Goal: Task Accomplishment & Management: Use online tool/utility

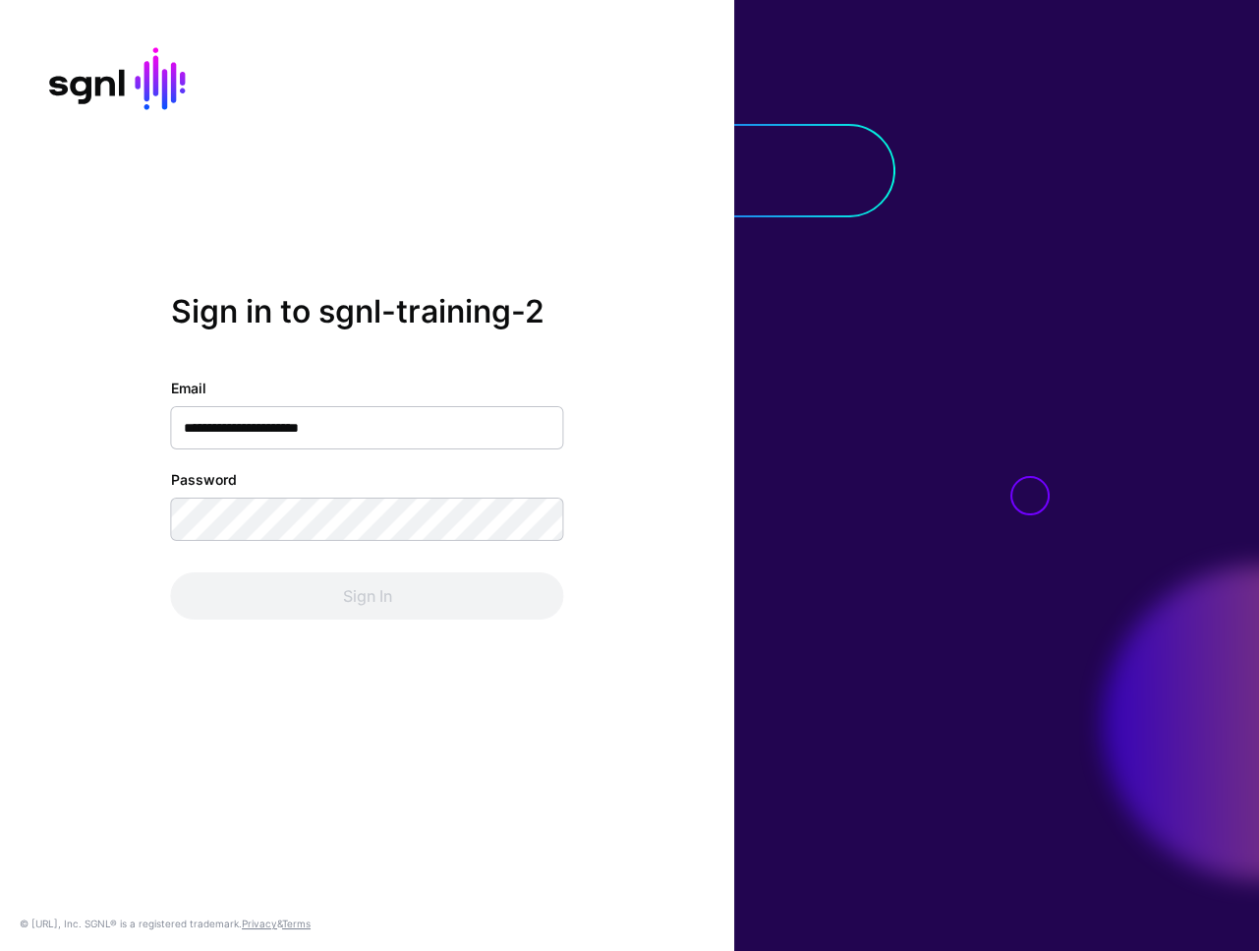
type input "**********"
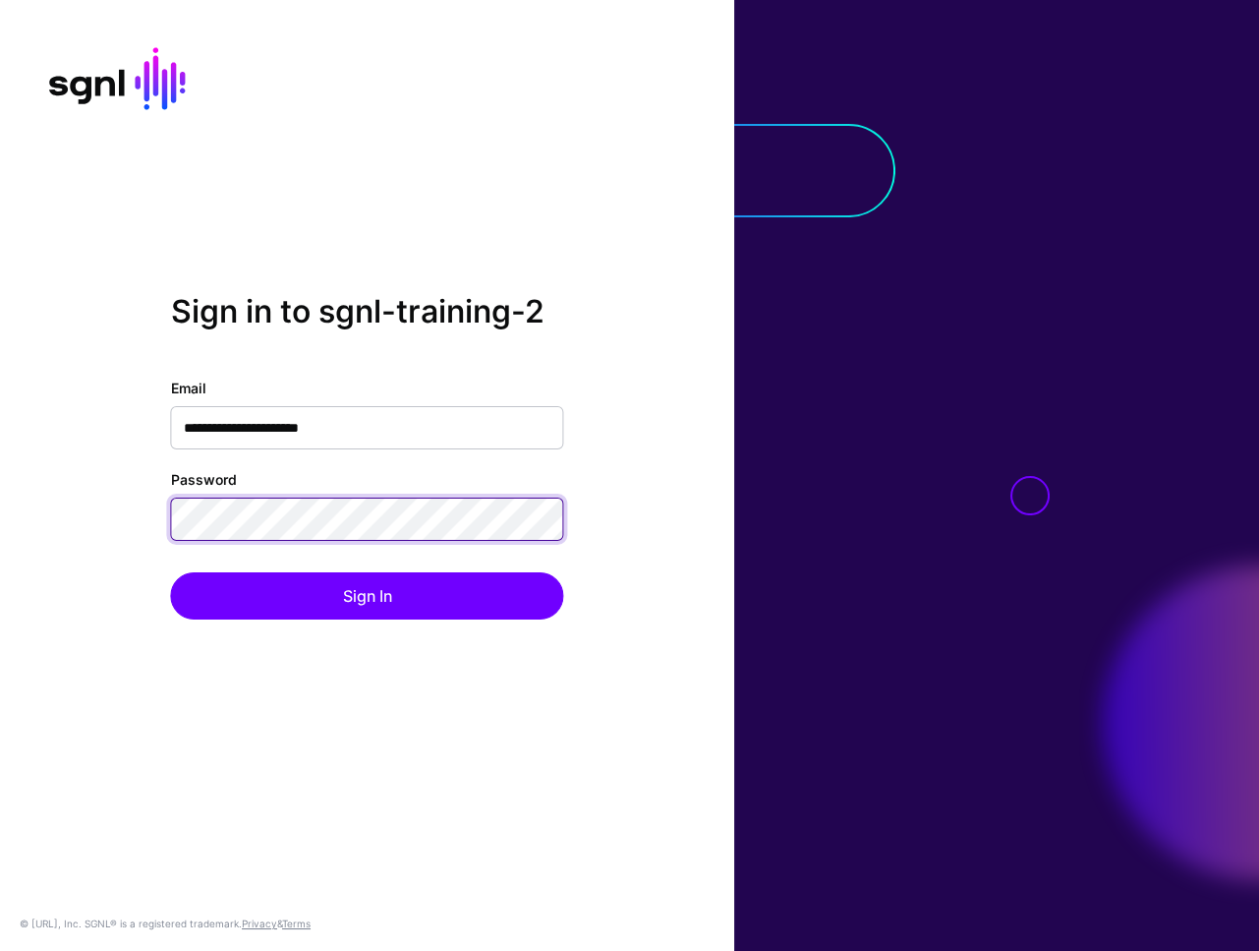
click at [171, 572] on button "Sign In" at bounding box center [367, 595] width 393 height 47
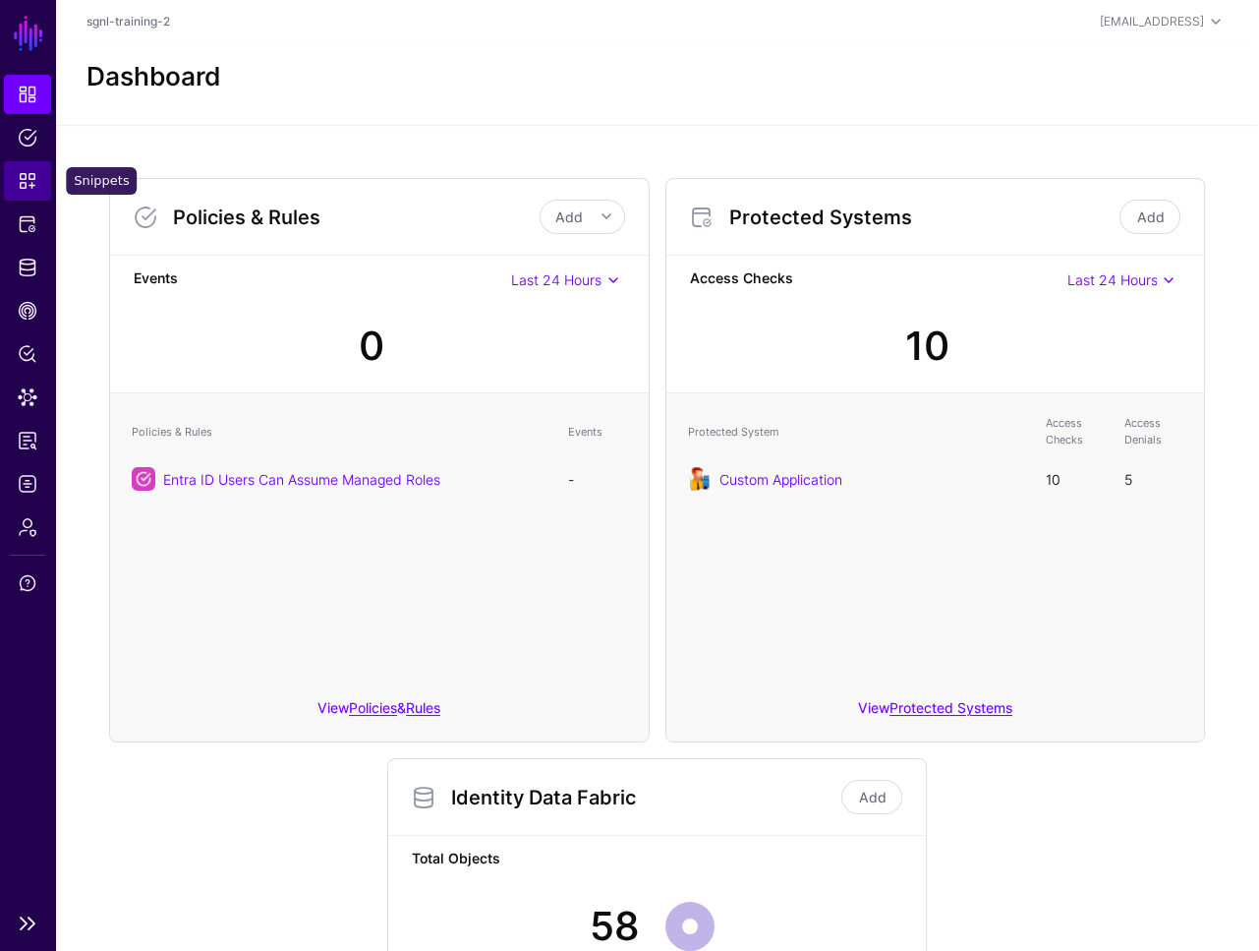
click at [28, 189] on span "Snippets" at bounding box center [28, 181] width 20 height 20
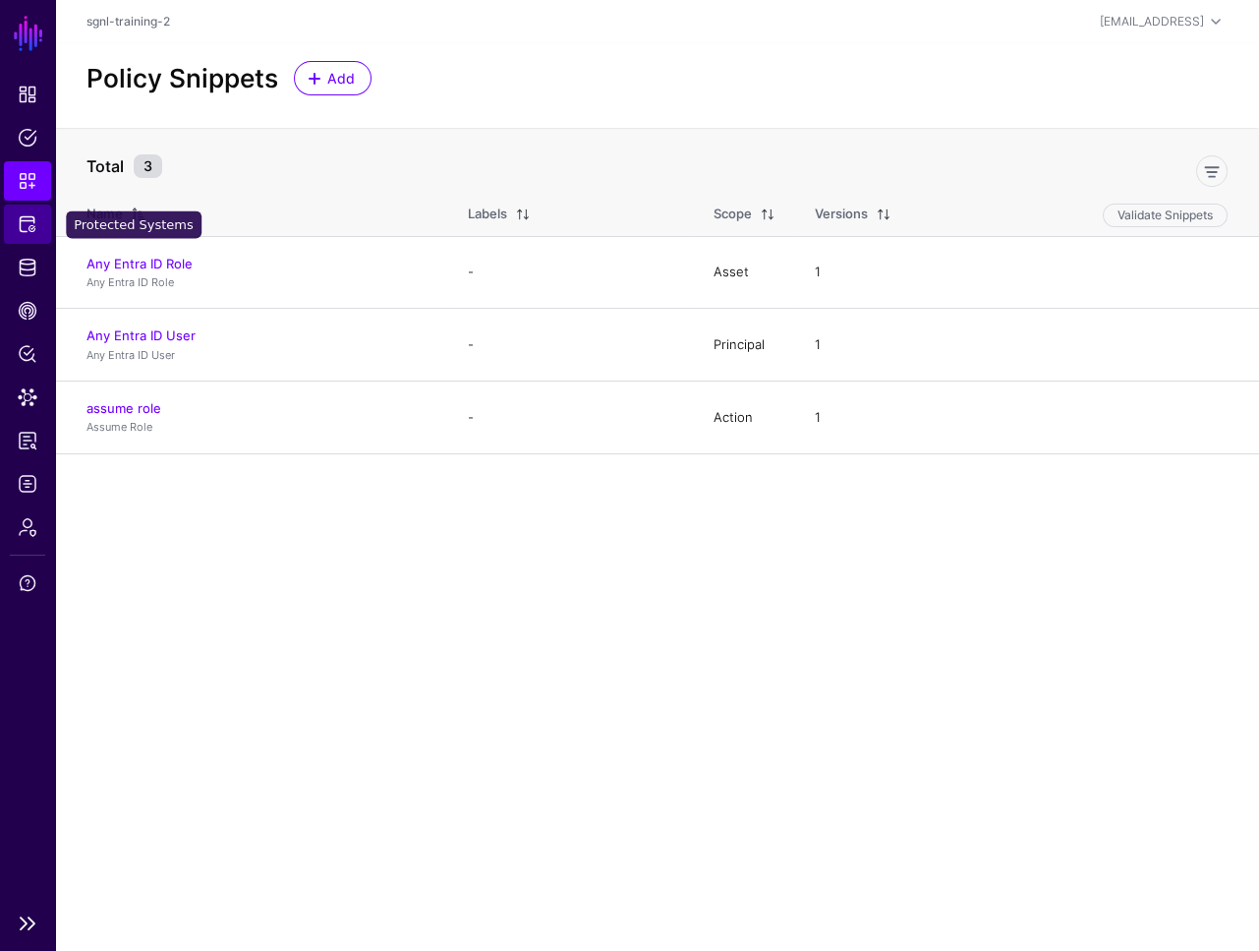
click at [49, 220] on link "Protected Systems" at bounding box center [27, 223] width 47 height 39
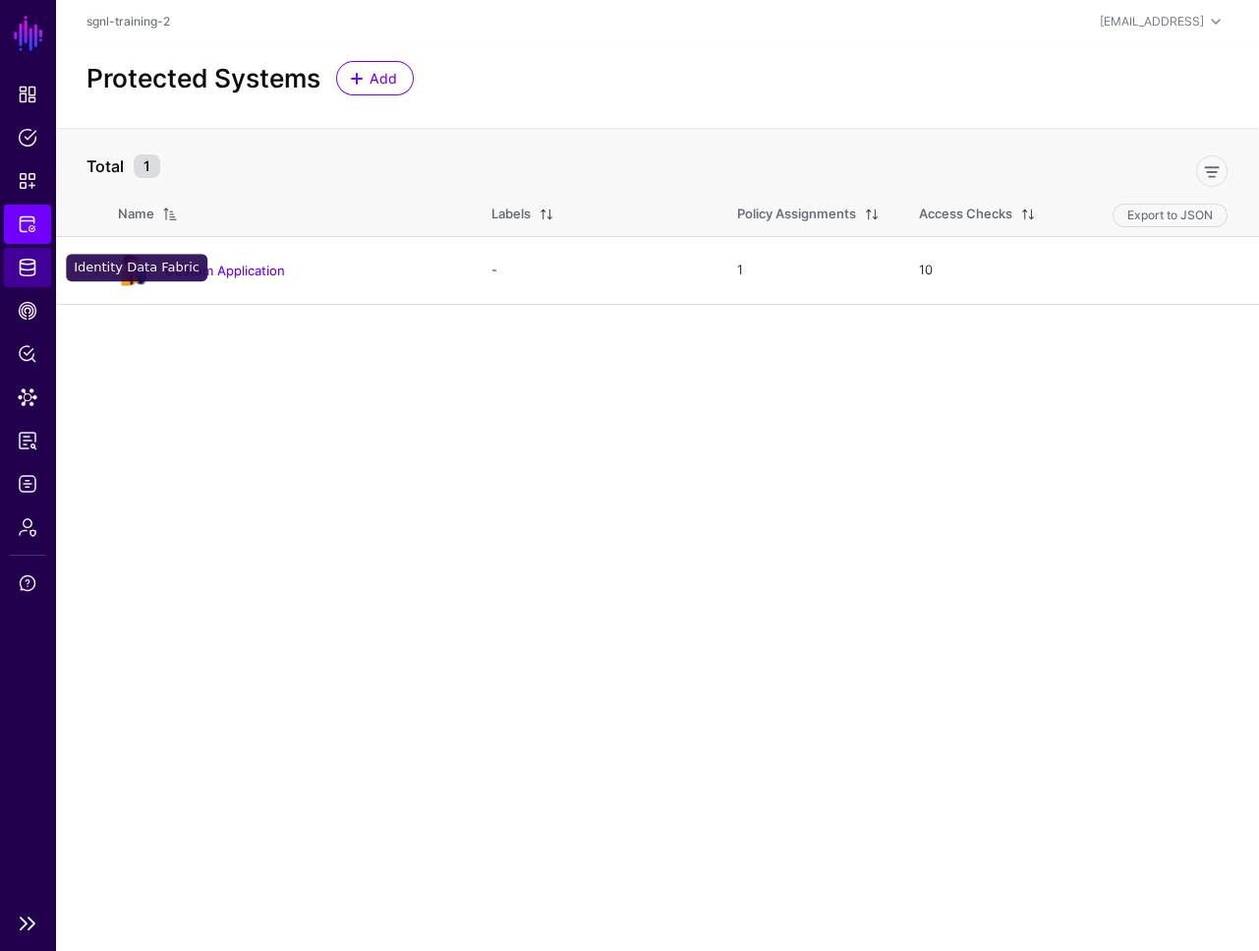
click at [26, 275] on span "Identity Data Fabric" at bounding box center [28, 268] width 20 height 20
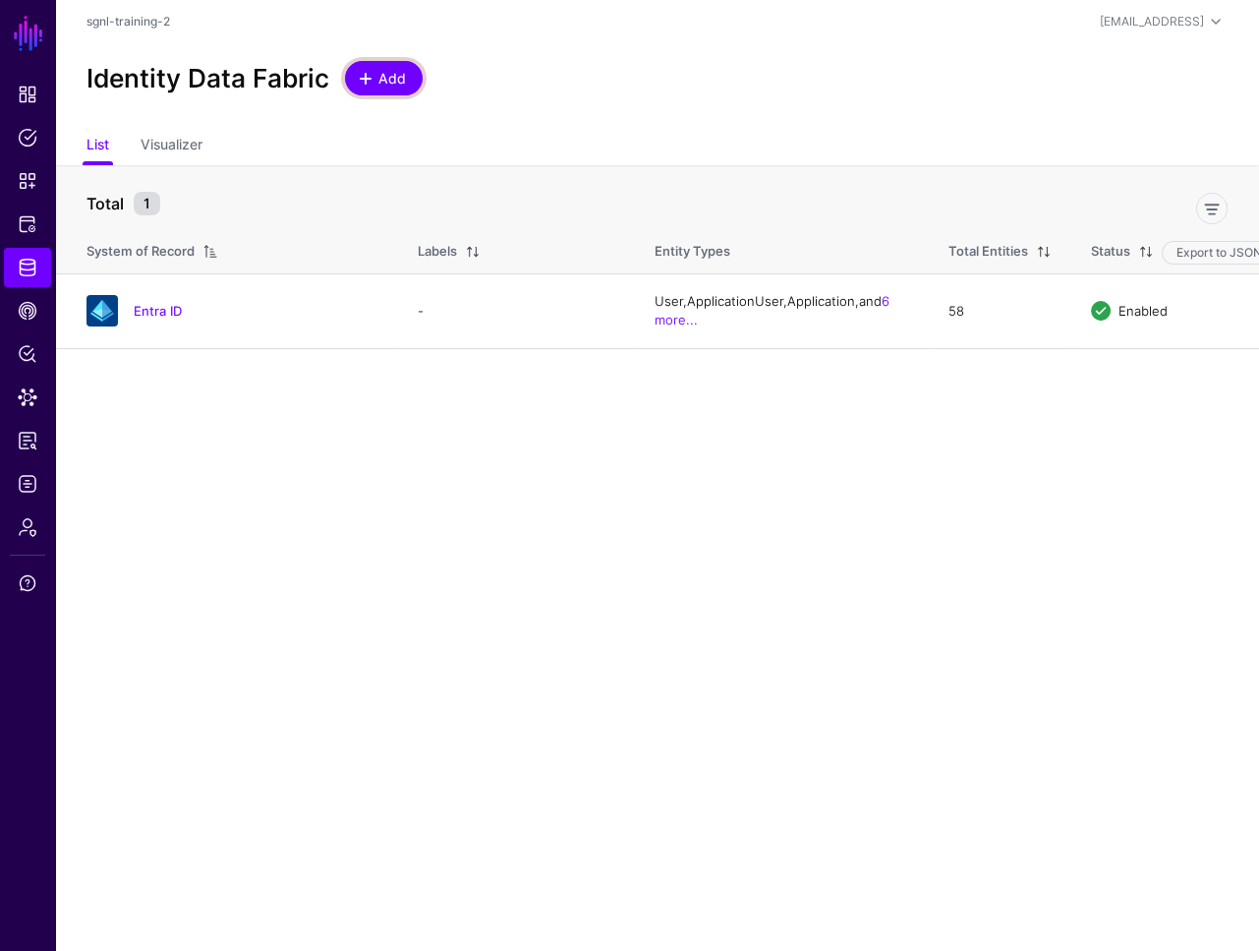
click at [397, 77] on span "Add" at bounding box center [393, 78] width 32 height 21
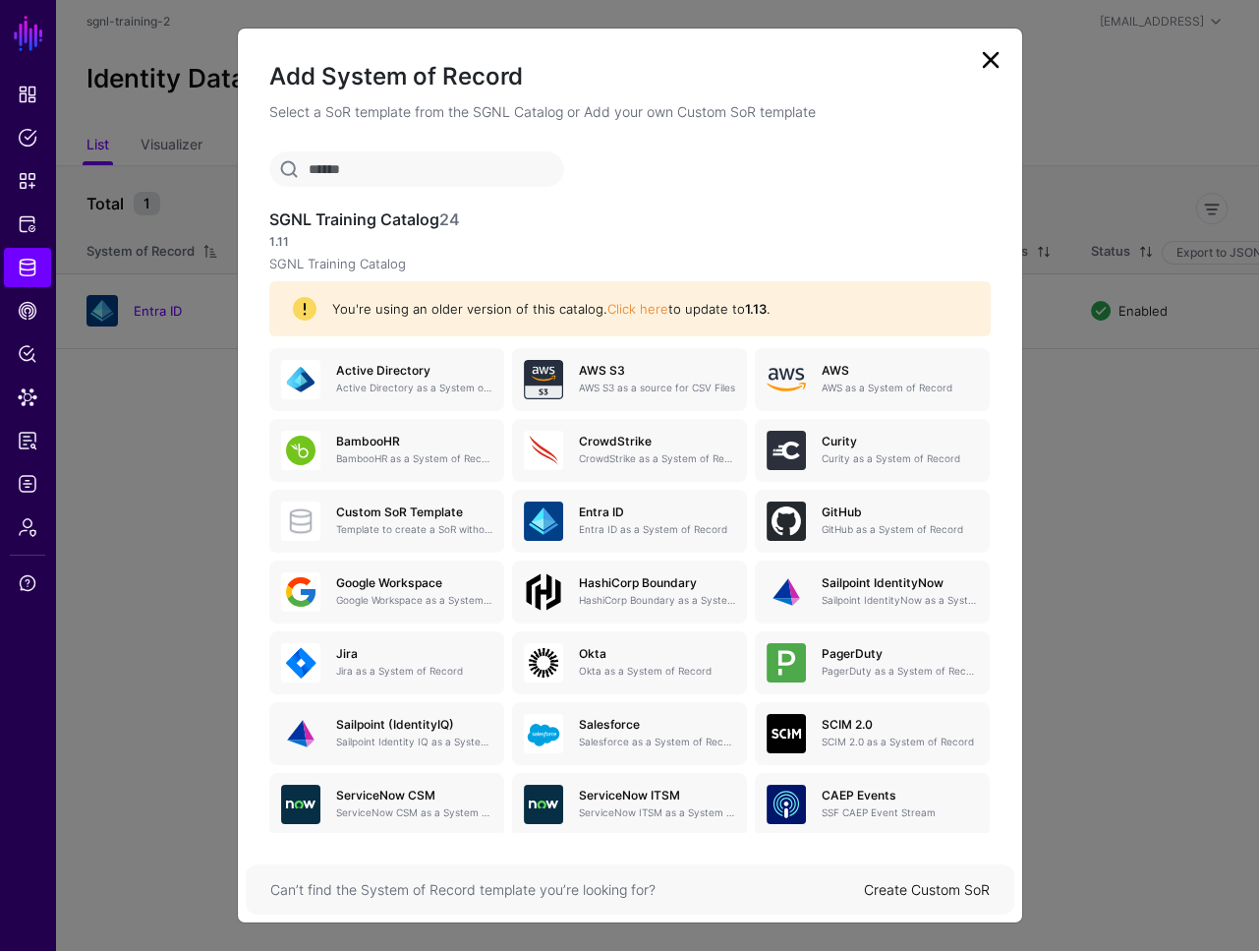
click at [1002, 63] on link at bounding box center [990, 59] width 31 height 31
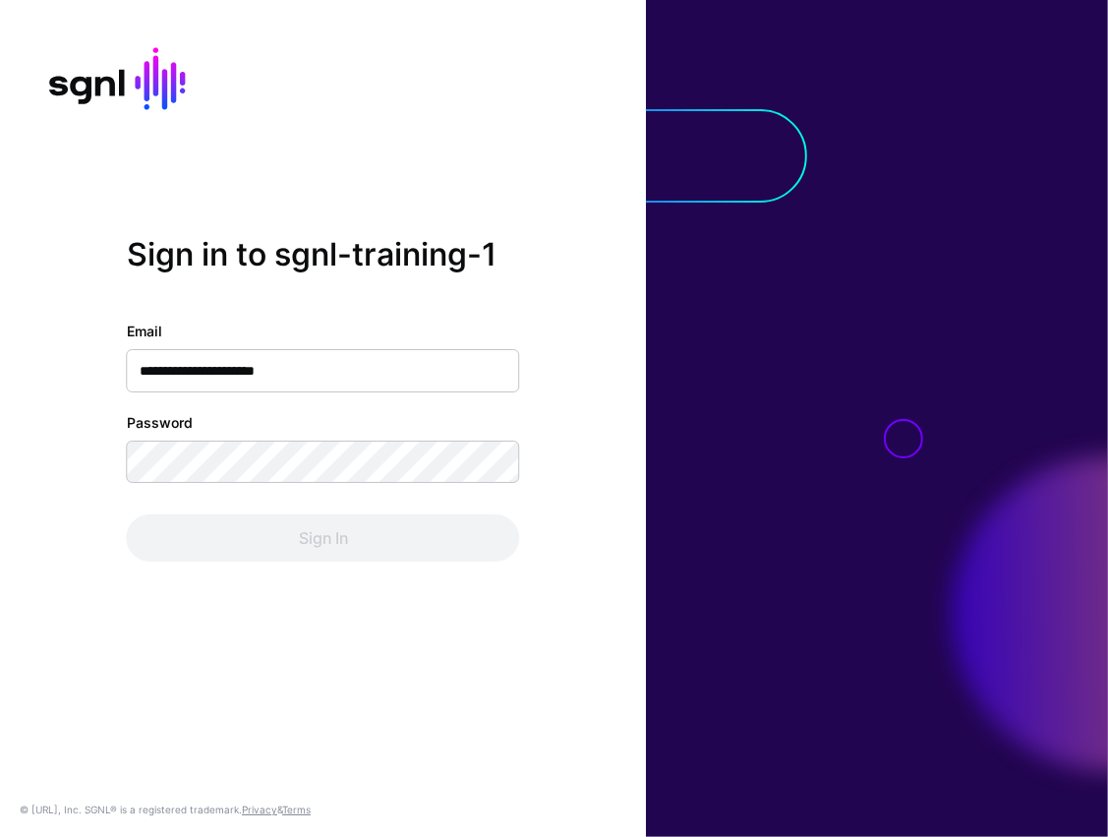
type input "**********"
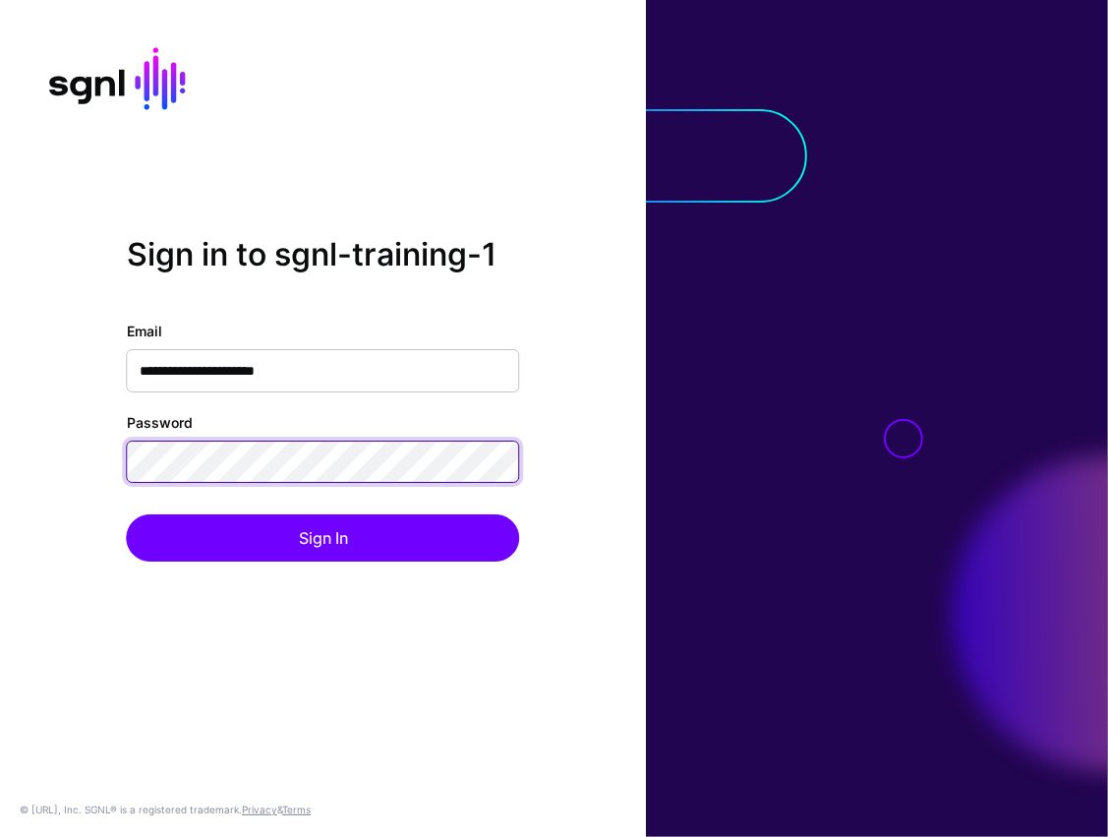
click at [127, 514] on button "Sign In" at bounding box center [323, 537] width 393 height 47
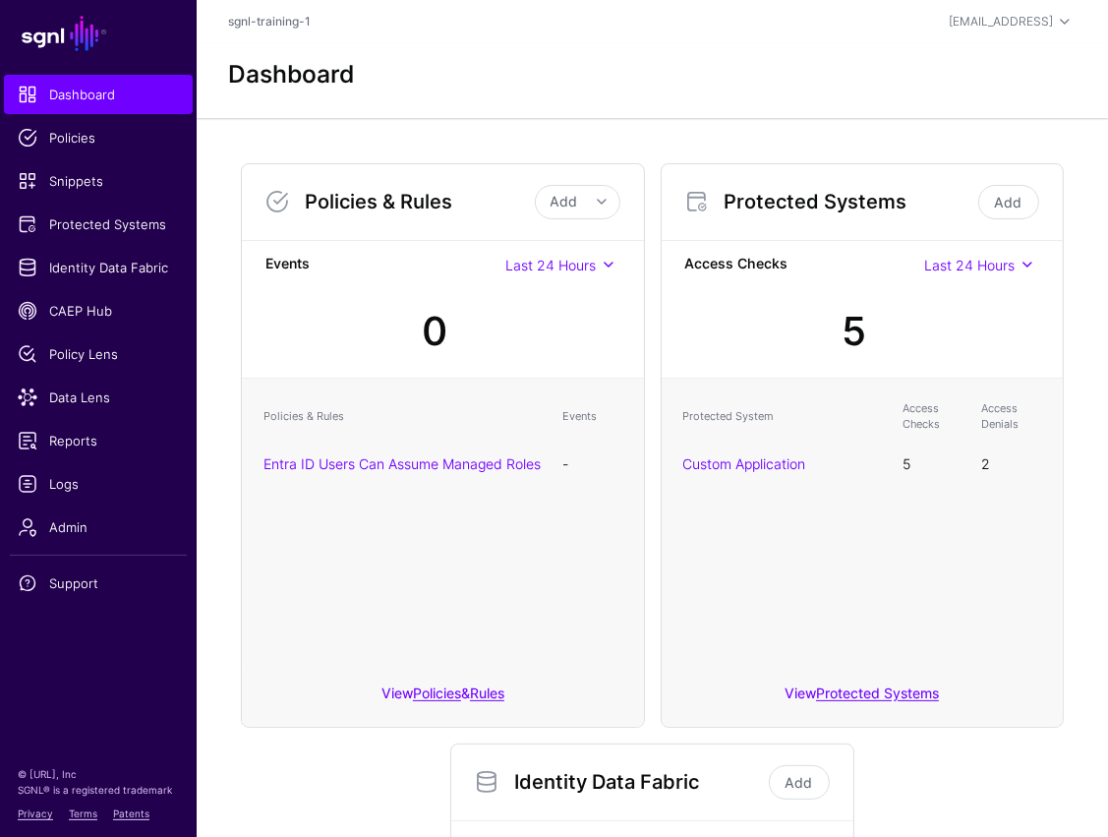
scroll to position [9, 0]
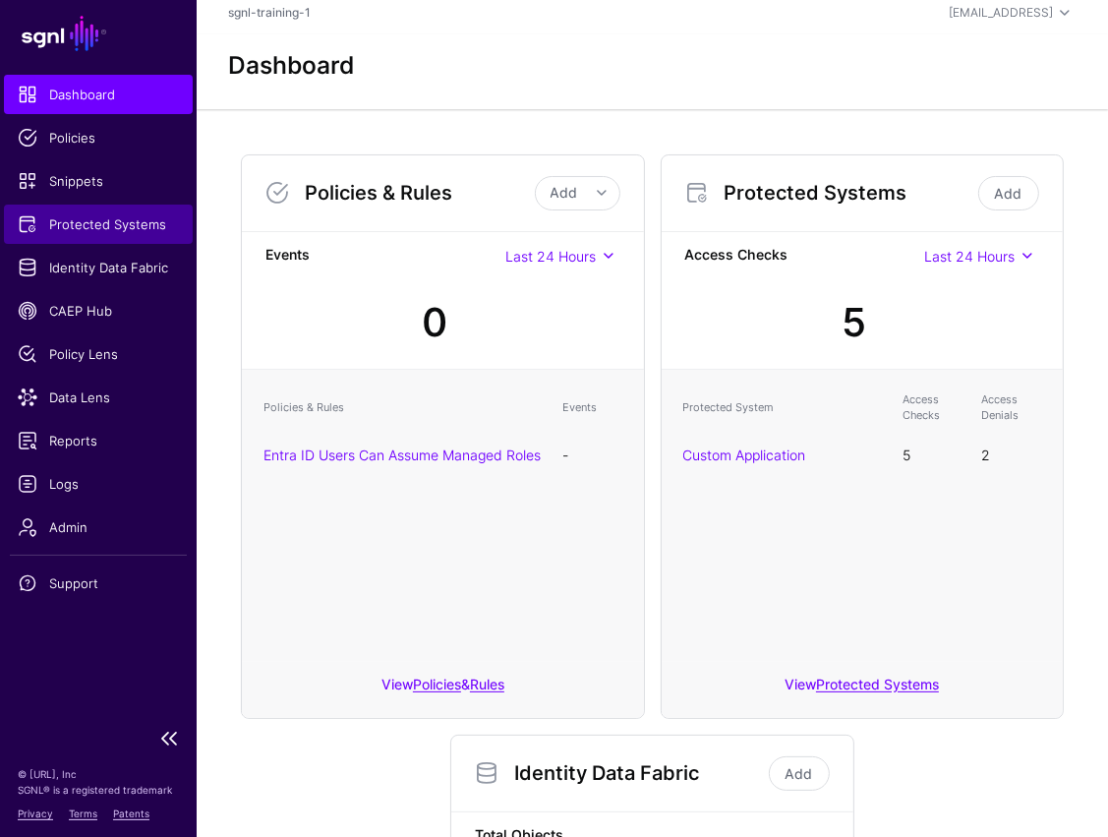
click at [85, 241] on link "Protected Systems" at bounding box center [98, 223] width 189 height 39
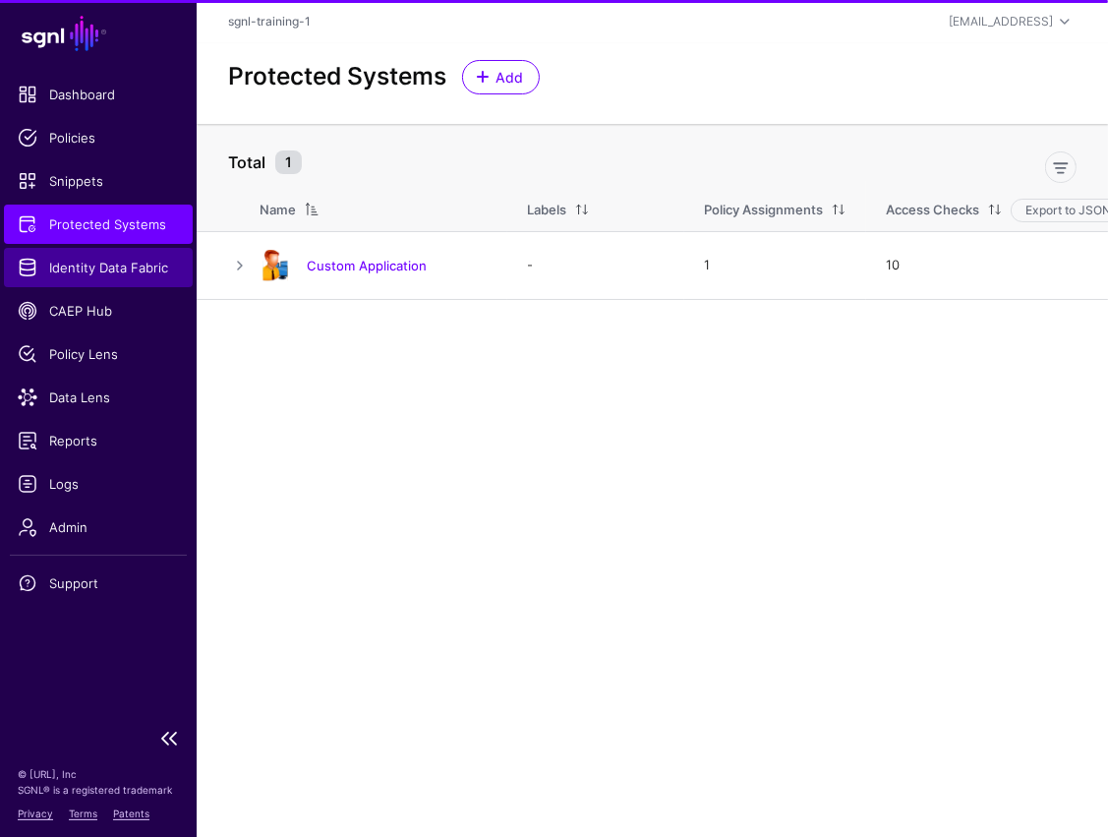
click at [82, 267] on span "Identity Data Fabric" at bounding box center [98, 268] width 161 height 20
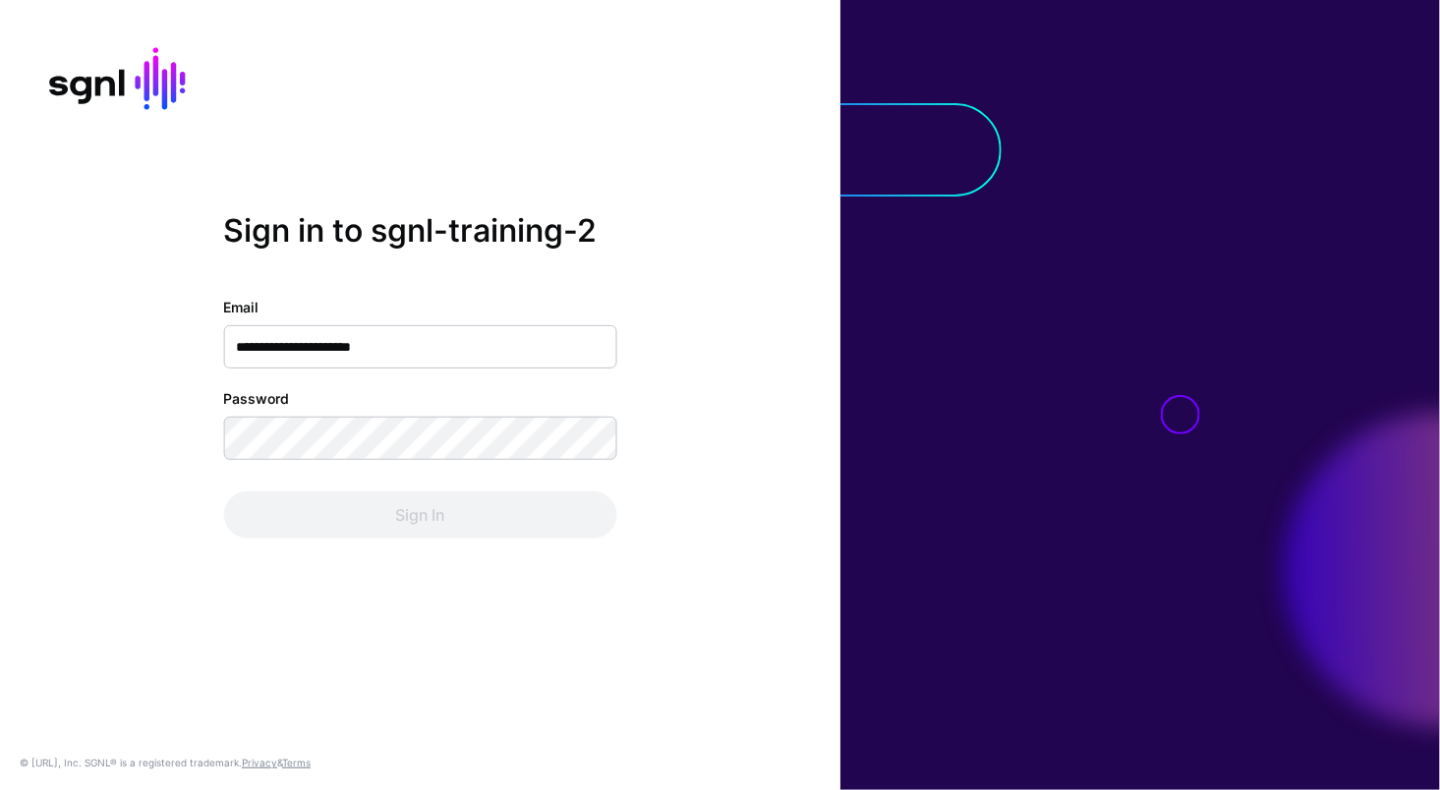
type input "**********"
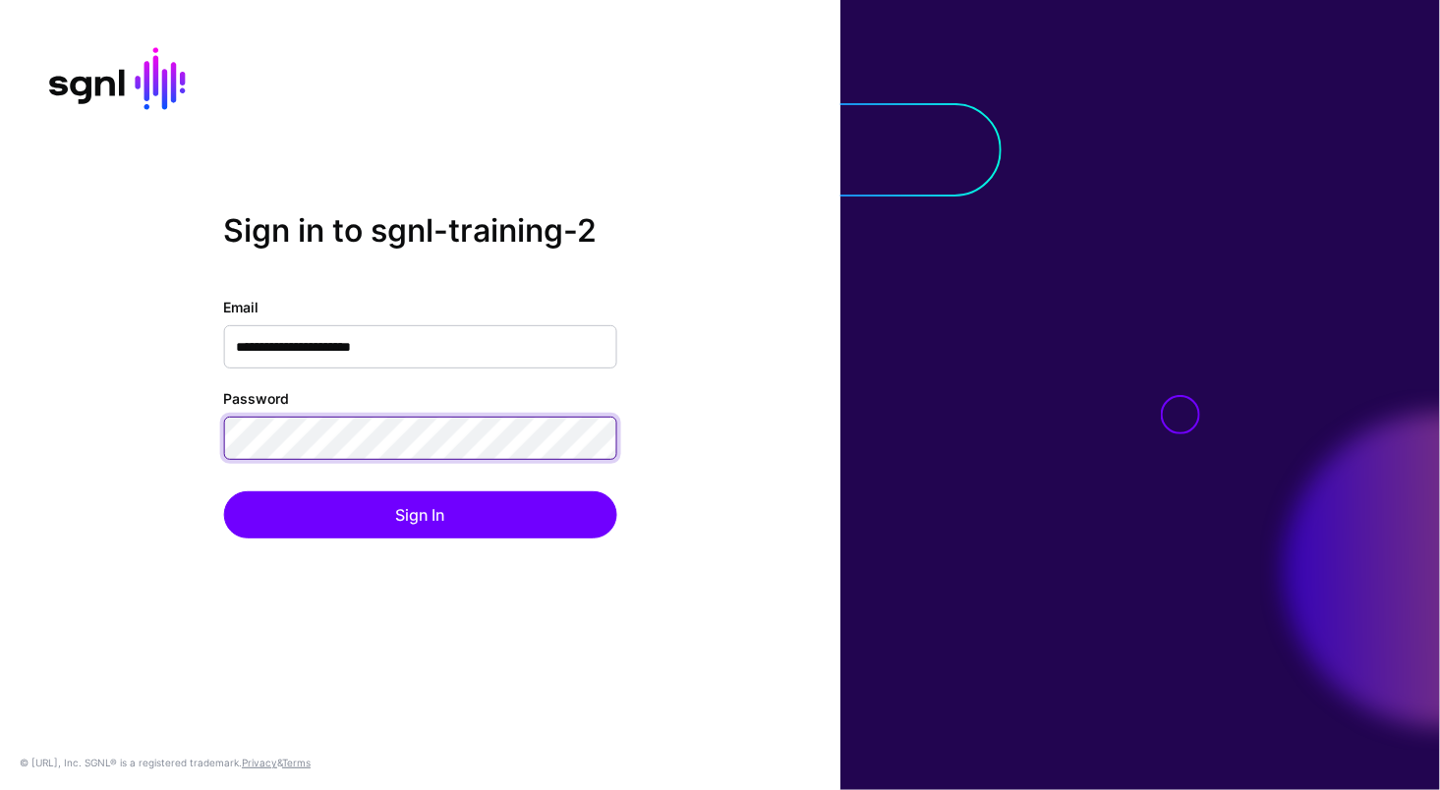
click at [223, 492] on button "Sign In" at bounding box center [419, 515] width 393 height 47
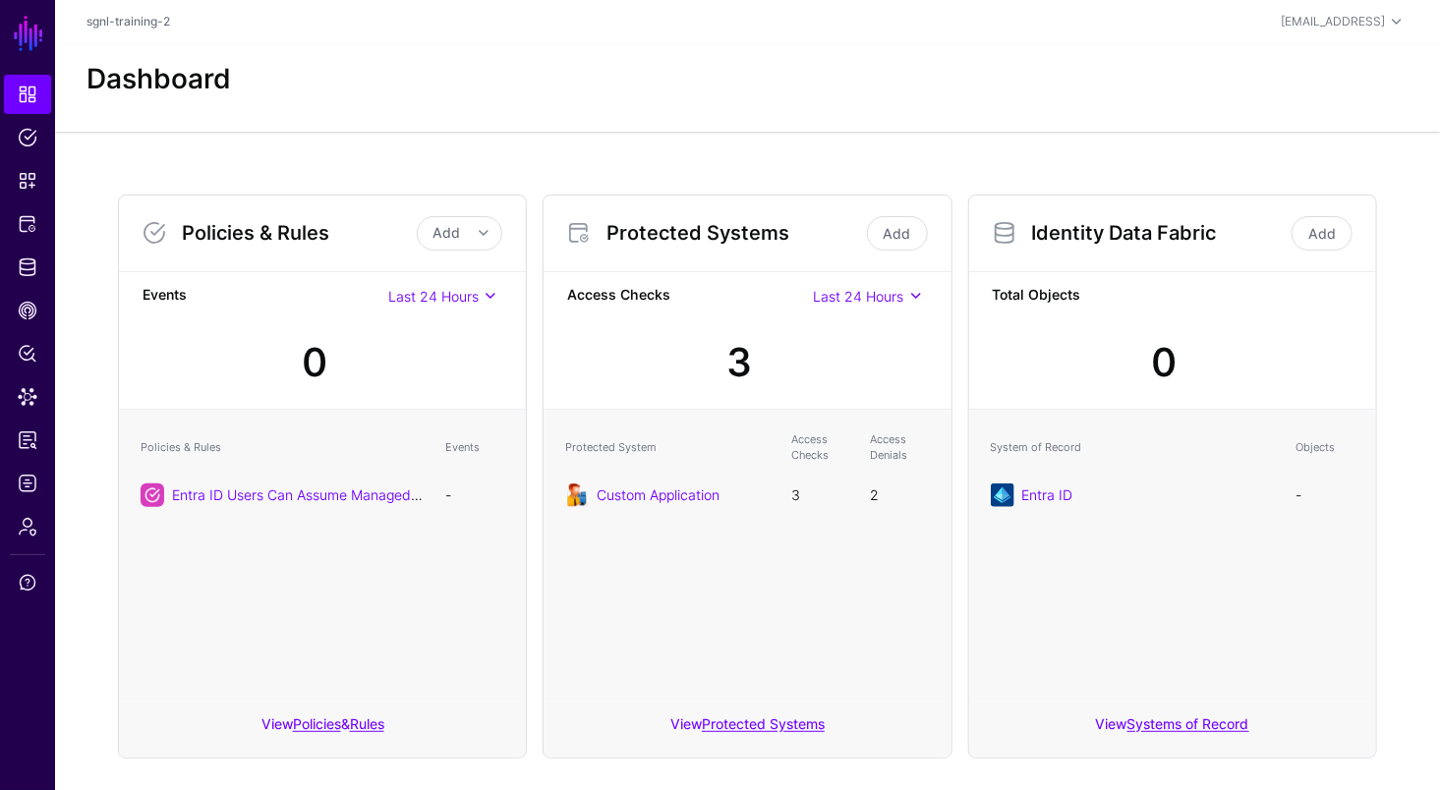
scroll to position [30, 0]
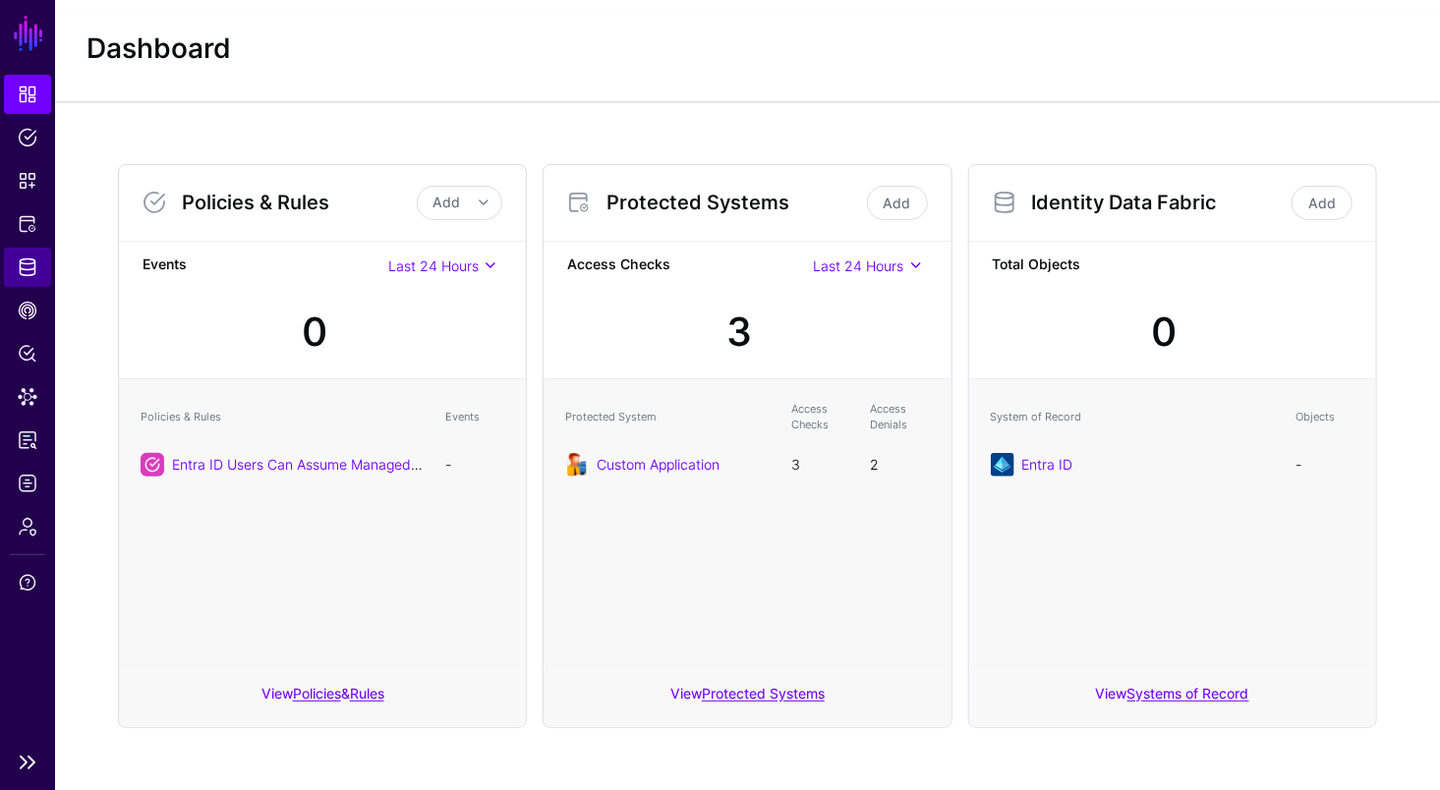
click at [29, 270] on span "Identity Data Fabric" at bounding box center [28, 268] width 20 height 20
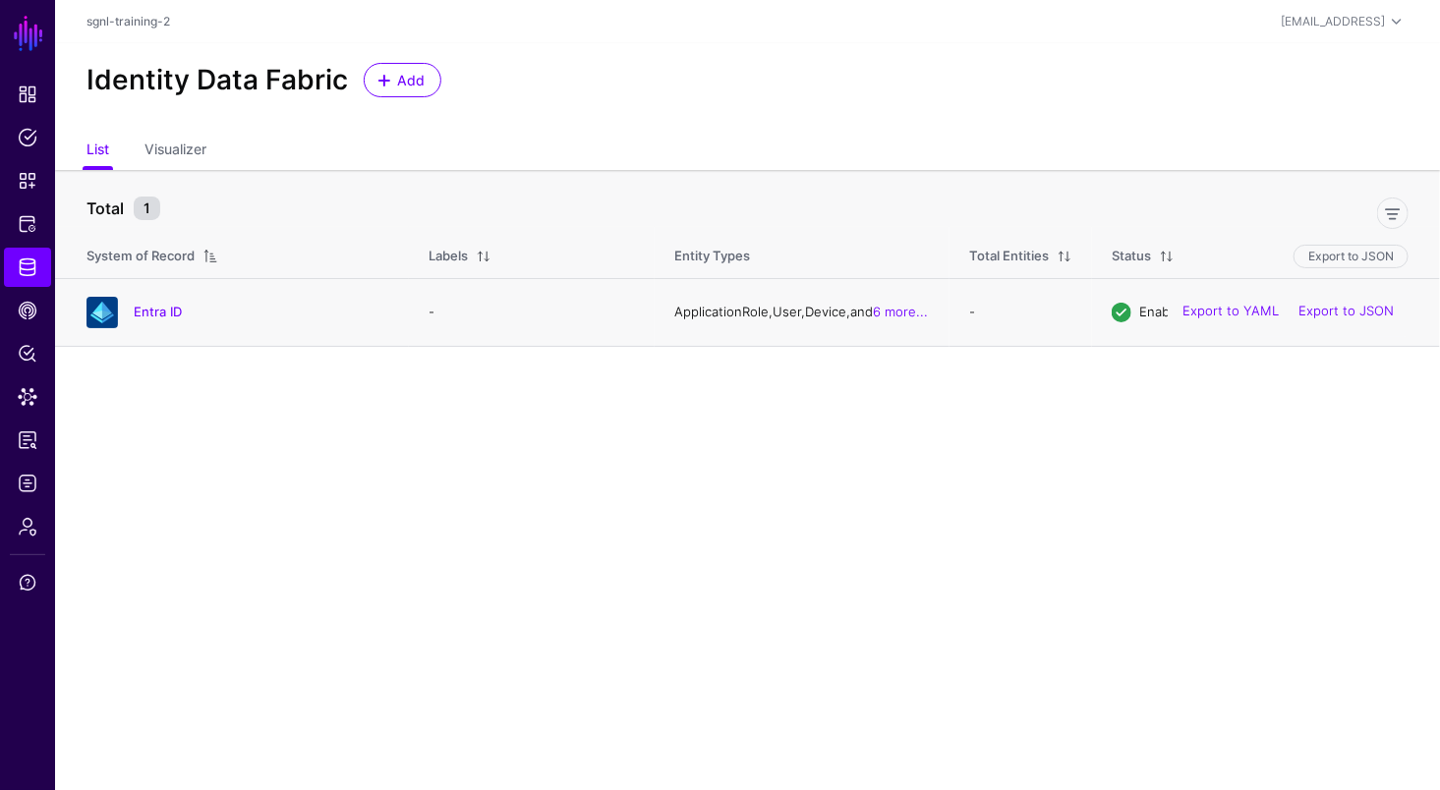
click at [180, 303] on div "Entra ID" at bounding box center [238, 312] width 319 height 31
click at [178, 307] on link "Entra ID" at bounding box center [158, 312] width 48 height 16
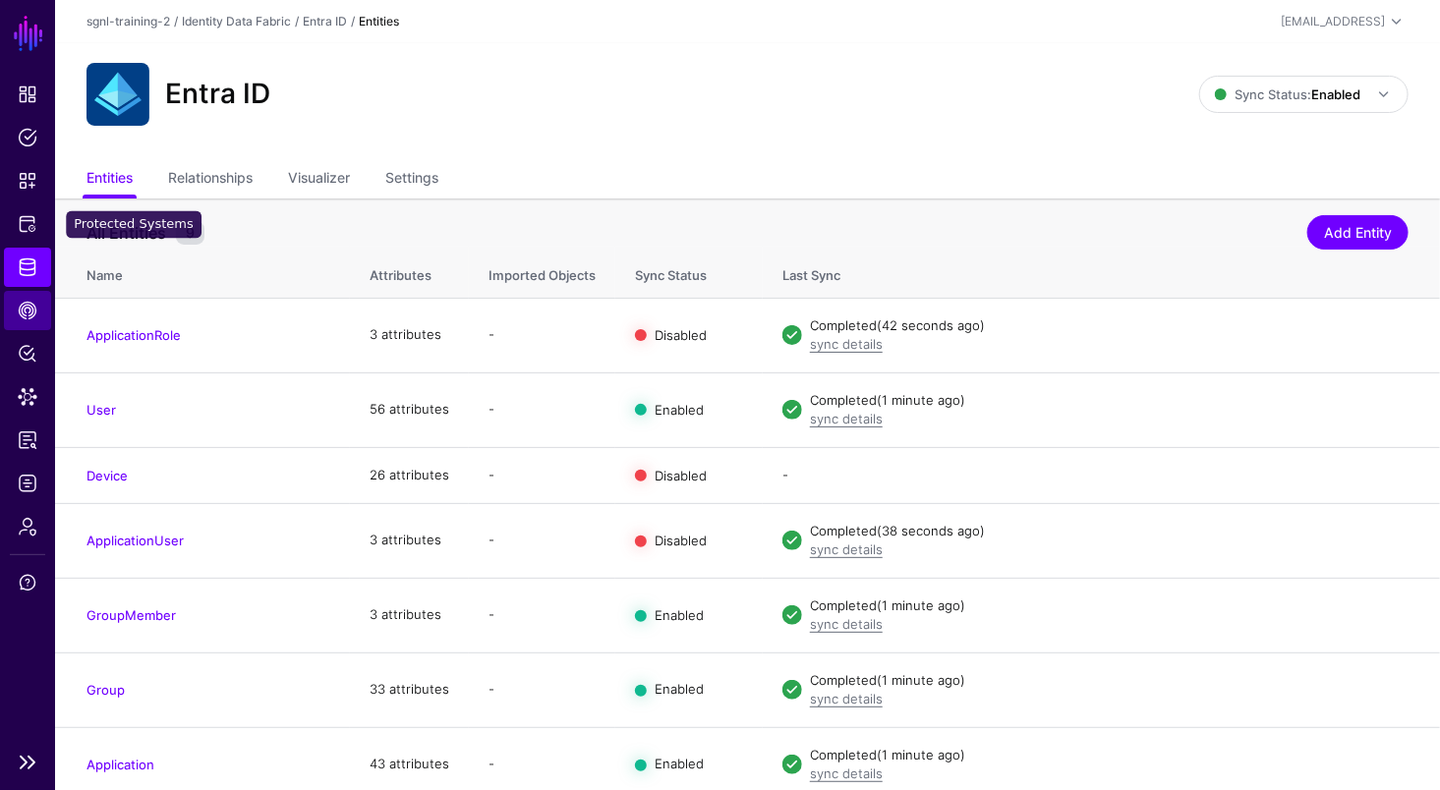
click at [41, 293] on link "CAEP Hub" at bounding box center [27, 310] width 47 height 39
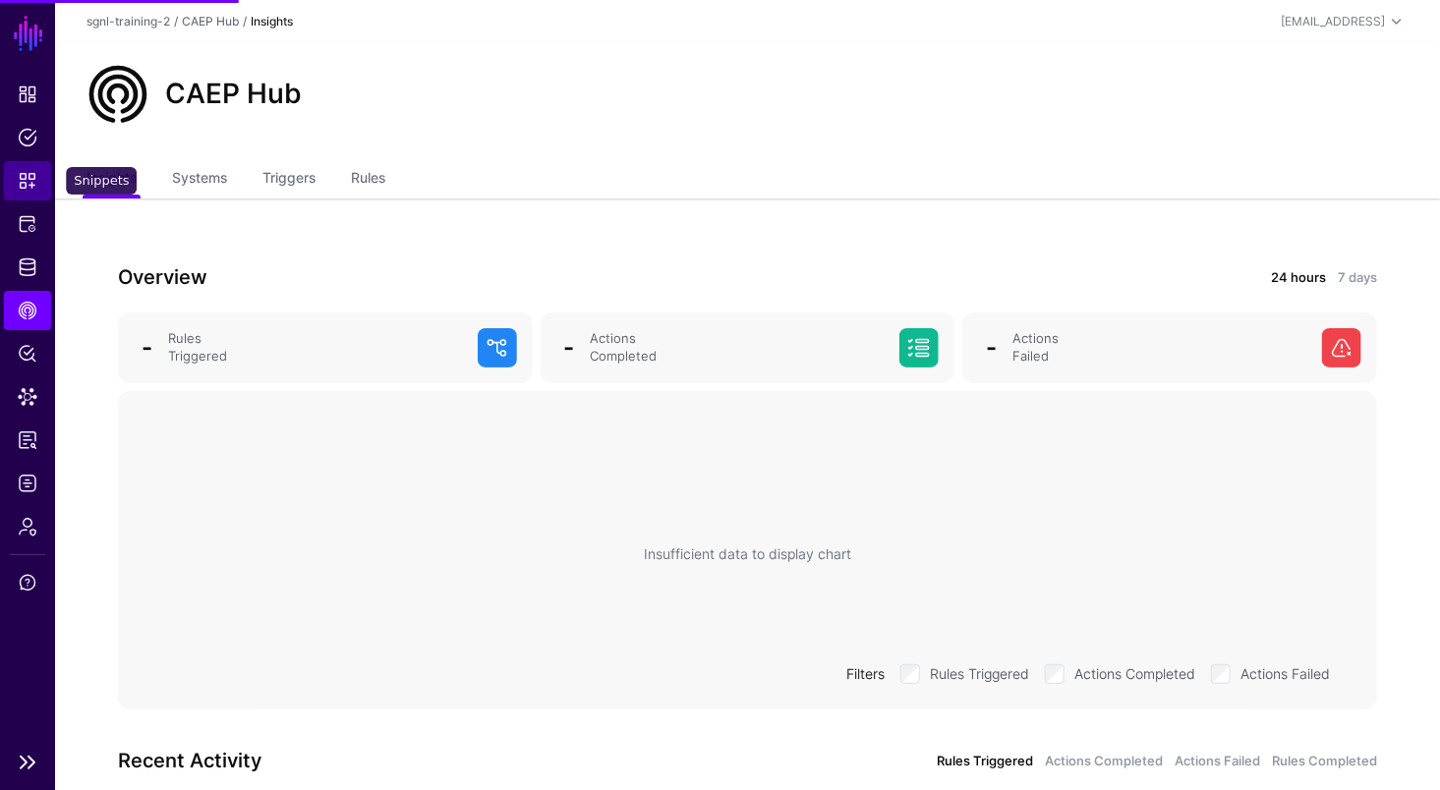
click at [42, 191] on link "Snippets" at bounding box center [27, 180] width 47 height 39
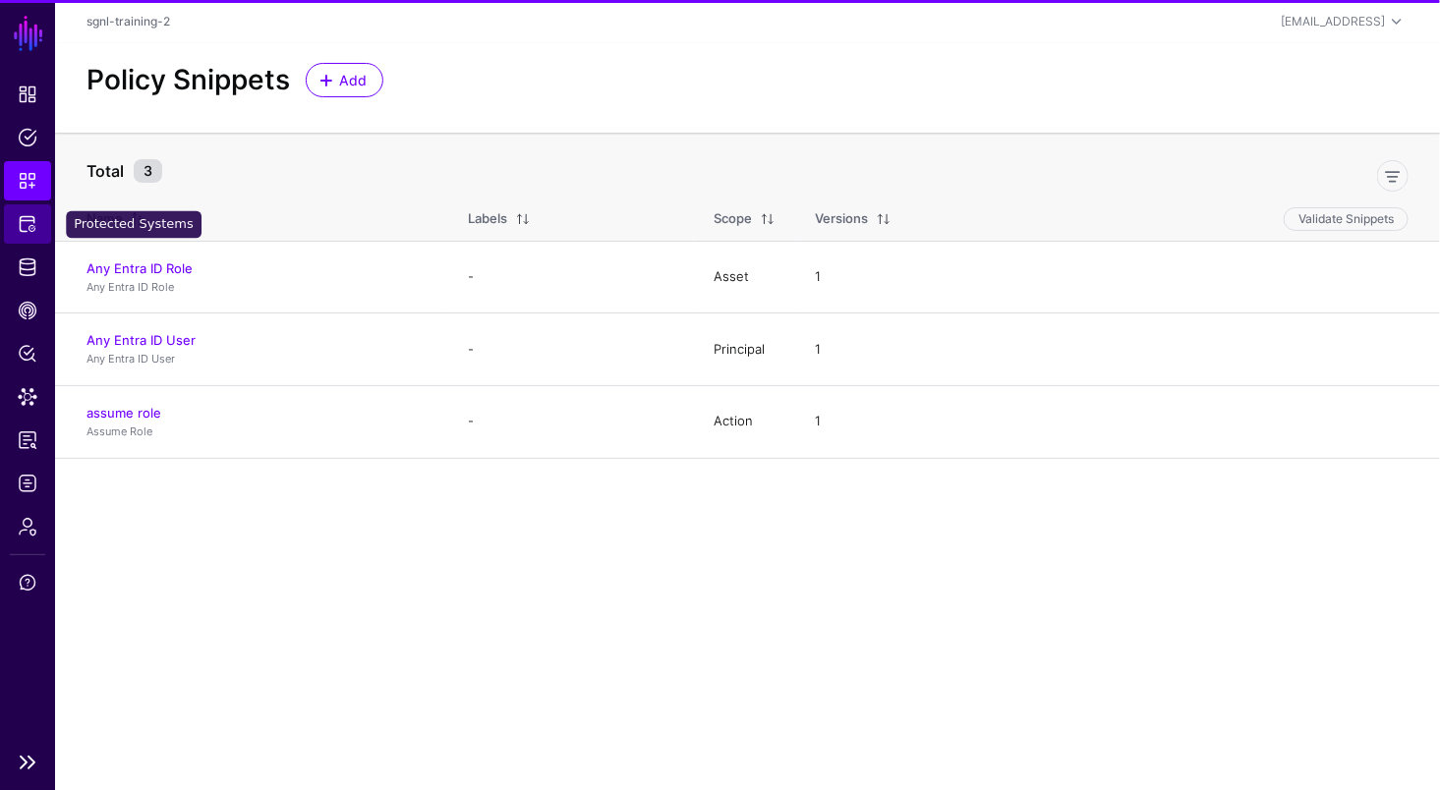
click at [38, 220] on link "Protected Systems" at bounding box center [27, 223] width 47 height 39
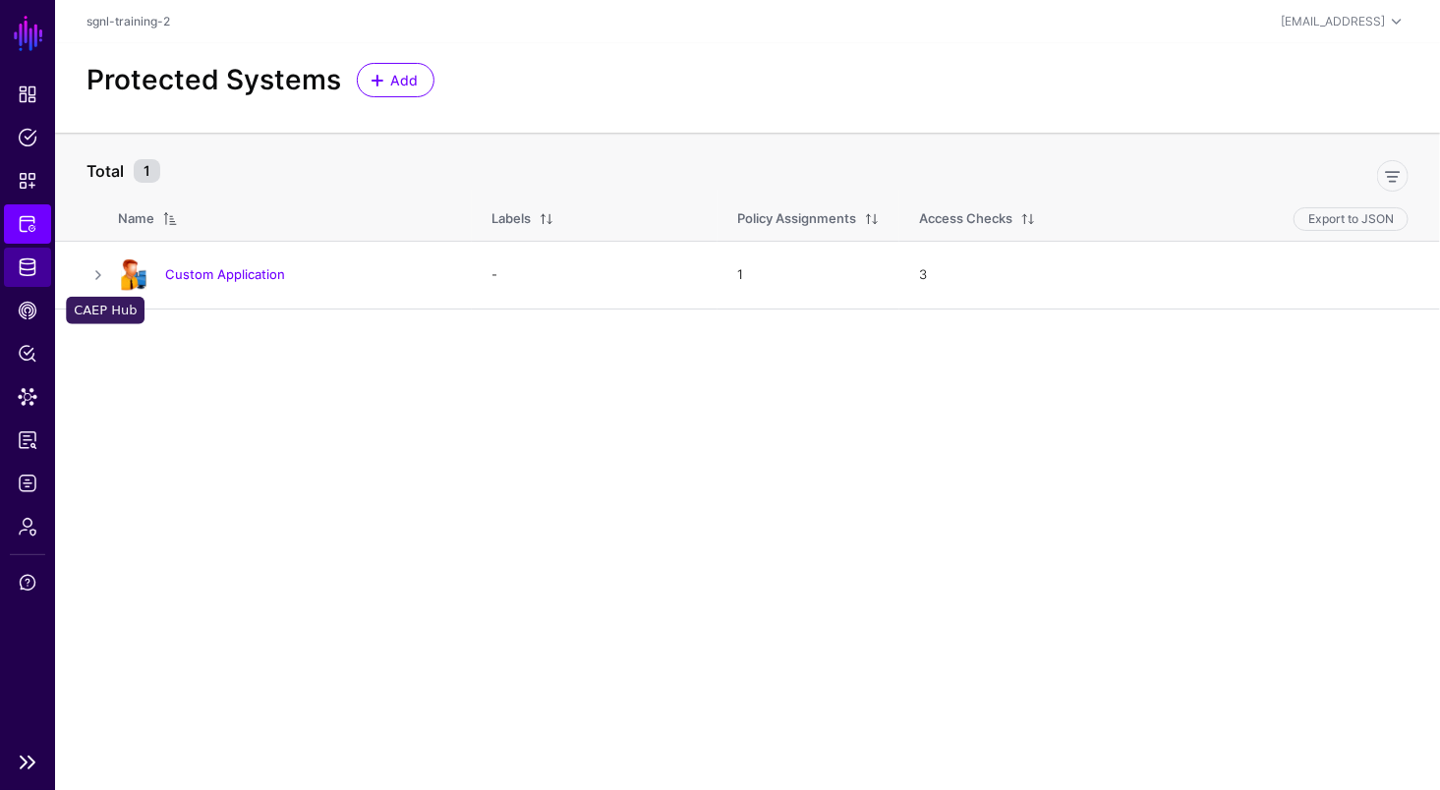
click at [25, 271] on span "Identity Data Fabric" at bounding box center [28, 268] width 20 height 20
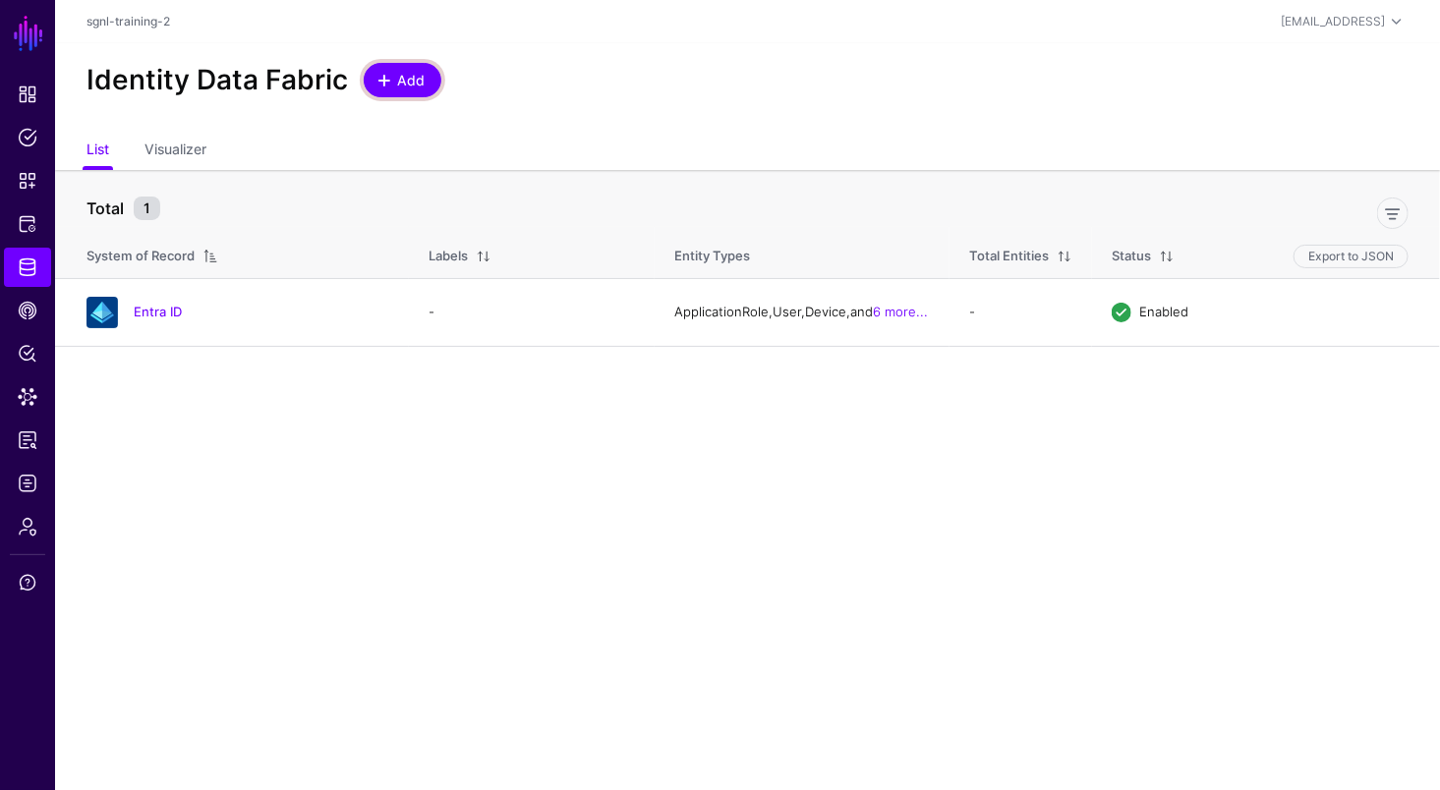
click at [414, 77] on span "Add" at bounding box center [411, 80] width 32 height 21
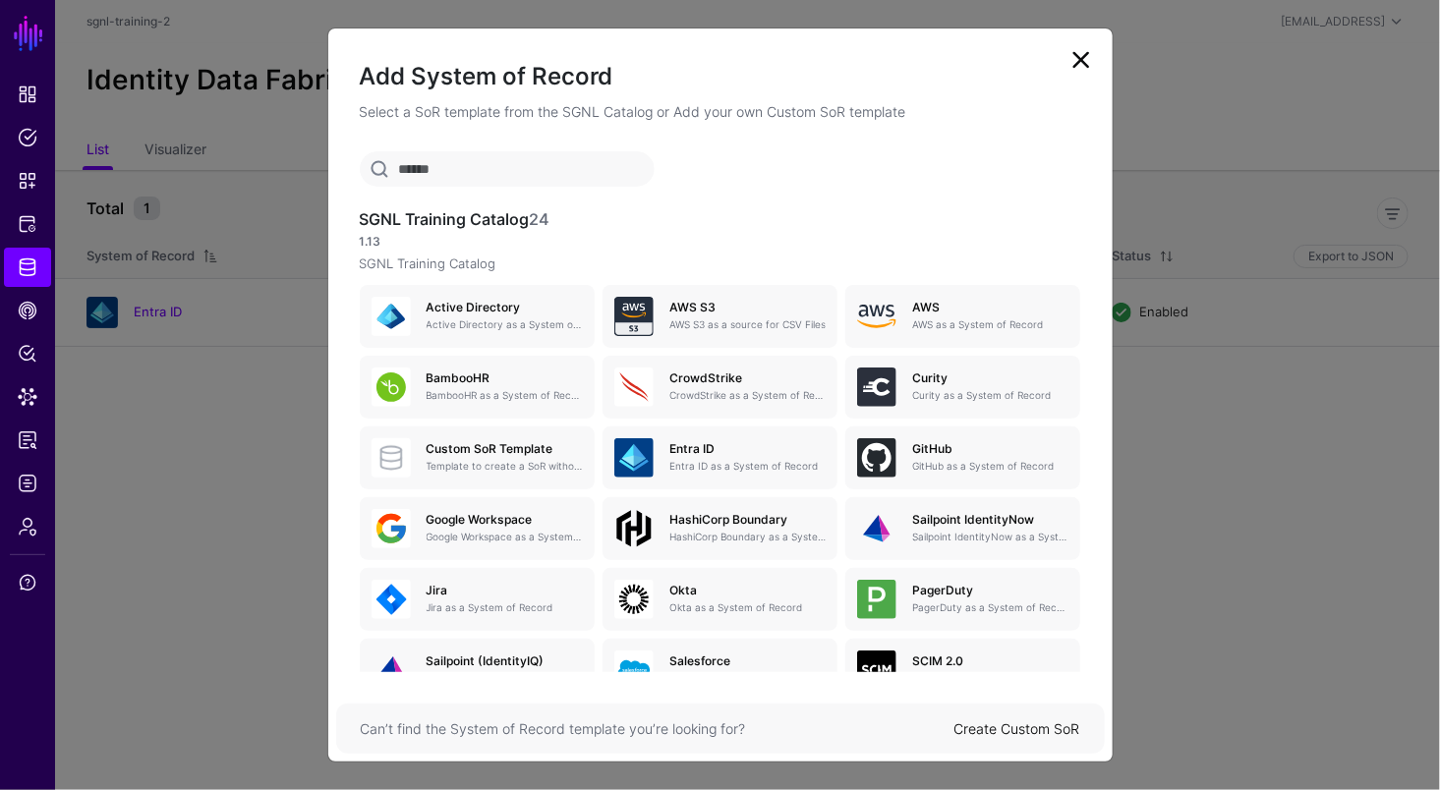
scroll to position [195, 0]
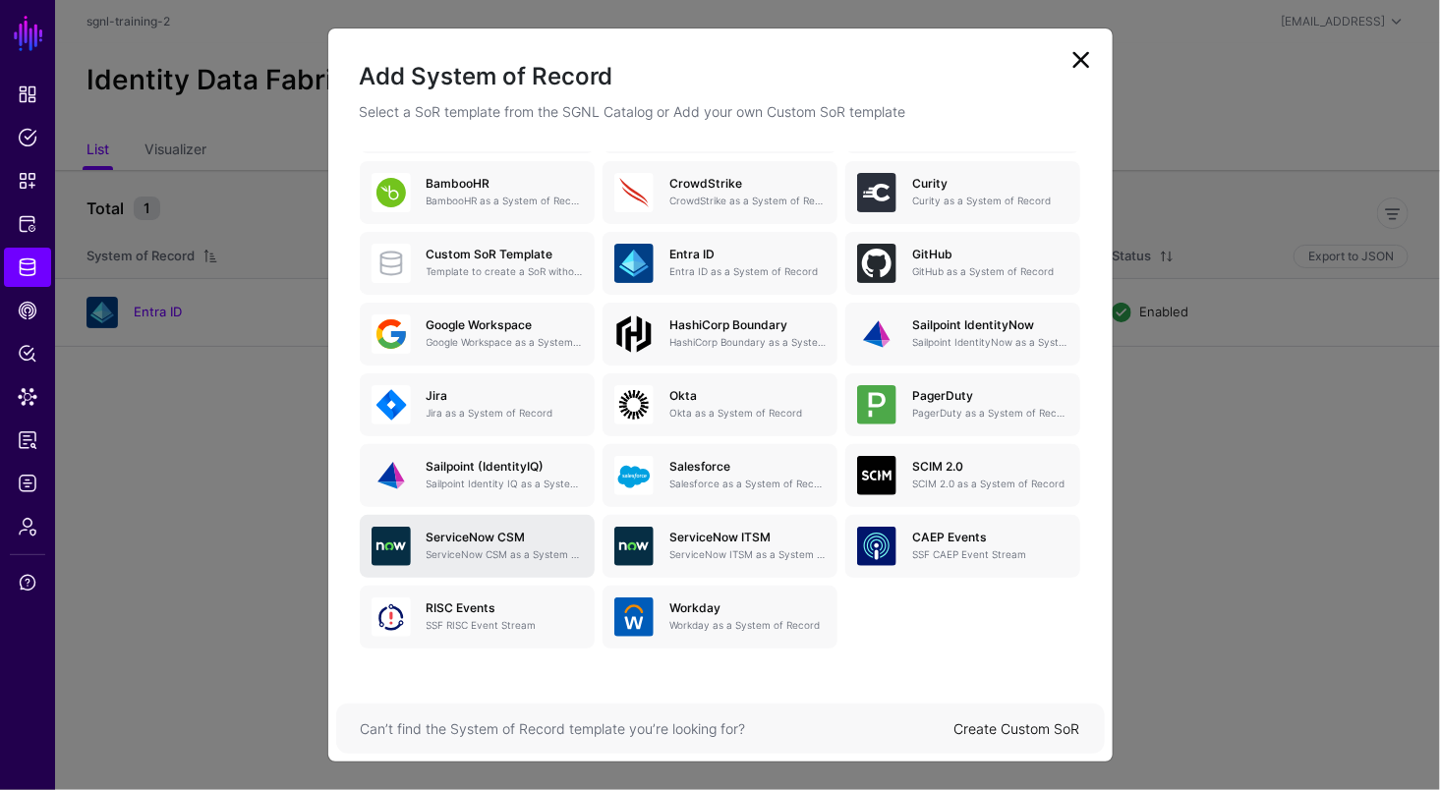
click at [457, 541] on h5 "ServiceNow CSM" at bounding box center [505, 538] width 156 height 14
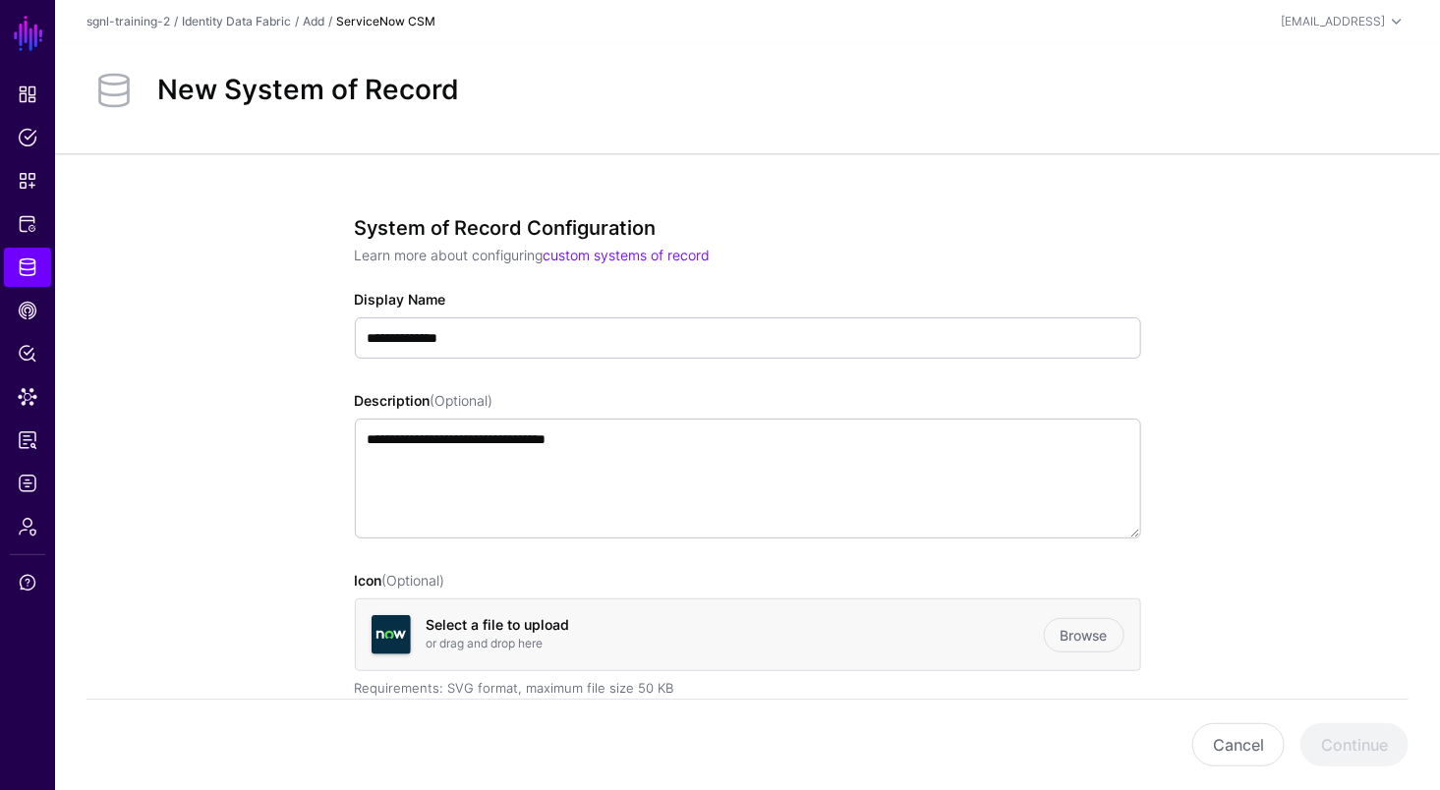
scroll to position [255, 0]
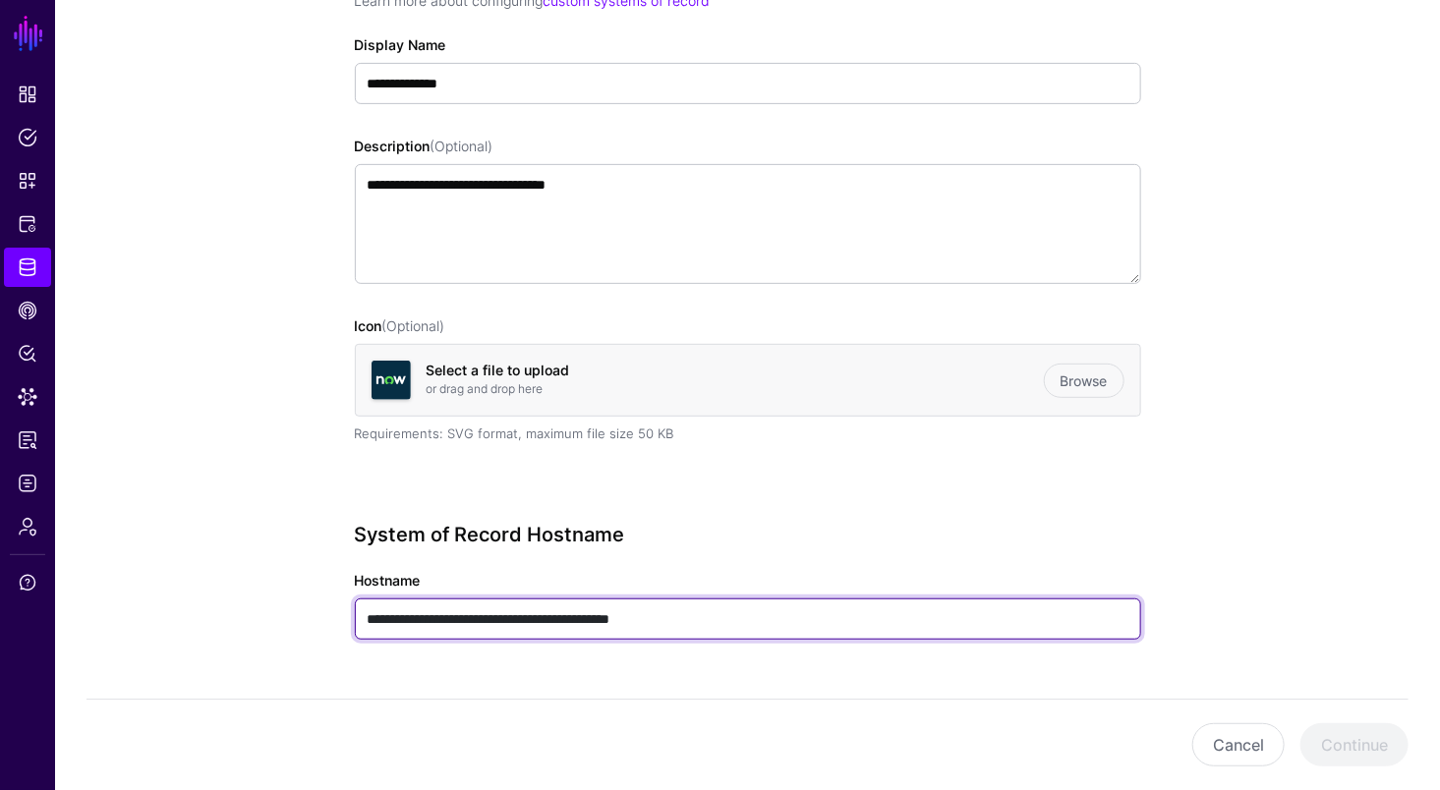
click at [718, 619] on input "**********" at bounding box center [748, 619] width 786 height 41
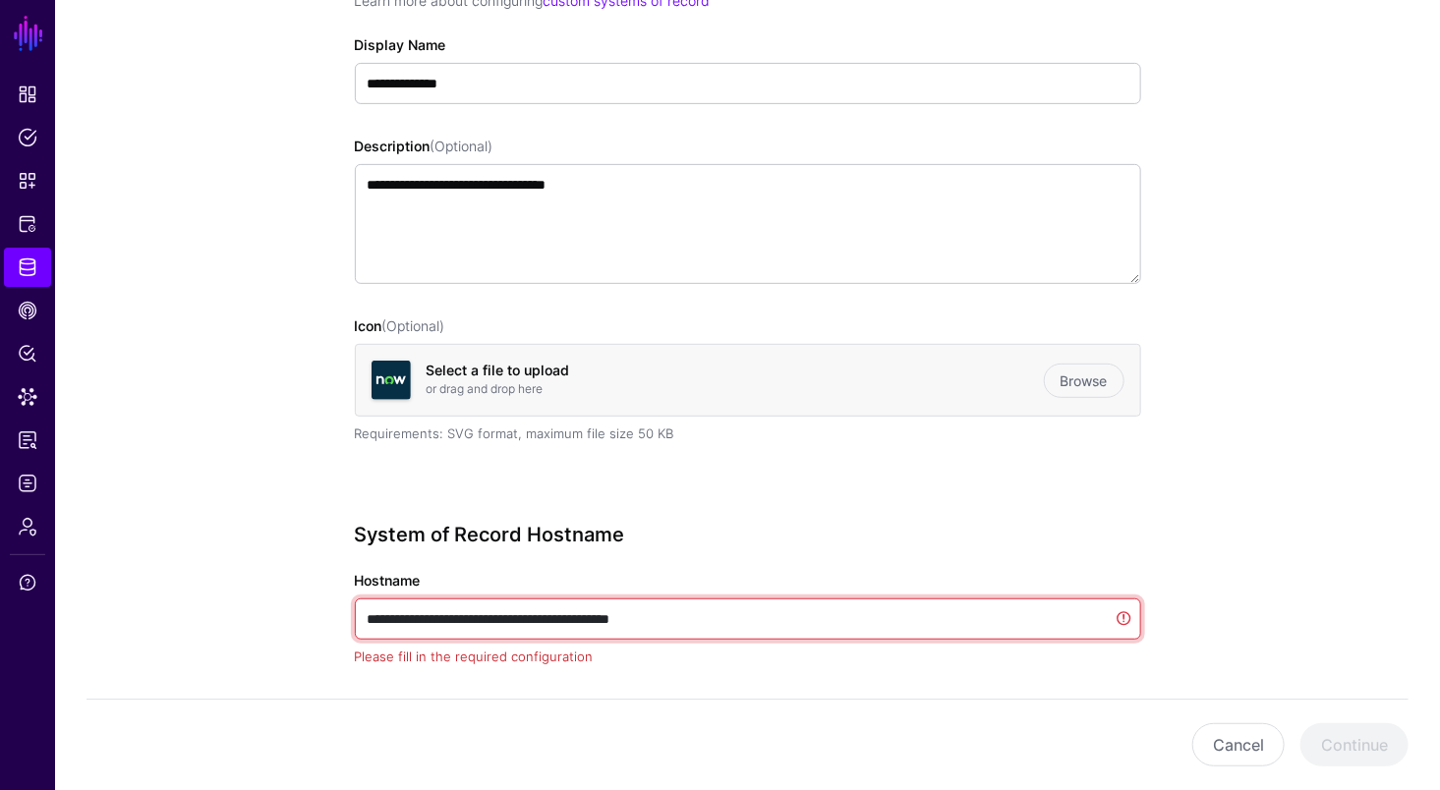
click at [718, 619] on input "**********" at bounding box center [748, 619] width 786 height 41
paste input "text"
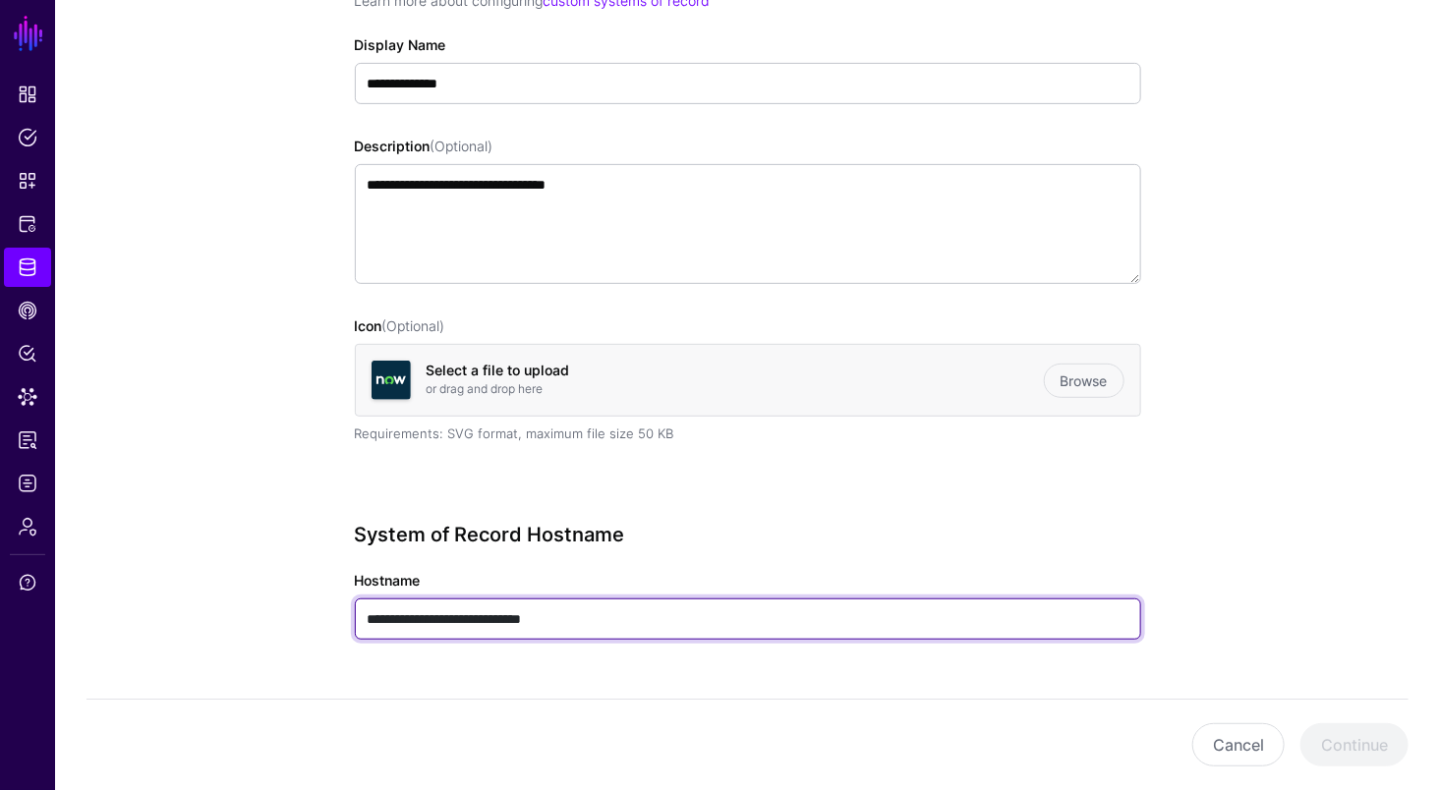
scroll to position [409, 0]
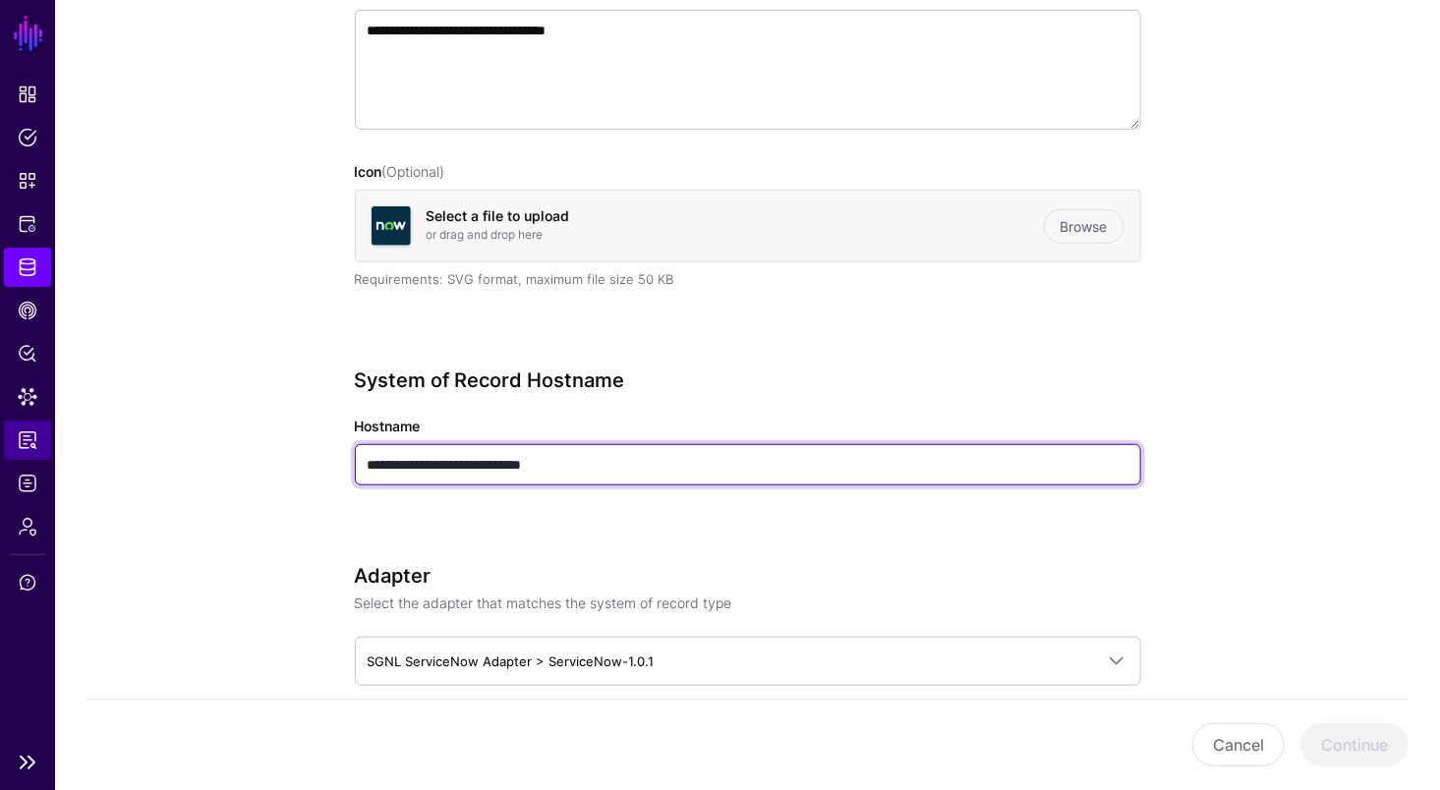
type input "**********"
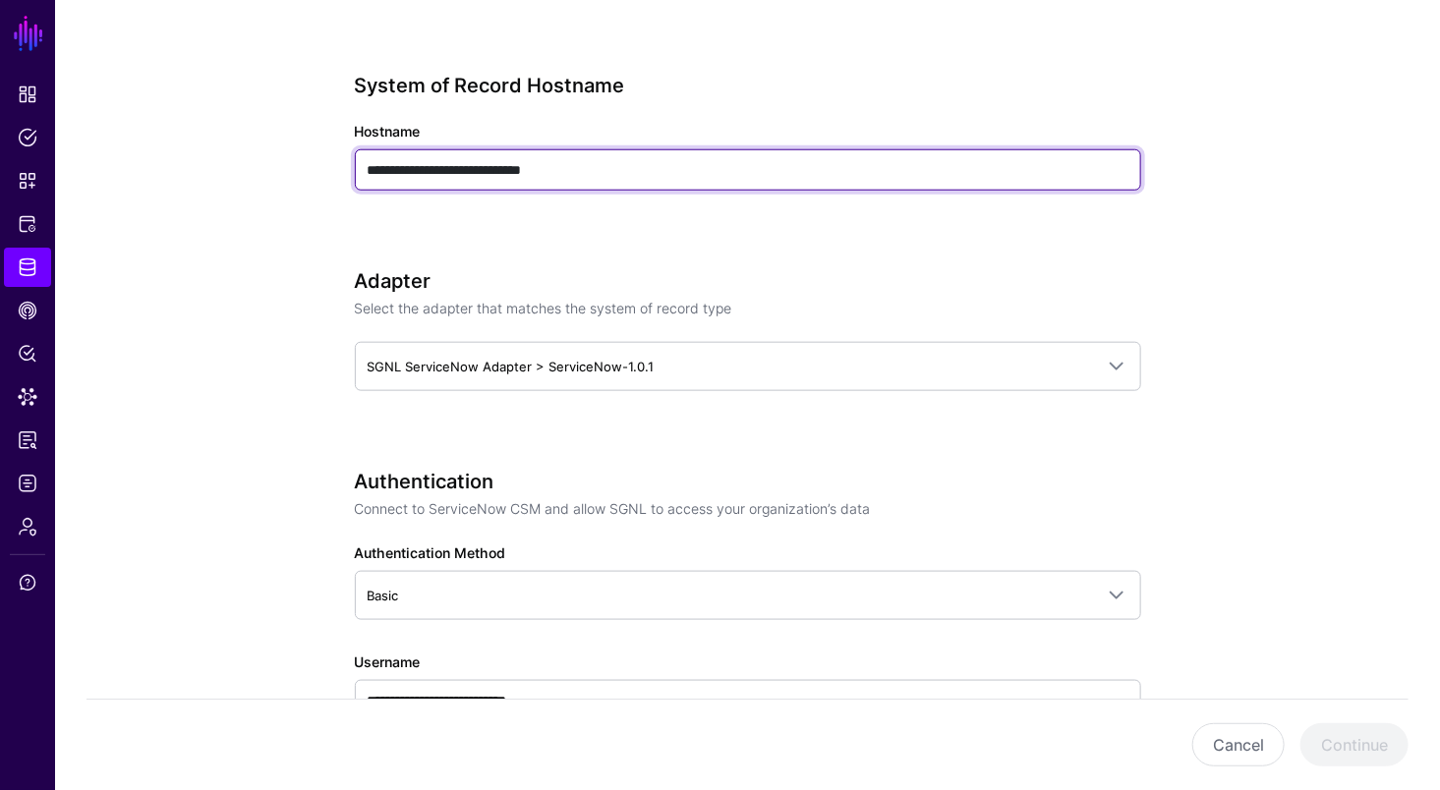
scroll to position [908, 0]
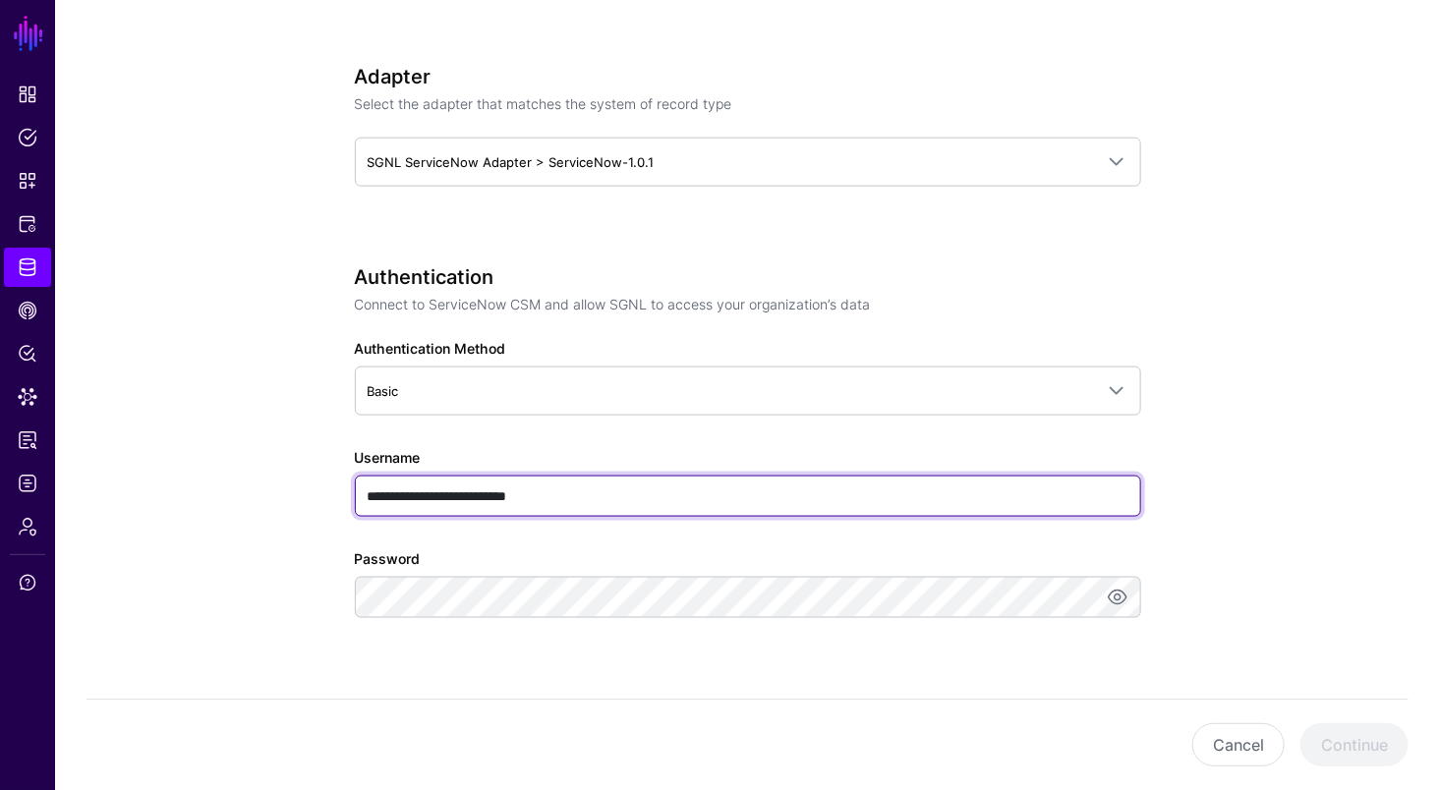
click at [526, 491] on input "**********" at bounding box center [748, 496] width 786 height 41
type input "**********"
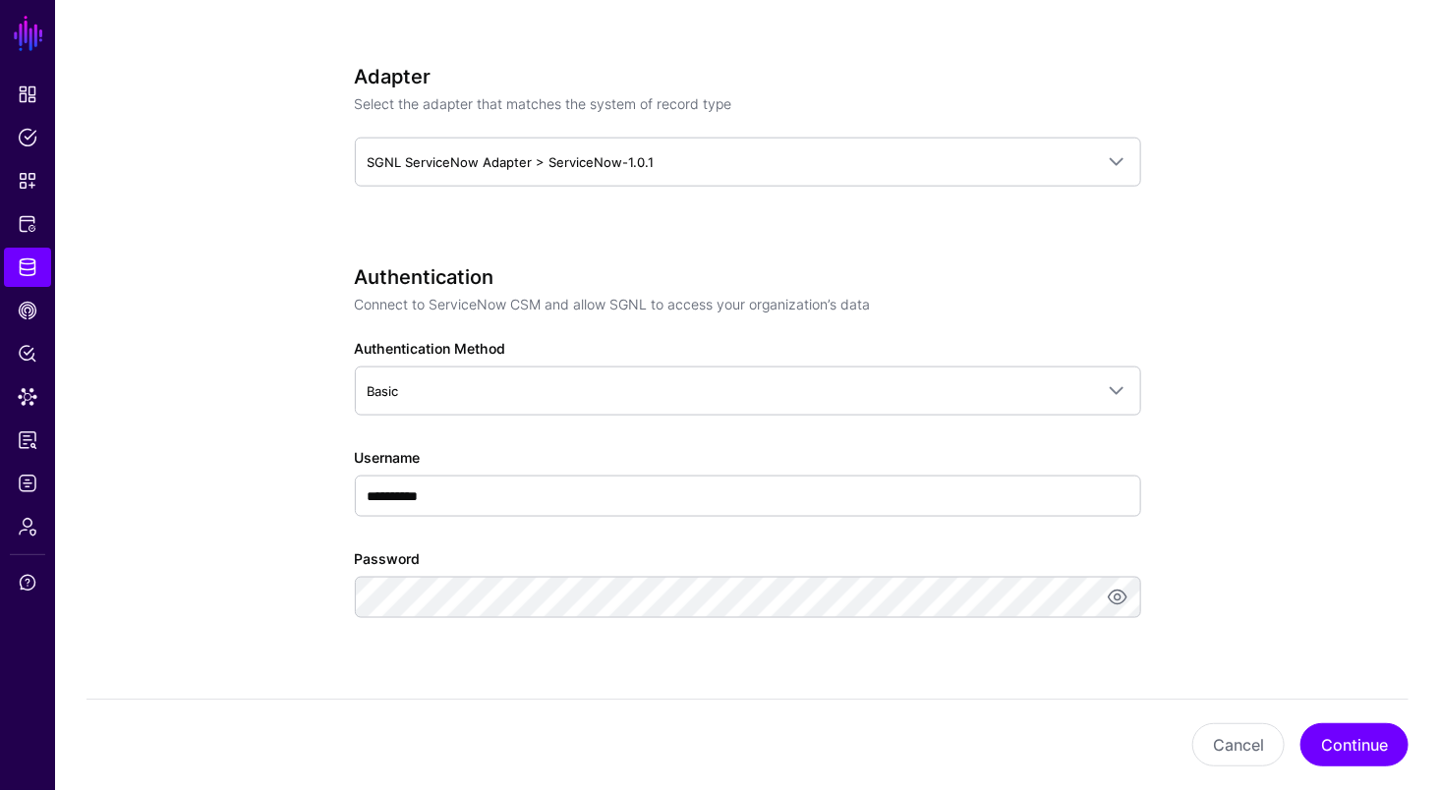
click at [1256, 500] on app-datasources-details-form "**********" at bounding box center [747, 409] width 1385 height 2328
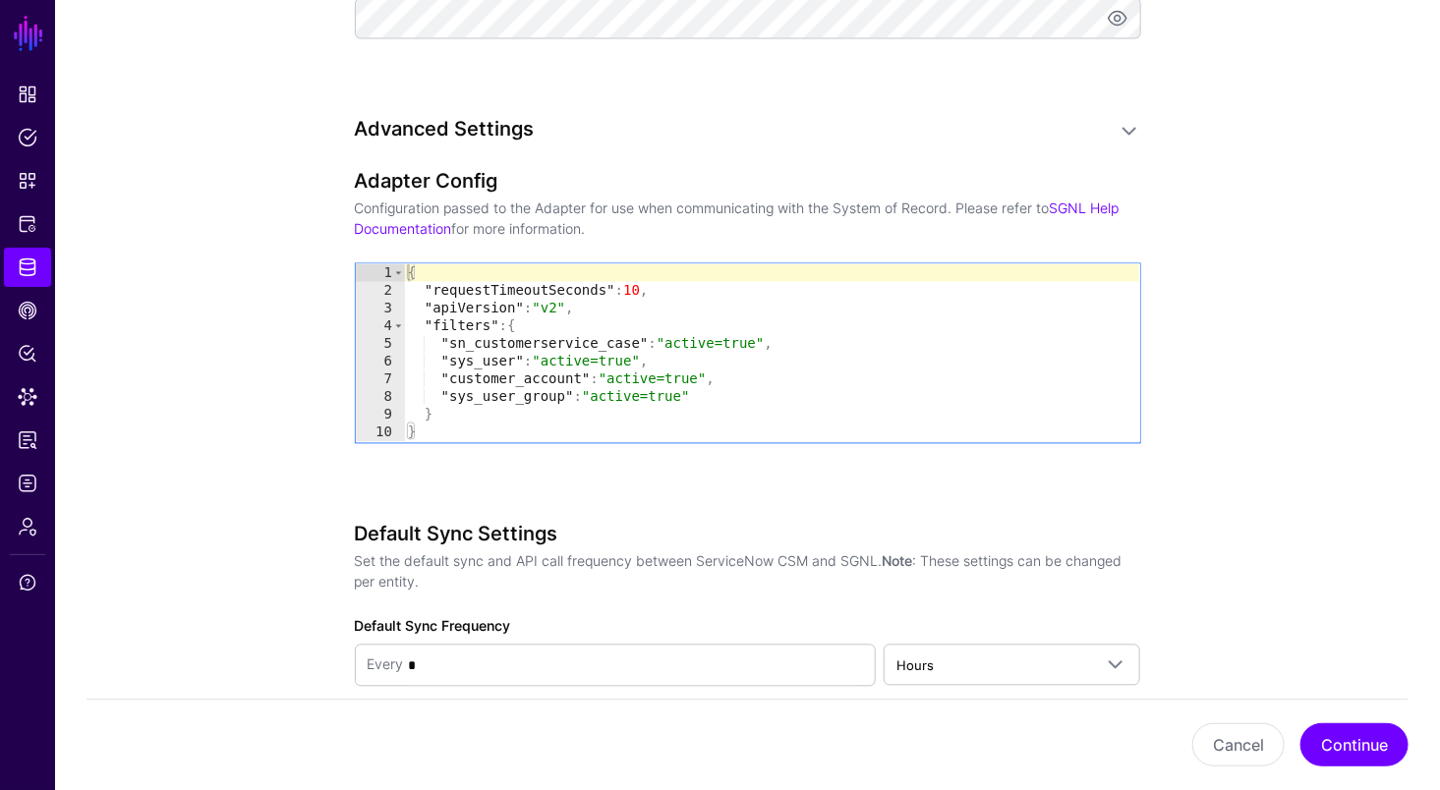
scroll to position [1629, 0]
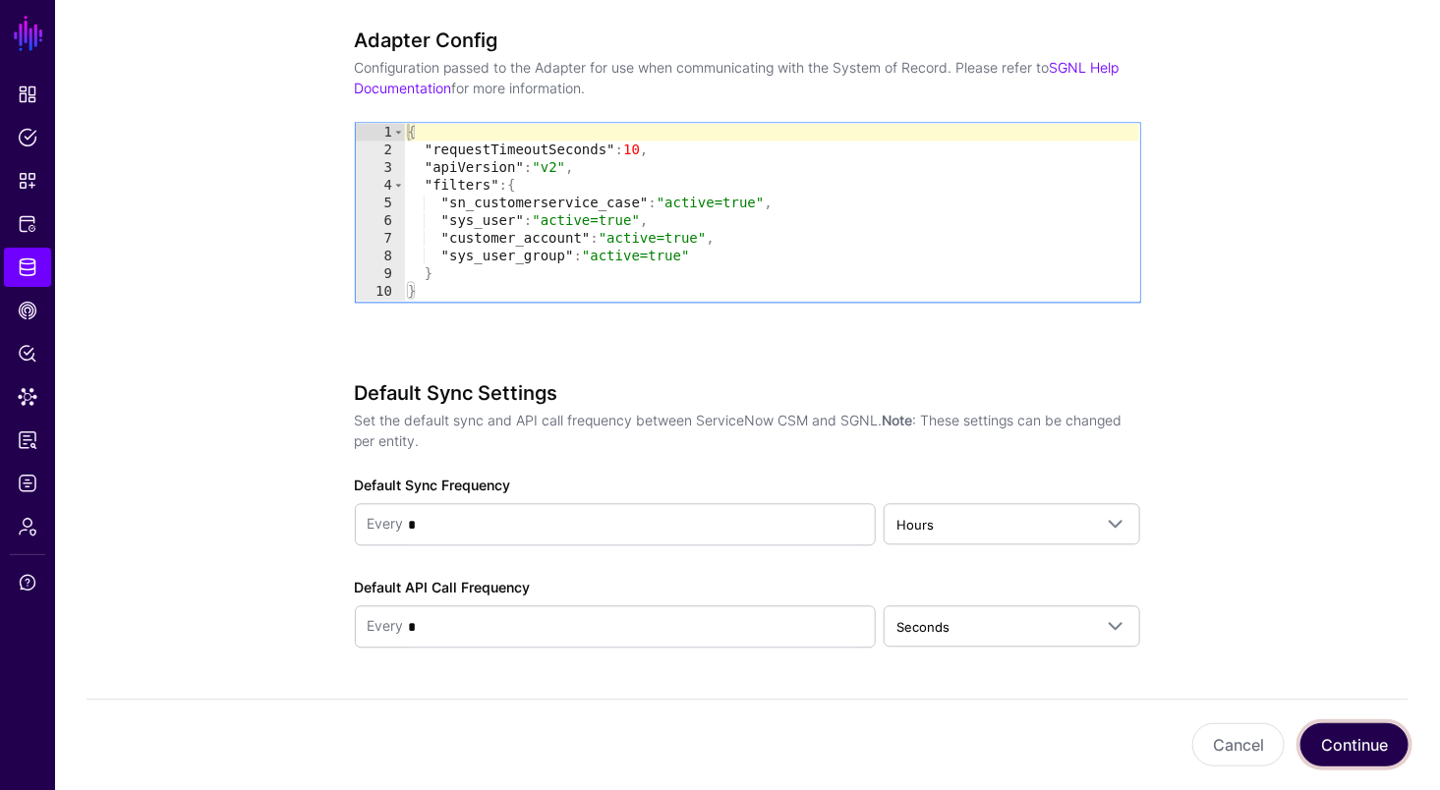
click at [1360, 754] on button "Continue" at bounding box center [1355, 745] width 108 height 43
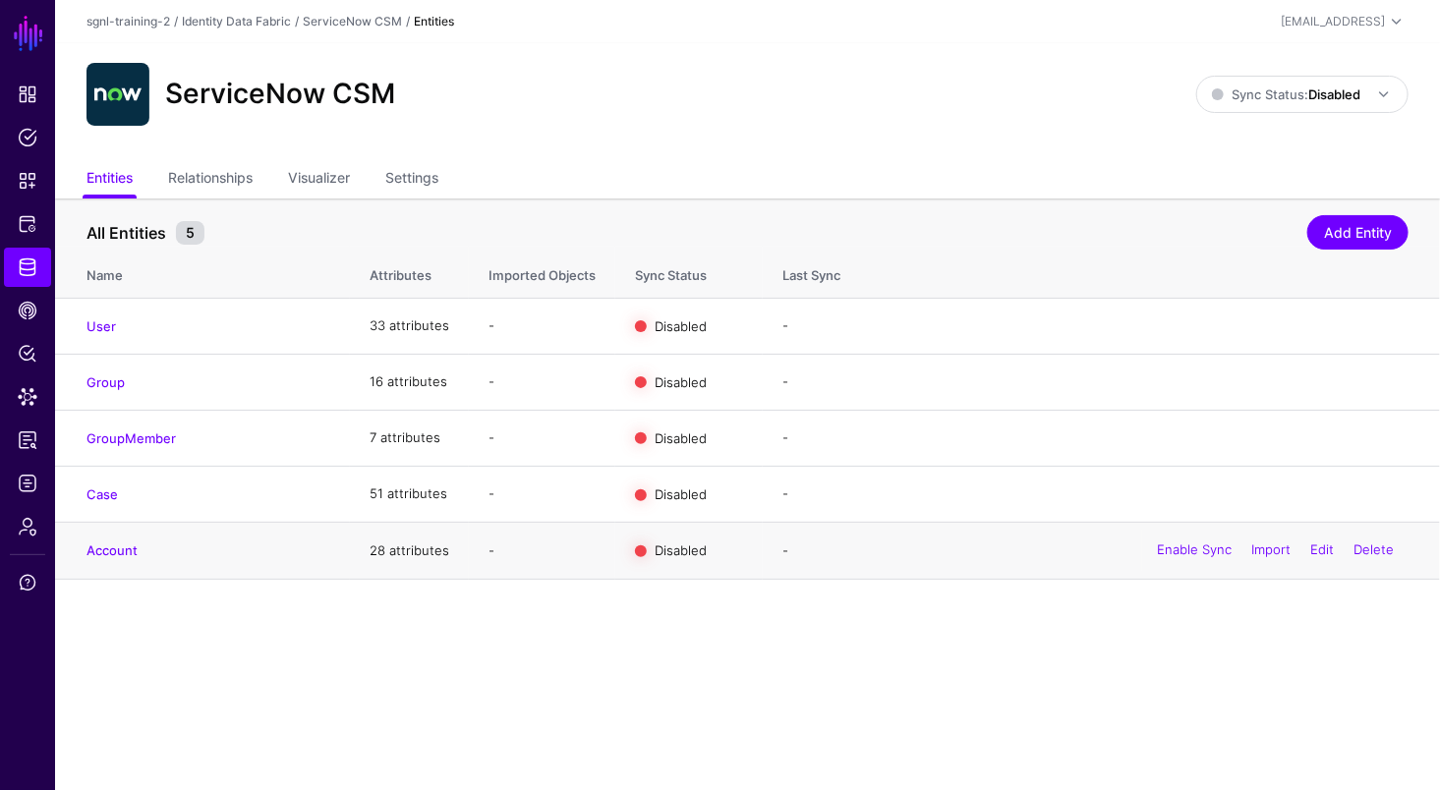
drag, startPoint x: 598, startPoint y: 669, endPoint x: 502, endPoint y: 570, distance: 137.0
click at [597, 667] on main "SGNL Dashboard Policies Snippets Protected Systems Identity Data Fabric CAEP Hu…" at bounding box center [720, 395] width 1440 height 790
click at [109, 491] on link "Case" at bounding box center [102, 495] width 31 height 16
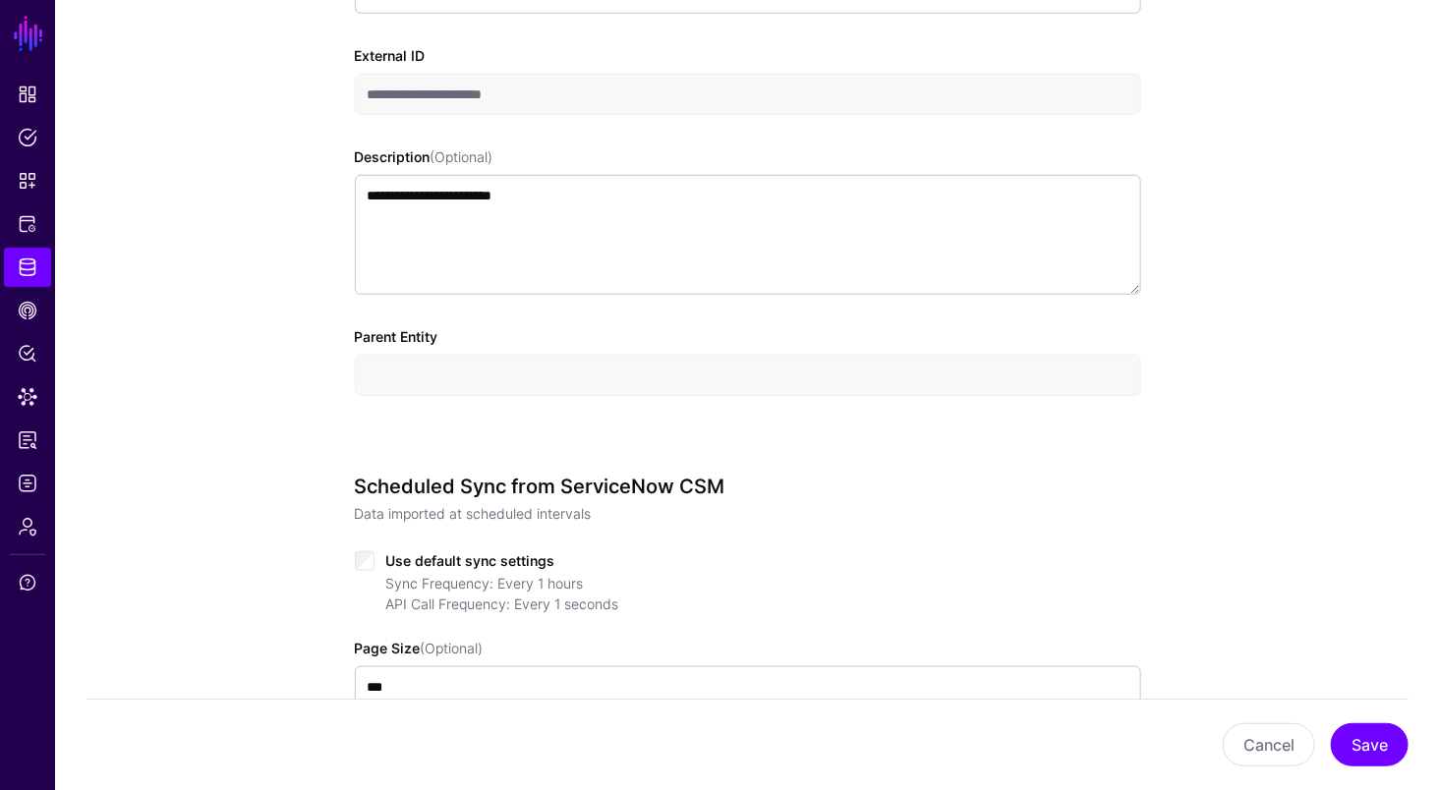
scroll to position [590, 0]
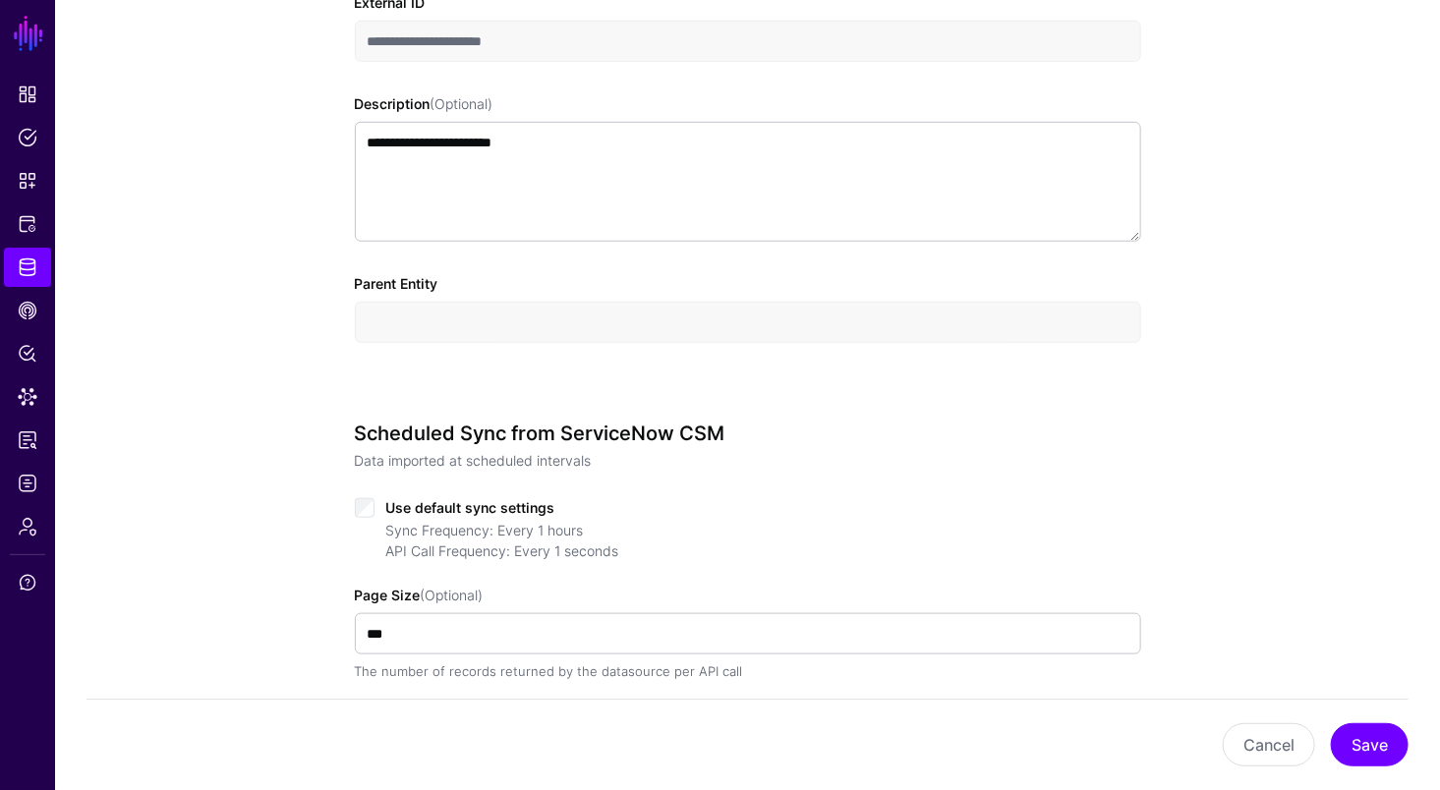
click at [366, 495] on div "Use default sync settings" at bounding box center [748, 507] width 786 height 24
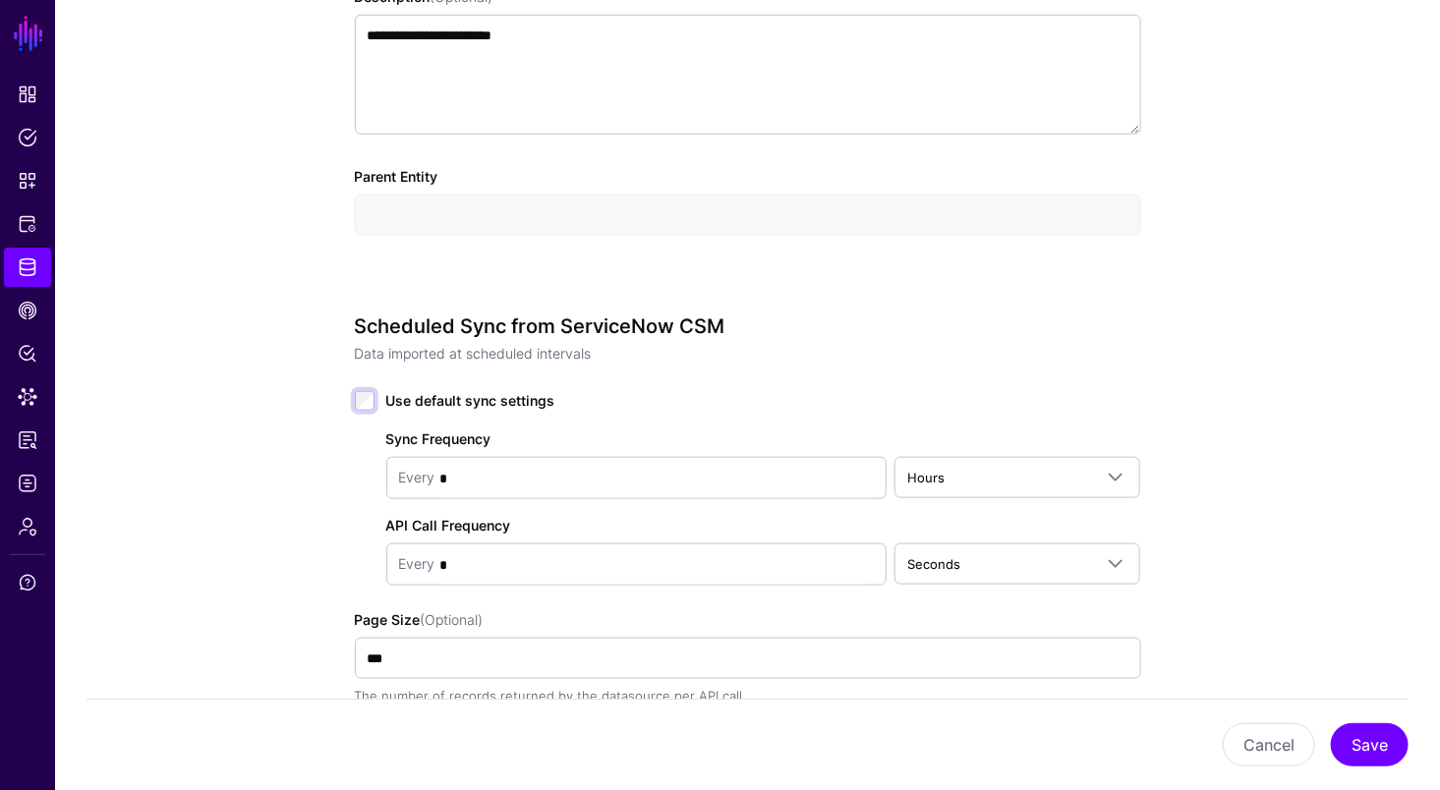
scroll to position [900, 0]
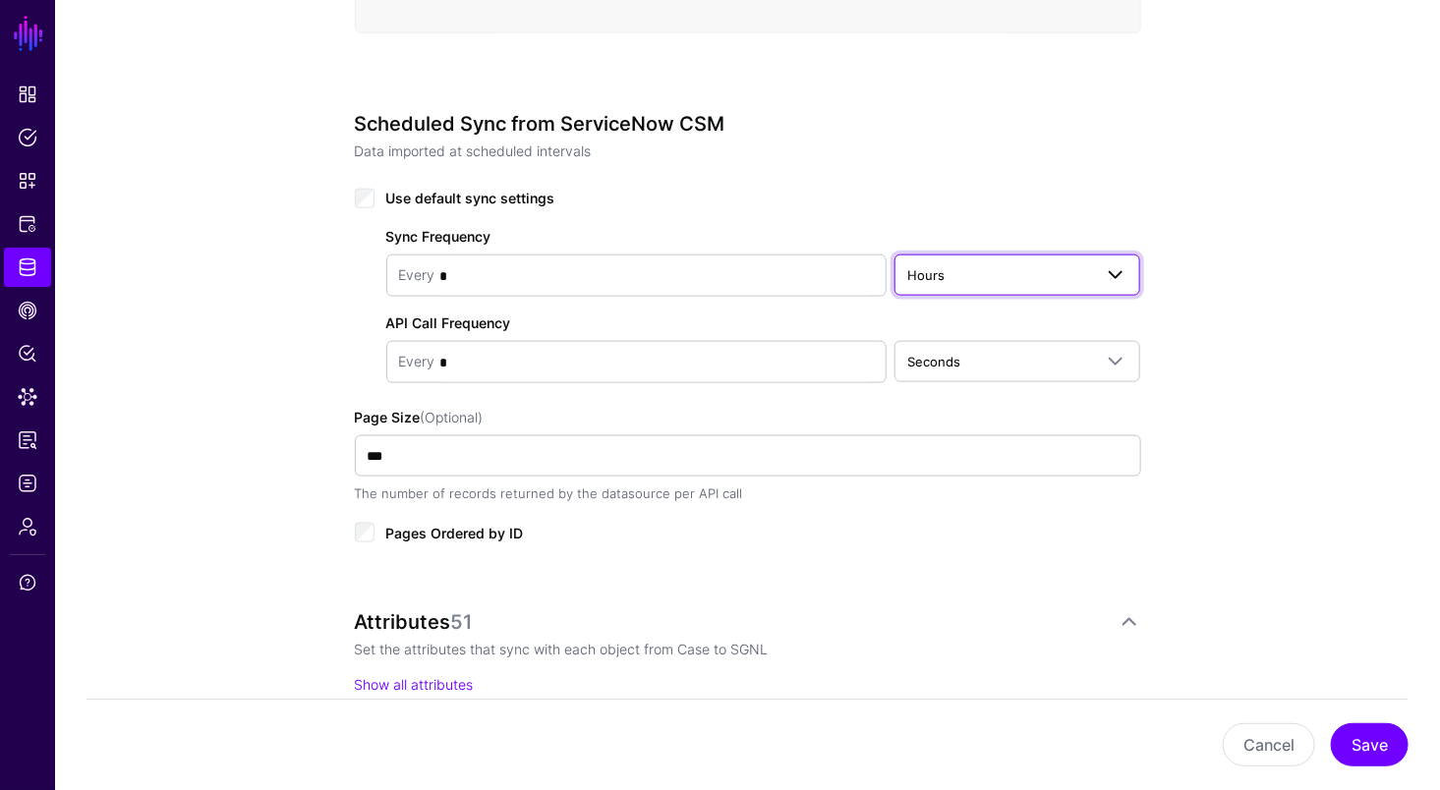
click at [1092, 255] on link "Hours" at bounding box center [1018, 275] width 247 height 41
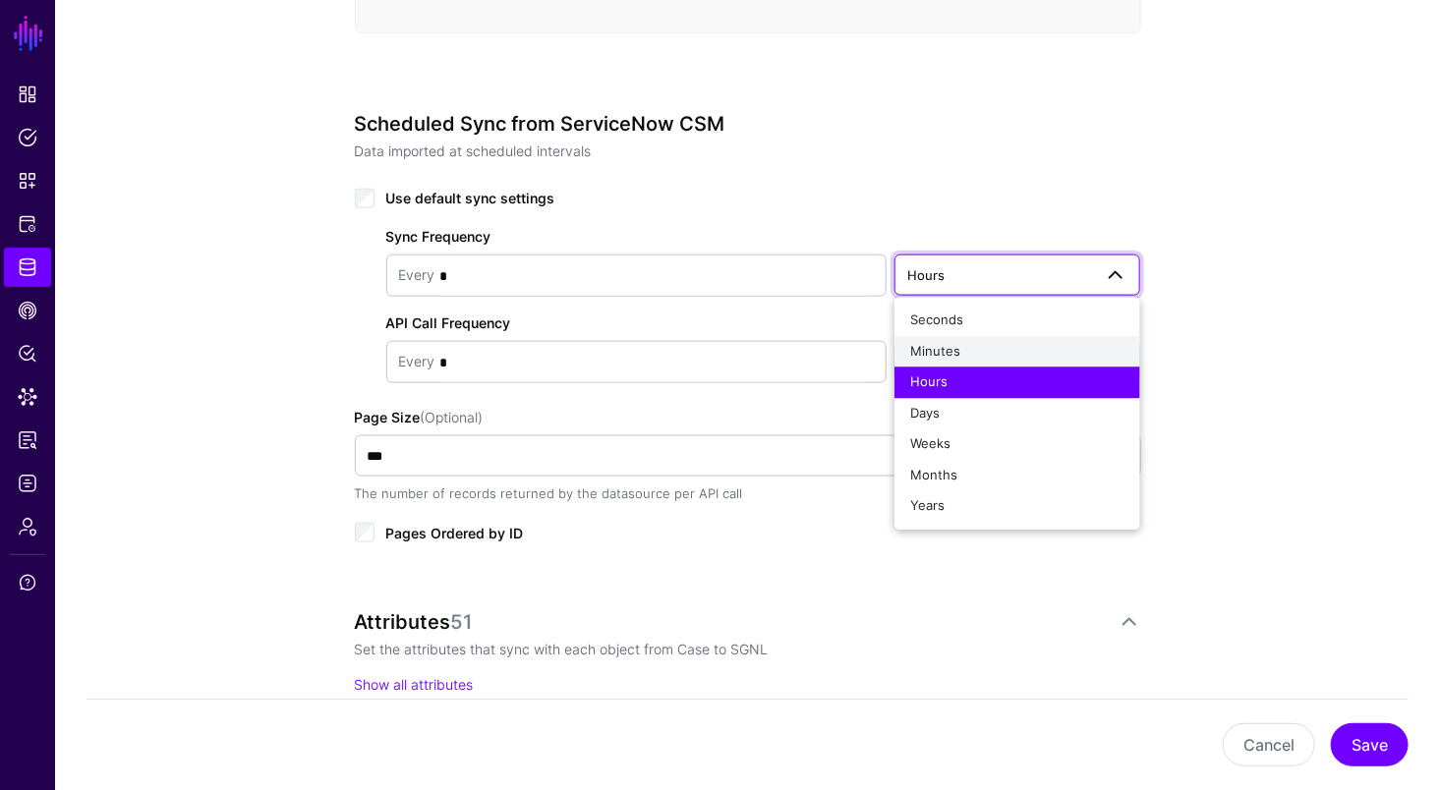
click at [963, 352] on div "Minutes" at bounding box center [1017, 352] width 215 height 20
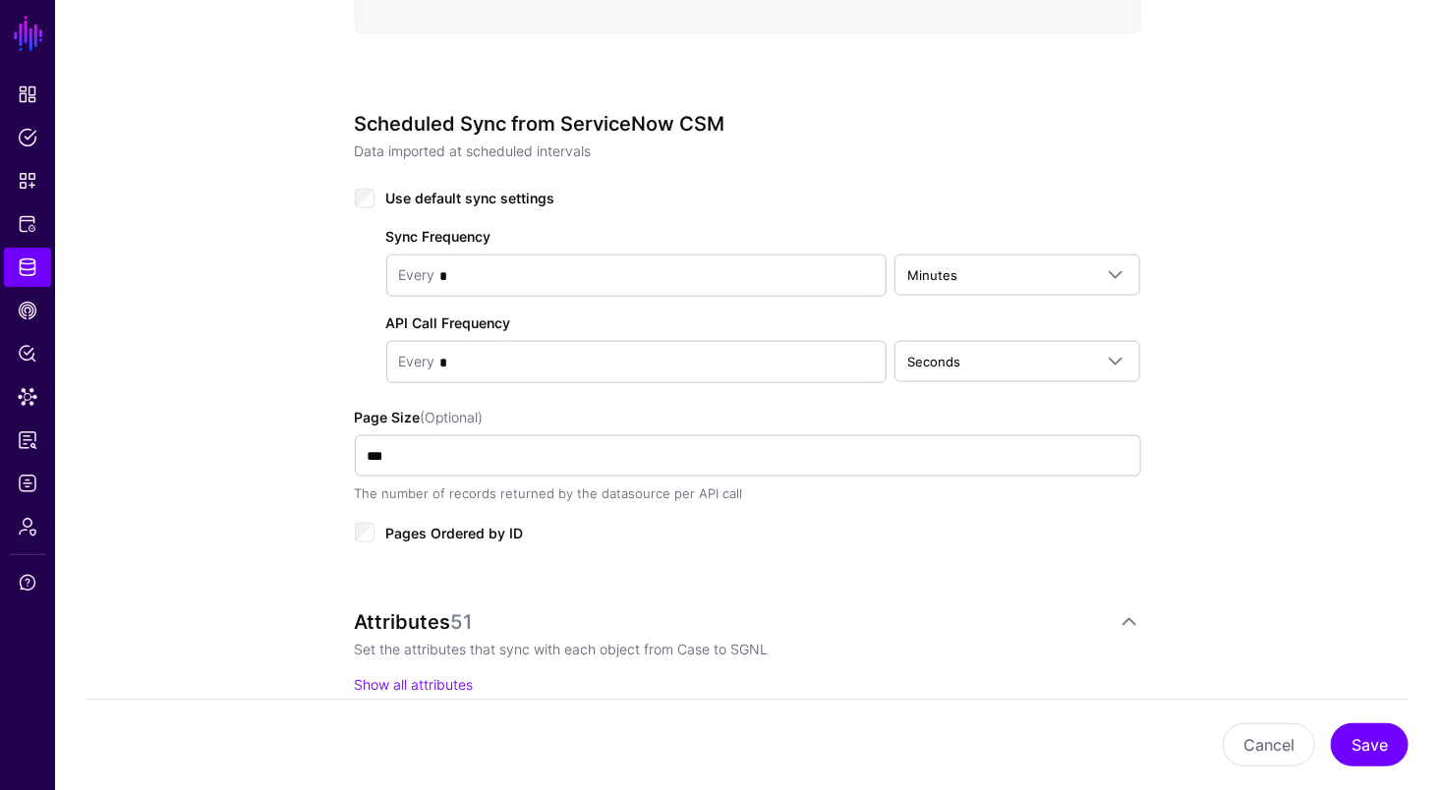
scroll to position [937, 0]
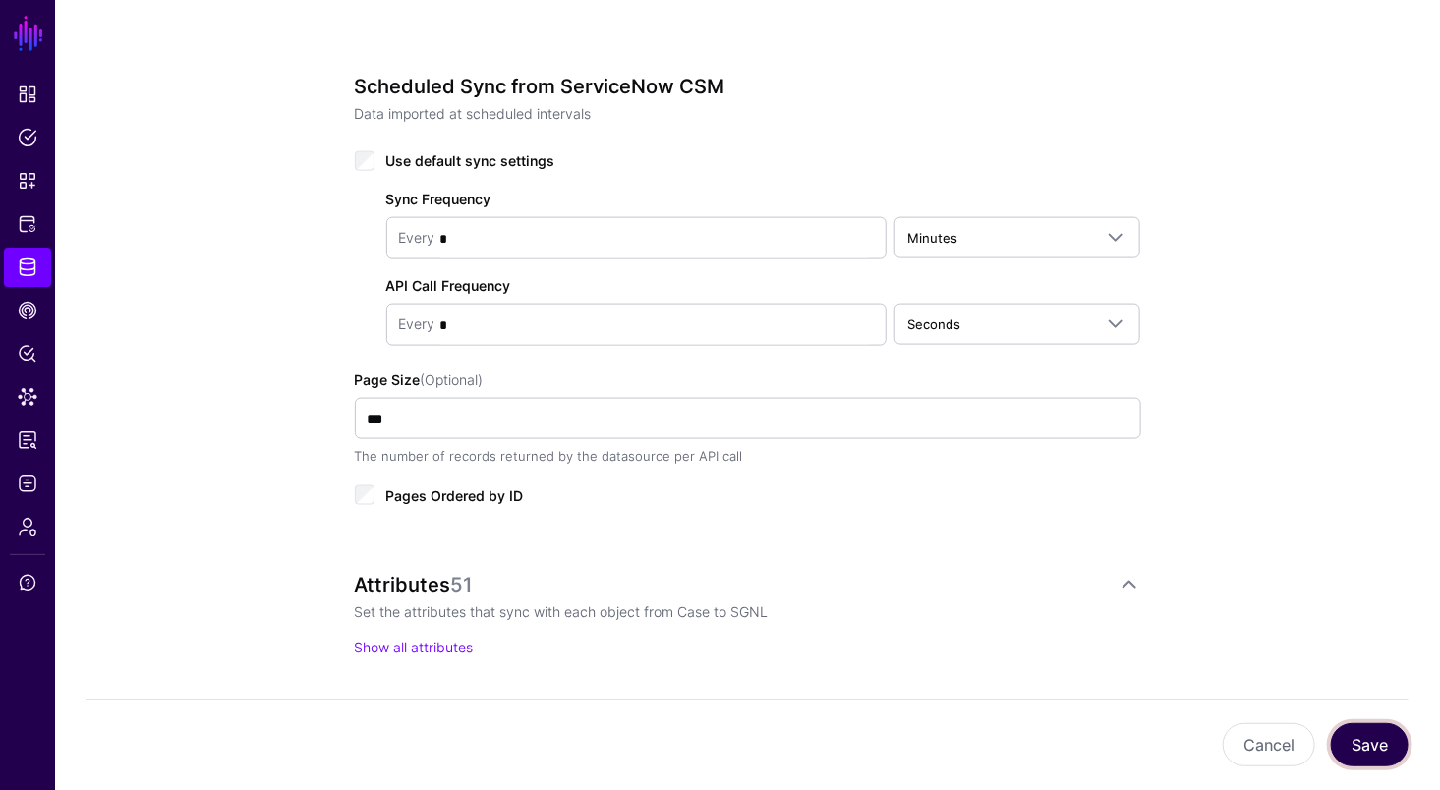
drag, startPoint x: 1368, startPoint y: 734, endPoint x: 1385, endPoint y: 731, distance: 17.9
click at [1368, 734] on button "Save" at bounding box center [1370, 745] width 78 height 43
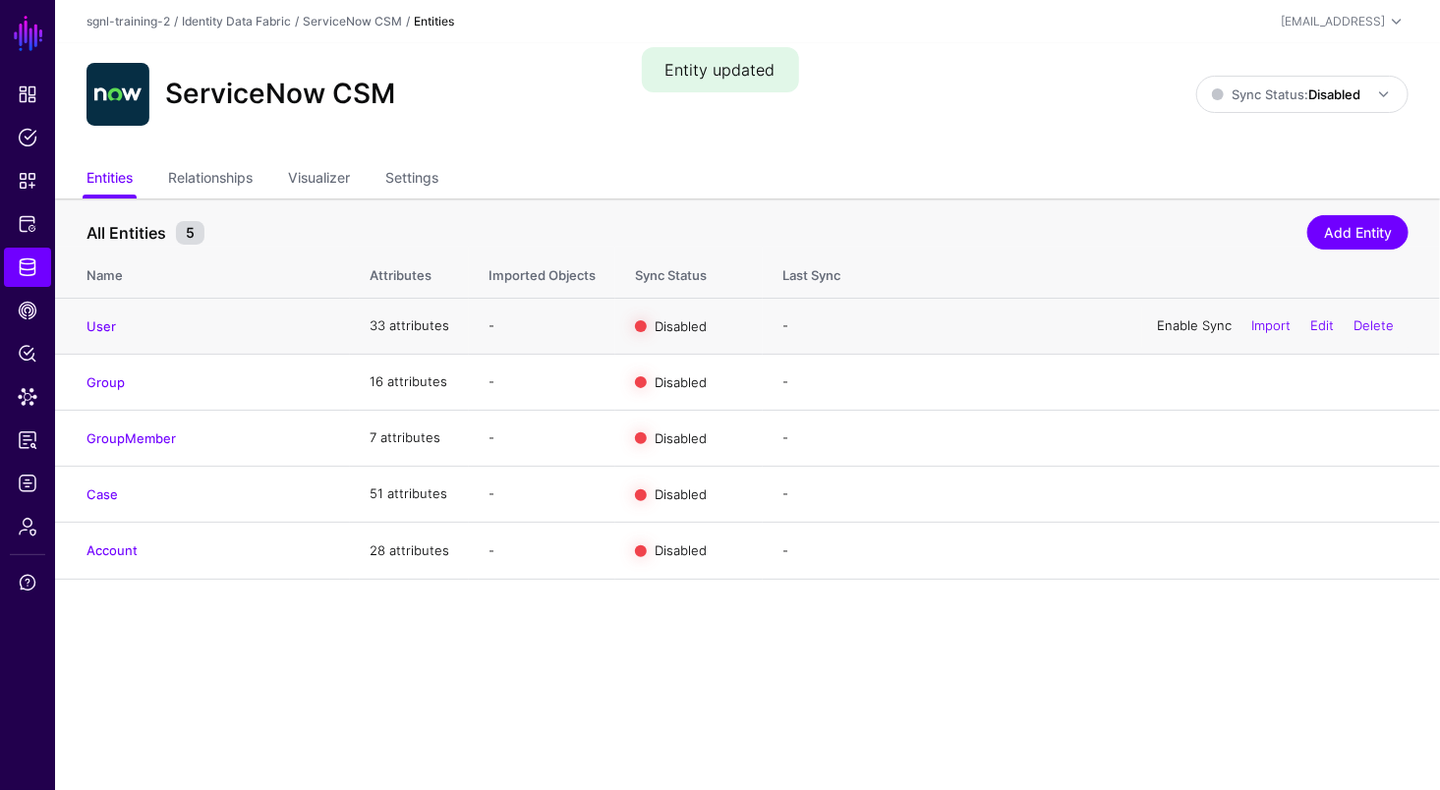
click at [1199, 332] on link "Enable Sync" at bounding box center [1194, 326] width 75 height 16
click at [1189, 375] on link "Enable Sync" at bounding box center [1194, 382] width 75 height 16
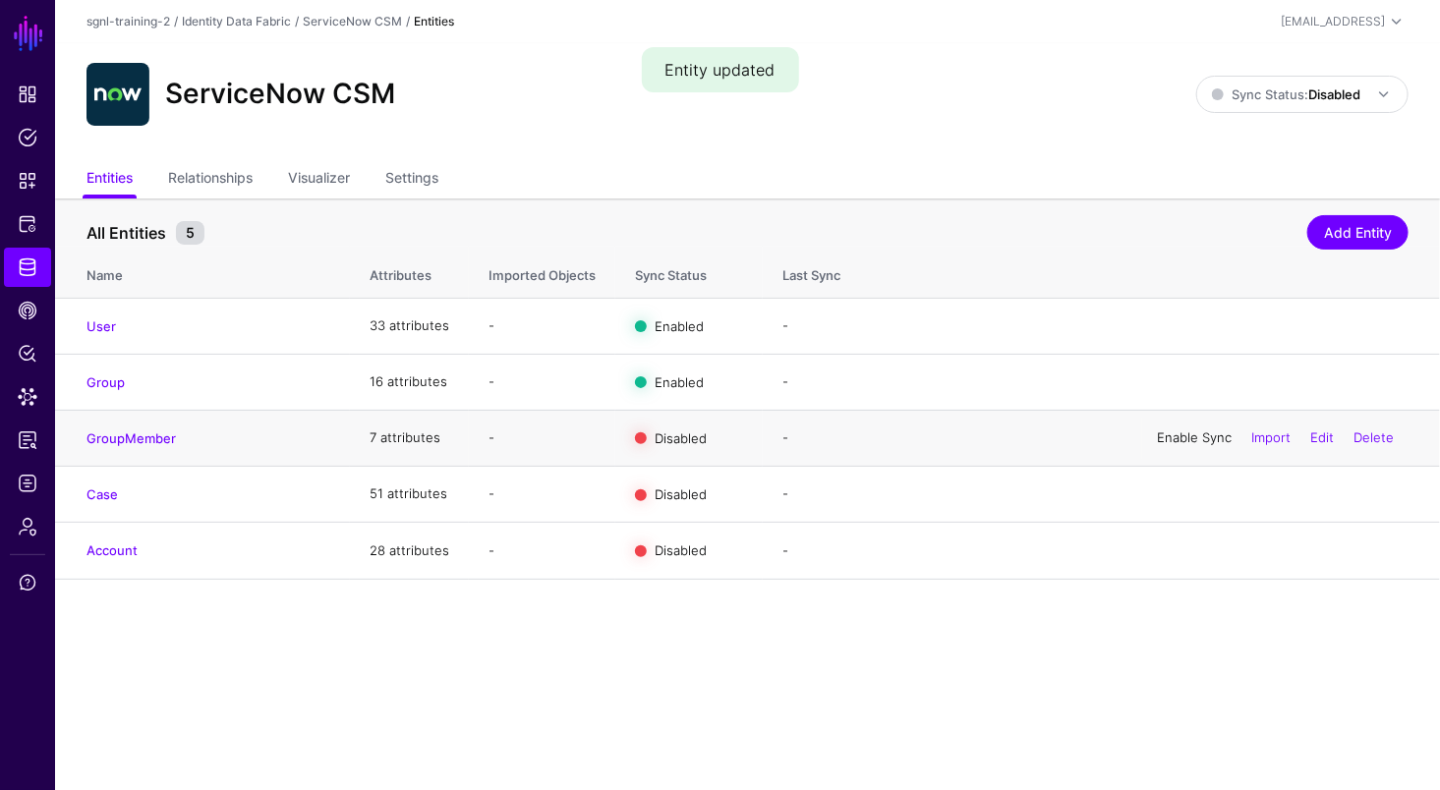
click at [1178, 439] on link "Enable Sync" at bounding box center [1194, 438] width 75 height 16
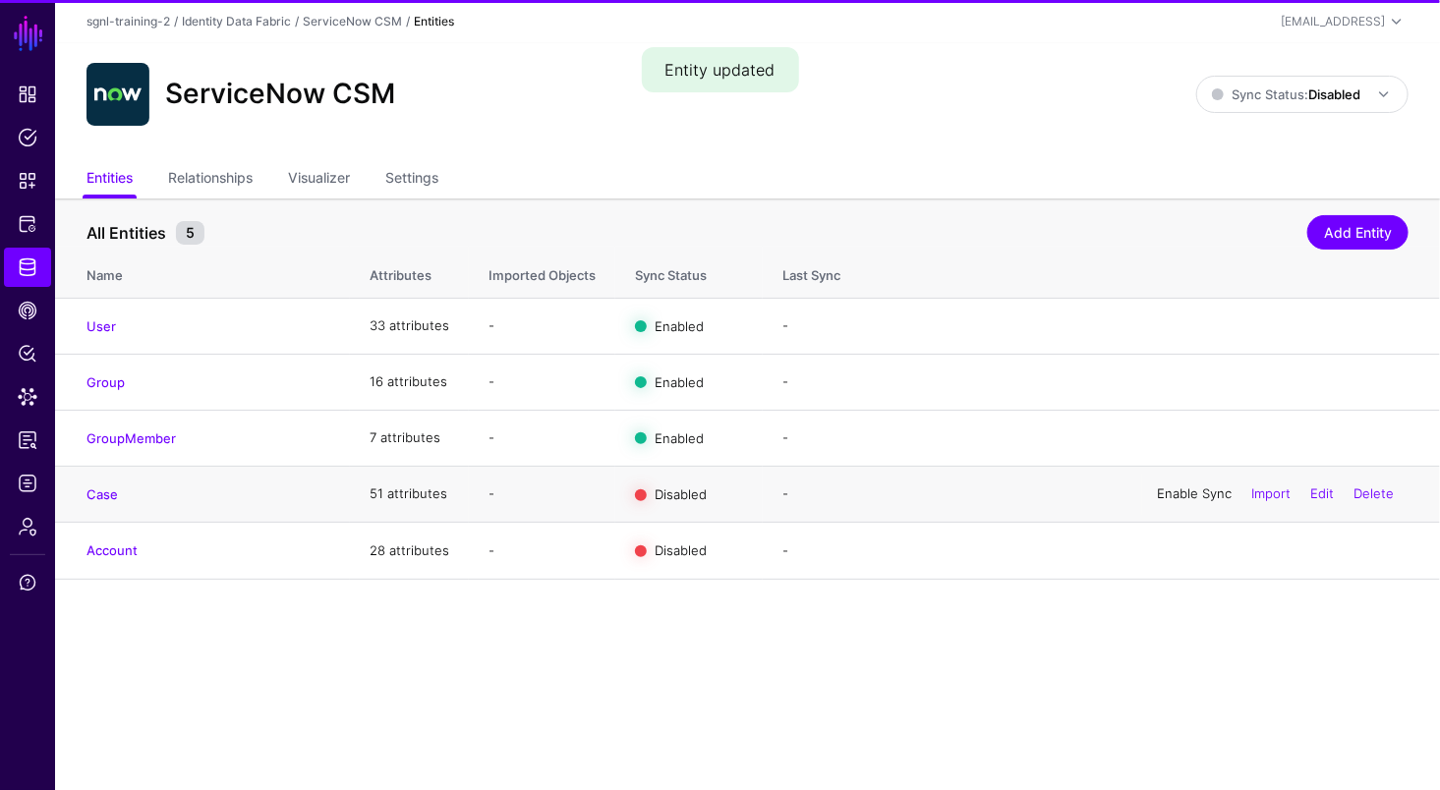
click at [1187, 498] on link "Enable Sync" at bounding box center [1194, 494] width 75 height 16
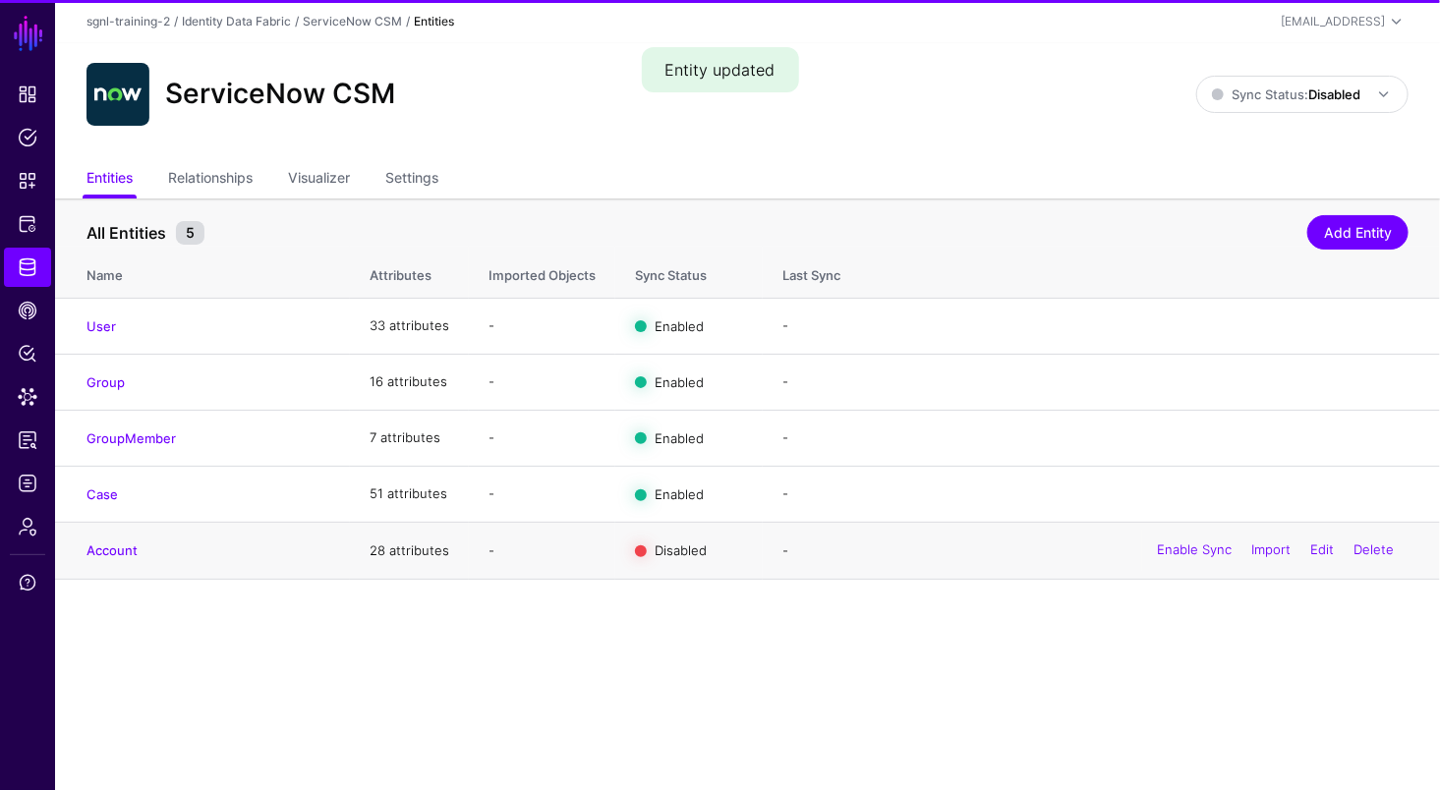
click at [1177, 561] on div "Enable Sync Import Edit Delete" at bounding box center [1275, 551] width 266 height 49
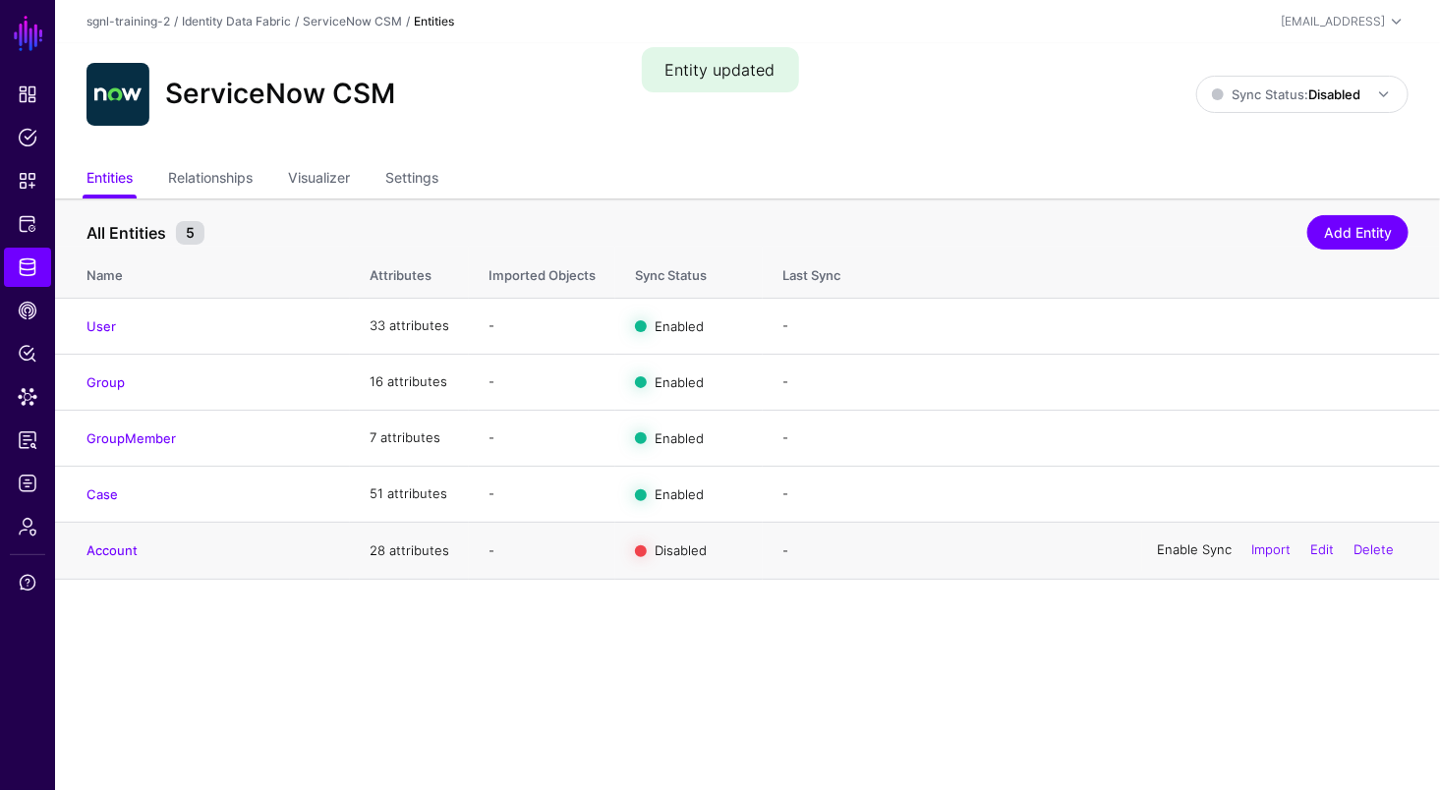
click at [1182, 552] on link "Enable Sync" at bounding box center [1194, 551] width 75 height 16
click at [1319, 84] on span "Sync Status: Disabled" at bounding box center [1286, 95] width 148 height 22
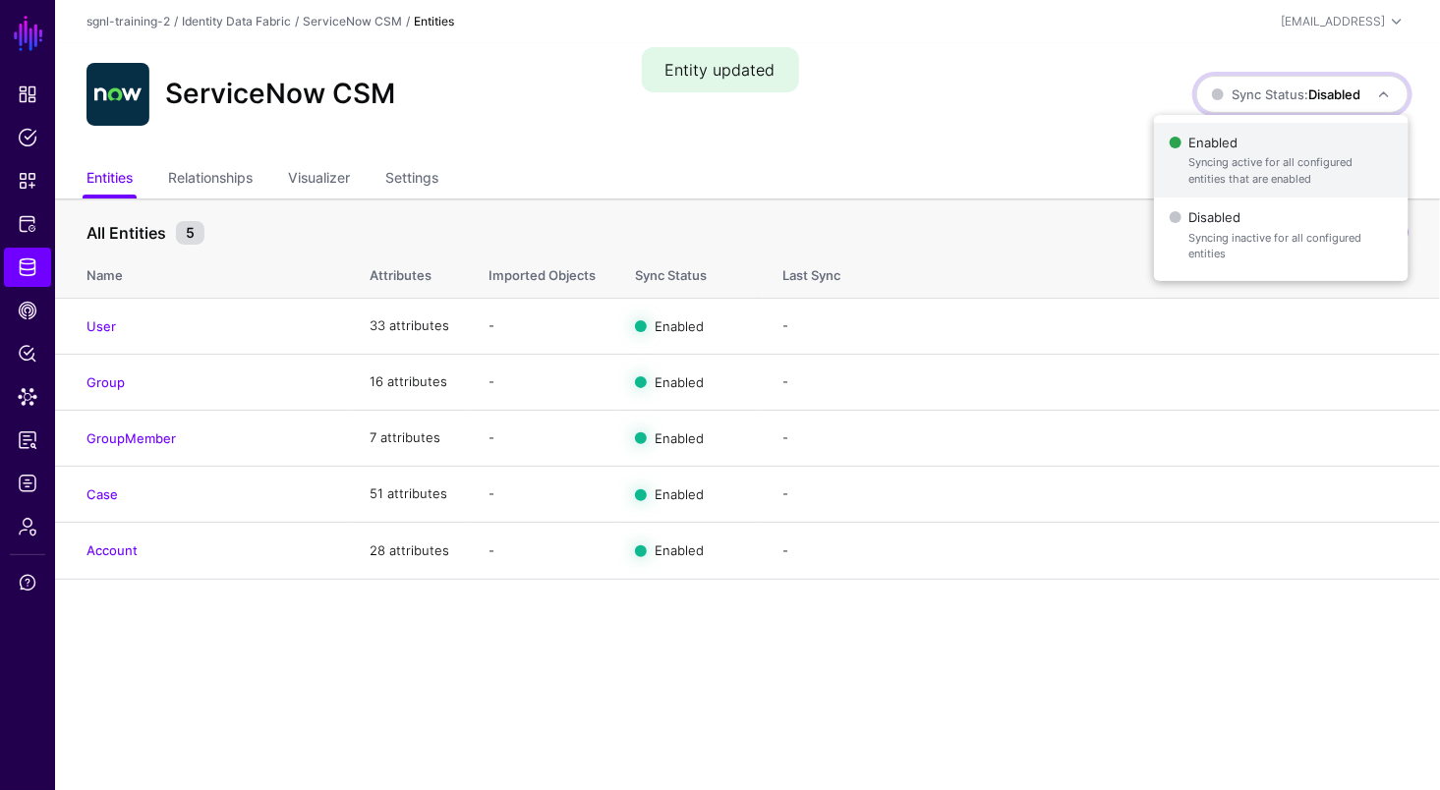
click at [1251, 144] on span "Enabled Syncing active for all configured entities that are enabled" at bounding box center [1281, 161] width 223 height 64
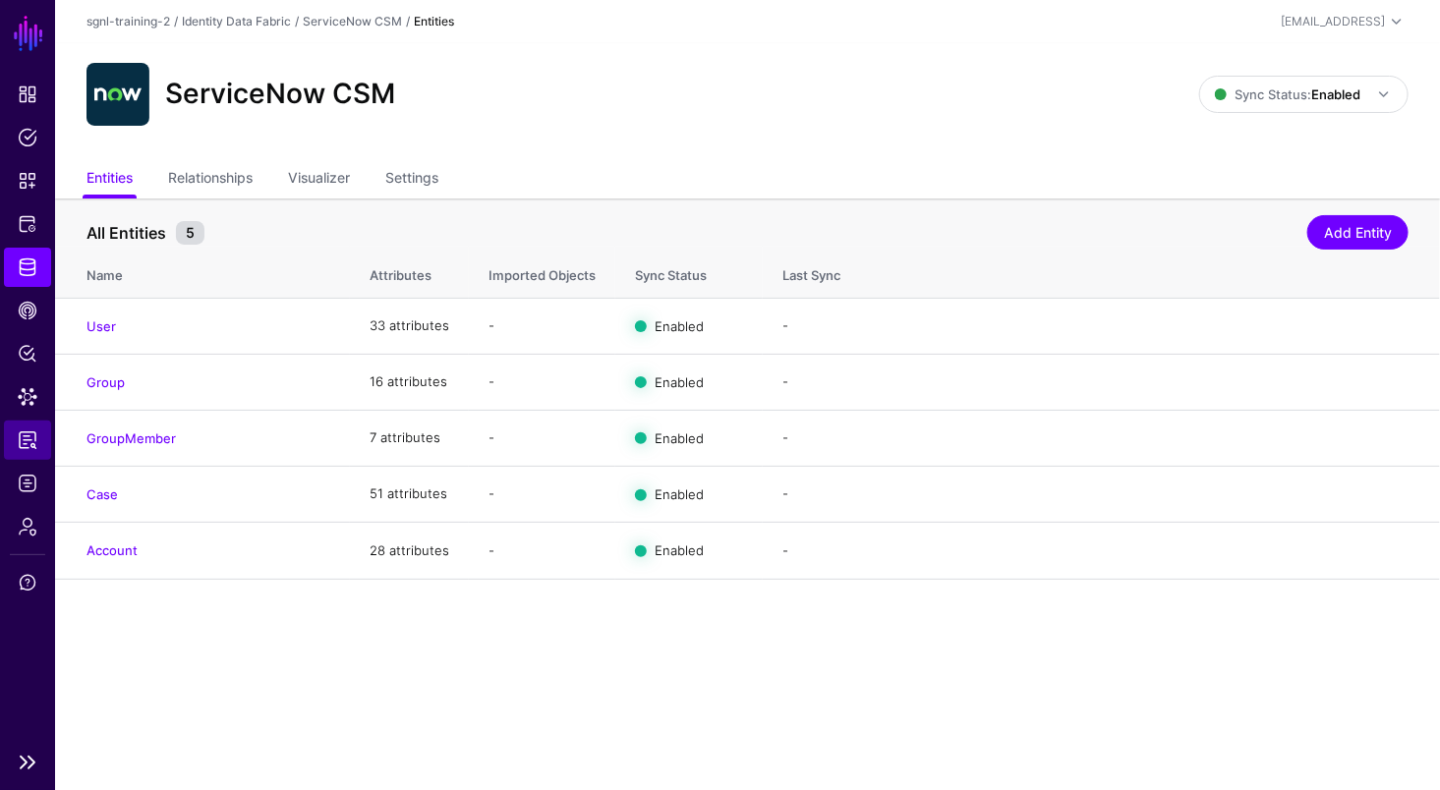
drag, startPoint x: 309, startPoint y: 634, endPoint x: 24, endPoint y: 446, distance: 341.4
click at [309, 634] on main "SGNL Dashboard Policies Snippets Protected Systems Identity Data Fabric CAEP Hu…" at bounding box center [720, 395] width 1440 height 790
click at [28, 437] on span "Reports" at bounding box center [28, 441] width 20 height 20
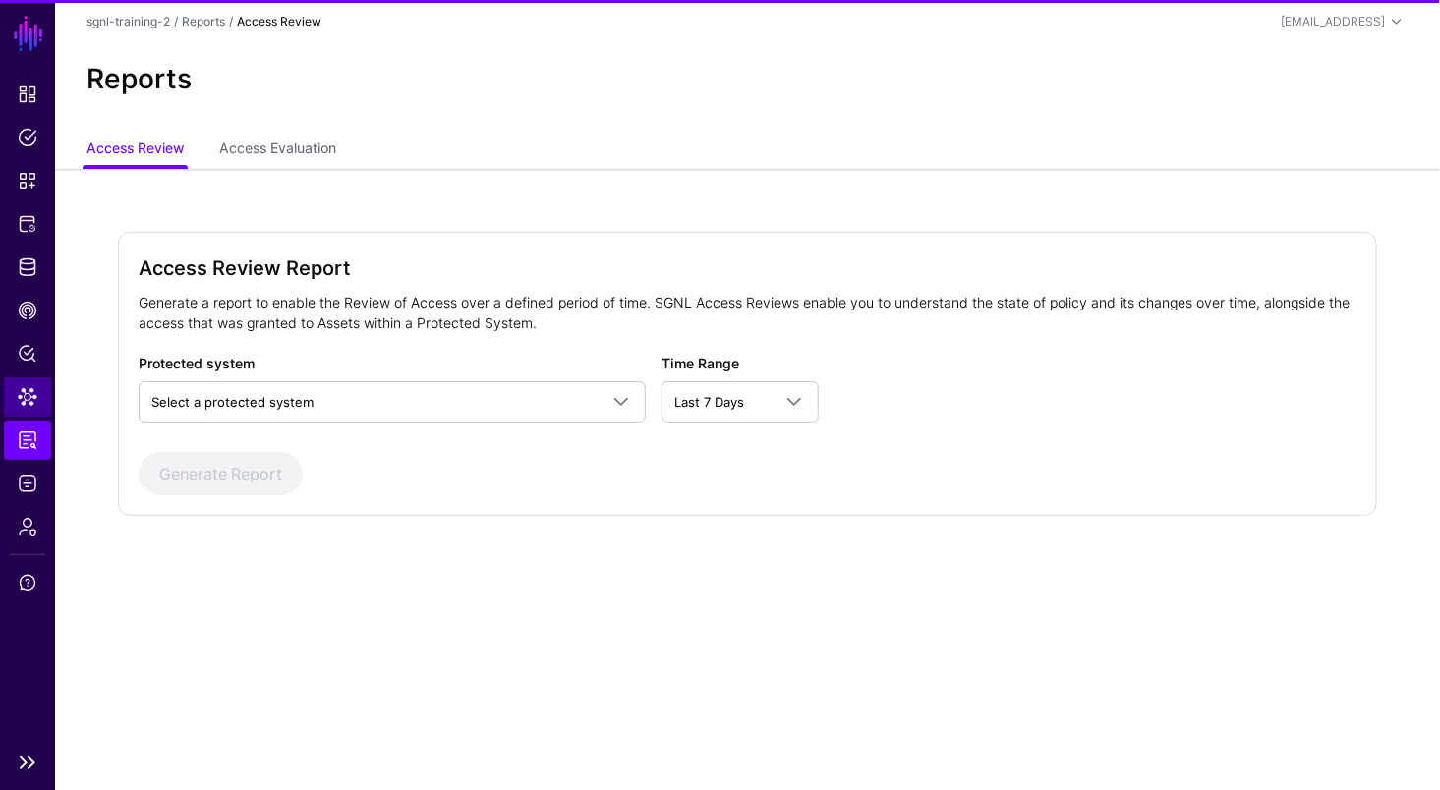
click at [36, 402] on span "Data Lens" at bounding box center [28, 397] width 20 height 20
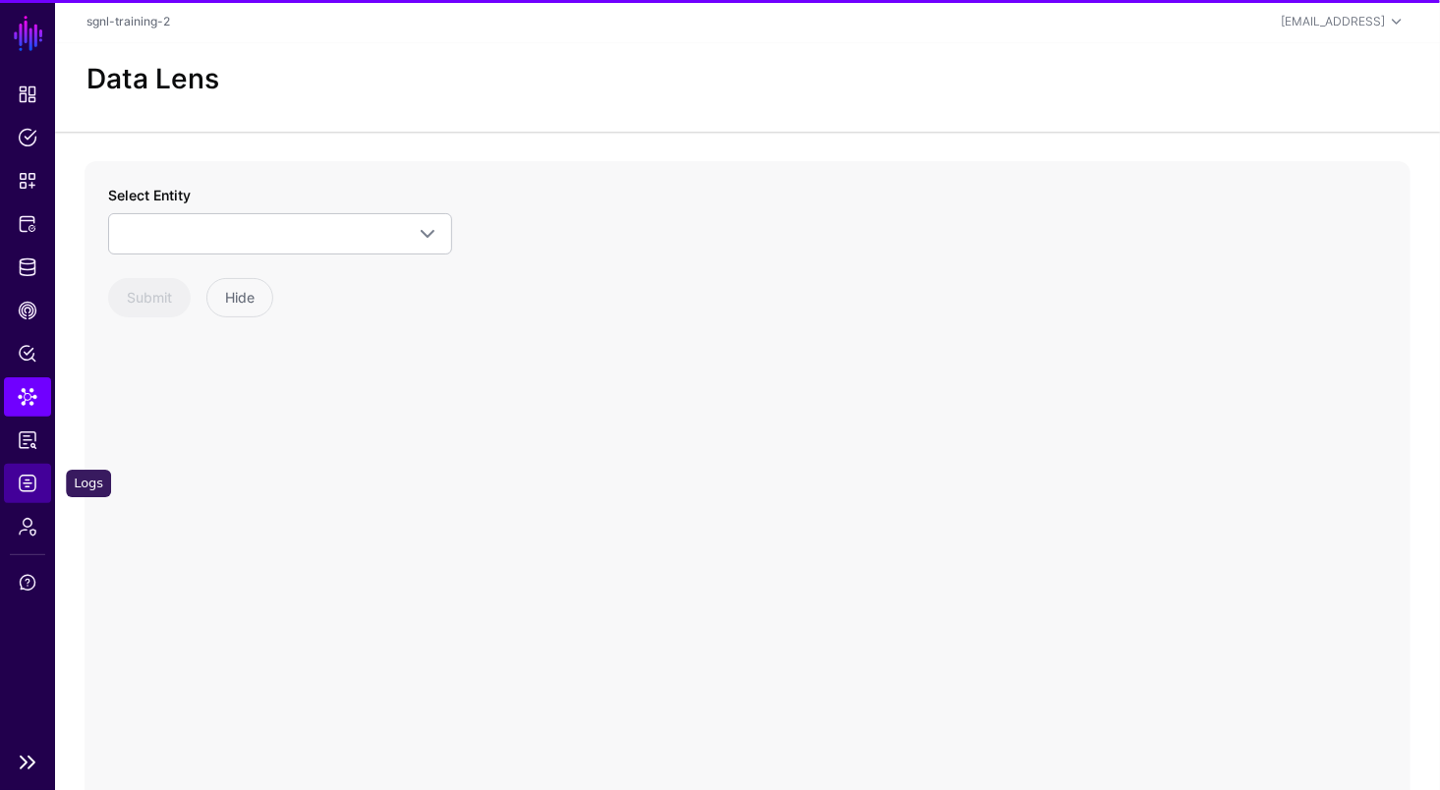
click at [18, 489] on span "Logs" at bounding box center [28, 484] width 20 height 20
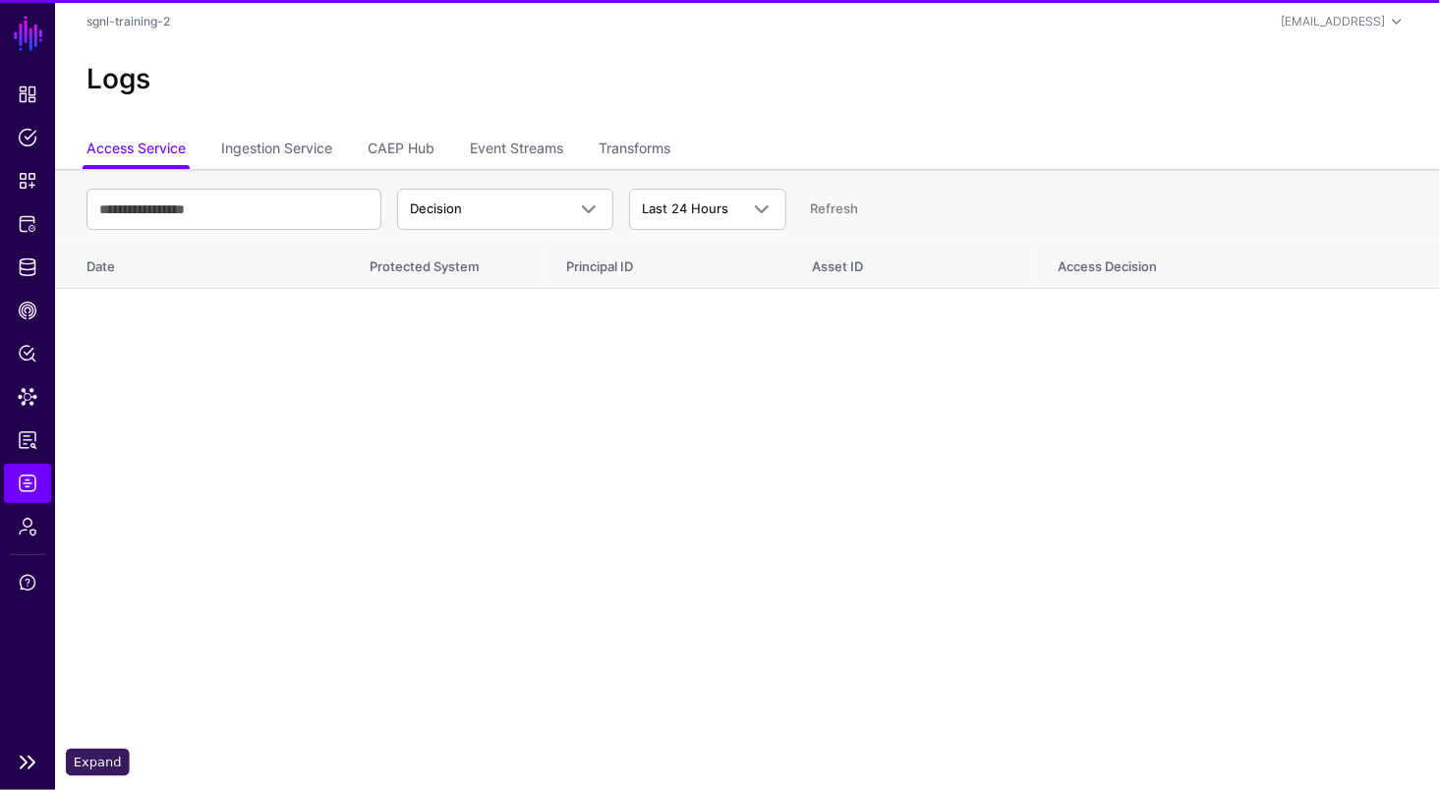
click at [29, 771] on link at bounding box center [27, 763] width 55 height 24
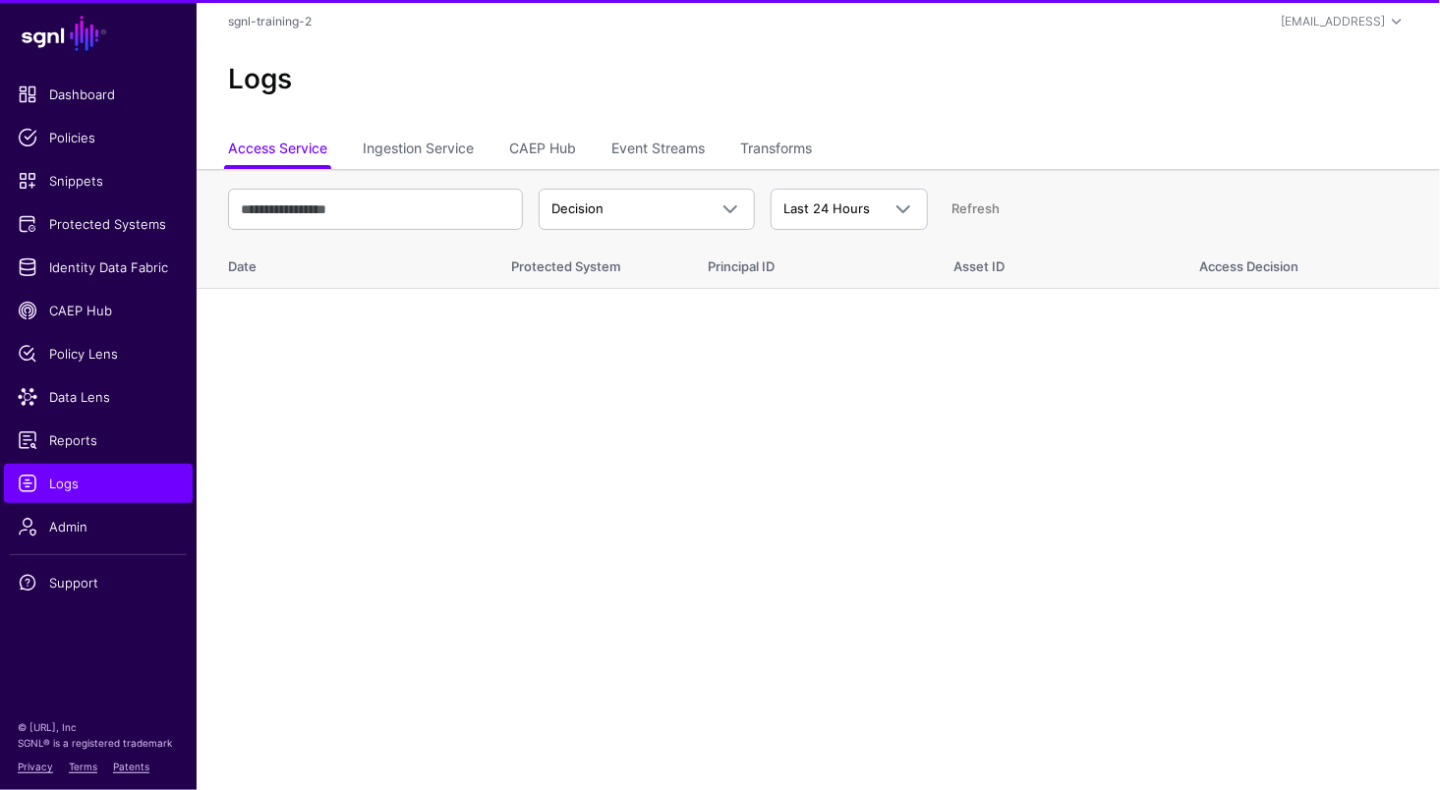
click at [501, 150] on ul "Access Service Ingestion Service CAEP Hub Event Streams Transforms" at bounding box center [818, 150] width 1181 height 37
click at [427, 146] on link "Ingestion Service" at bounding box center [418, 150] width 111 height 37
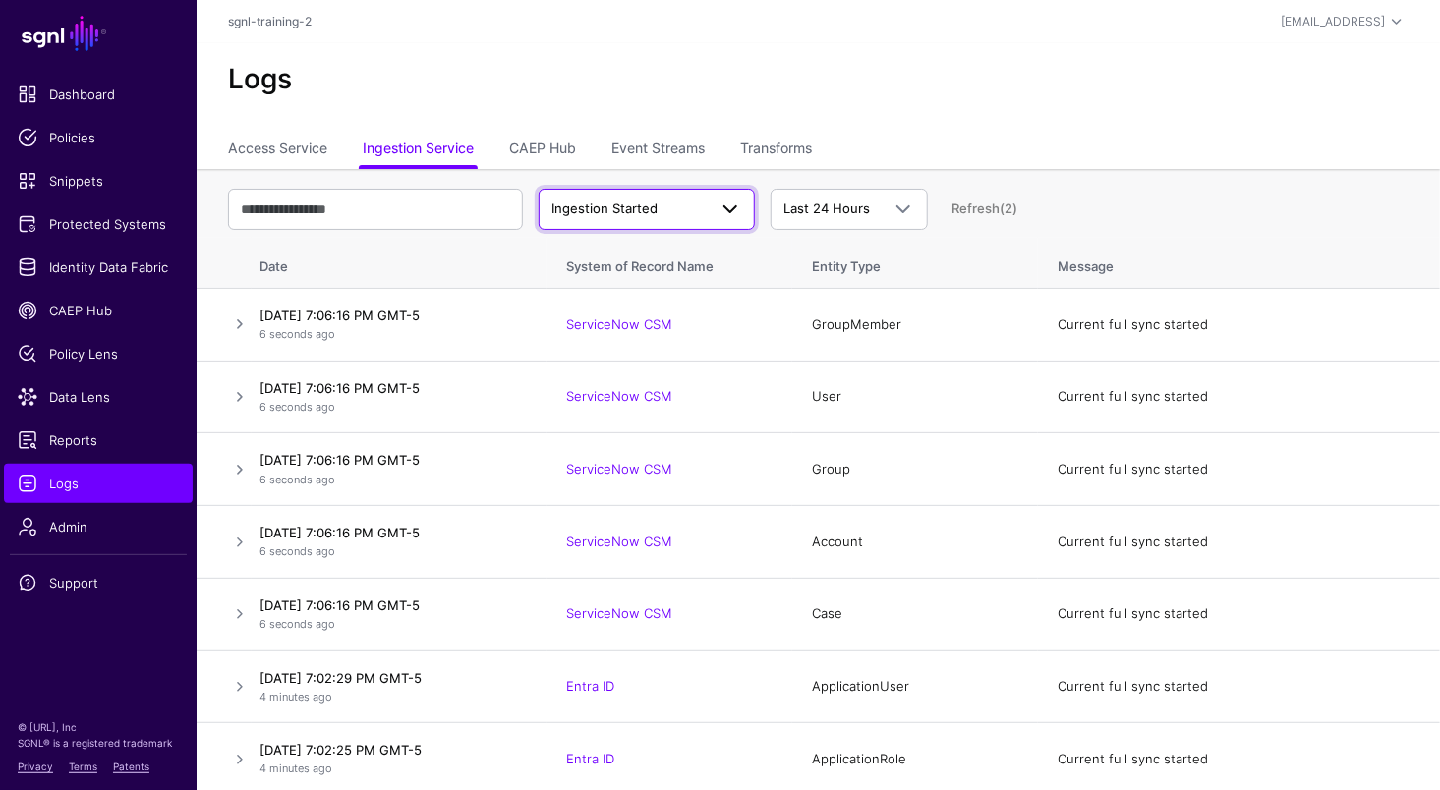
click at [636, 207] on span "Ingestion Started" at bounding box center [605, 209] width 106 height 16
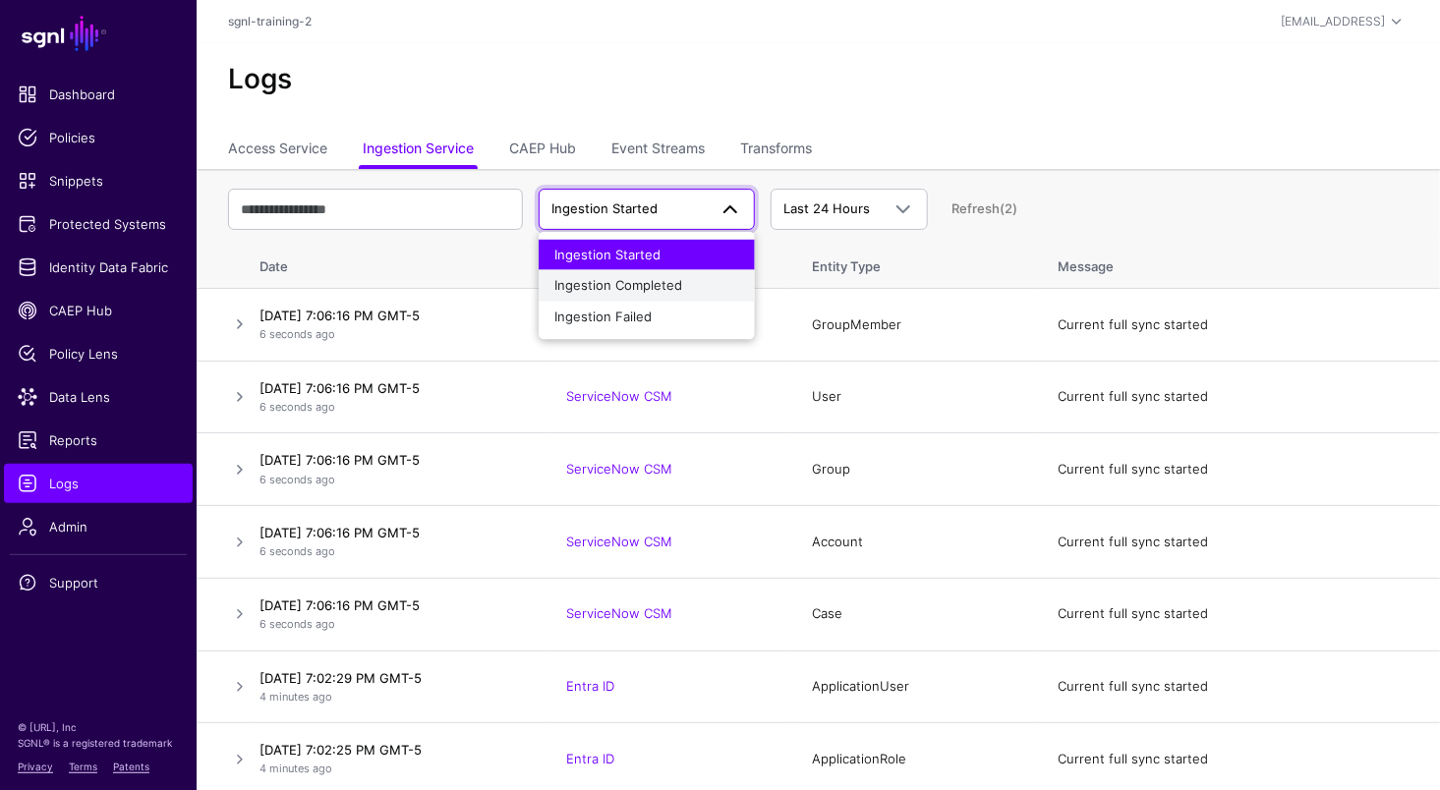
click at [622, 285] on span "Ingestion Completed" at bounding box center [618, 285] width 128 height 16
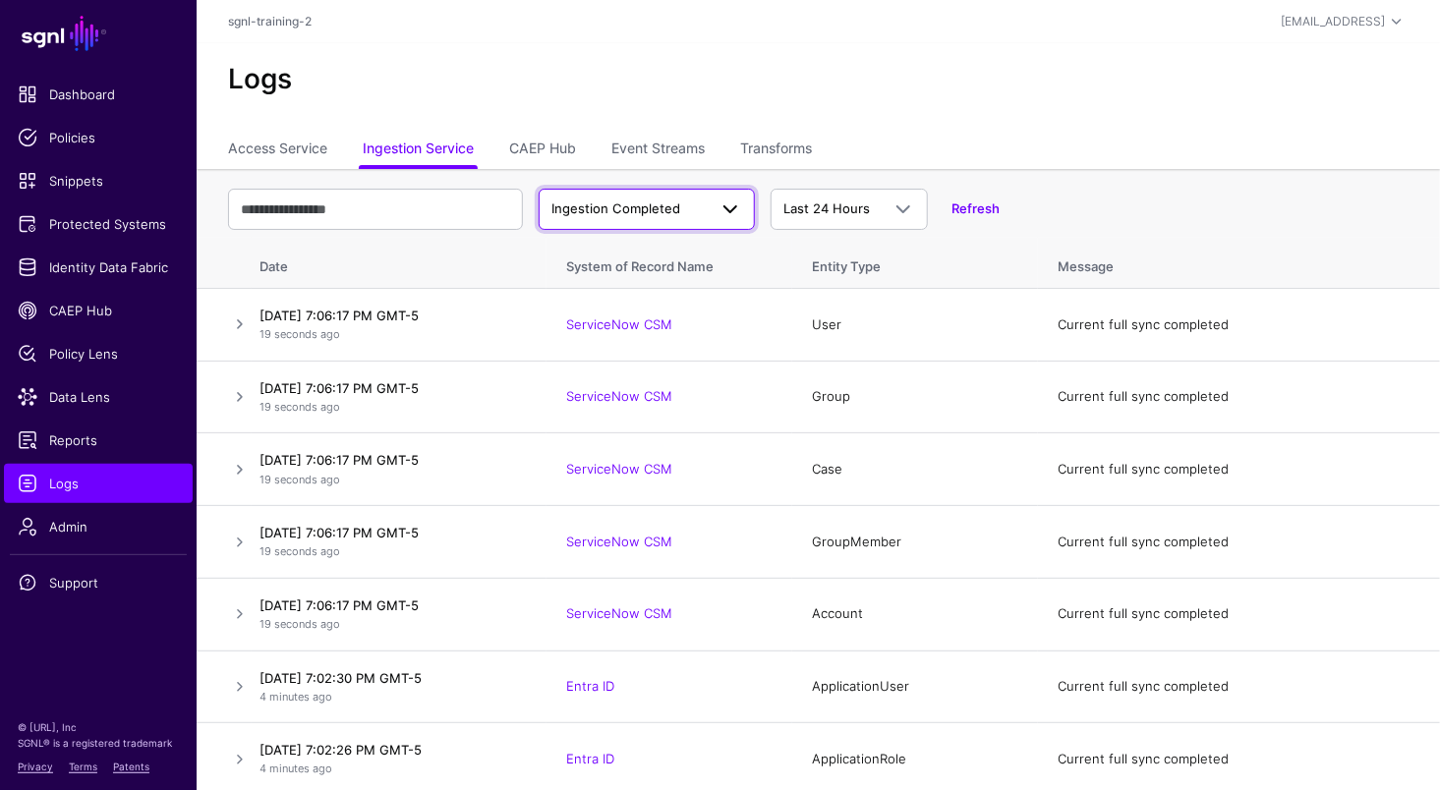
click at [555, 216] on span "Ingestion Completed" at bounding box center [629, 210] width 155 height 20
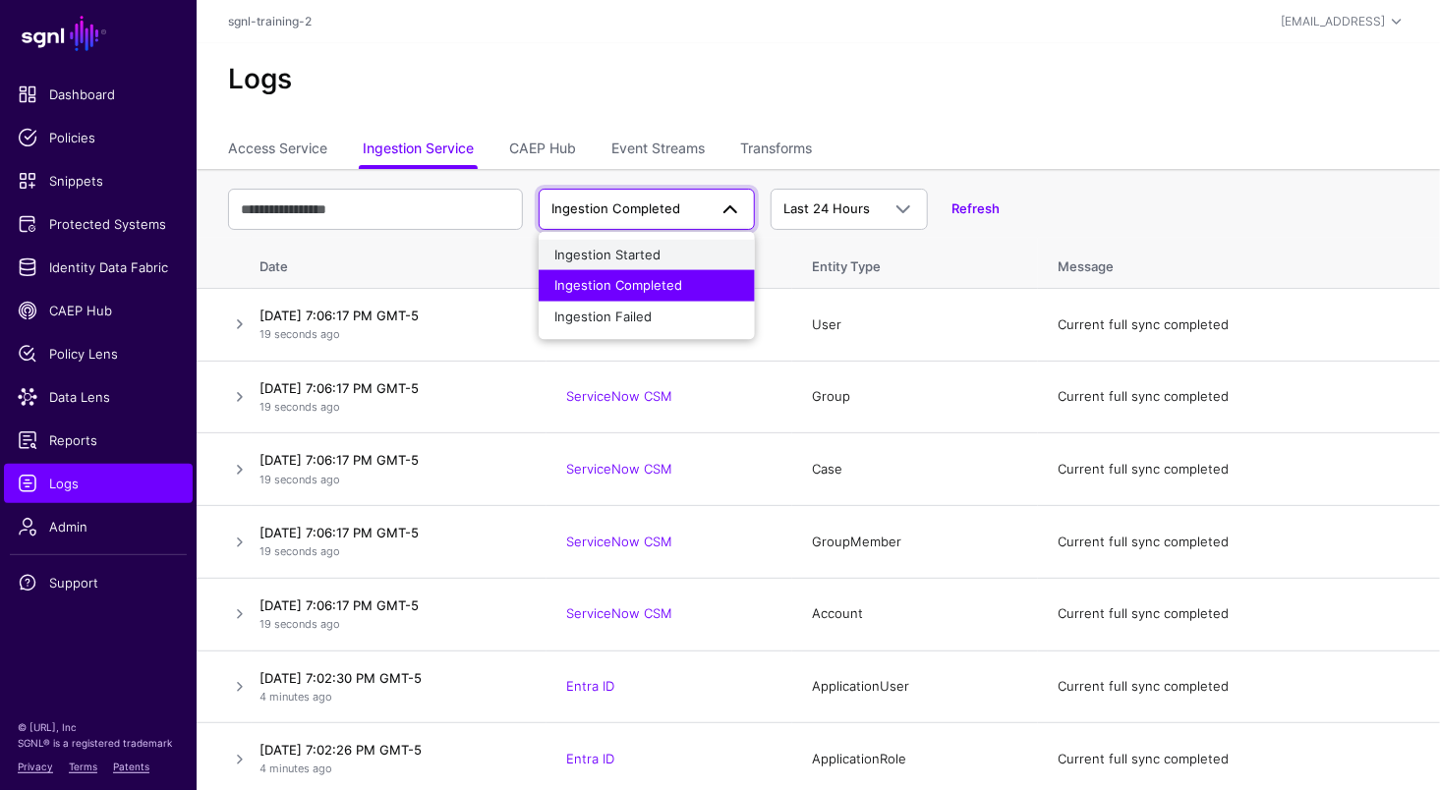
click at [594, 252] on span "Ingestion Started" at bounding box center [607, 254] width 106 height 16
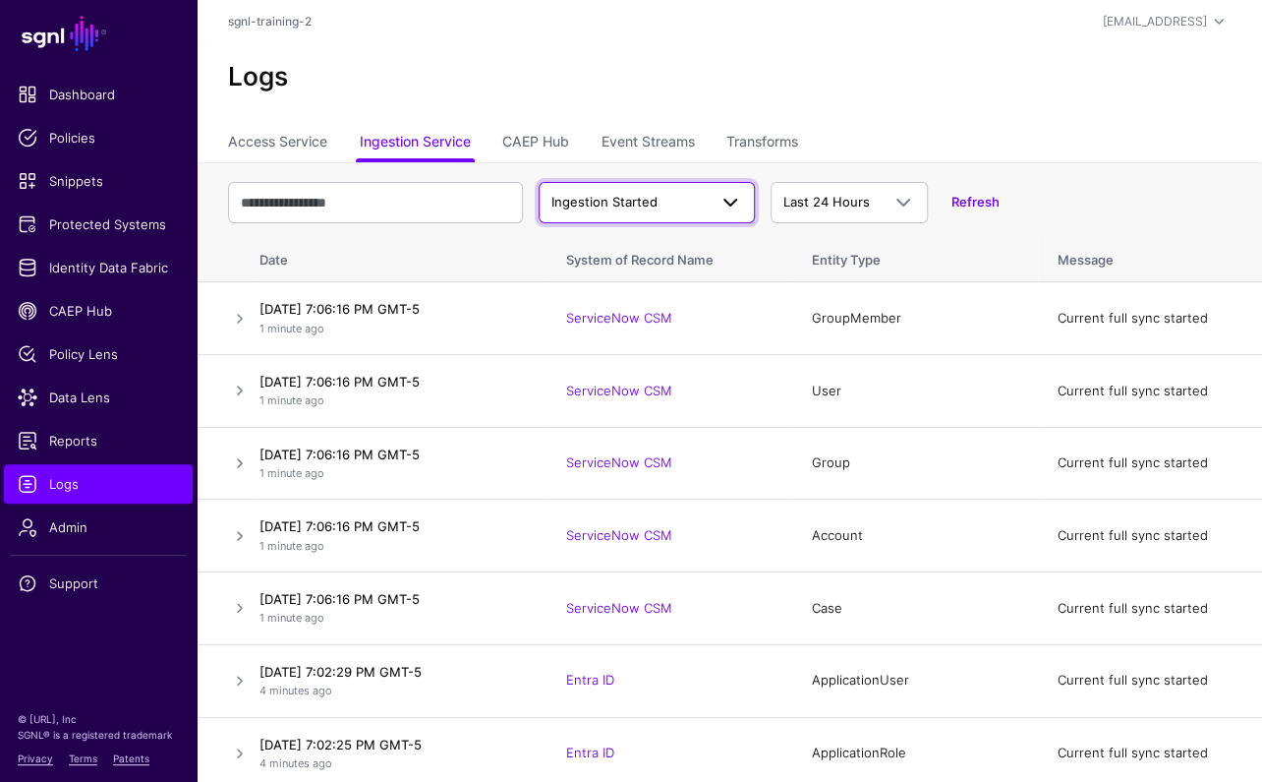
click at [722, 205] on span at bounding box center [731, 203] width 24 height 24
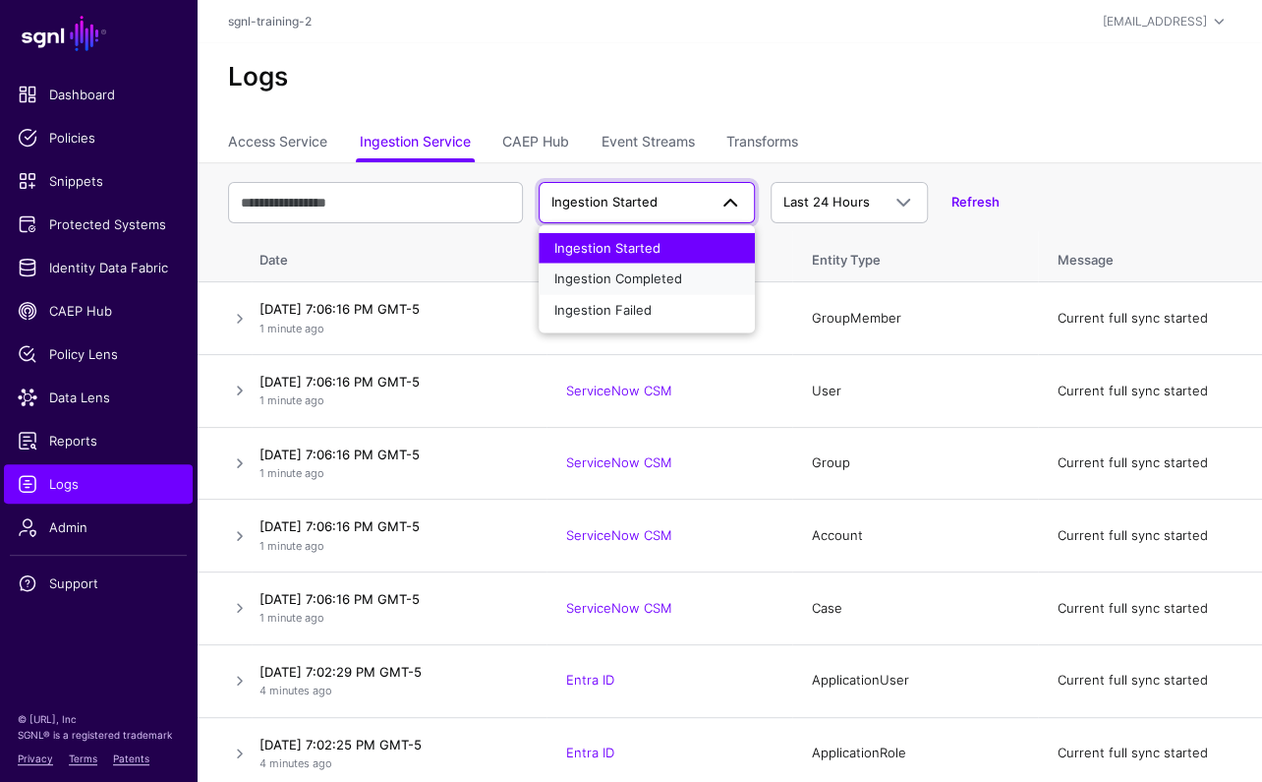
click at [693, 280] on div "Ingestion Completed" at bounding box center [646, 279] width 185 height 20
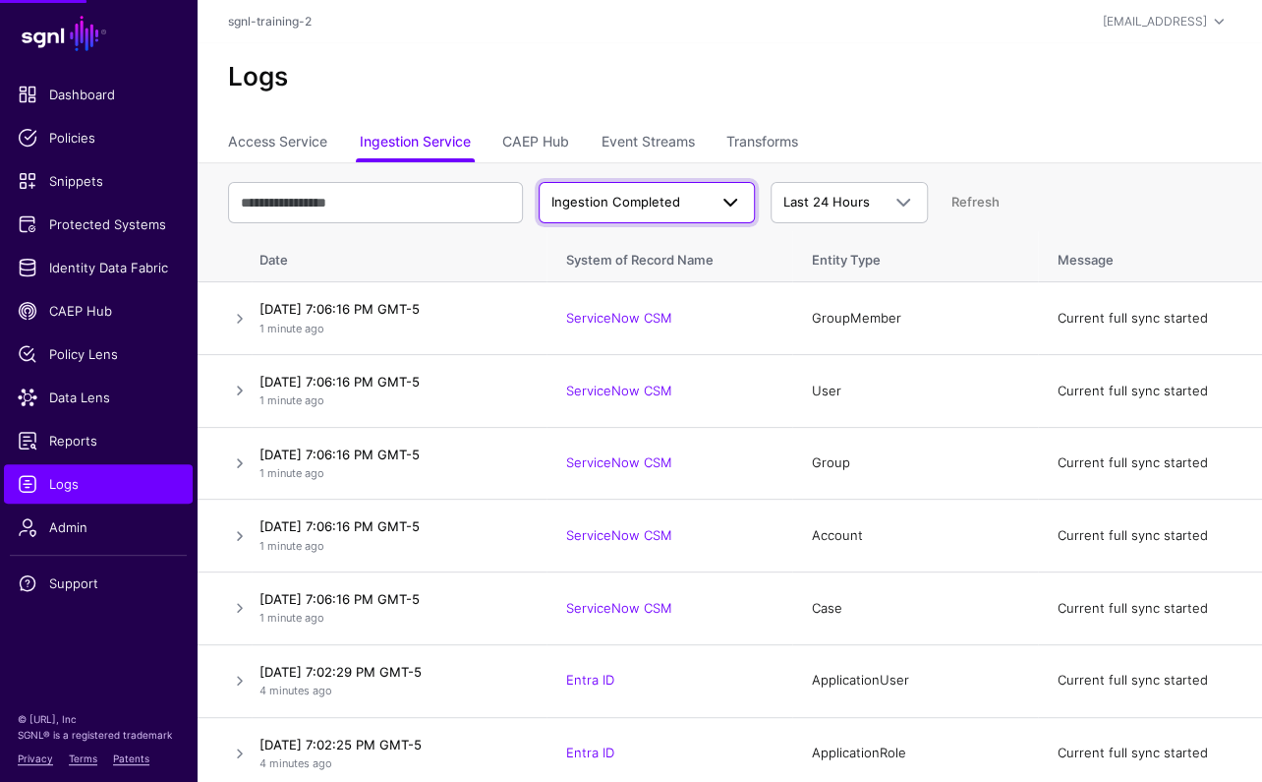
click at [677, 201] on span "Ingestion Completed" at bounding box center [616, 202] width 129 height 16
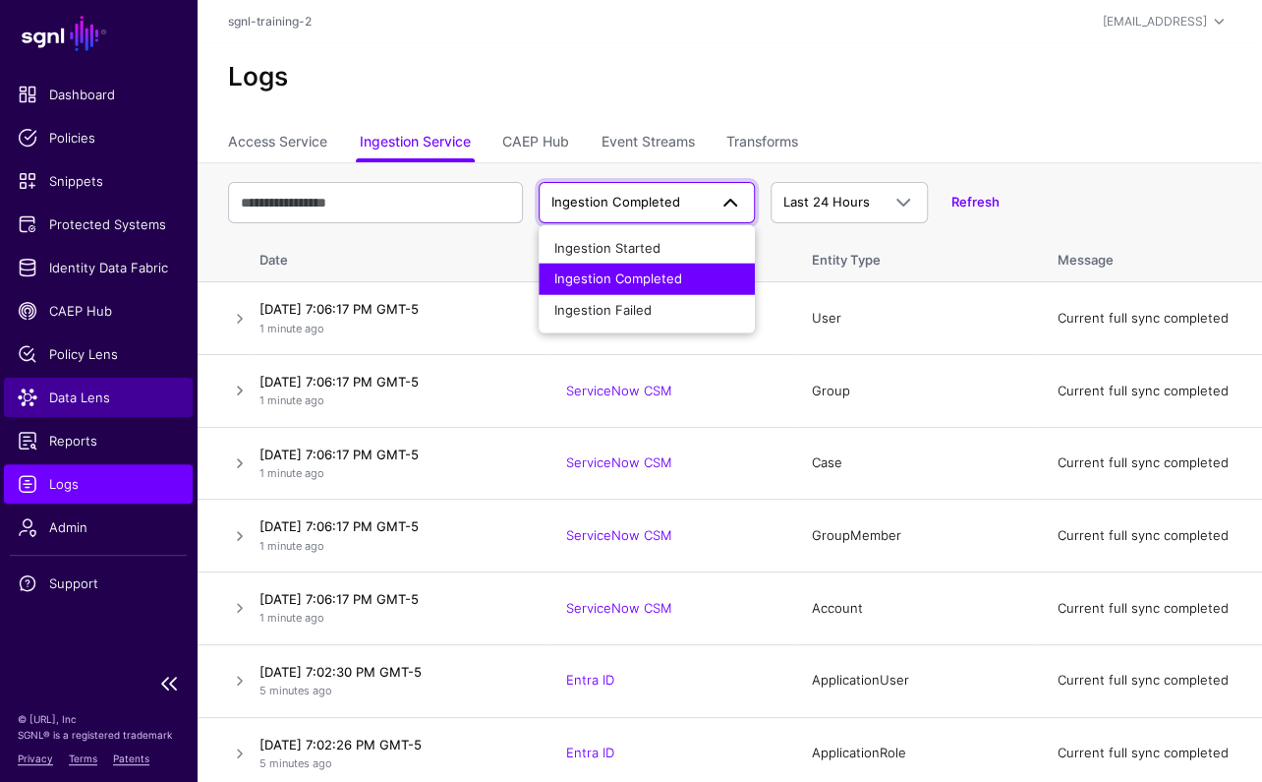
click at [65, 393] on span "Data Lens" at bounding box center [98, 397] width 161 height 20
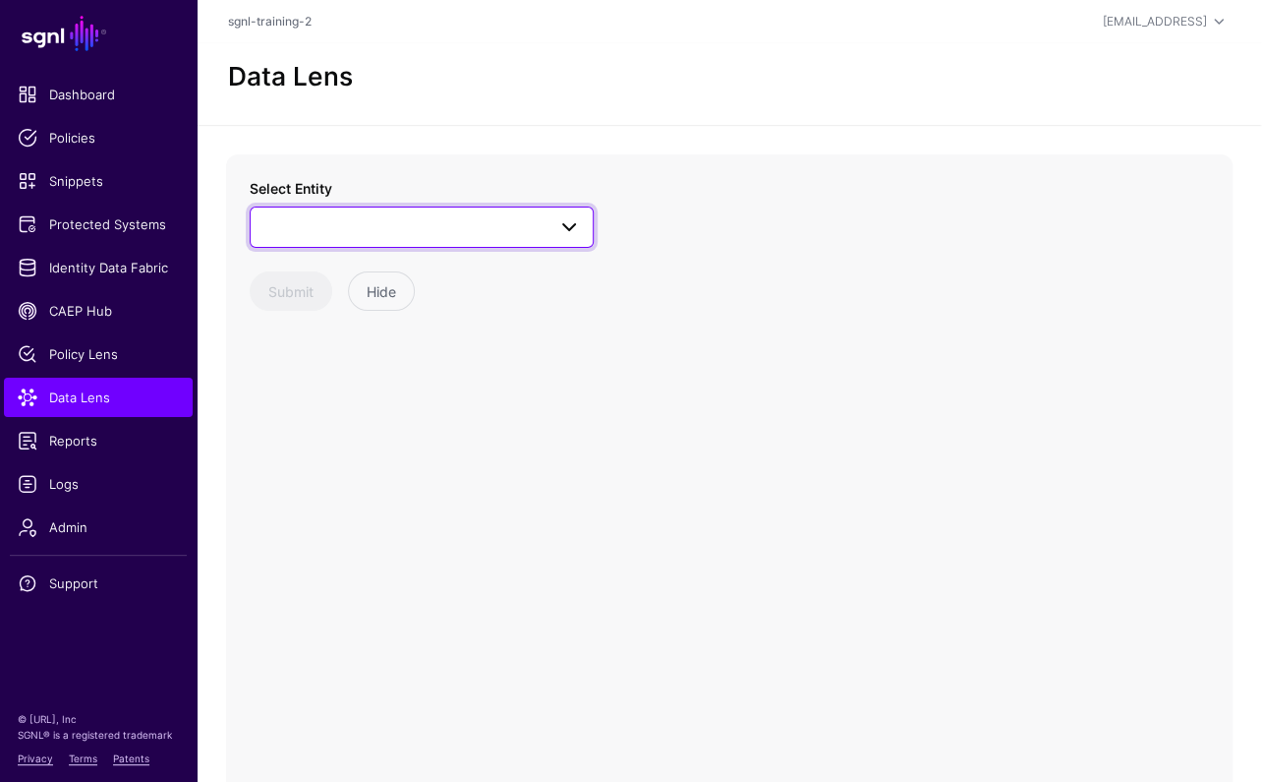
click at [479, 238] on span at bounding box center [421, 227] width 319 height 24
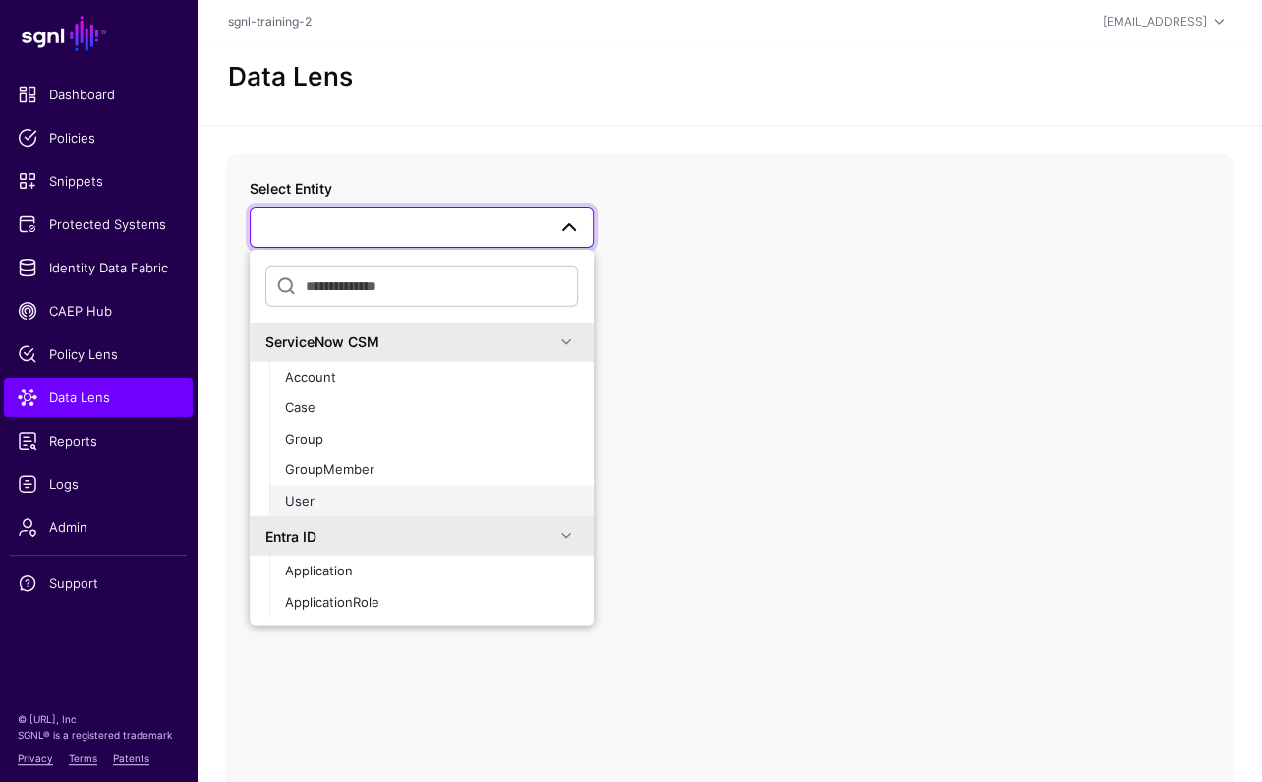
click at [317, 501] on div "User" at bounding box center [431, 502] width 293 height 20
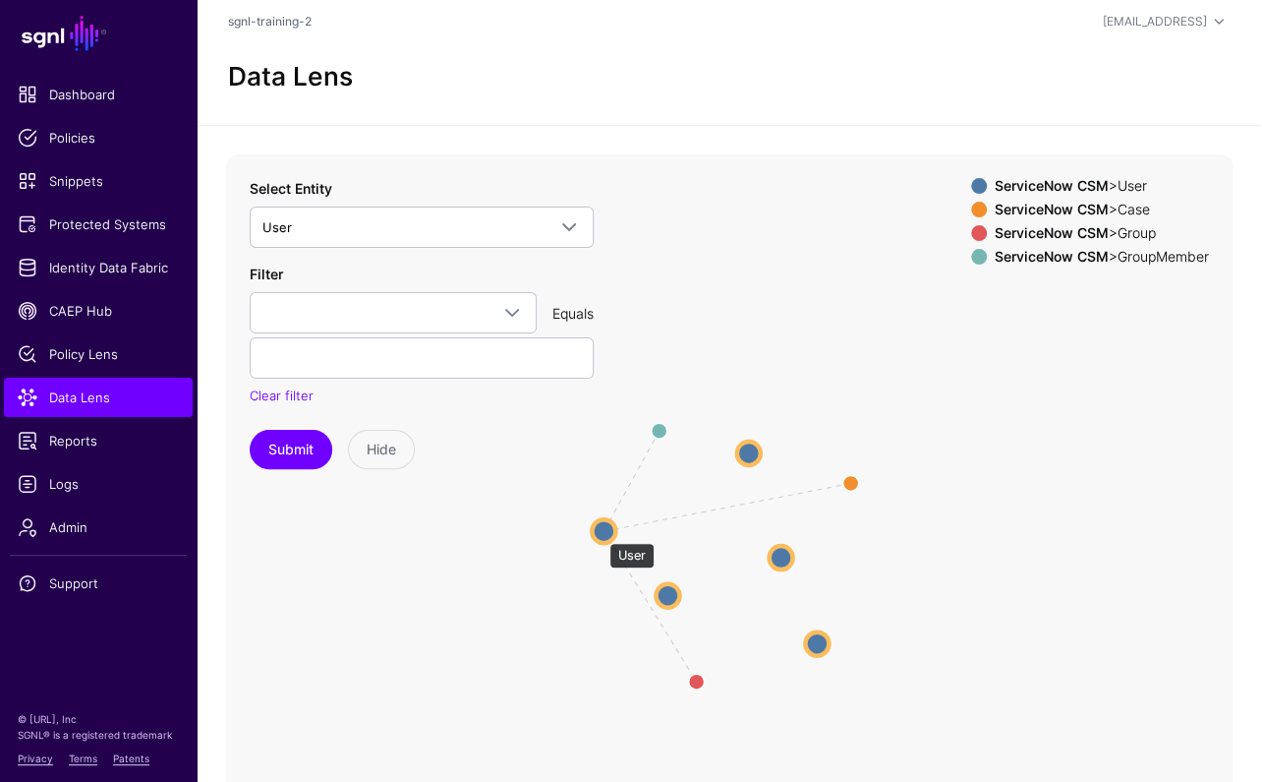
click at [600, 533] on circle at bounding box center [604, 531] width 24 height 24
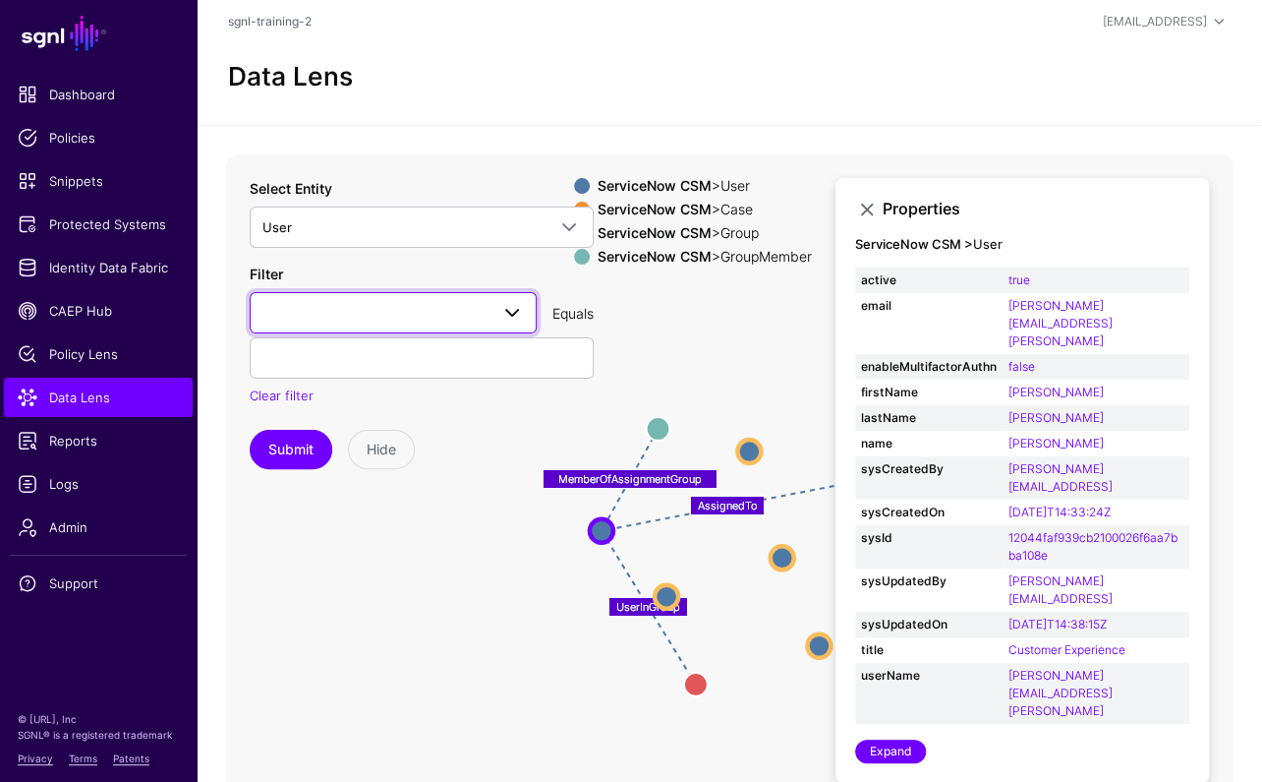
click at [484, 310] on span at bounding box center [393, 313] width 262 height 24
type input "*****"
click at [317, 435] on button "email" at bounding box center [393, 423] width 287 height 31
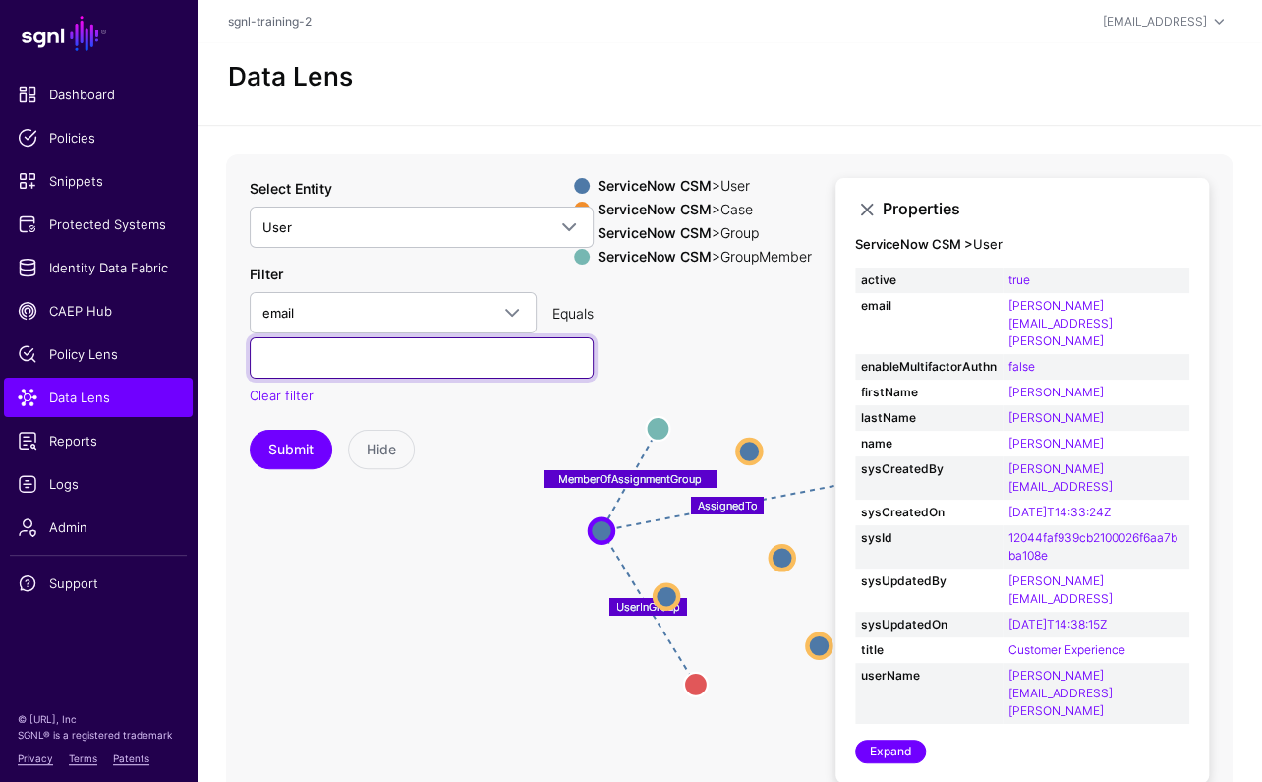
click at [320, 360] on input "text" at bounding box center [422, 357] width 344 height 41
type input "**********"
click at [250, 430] on button "Submit" at bounding box center [291, 449] width 83 height 39
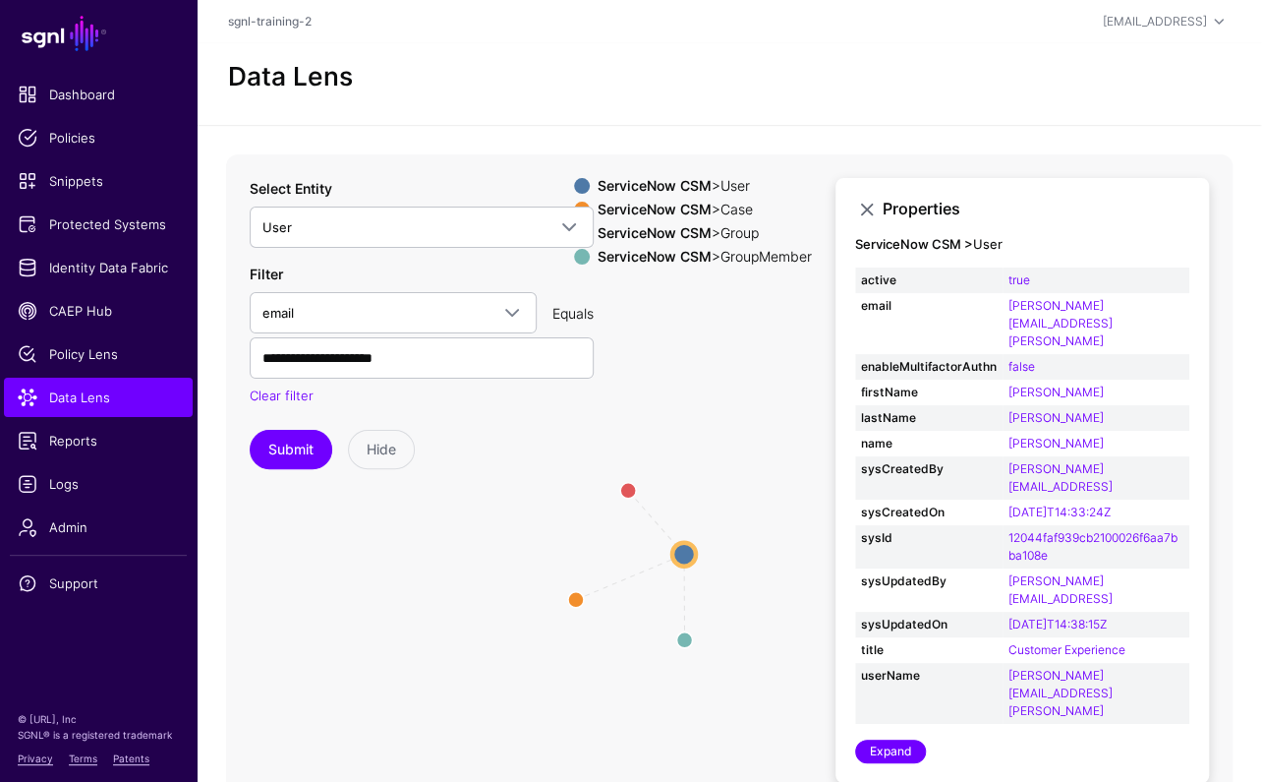
drag, startPoint x: 592, startPoint y: 504, endPoint x: 506, endPoint y: 529, distance: 89.0
click at [502, 526] on icon "AssignedTo MemberOfAssignmentGroup UserInGroup User User Case Case Group Group …" at bounding box center [729, 547] width 1007 height 786
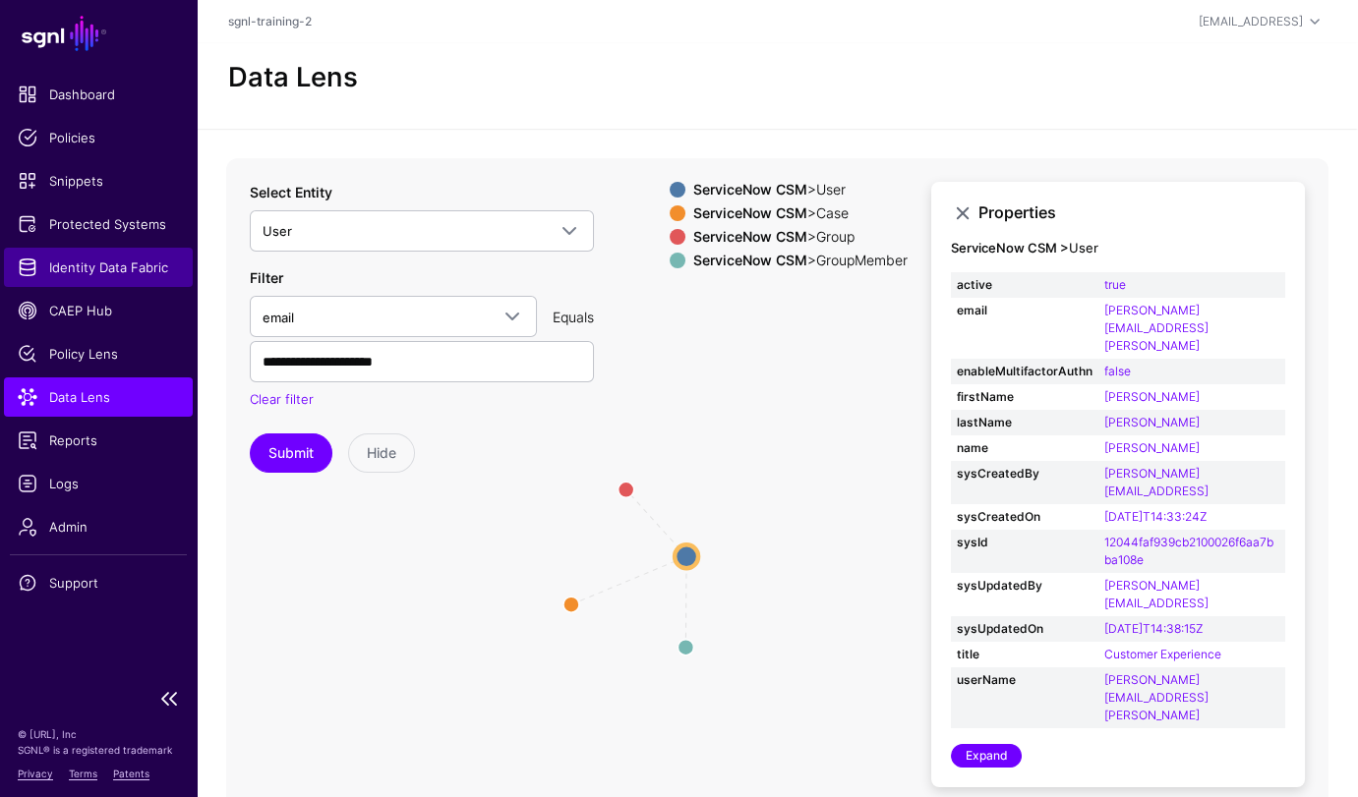
click at [76, 270] on span "Identity Data Fabric" at bounding box center [98, 268] width 161 height 20
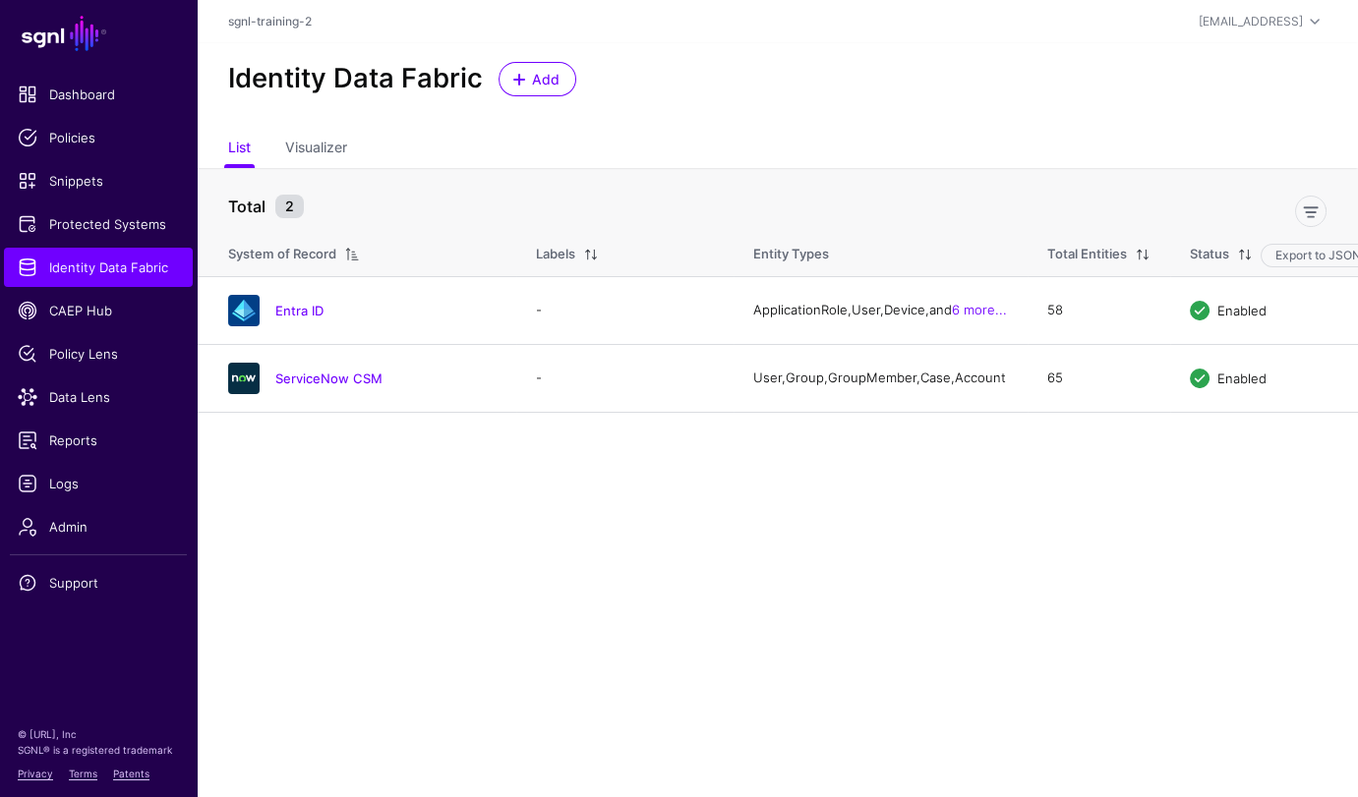
click at [536, 48] on div "Identity Data Fabric Add" at bounding box center [777, 86] width 1161 height 87
click at [548, 71] on span "Add" at bounding box center [546, 79] width 32 height 21
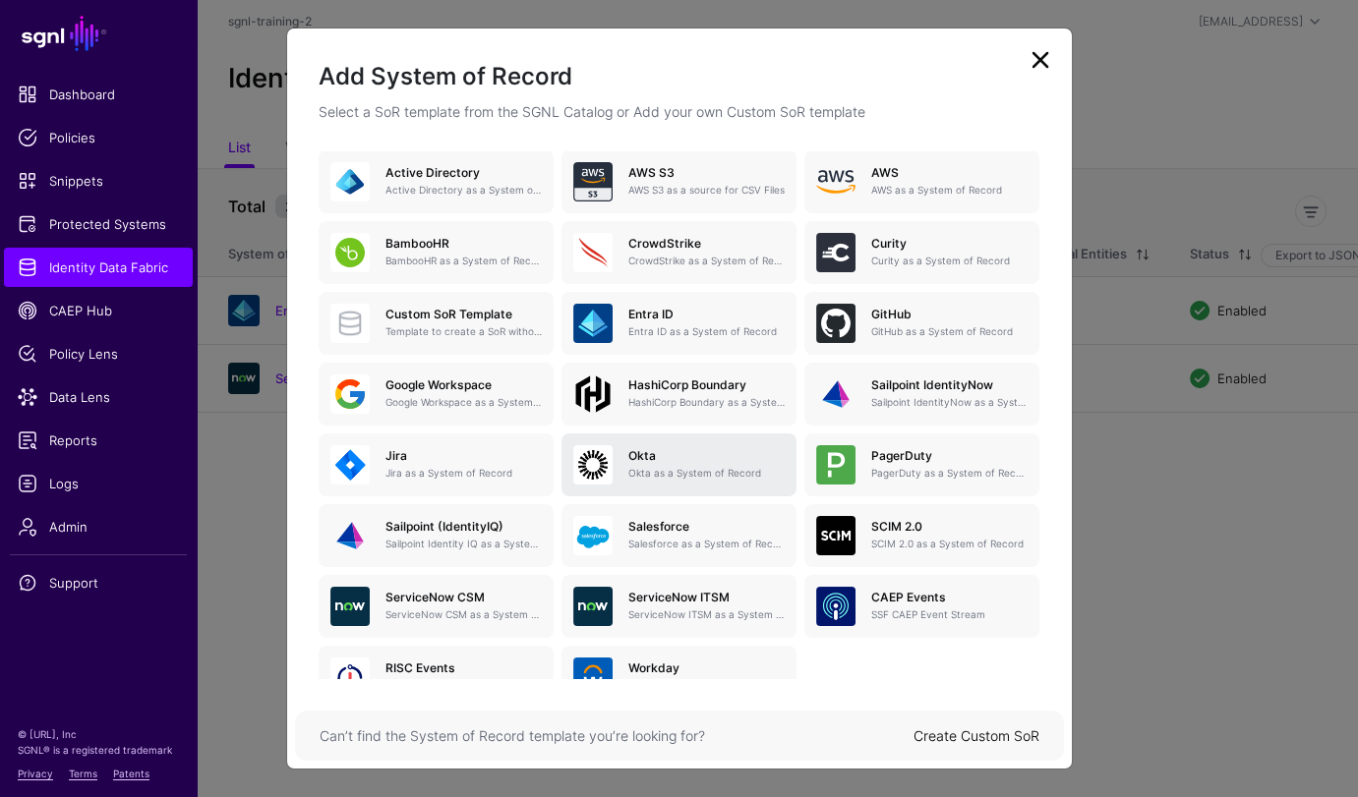
scroll to position [187, 0]
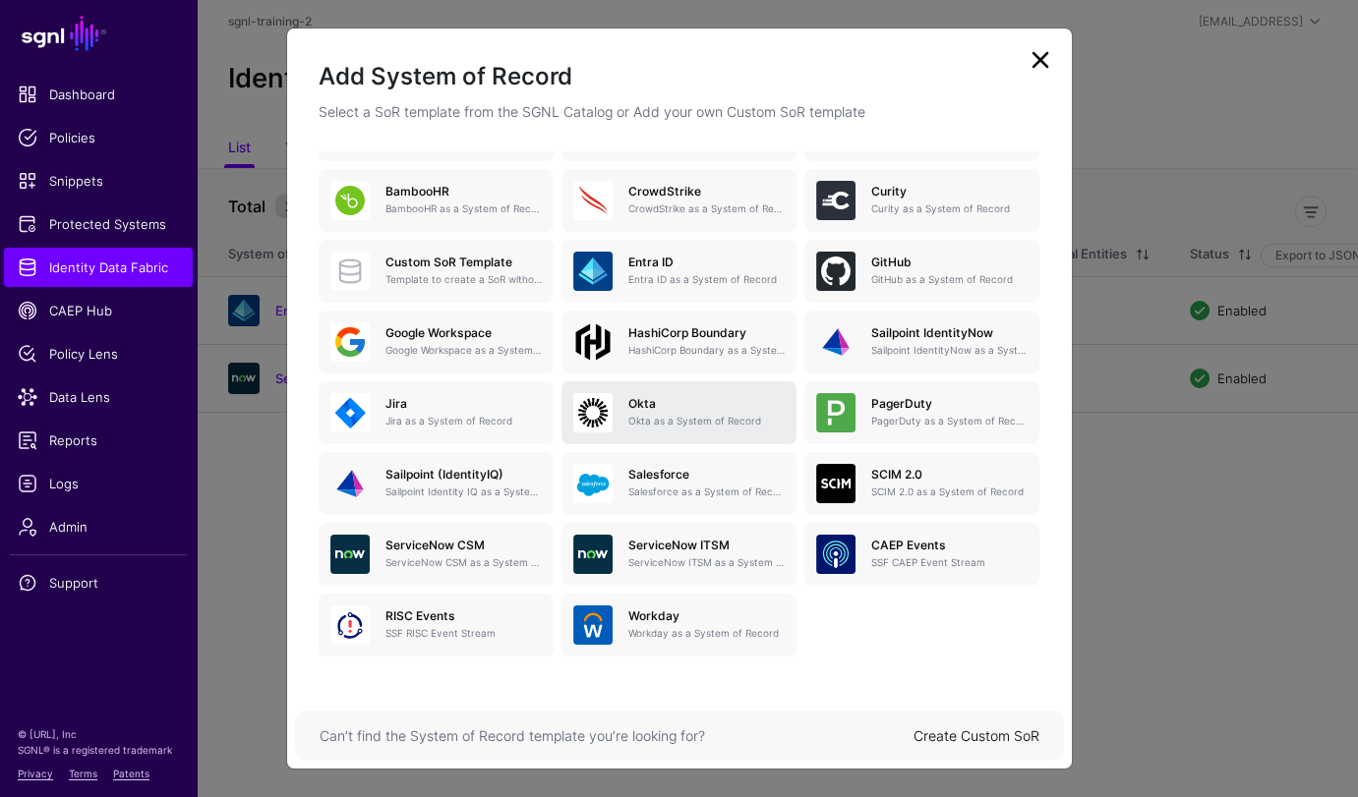
click at [659, 400] on h5 "Okta" at bounding box center [706, 404] width 156 height 14
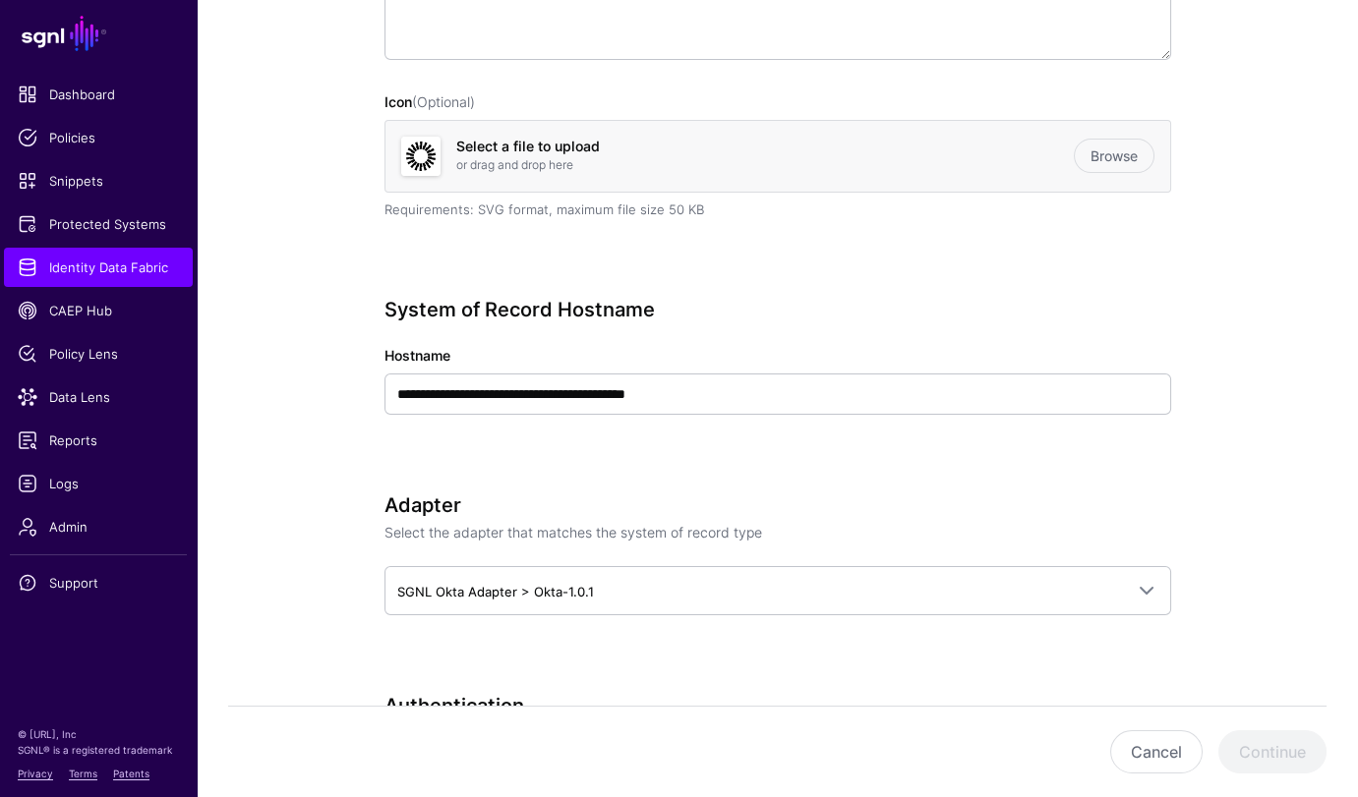
scroll to position [451, 0]
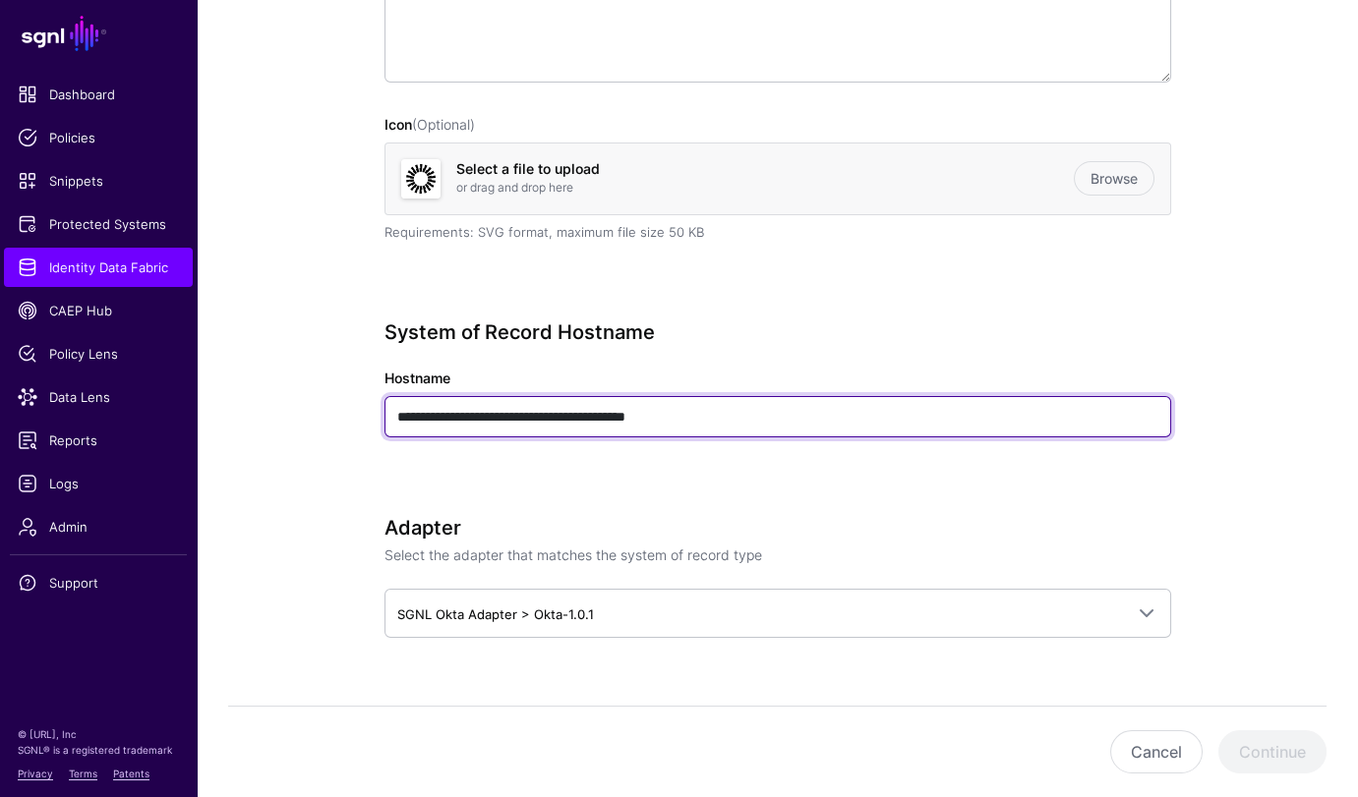
click at [724, 419] on input "**********" at bounding box center [777, 416] width 786 height 41
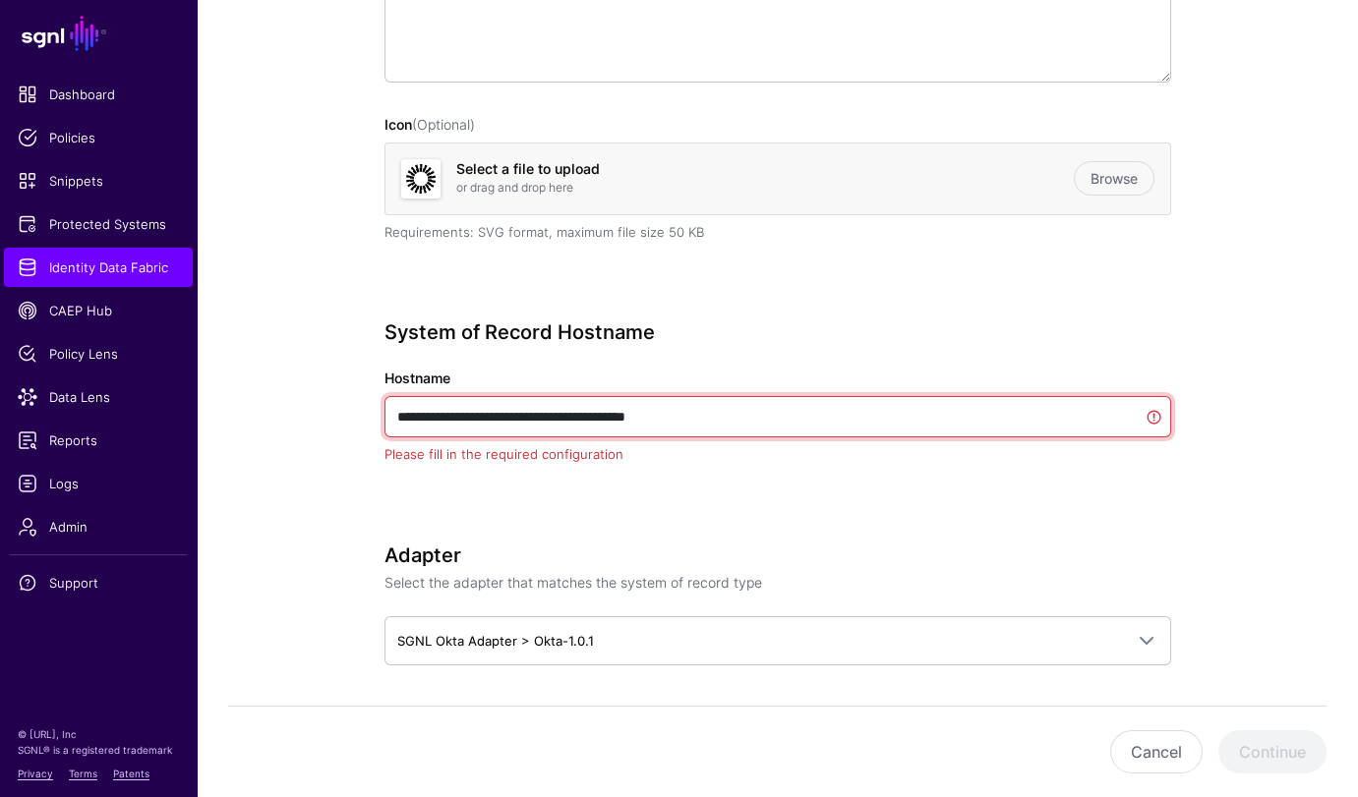
click at [724, 419] on input "**********" at bounding box center [777, 416] width 786 height 41
paste input "text"
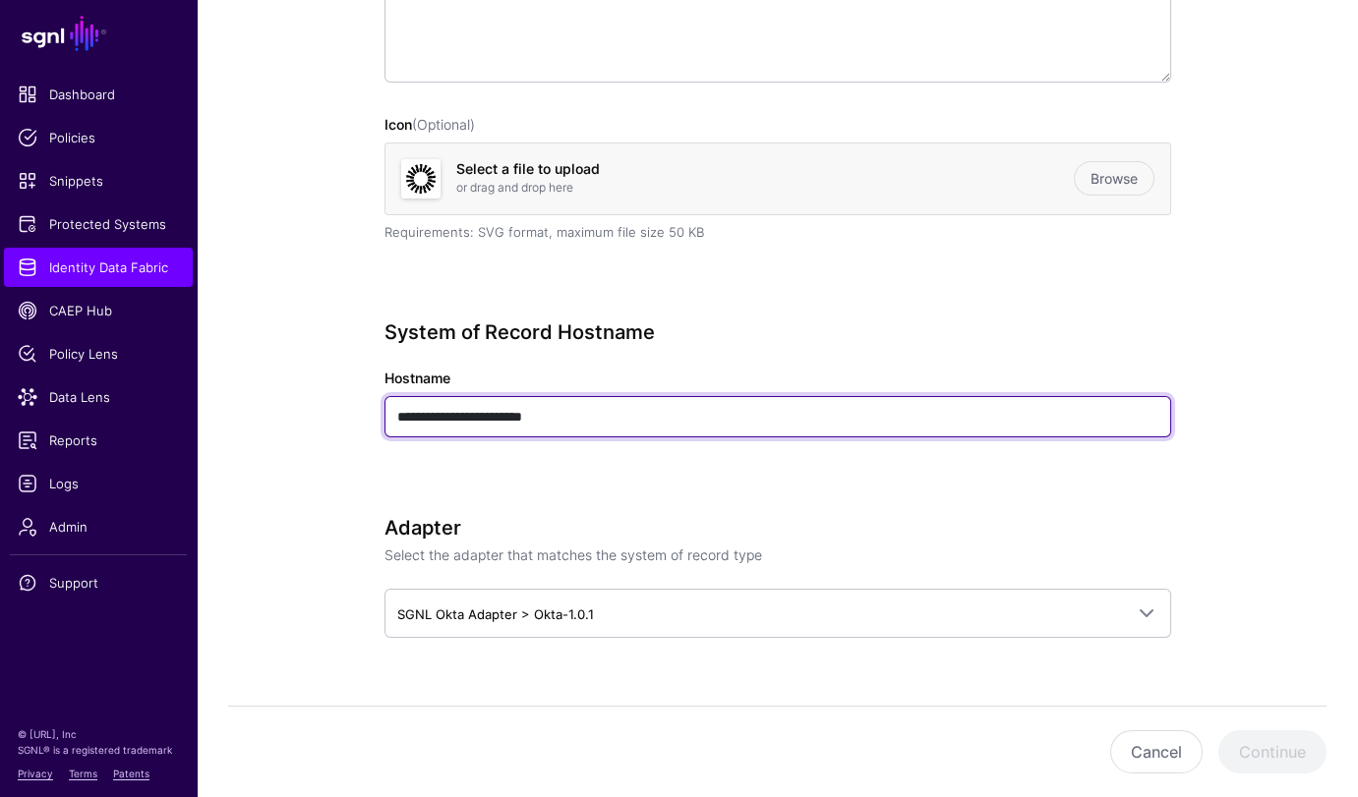
type input "**********"
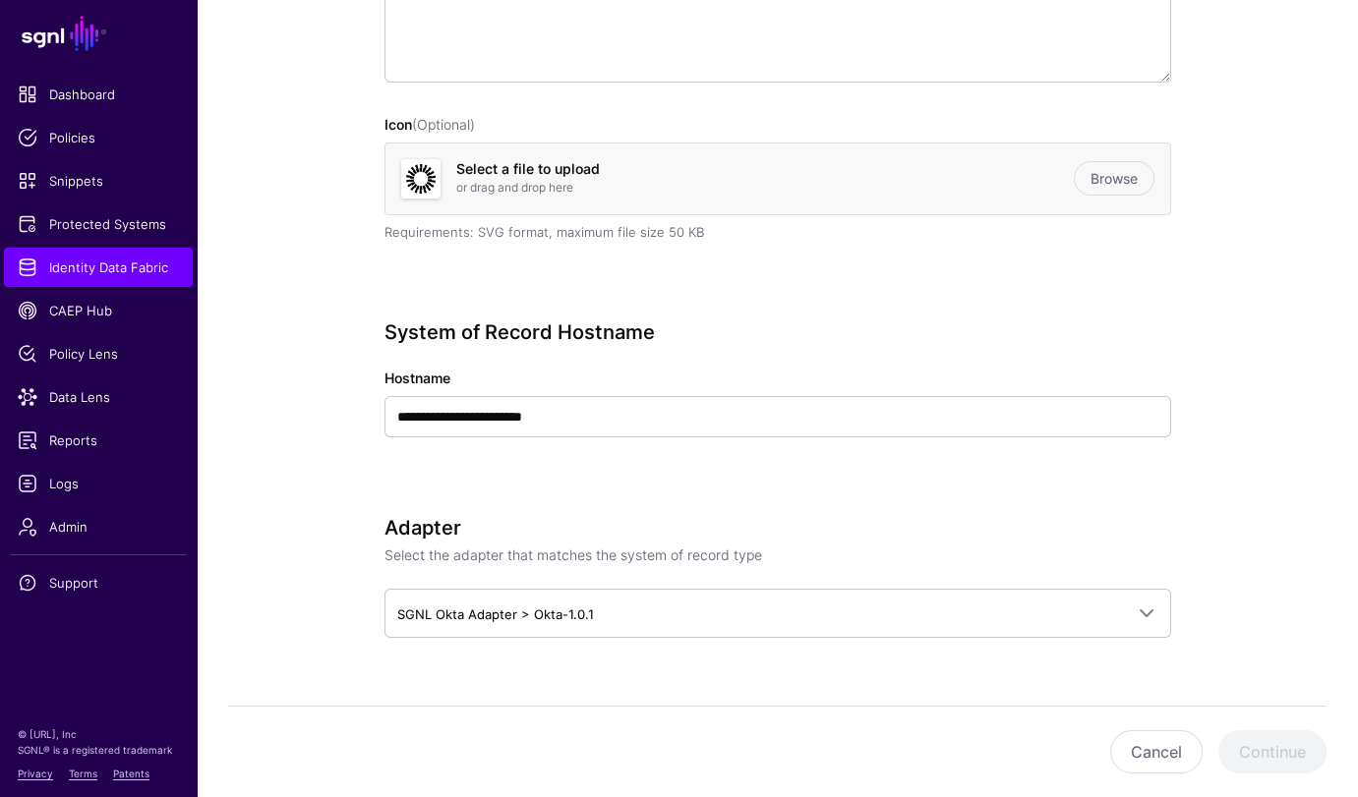
click at [785, 492] on div "**********" at bounding box center [777, 406] width 786 height 172
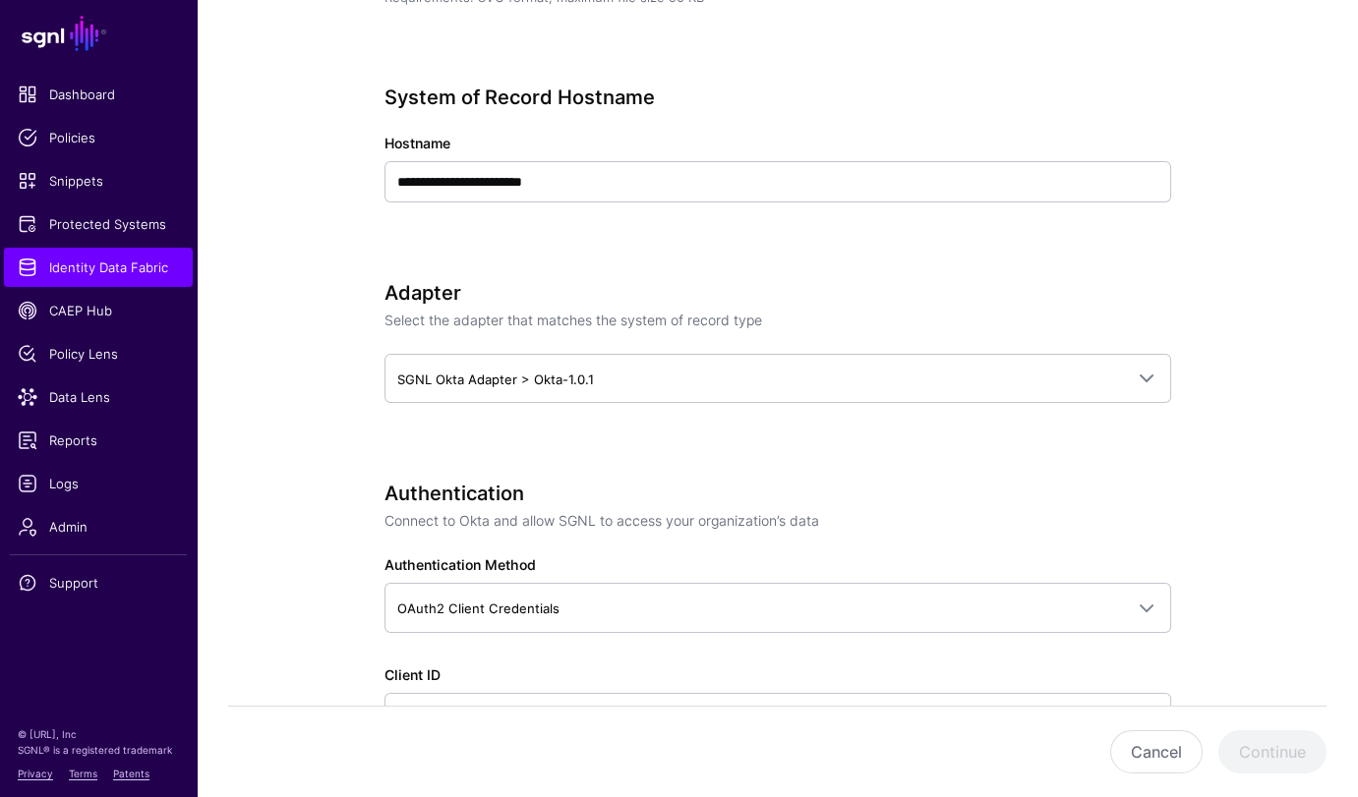
scroll to position [928, 0]
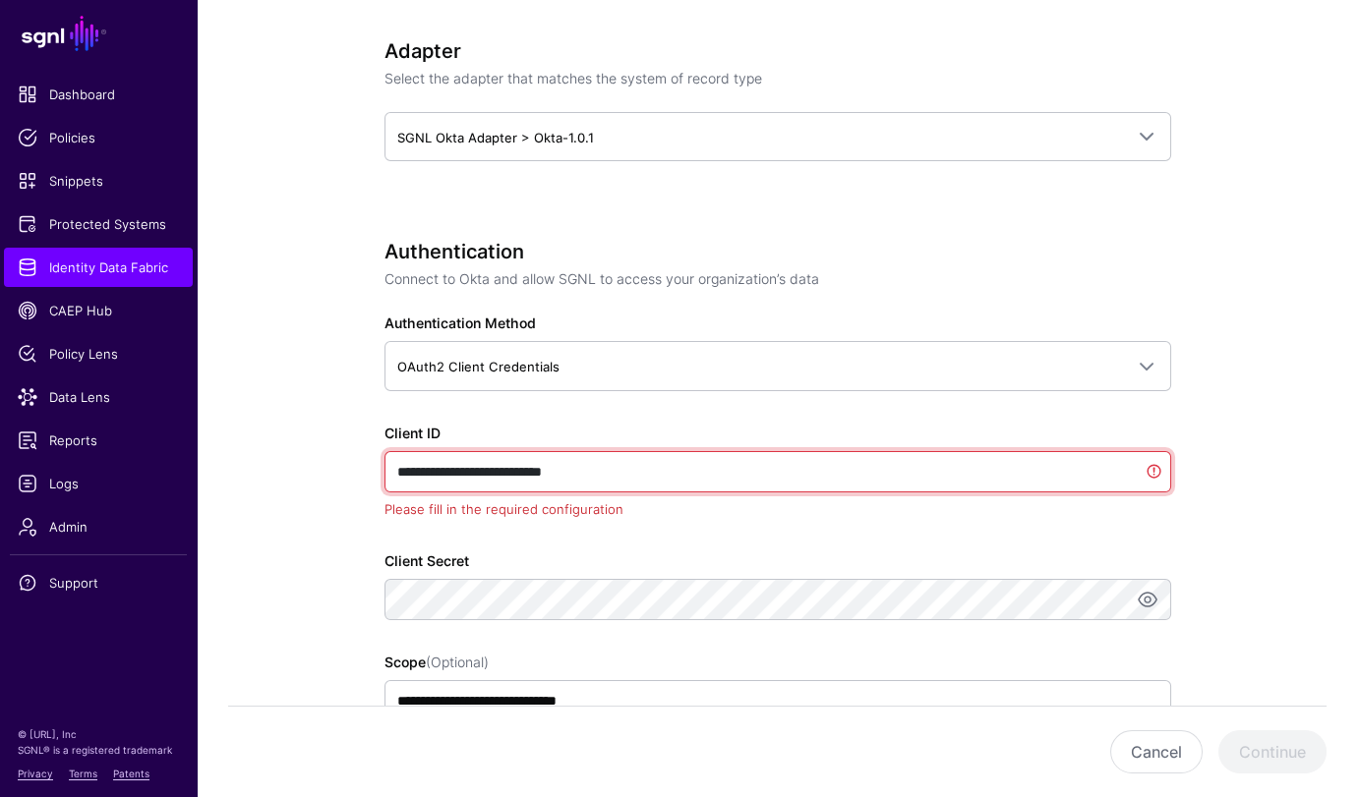
click at [652, 467] on input "**********" at bounding box center [777, 471] width 786 height 41
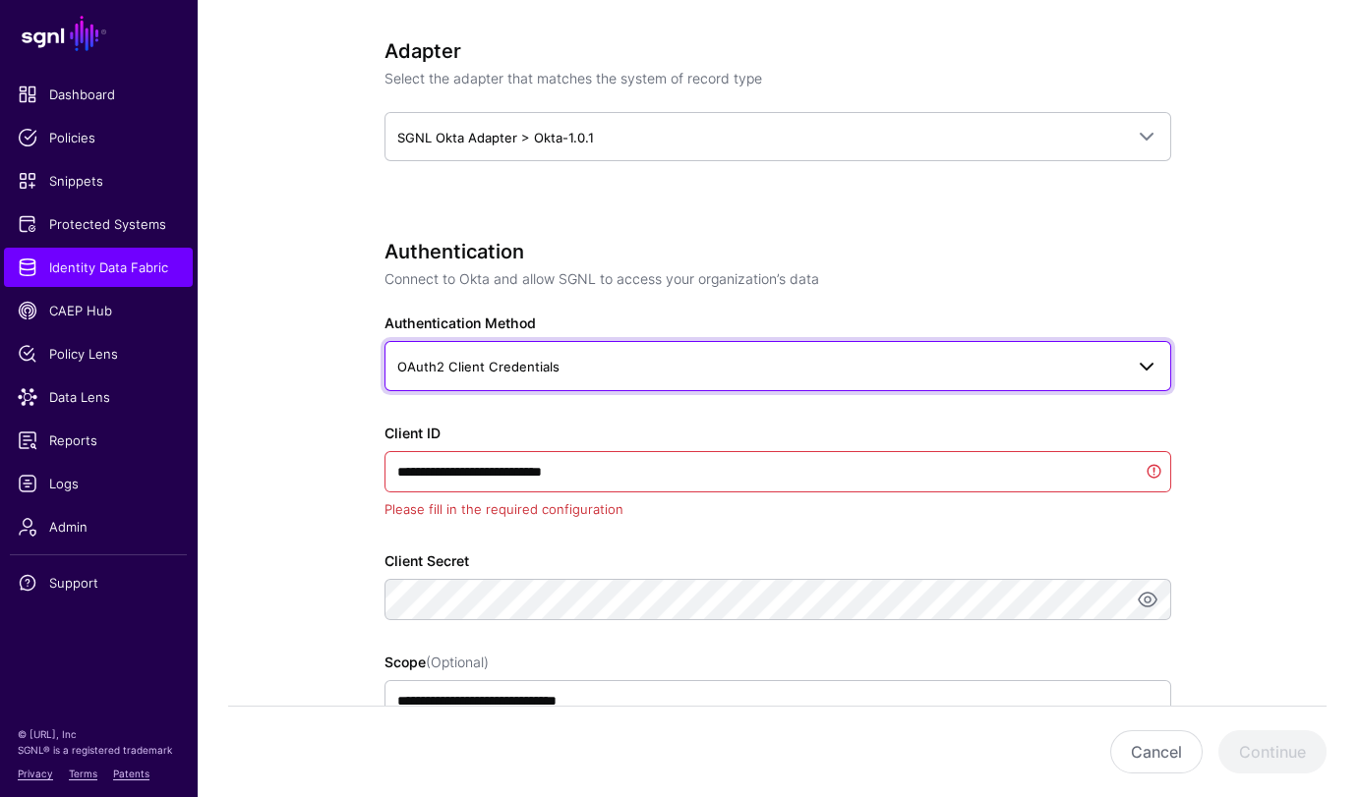
click at [654, 356] on span "OAuth2 Client Credentials" at bounding box center [760, 367] width 726 height 22
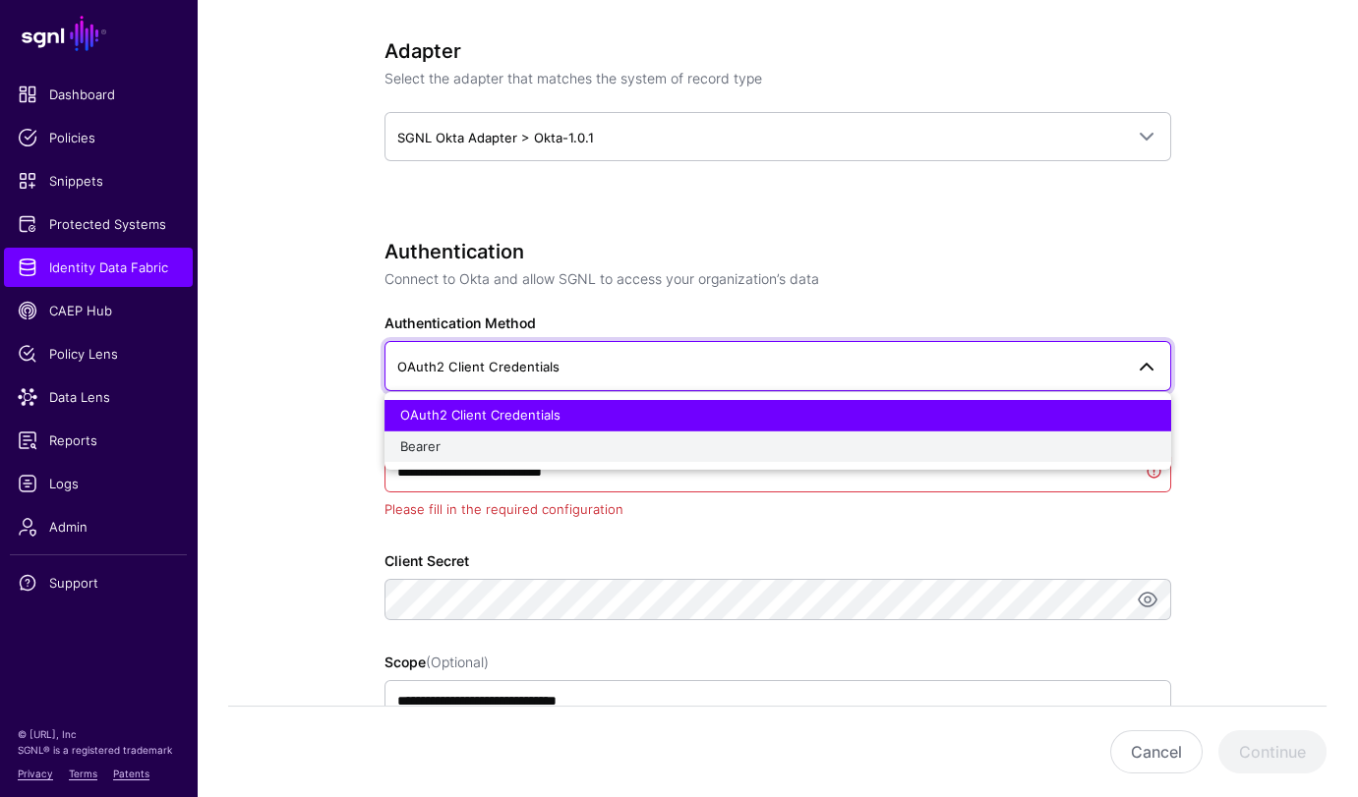
click at [499, 447] on div "Bearer" at bounding box center [777, 447] width 755 height 20
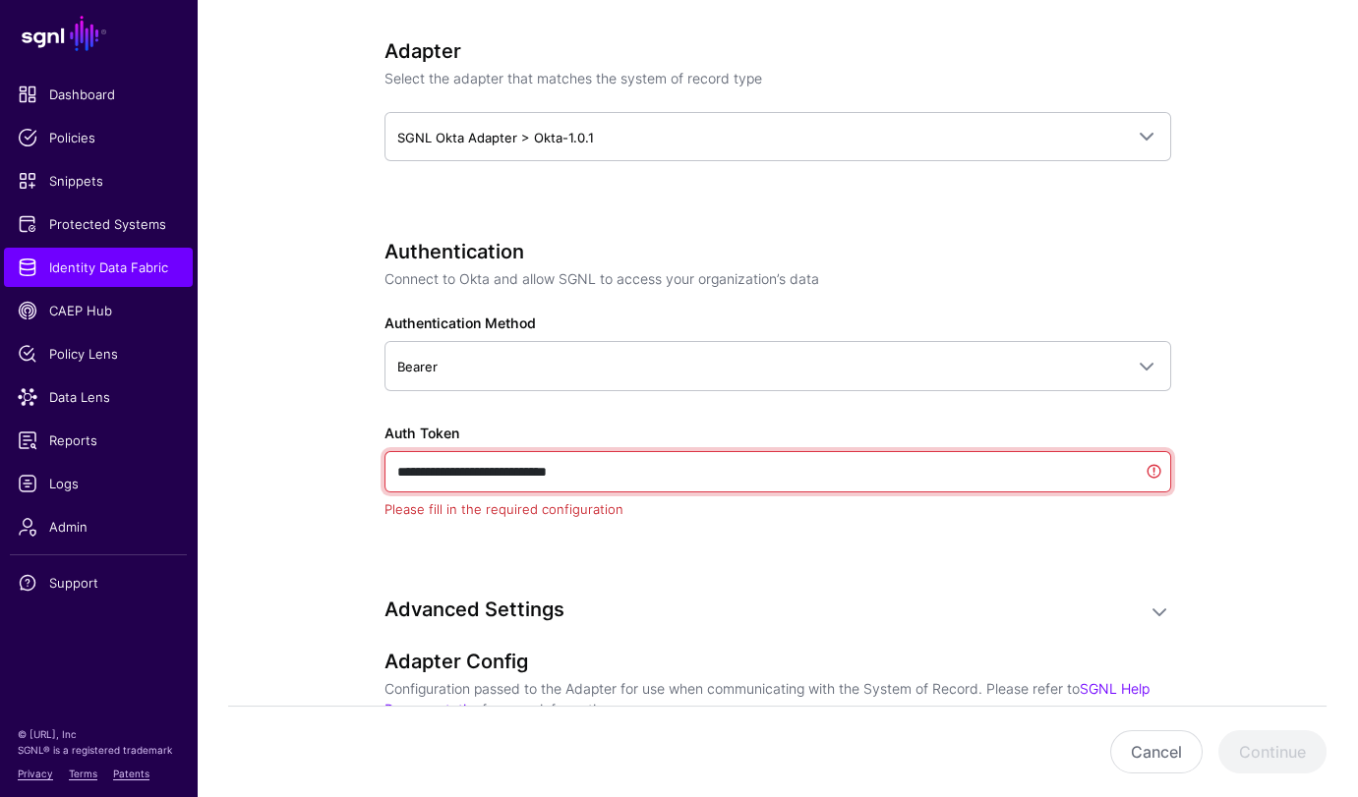
click at [605, 475] on input "**********" at bounding box center [777, 471] width 786 height 41
click at [602, 470] on input "**********" at bounding box center [777, 471] width 786 height 41
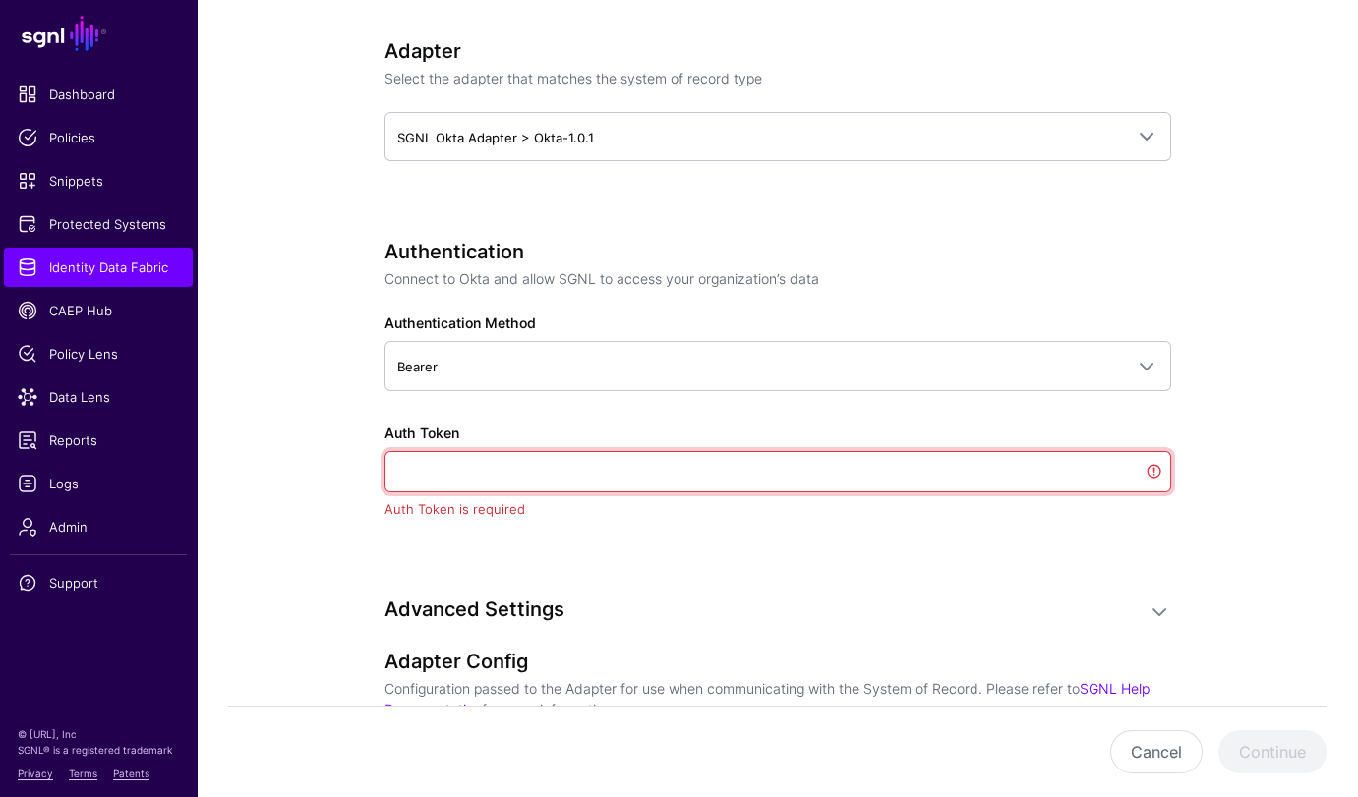
paste input "**********"
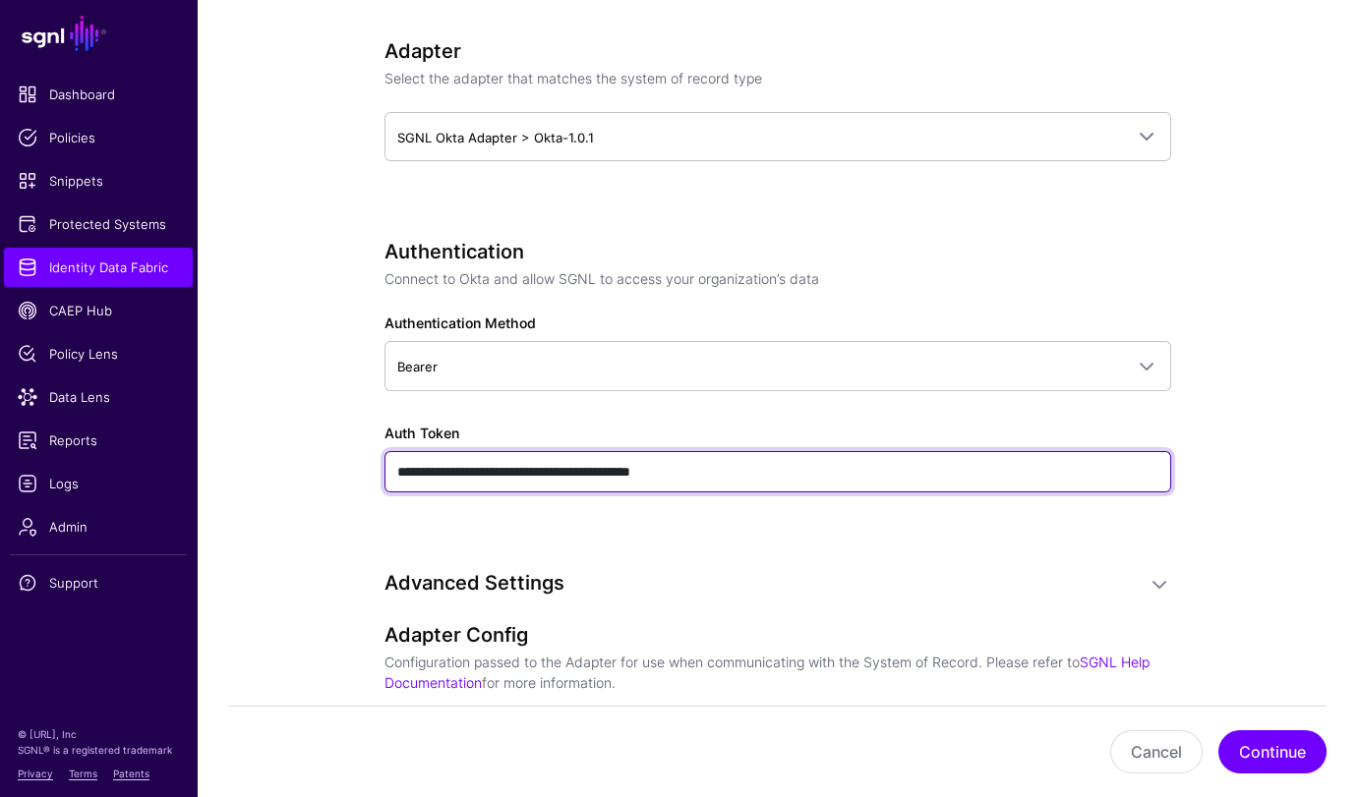
type input "**********"
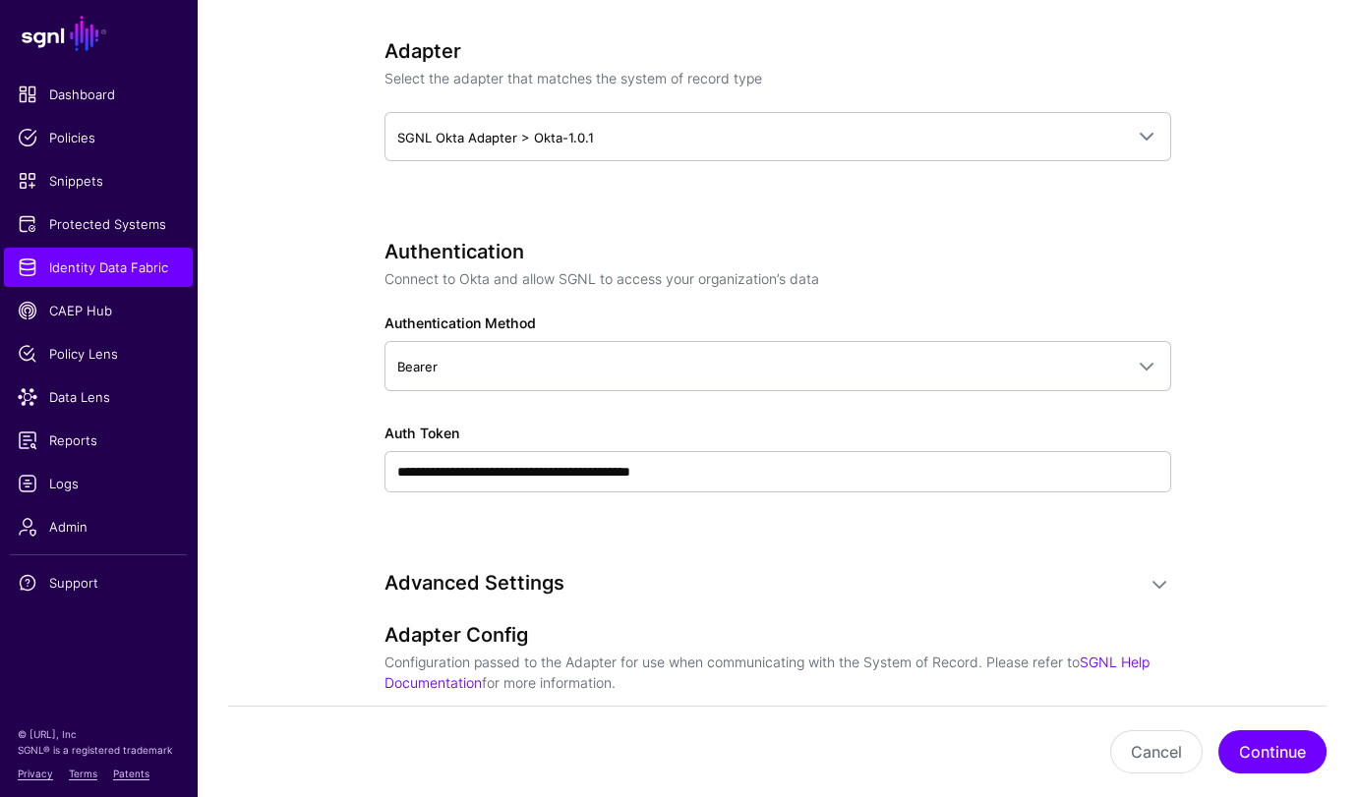
drag, startPoint x: 916, startPoint y: 544, endPoint x: 882, endPoint y: 538, distance: 34.9
click at [915, 543] on div "**********" at bounding box center [777, 393] width 786 height 307
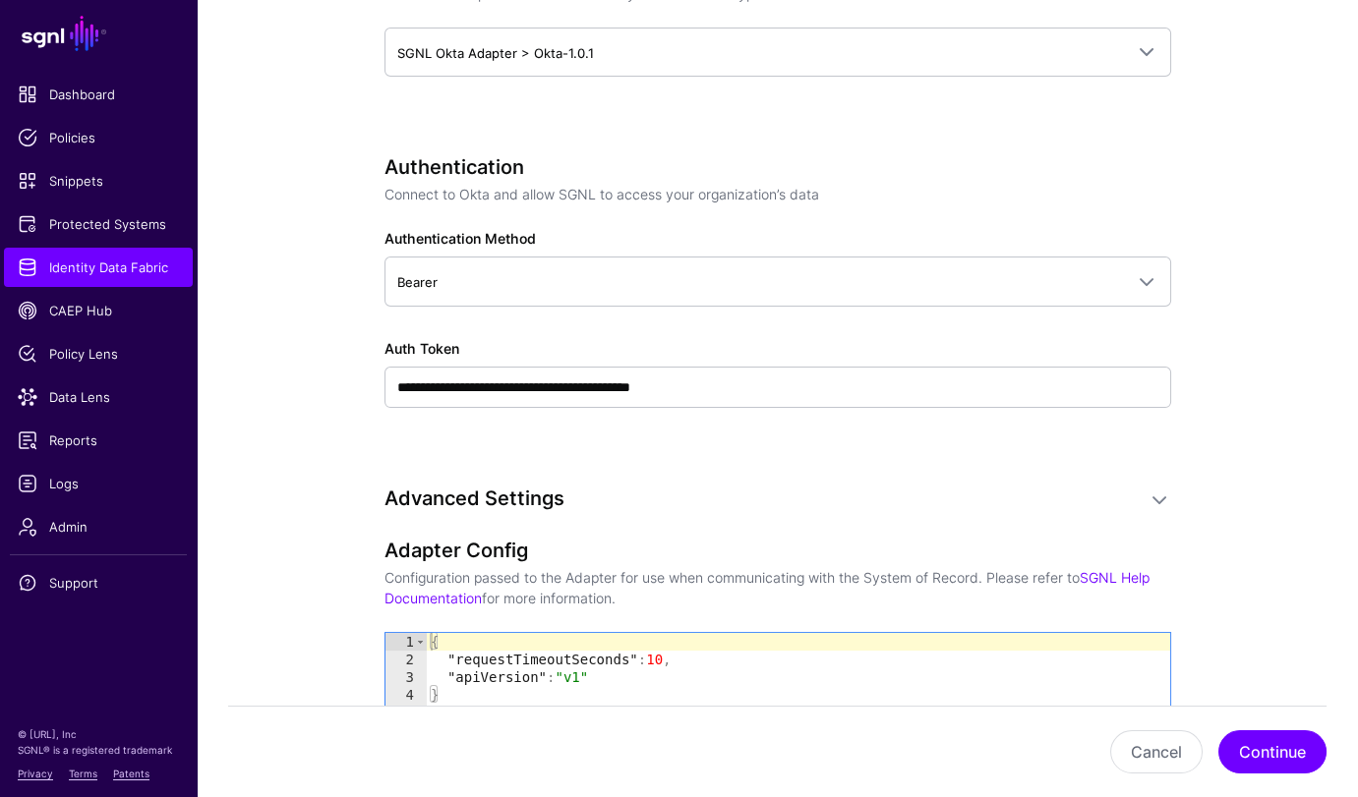
scroll to position [1119, 0]
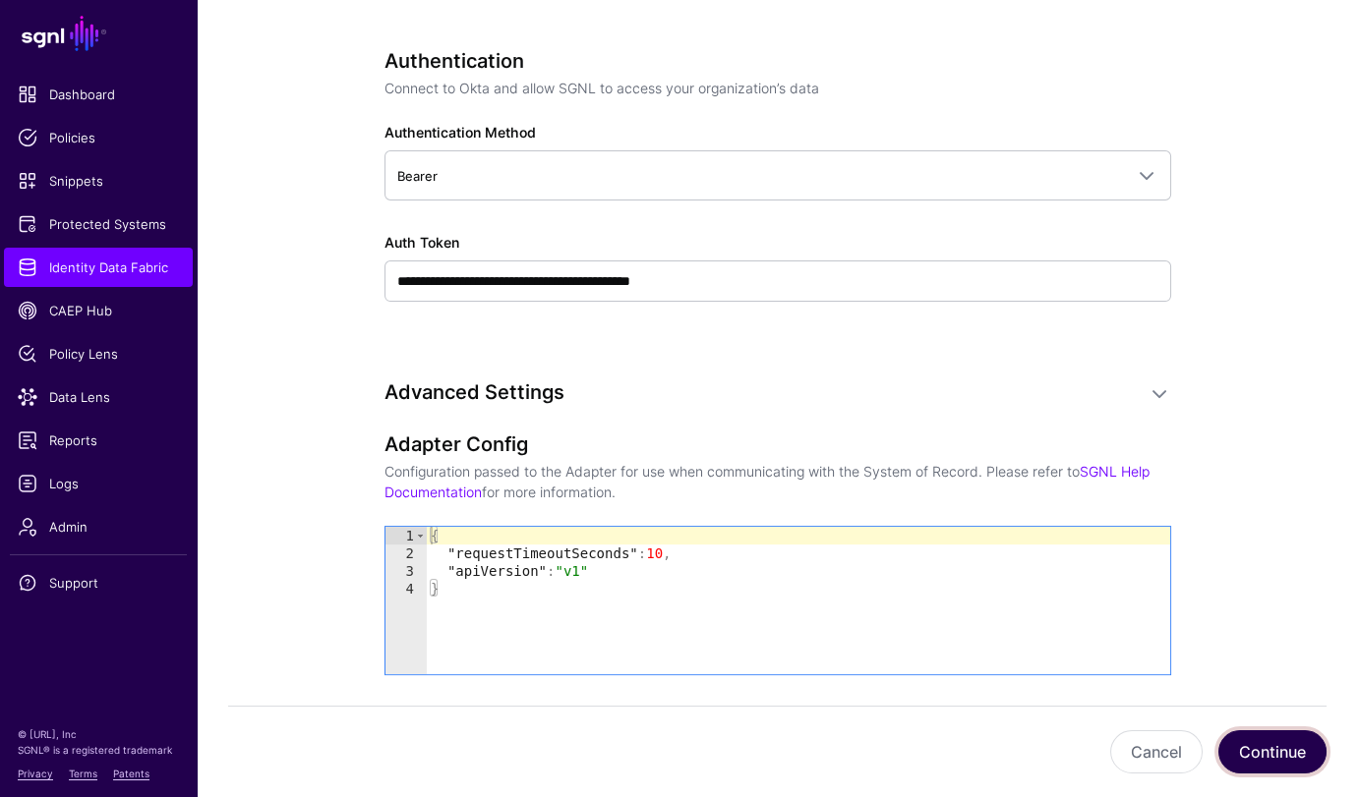
click at [1273, 750] on button "Continue" at bounding box center [1272, 751] width 108 height 43
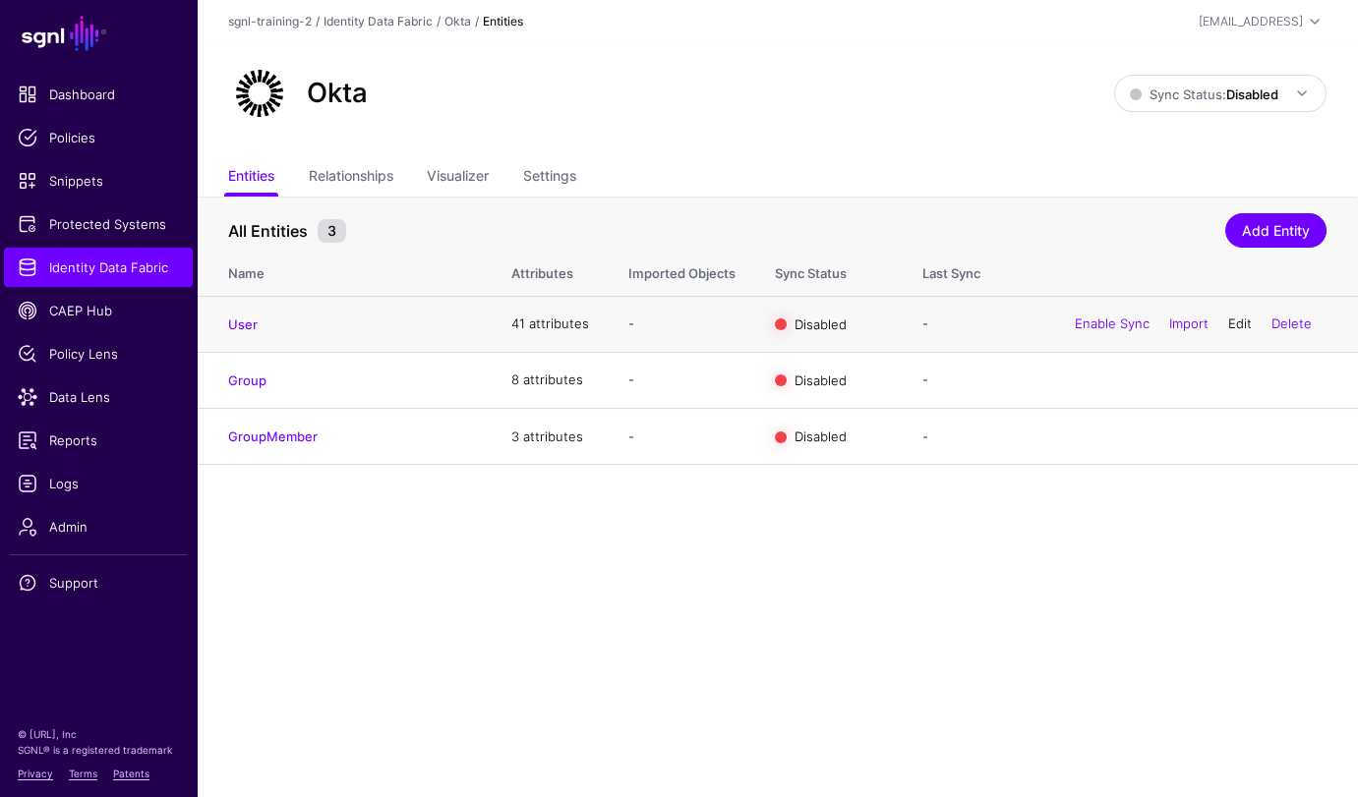
click at [1230, 323] on link "Edit" at bounding box center [1240, 324] width 24 height 16
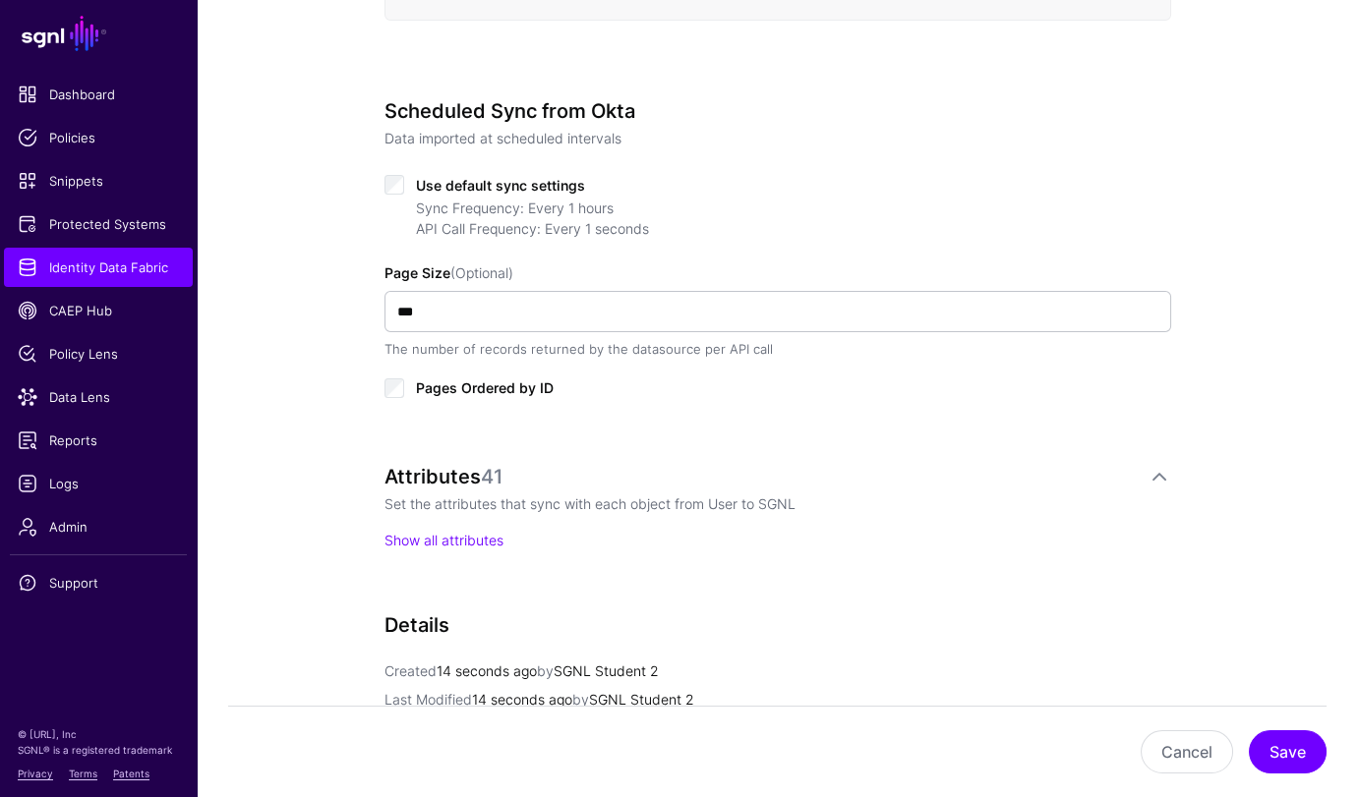
scroll to position [688, 0]
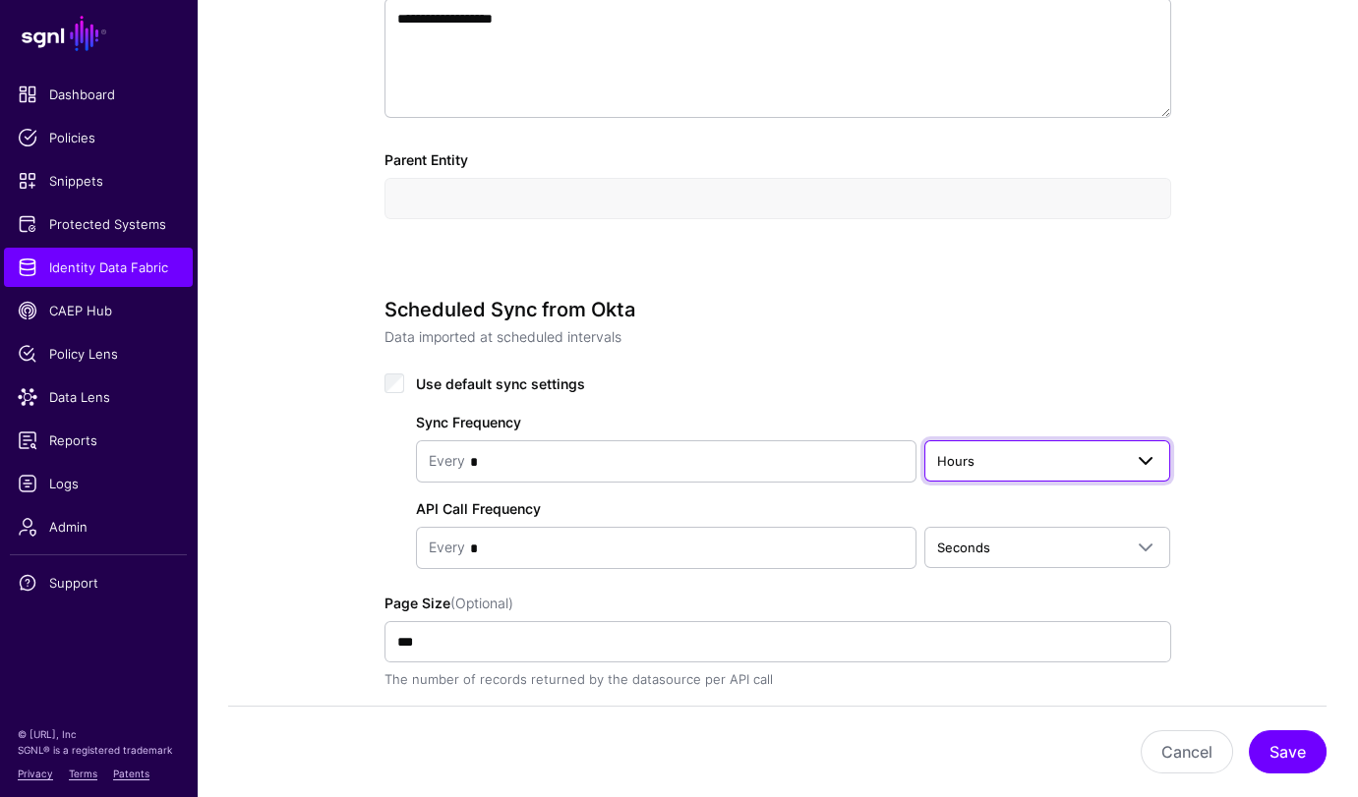
click at [1072, 450] on span "Hours" at bounding box center [1030, 461] width 186 height 22
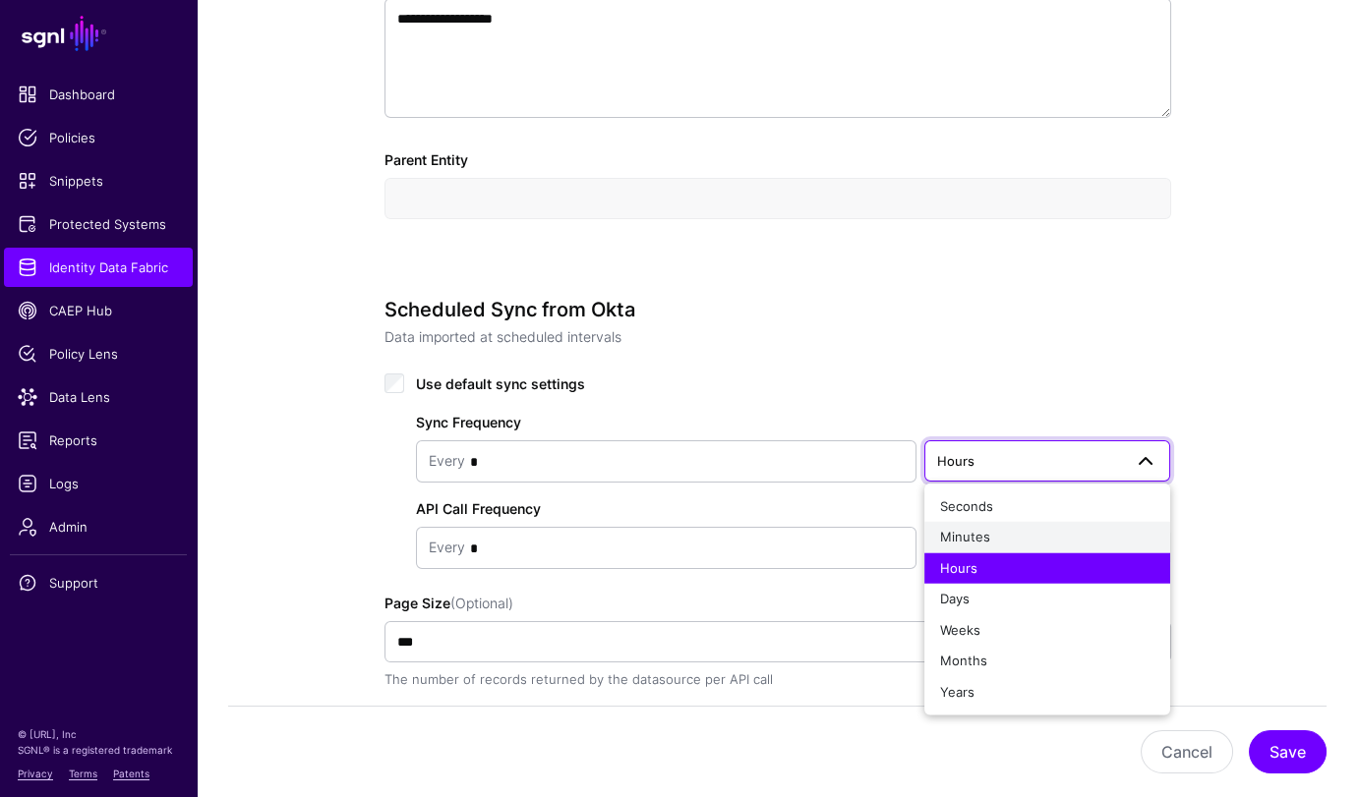
click at [981, 530] on span "Minutes" at bounding box center [965, 537] width 50 height 16
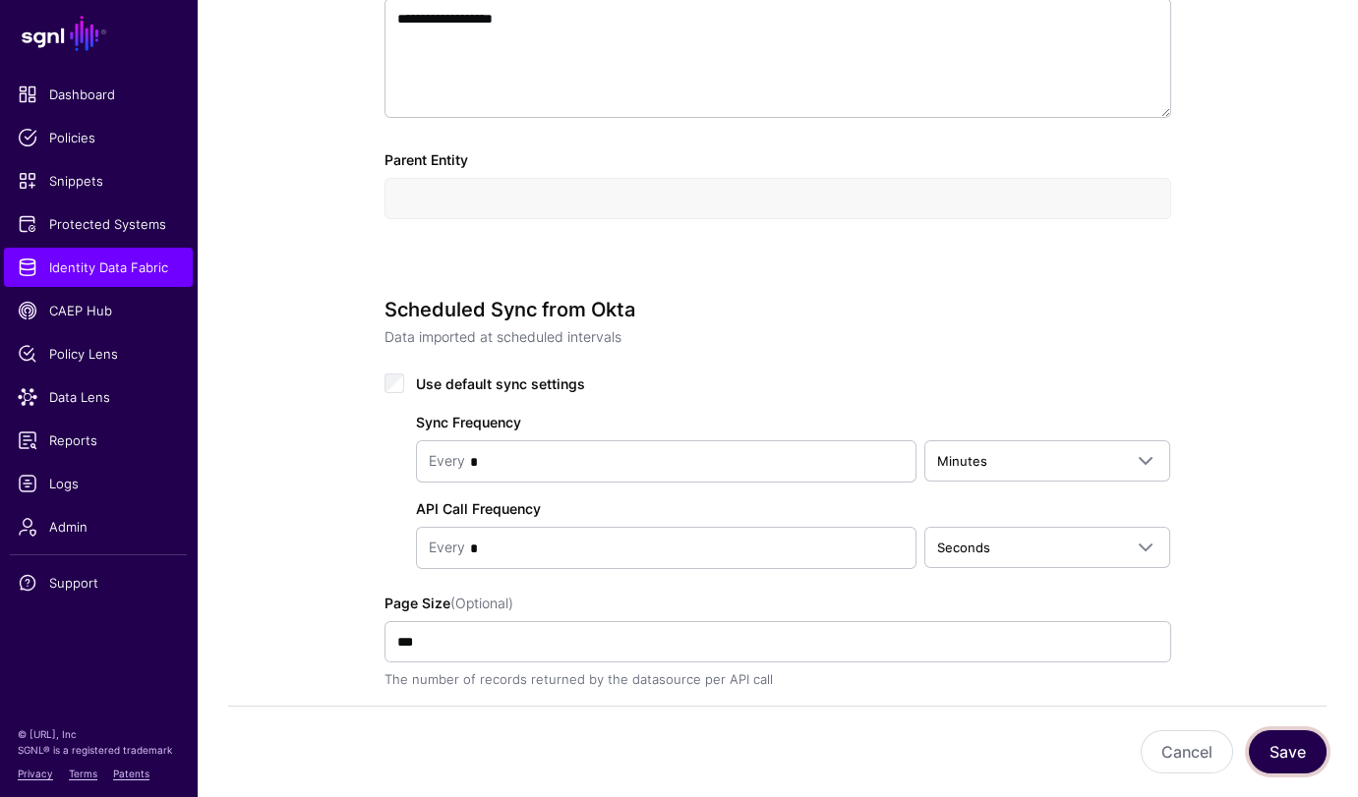
click at [1293, 747] on button "Save" at bounding box center [1288, 751] width 78 height 43
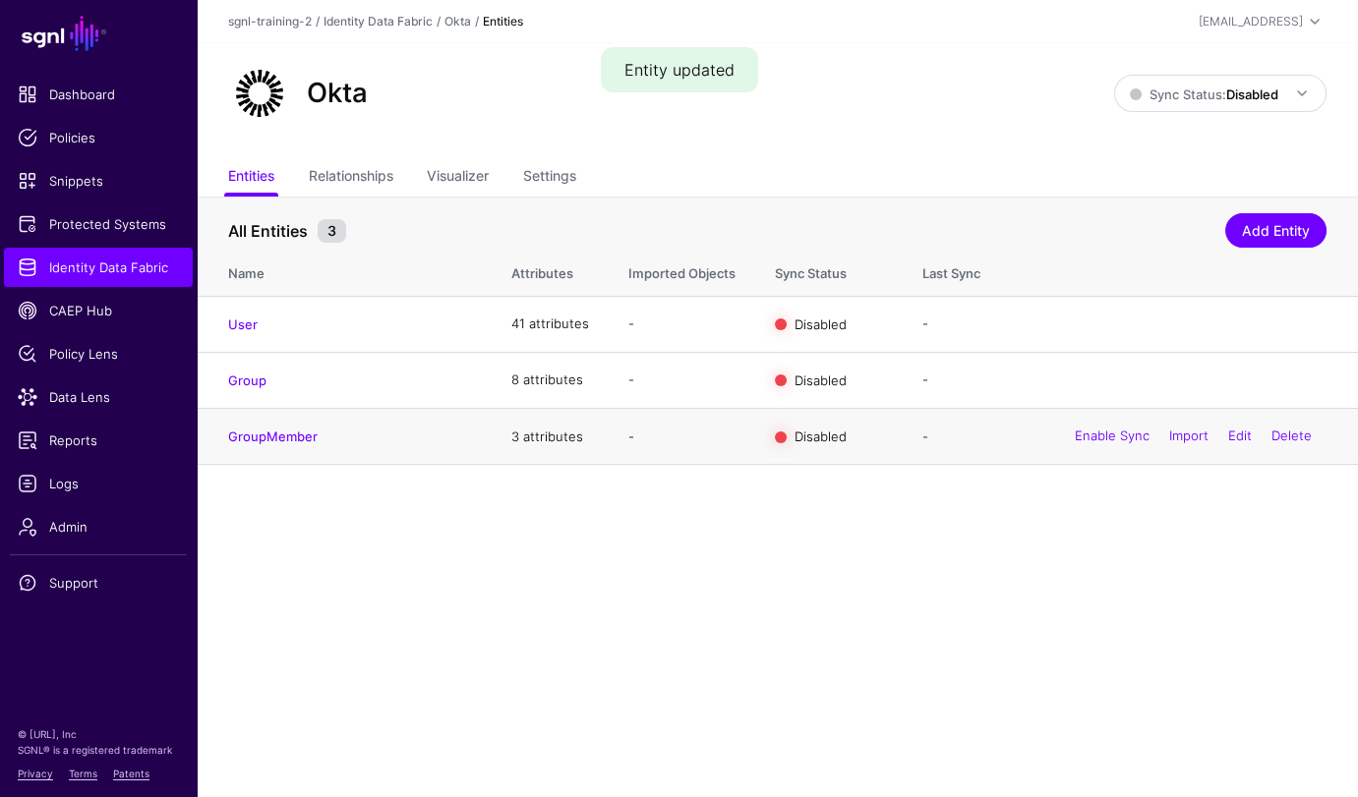
click at [1120, 452] on div "Enable Sync Import Edit Delete" at bounding box center [1193, 437] width 266 height 49
drag, startPoint x: 1111, startPoint y: 431, endPoint x: 1104, endPoint y: 384, distance: 46.7
click at [0, 0] on link "Enable Sync" at bounding box center [0, 0] width 0 height 0
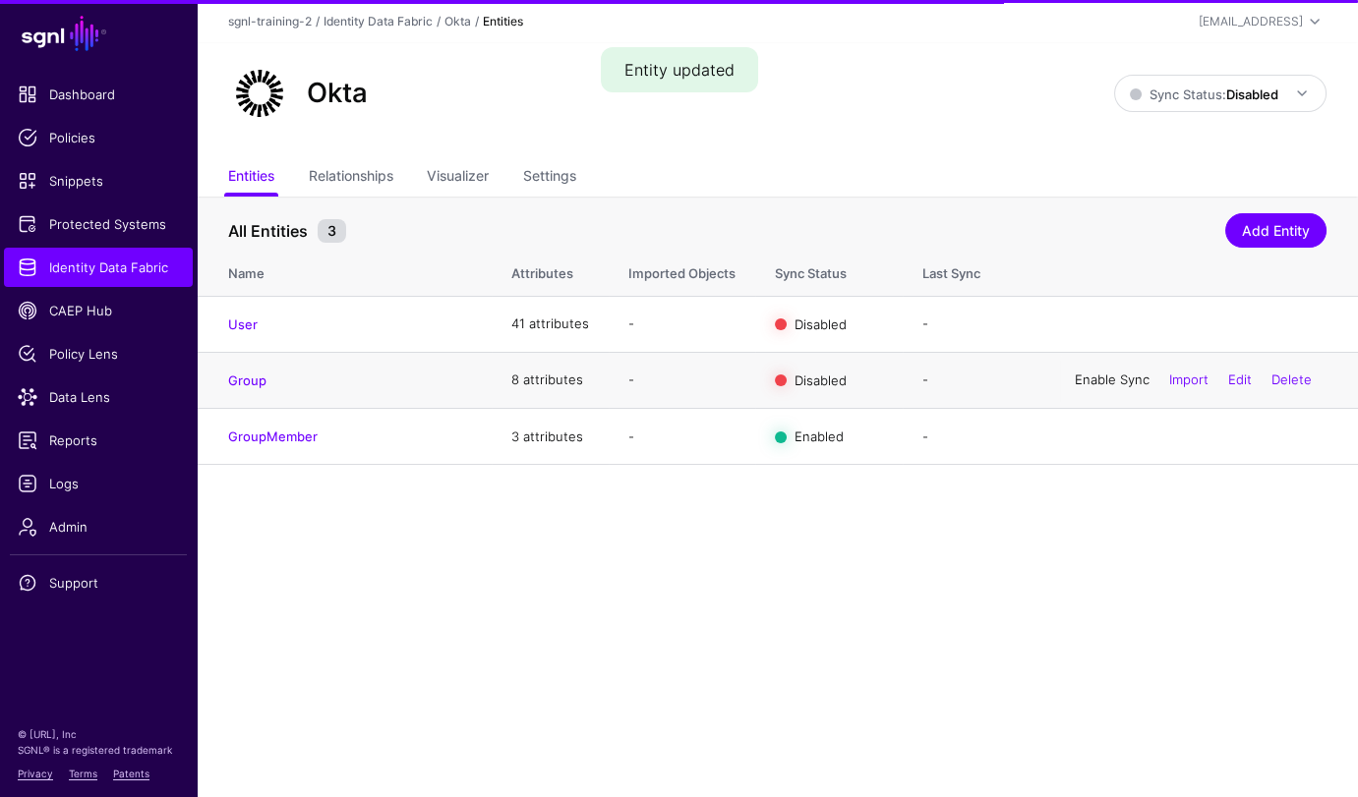
click at [1102, 379] on link "Enable Sync" at bounding box center [1112, 380] width 75 height 16
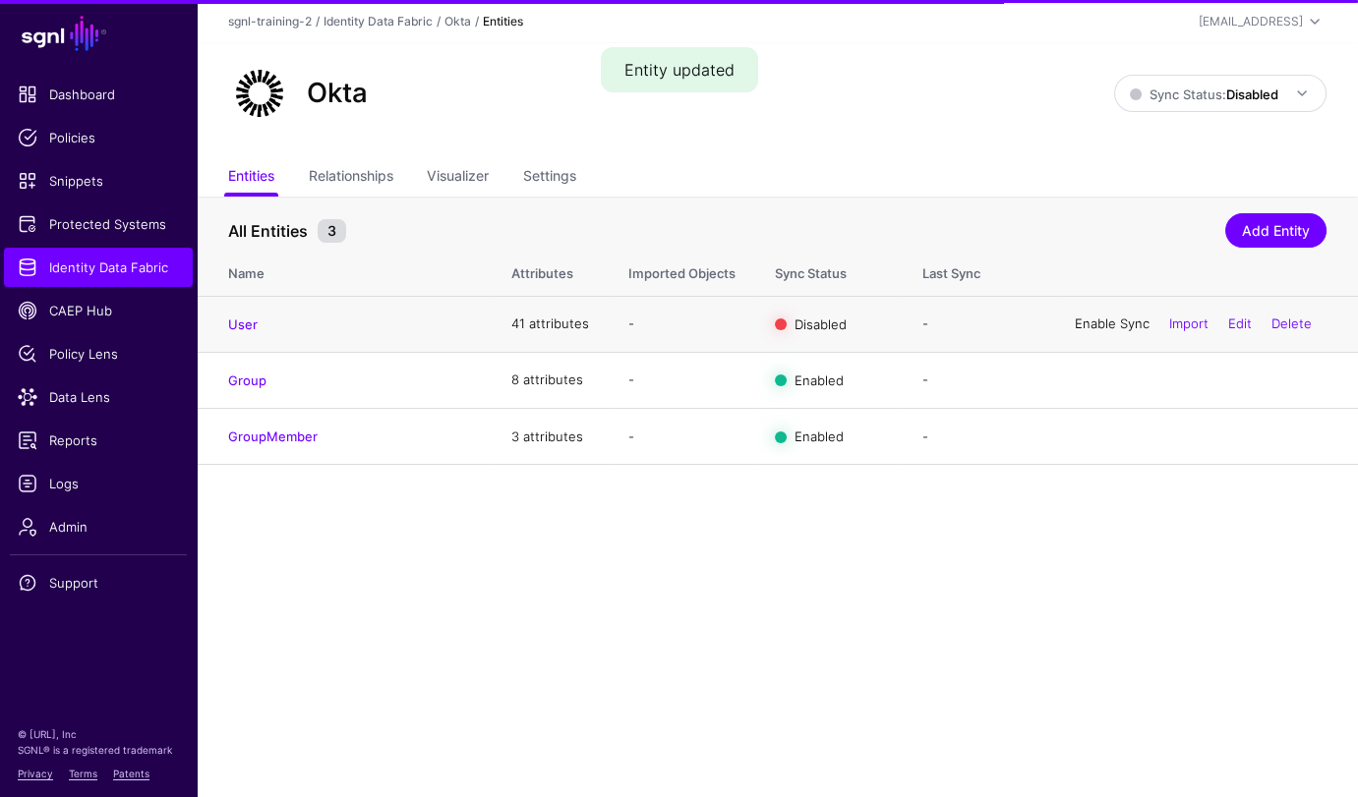
click at [1088, 324] on link "Enable Sync" at bounding box center [1112, 324] width 75 height 16
click at [1239, 78] on link "Sync Status: Disabled" at bounding box center [1220, 93] width 212 height 37
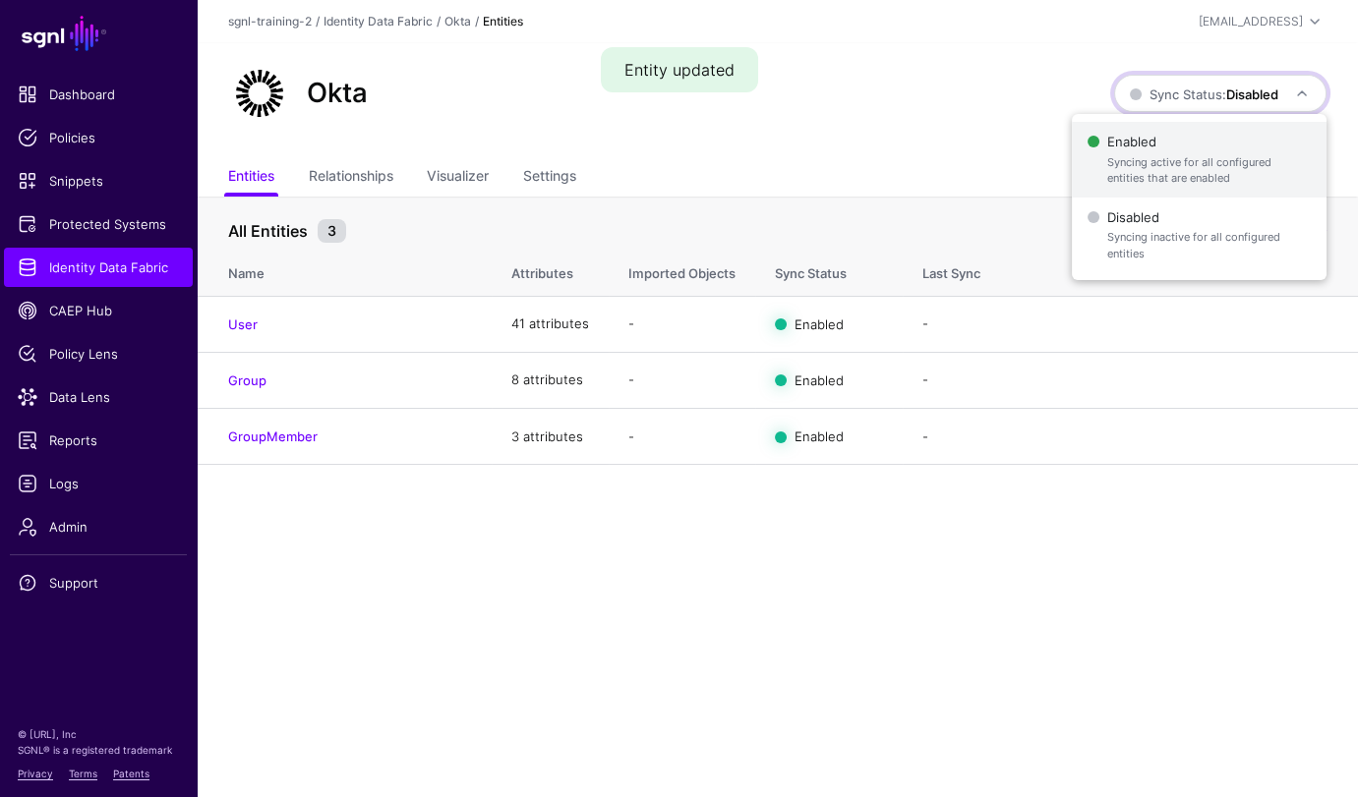
click at [1163, 142] on span "Enabled Syncing active for all configured entities that are enabled" at bounding box center [1198, 160] width 223 height 64
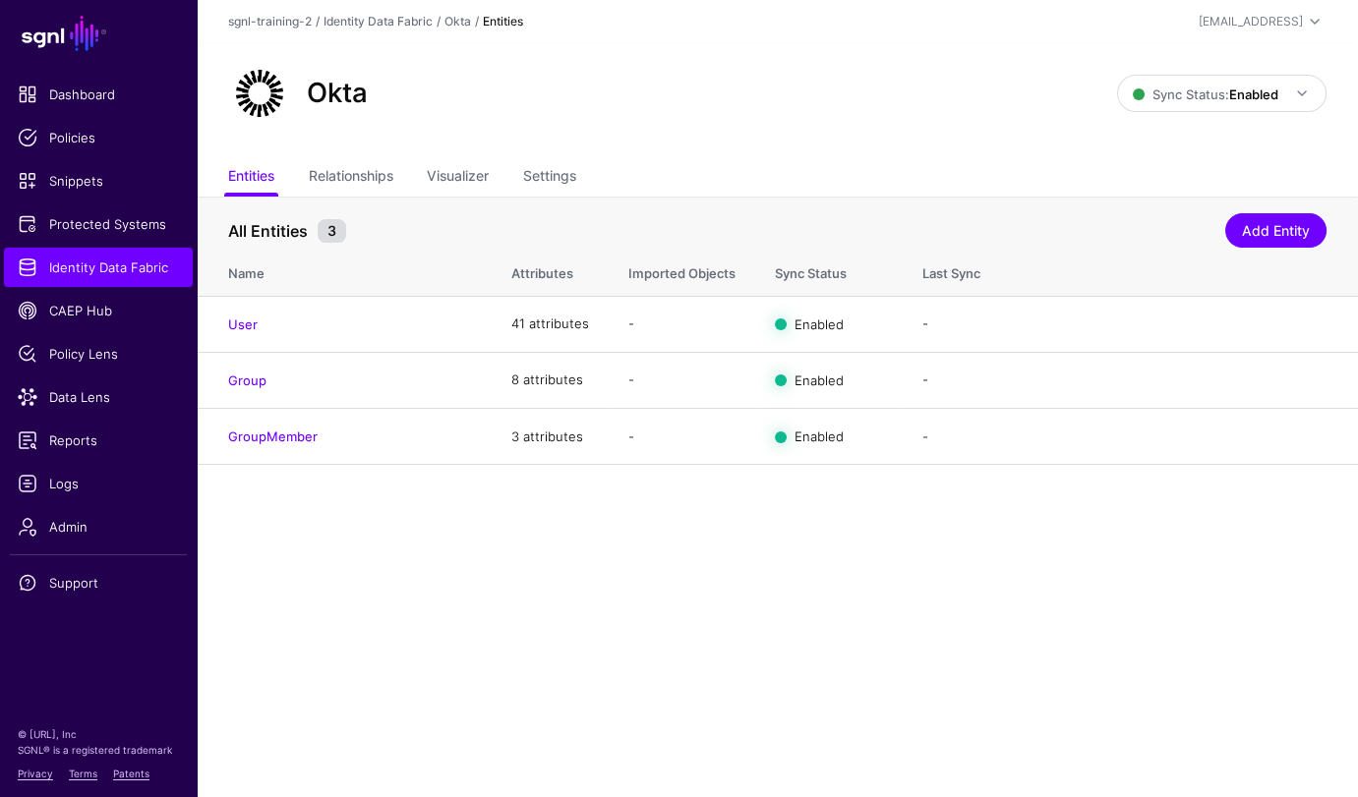
click at [318, 574] on main "SGNL Dashboard Policies Snippets Protected Systems Identity Data Fabric CAEP Hu…" at bounding box center [679, 398] width 1358 height 797
click at [81, 395] on span "Data Lens" at bounding box center [98, 397] width 161 height 20
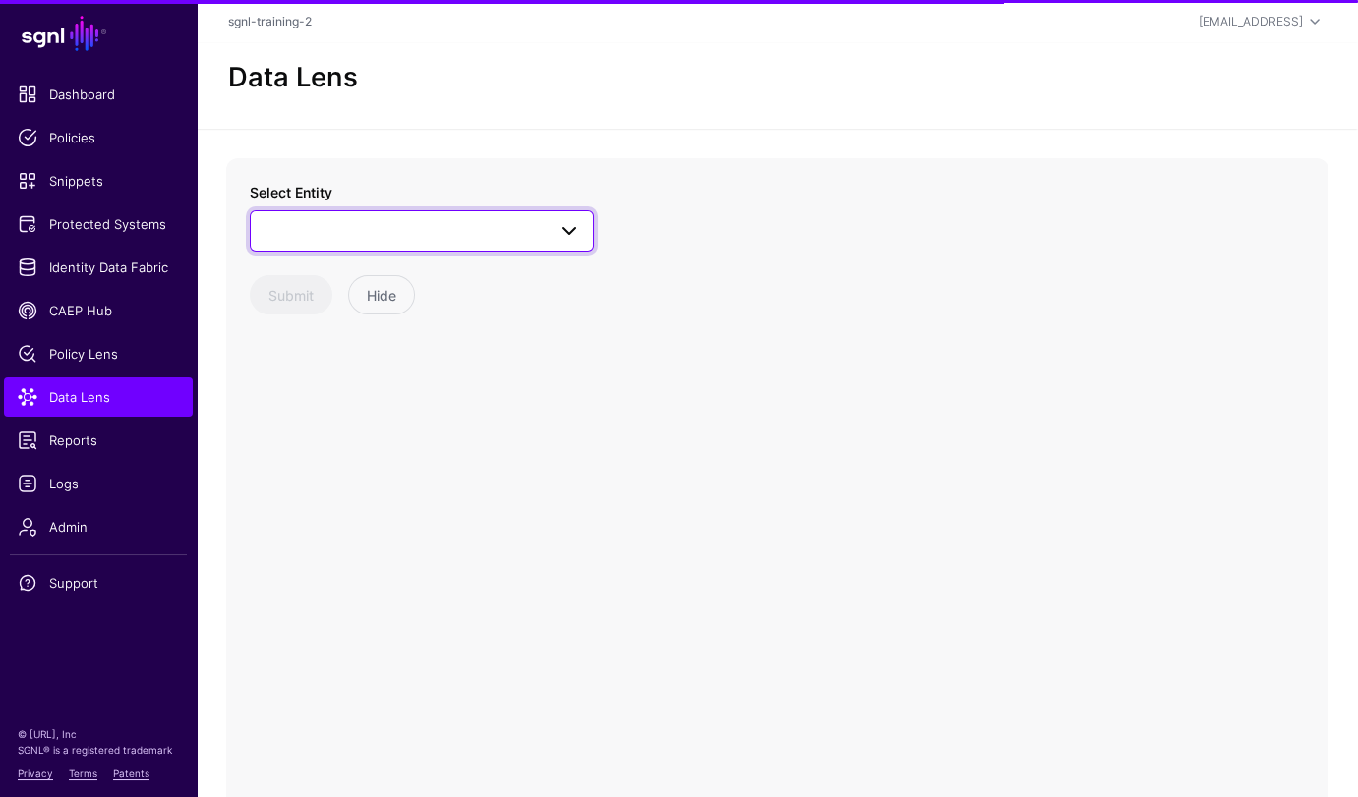
click at [401, 248] on link at bounding box center [422, 230] width 344 height 41
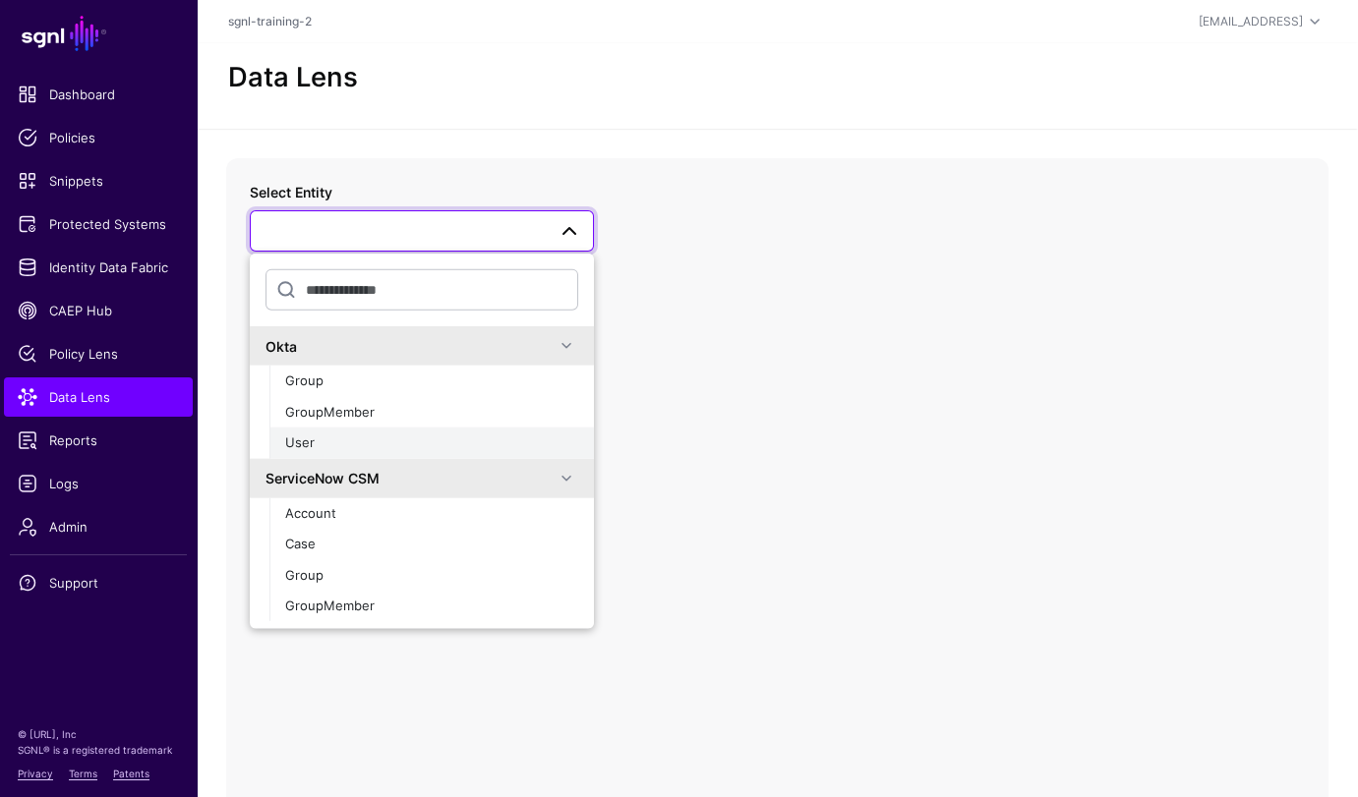
click at [328, 438] on div "User" at bounding box center [431, 444] width 293 height 20
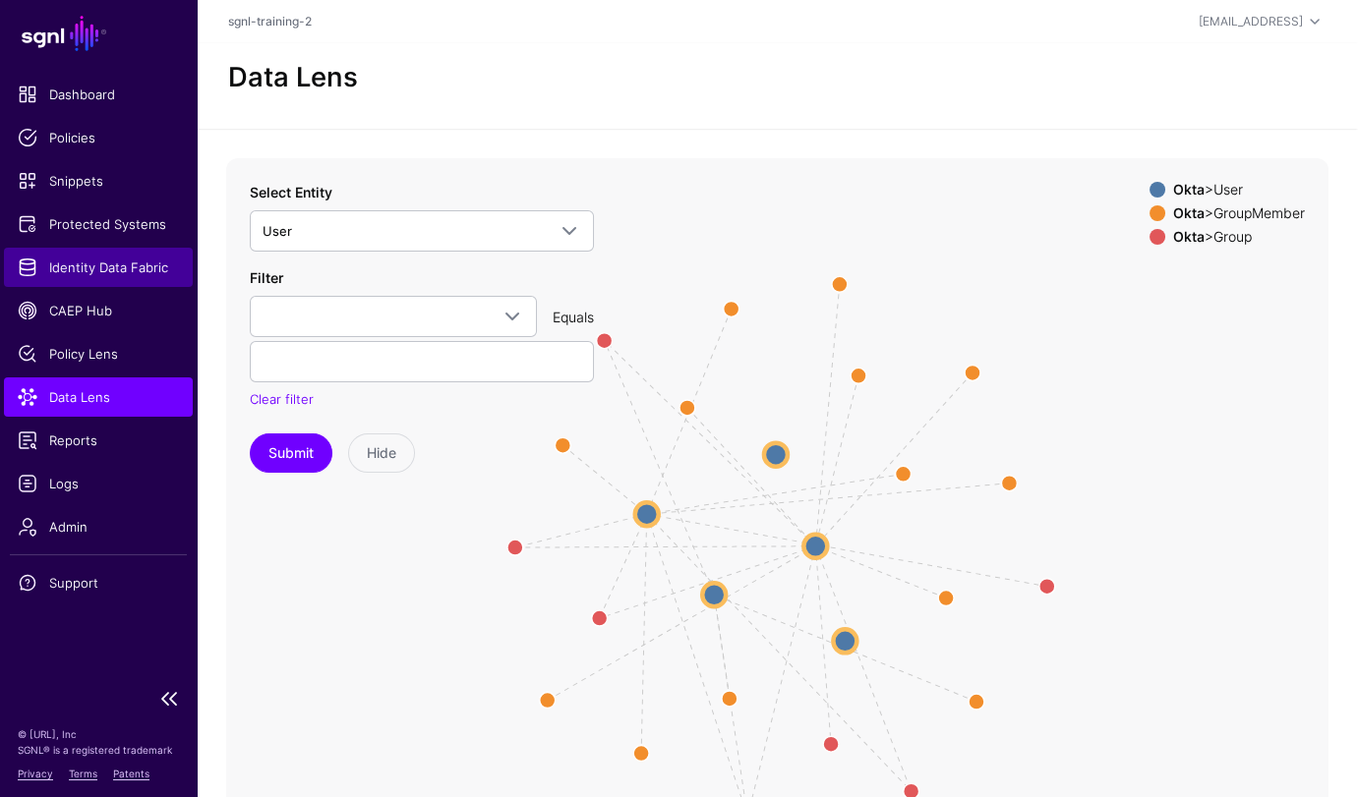
click at [61, 255] on link "Identity Data Fabric" at bounding box center [98, 267] width 189 height 39
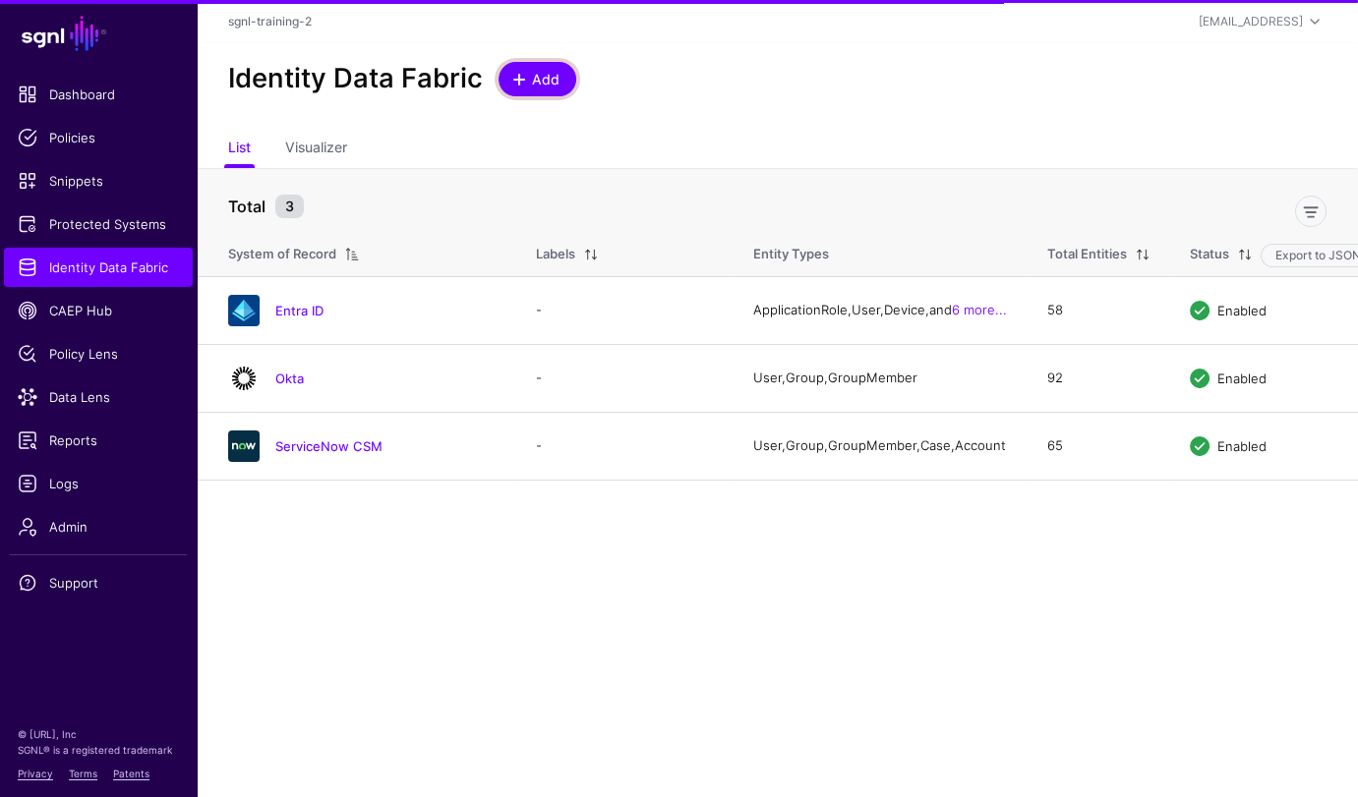
click at [545, 72] on span "Add" at bounding box center [546, 79] width 32 height 21
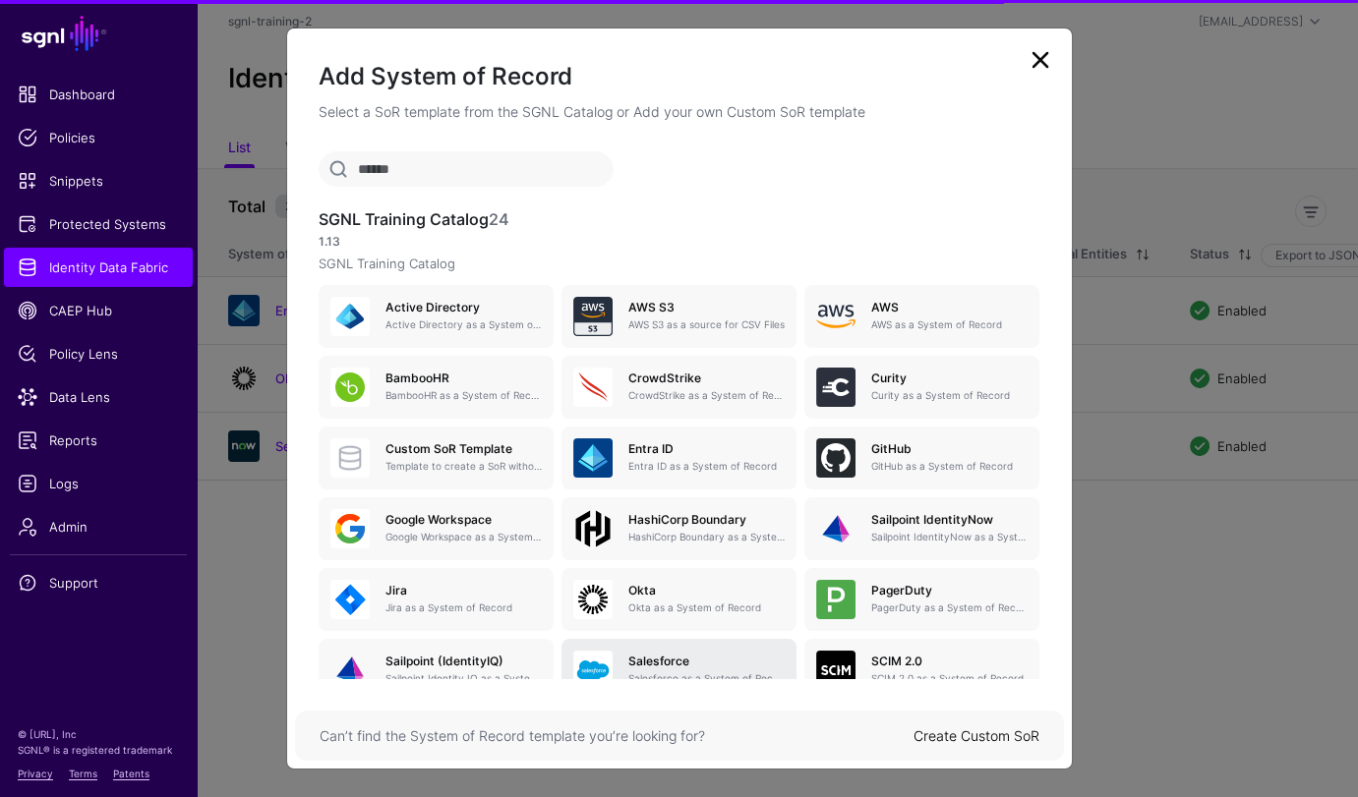
scroll to position [187, 0]
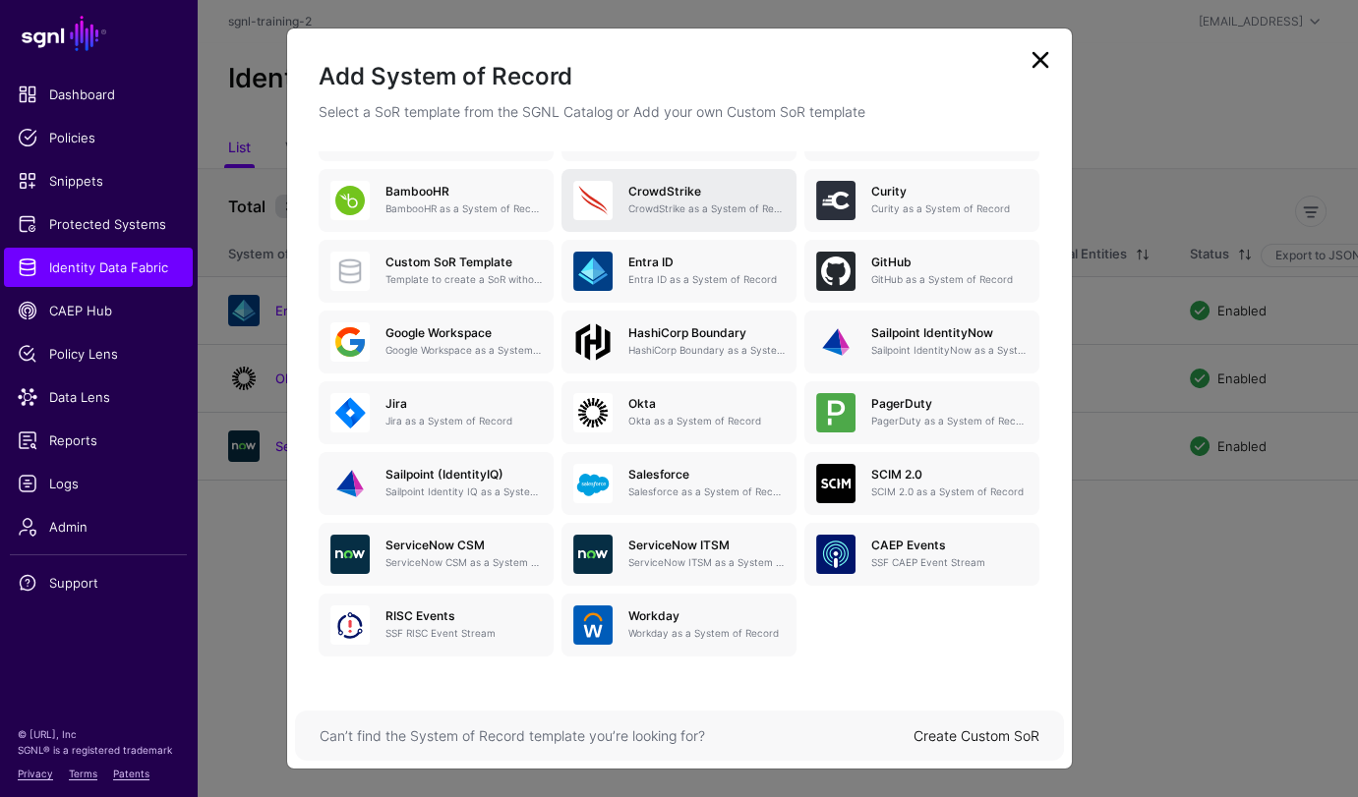
click at [706, 211] on p "CrowdStrike as a System of Record" at bounding box center [706, 209] width 156 height 15
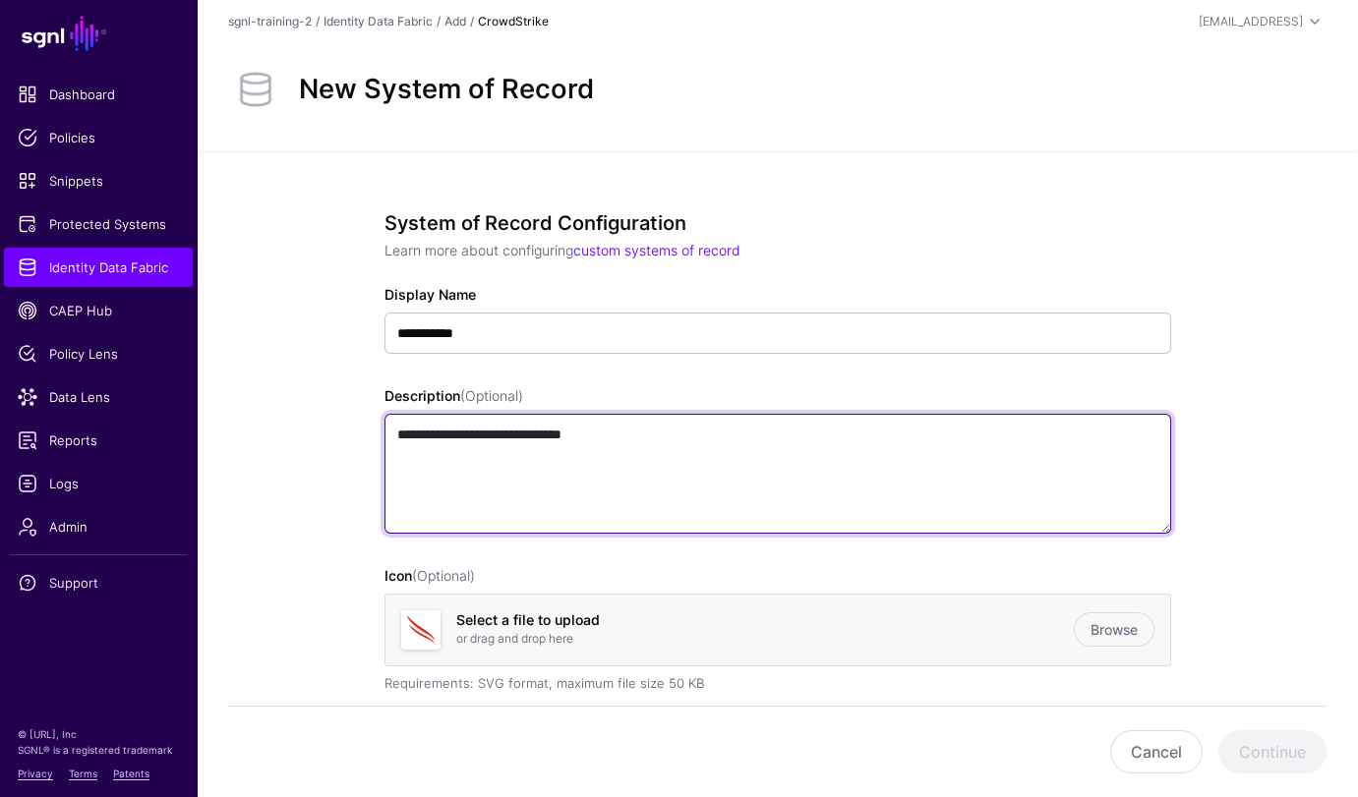
click at [818, 488] on textarea "**********" at bounding box center [777, 474] width 786 height 120
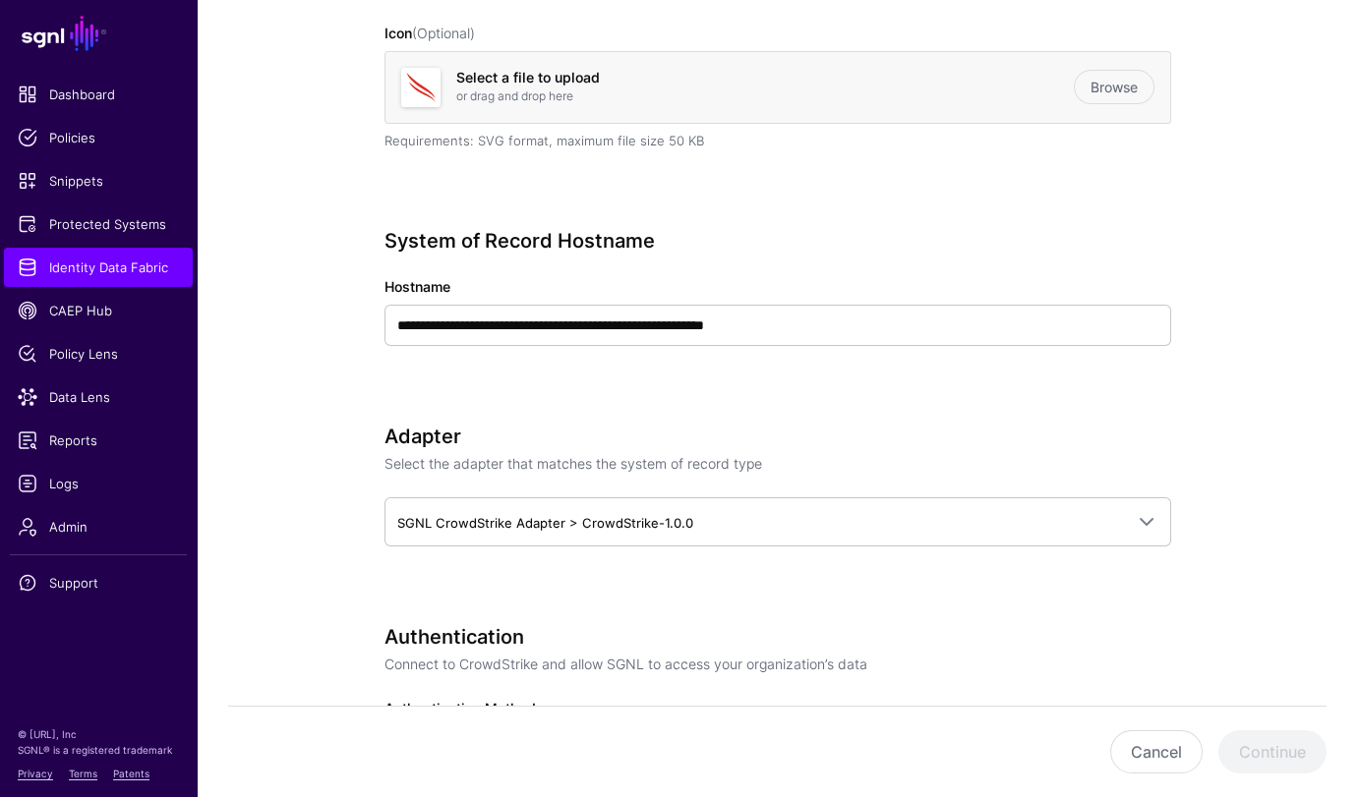
scroll to position [473, 0]
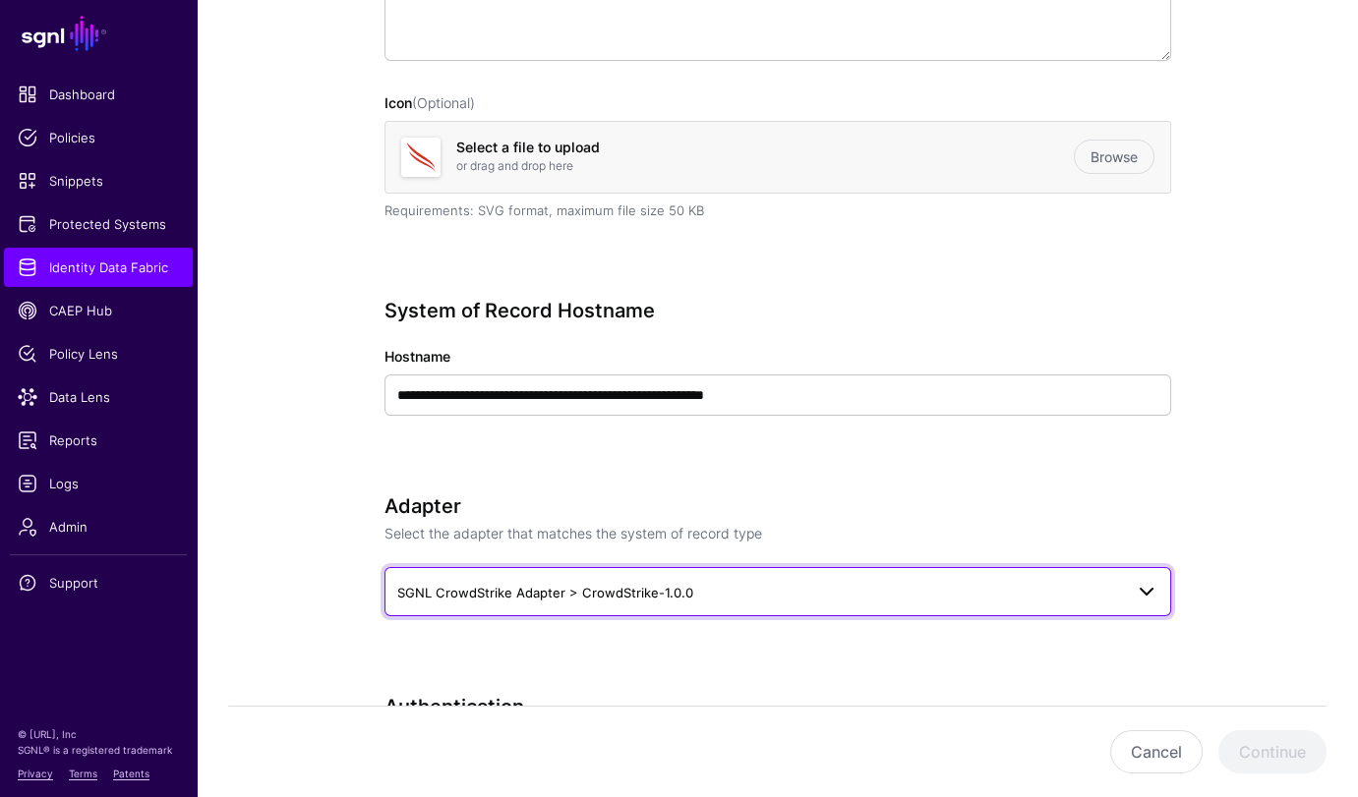
click at [670, 601] on span "SGNL CrowdStrike Adapter > CrowdStrike-1.0.0" at bounding box center [777, 592] width 761 height 24
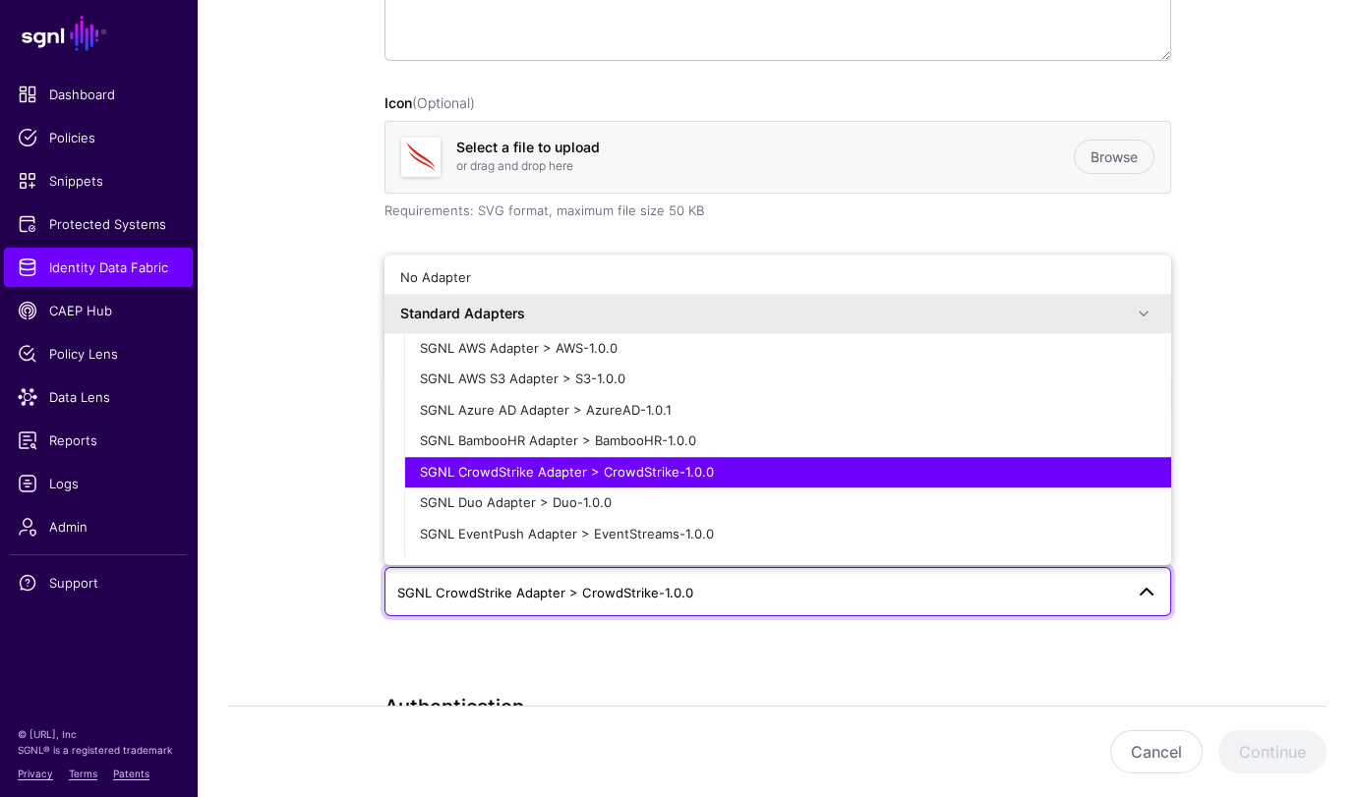
click at [737, 135] on div "Select a file to upload or drag and drop here Browse" at bounding box center [777, 157] width 786 height 73
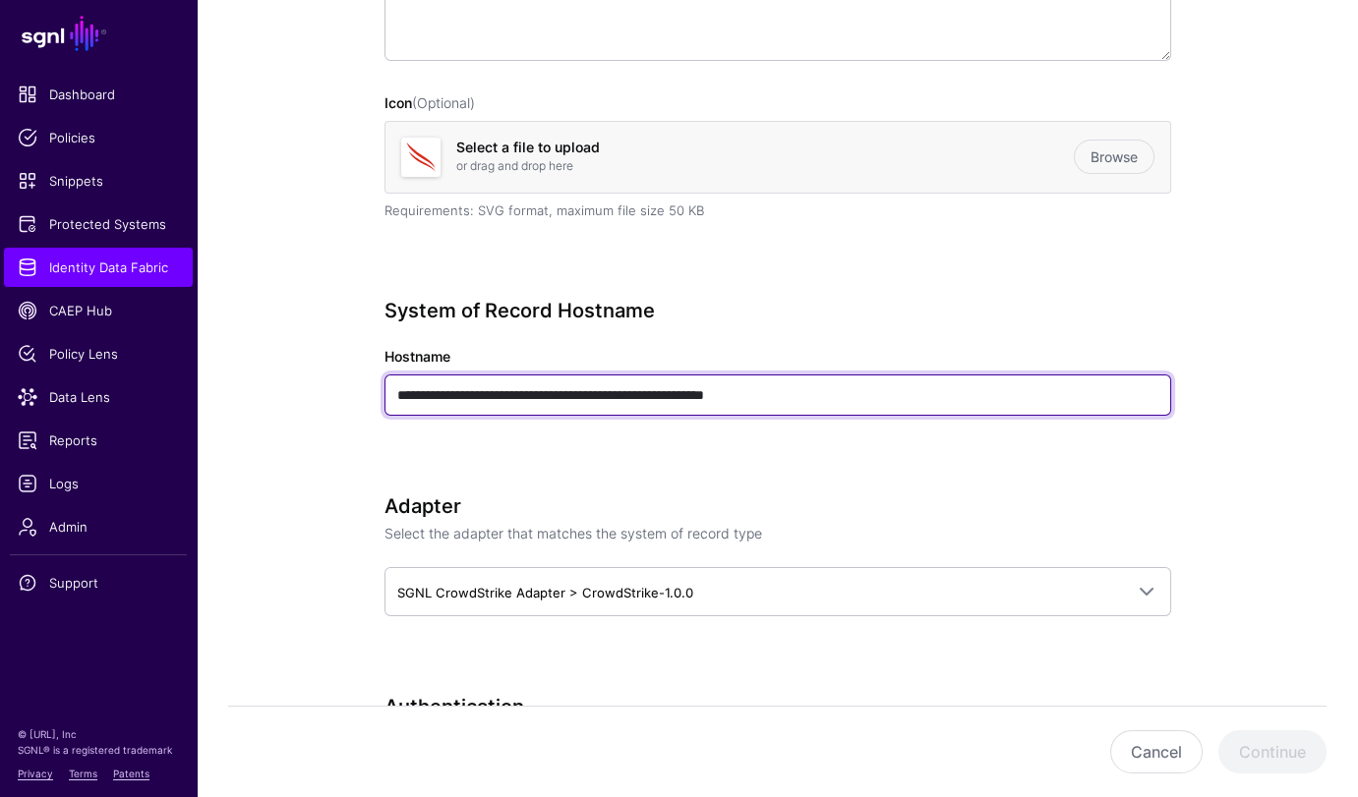
click at [758, 381] on input "**********" at bounding box center [777, 395] width 786 height 41
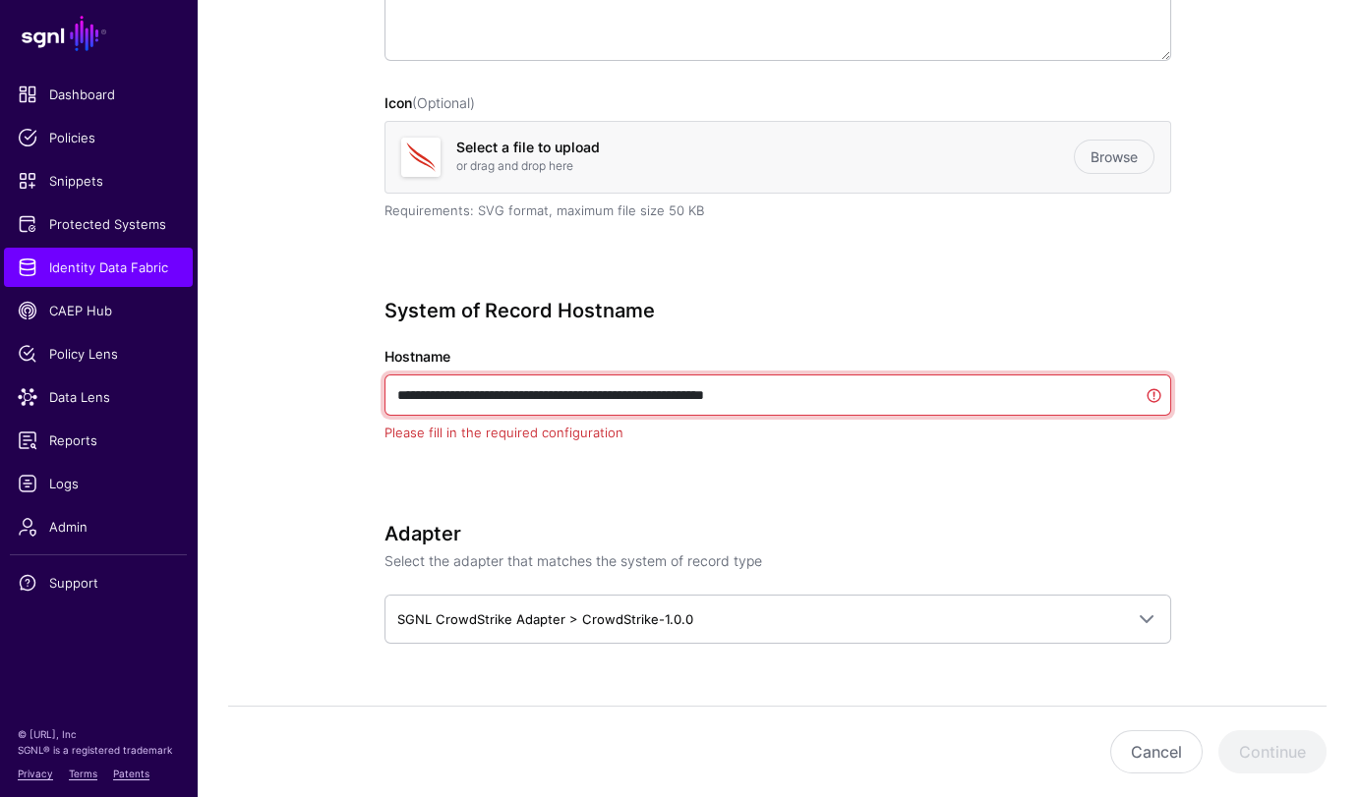
click at [758, 381] on input "**********" at bounding box center [777, 395] width 786 height 41
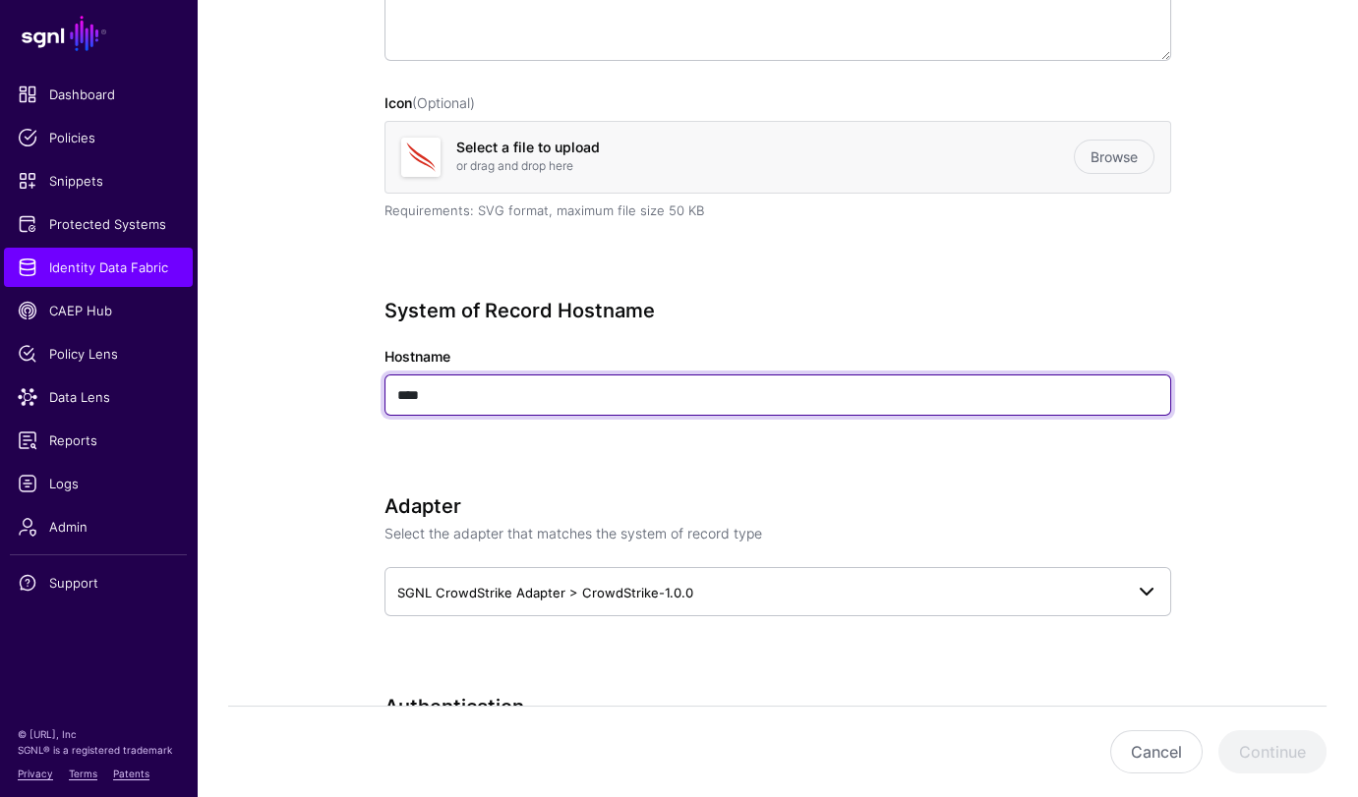
type input "****"
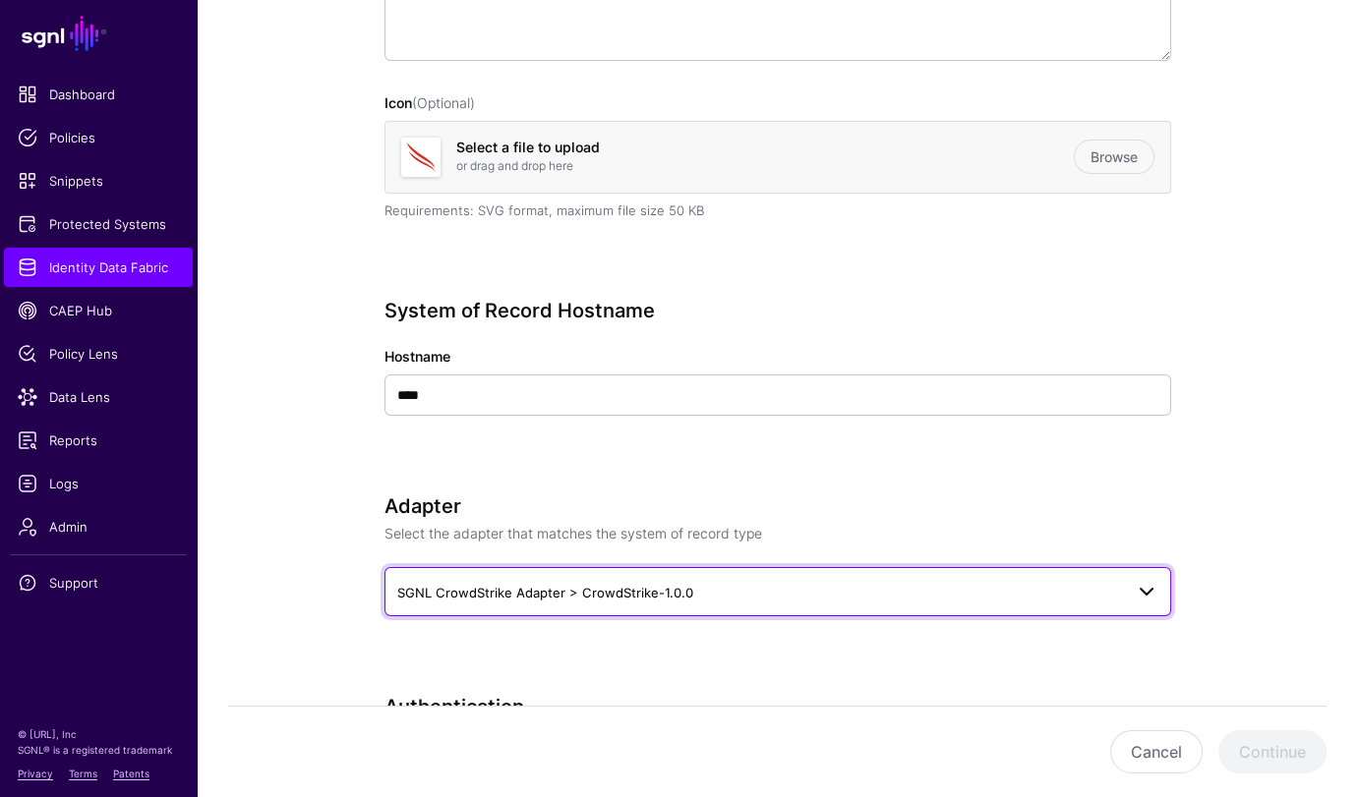
click at [791, 598] on span "SGNL CrowdStrike Adapter > CrowdStrike-1.0.0" at bounding box center [760, 593] width 726 height 22
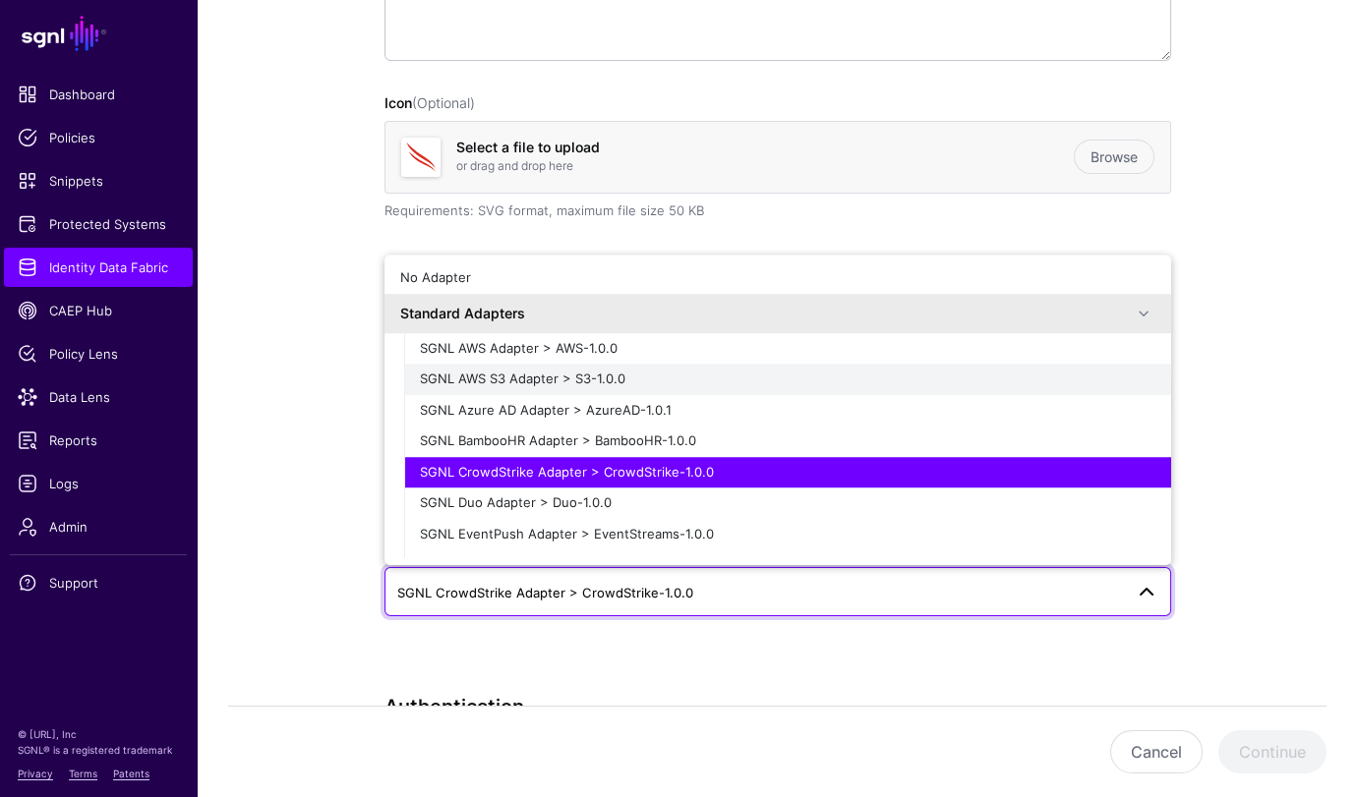
click at [591, 379] on span "SGNL AWS S3 Adapter > S3-1.0.0" at bounding box center [522, 380] width 205 height 16
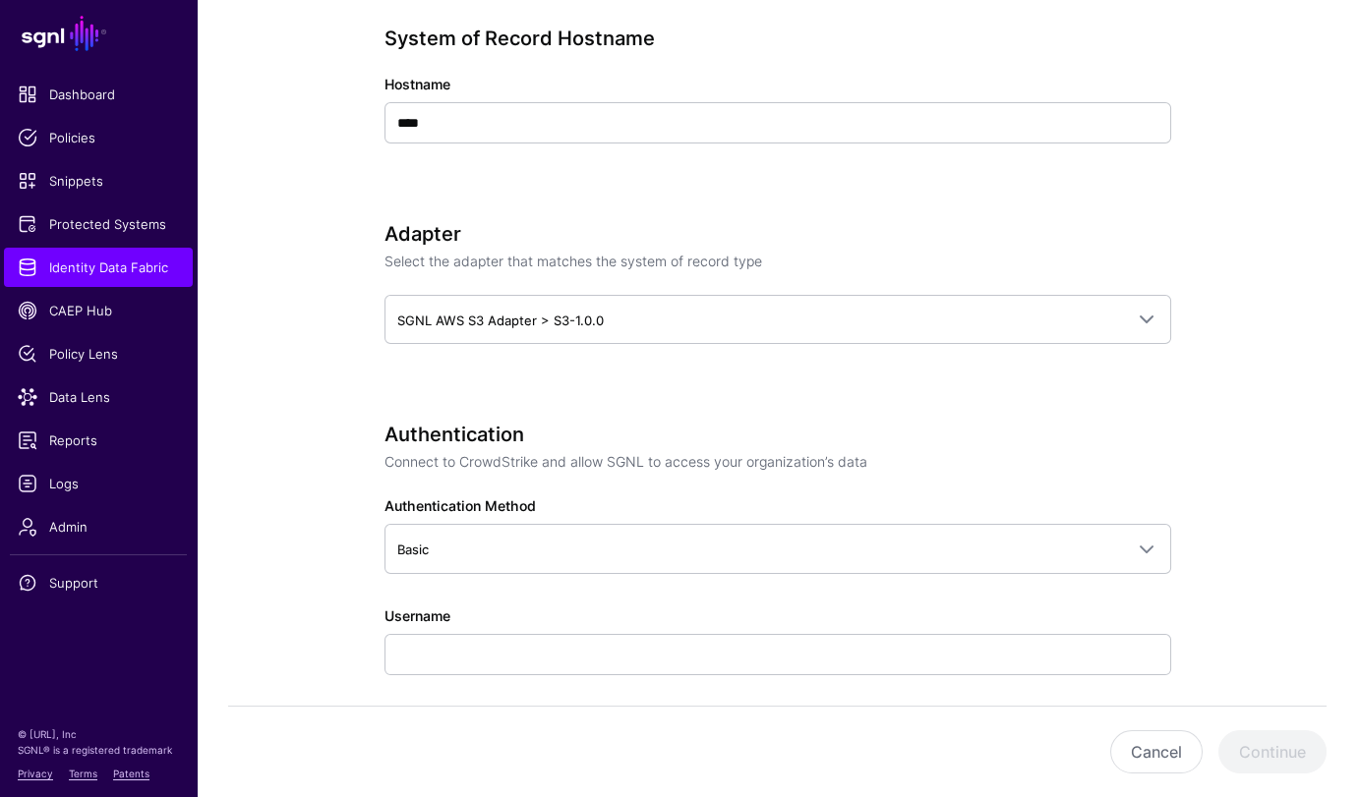
scroll to position [835, 0]
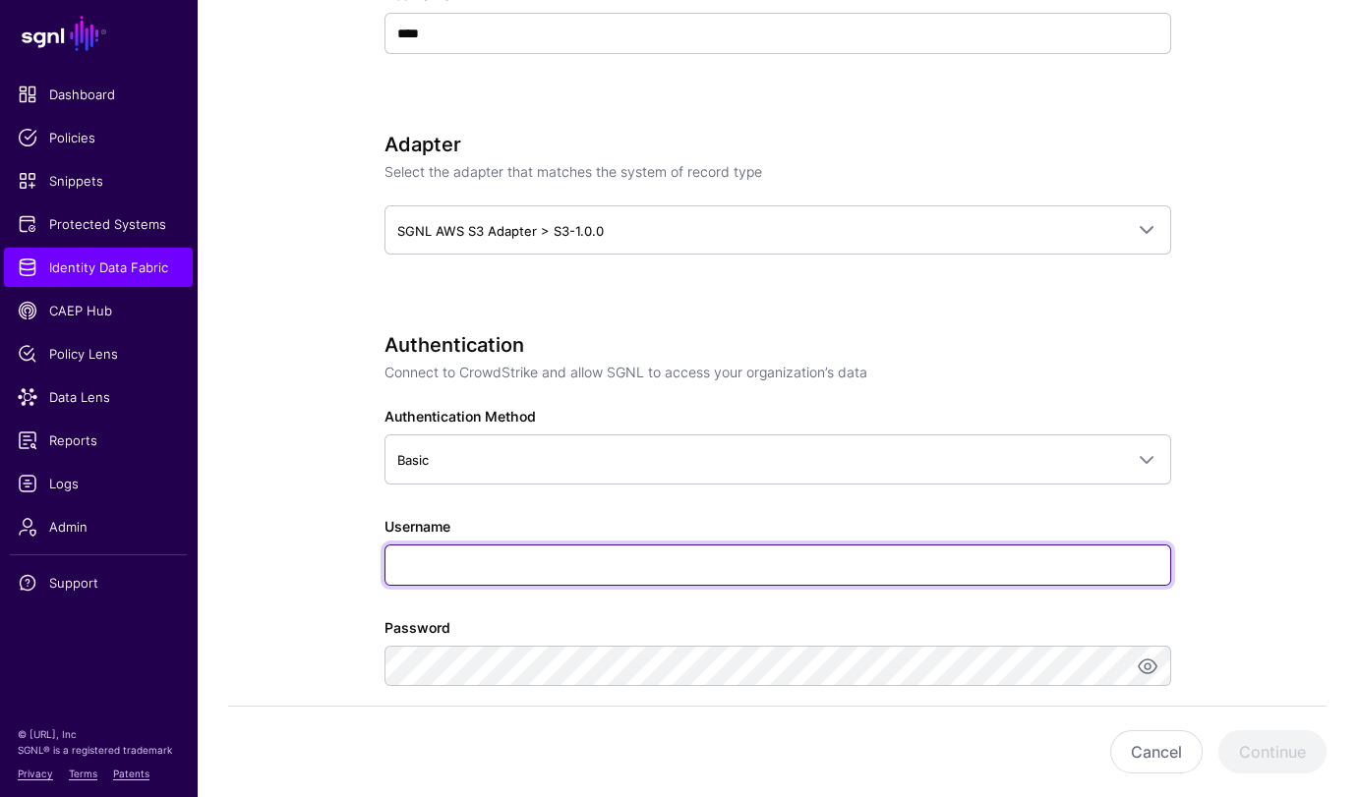
click at [597, 558] on input "Username" at bounding box center [777, 565] width 786 height 41
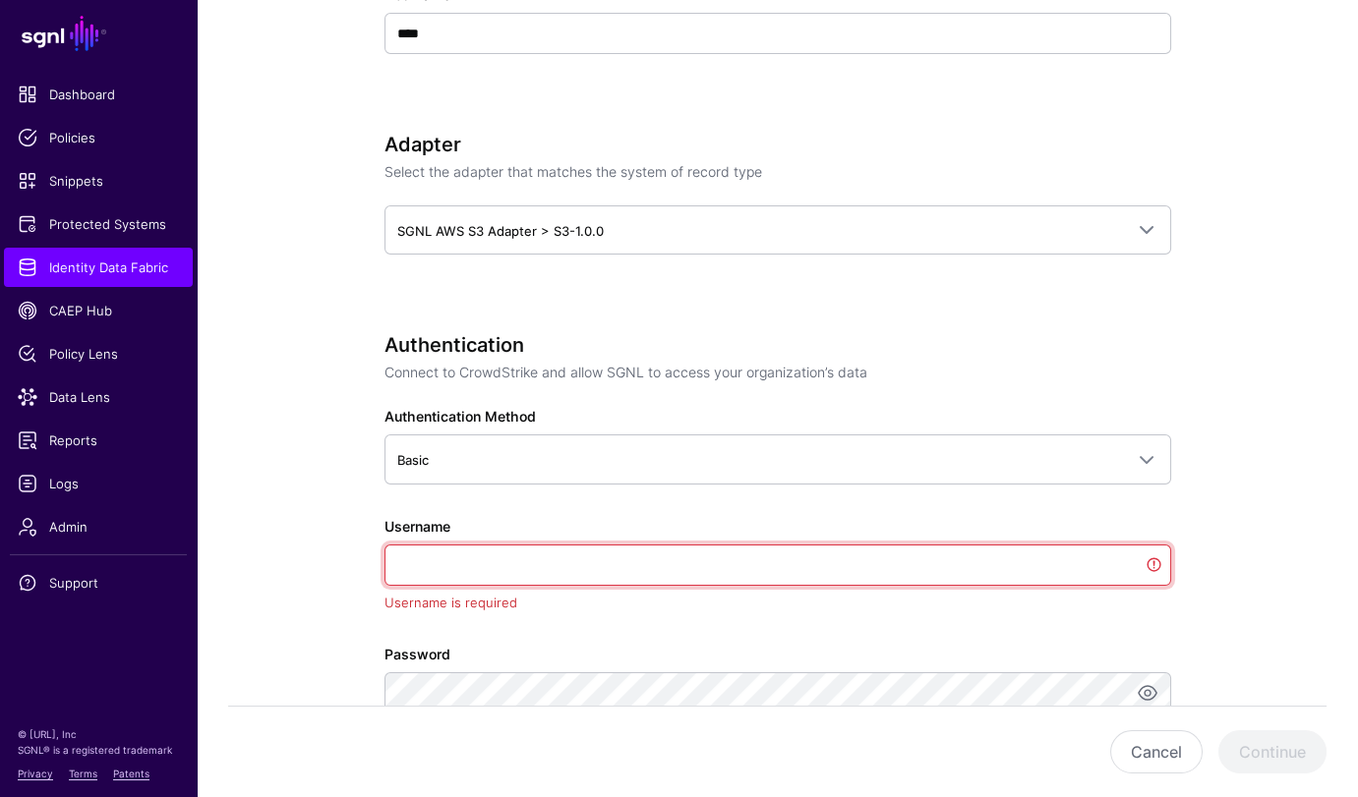
paste input "**********"
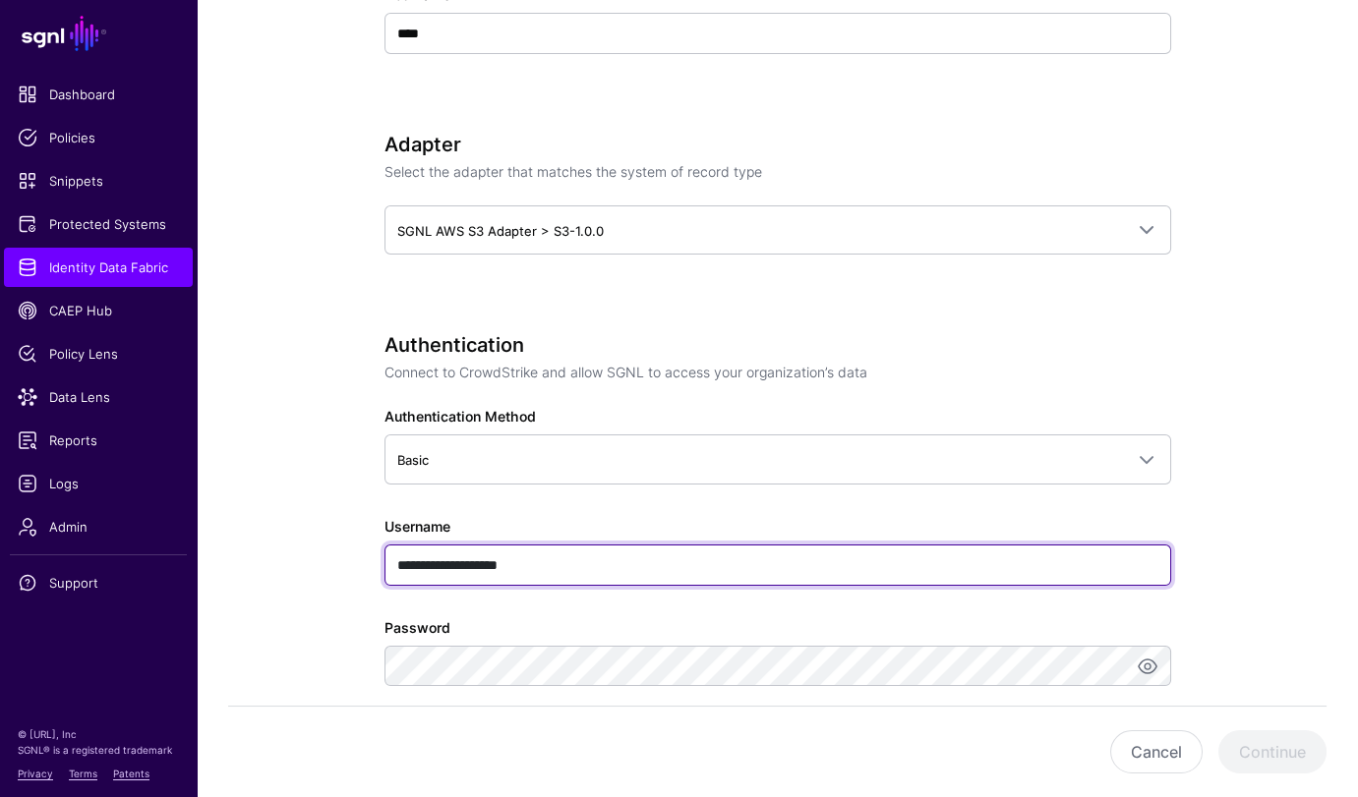
type input "**********"
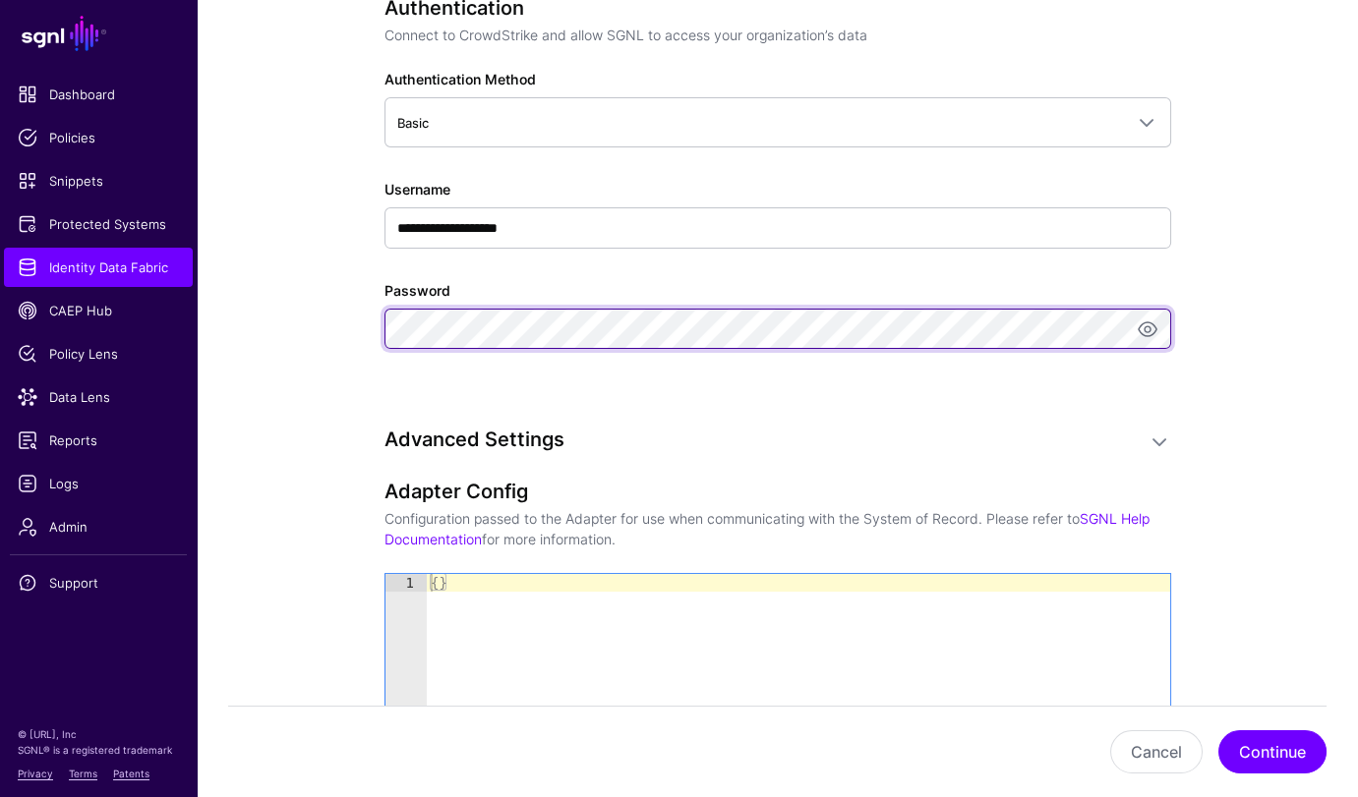
scroll to position [1337, 0]
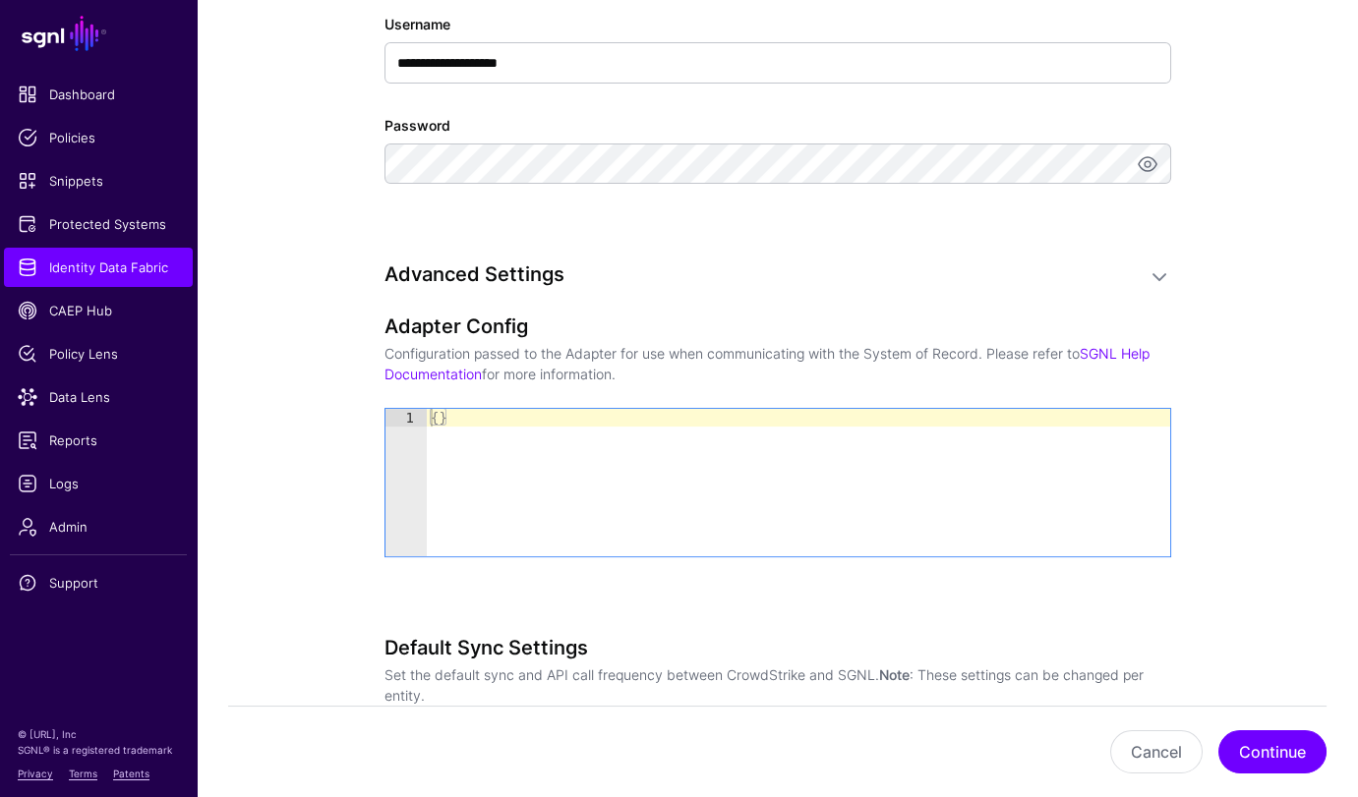
type textarea "**"
click at [658, 484] on div "{ }" at bounding box center [798, 500] width 743 height 183
click at [660, 484] on div "{ }" at bounding box center [798, 500] width 743 height 183
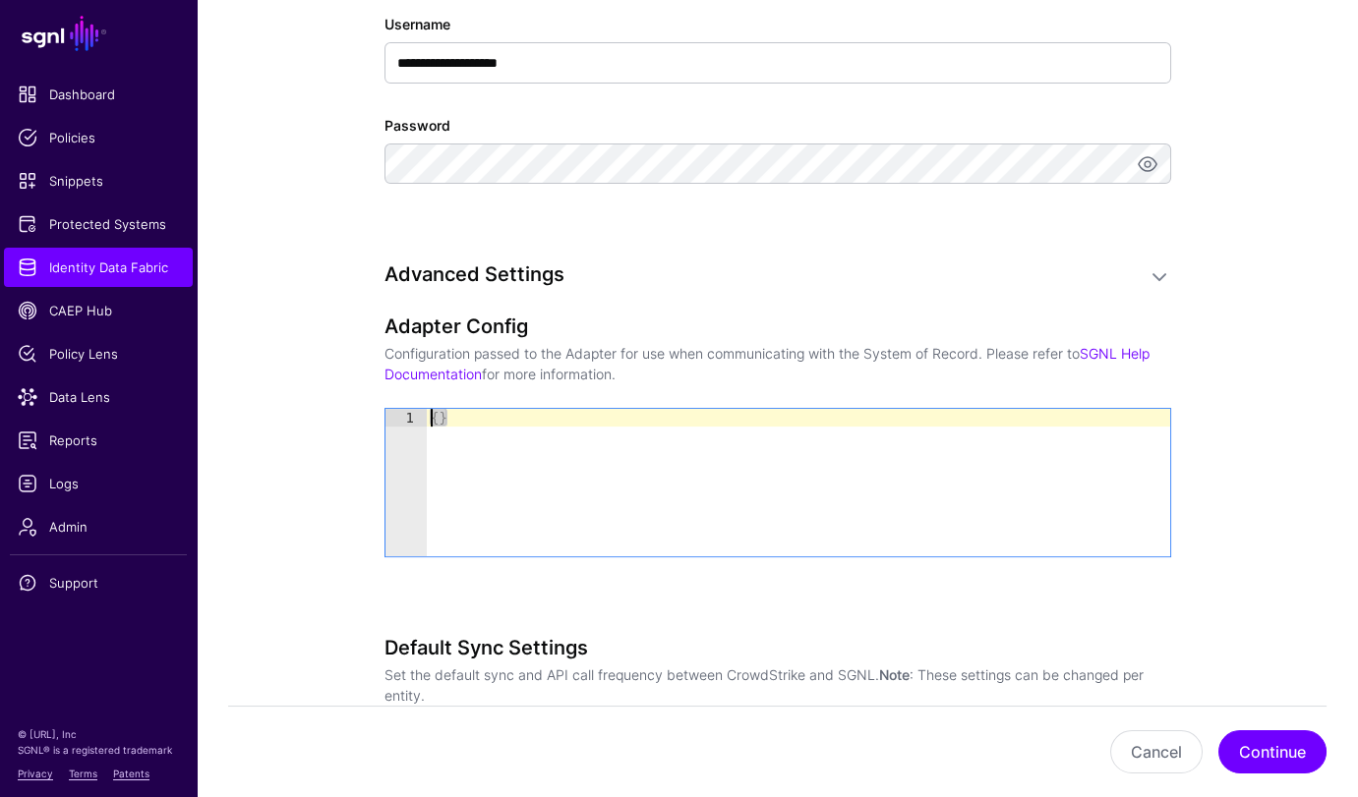
paste textarea "Cursor at row 1"
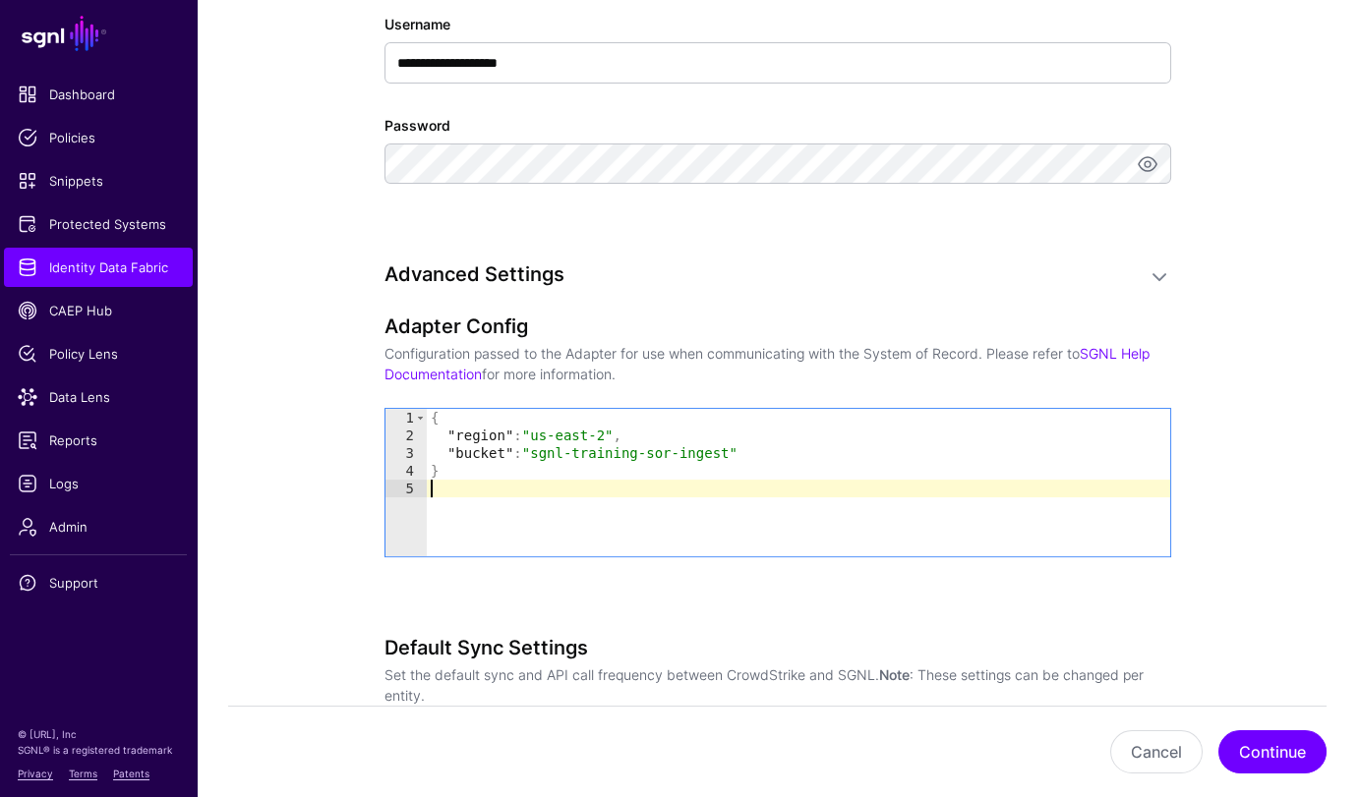
scroll to position [1642, 0]
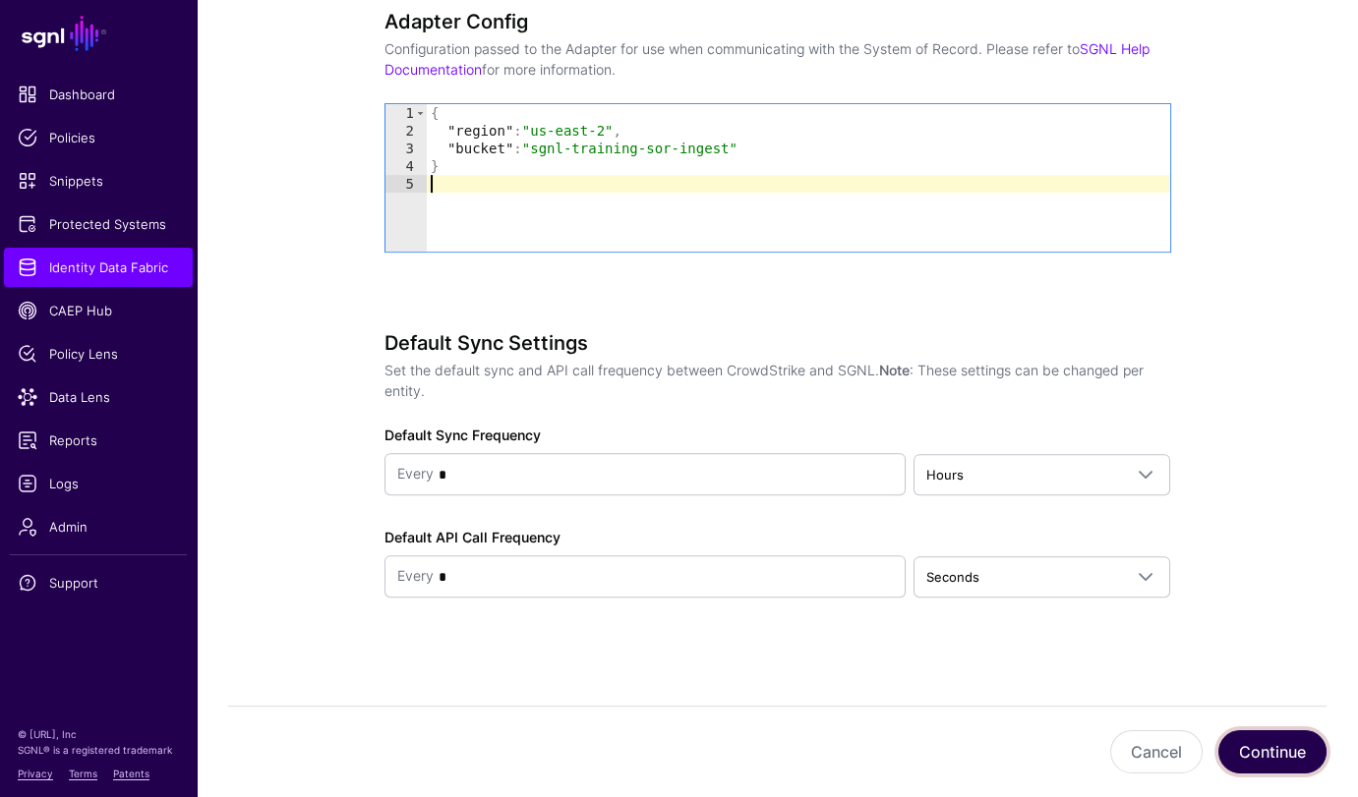
click at [1271, 753] on button "Continue" at bounding box center [1272, 751] width 108 height 43
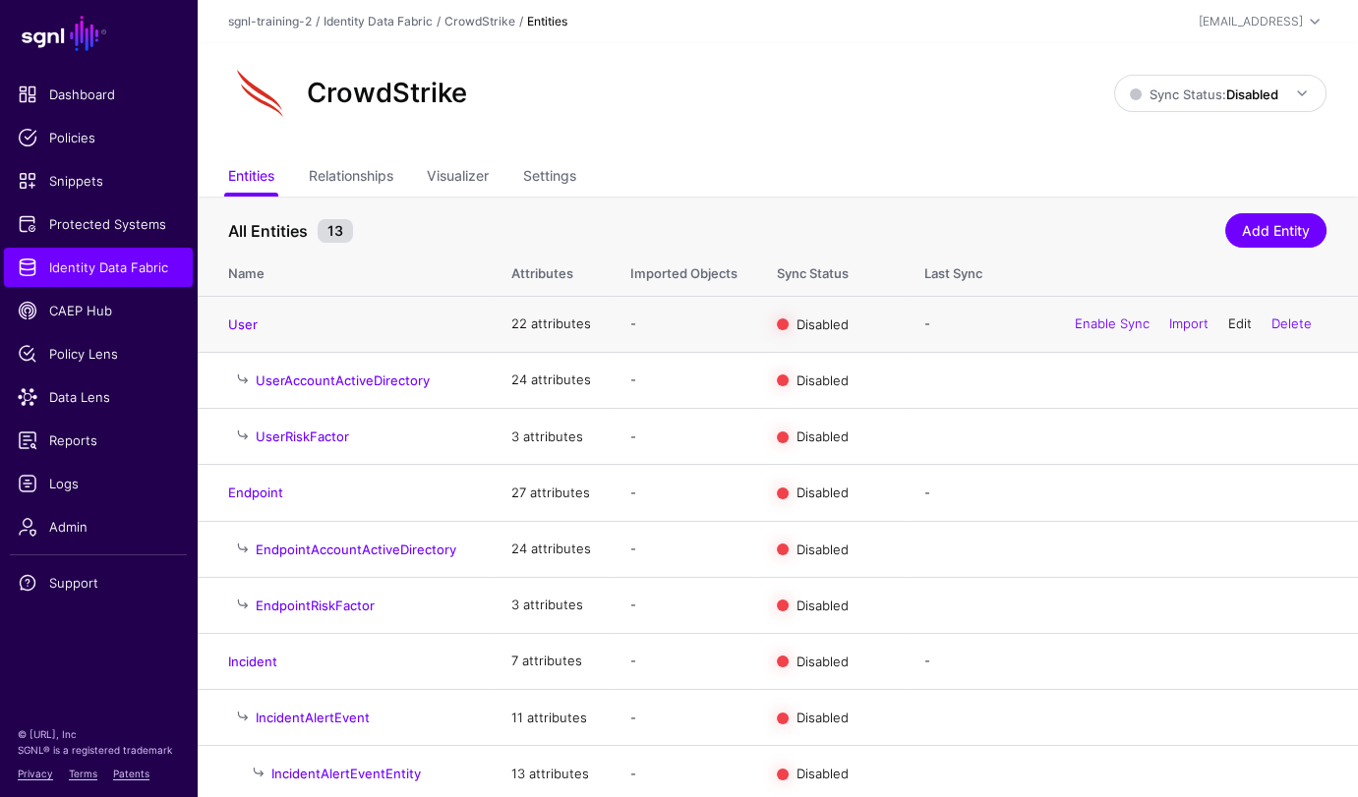
click at [1234, 324] on link "Edit" at bounding box center [1240, 324] width 24 height 16
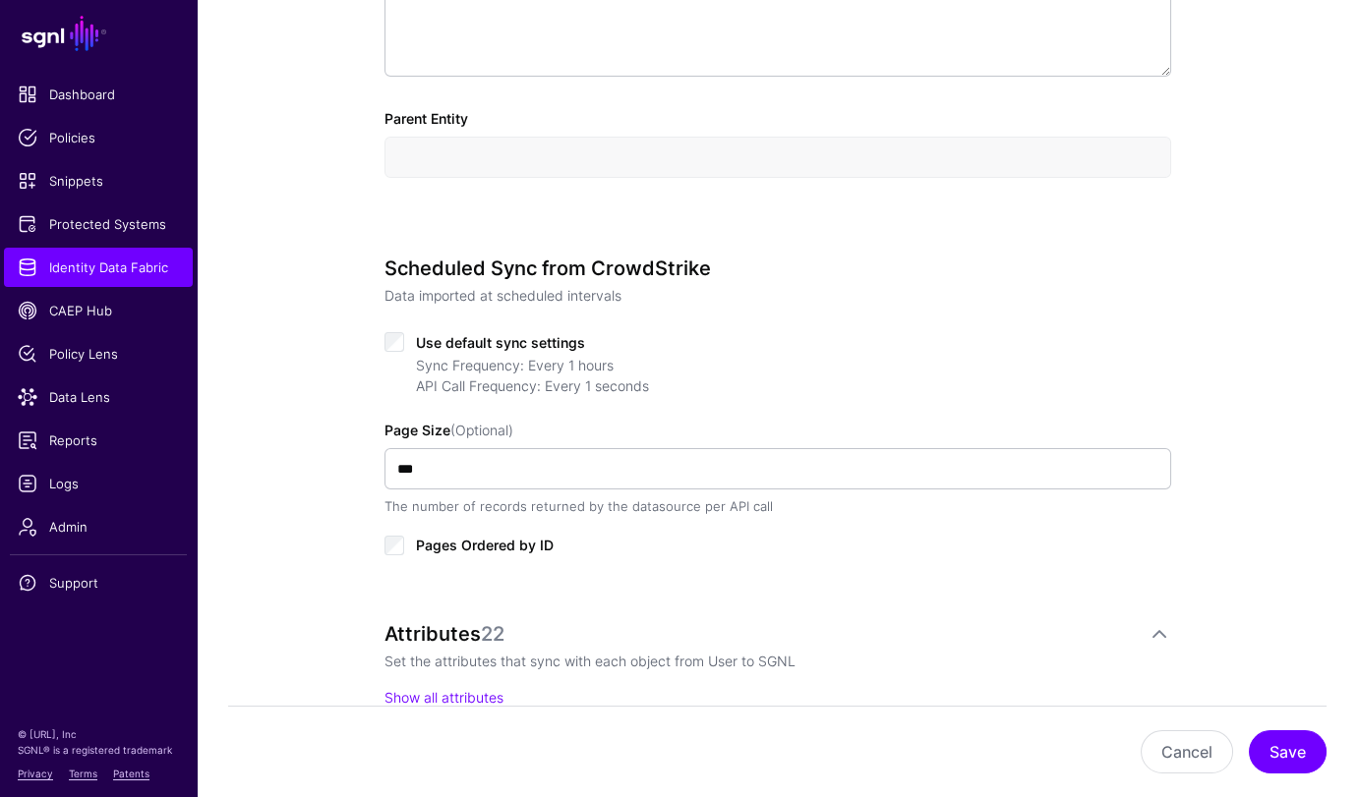
scroll to position [825, 0]
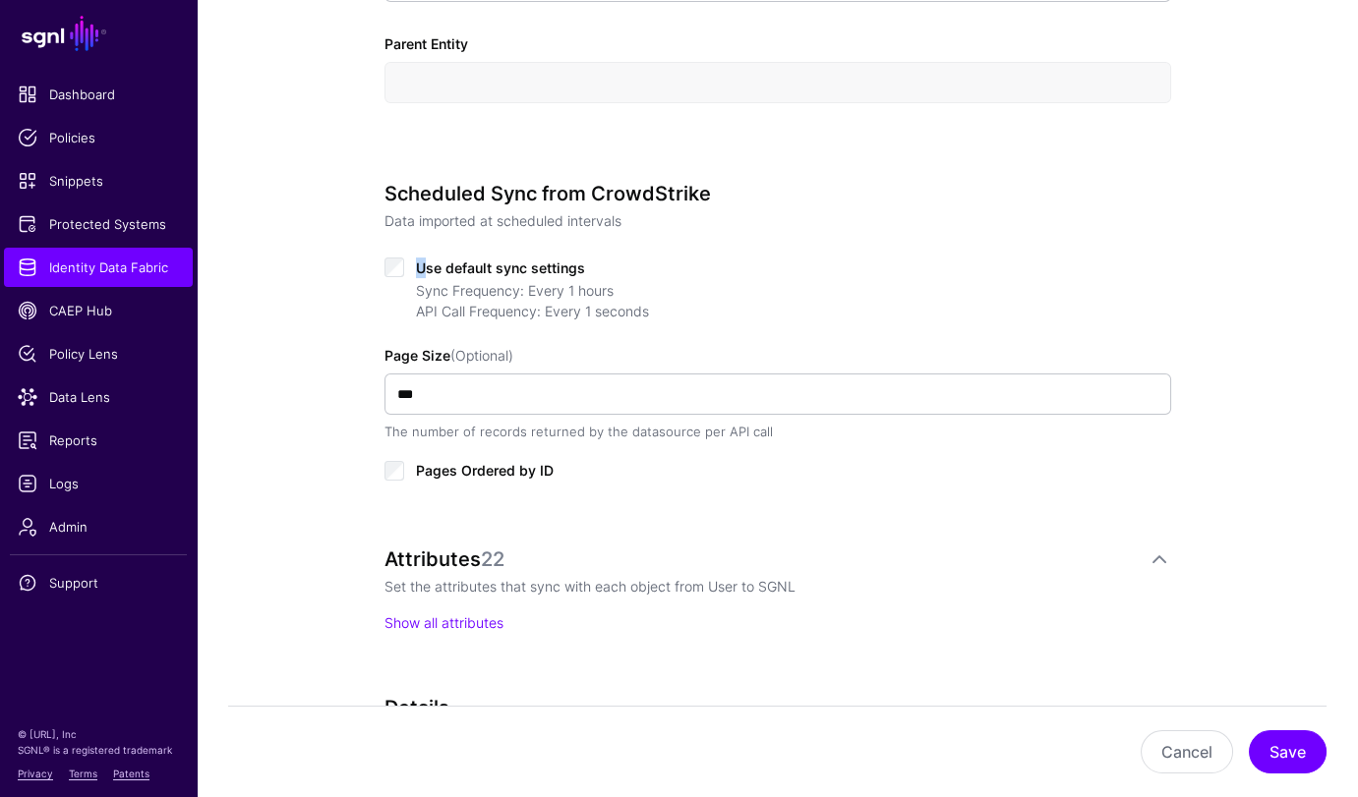
click at [420, 262] on span "Use default sync settings" at bounding box center [500, 268] width 169 height 17
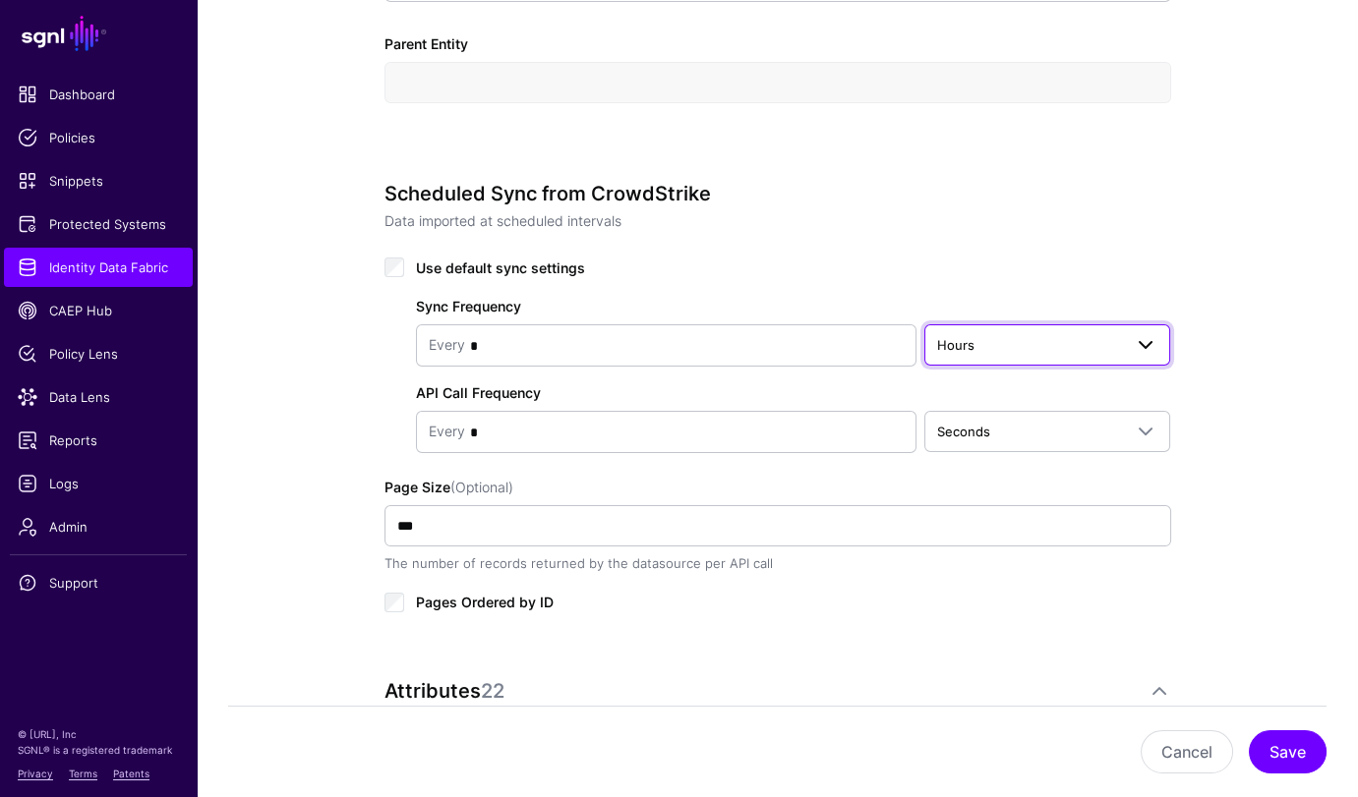
click at [1142, 352] on span at bounding box center [1146, 345] width 24 height 24
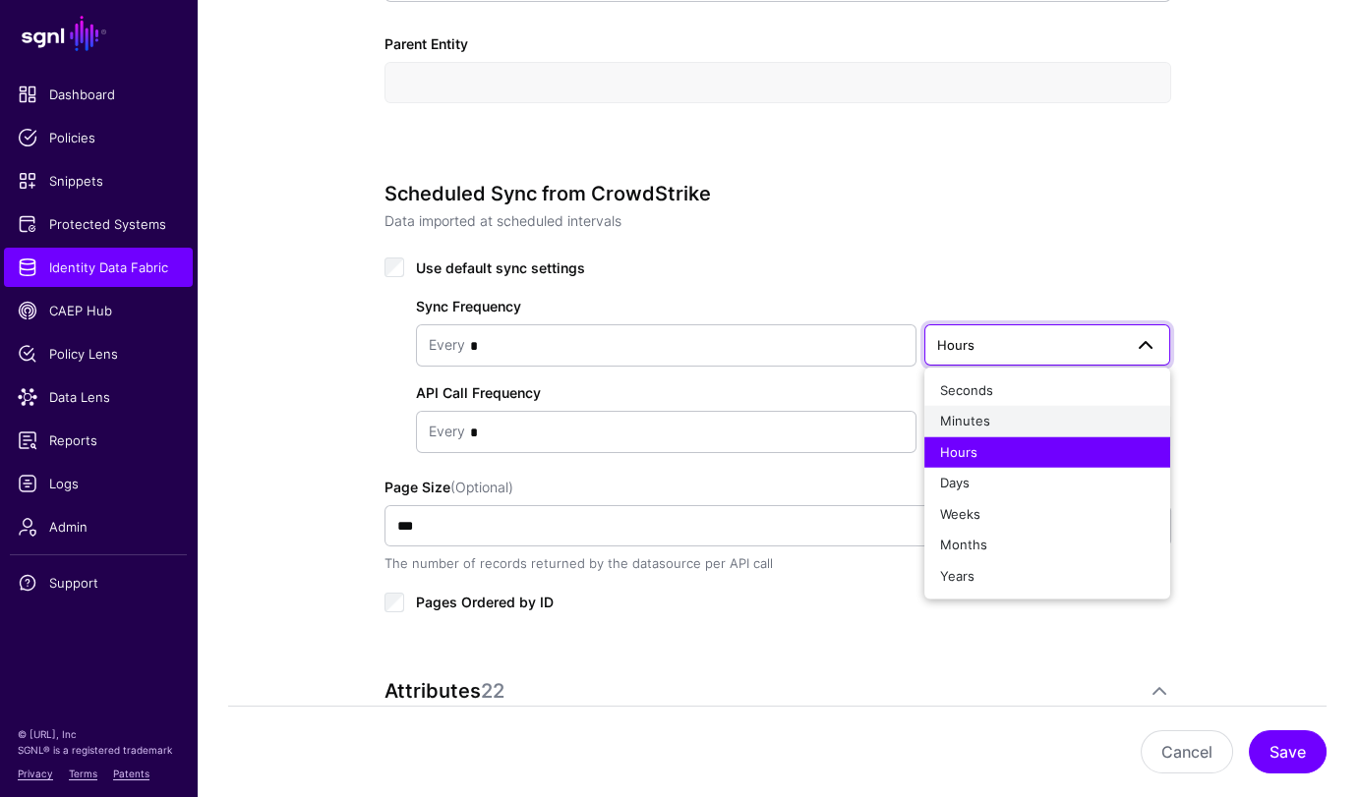
click at [1000, 425] on div "Minutes" at bounding box center [1047, 422] width 215 height 20
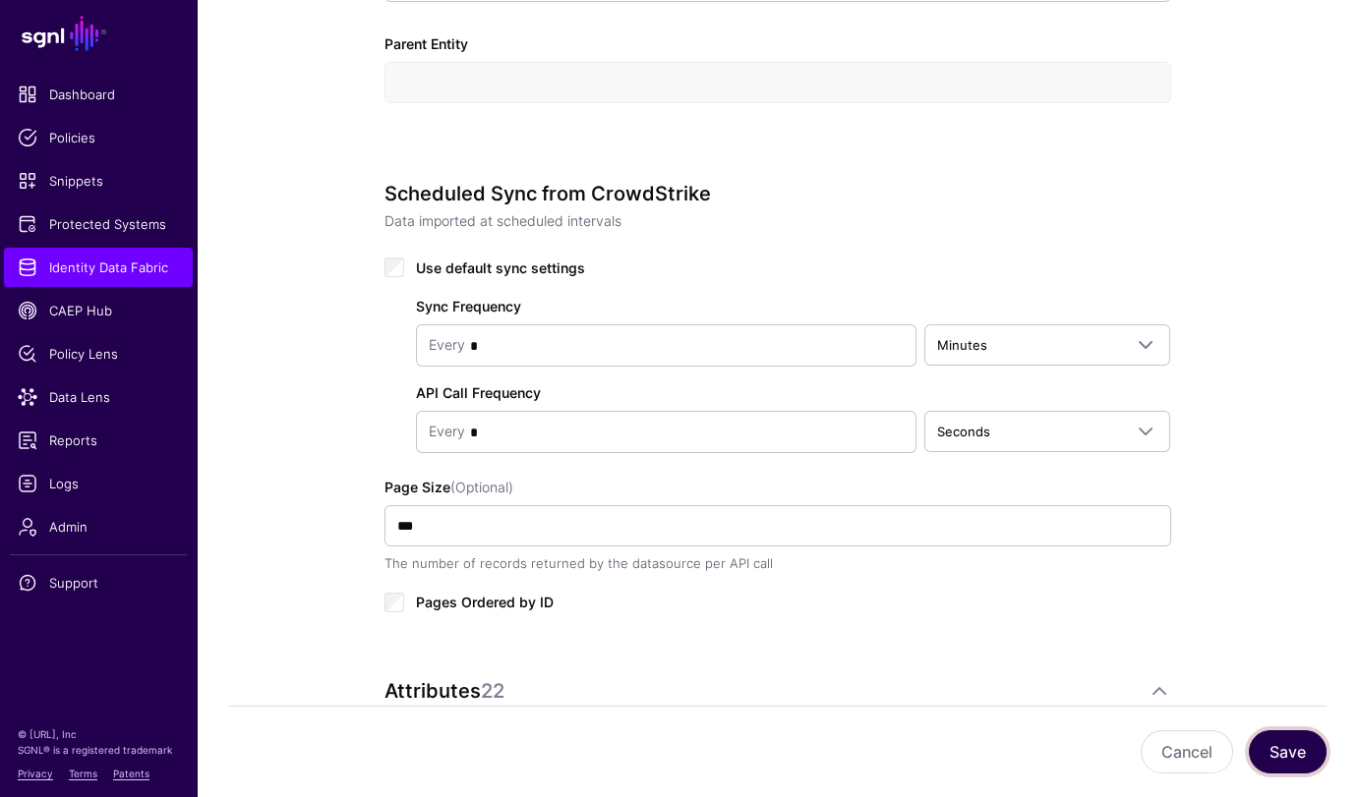
click at [1295, 729] on div "Cancel Save" at bounding box center [777, 751] width 1098 height 91
click at [1289, 749] on button "Save" at bounding box center [1288, 751] width 78 height 43
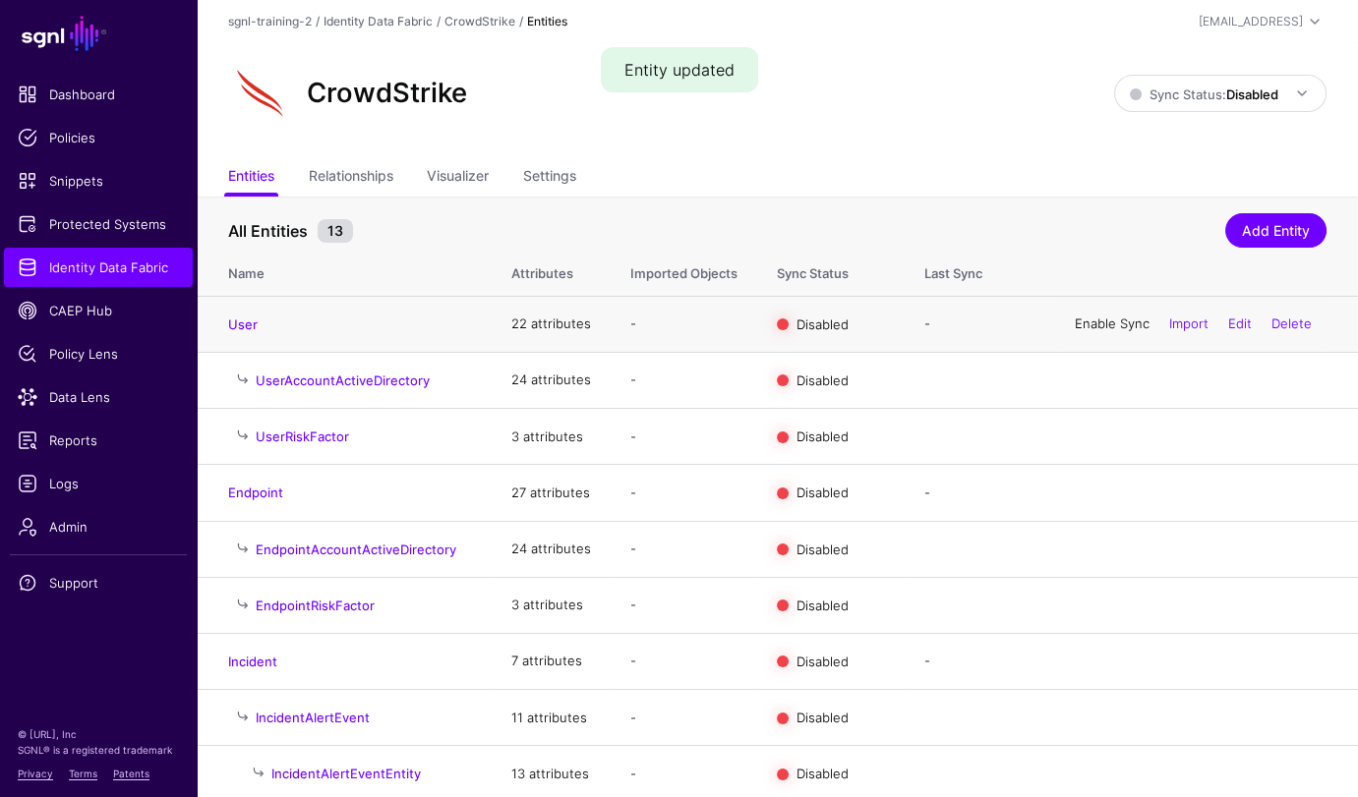
click at [1087, 325] on link "Enable Sync" at bounding box center [1112, 324] width 75 height 16
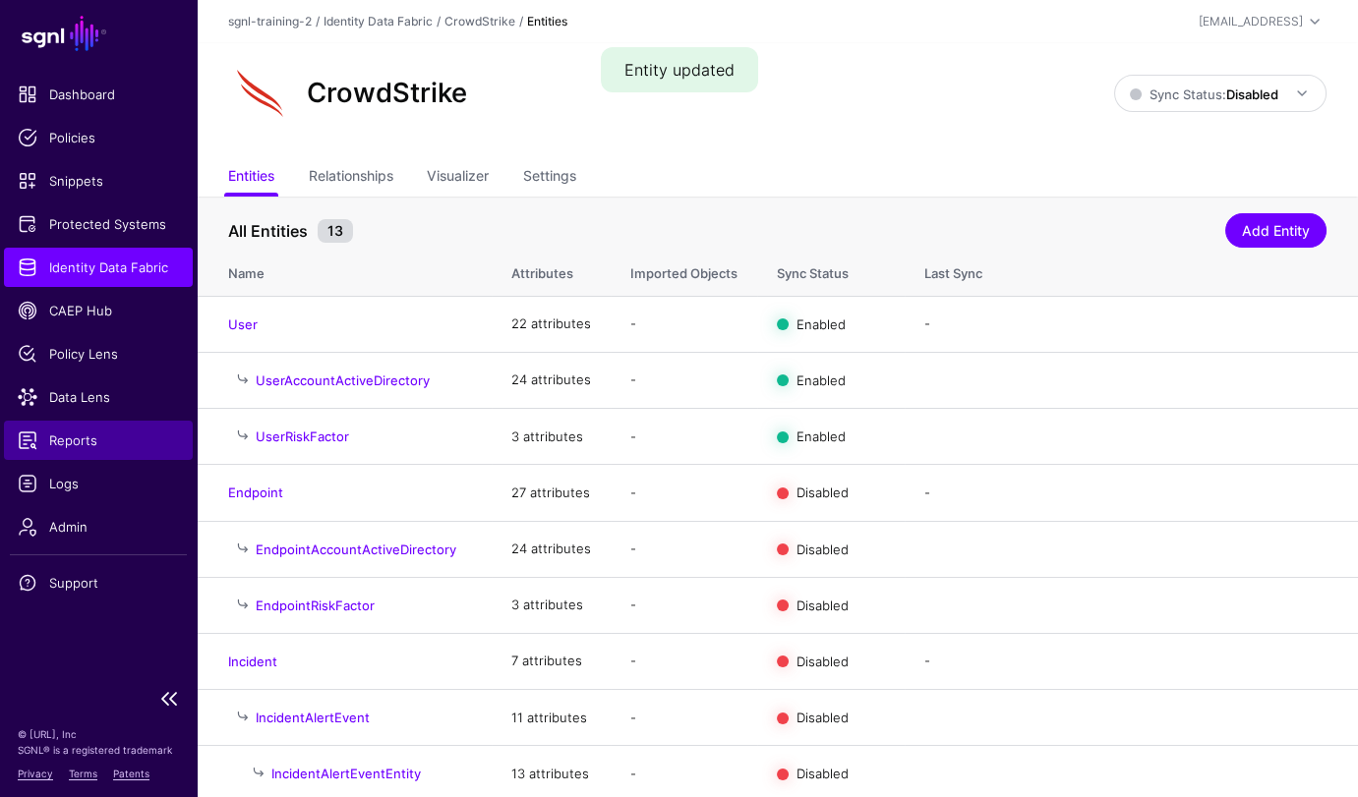
click at [133, 428] on link "Reports" at bounding box center [98, 440] width 189 height 39
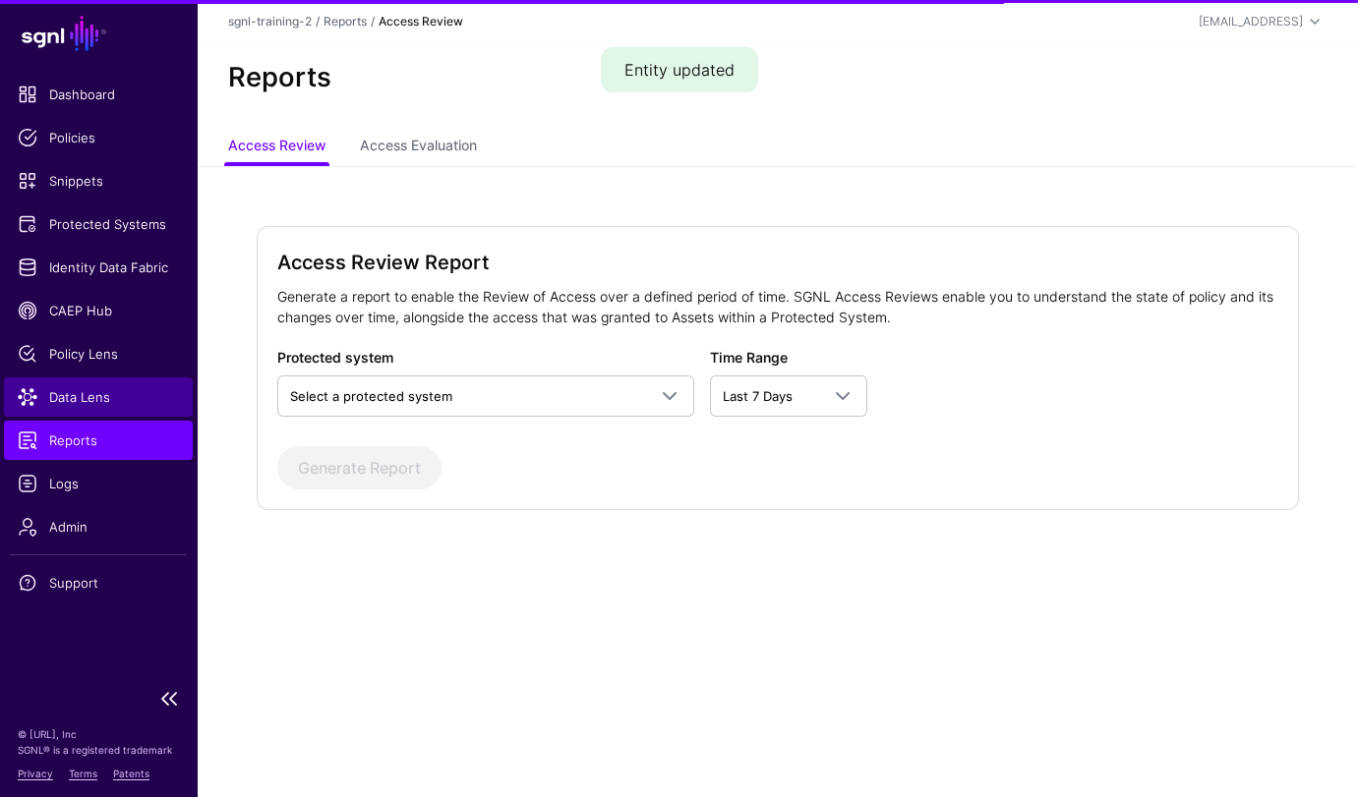
click at [108, 387] on span "Data Lens" at bounding box center [98, 397] width 161 height 20
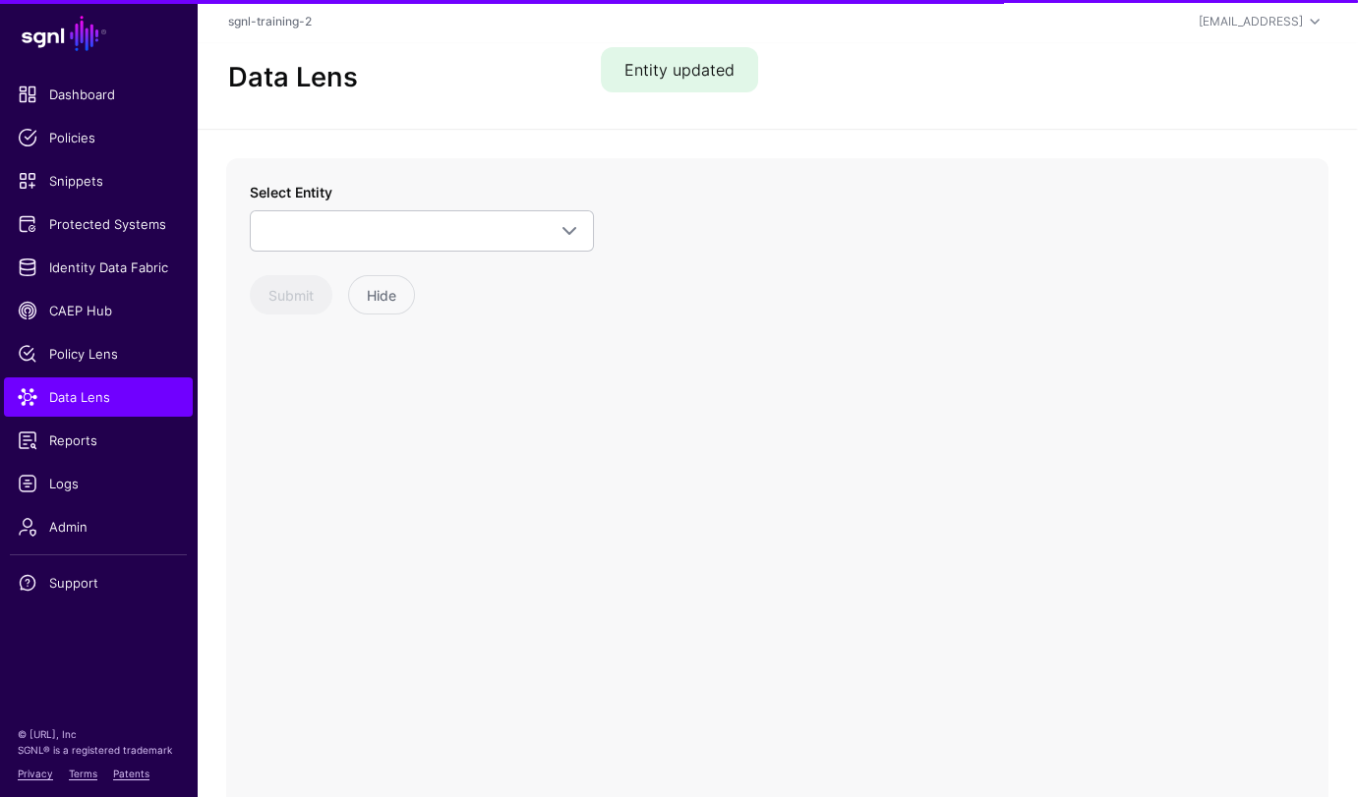
click at [404, 255] on div "Select Entity CrowdStrike Alert Device Endpoint Endpoint Incident EndpointAccou…" at bounding box center [422, 248] width 344 height 133
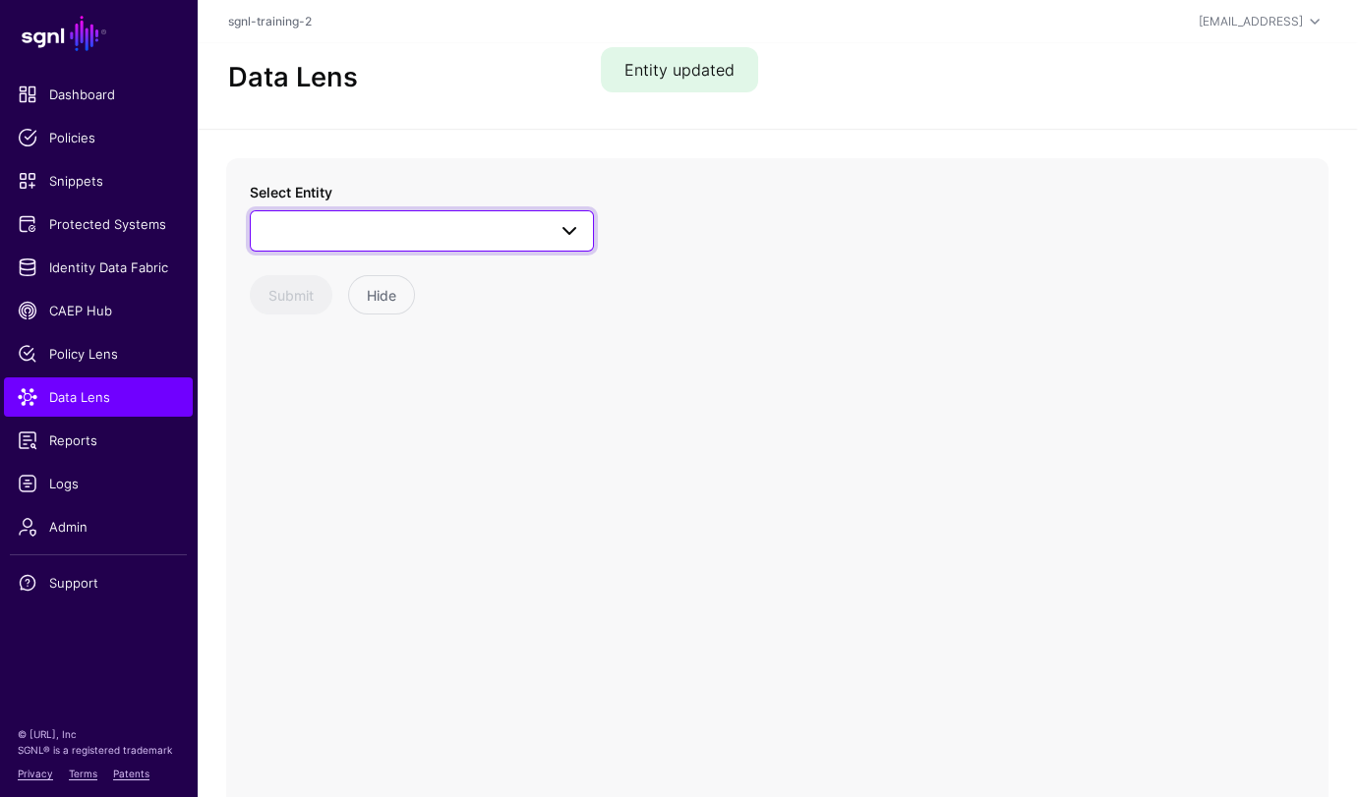
click at [406, 234] on span at bounding box center [421, 231] width 319 height 24
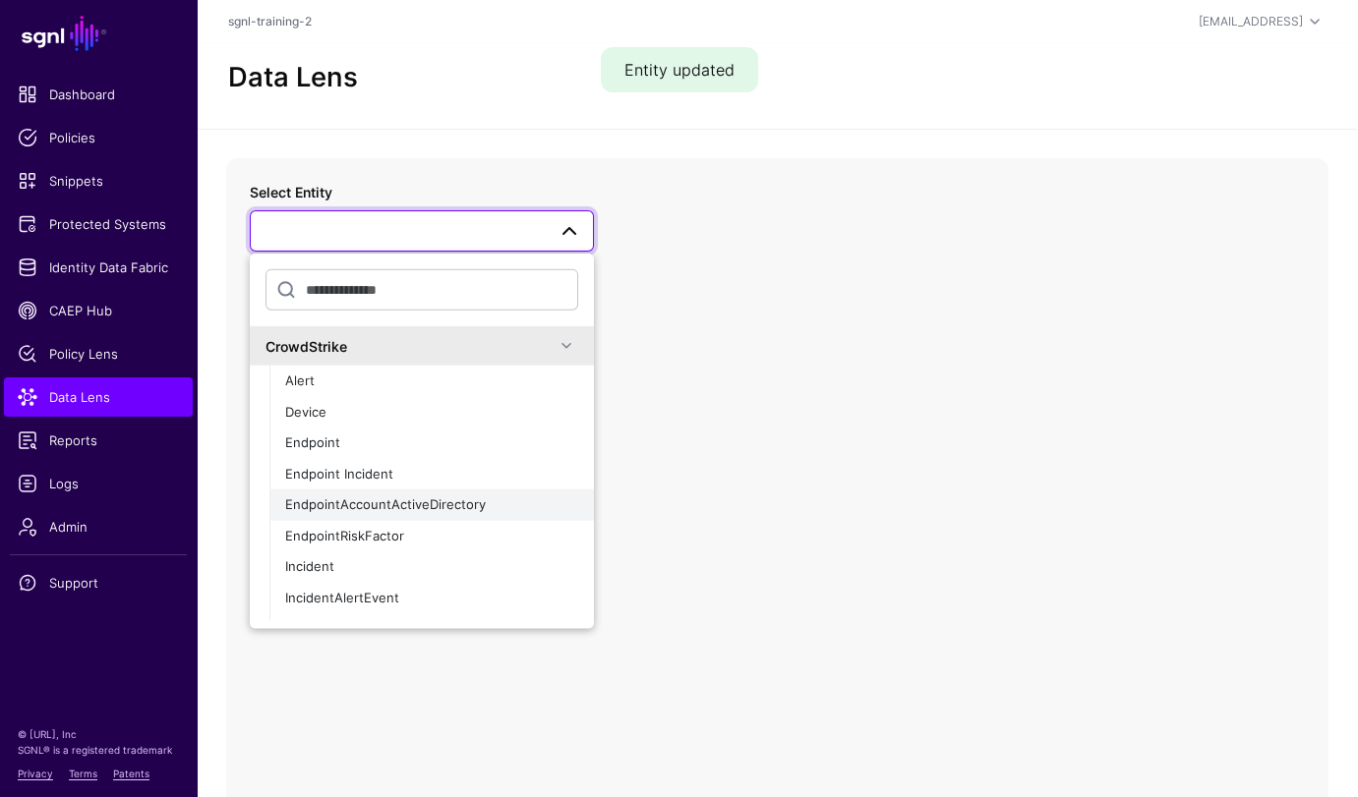
scroll to position [177, 0]
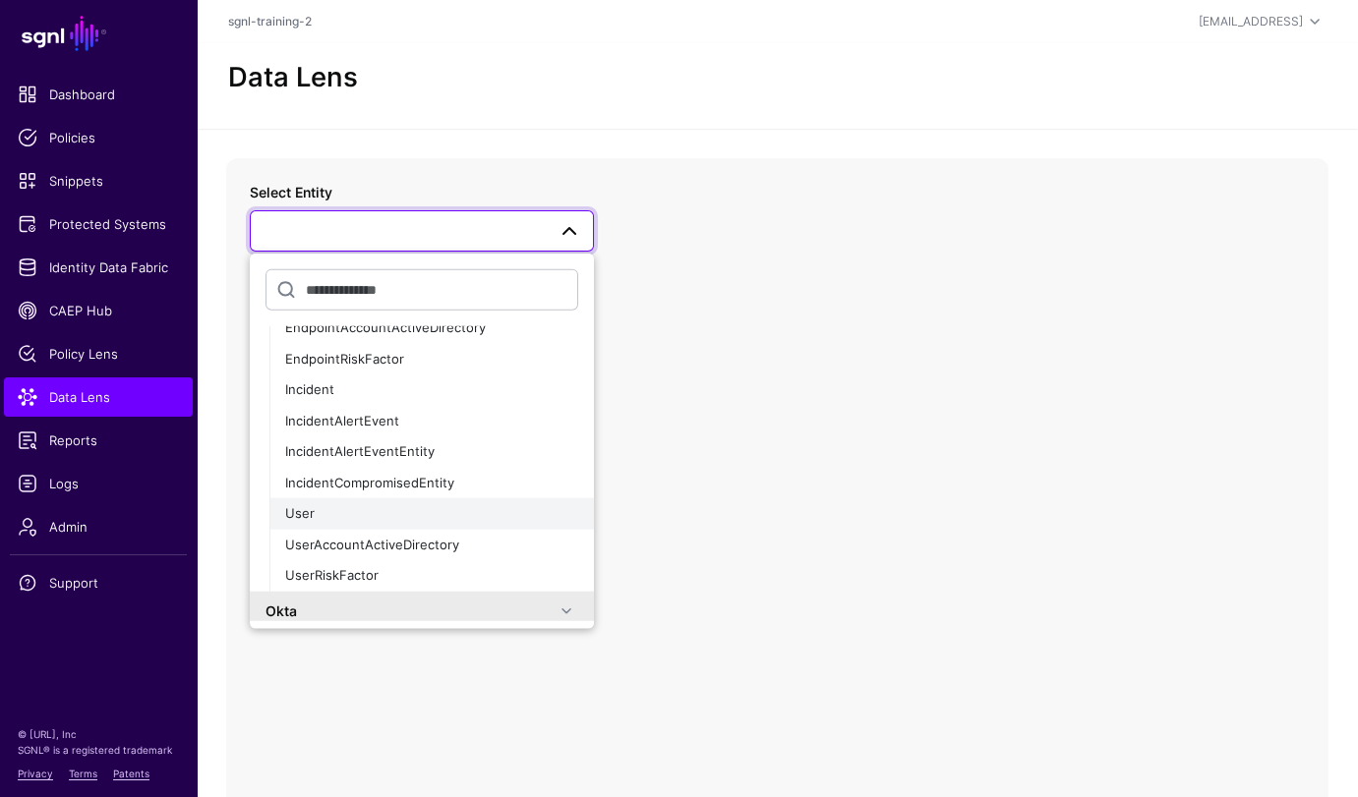
click at [328, 509] on div "User" at bounding box center [431, 514] width 293 height 20
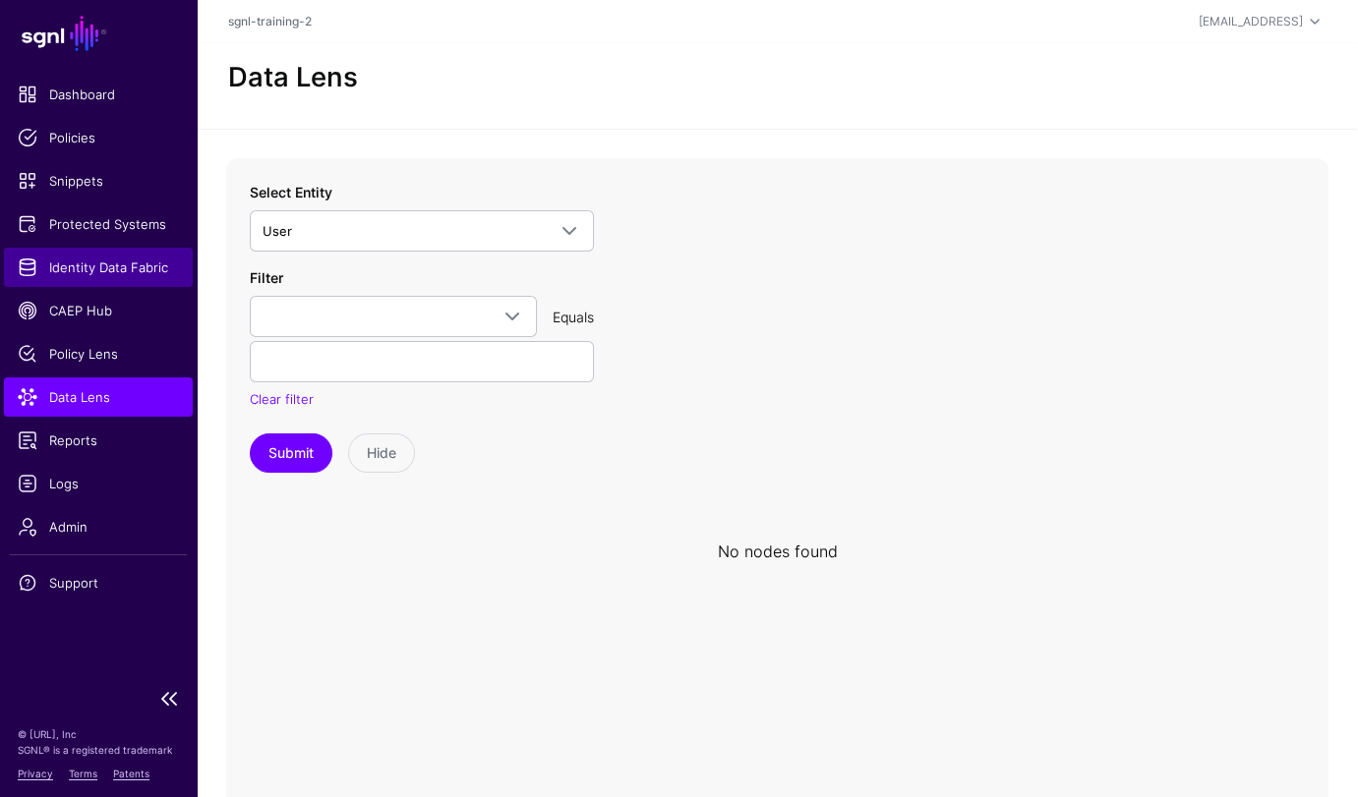
click at [113, 267] on span "Identity Data Fabric" at bounding box center [98, 268] width 161 height 20
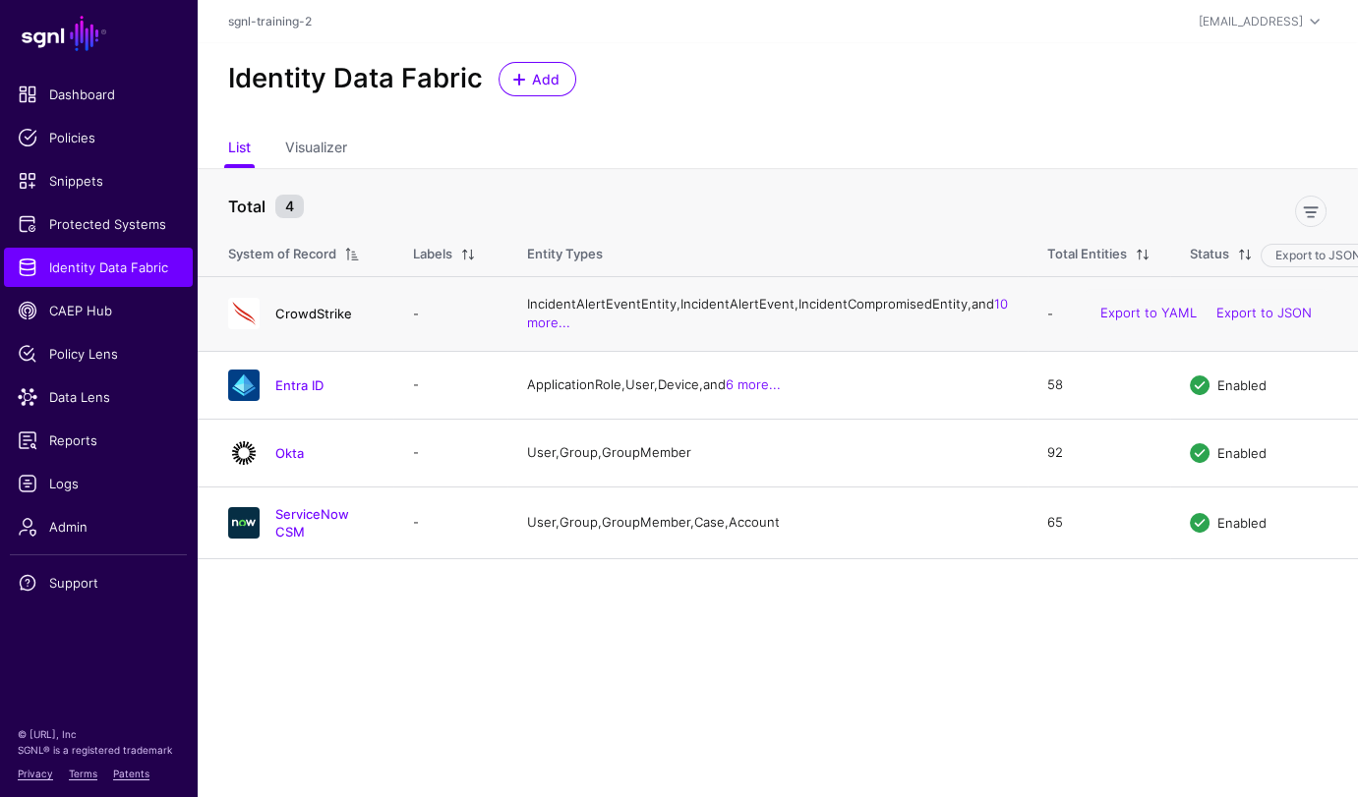
click at [318, 321] on link "CrowdStrike" at bounding box center [313, 314] width 77 height 16
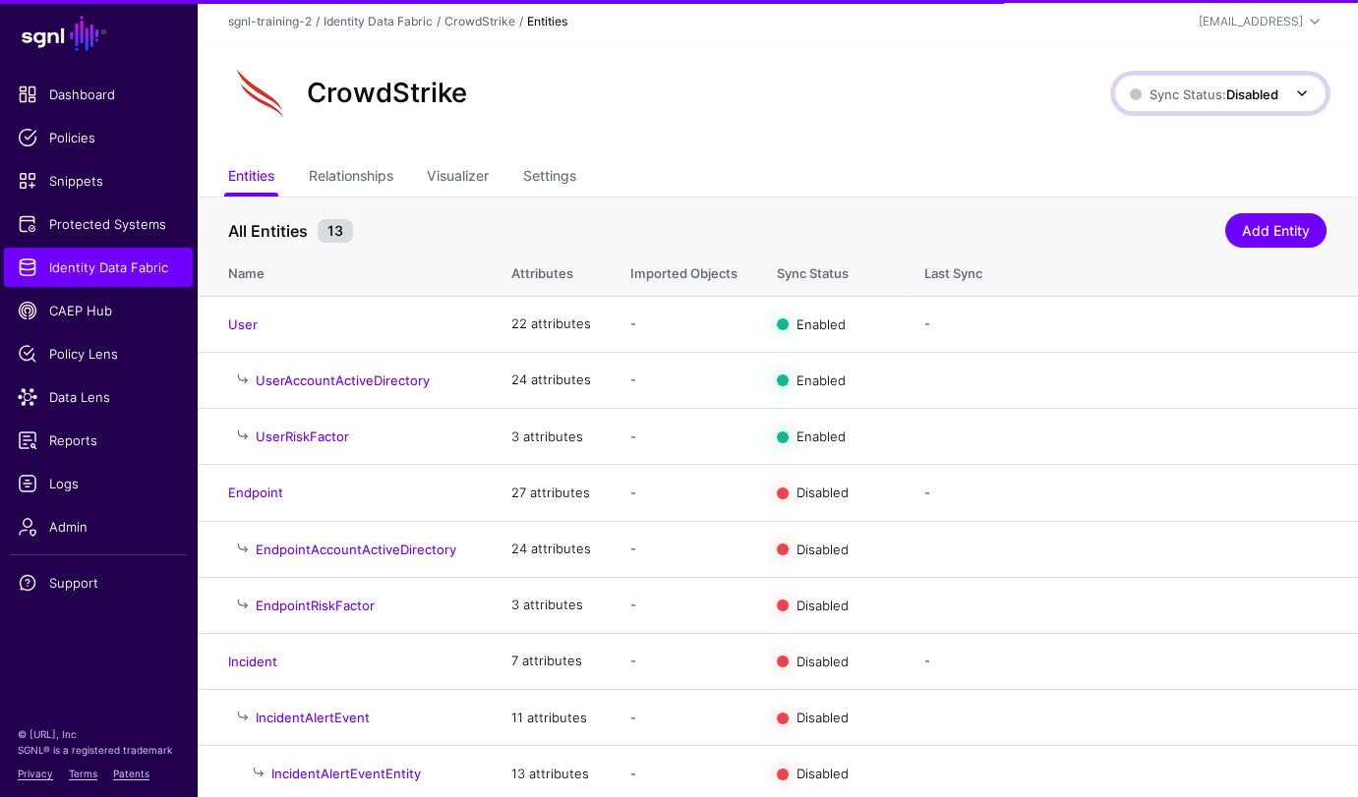
click at [1219, 82] on span "Sync Status: Disabled" at bounding box center [1222, 94] width 184 height 24
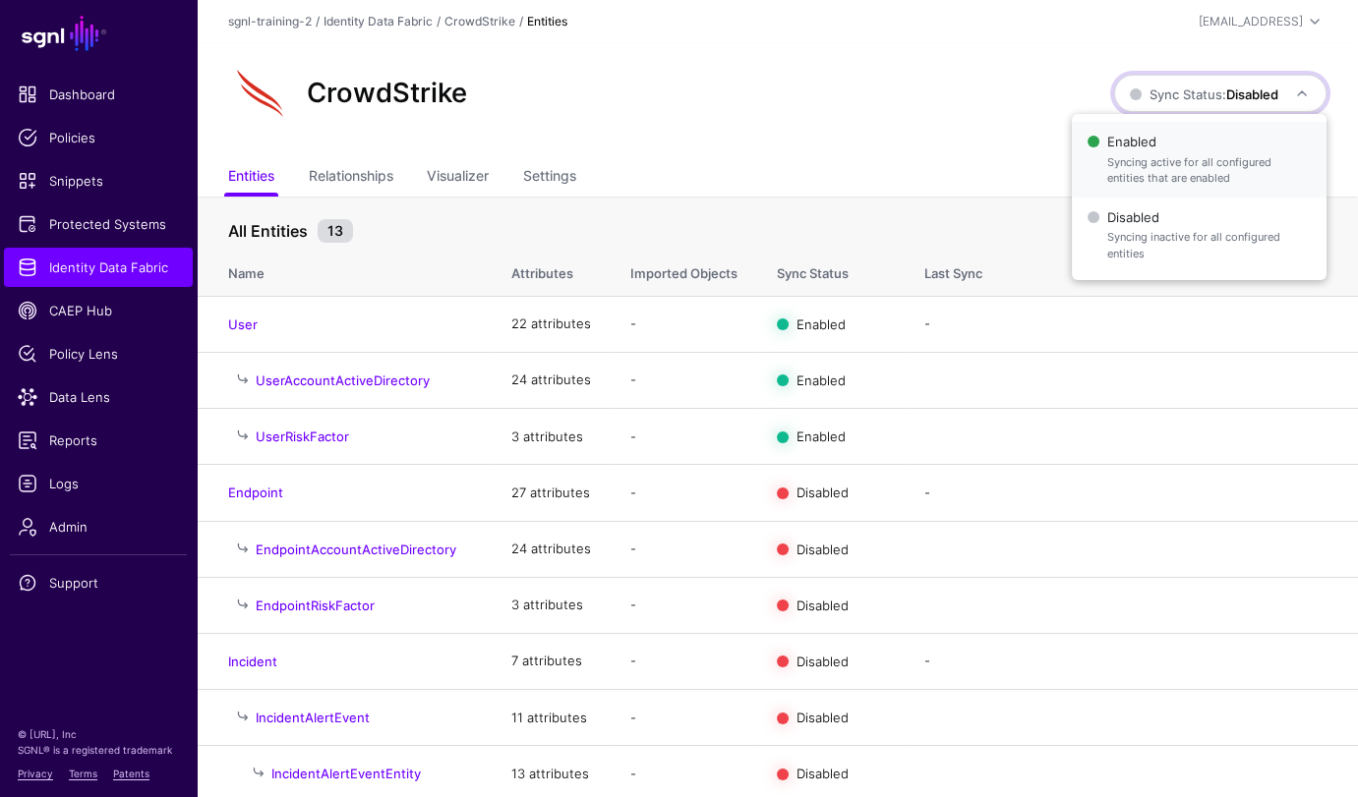
drag, startPoint x: 1205, startPoint y: 131, endPoint x: 1098, endPoint y: 137, distance: 107.3
click at [1205, 131] on span "Enabled Syncing active for all configured entities that are enabled" at bounding box center [1198, 160] width 223 height 64
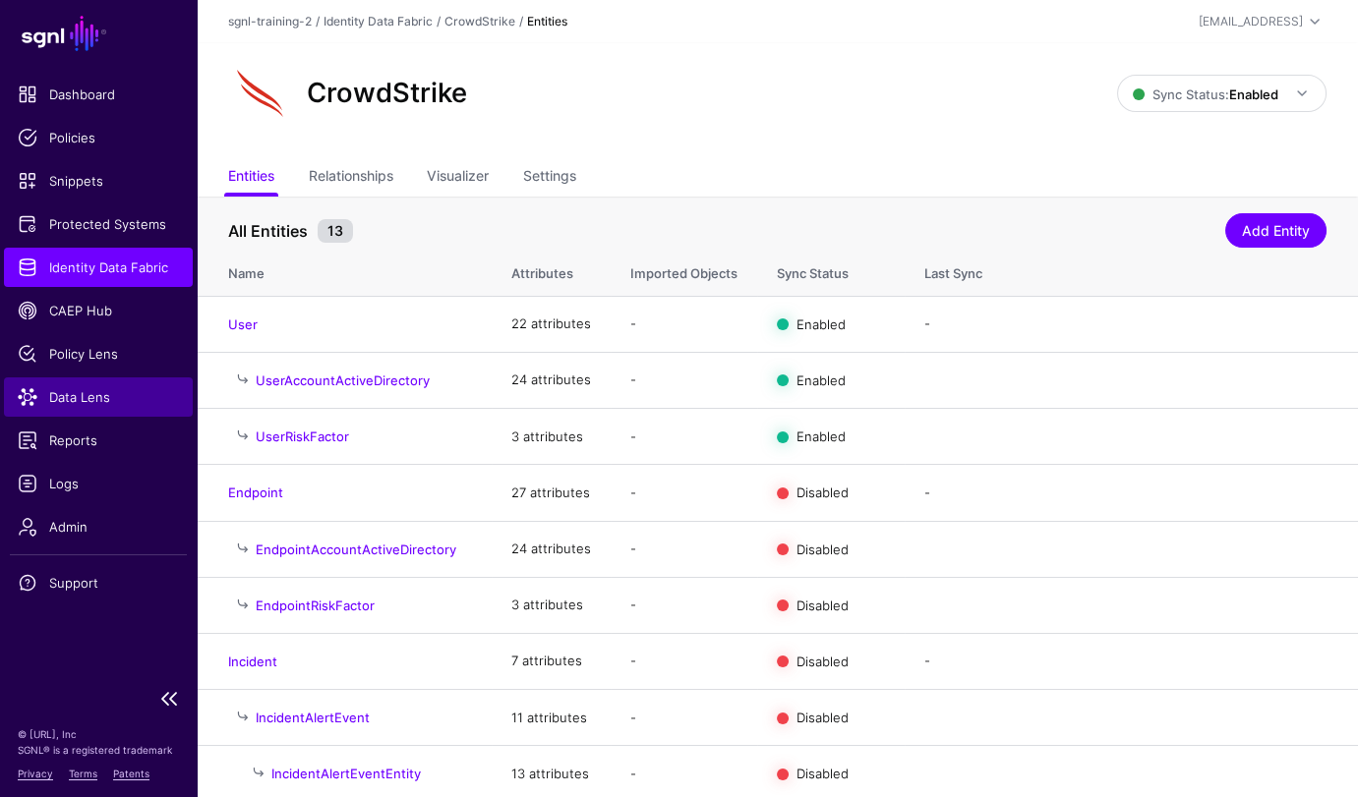
click at [96, 382] on link "Data Lens" at bounding box center [98, 397] width 189 height 39
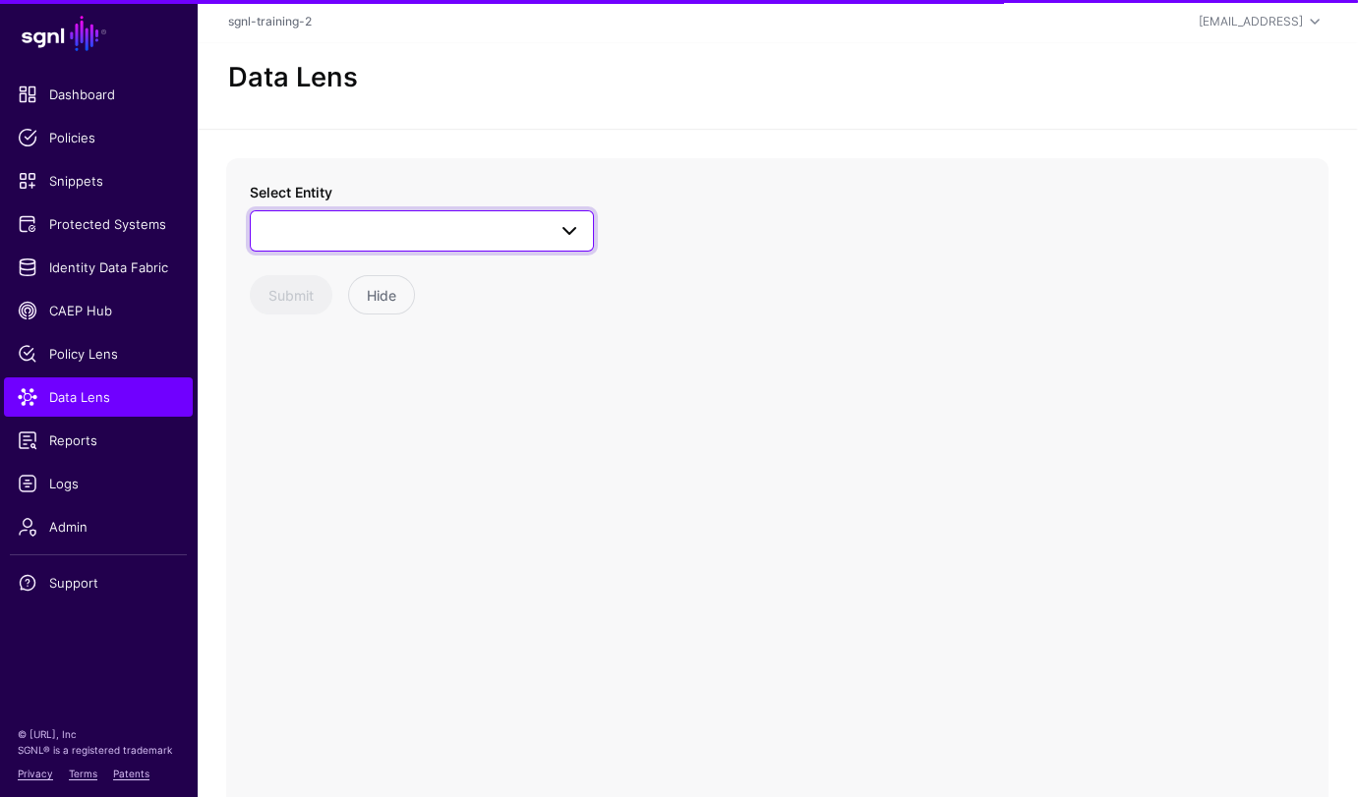
click at [419, 234] on span at bounding box center [421, 231] width 319 height 24
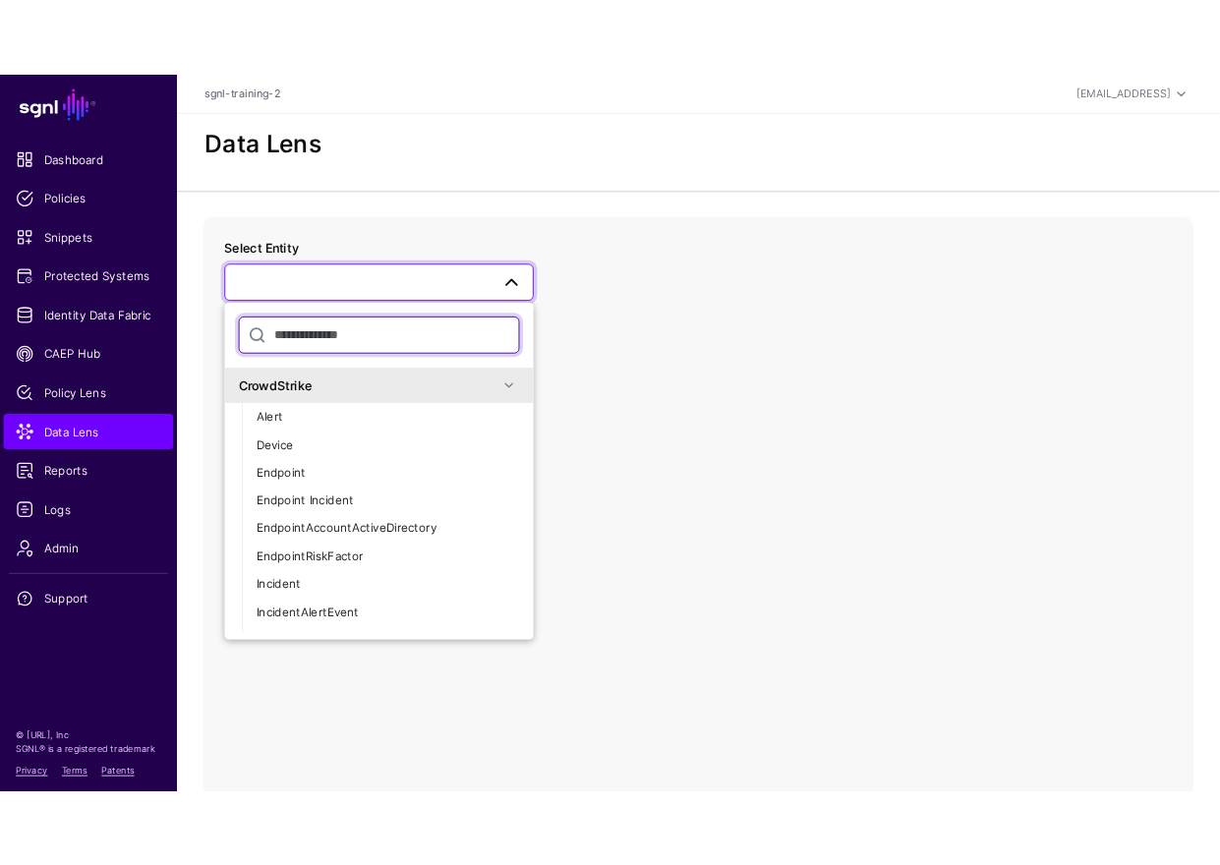
scroll to position [138, 0]
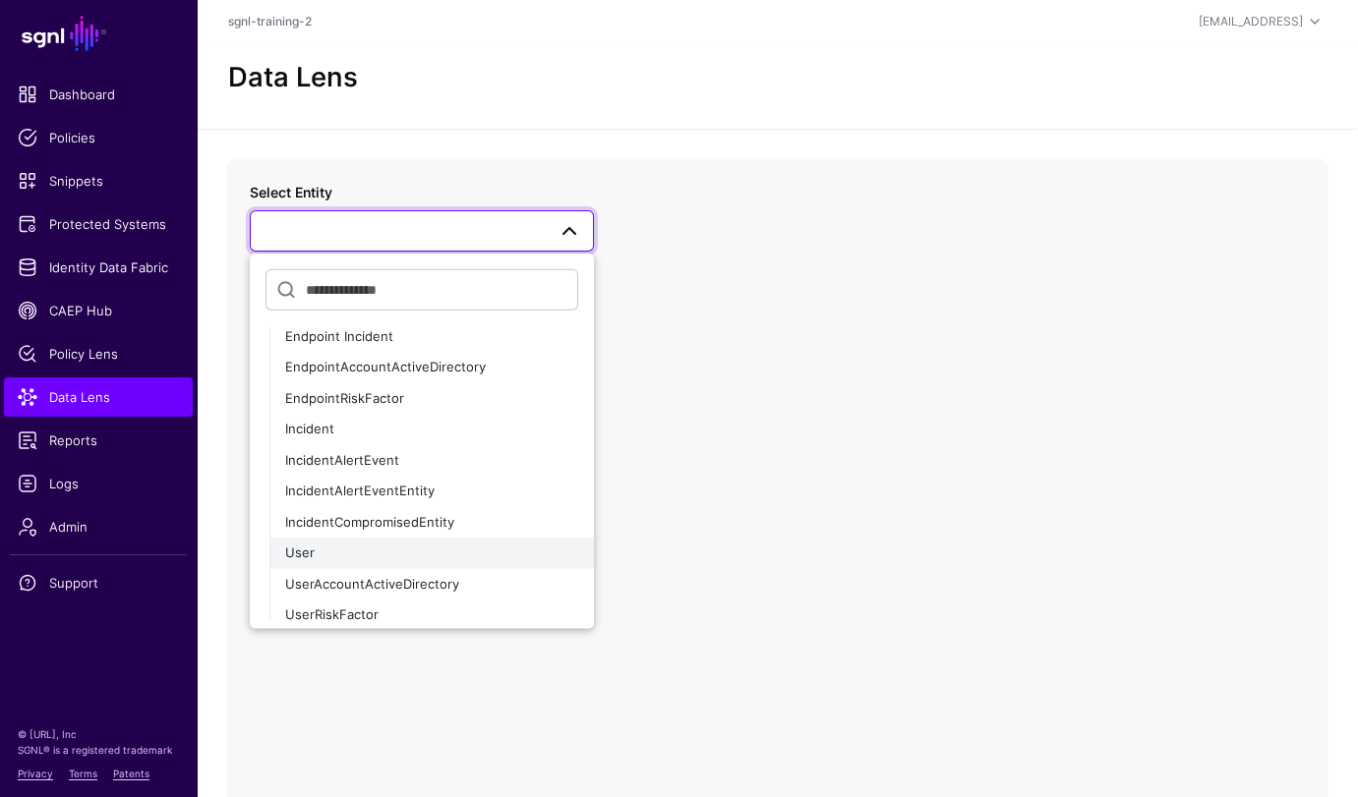
click at [327, 538] on button "User" at bounding box center [431, 553] width 324 height 31
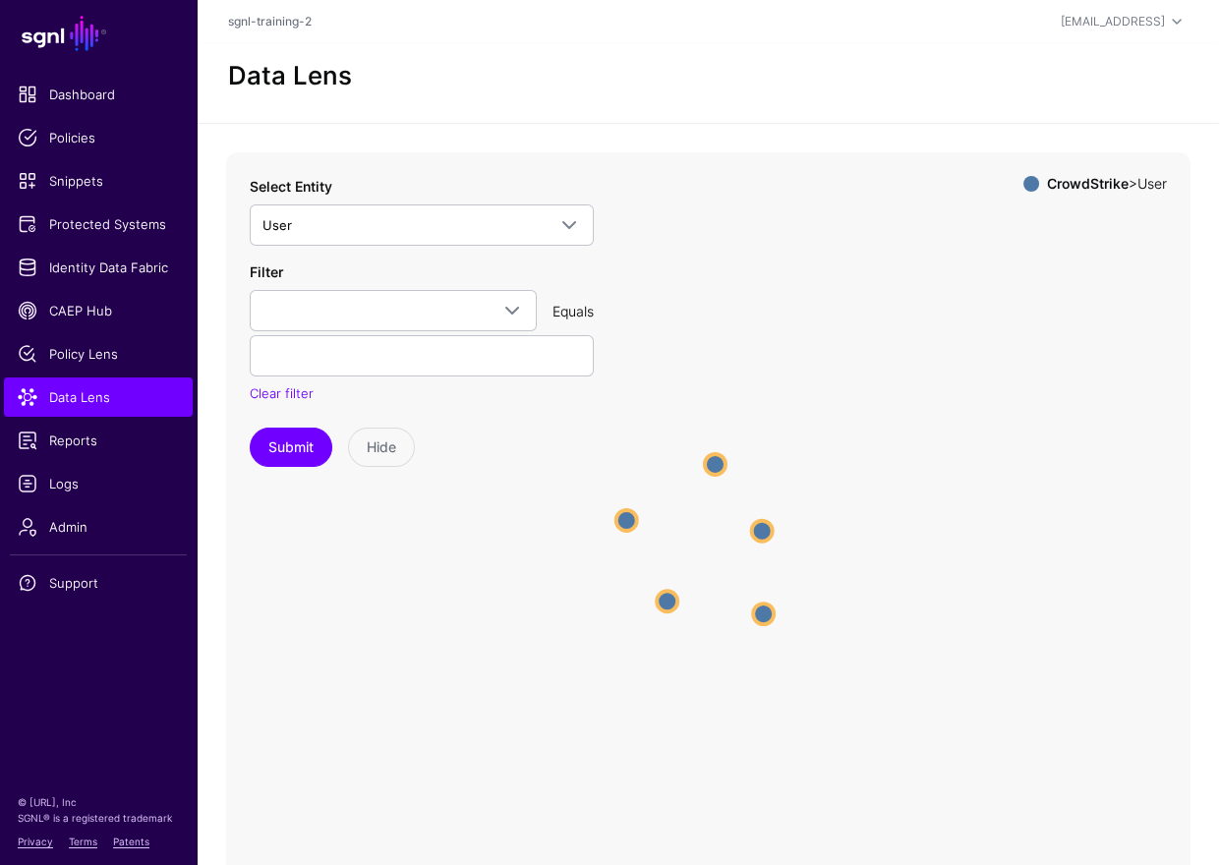
click at [1020, 503] on icon "User User User User User User User User User User" at bounding box center [708, 545] width 964 height 786
click at [98, 277] on link "Identity Data Fabric" at bounding box center [98, 267] width 189 height 39
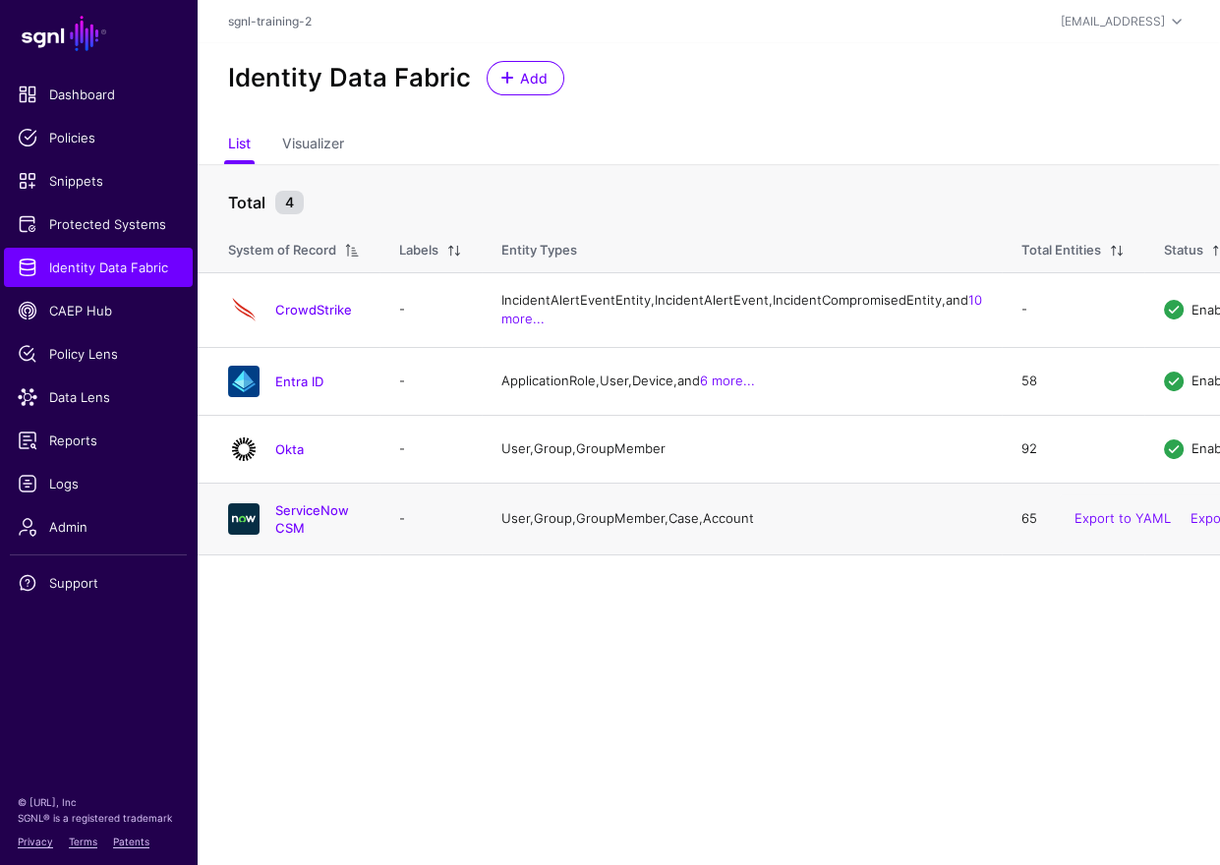
click at [644, 554] on td "User, Group, GroupMember, Case, Account" at bounding box center [742, 519] width 520 height 72
click at [293, 457] on link "Okta" at bounding box center [289, 449] width 29 height 16
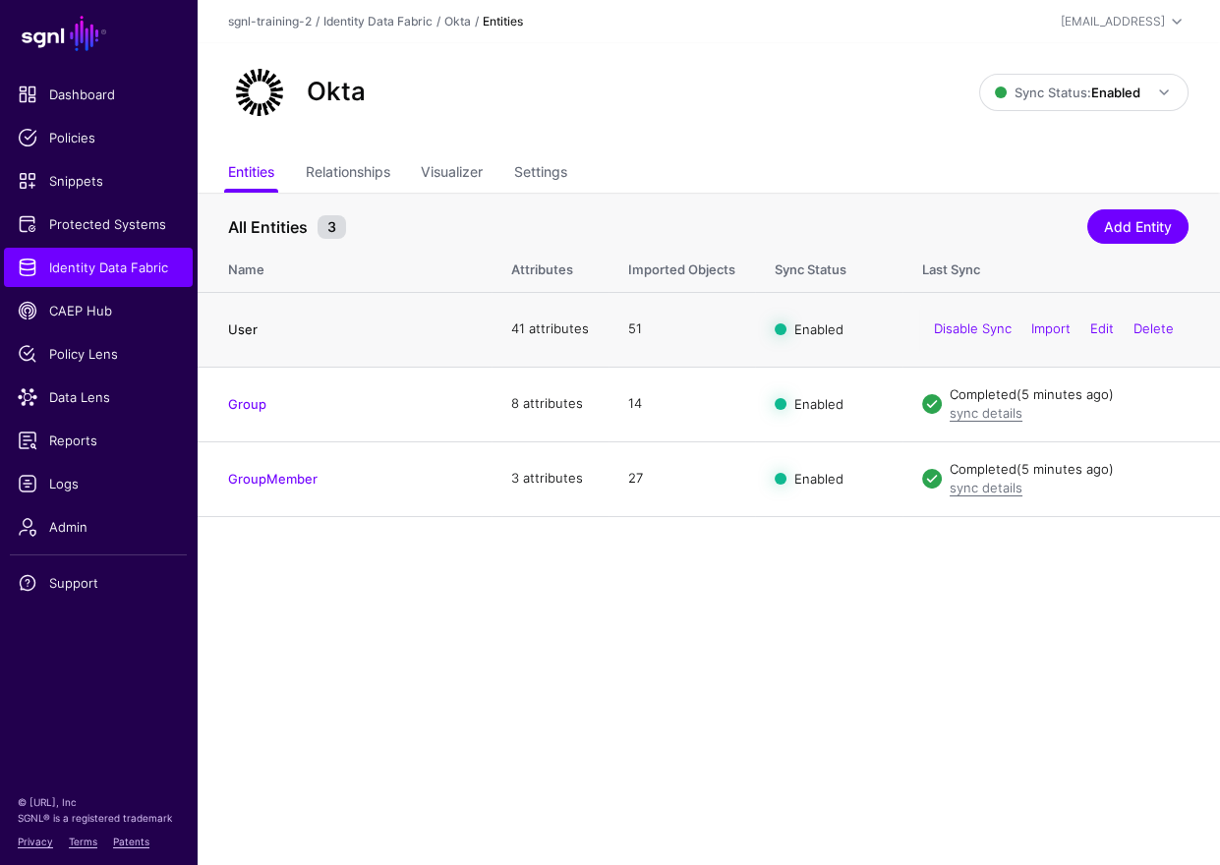
click at [245, 327] on link "User" at bounding box center [242, 329] width 29 height 16
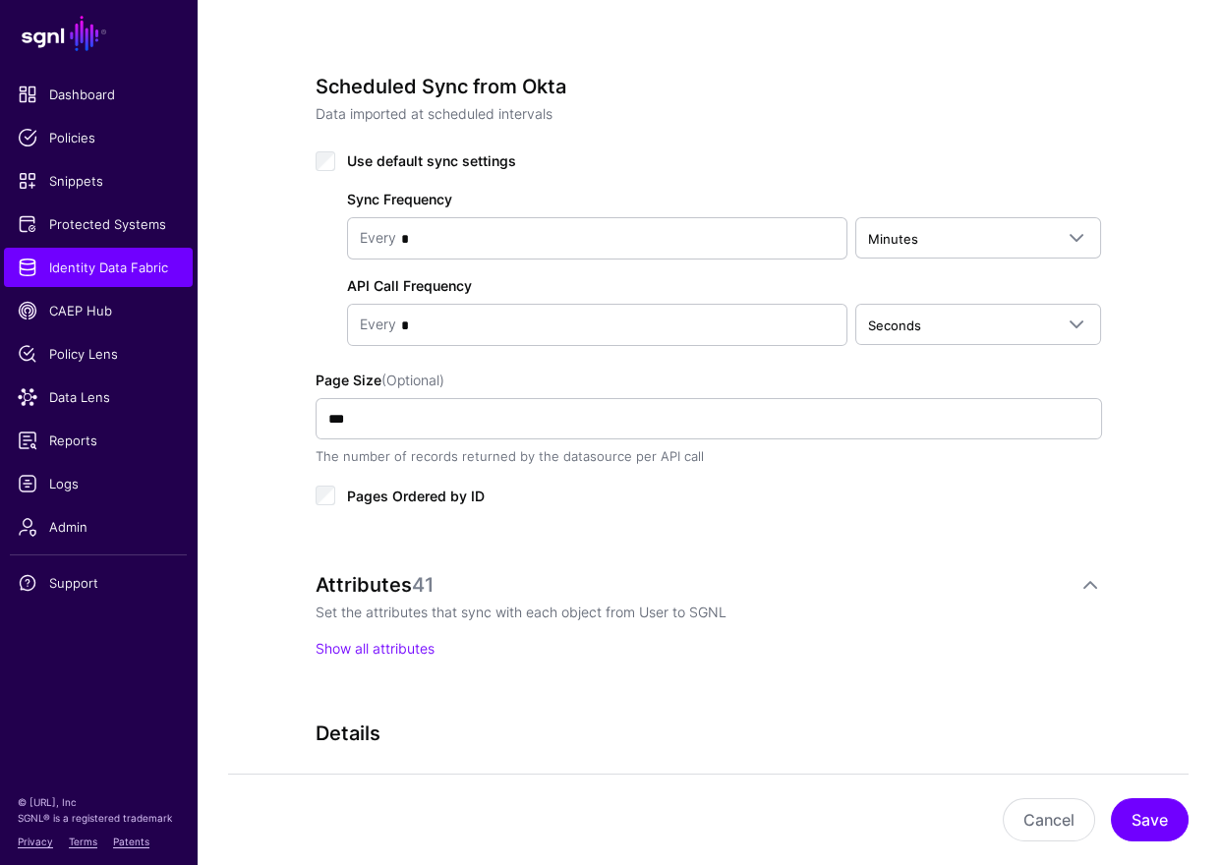
scroll to position [1159, 0]
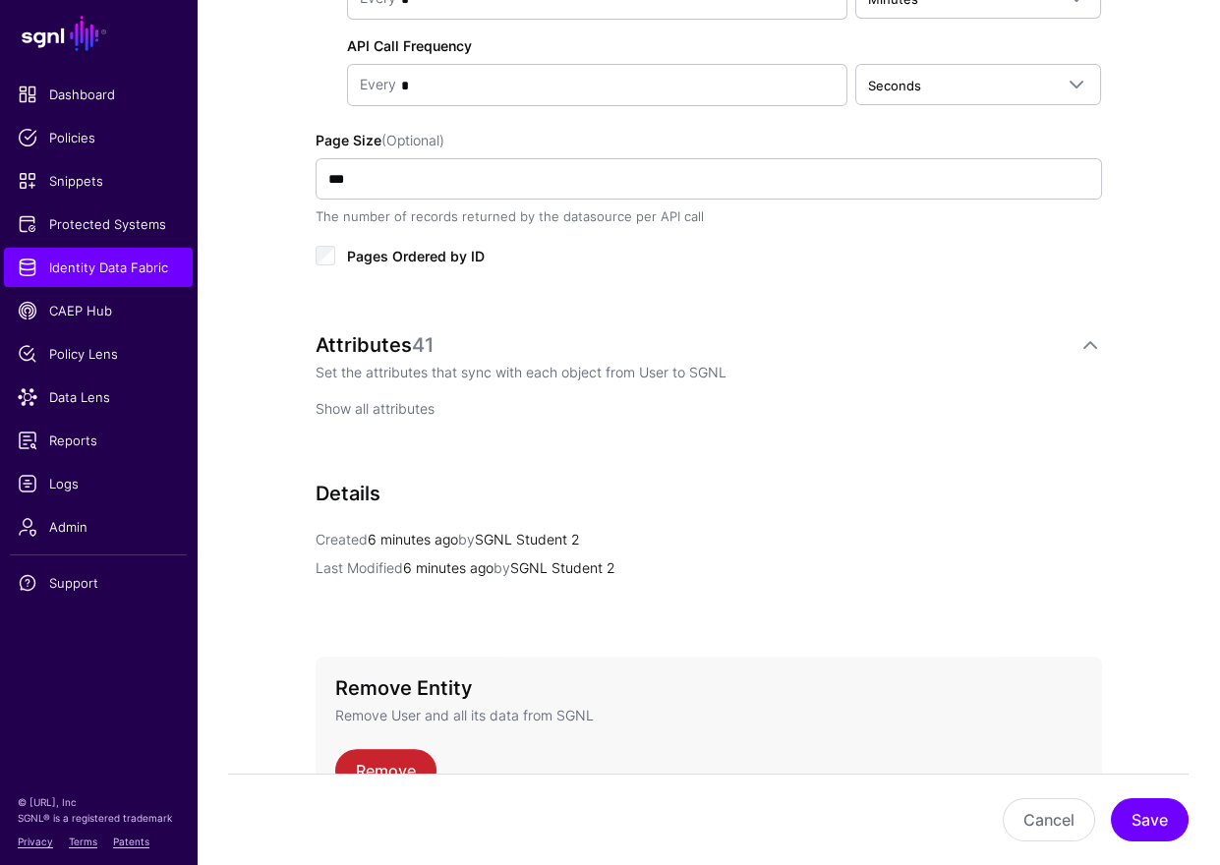
click at [387, 402] on link "Show all attributes" at bounding box center [375, 408] width 119 height 17
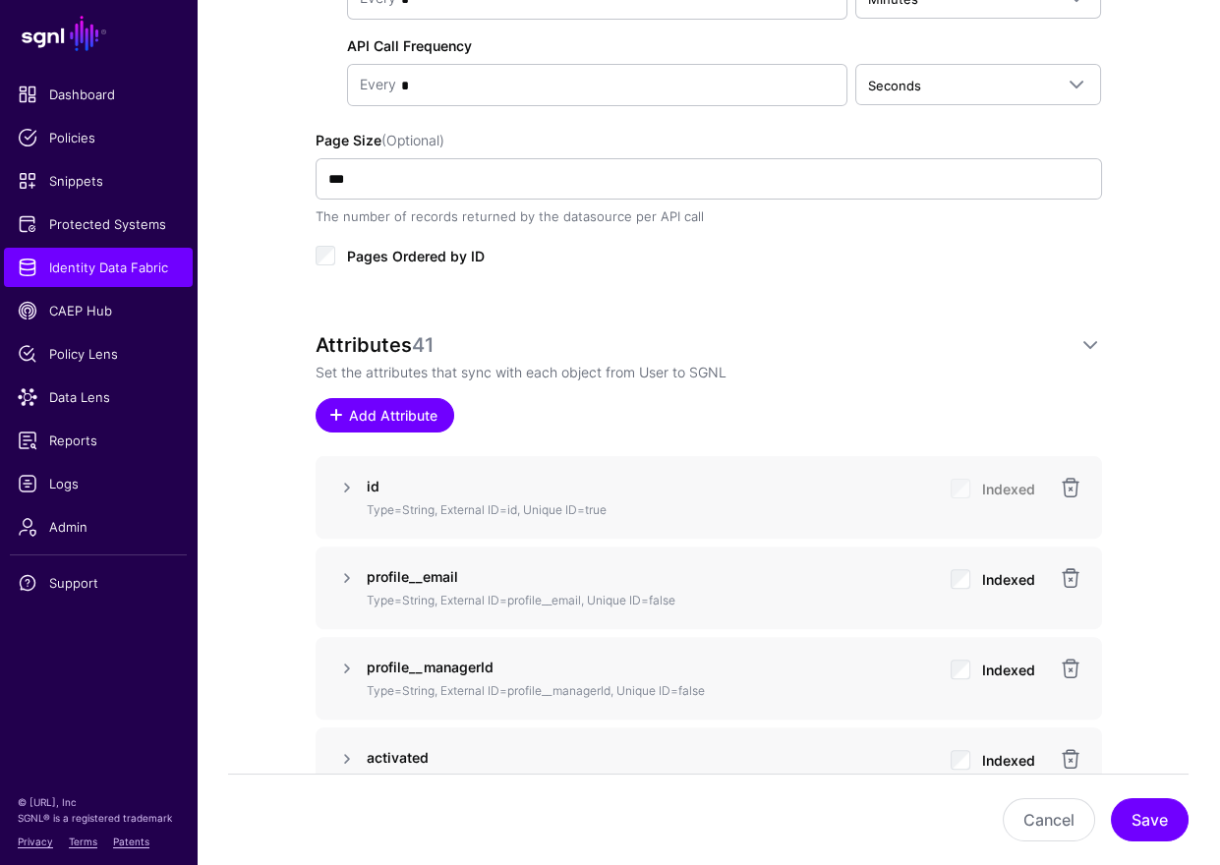
click at [372, 423] on link "Add Attribute" at bounding box center [385, 415] width 139 height 34
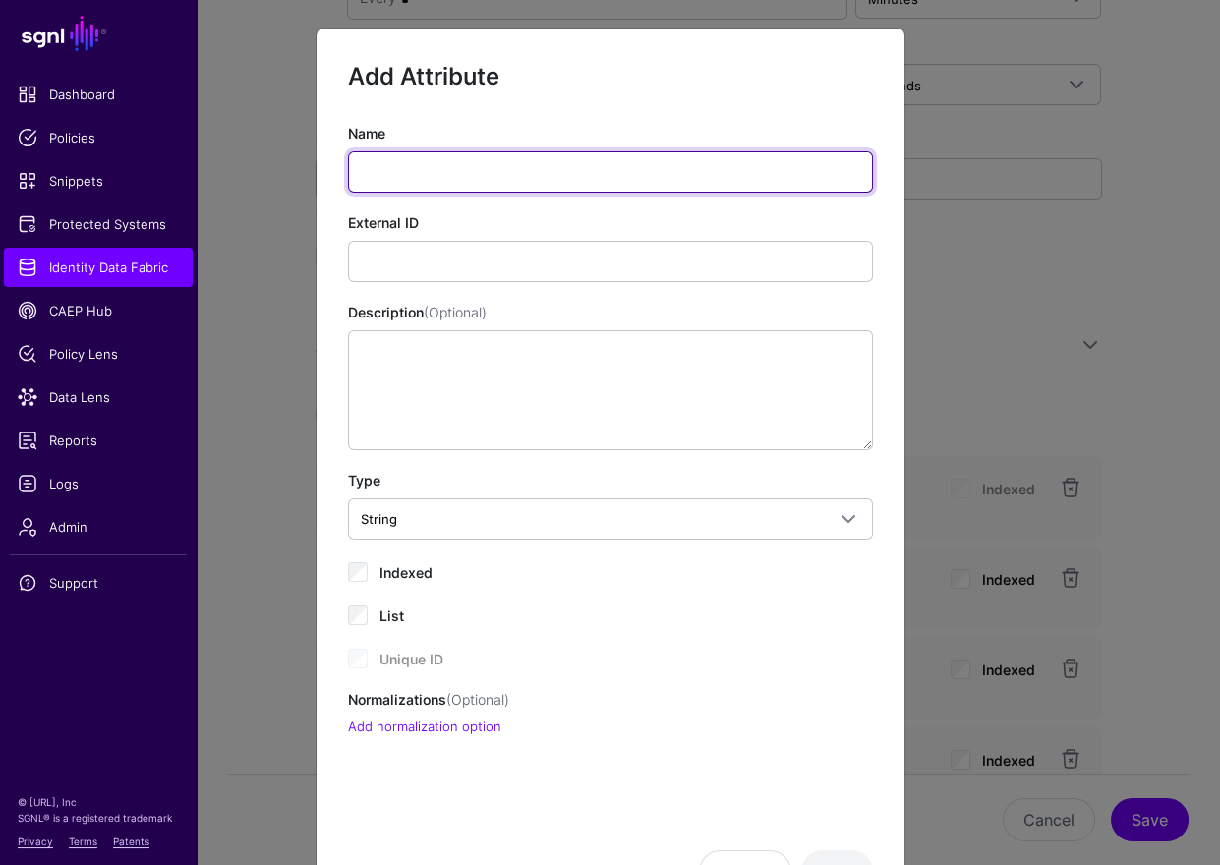
click at [492, 185] on input "Name" at bounding box center [610, 171] width 525 height 41
type input "**********"
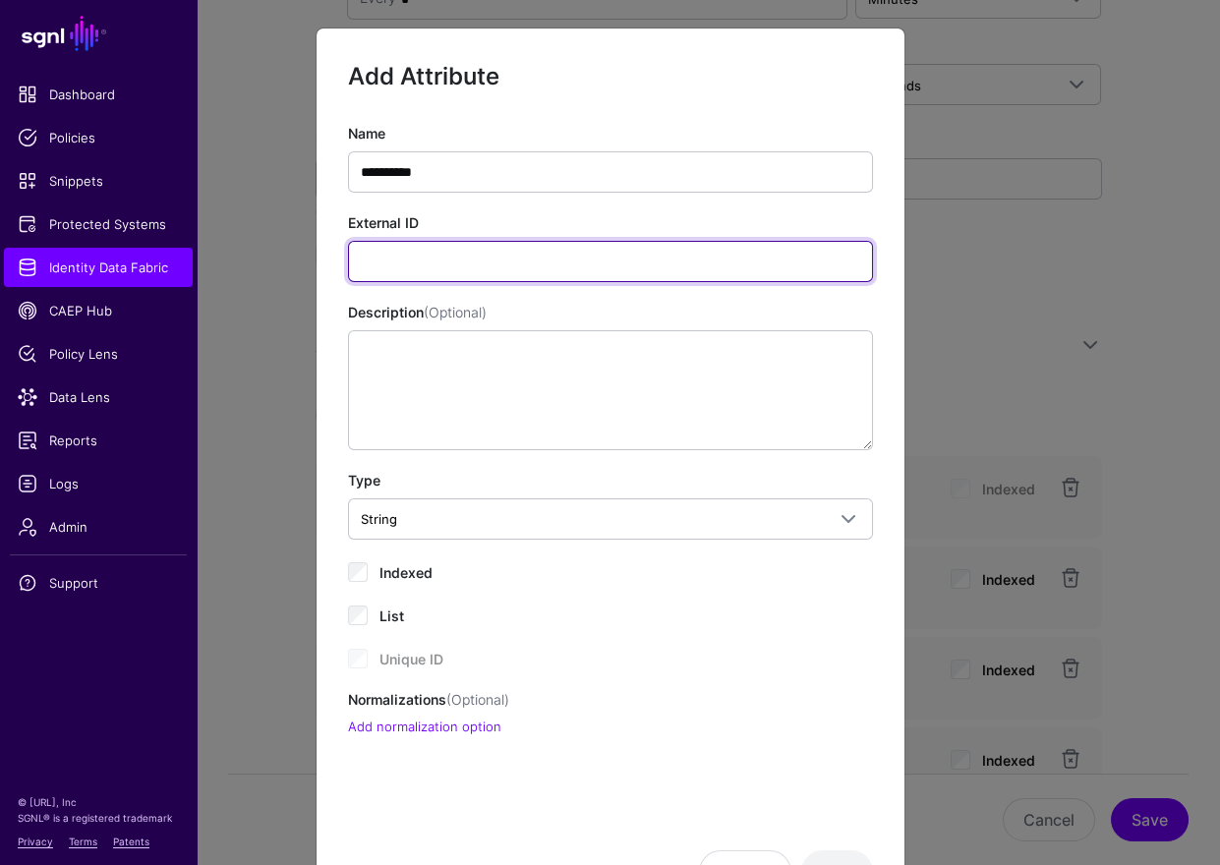
click at [594, 273] on input "External ID" at bounding box center [610, 261] width 525 height 41
paste input "**********"
type input "**********"
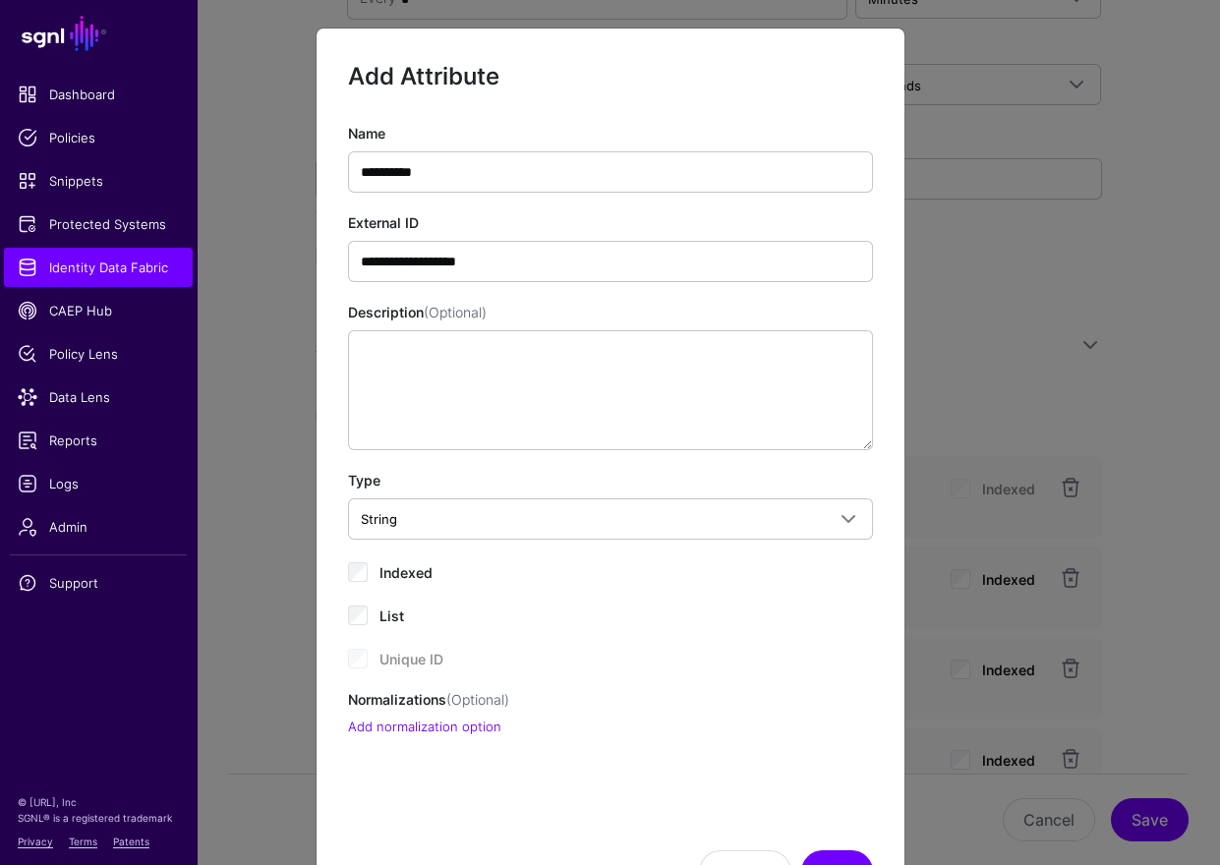
click at [415, 571] on span "Indexed" at bounding box center [405, 572] width 53 height 17
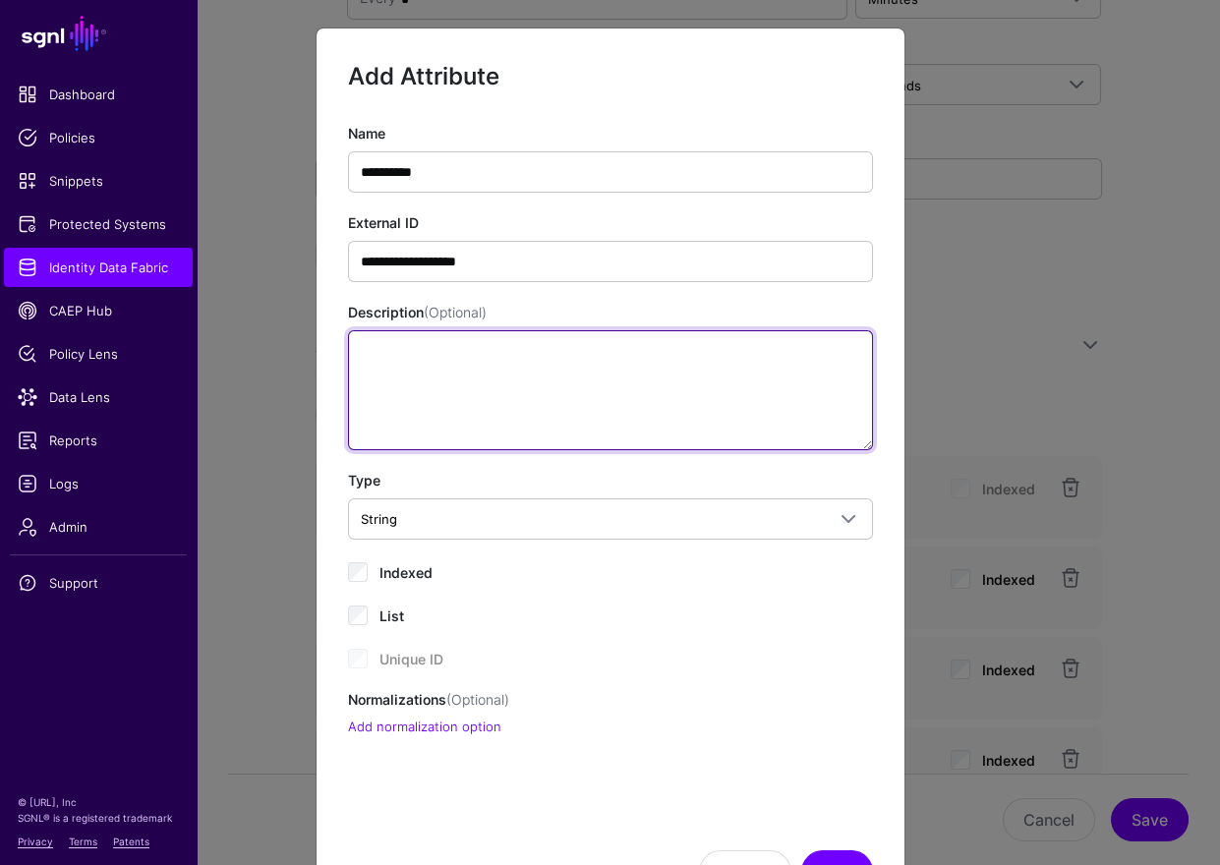
click at [578, 345] on textarea "Description (Optional)" at bounding box center [610, 390] width 525 height 120
type textarea "**********"
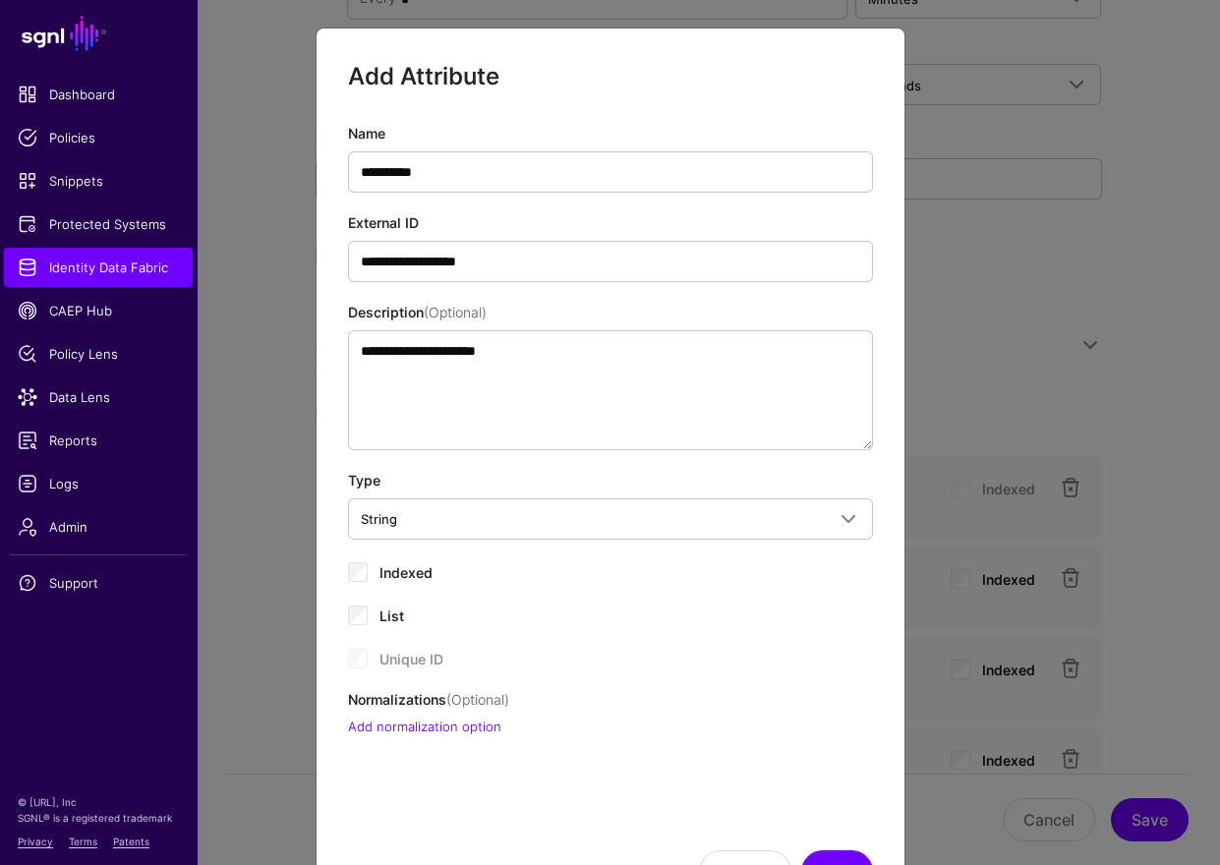
click at [667, 584] on div "**********" at bounding box center [610, 430] width 525 height 614
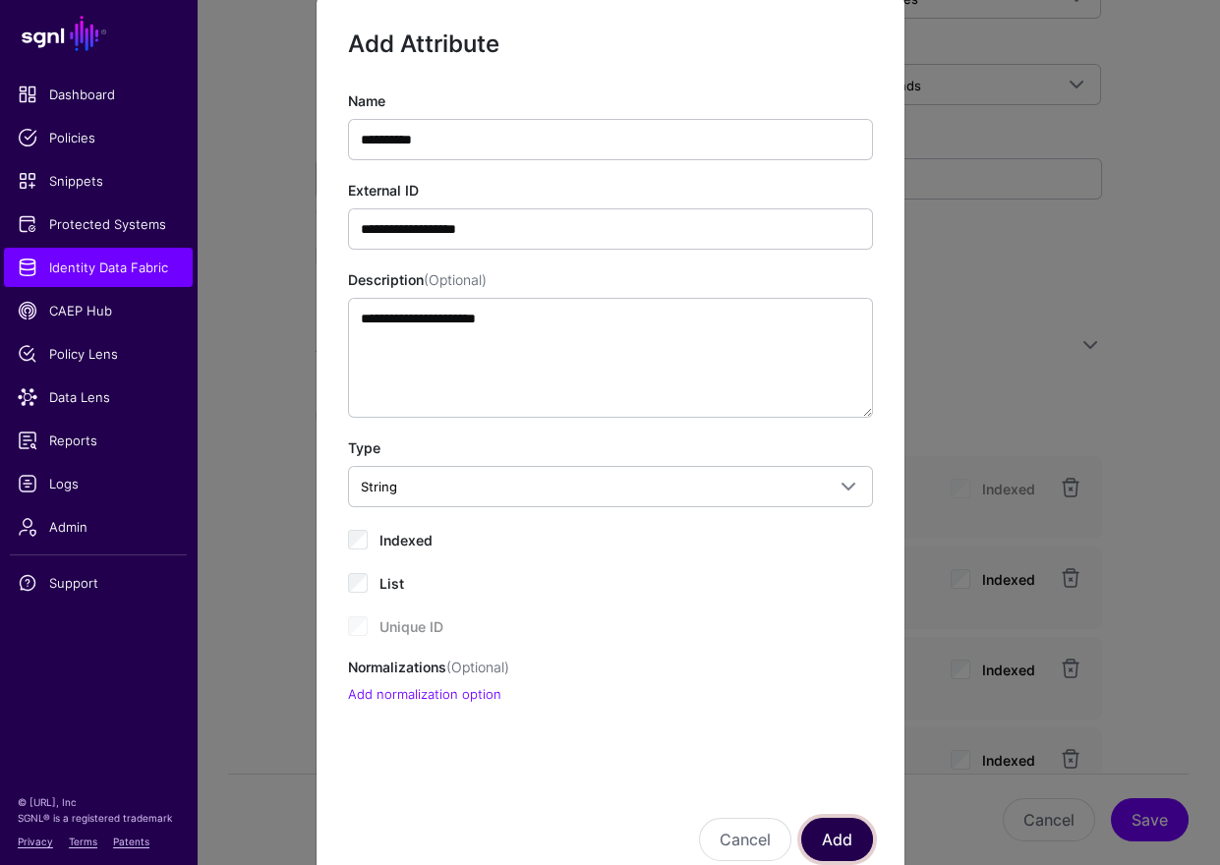
click at [858, 796] on button "Add" at bounding box center [837, 839] width 72 height 43
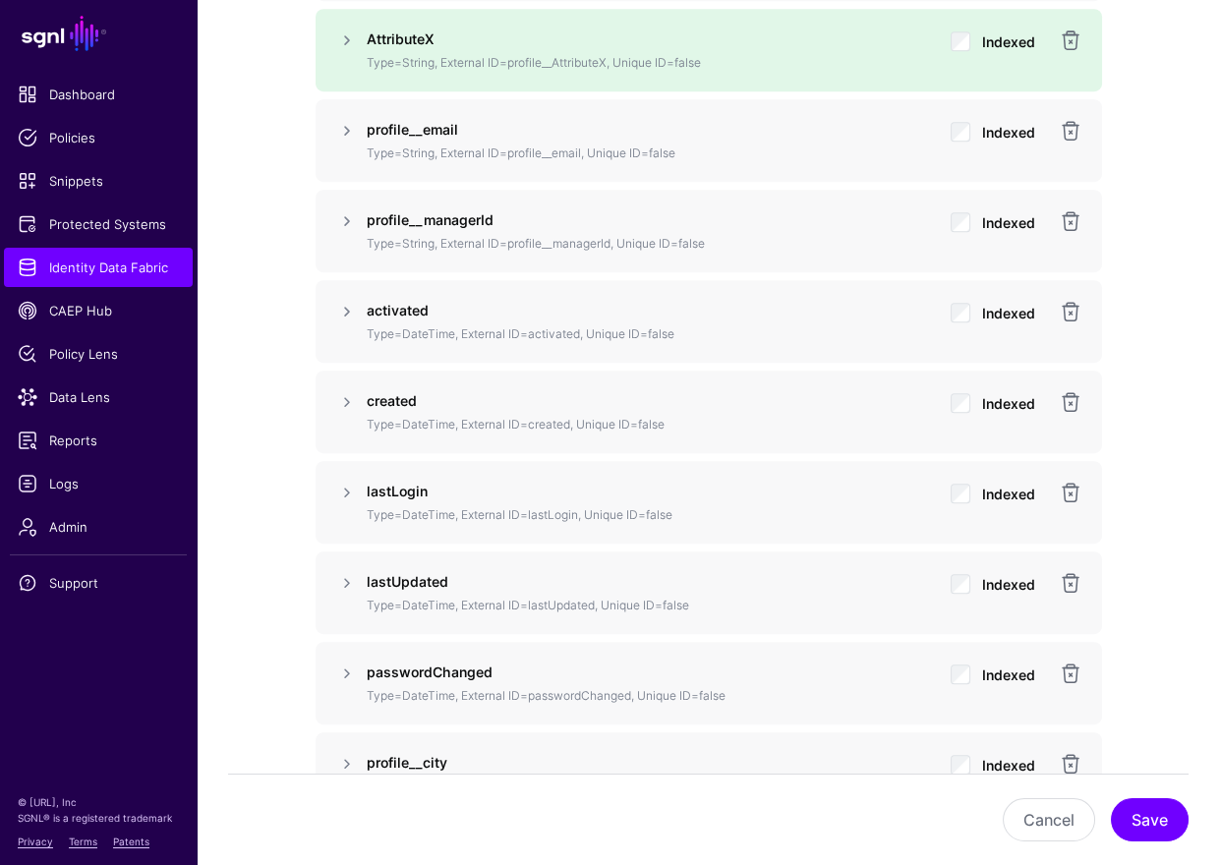
scroll to position [1701, 0]
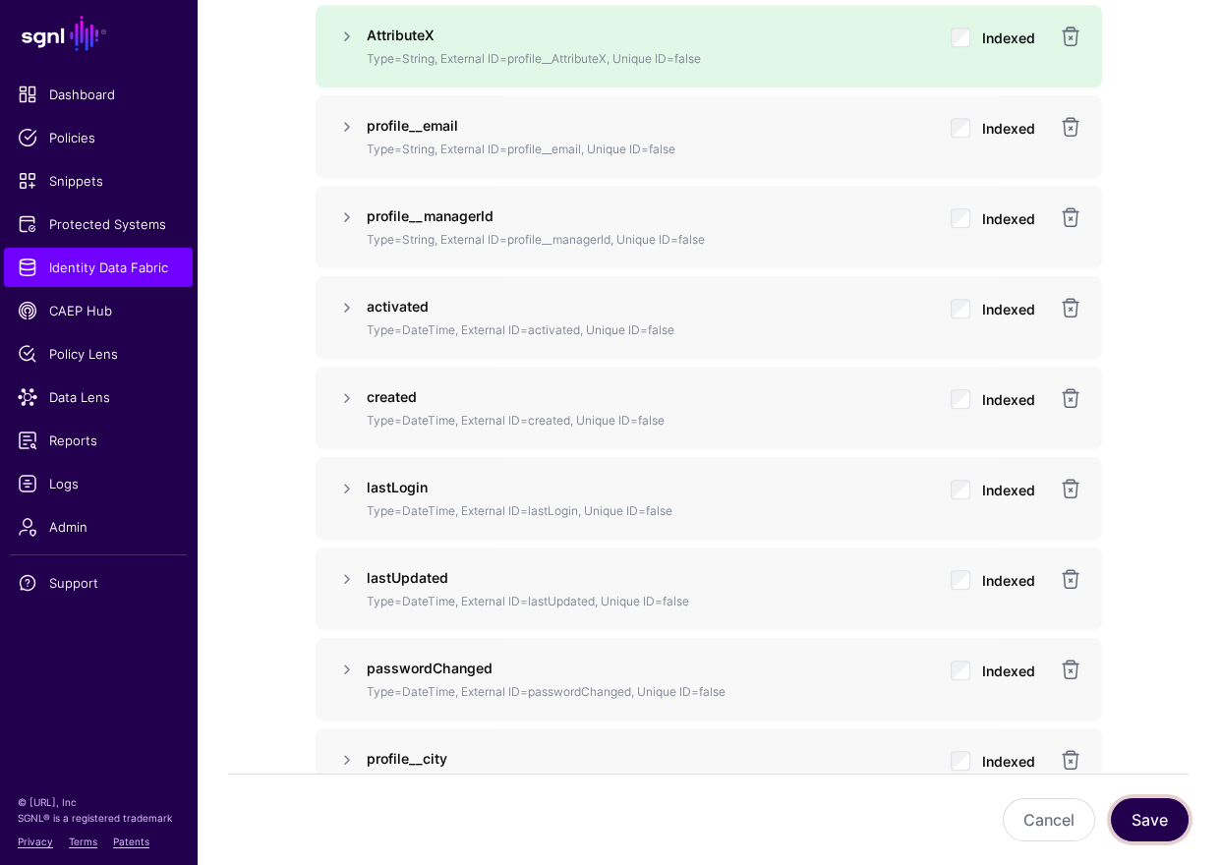
click at [1148, 796] on button "Save" at bounding box center [1150, 819] width 78 height 43
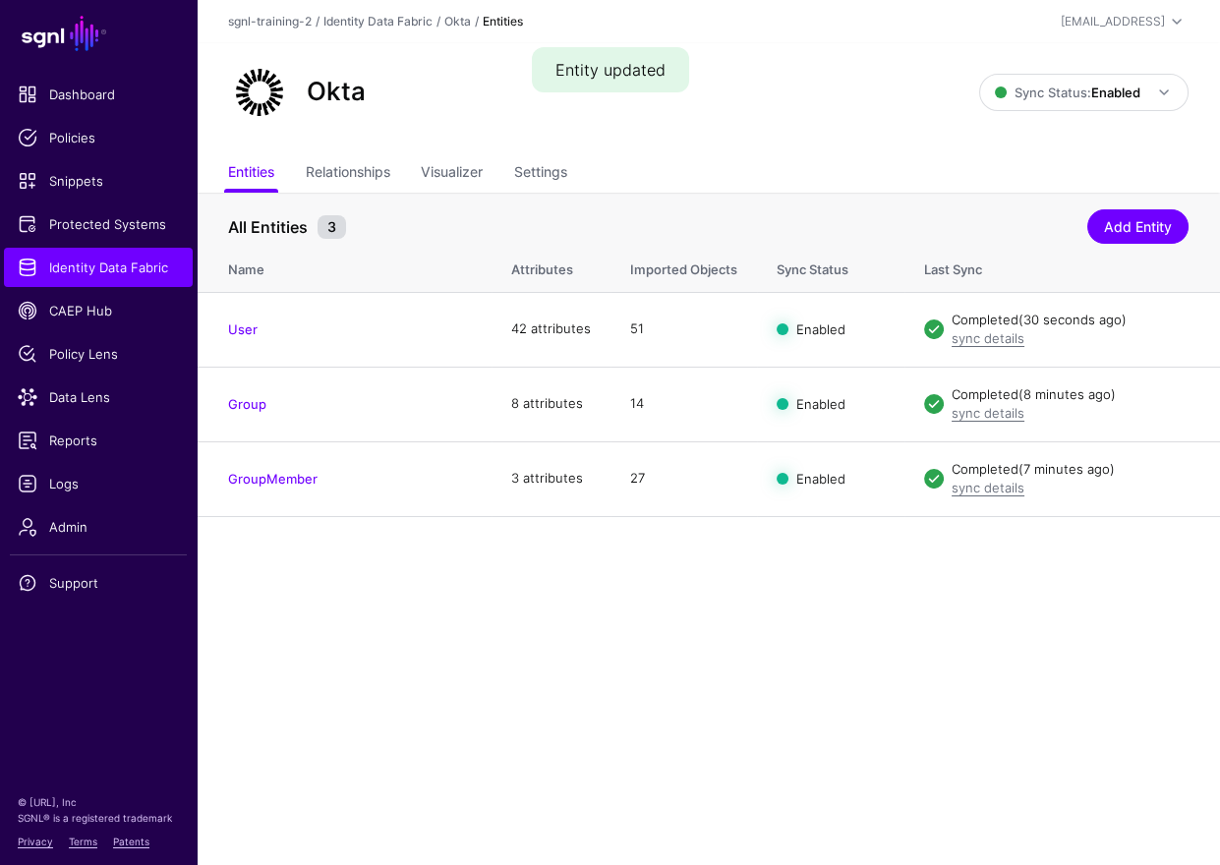
drag, startPoint x: 519, startPoint y: 611, endPoint x: 510, endPoint y: 594, distance: 19.8
click at [518, 611] on main "SGNL Dashboard Policies Snippets Protected Systems Identity Data Fabric CAEP Hu…" at bounding box center [610, 432] width 1220 height 865
click at [87, 382] on link "Data Lens" at bounding box center [98, 397] width 189 height 39
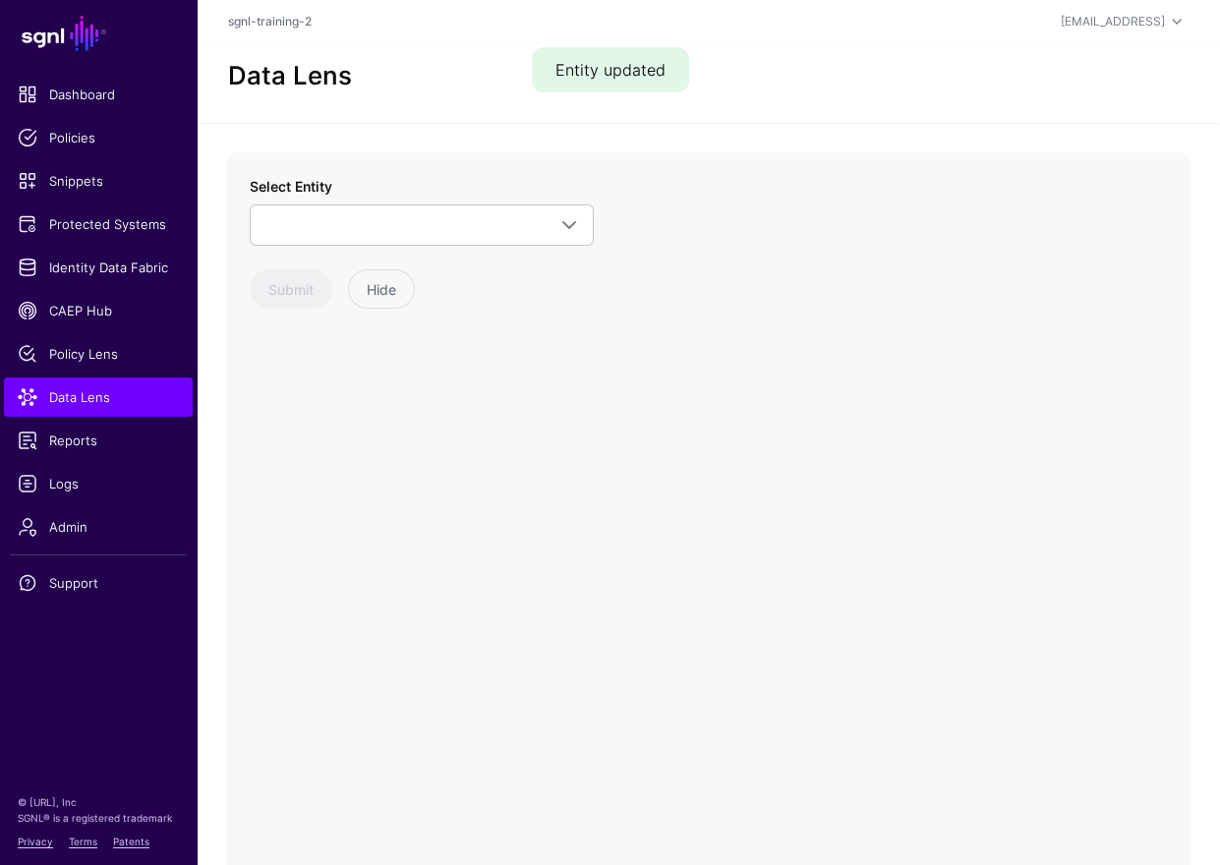
click at [425, 199] on div "Select Entity CrowdStrike Alert Device Endpoint Endpoint Incident EndpointAccou…" at bounding box center [422, 211] width 344 height 70
click at [444, 238] on link at bounding box center [422, 224] width 344 height 41
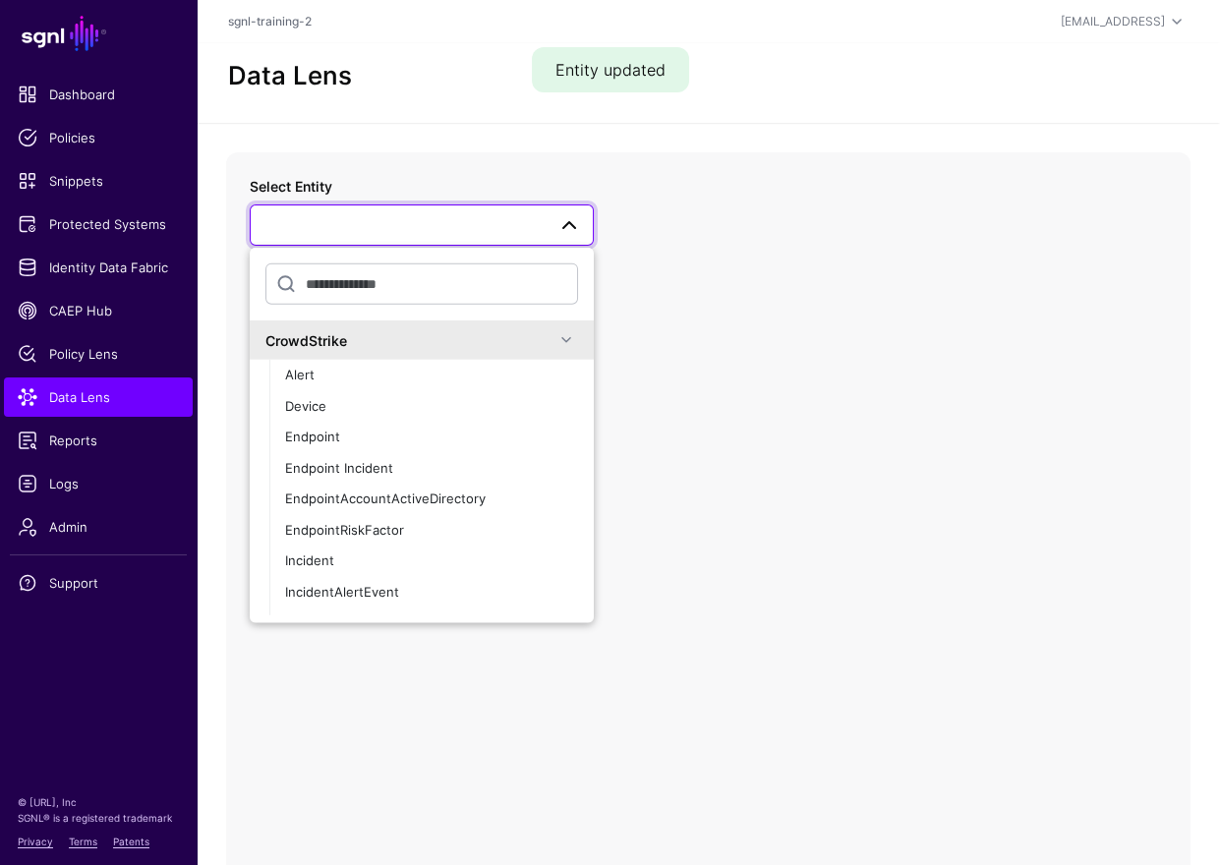
click at [454, 349] on div "CrowdStrike" at bounding box center [409, 339] width 289 height 21
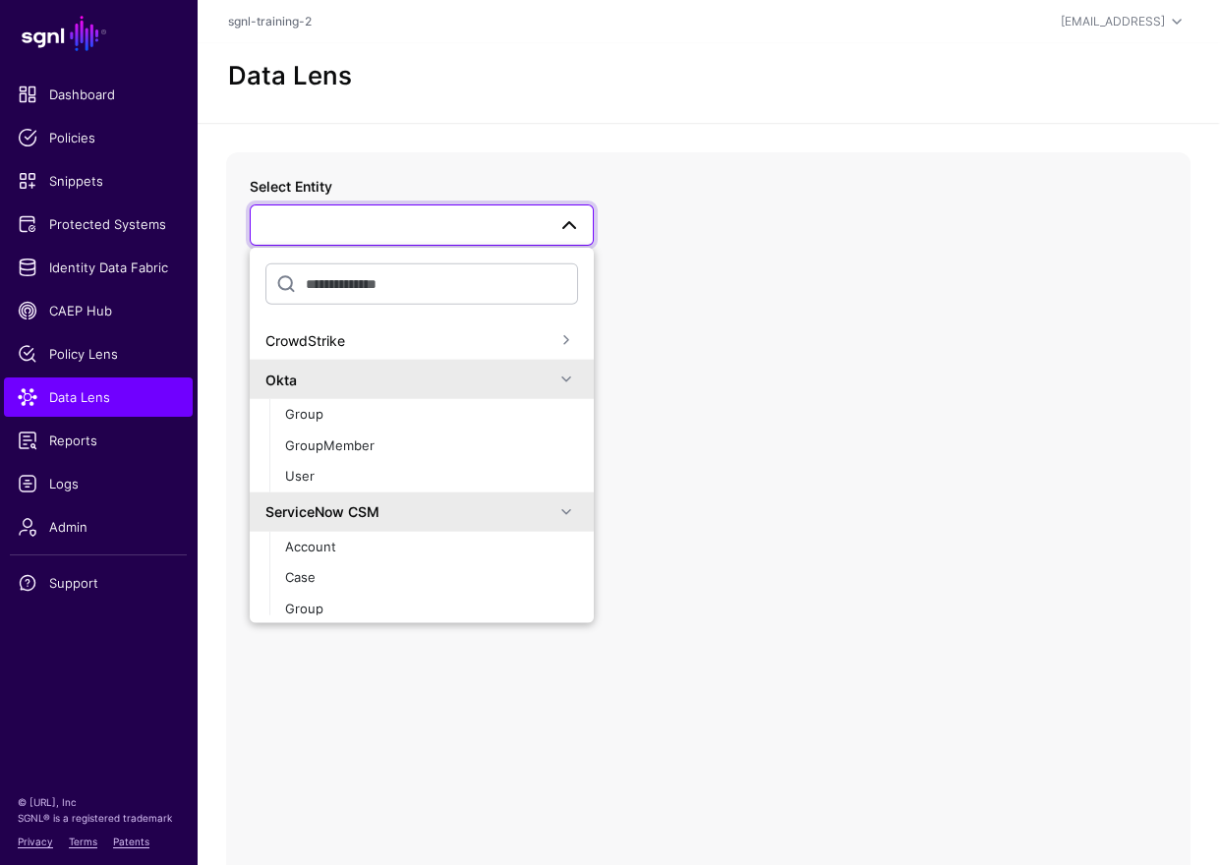
click at [417, 369] on div "Okta" at bounding box center [409, 379] width 289 height 21
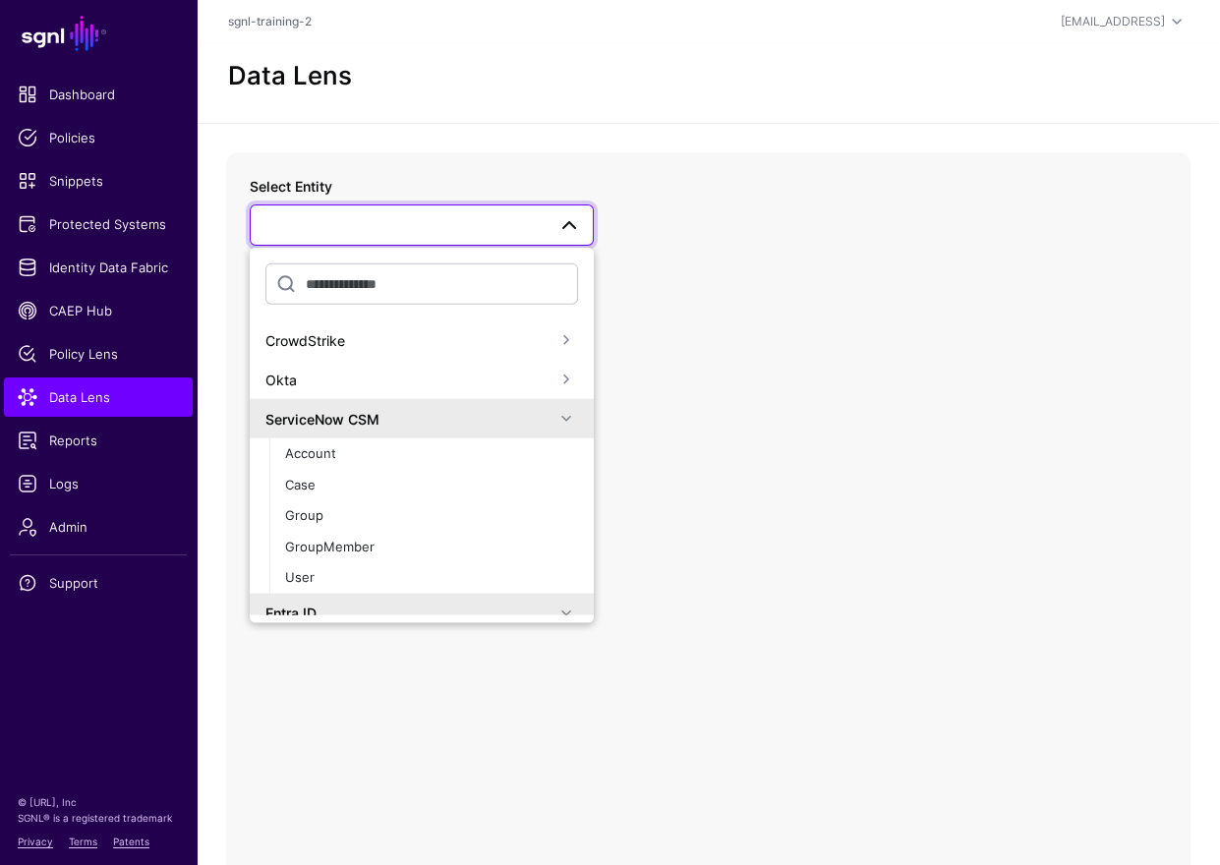
click at [419, 366] on div "Okta" at bounding box center [422, 379] width 344 height 39
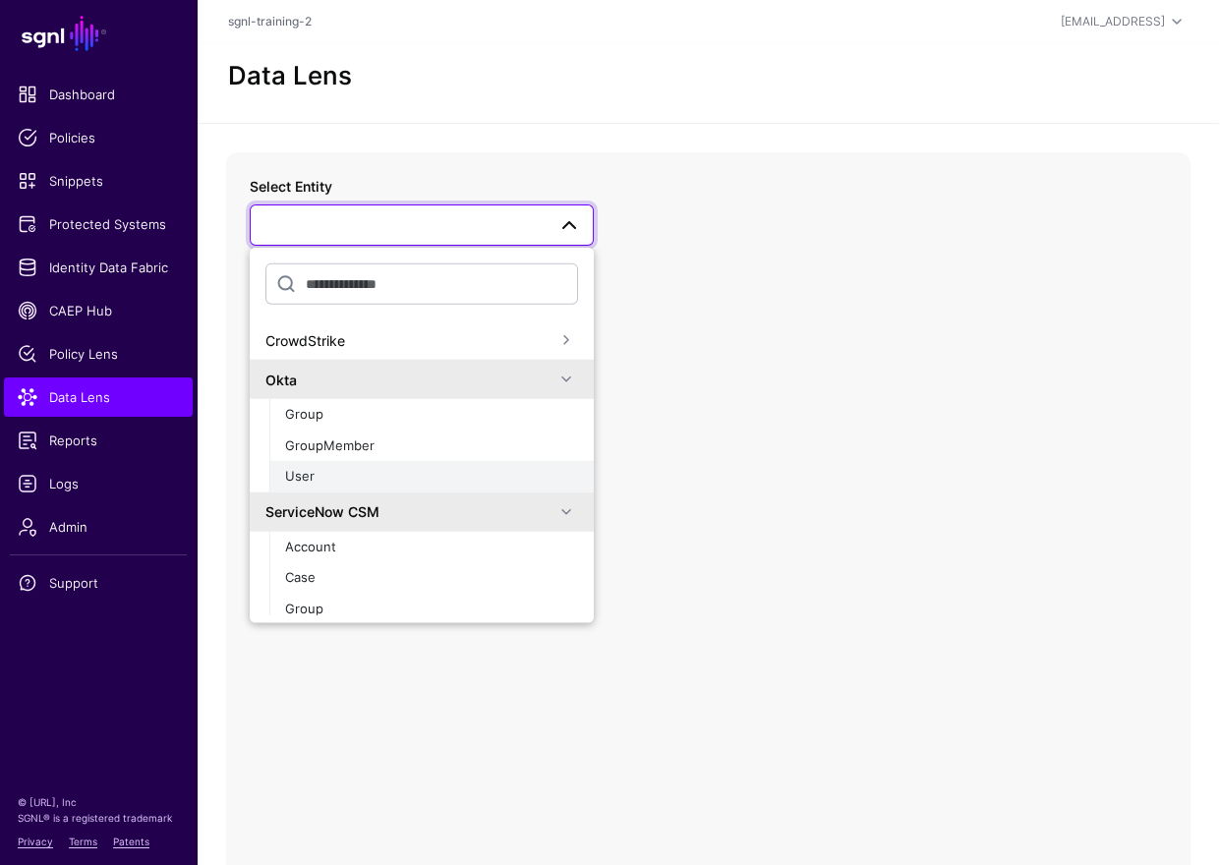
click at [327, 473] on div "User" at bounding box center [431, 477] width 293 height 20
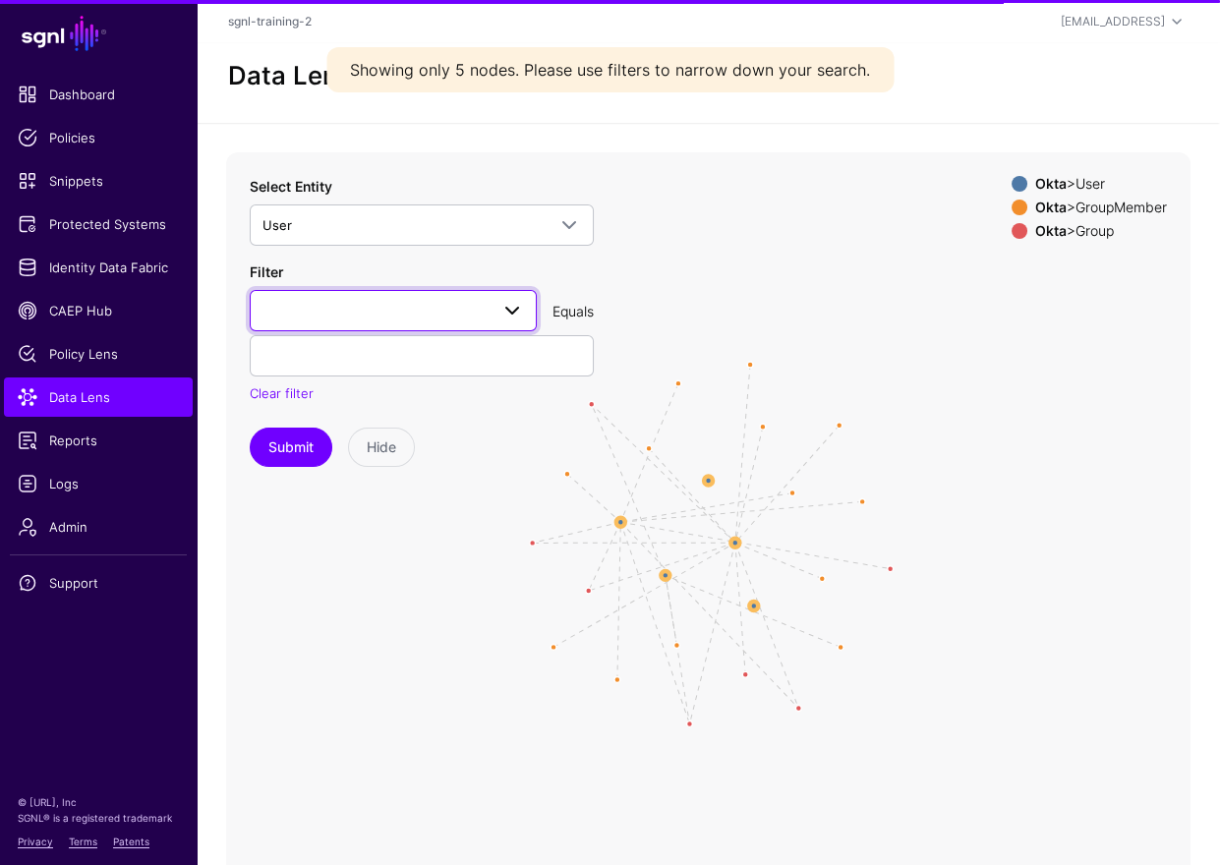
click at [452, 322] on link at bounding box center [393, 310] width 287 height 41
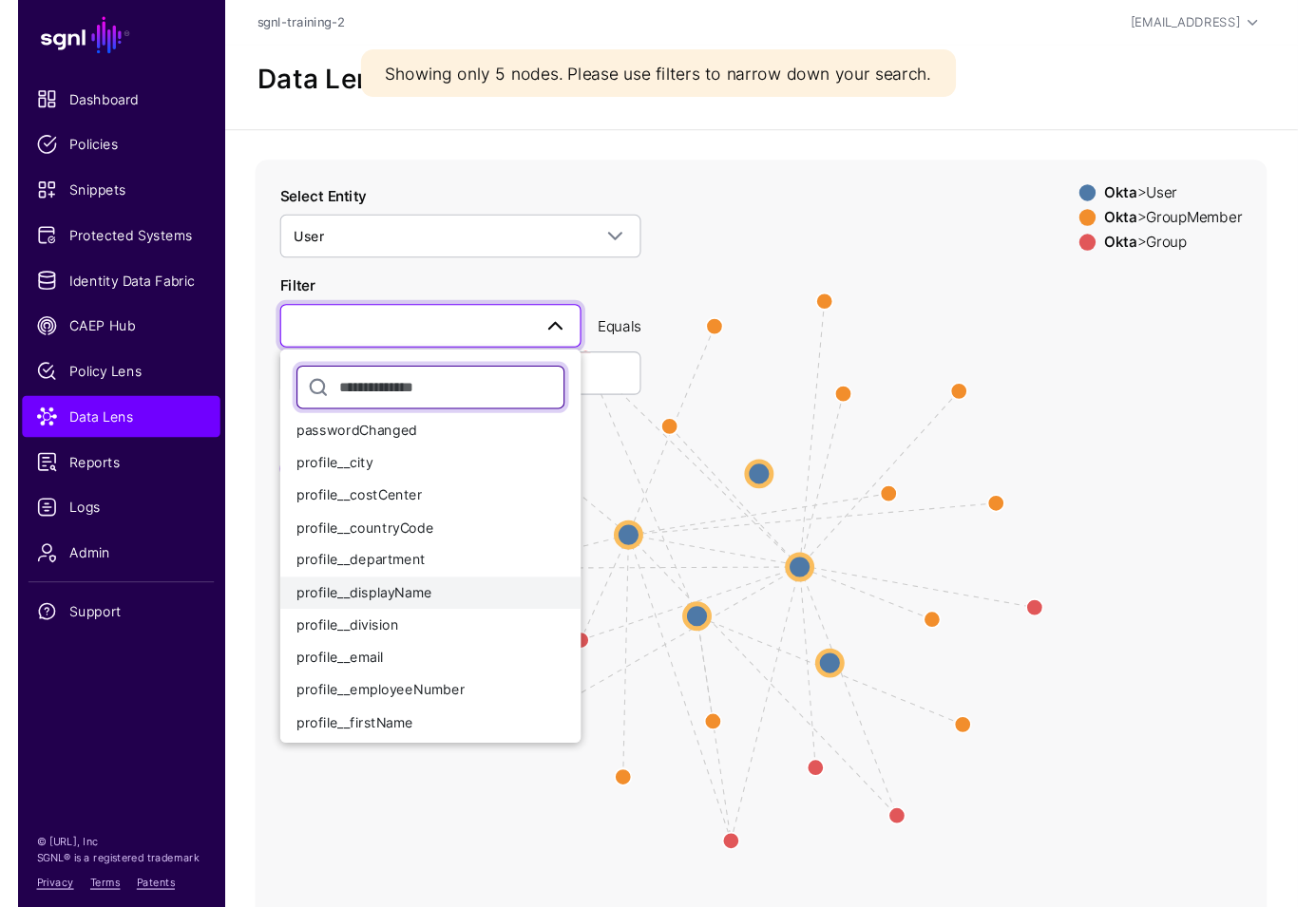
scroll to position [213, 0]
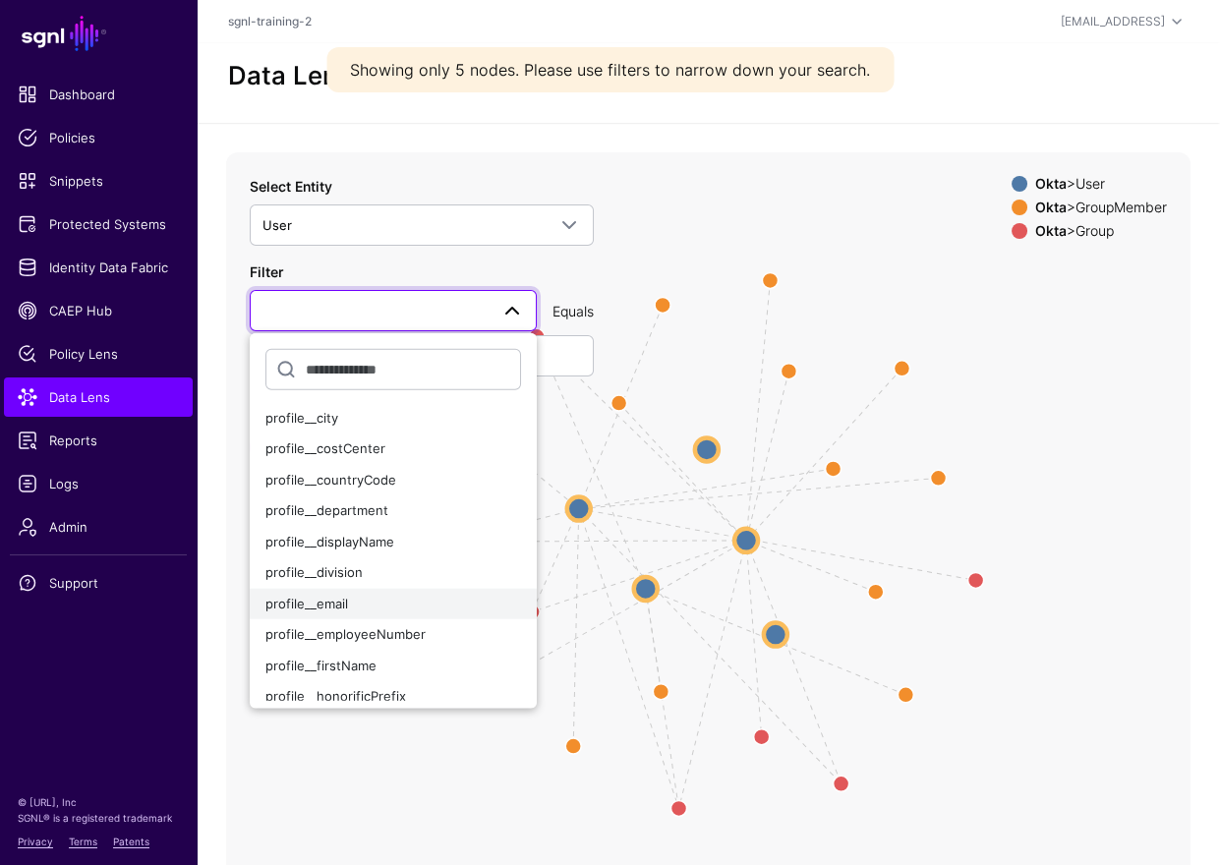
click at [355, 594] on div "profile__email" at bounding box center [393, 604] width 256 height 20
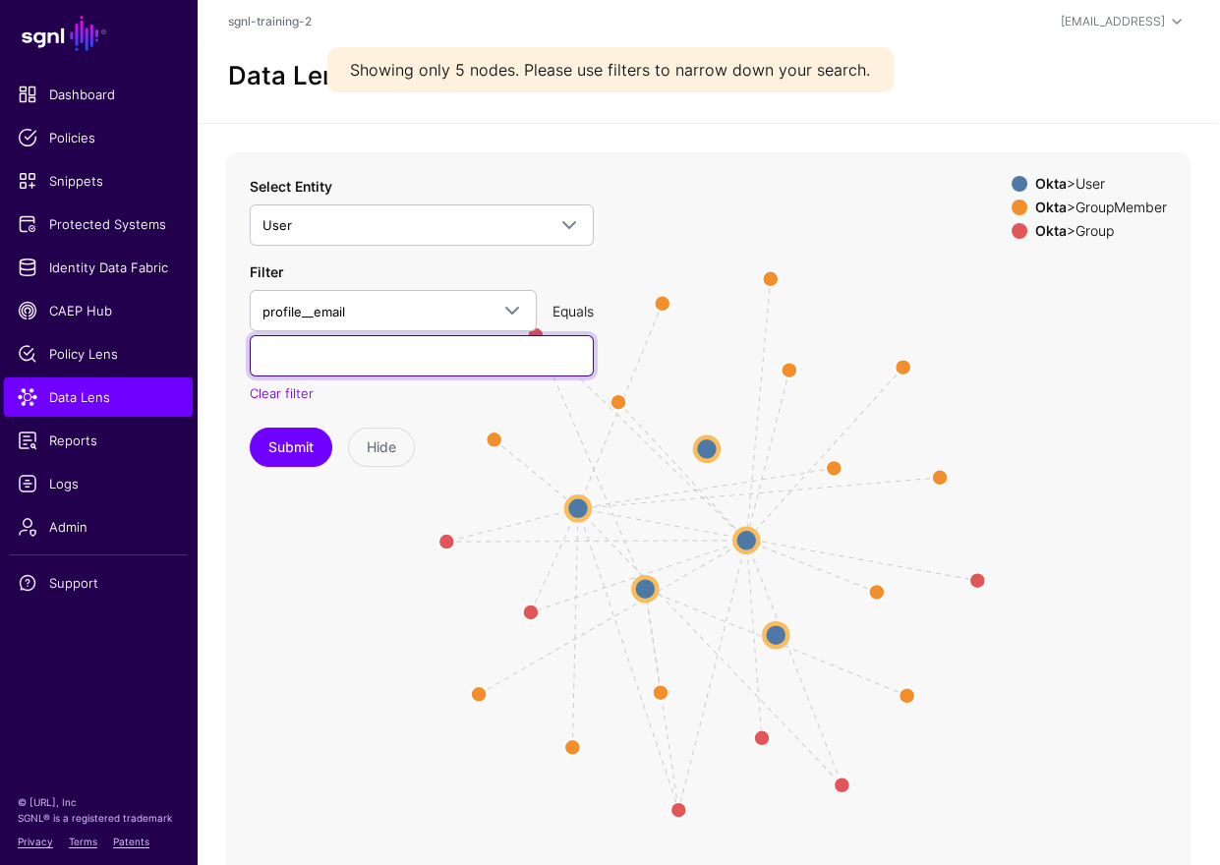
click at [354, 355] on input "text" at bounding box center [422, 355] width 344 height 41
type input "**********"
click at [250, 428] on button "Submit" at bounding box center [291, 447] width 83 height 39
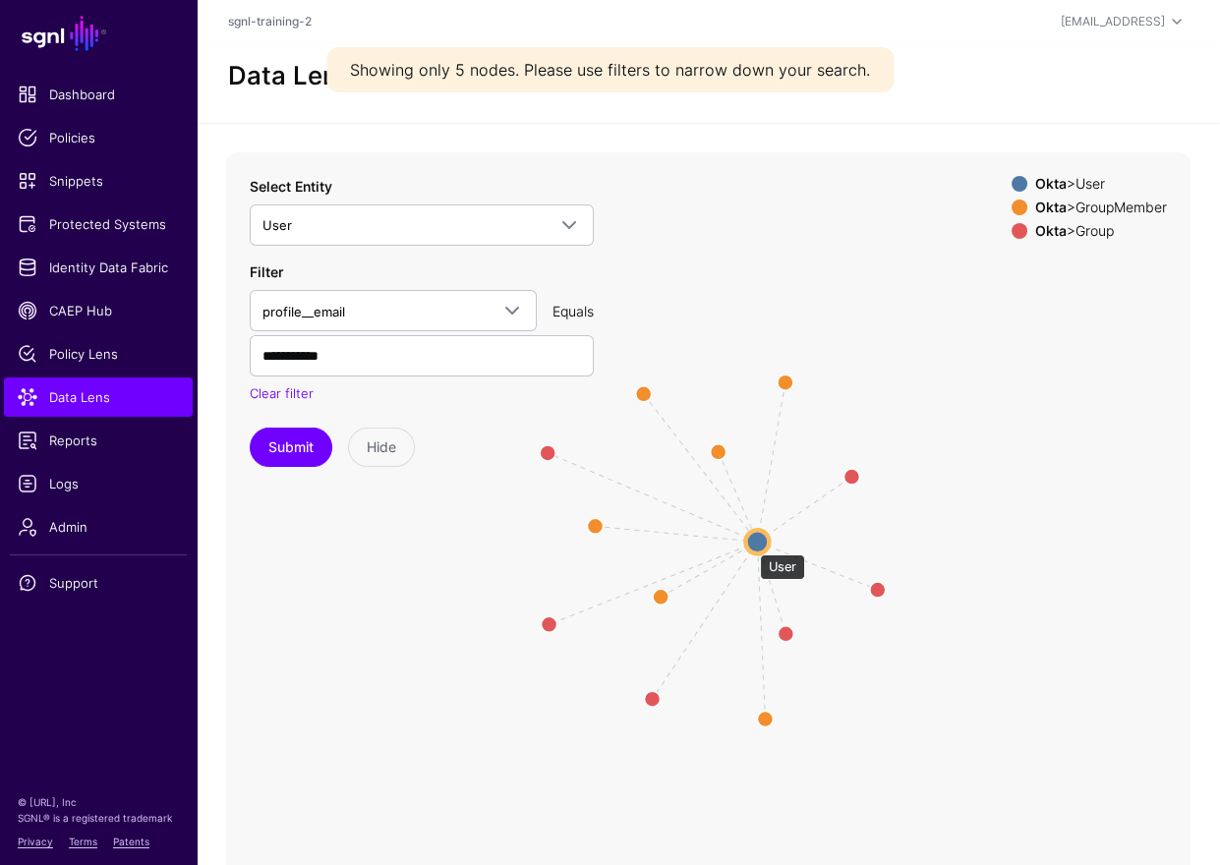
click at [750, 544] on circle at bounding box center [757, 542] width 24 height 24
click at [750, 544] on circle at bounding box center [758, 541] width 24 height 24
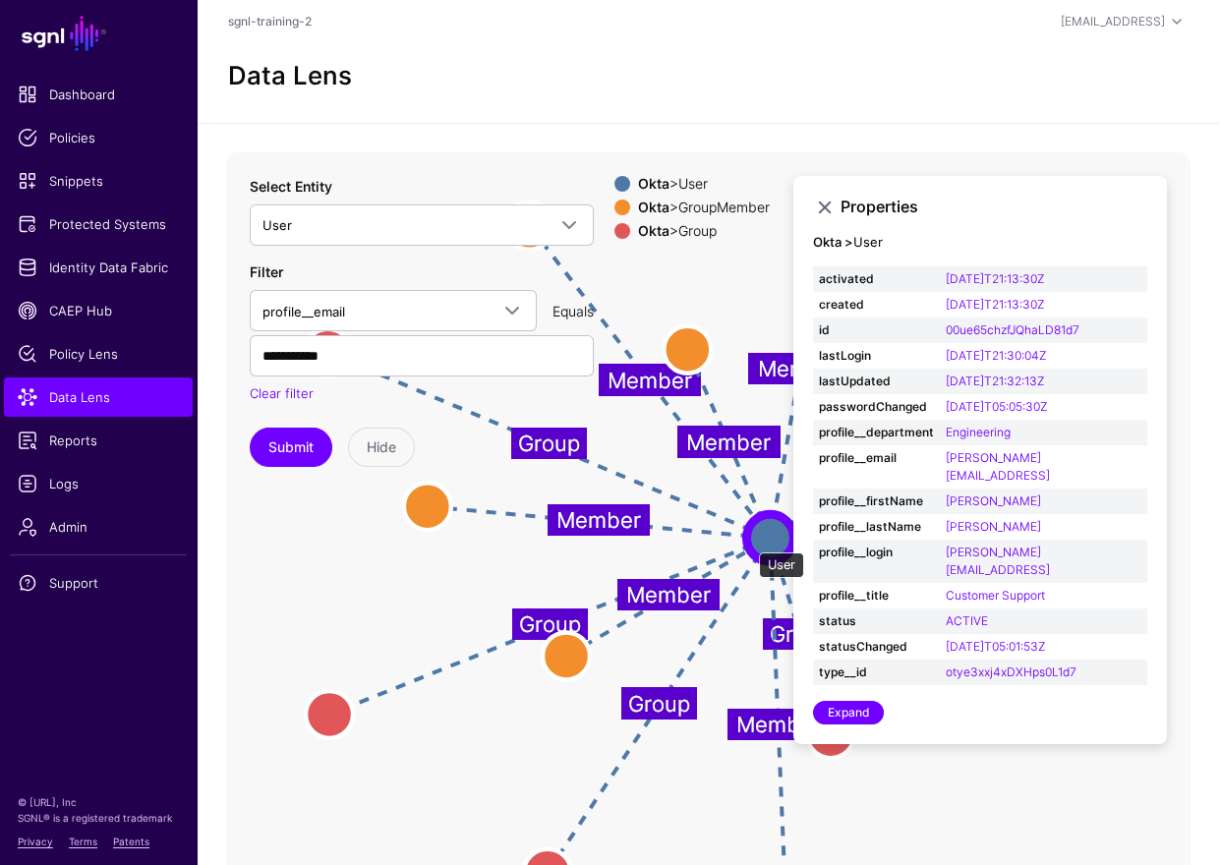
click at [749, 543] on circle at bounding box center [769, 537] width 47 height 47
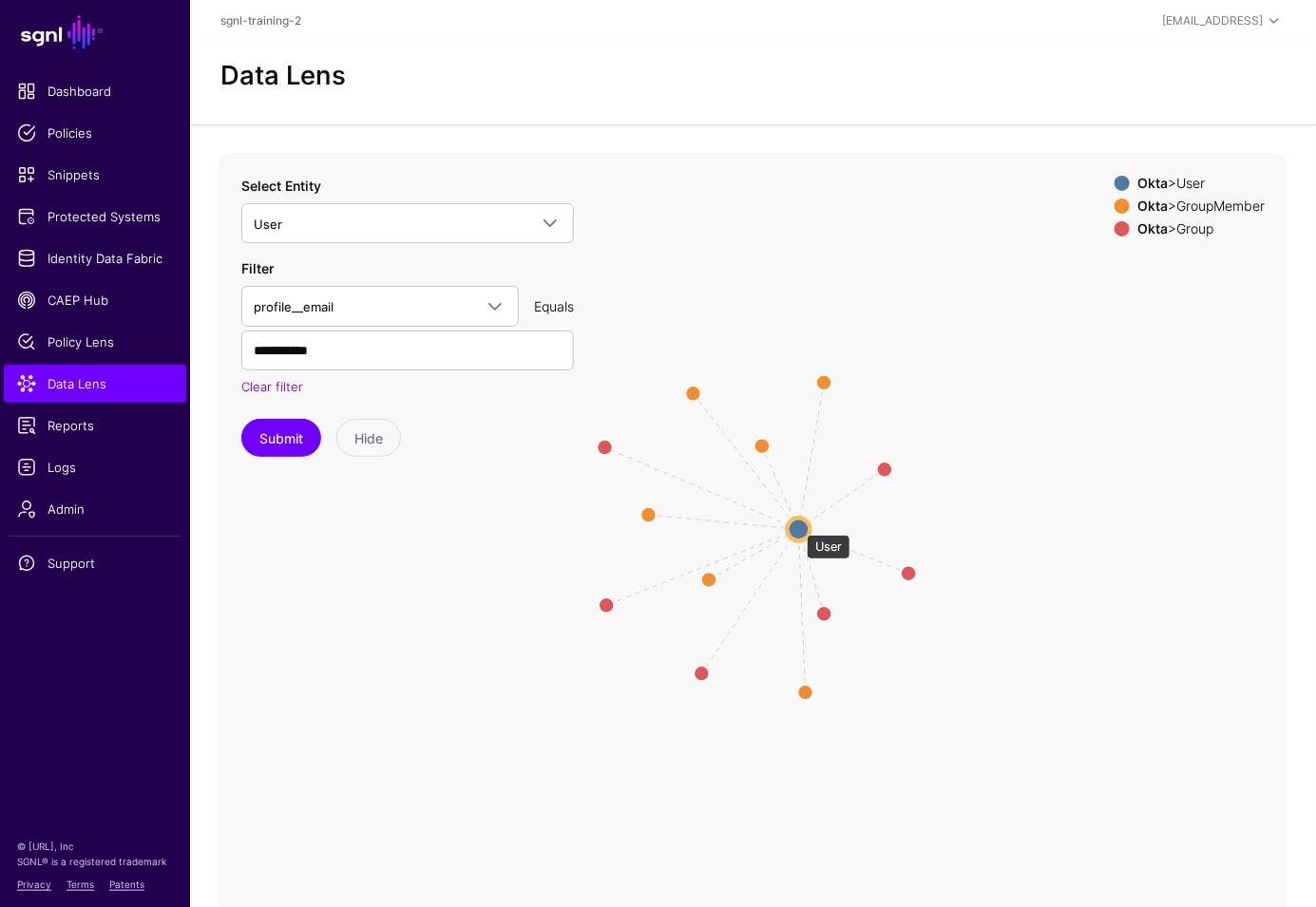
click at [798, 525] on circle at bounding box center [799, 530] width 23 height 23
click at [797, 524] on circle at bounding box center [800, 530] width 23 height 23
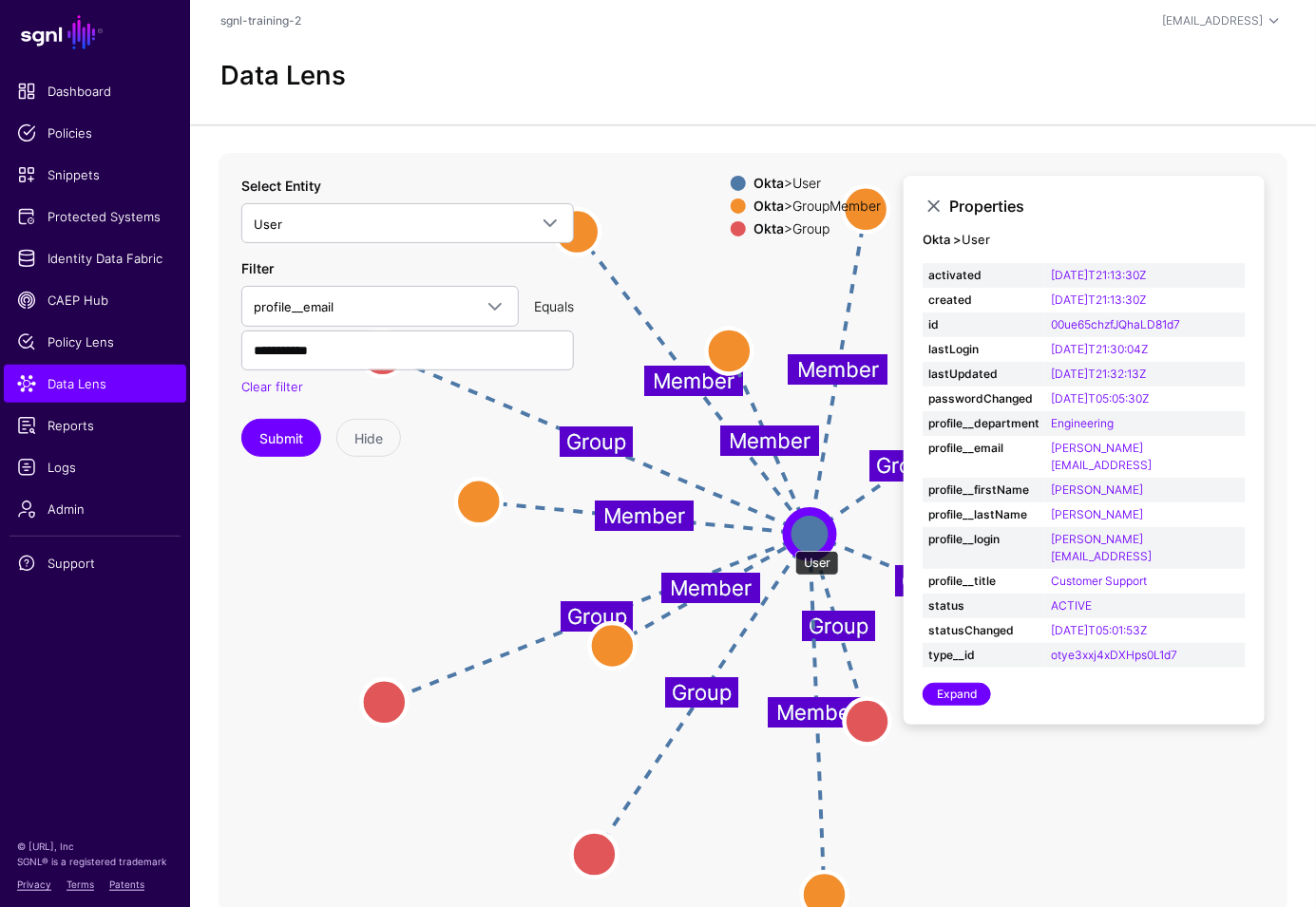
click at [787, 541] on circle at bounding box center [809, 534] width 45 height 45
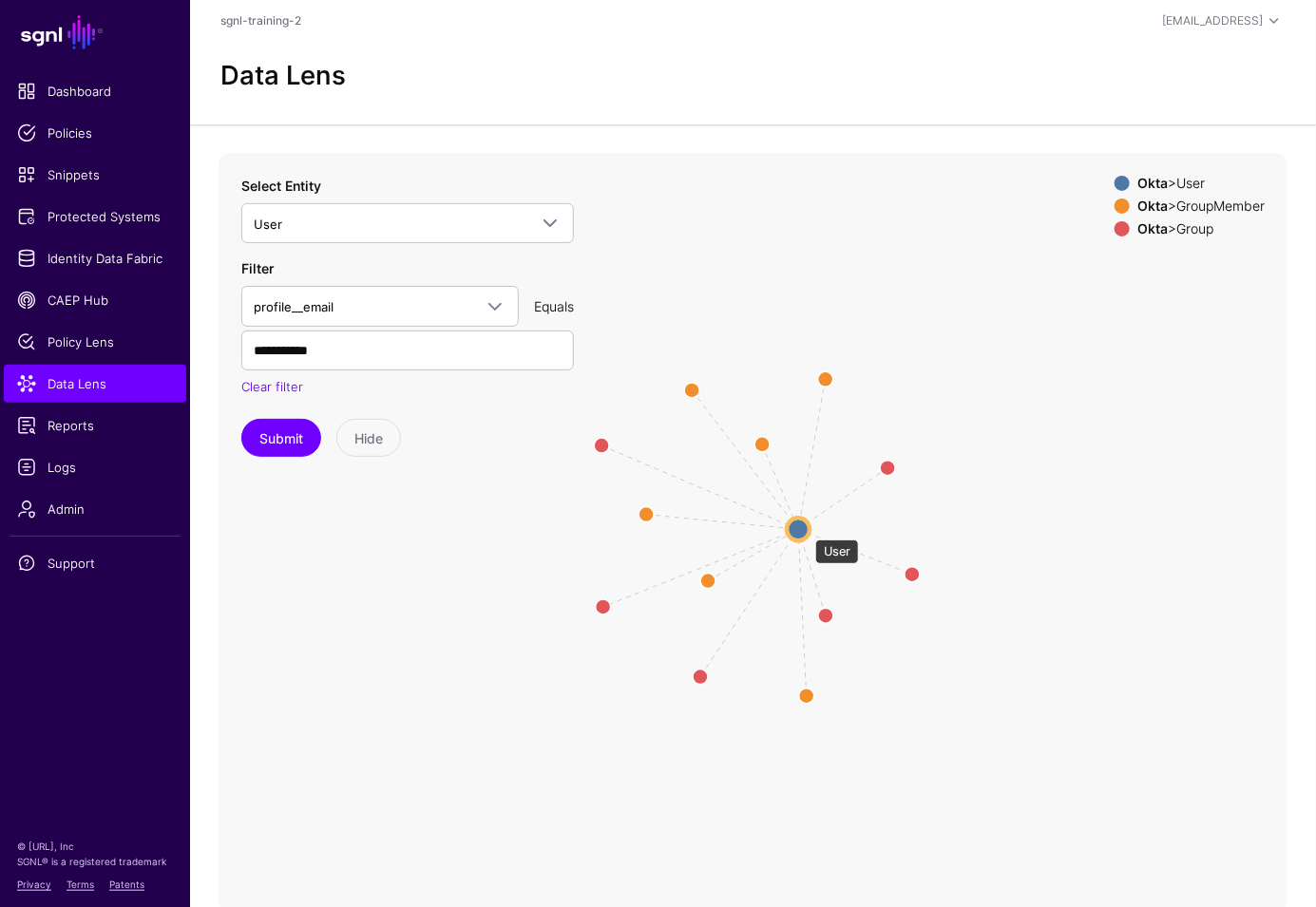
click at [806, 530] on circle at bounding box center [798, 530] width 23 height 23
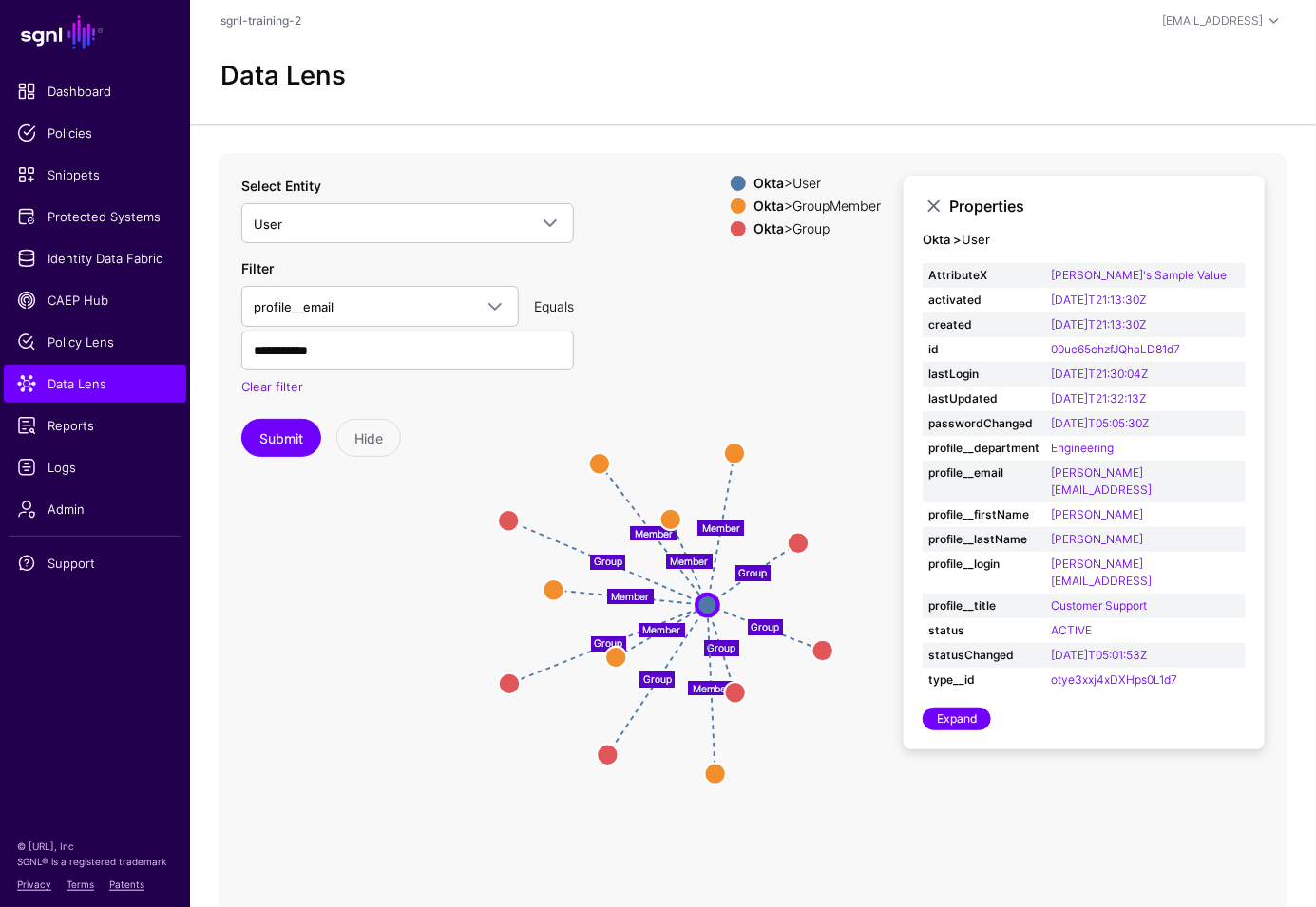
drag, startPoint x: 534, startPoint y: 704, endPoint x: 455, endPoint y: 760, distance: 96.8
click at [457, 766] on icon "Group Group Group Group Group Group Member Member Member Member Member Member G…" at bounding box center [753, 532] width 1069 height 759
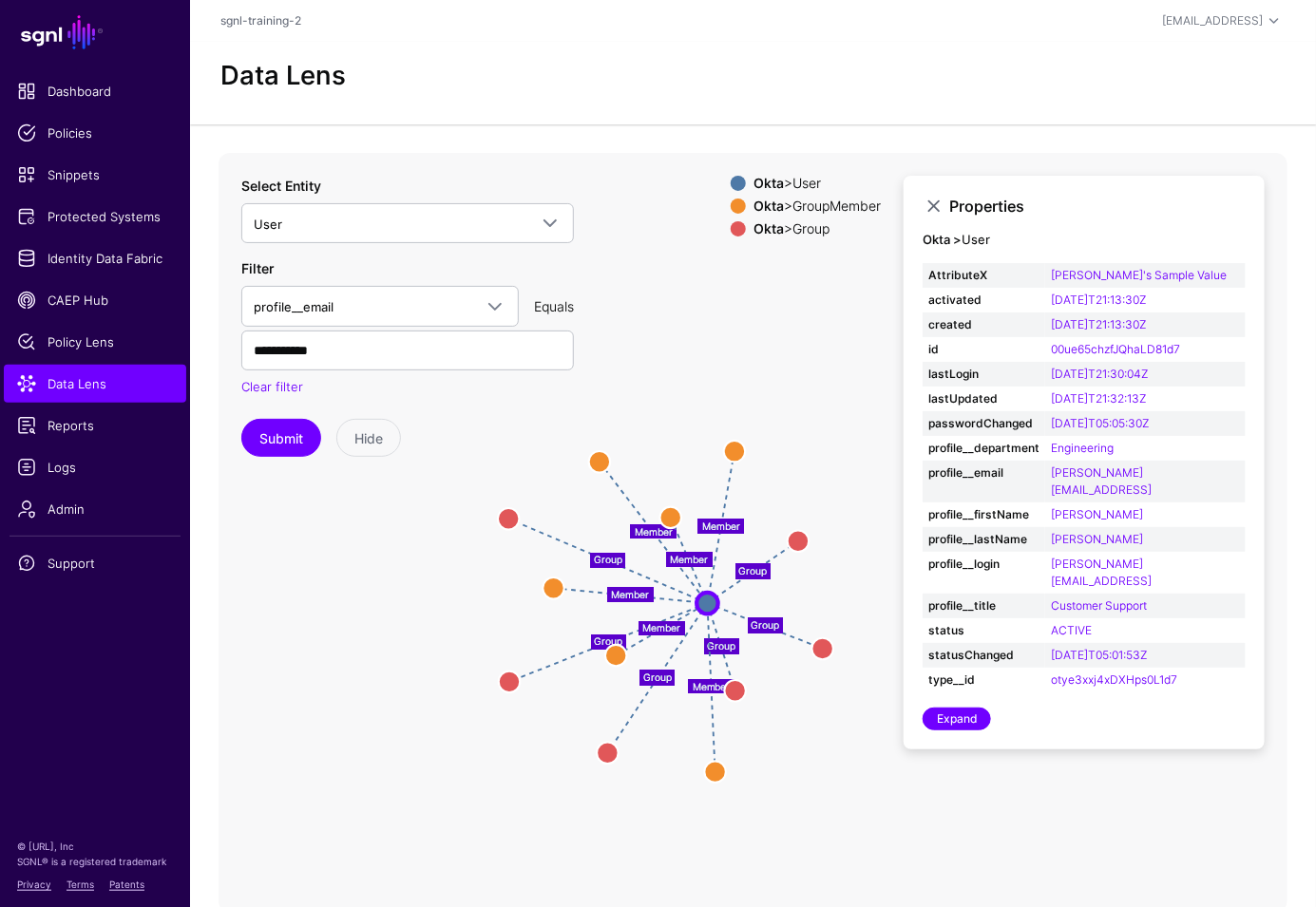
click at [310, 664] on icon "Group Group Group Group Group Group Member Member Member Member Member Member G…" at bounding box center [753, 532] width 1069 height 759
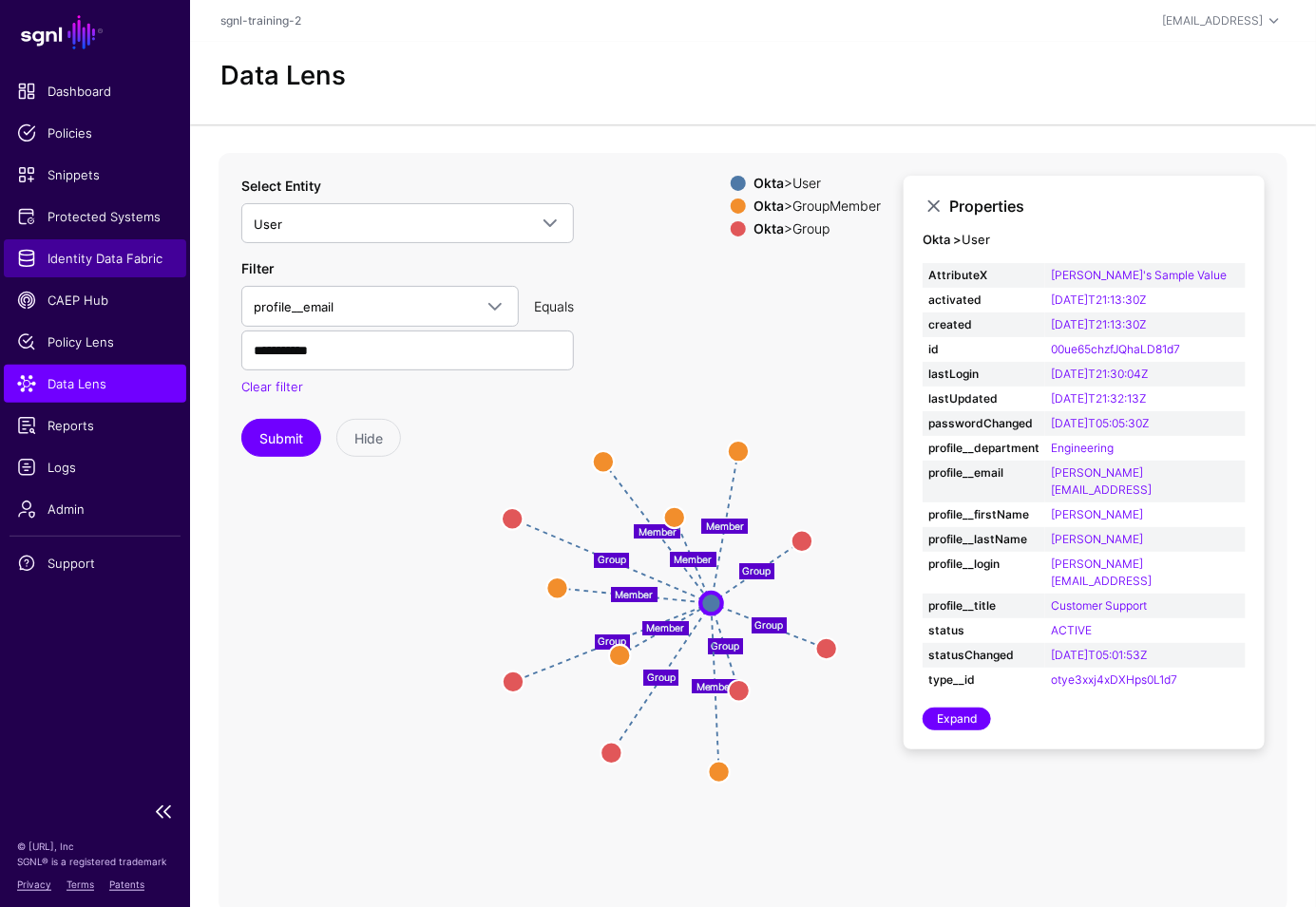
click at [83, 246] on link "Identity Data Fabric" at bounding box center [95, 258] width 183 height 38
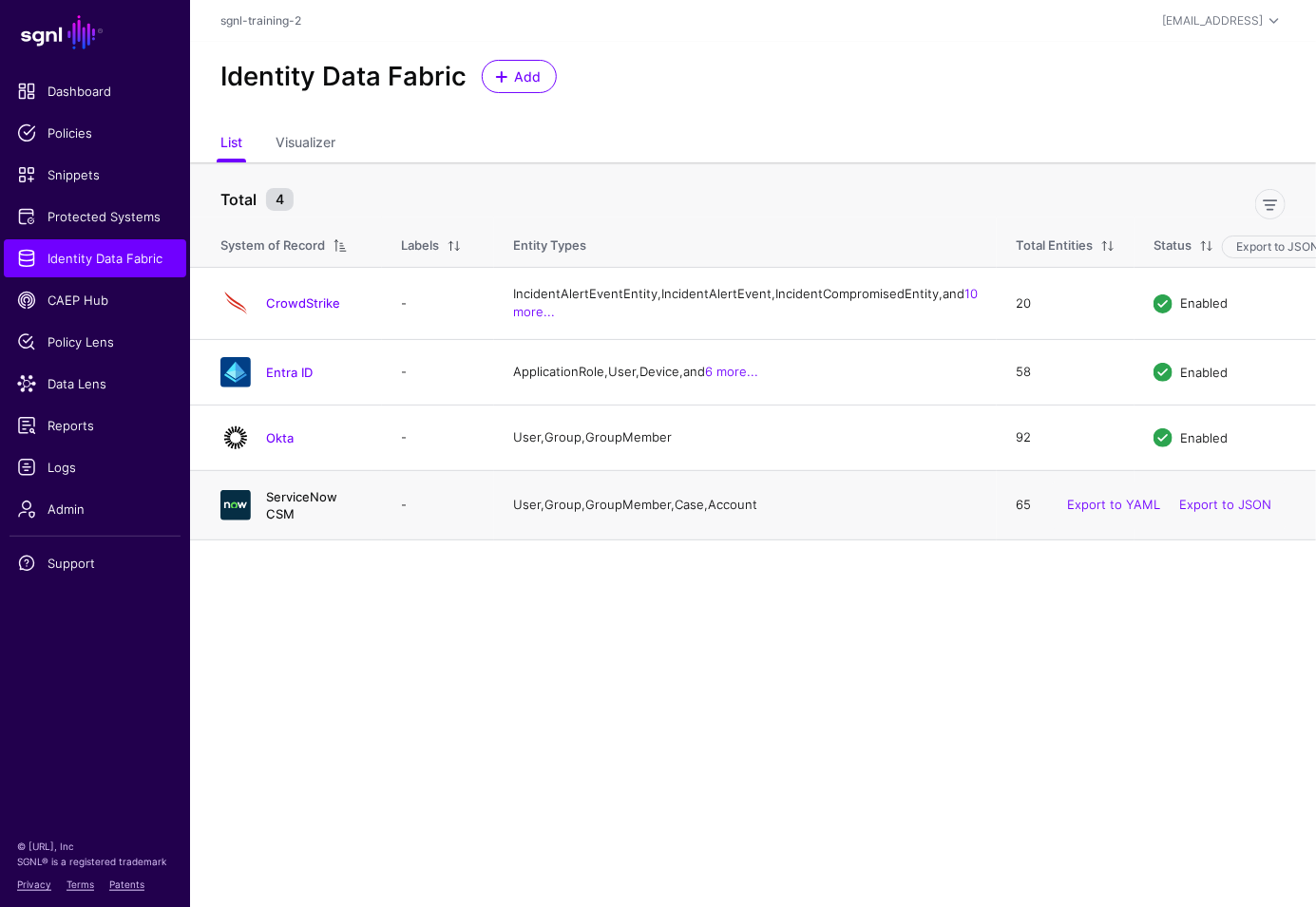
click at [309, 522] on link "ServiceNow CSM" at bounding box center [301, 504] width 72 height 32
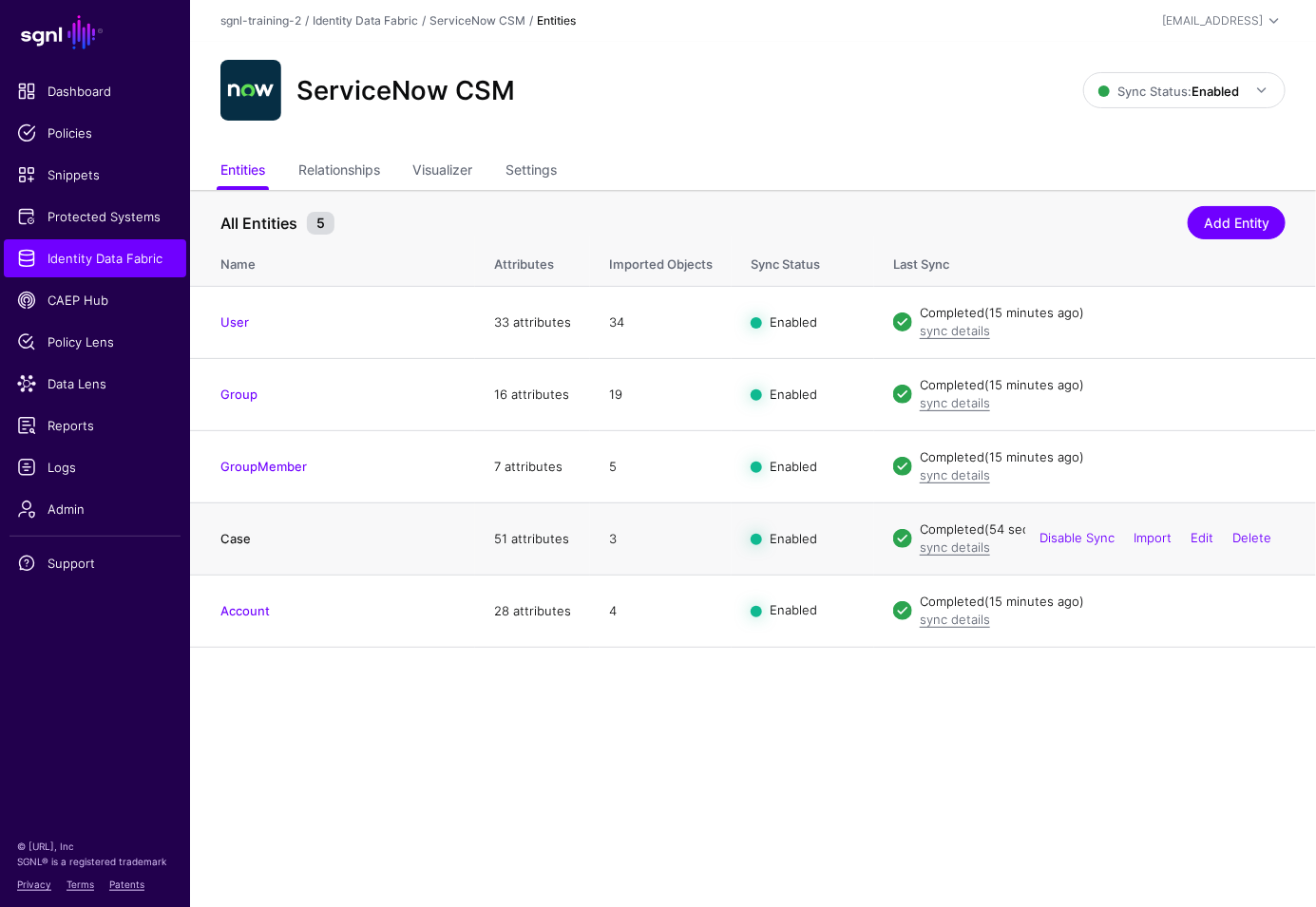
click at [241, 541] on link "Case" at bounding box center [235, 539] width 30 height 15
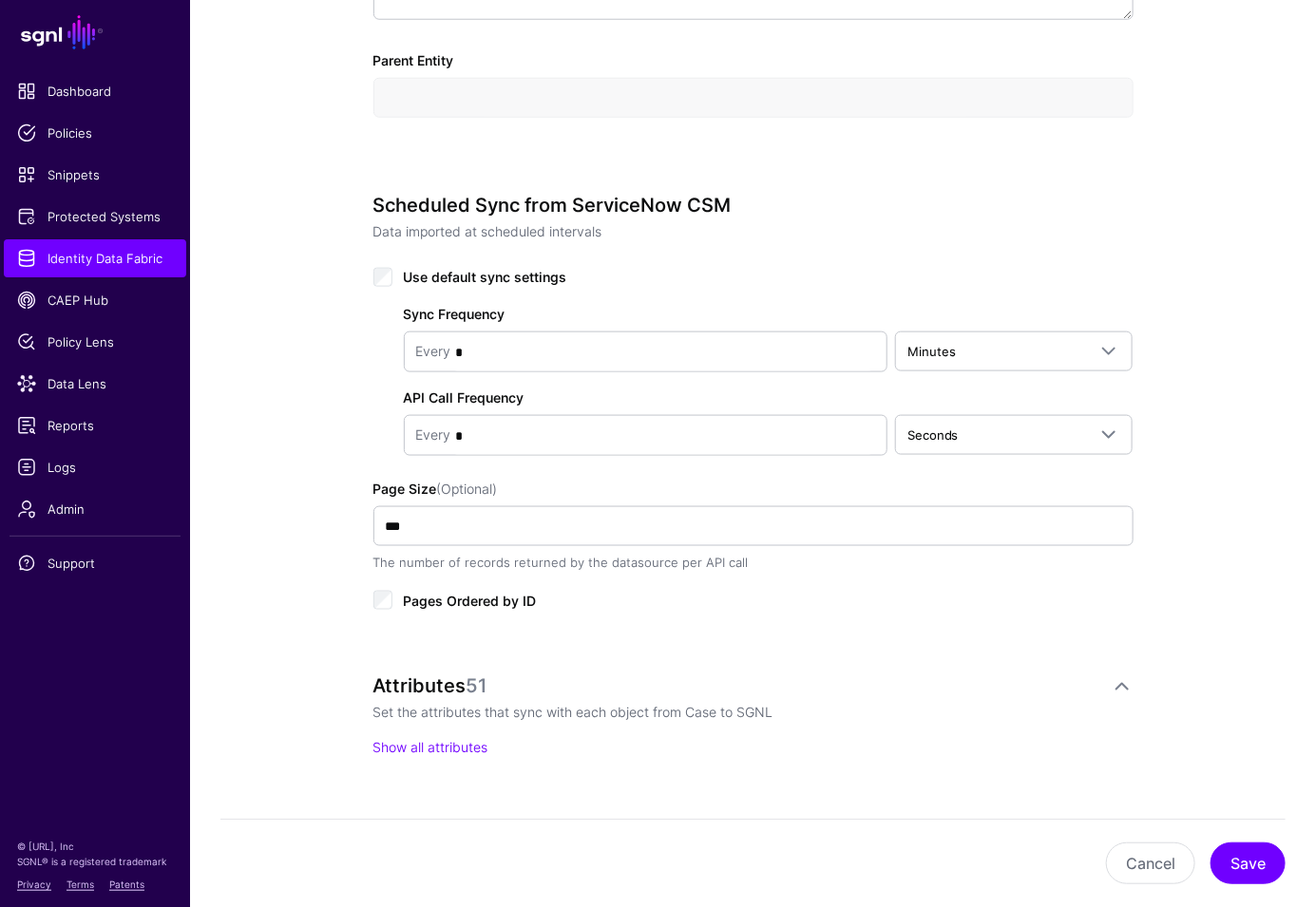
scroll to position [854, 0]
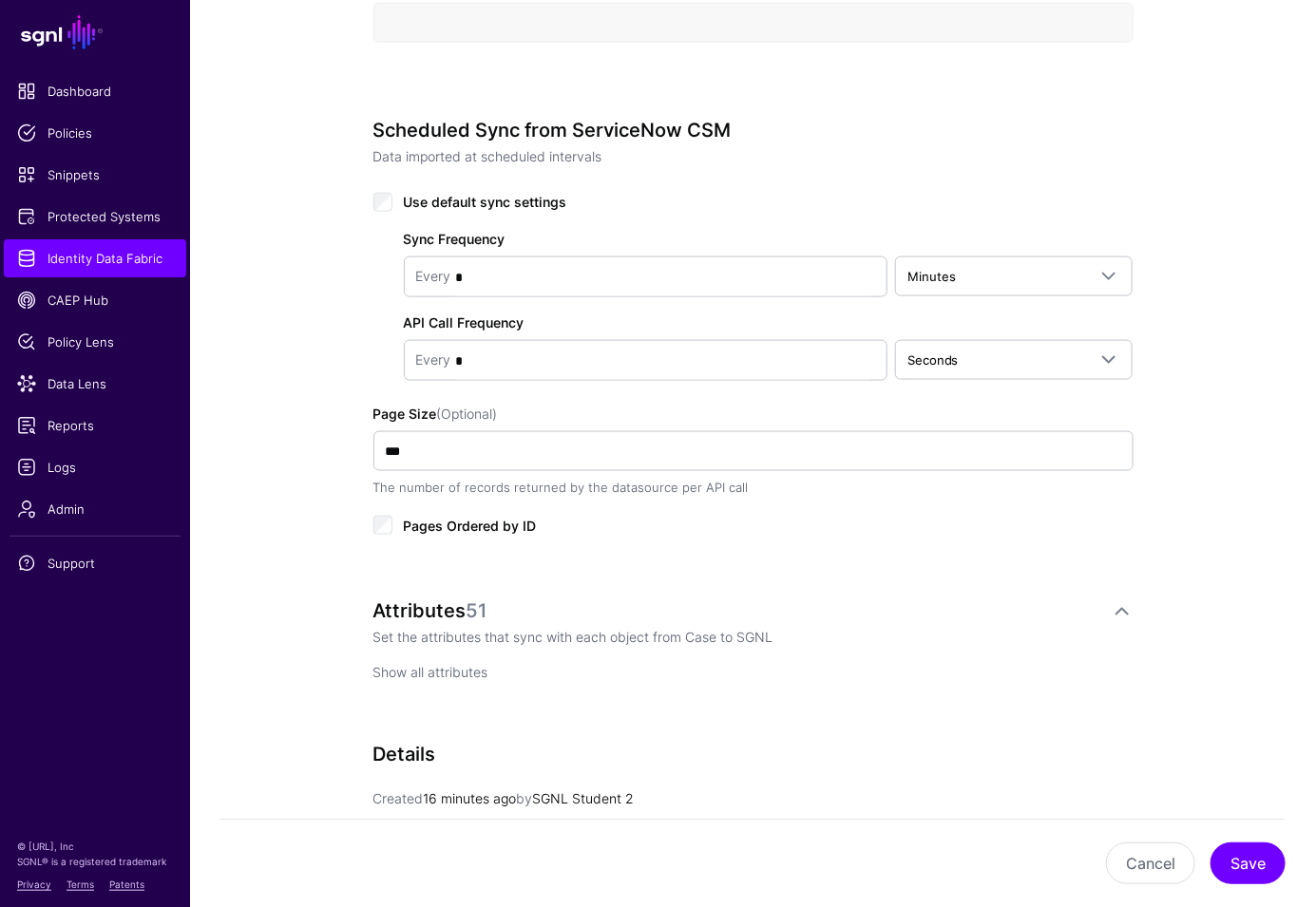
click at [440, 670] on link "Show all attributes" at bounding box center [430, 672] width 115 height 16
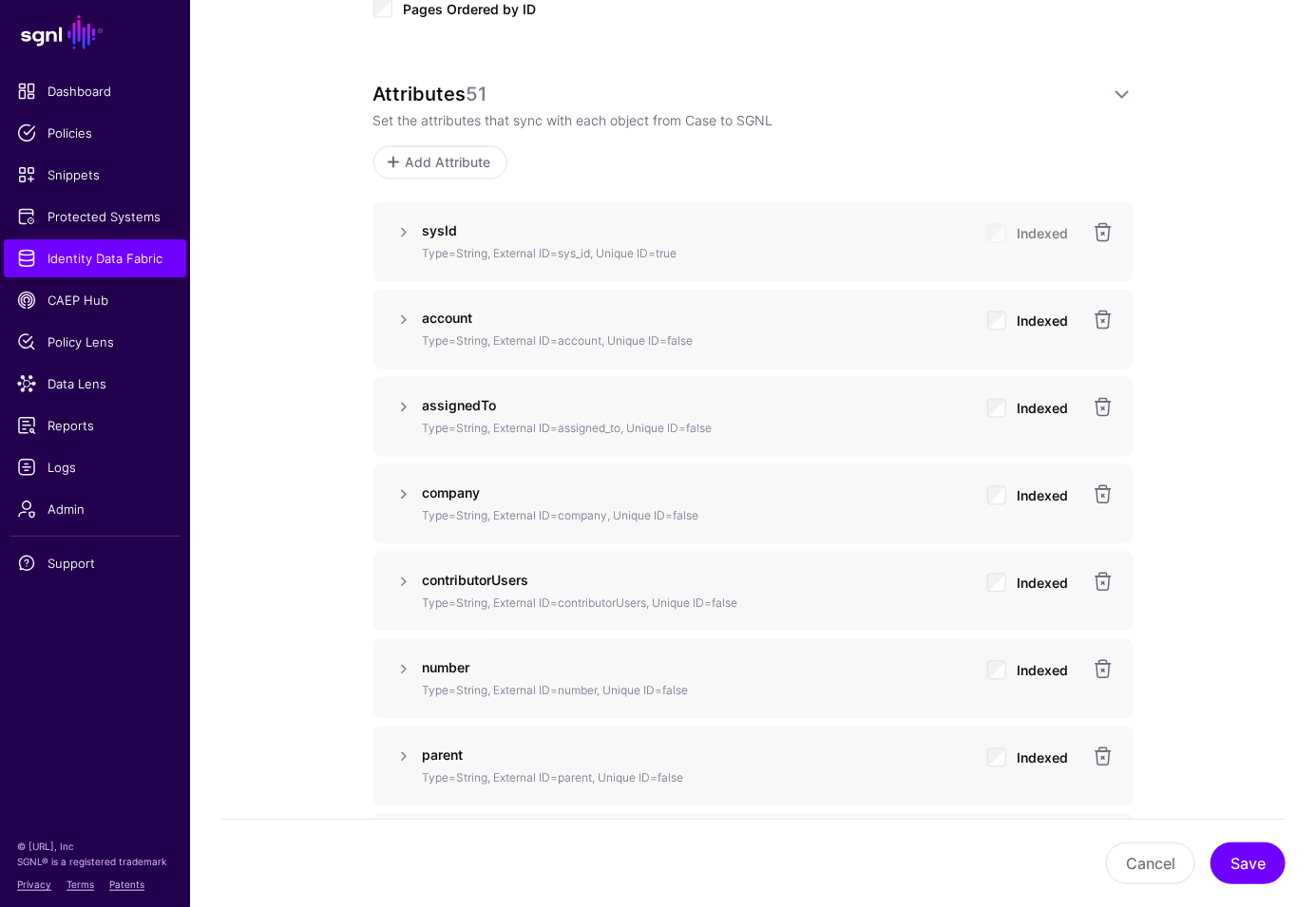
scroll to position [1034, 0]
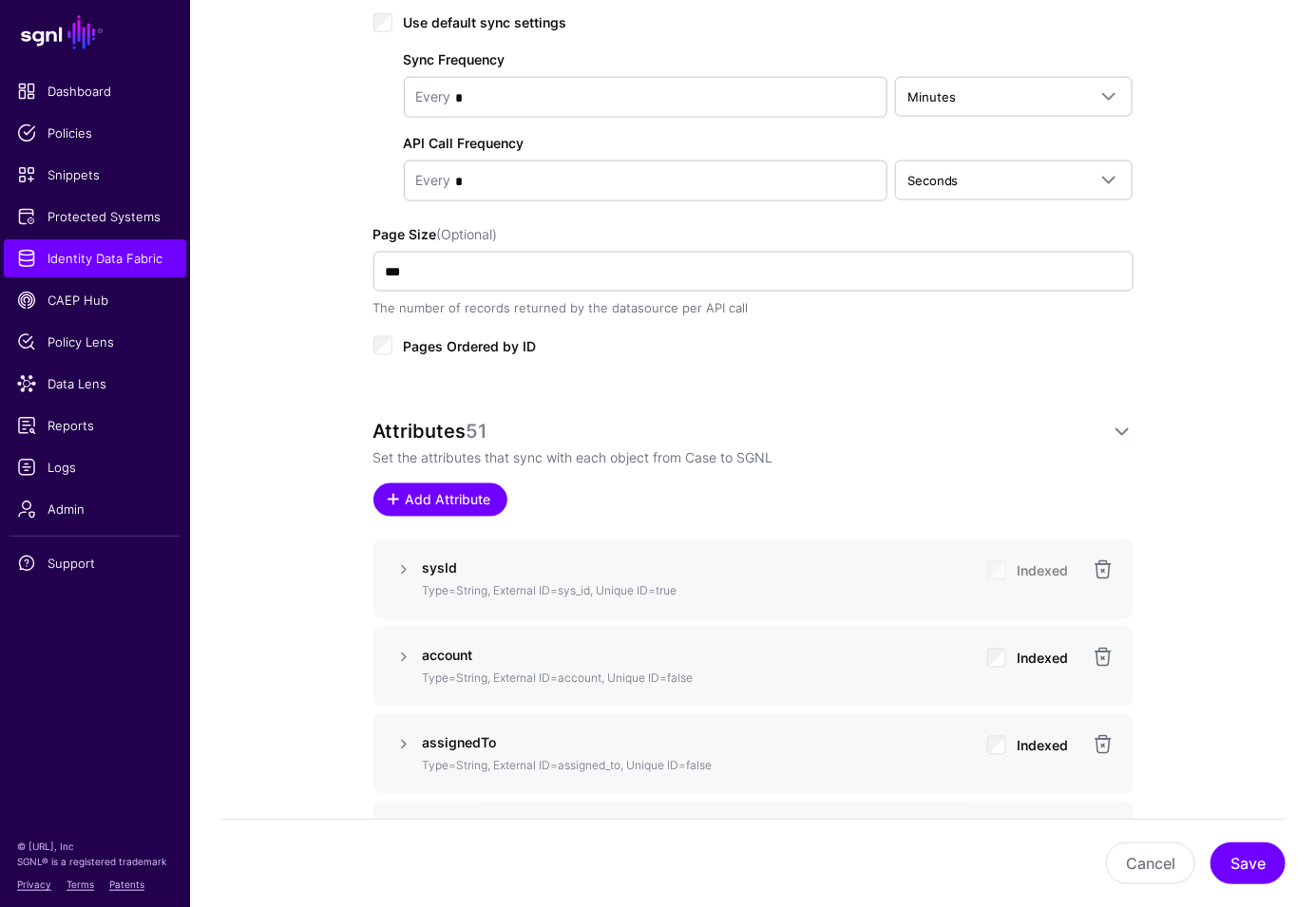
click at [434, 509] on link "Add Attribute" at bounding box center [440, 499] width 134 height 33
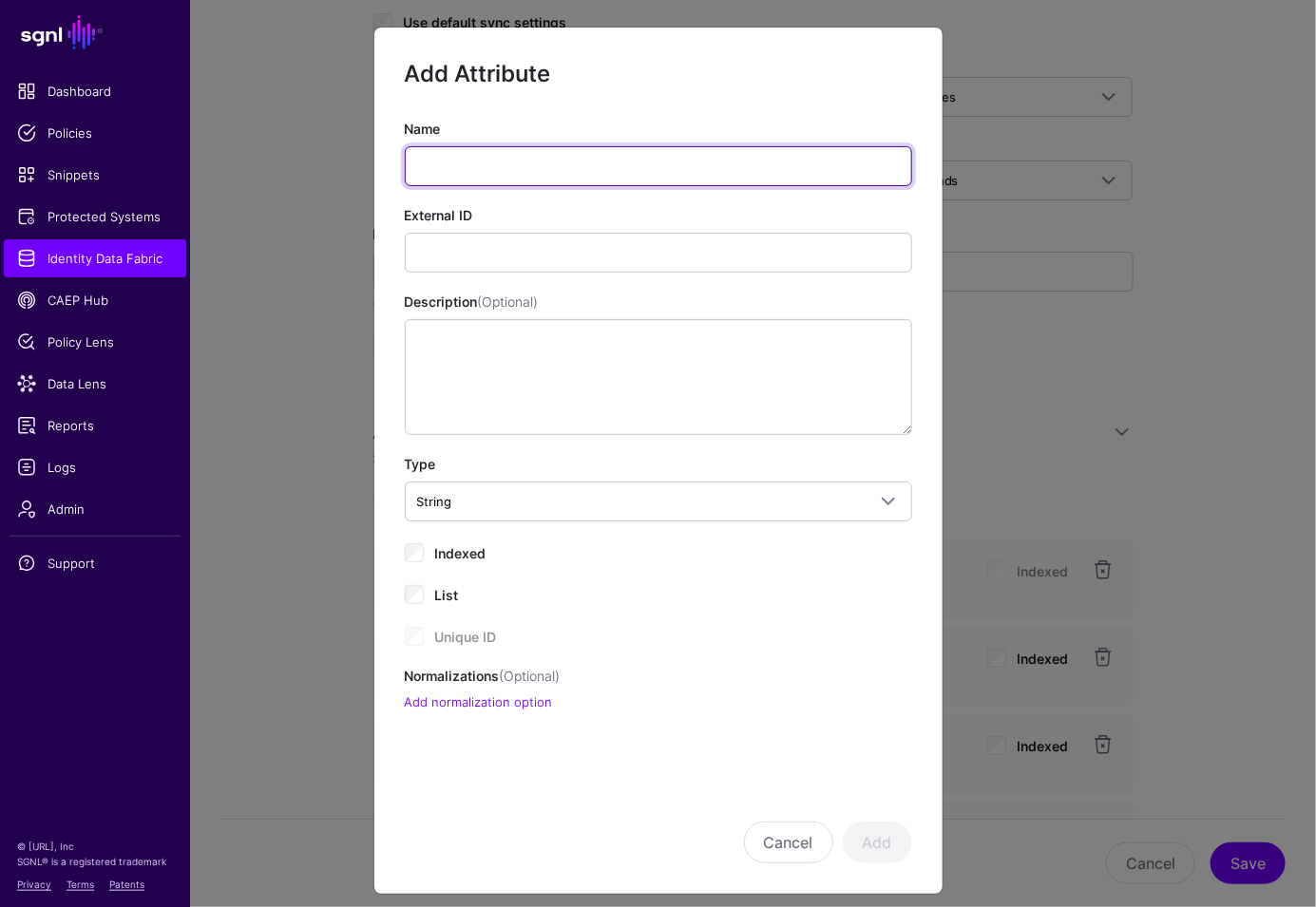
click at [483, 167] on input "Name" at bounding box center [658, 165] width 507 height 40
type input "**********"
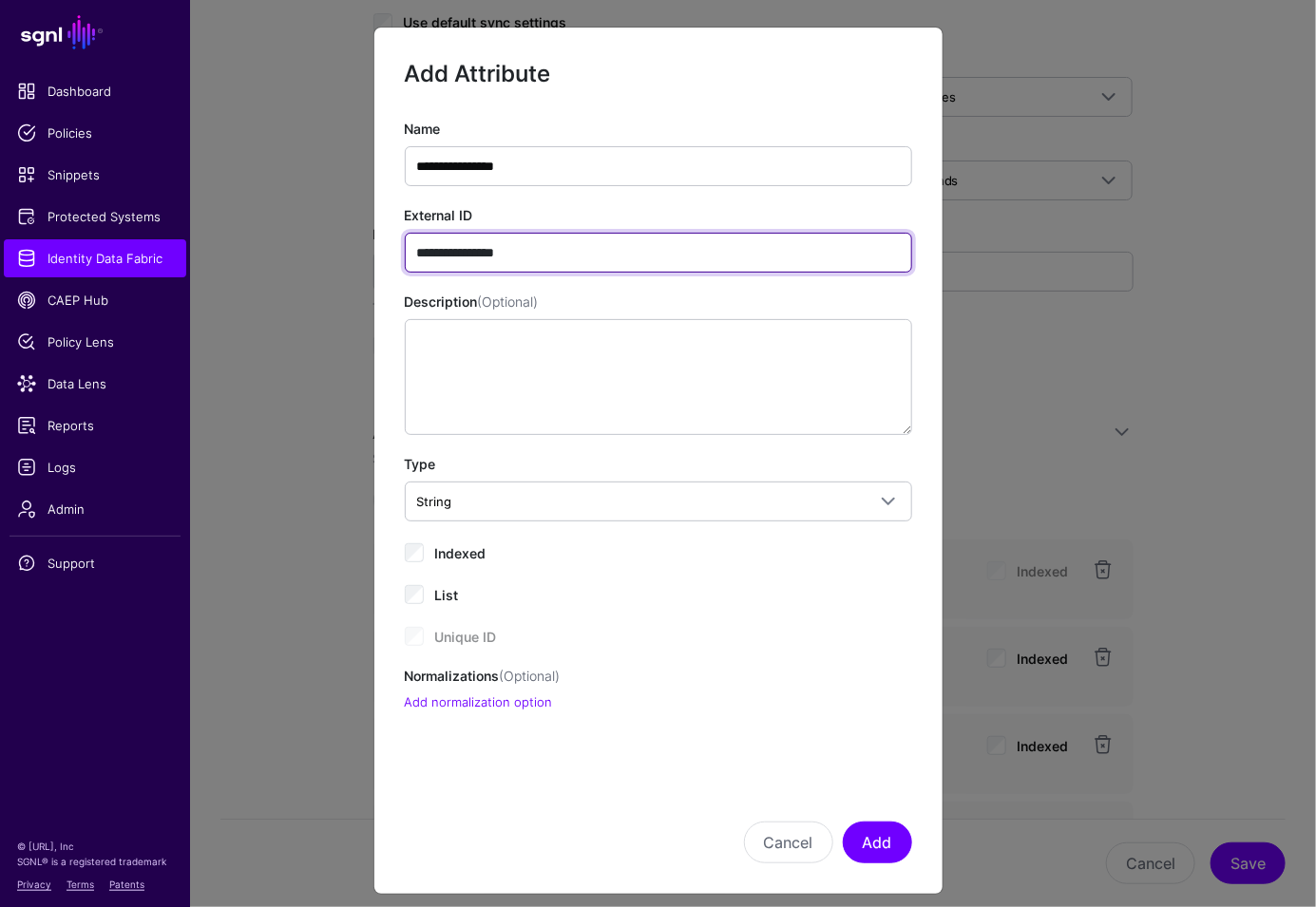
type input "**********"
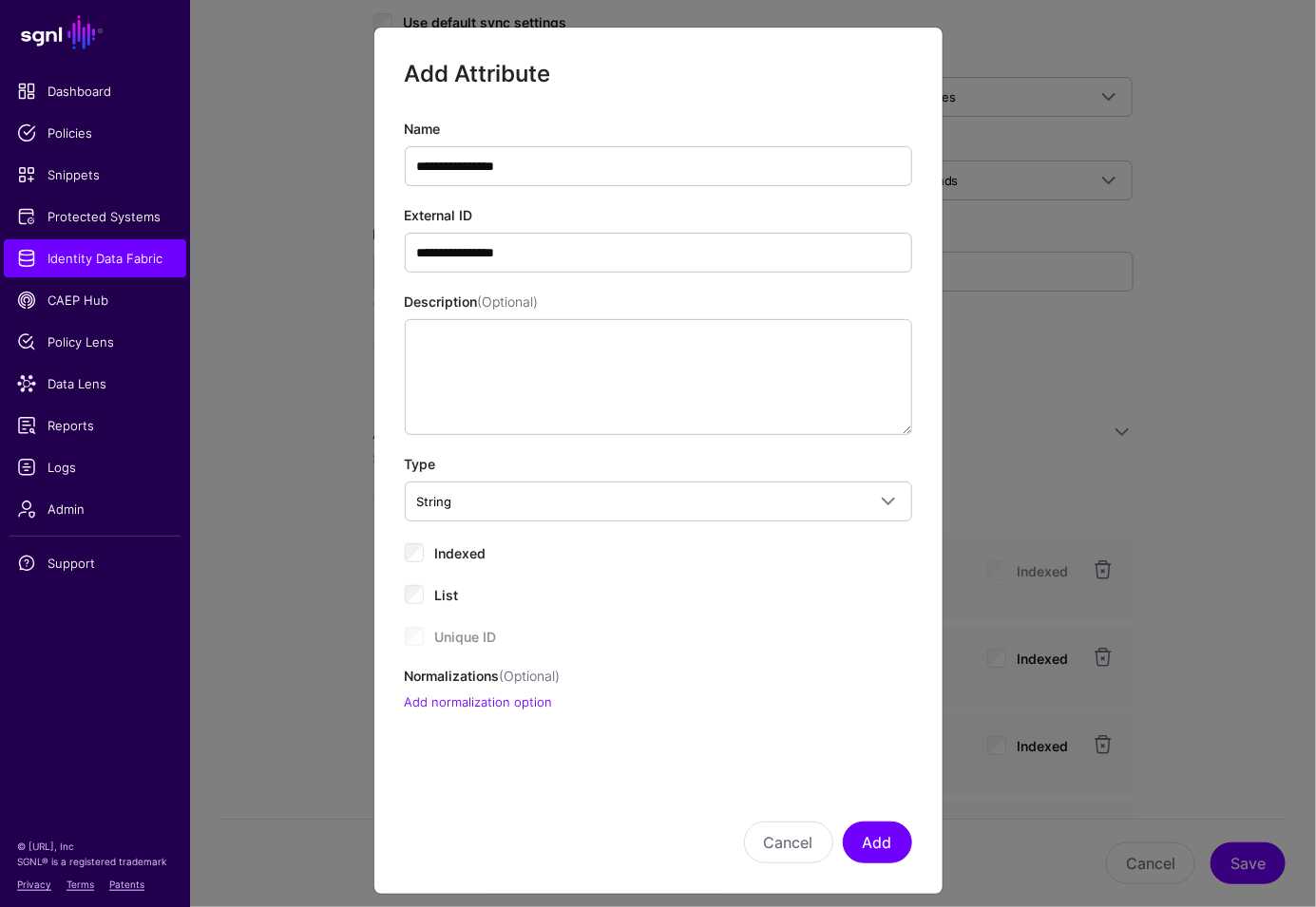
click at [453, 566] on div "**********" at bounding box center [658, 415] width 507 height 593
click at [453, 557] on span "Indexed" at bounding box center [460, 553] width 51 height 16
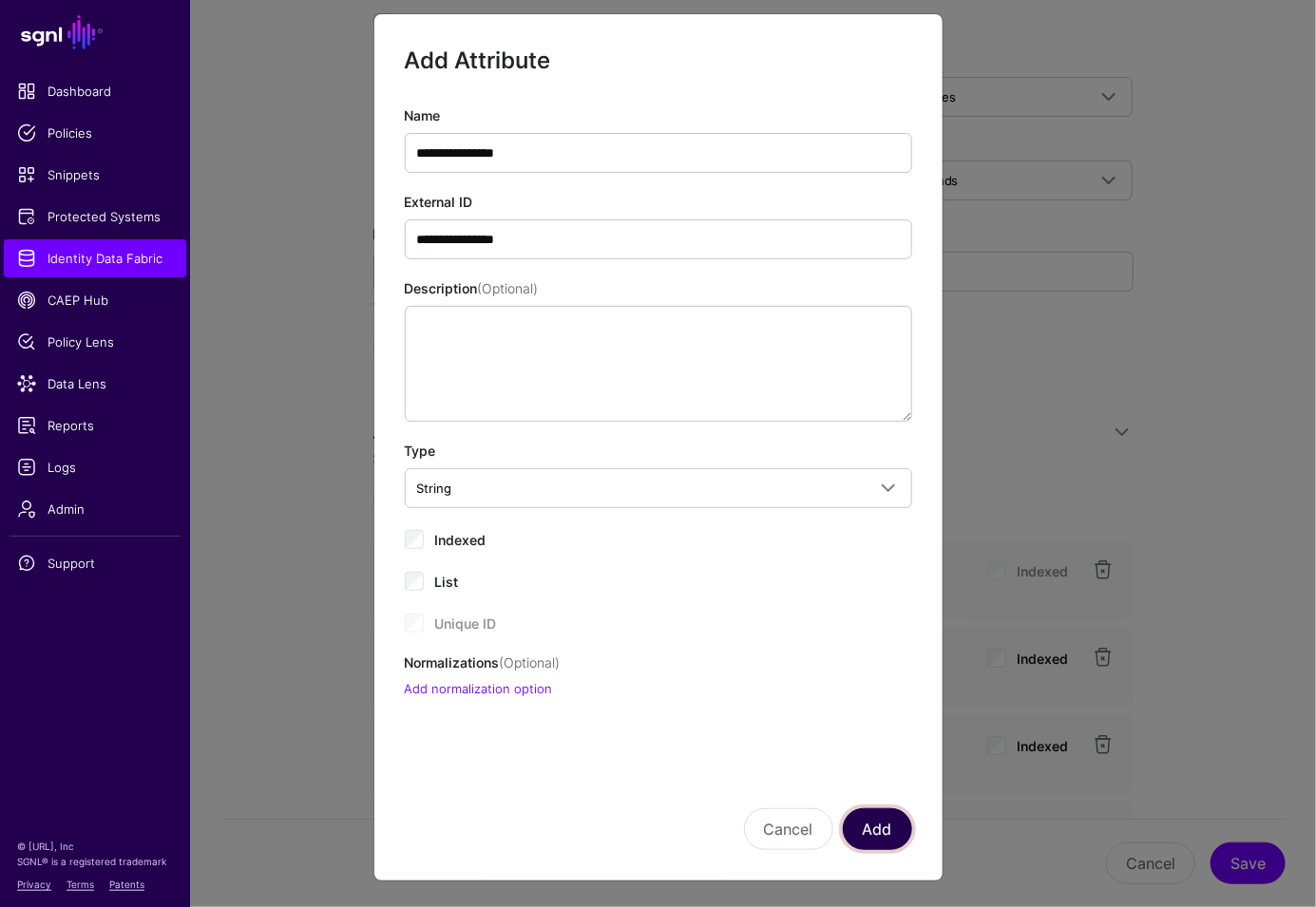
click at [896, 837] on button "Add" at bounding box center [877, 829] width 70 height 42
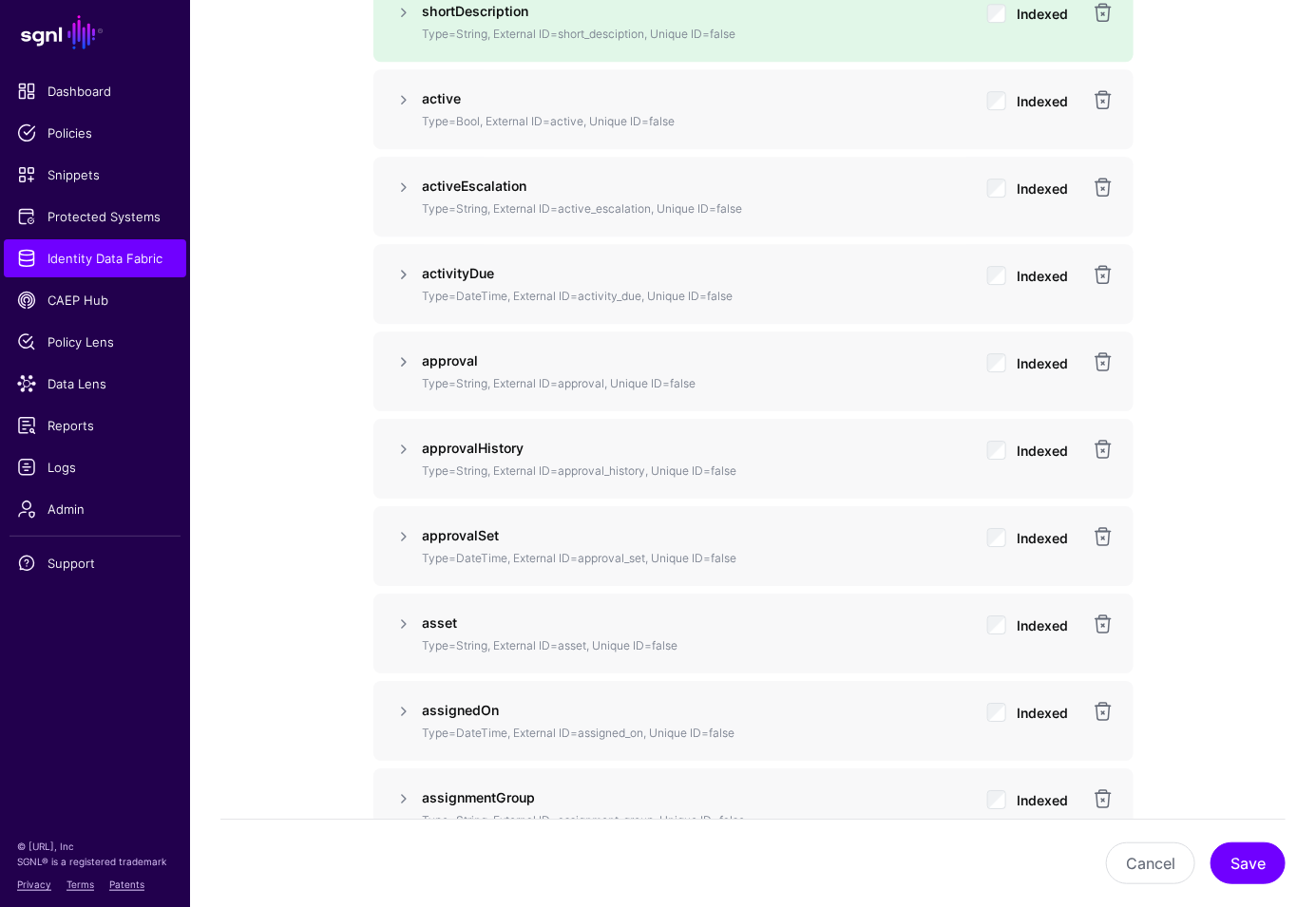
scroll to position [2332, 0]
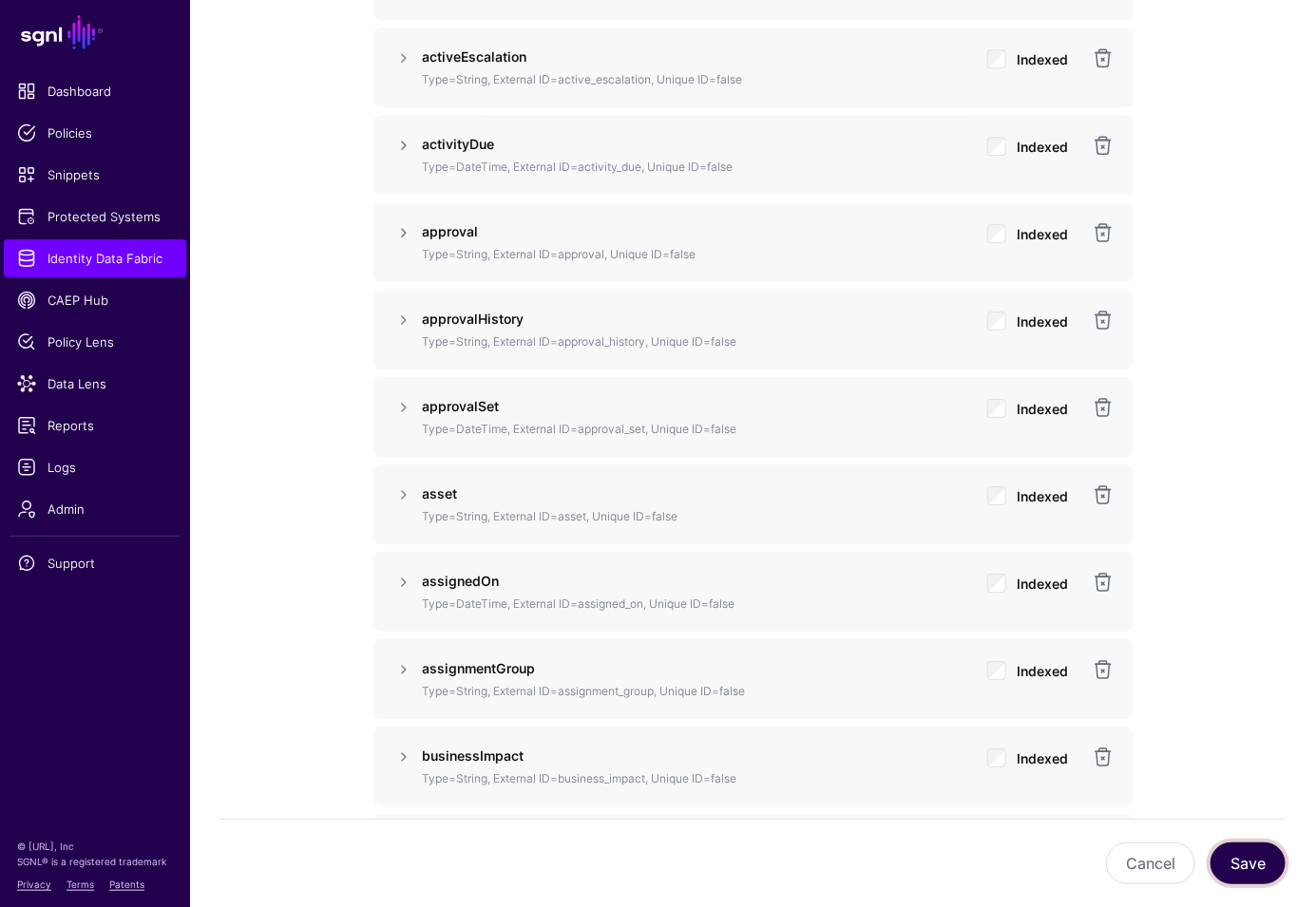
click at [1244, 873] on button "Save" at bounding box center [1247, 863] width 75 height 42
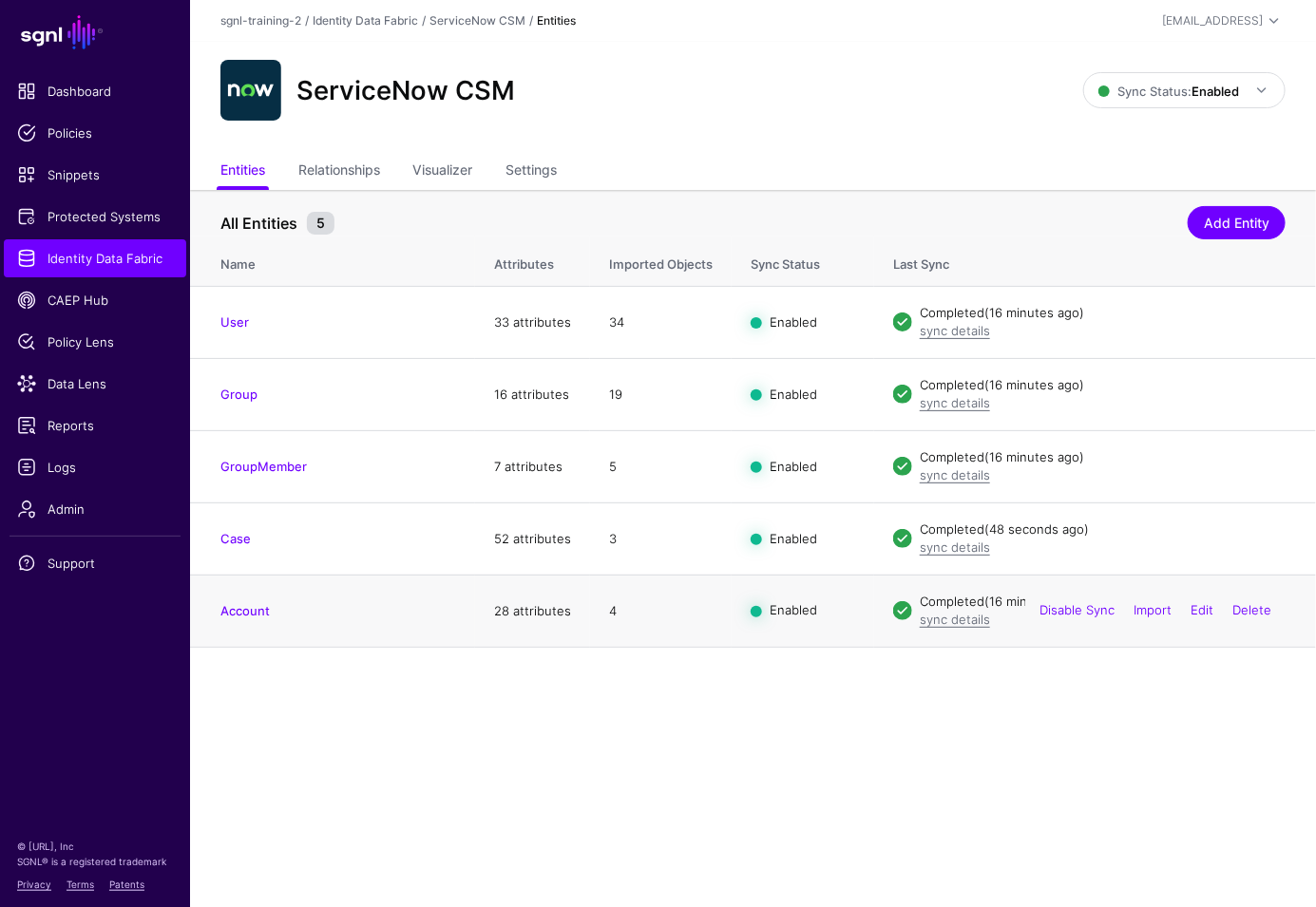
click at [548, 666] on main "SGNL Dashboard Policies Snippets Protected Systems Identity Data Fabric CAEP Hu…" at bounding box center [658, 453] width 1316 height 907
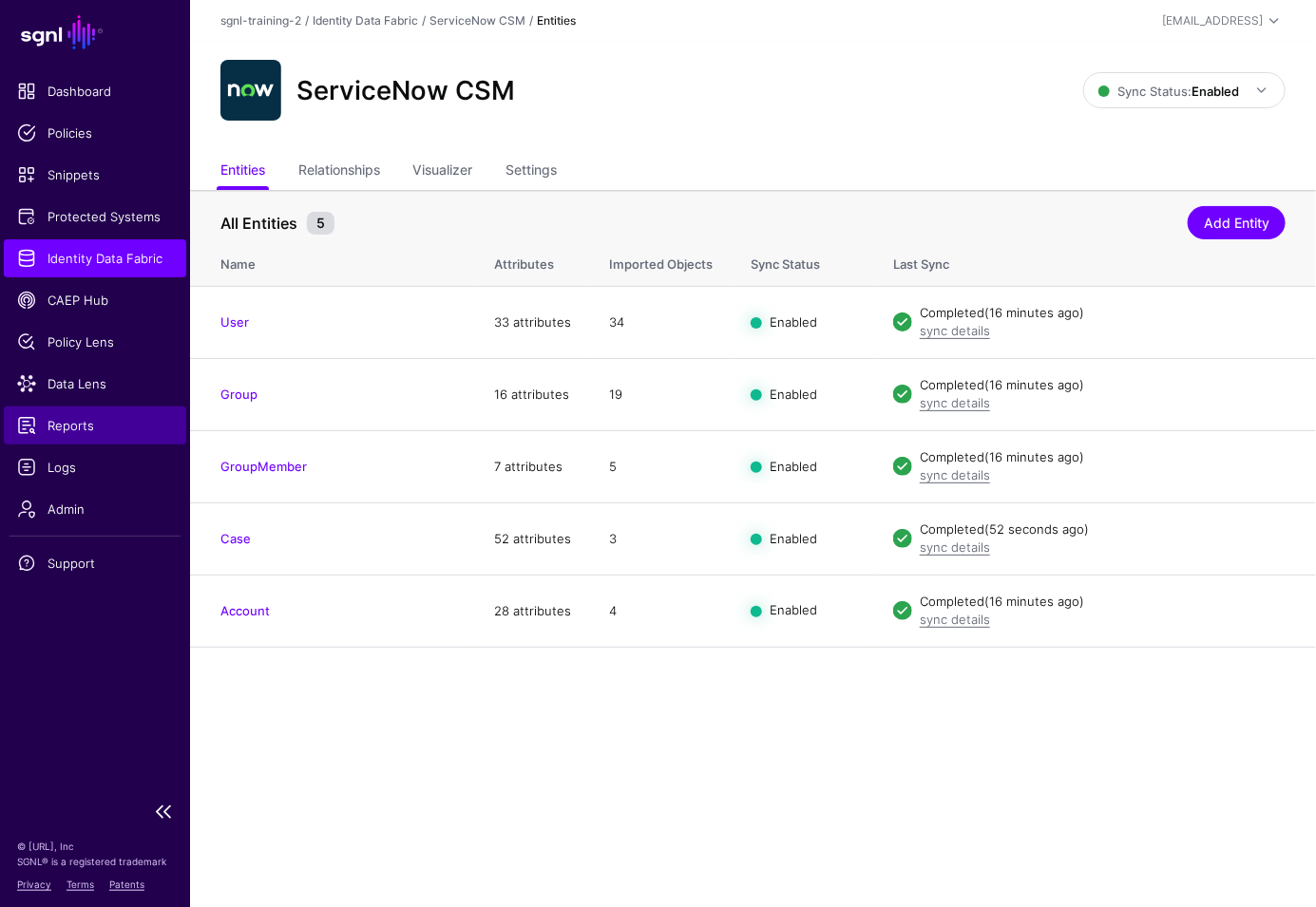
click at [70, 412] on link "Reports" at bounding box center [95, 425] width 183 height 38
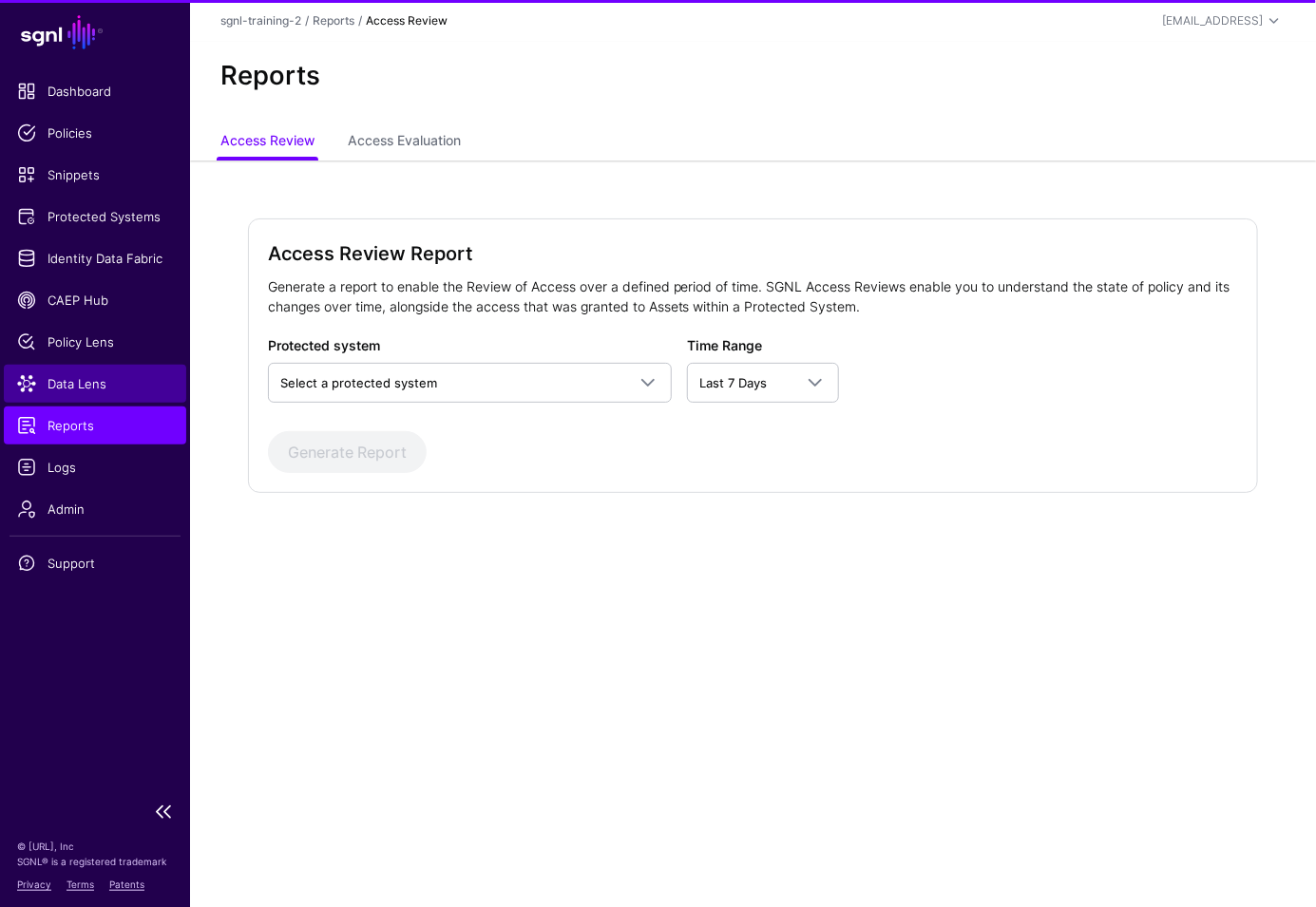
drag, startPoint x: 69, startPoint y: 448, endPoint x: 66, endPoint y: 388, distance: 60.1
click at [69, 448] on link "Logs" at bounding box center [95, 467] width 183 height 38
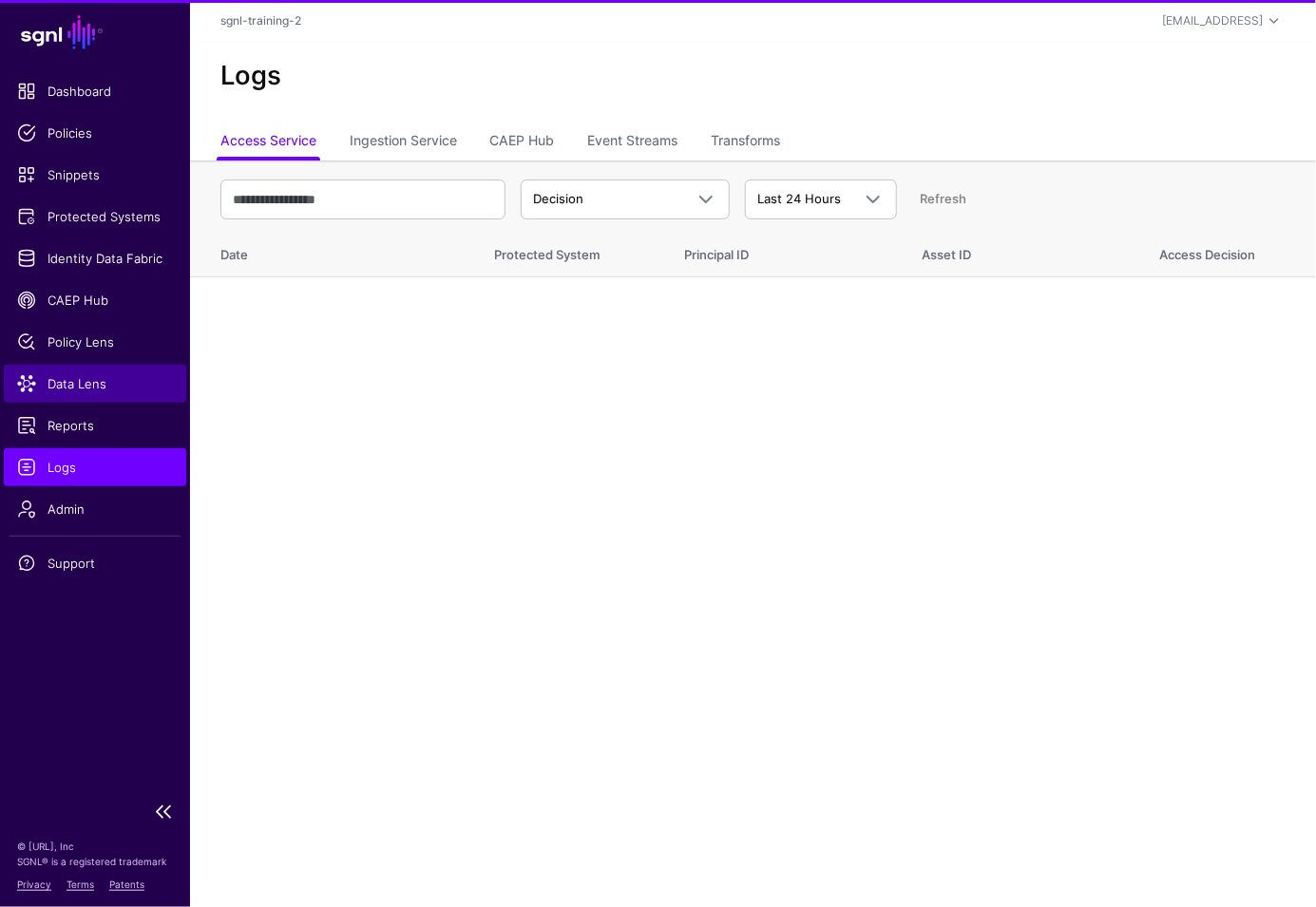
click at [66, 387] on span "Data Lens" at bounding box center [95, 383] width 156 height 19
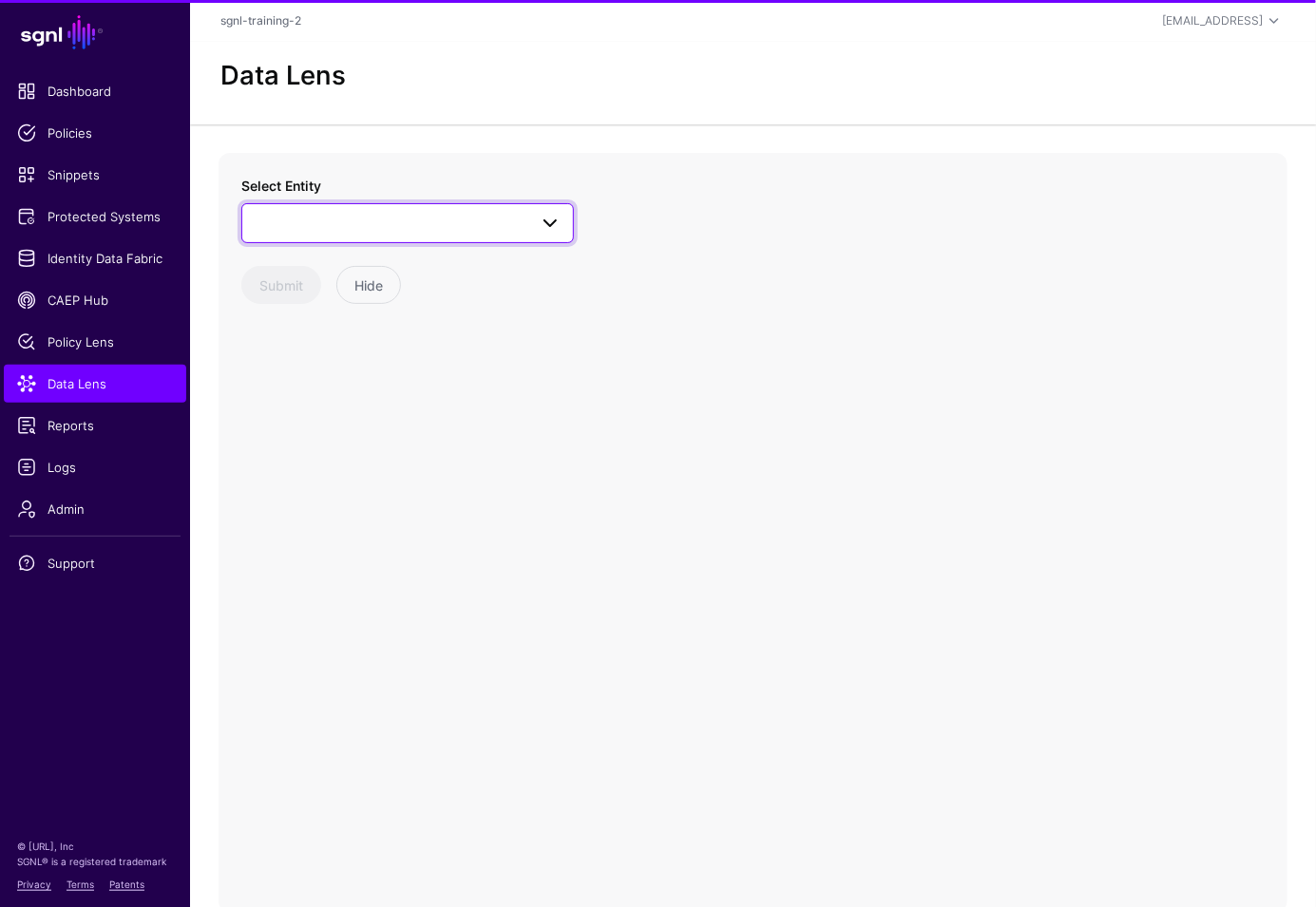
click at [390, 217] on span at bounding box center [407, 223] width 308 height 23
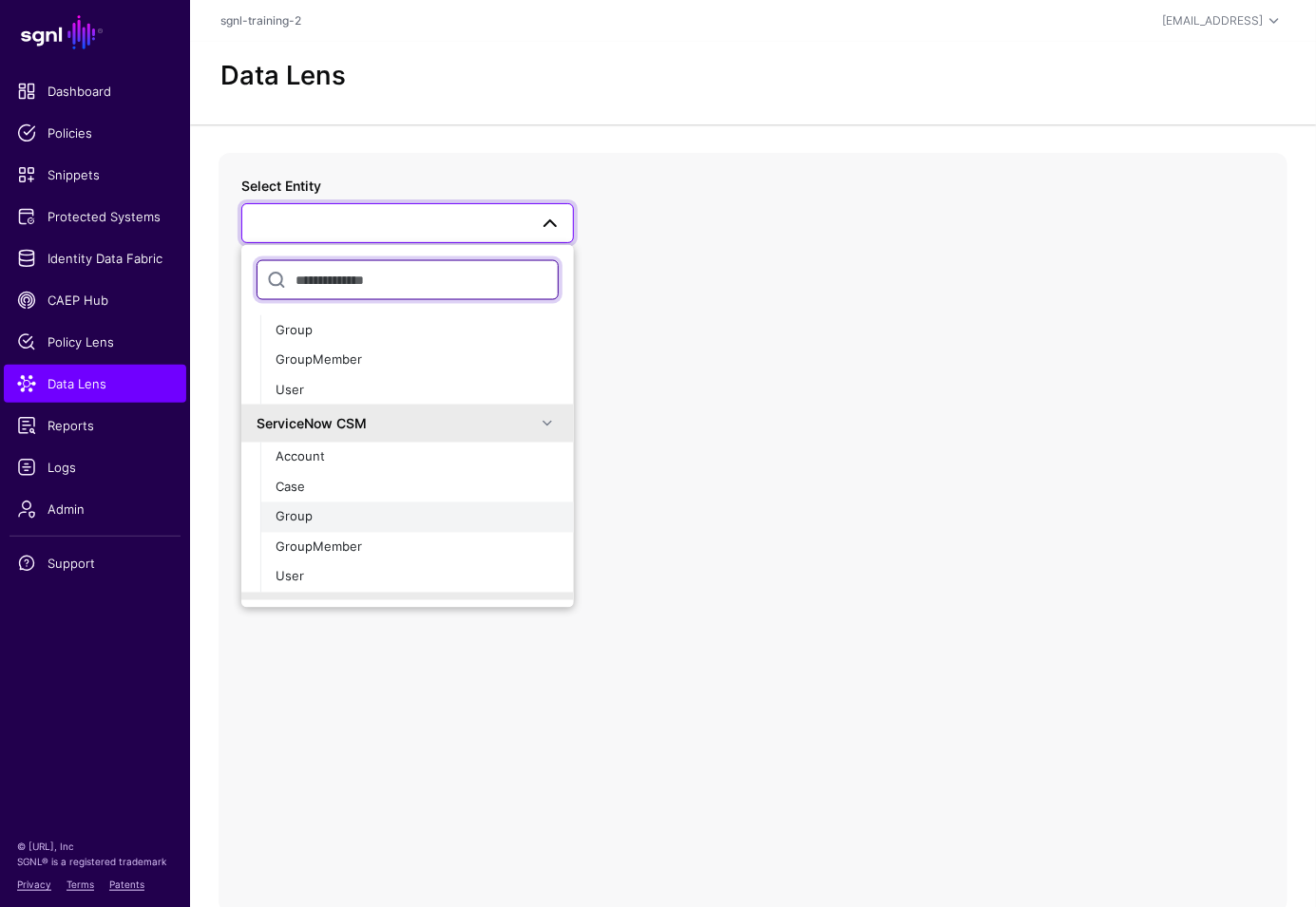
scroll to position [477, 0]
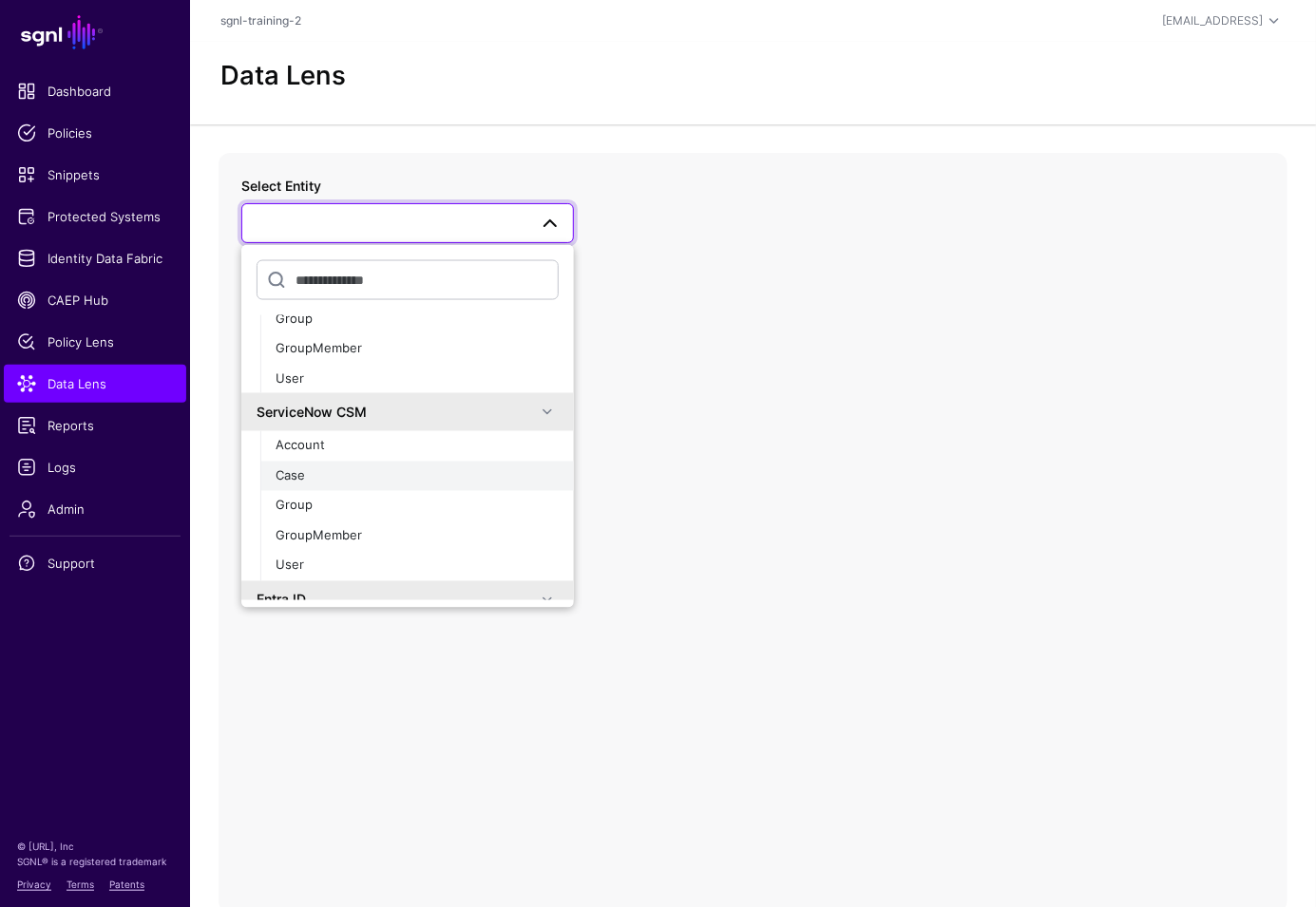
click at [352, 477] on div "Case" at bounding box center [416, 476] width 283 height 19
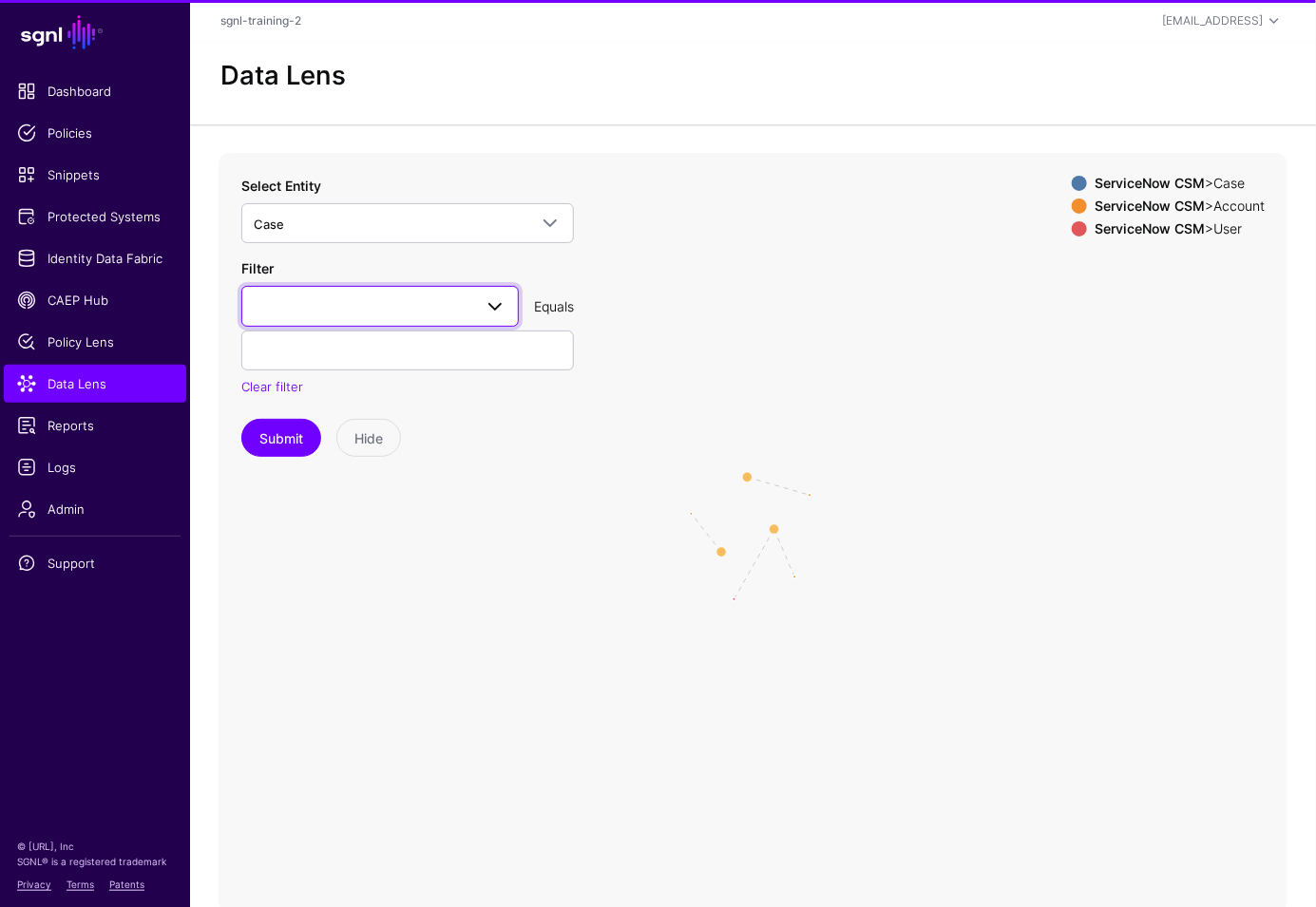
click at [419, 302] on span at bounding box center [380, 306] width 253 height 23
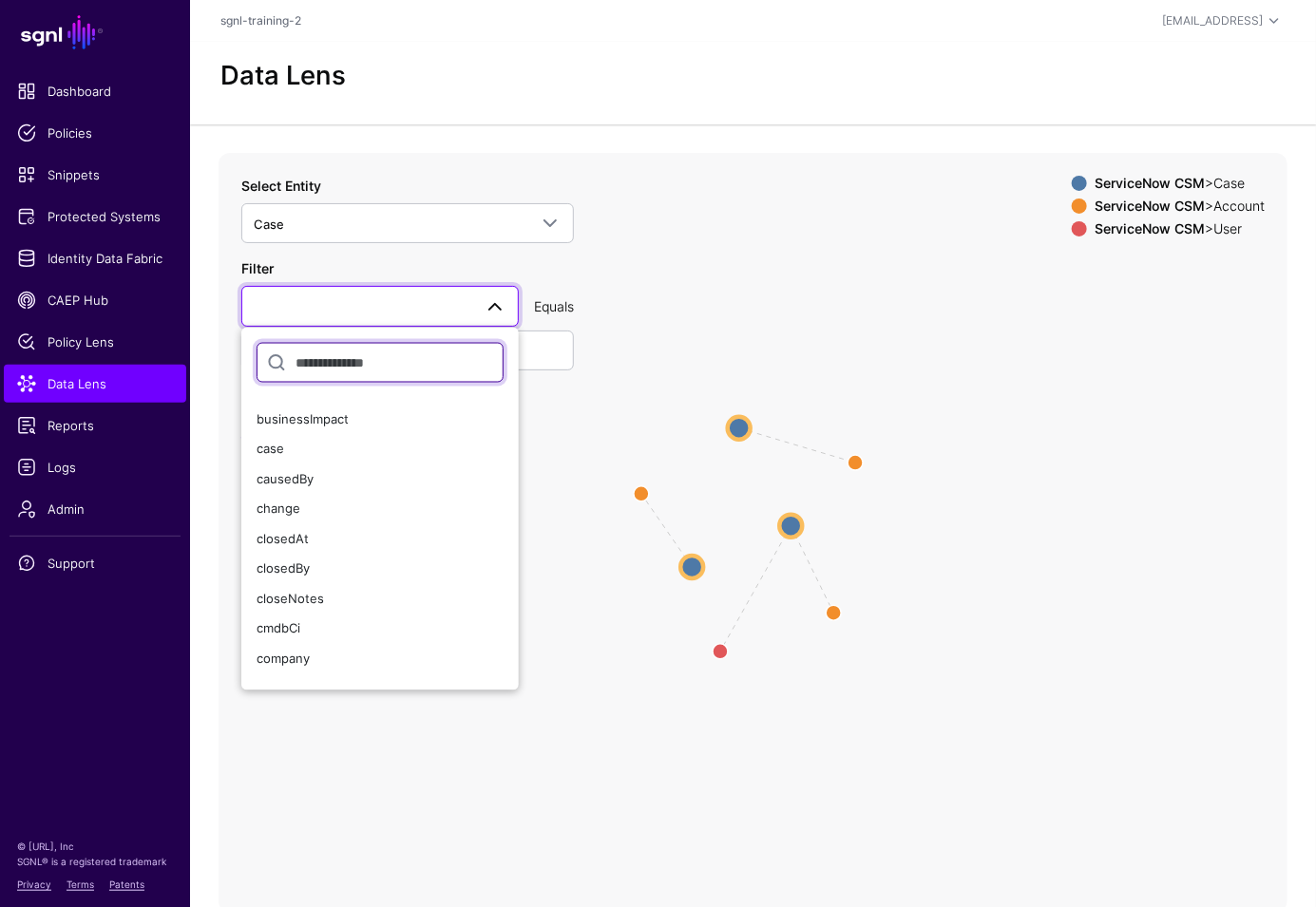
scroll to position [716, 0]
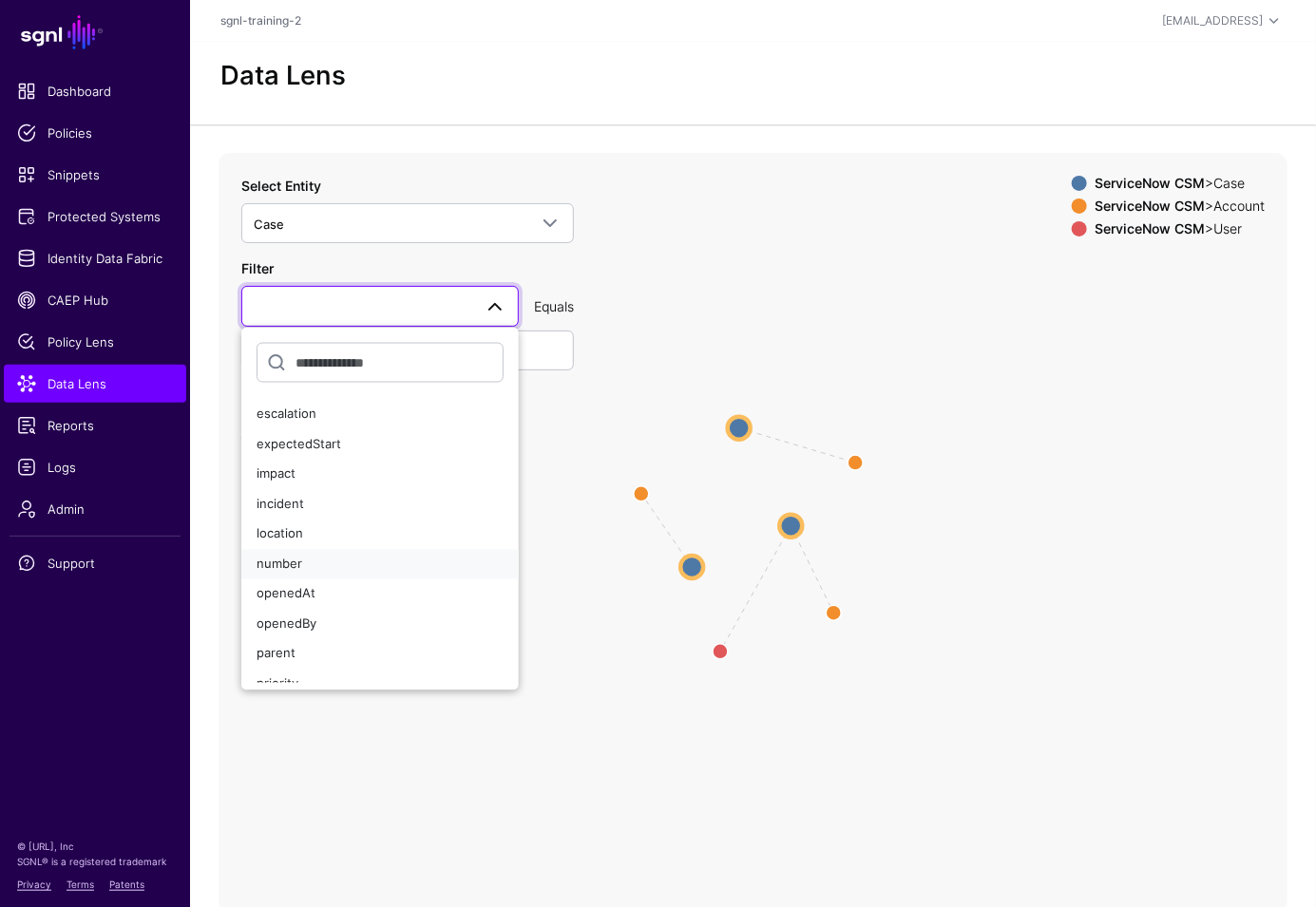
drag, startPoint x: 299, startPoint y: 572, endPoint x: 307, endPoint y: 426, distance: 146.2
click at [299, 571] on div "number" at bounding box center [380, 565] width 247 height 19
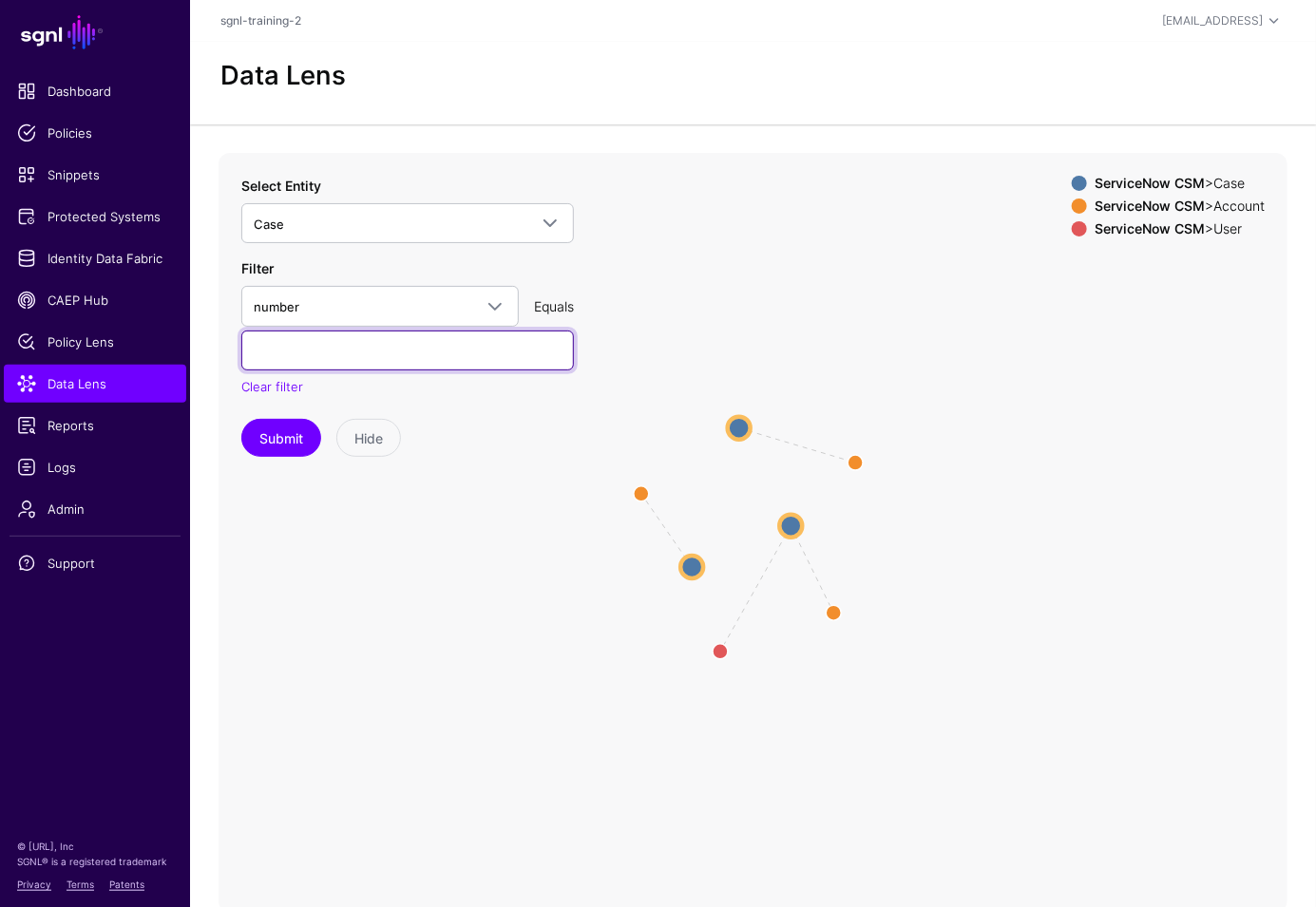
click at [319, 356] on input "text" at bounding box center [408, 350] width 332 height 40
paste input "*********"
type input "*********"
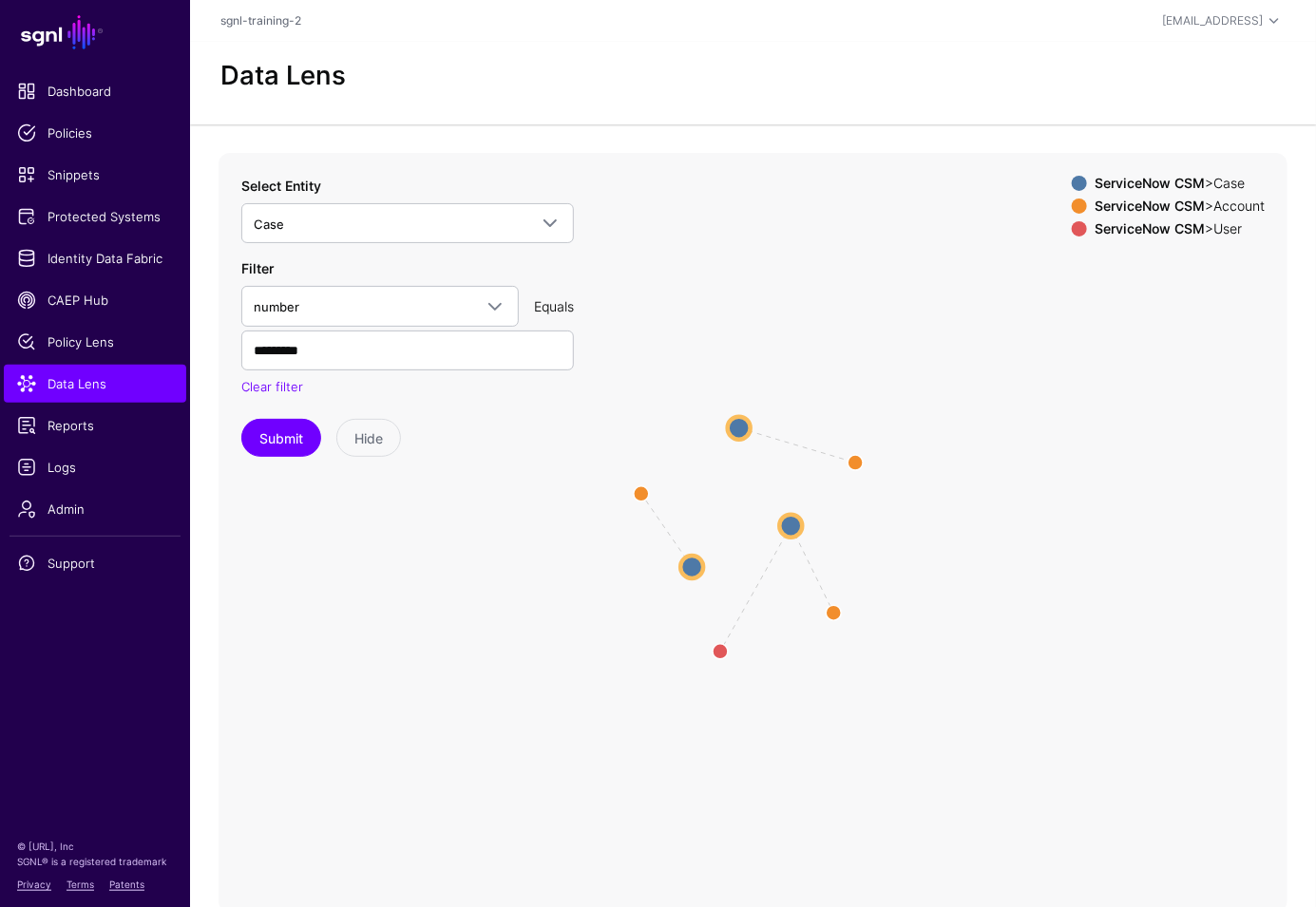
click at [305, 457] on icon "Account AssignedTo Account Account Case Case Case Case Case Case Account Accoun…" at bounding box center [753, 532] width 1069 height 759
click at [298, 440] on button "Submit" at bounding box center [281, 438] width 80 height 38
click at [790, 524] on circle at bounding box center [787, 519] width 23 height 23
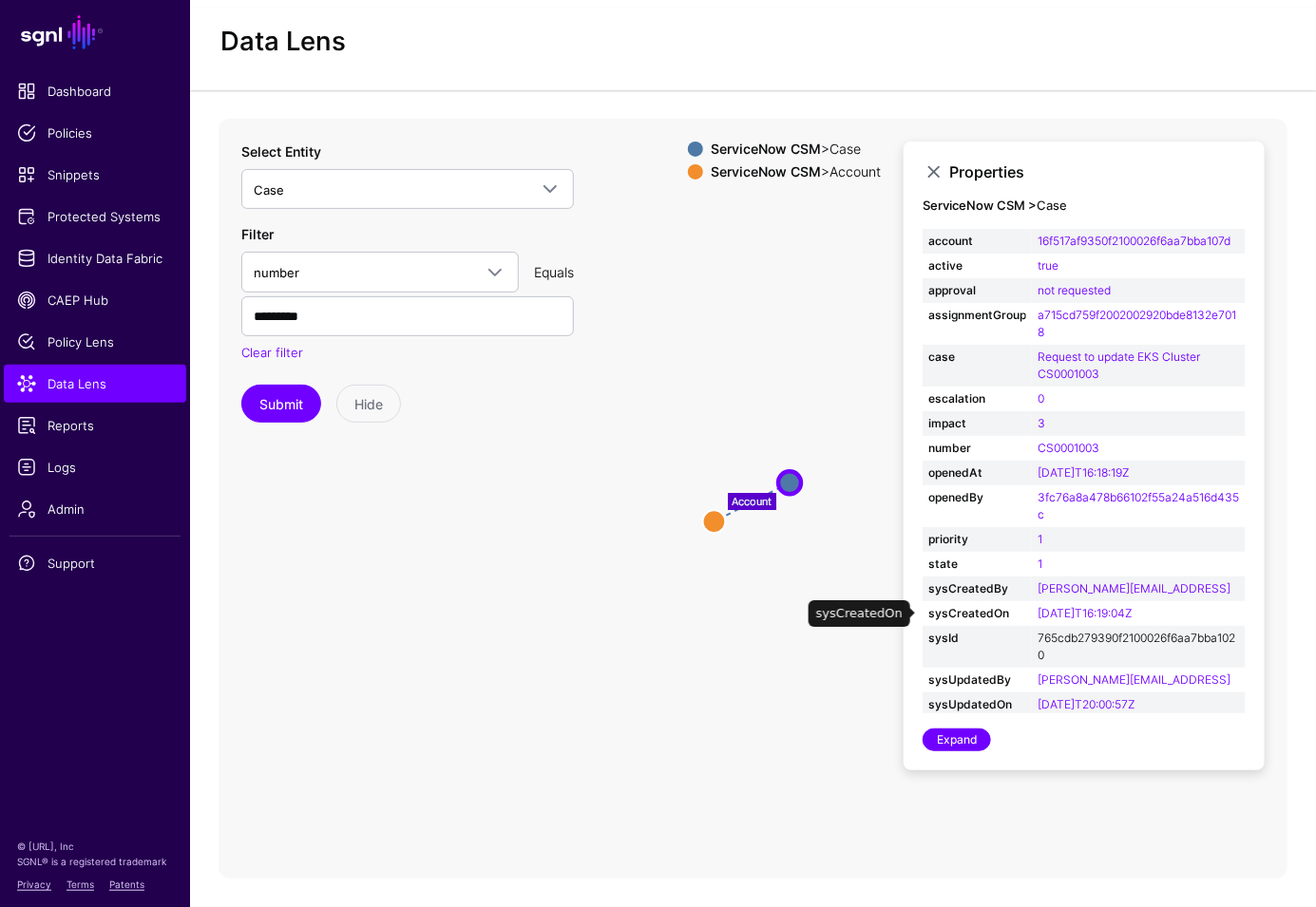
scroll to position [28, 0]
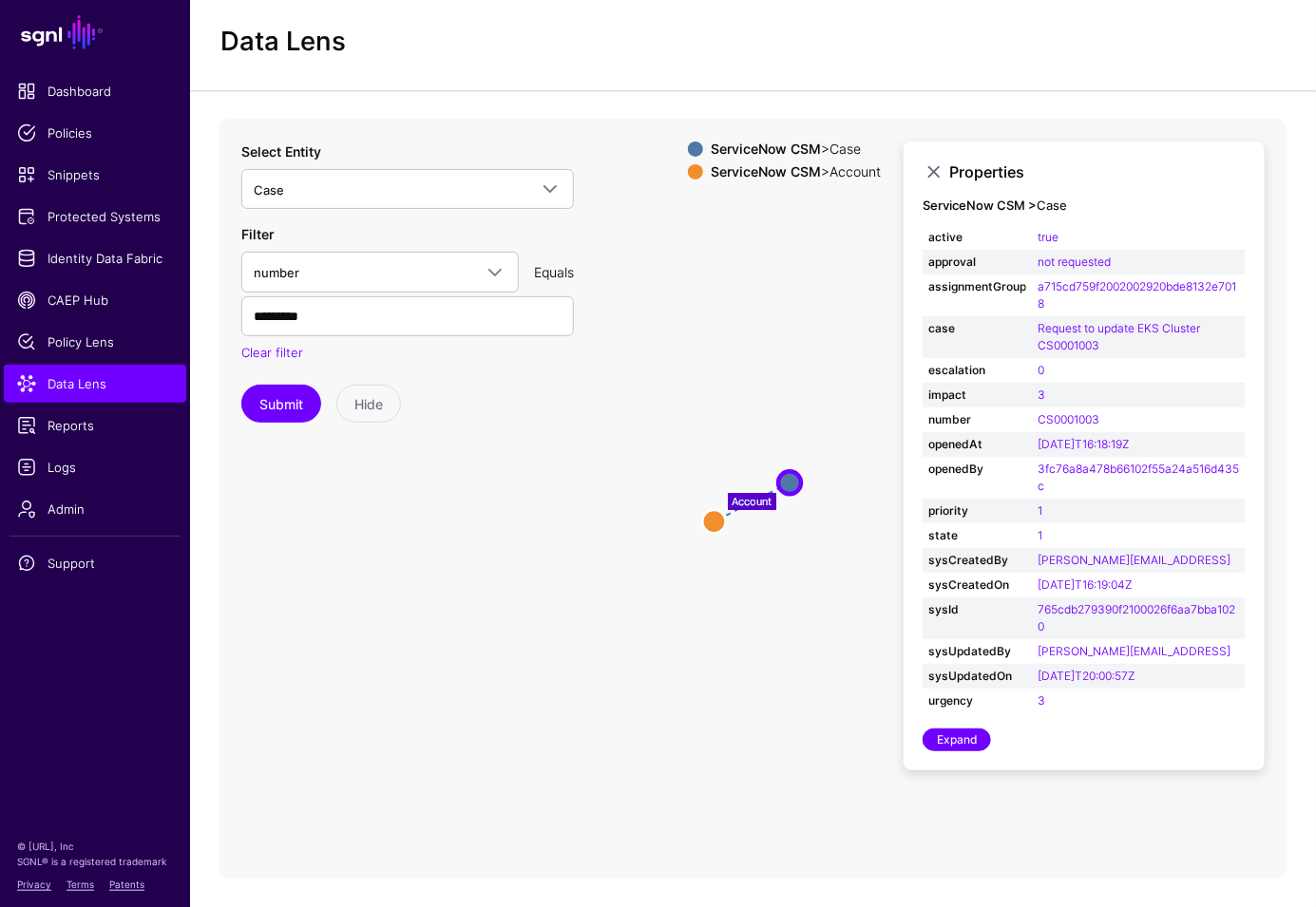
click at [621, 716] on icon "Account Account Account Case Case" at bounding box center [753, 498] width 1069 height 759
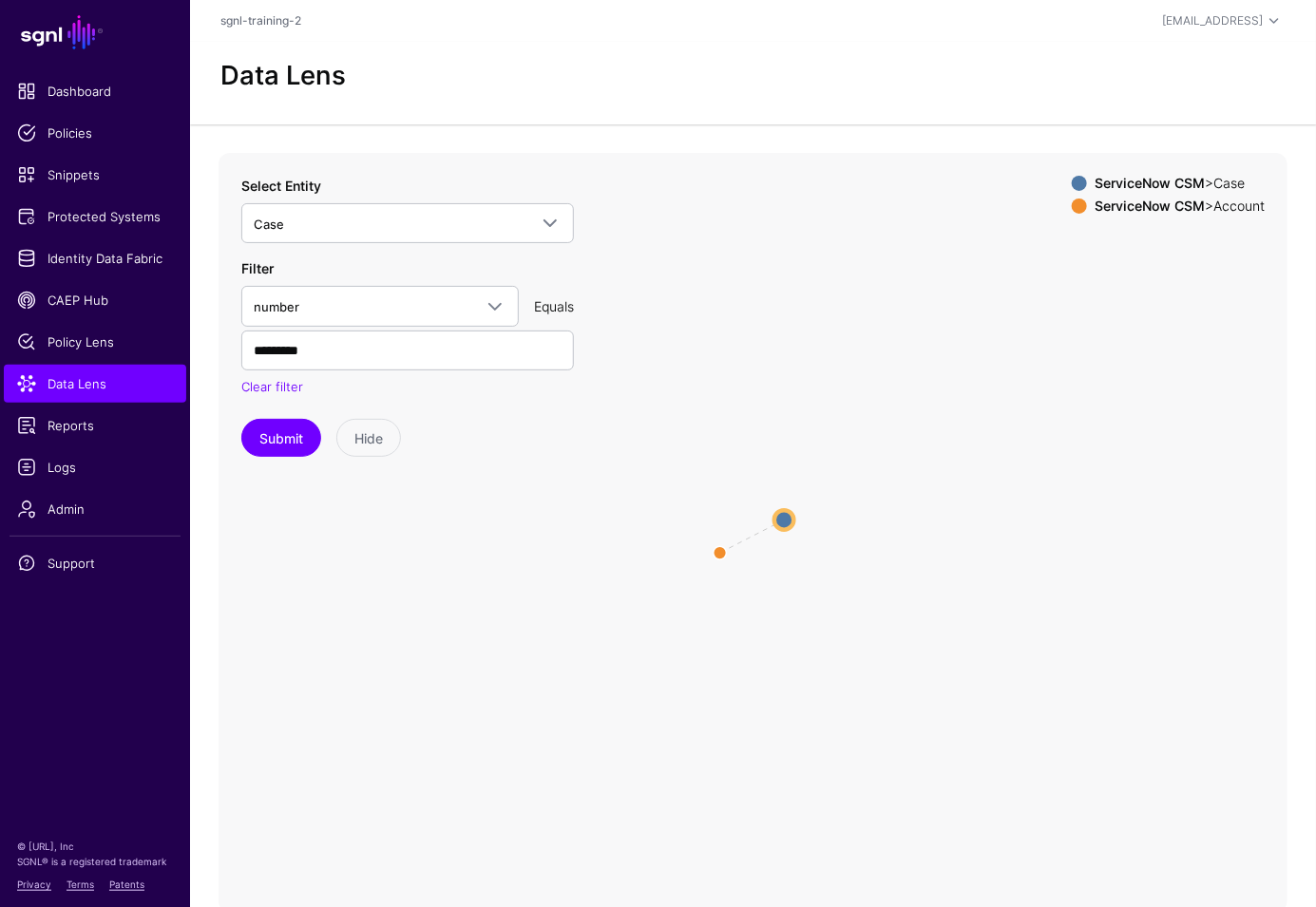
click at [778, 522] on circle at bounding box center [784, 521] width 20 height 20
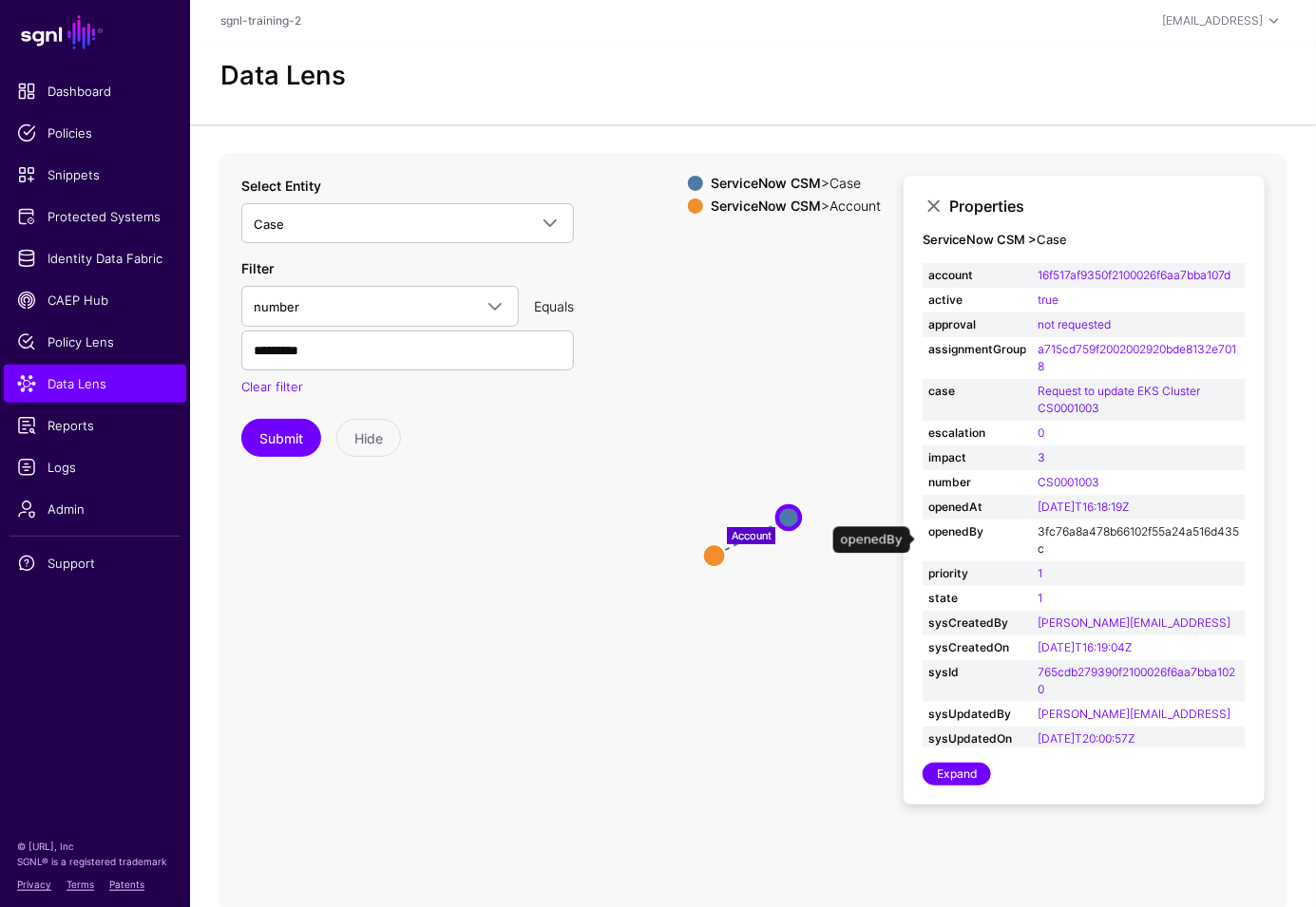
scroll to position [28, 0]
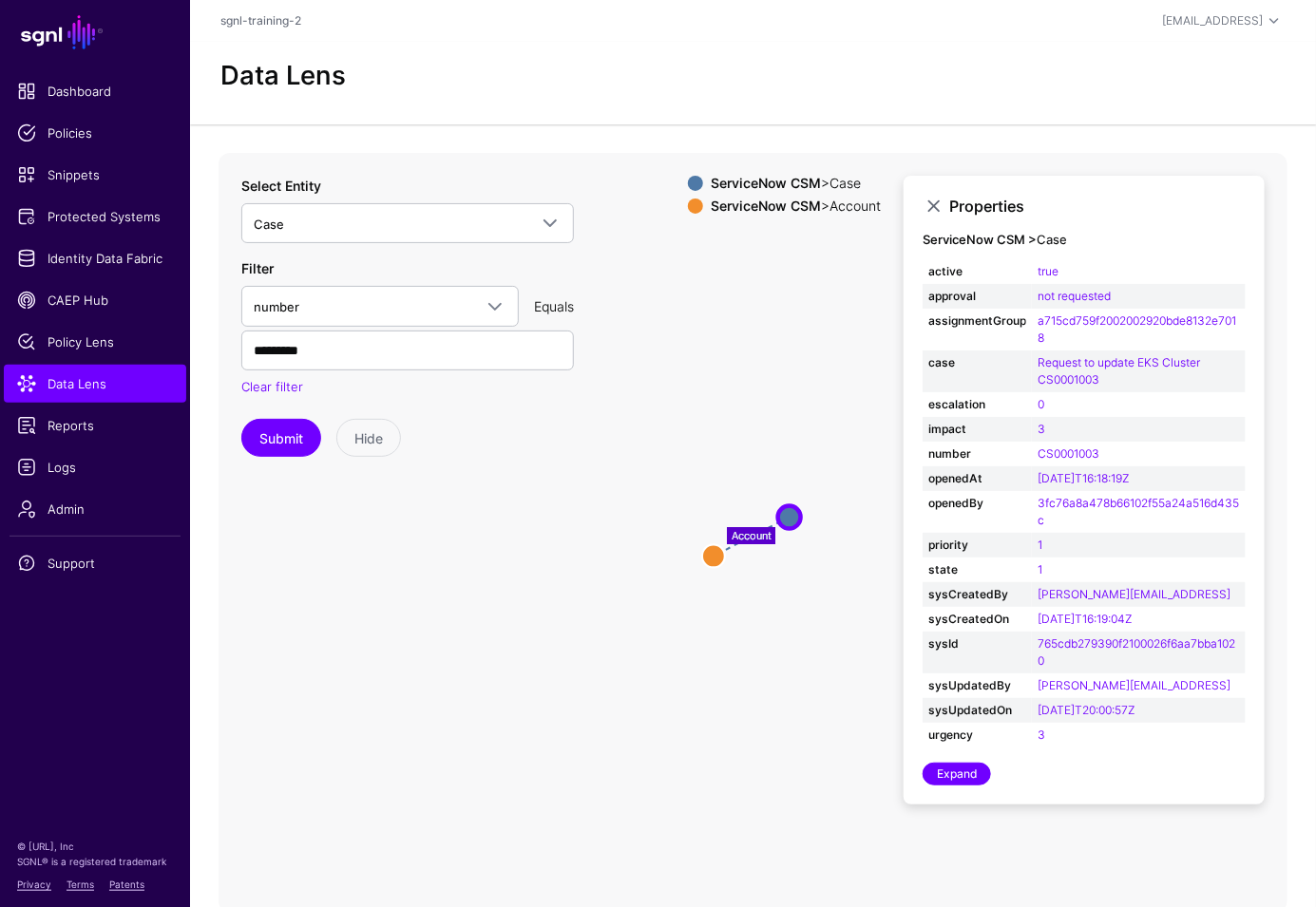
click at [733, 725] on icon "Account Account Account Case Case" at bounding box center [753, 532] width 1069 height 759
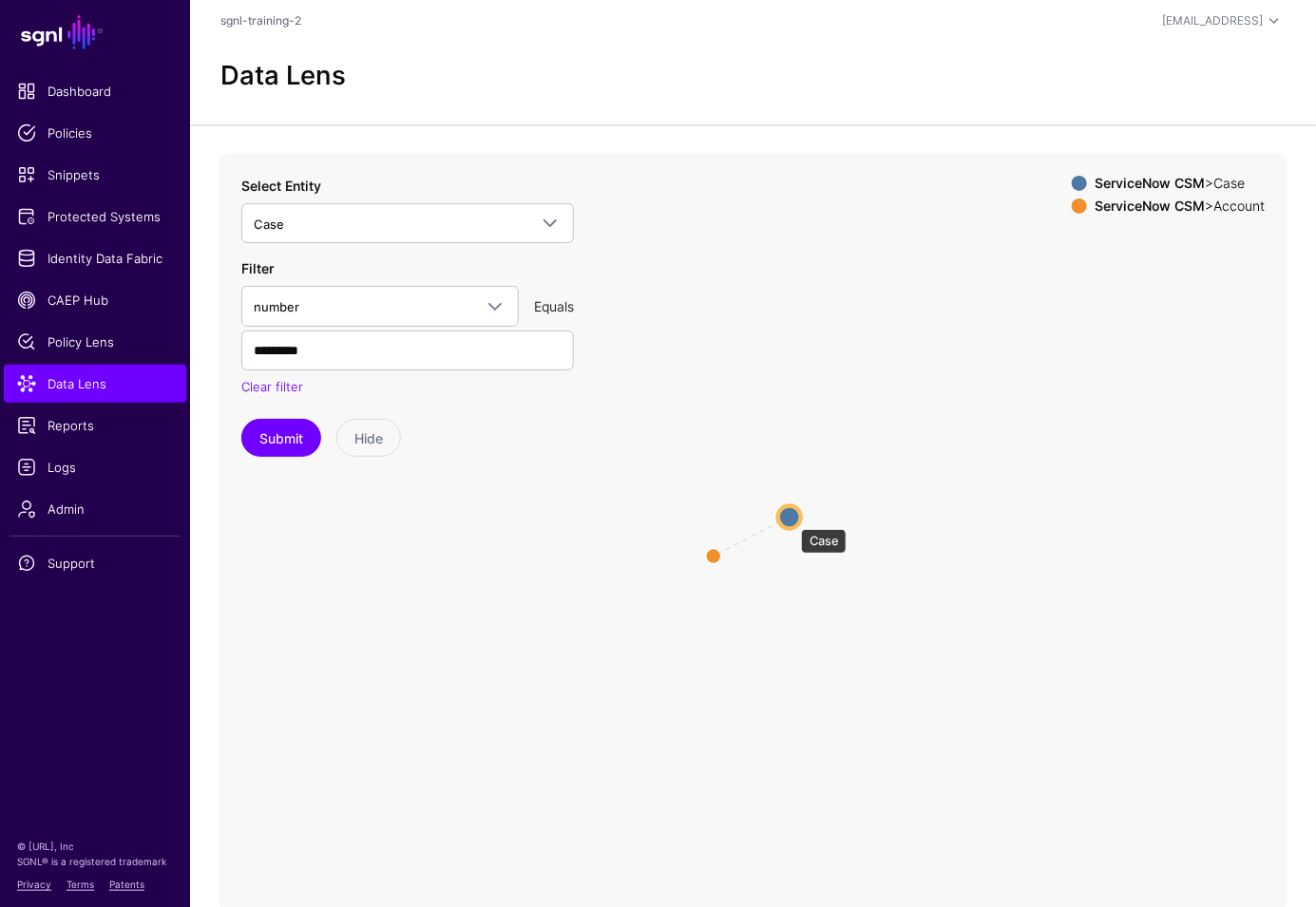
click at [791, 520] on circle at bounding box center [789, 518] width 23 height 23
click at [801, 532] on icon "Account Case Case Account Account" at bounding box center [753, 532] width 1069 height 759
click at [790, 519] on circle at bounding box center [787, 519] width 23 height 23
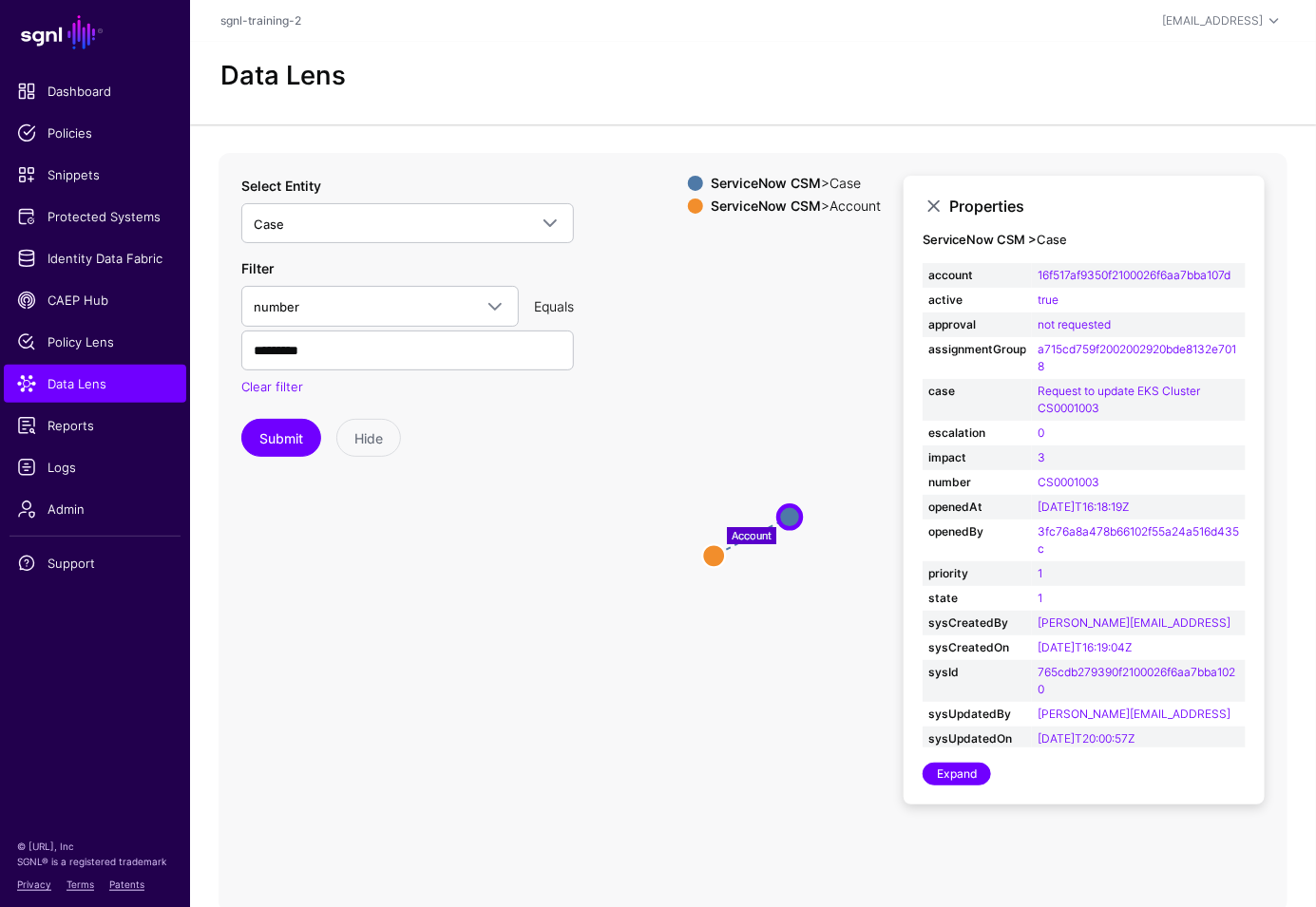
click at [361, 566] on icon "Account Account Account Case Case" at bounding box center [753, 532] width 1069 height 759
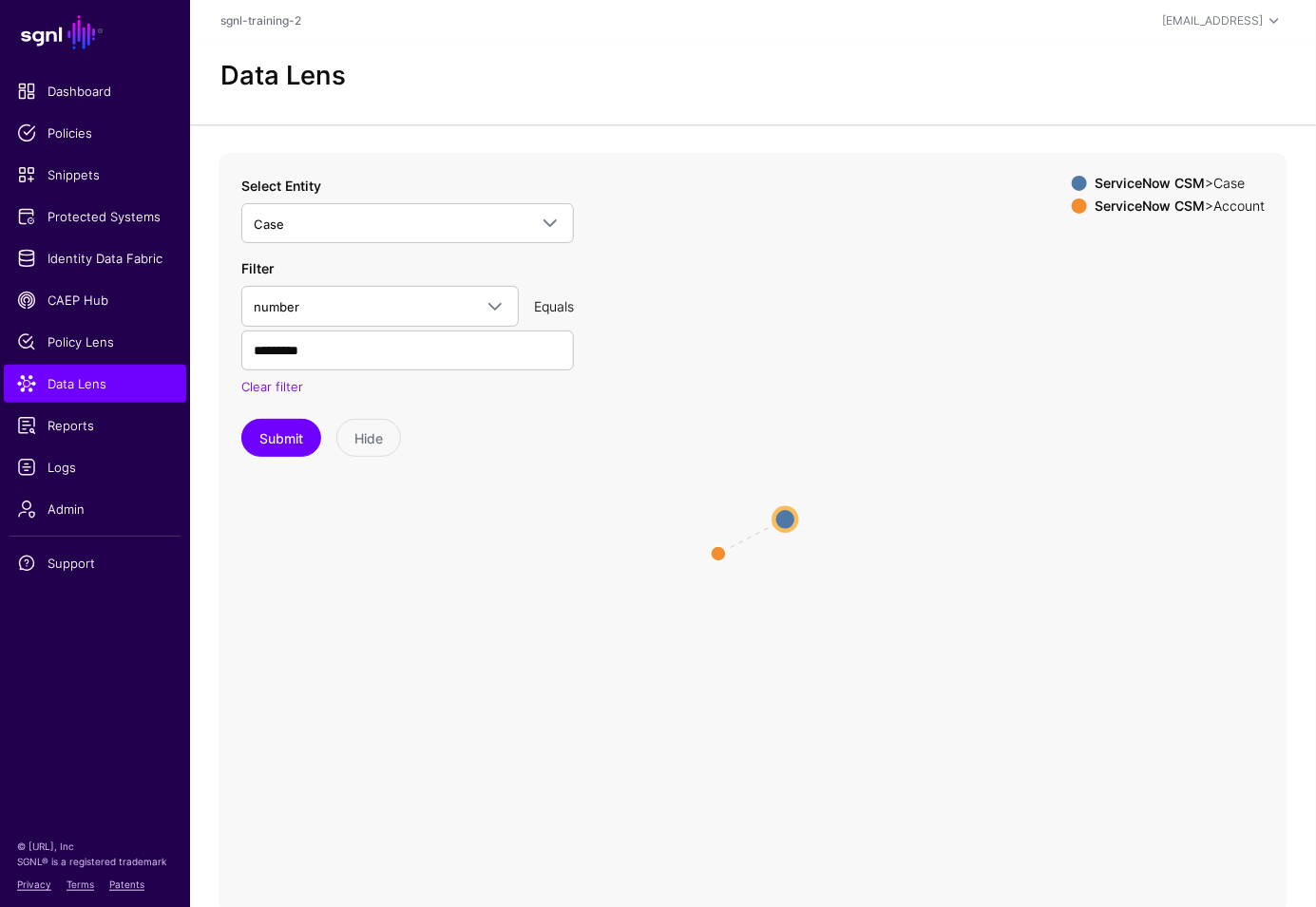
click at [783, 522] on circle at bounding box center [786, 520] width 23 height 23
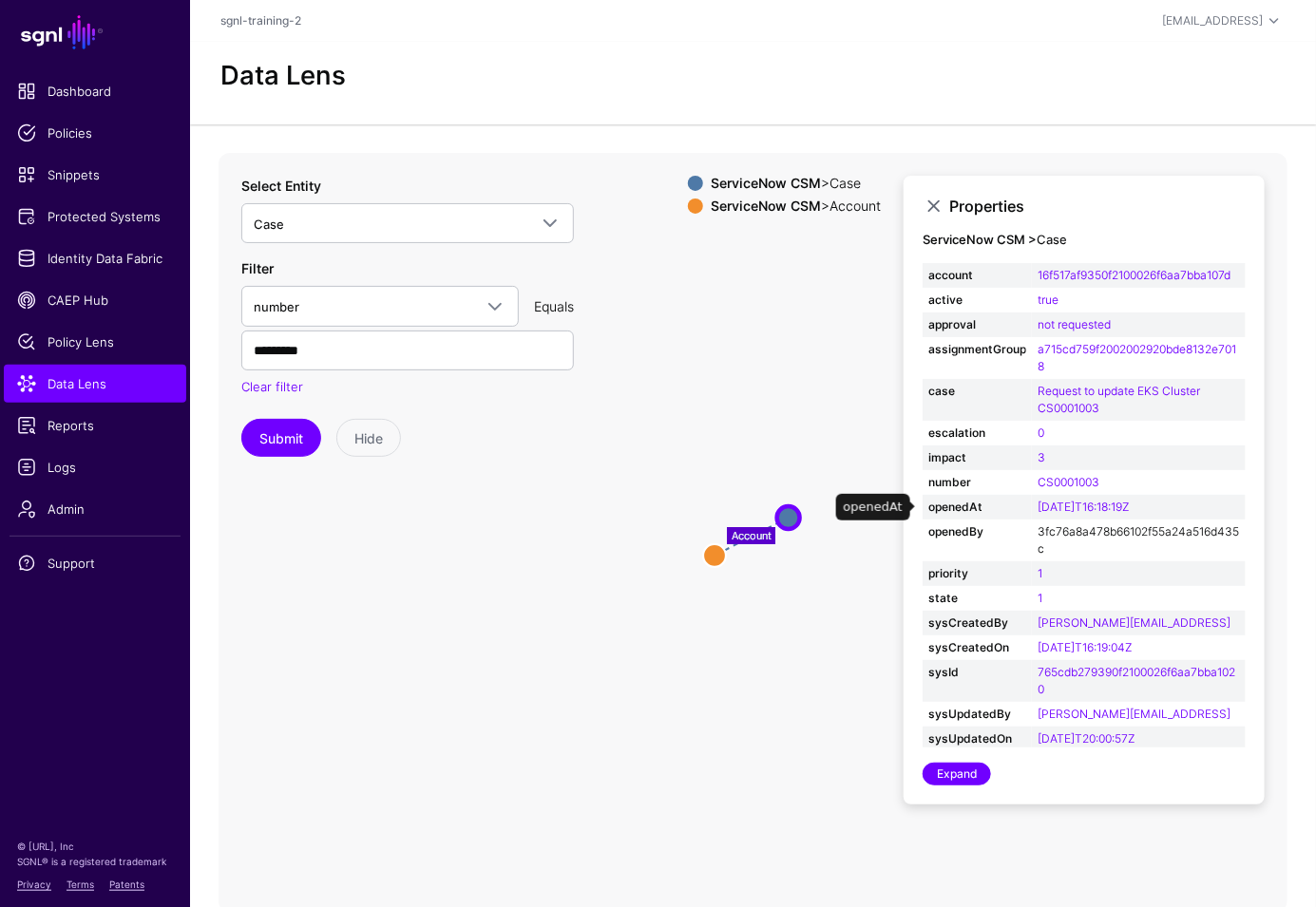
scroll to position [28, 0]
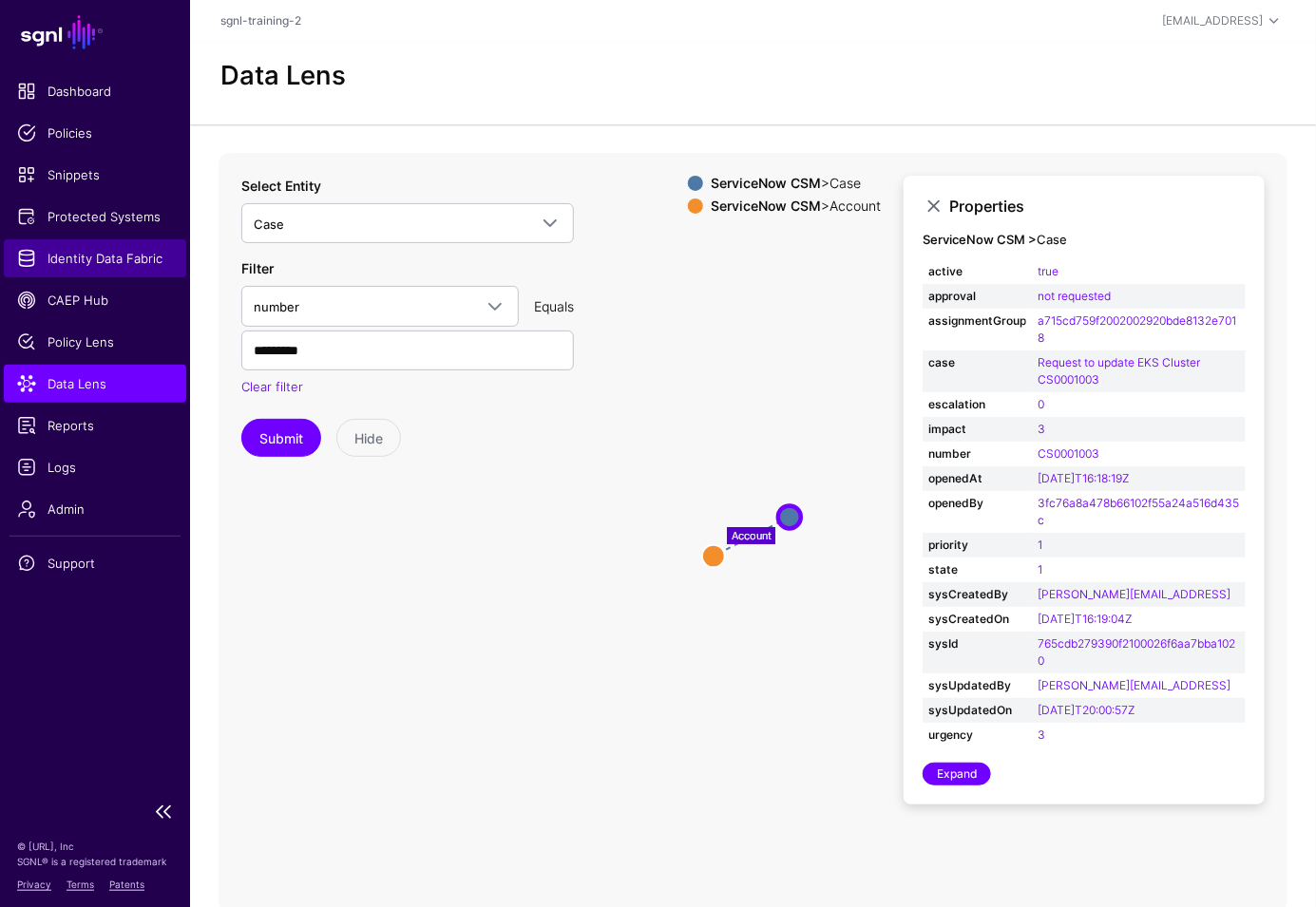
click at [105, 259] on span "Identity Data Fabric" at bounding box center [95, 259] width 156 height 19
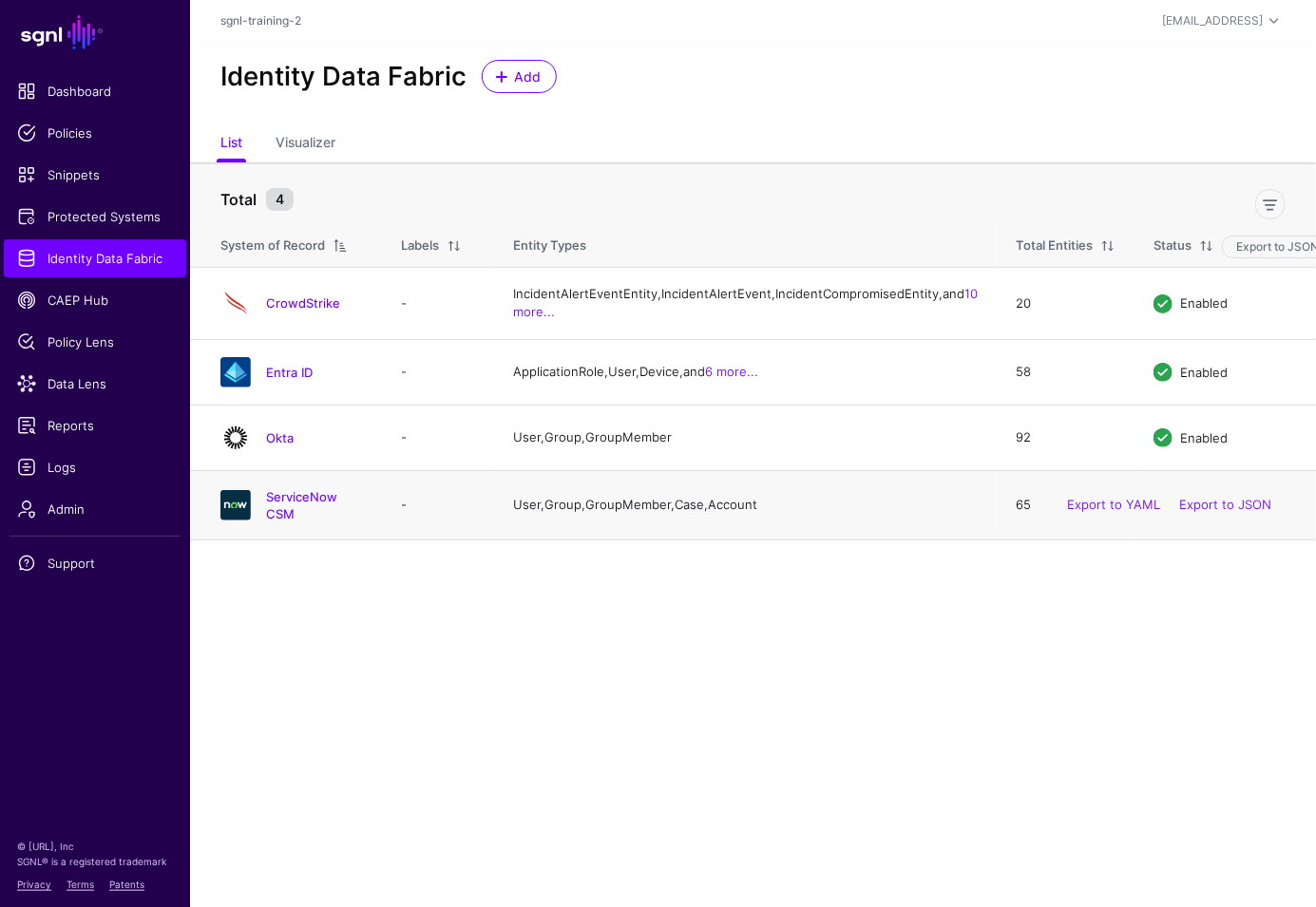
click at [288, 523] on div "ServiceNow CSM" at bounding box center [291, 504] width 157 height 34
click at [295, 522] on link "ServiceNow CSM" at bounding box center [301, 504] width 72 height 32
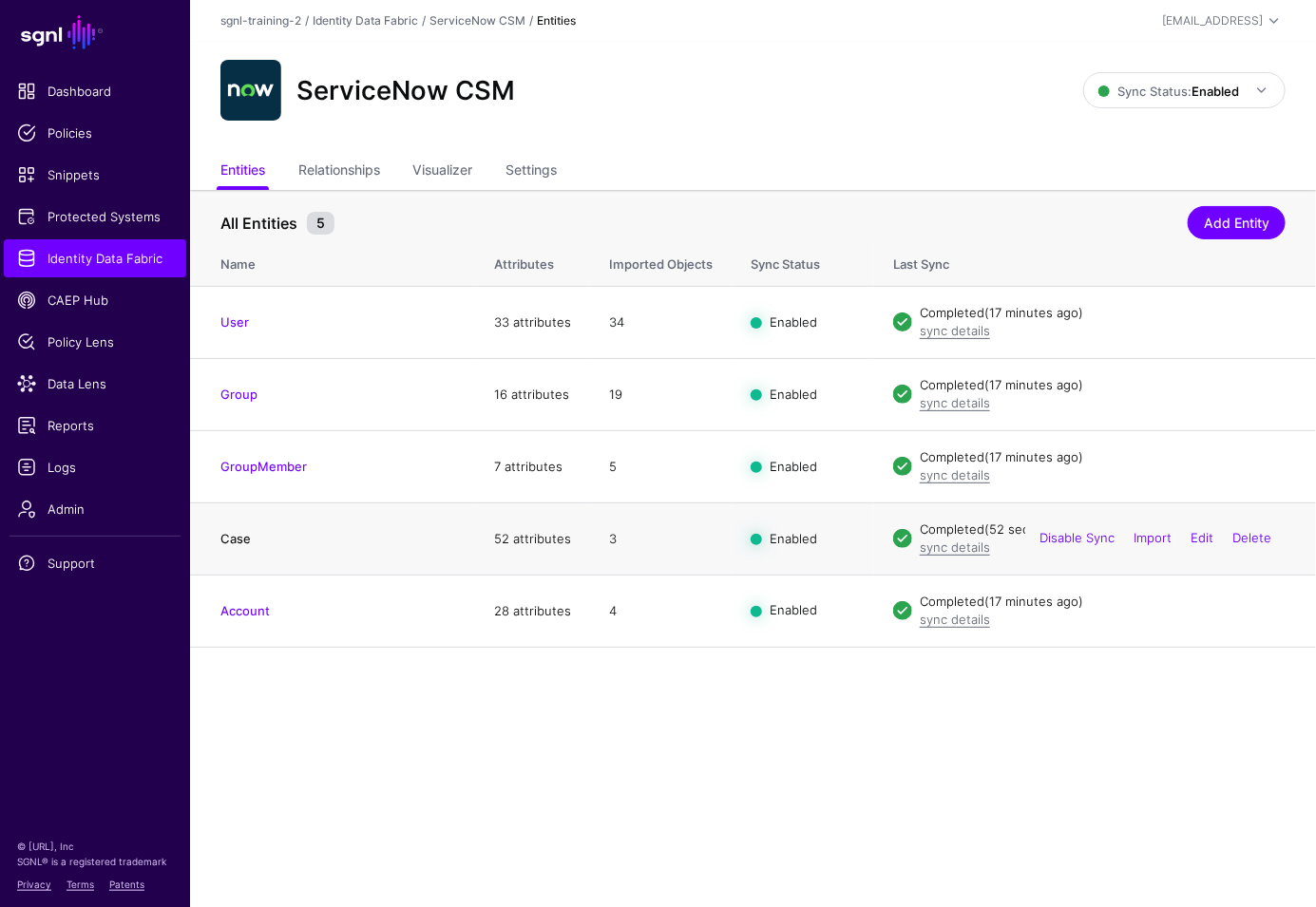
click at [232, 532] on link "Case" at bounding box center [235, 539] width 30 height 15
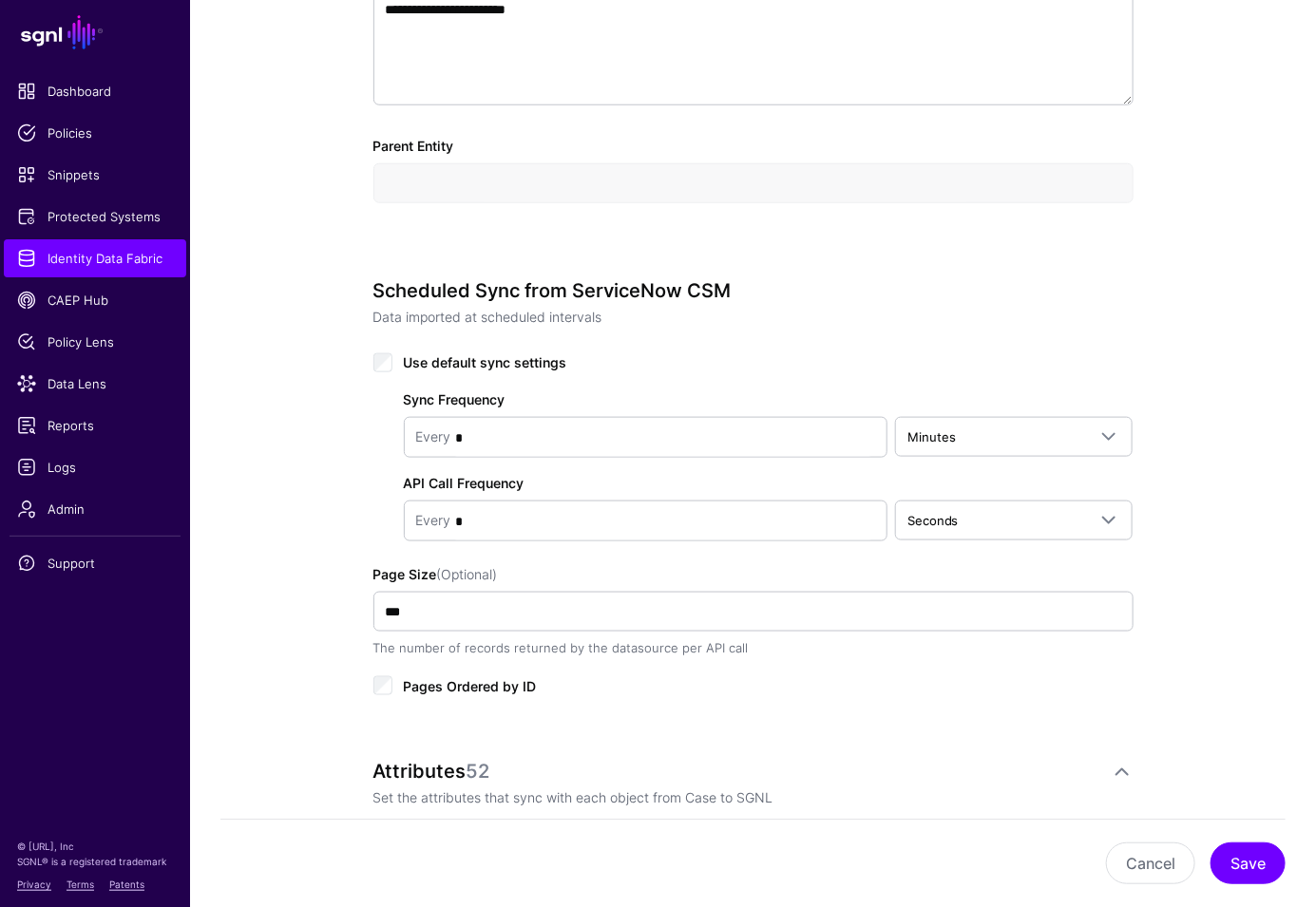
scroll to position [1111, 0]
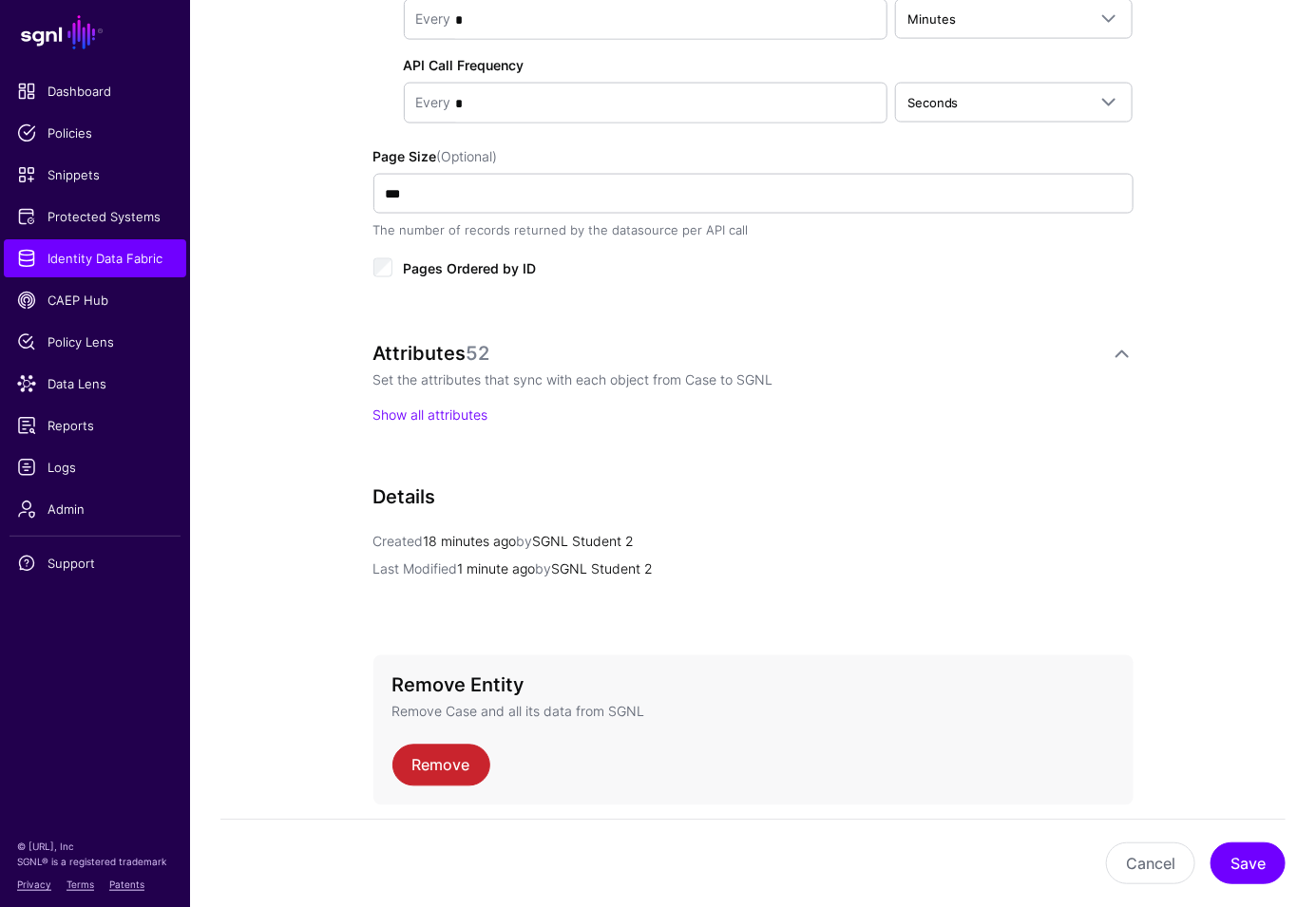
click at [437, 421] on div "Attributes 52 Set the attributes that sync with each object from Case to SGNL S…" at bounding box center [753, 403] width 759 height 121
click at [439, 417] on link "Show all attributes" at bounding box center [430, 415] width 115 height 16
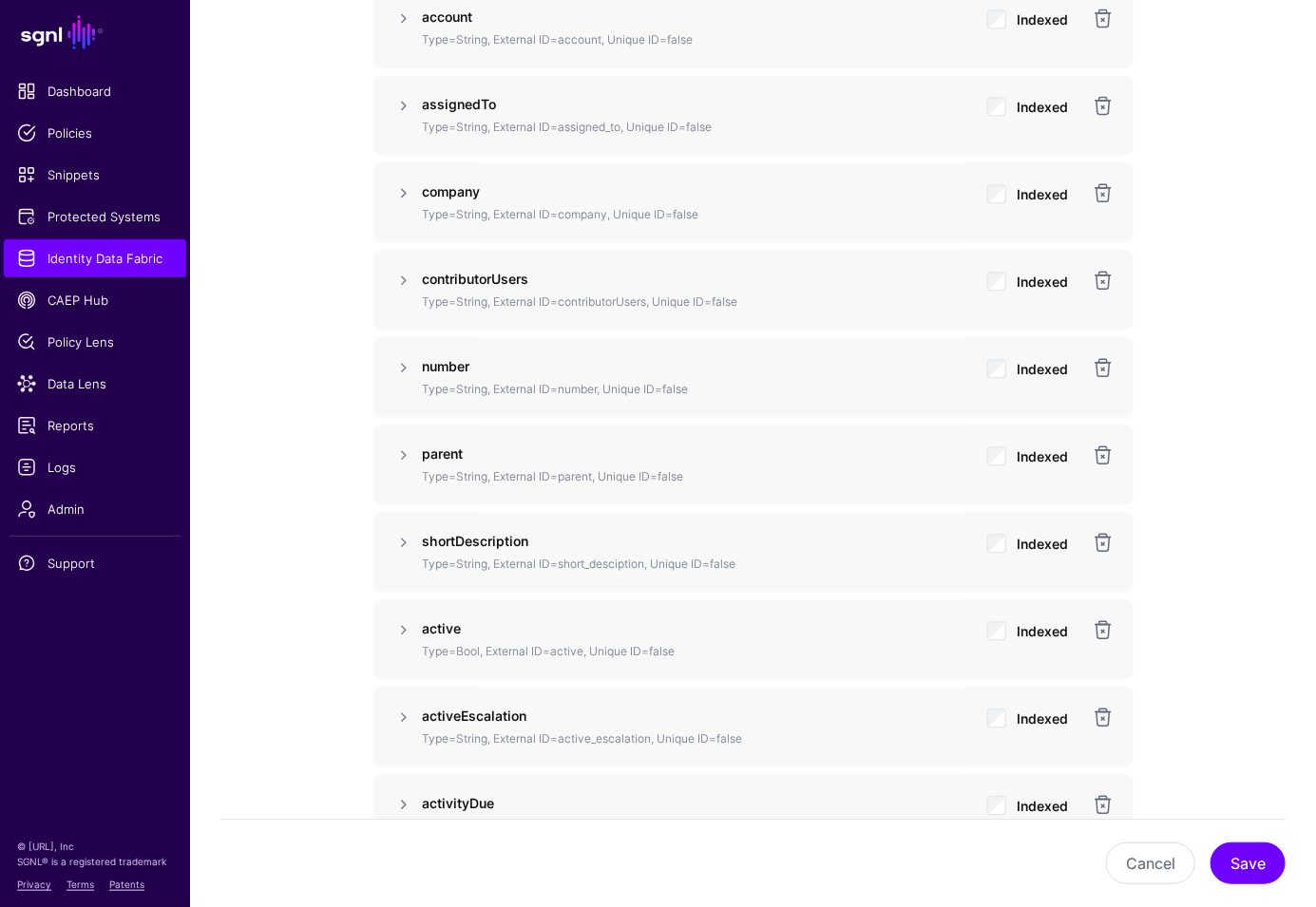
scroll to position [1864, 0]
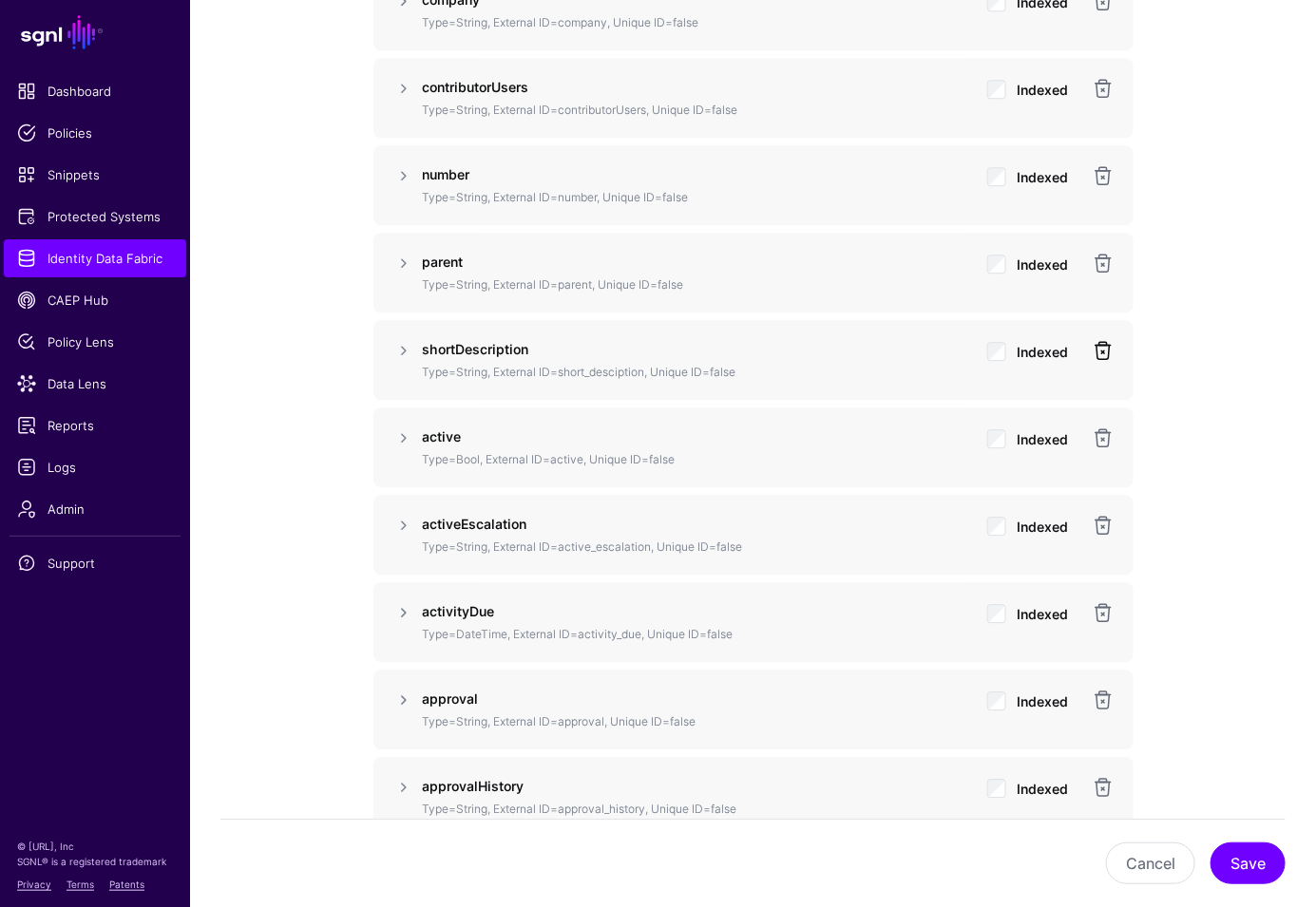
click at [1095, 350] on link at bounding box center [1103, 351] width 23 height 23
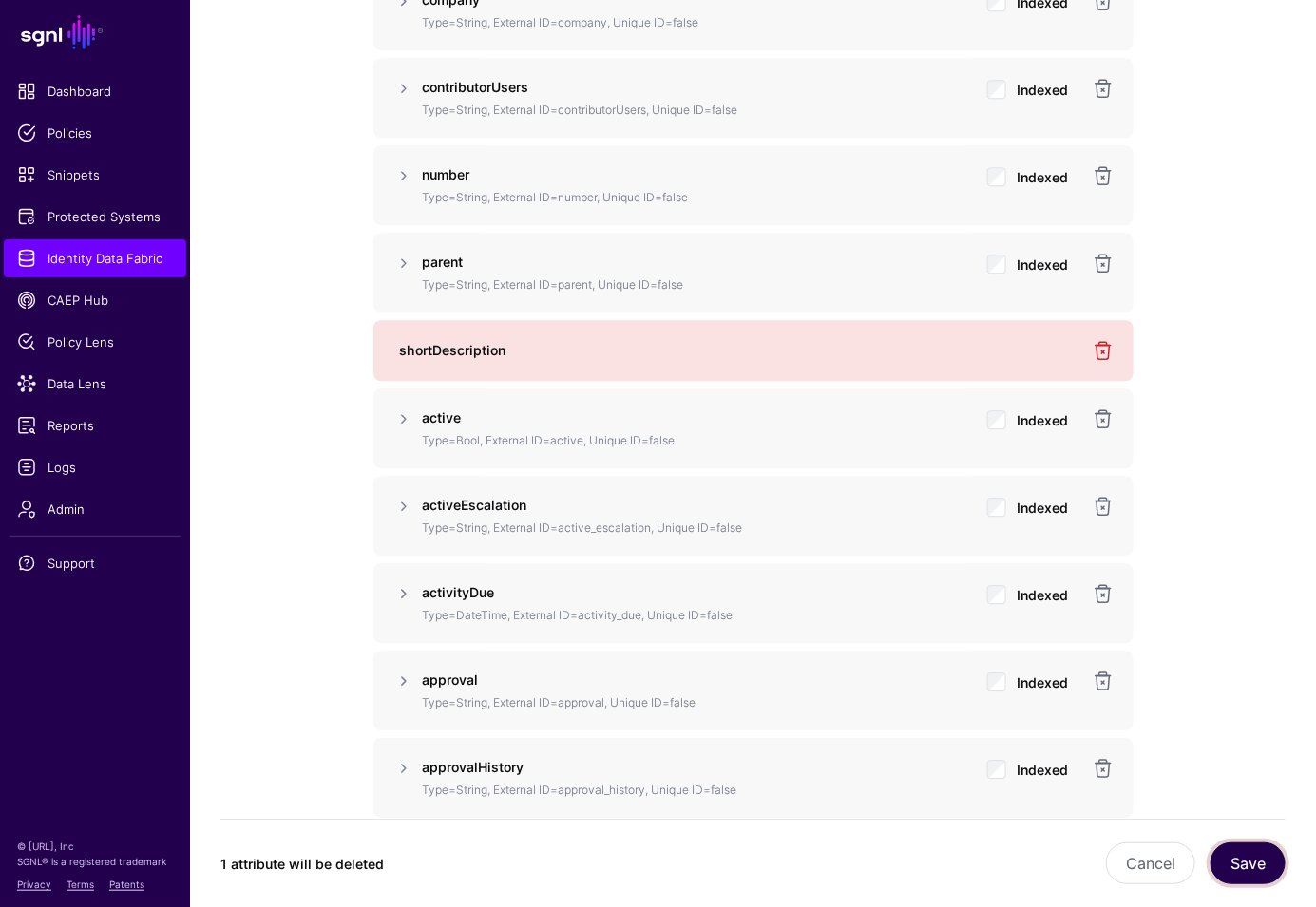
click at [1244, 871] on button "Save" at bounding box center [1247, 863] width 75 height 42
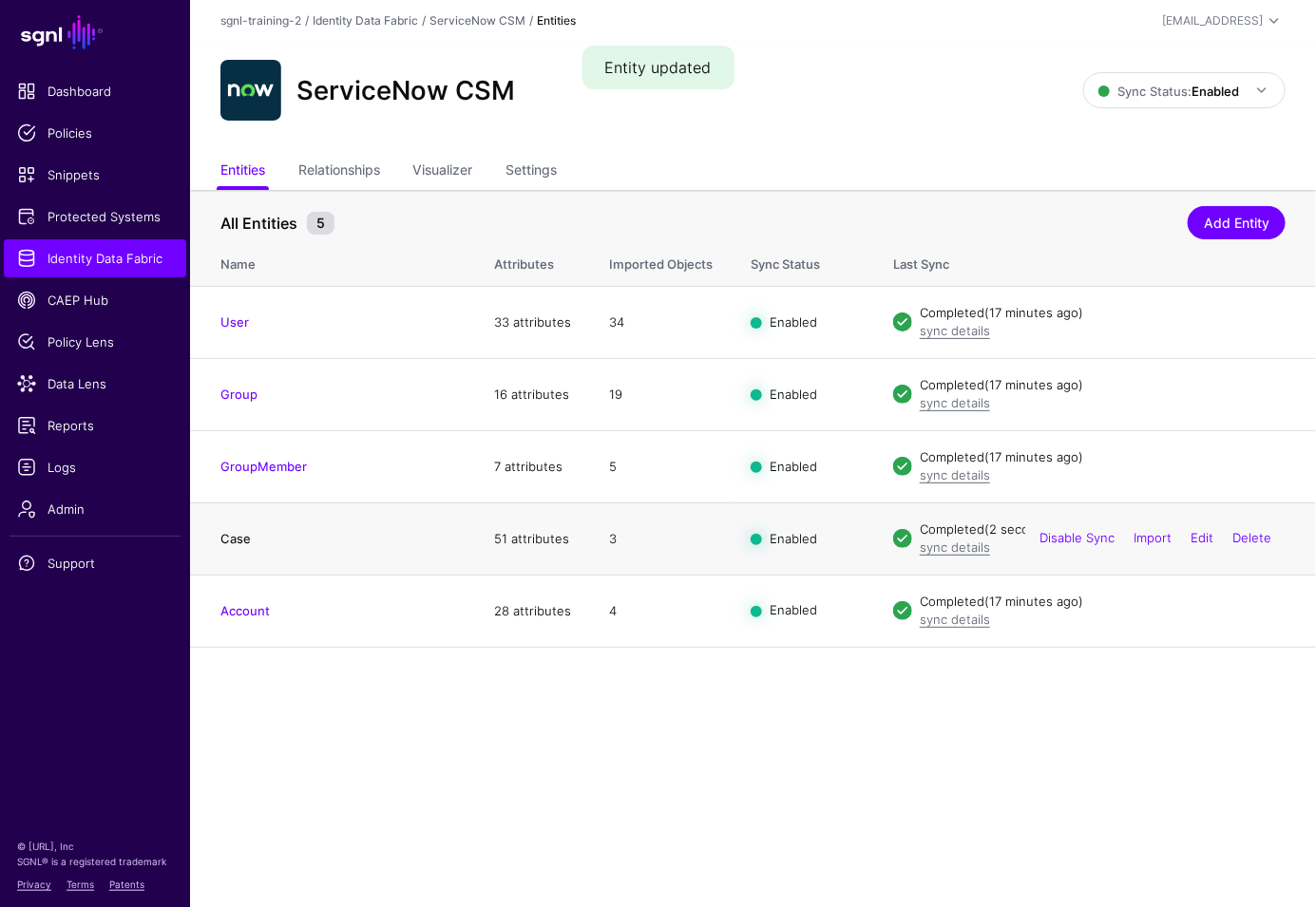
click at [248, 539] on link "Case" at bounding box center [235, 539] width 30 height 15
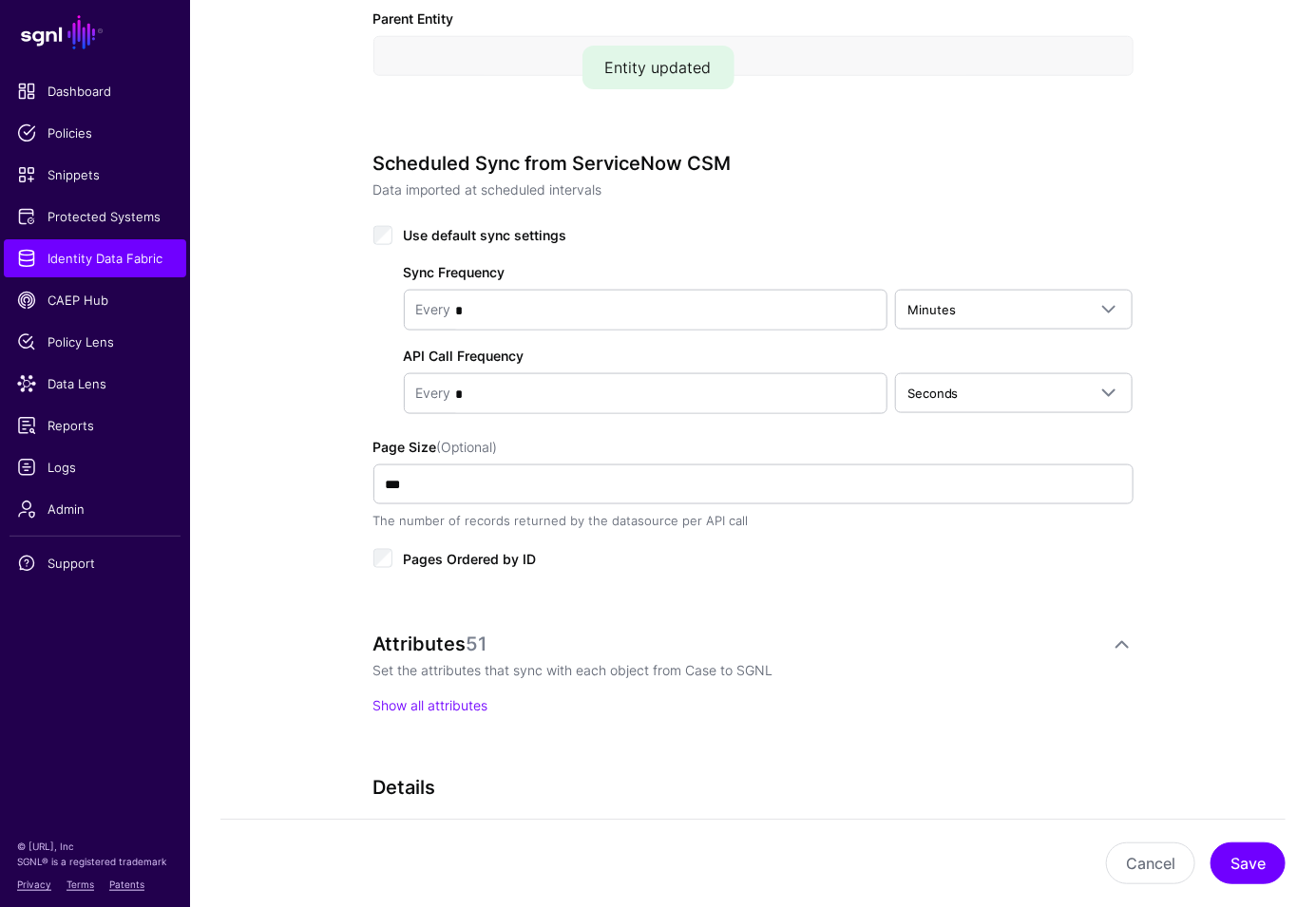
scroll to position [953, 0]
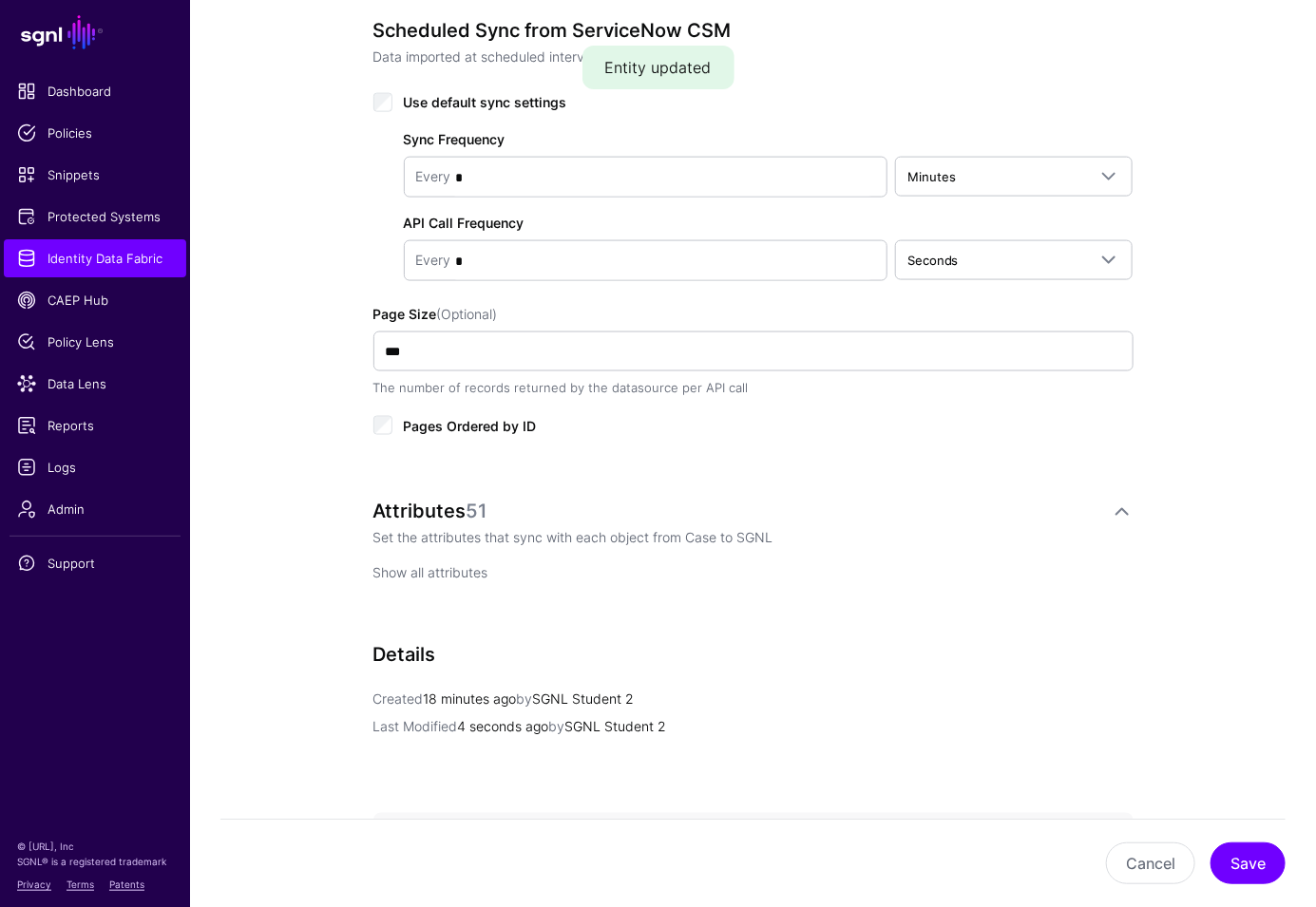
click at [439, 569] on link "Show all attributes" at bounding box center [430, 573] width 115 height 16
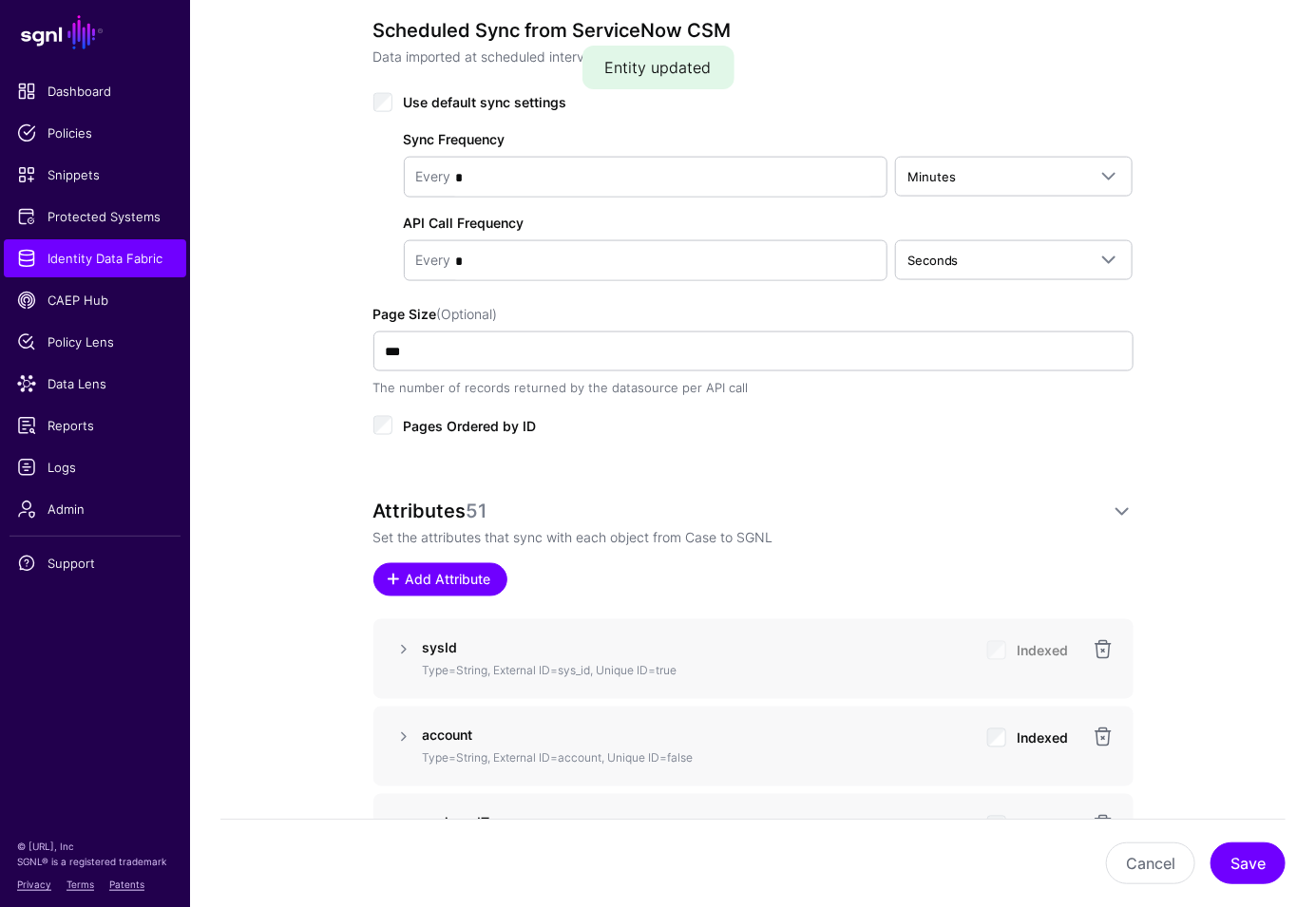
click at [445, 573] on span "Add Attribute" at bounding box center [447, 580] width 90 height 20
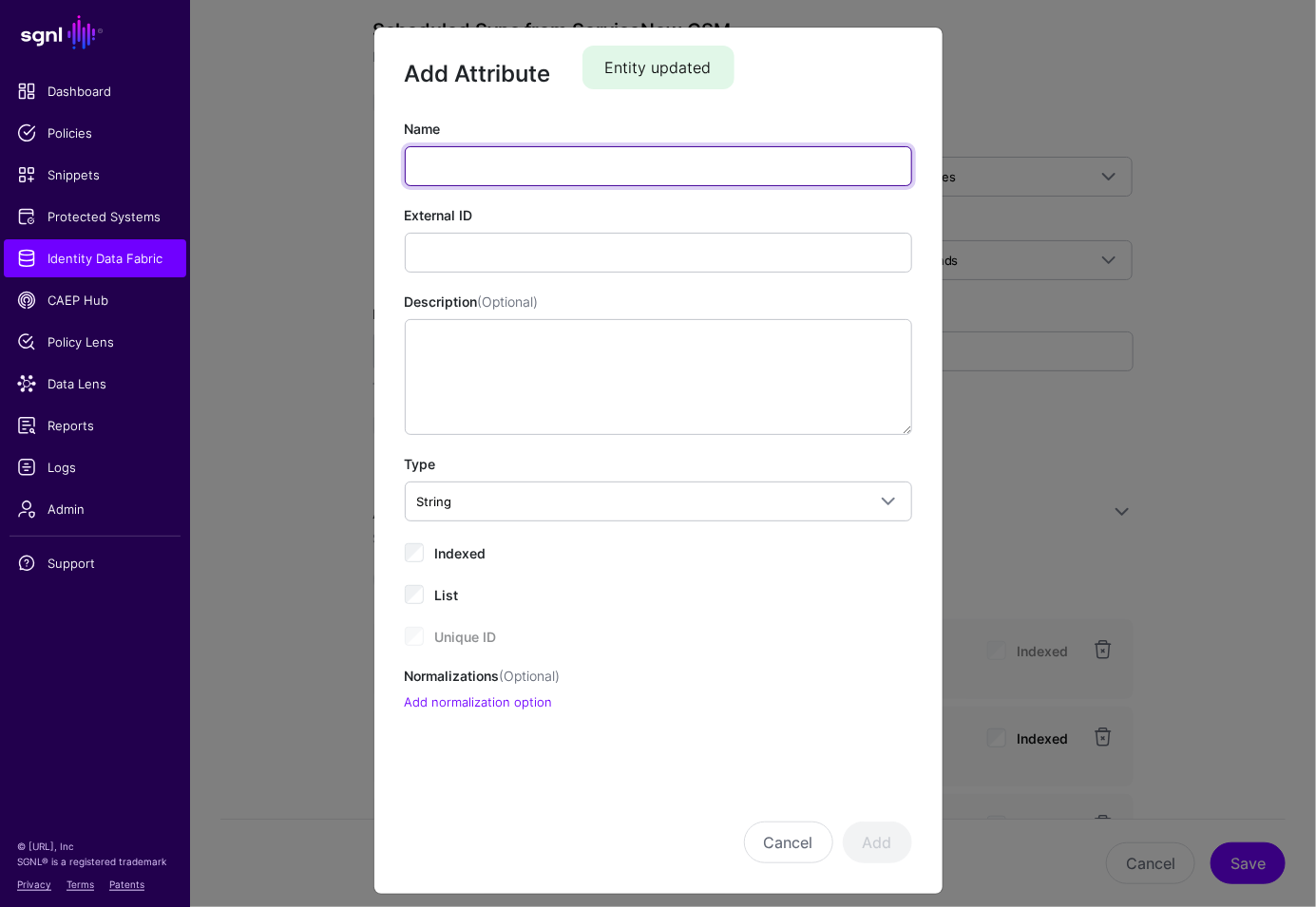
click at [481, 155] on input "Name" at bounding box center [658, 165] width 507 height 40
type input "**********"
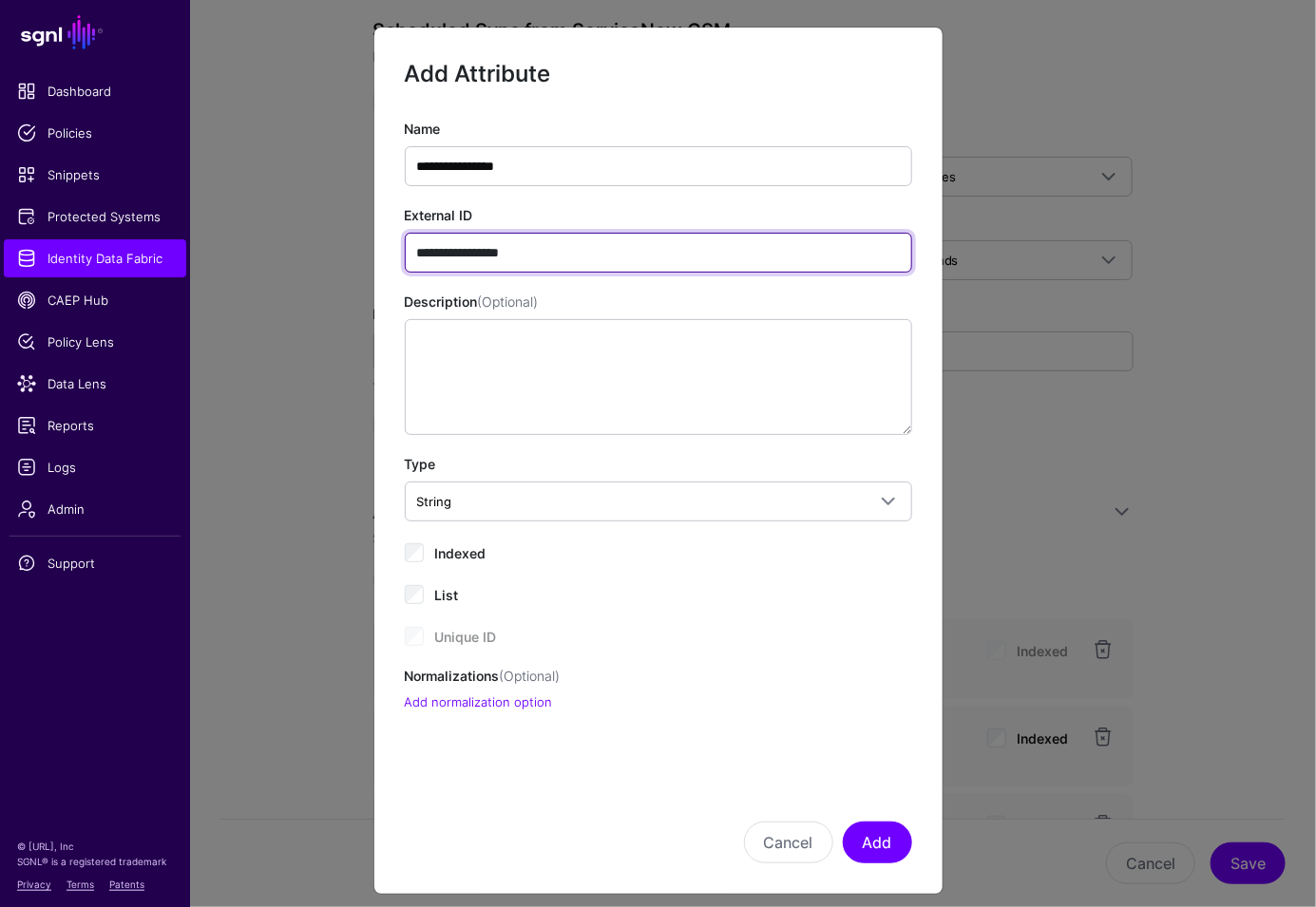
type input "**********"
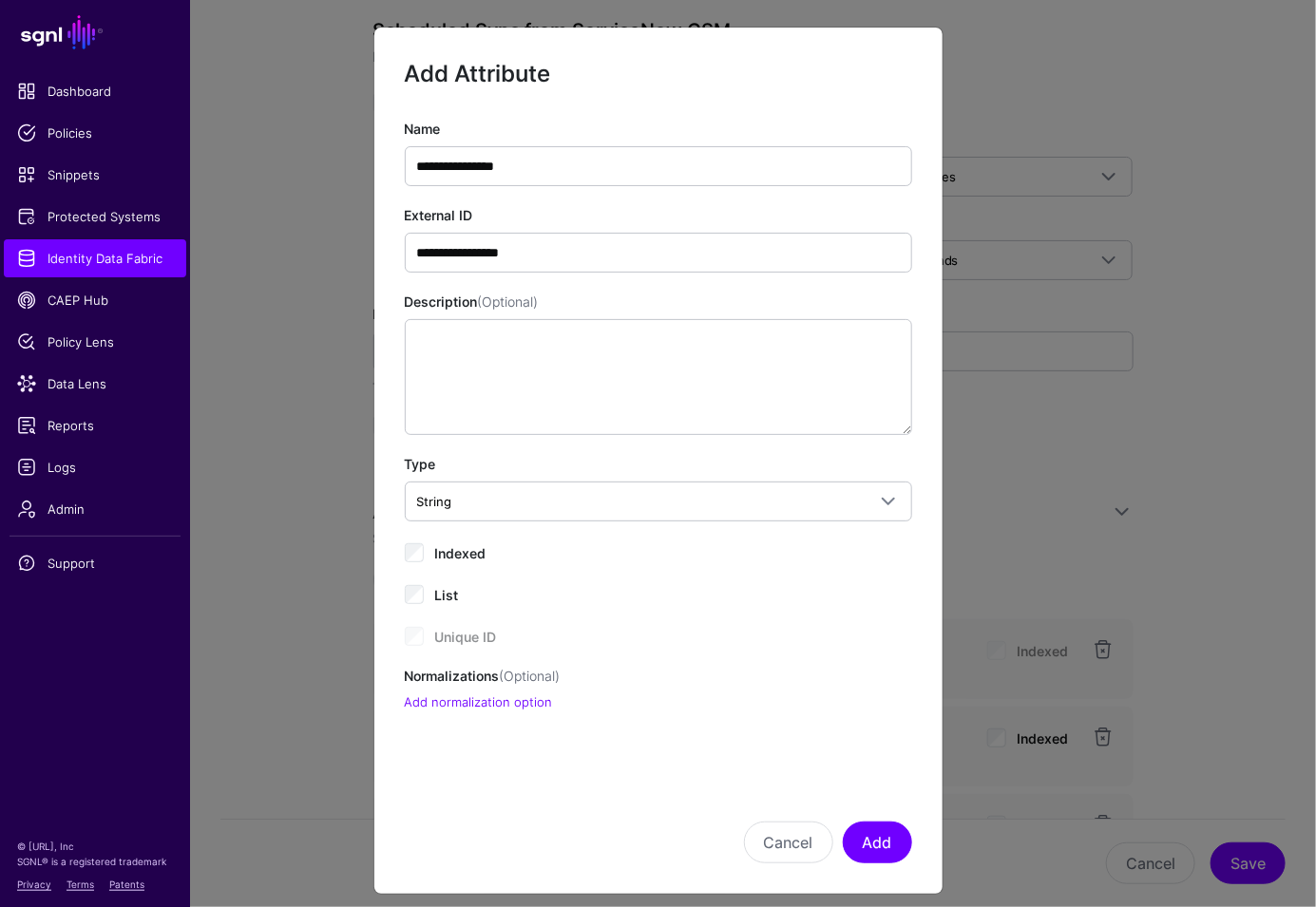
click at [439, 562] on div "**********" at bounding box center [658, 415] width 507 height 593
click at [442, 540] on label "Indexed" at bounding box center [460, 552] width 51 height 23
click at [865, 839] on button "Add" at bounding box center [877, 841] width 70 height 42
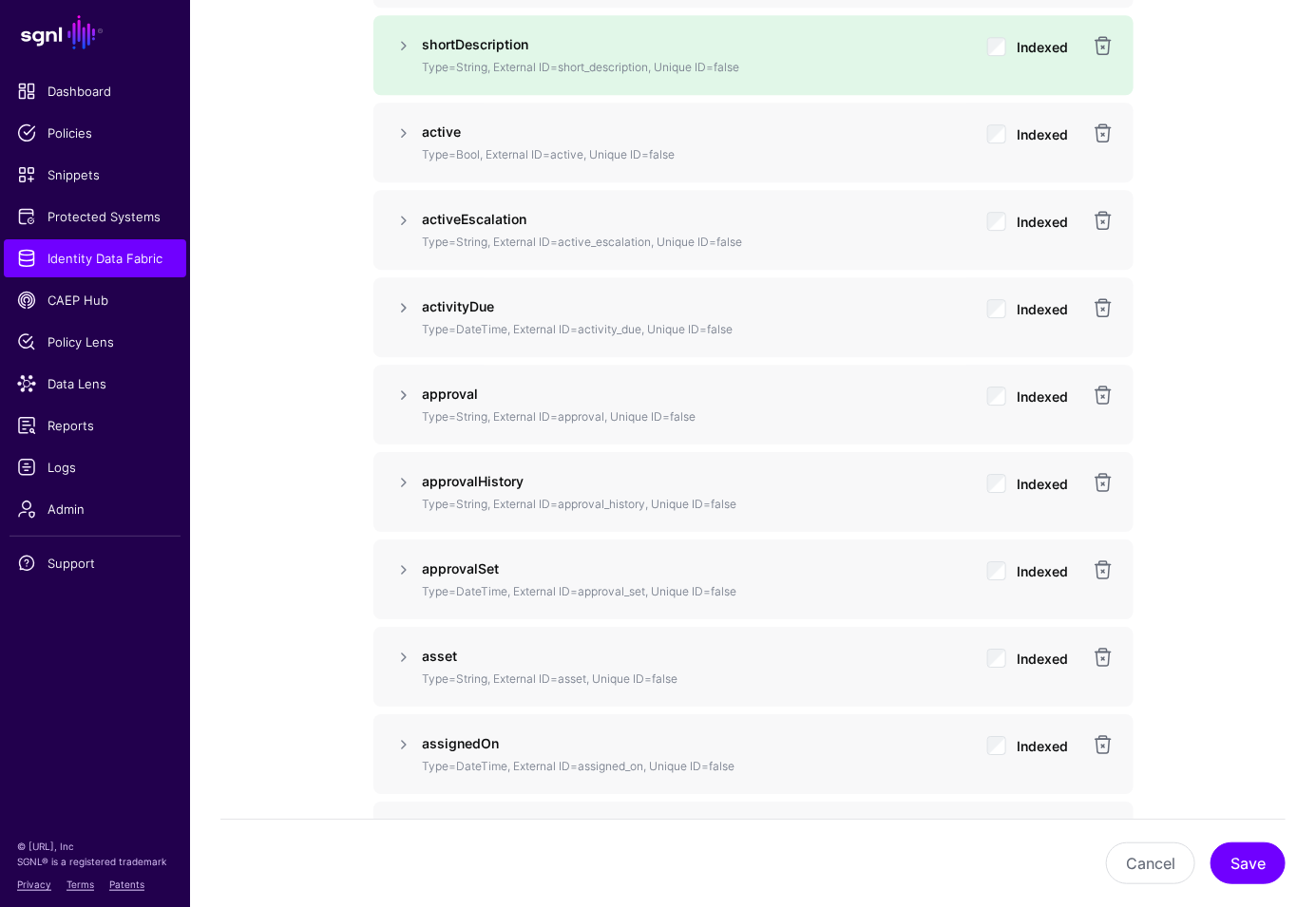
scroll to position [2179, 0]
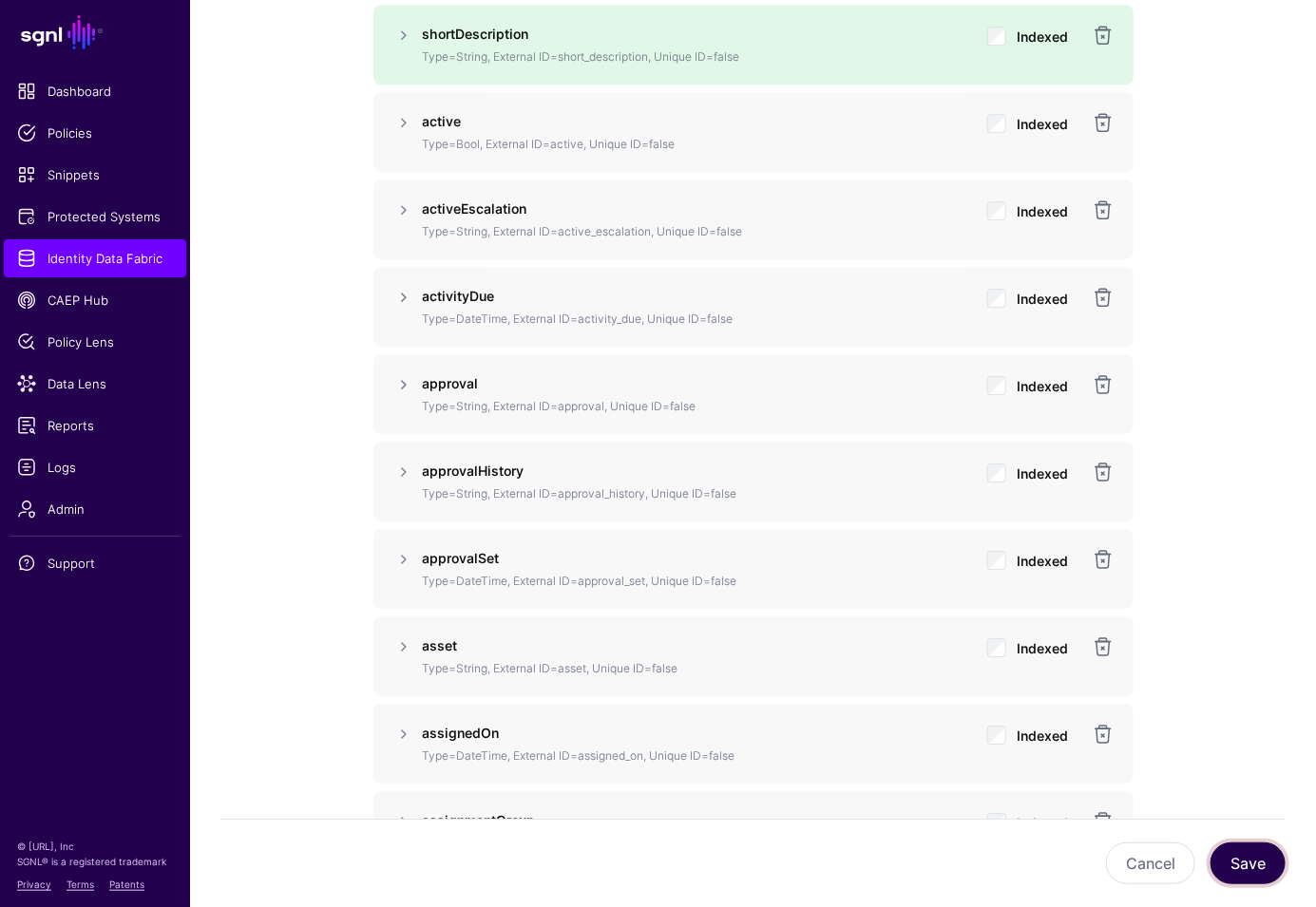
click at [1246, 876] on button "Save" at bounding box center [1247, 863] width 75 height 42
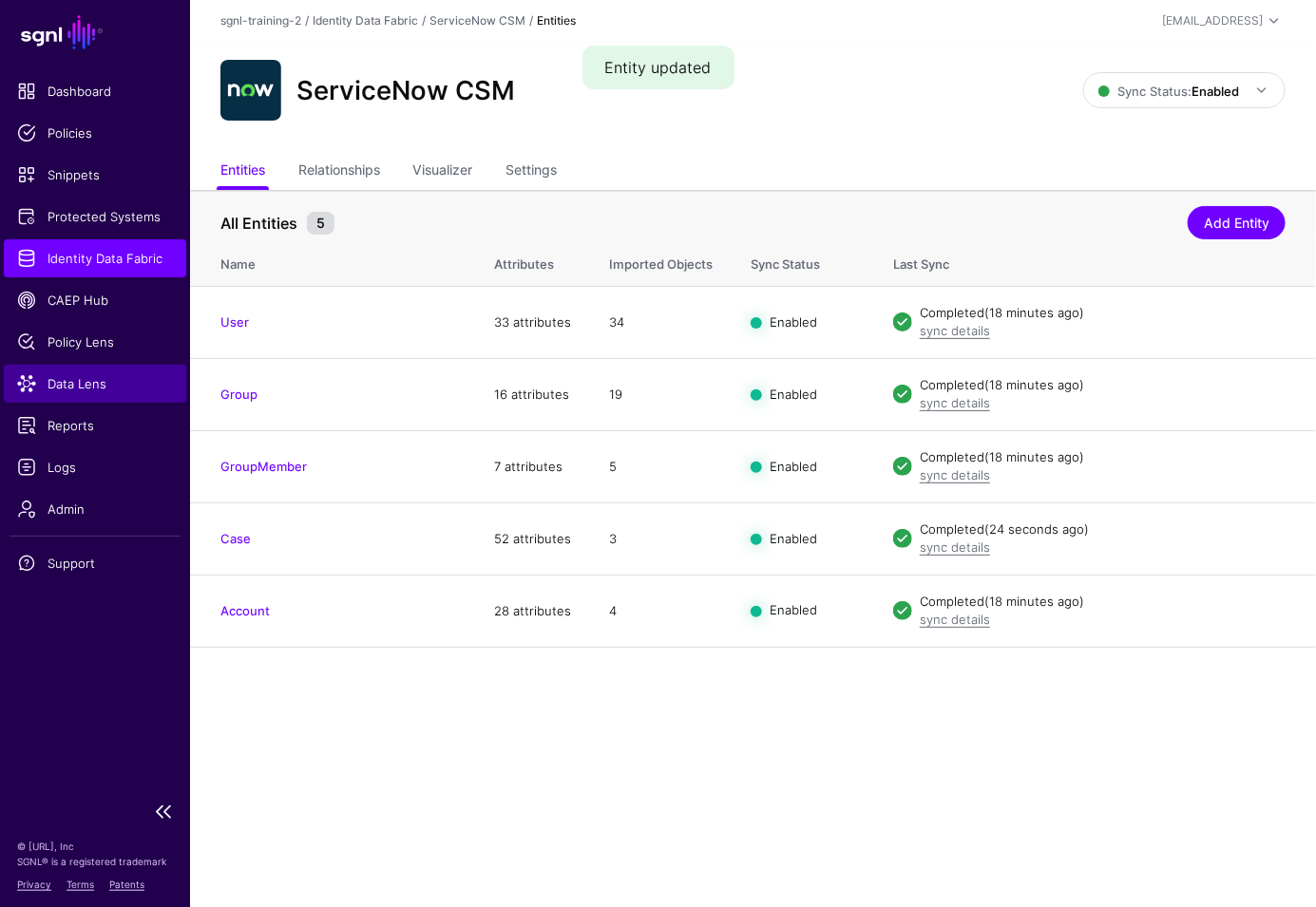
click at [106, 386] on span "Data Lens" at bounding box center [95, 383] width 156 height 19
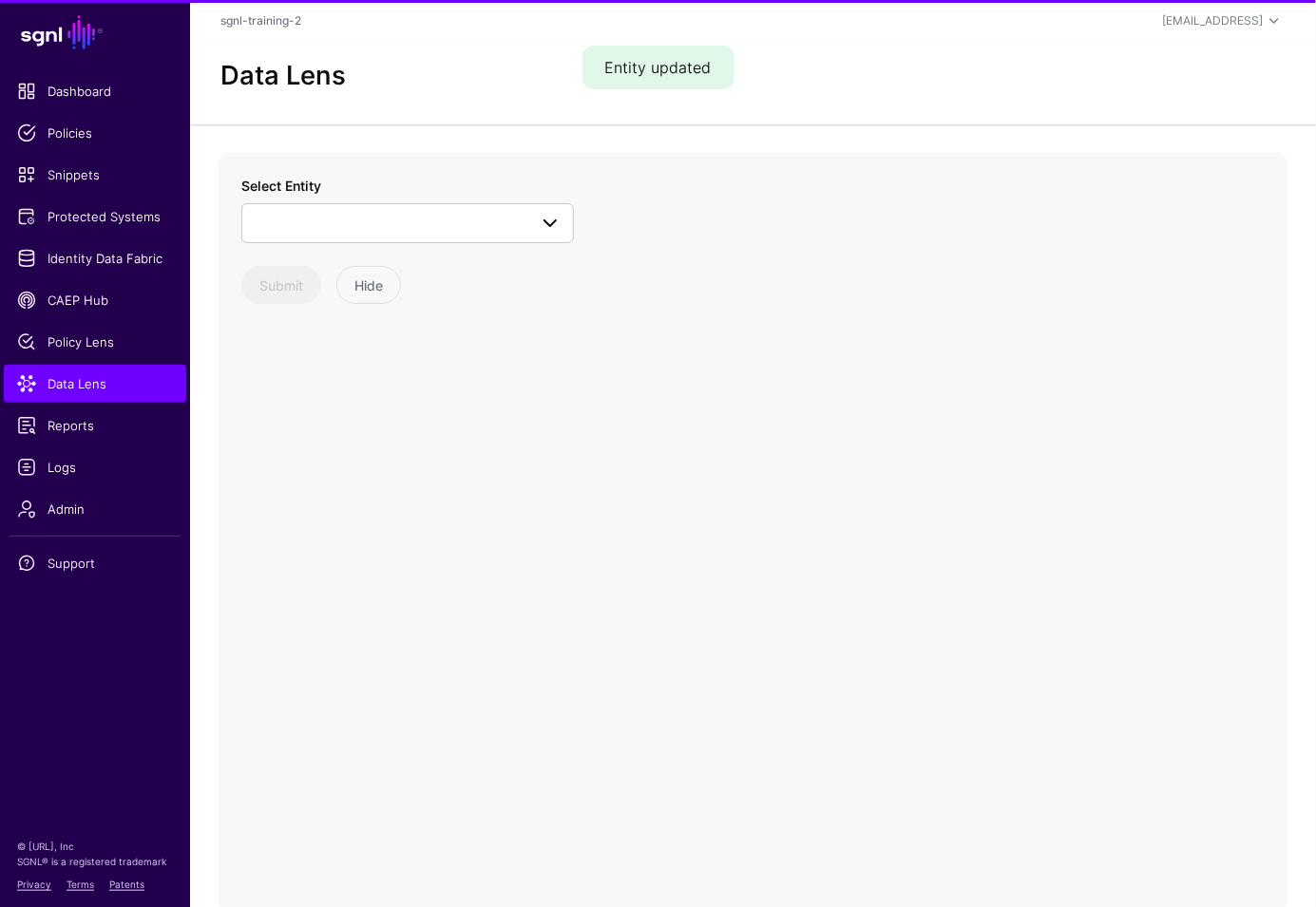
click at [384, 242] on div "Select Entity CrowdStrike Alert Device Endpoint Endpoint Incident EndpointAccou…" at bounding box center [408, 240] width 332 height 128
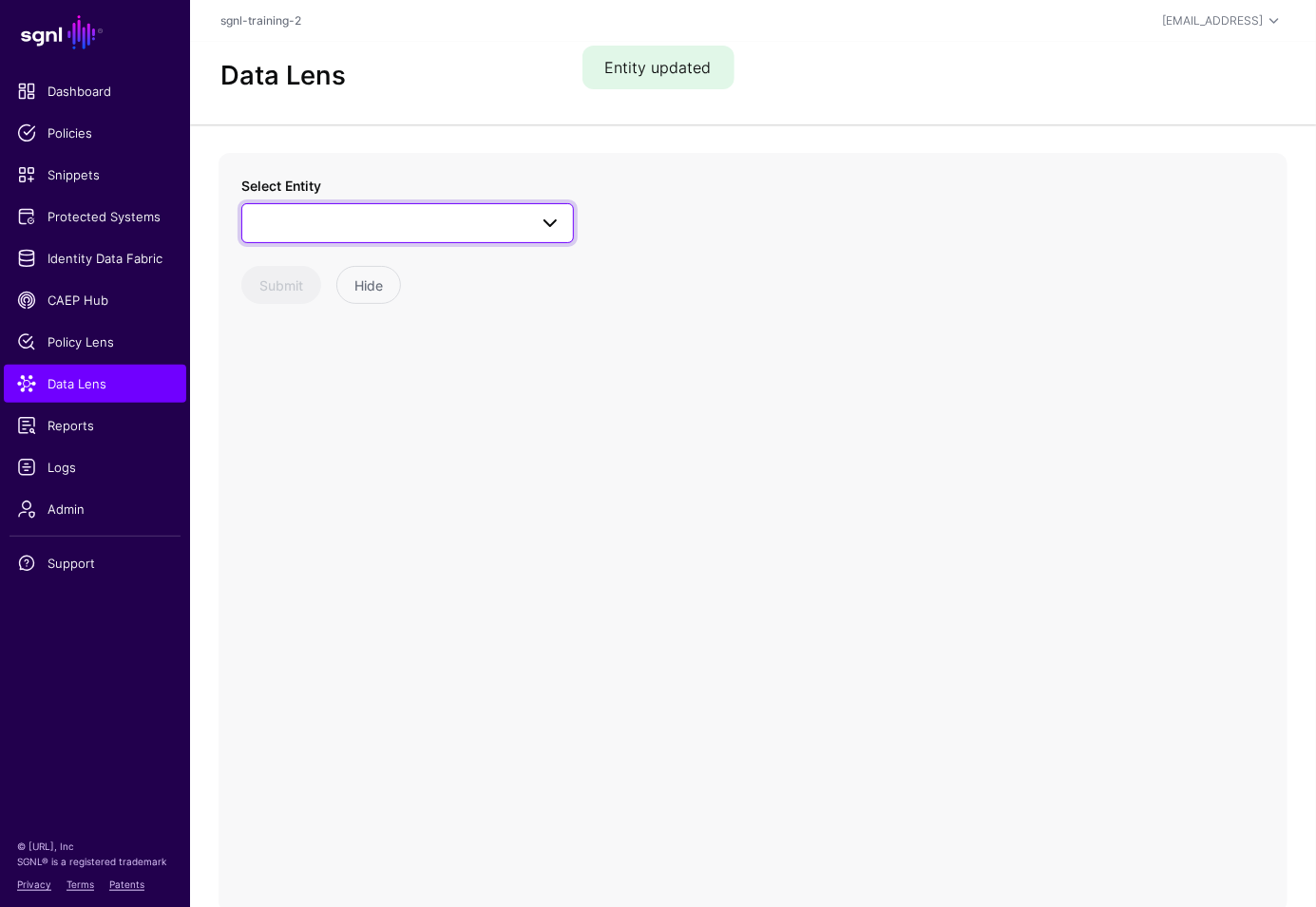
click at [389, 237] on link at bounding box center [408, 222] width 332 height 40
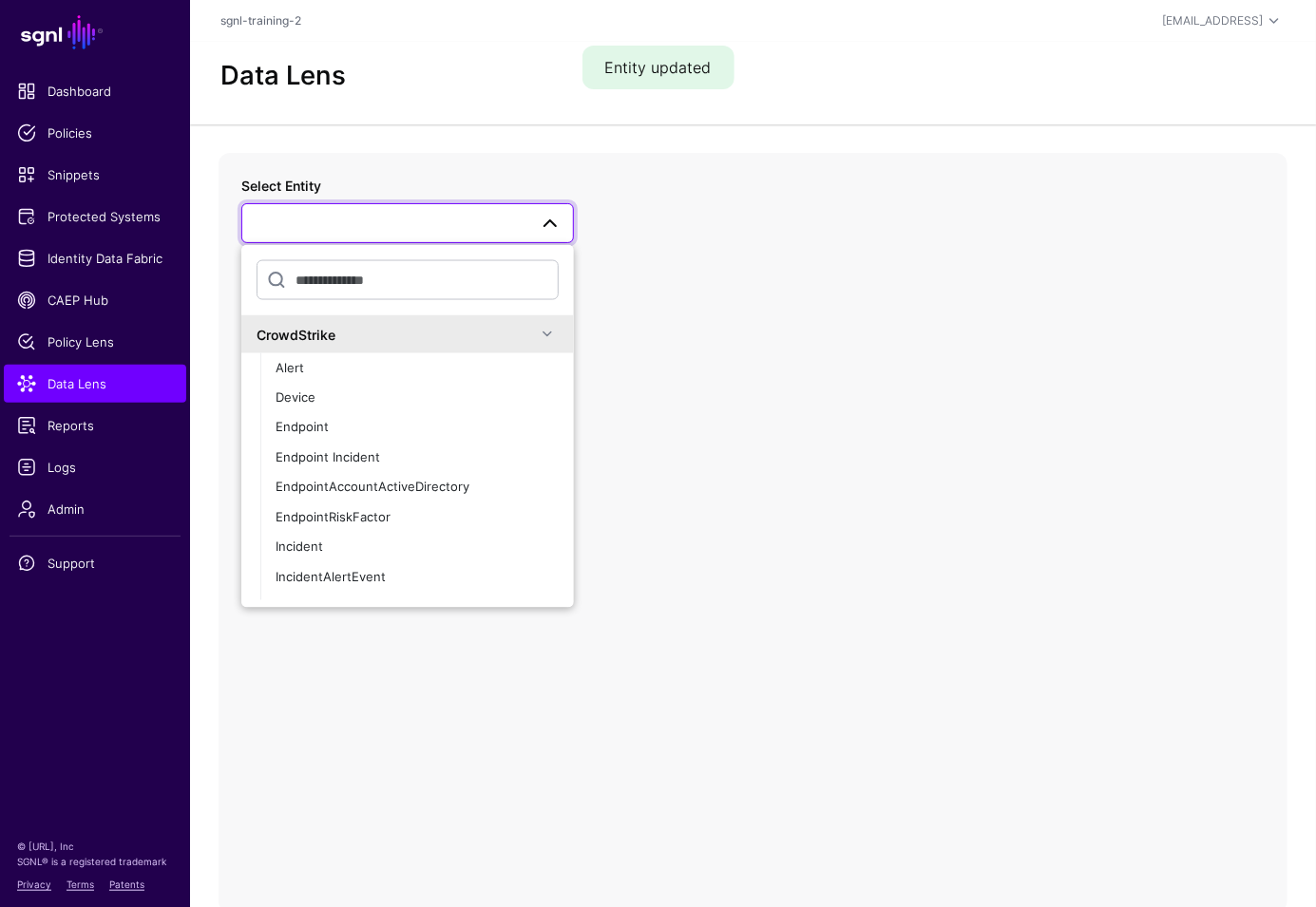
click at [470, 342] on div "CrowdStrike" at bounding box center [395, 333] width 279 height 20
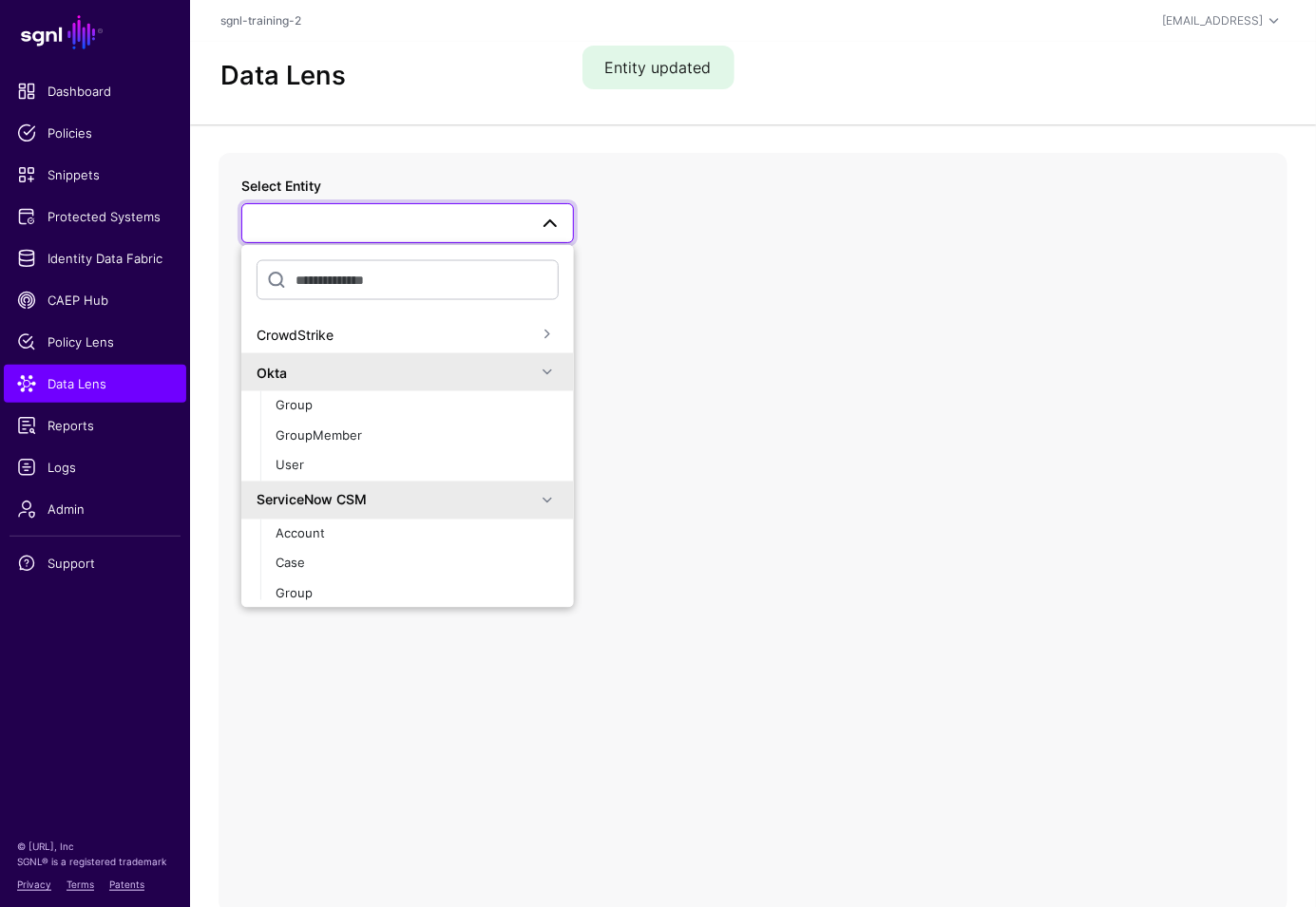
click at [433, 367] on div "Okta" at bounding box center [395, 372] width 279 height 20
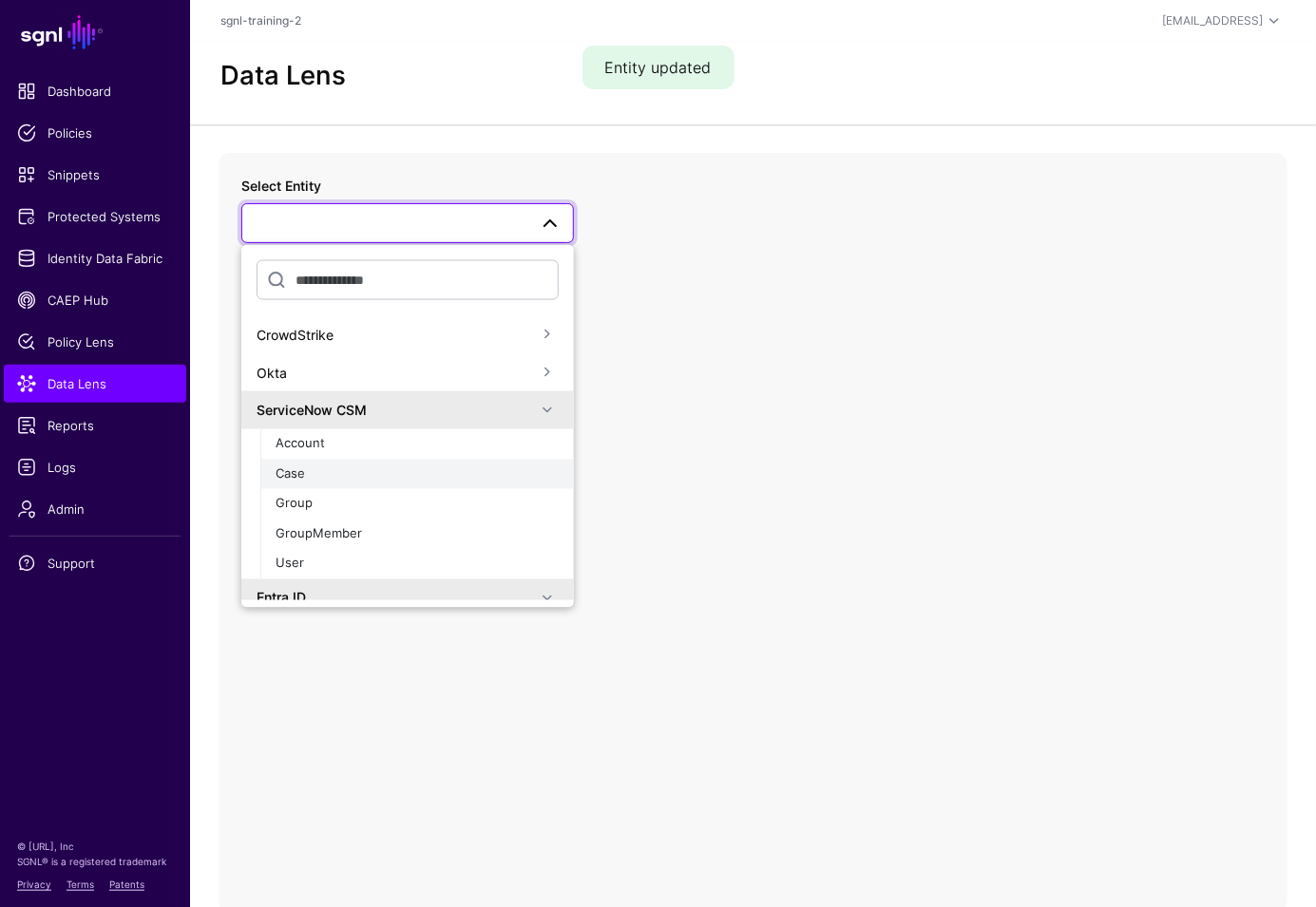
click at [321, 482] on div "Case" at bounding box center [416, 474] width 283 height 19
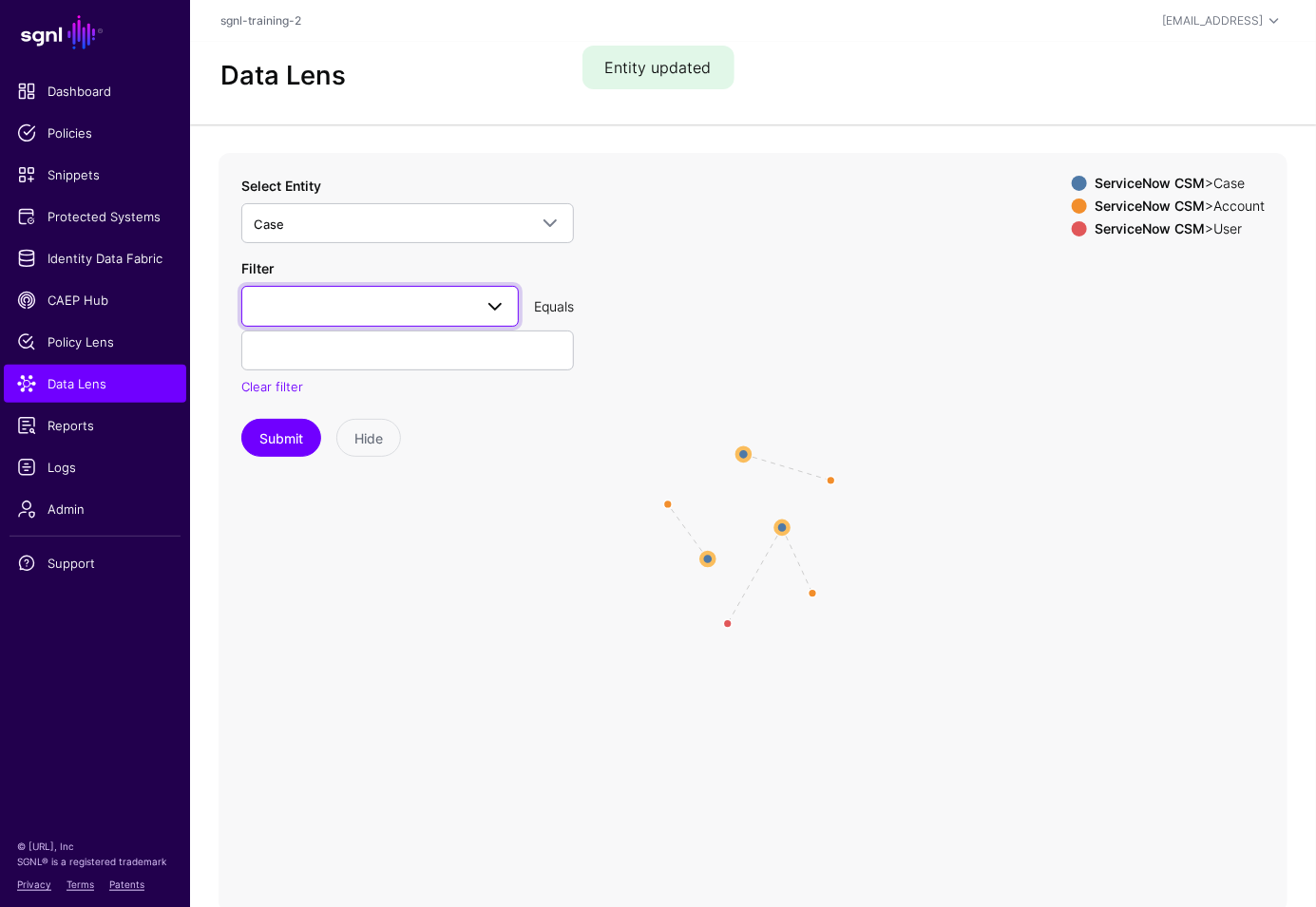
click at [400, 305] on span at bounding box center [380, 306] width 253 height 23
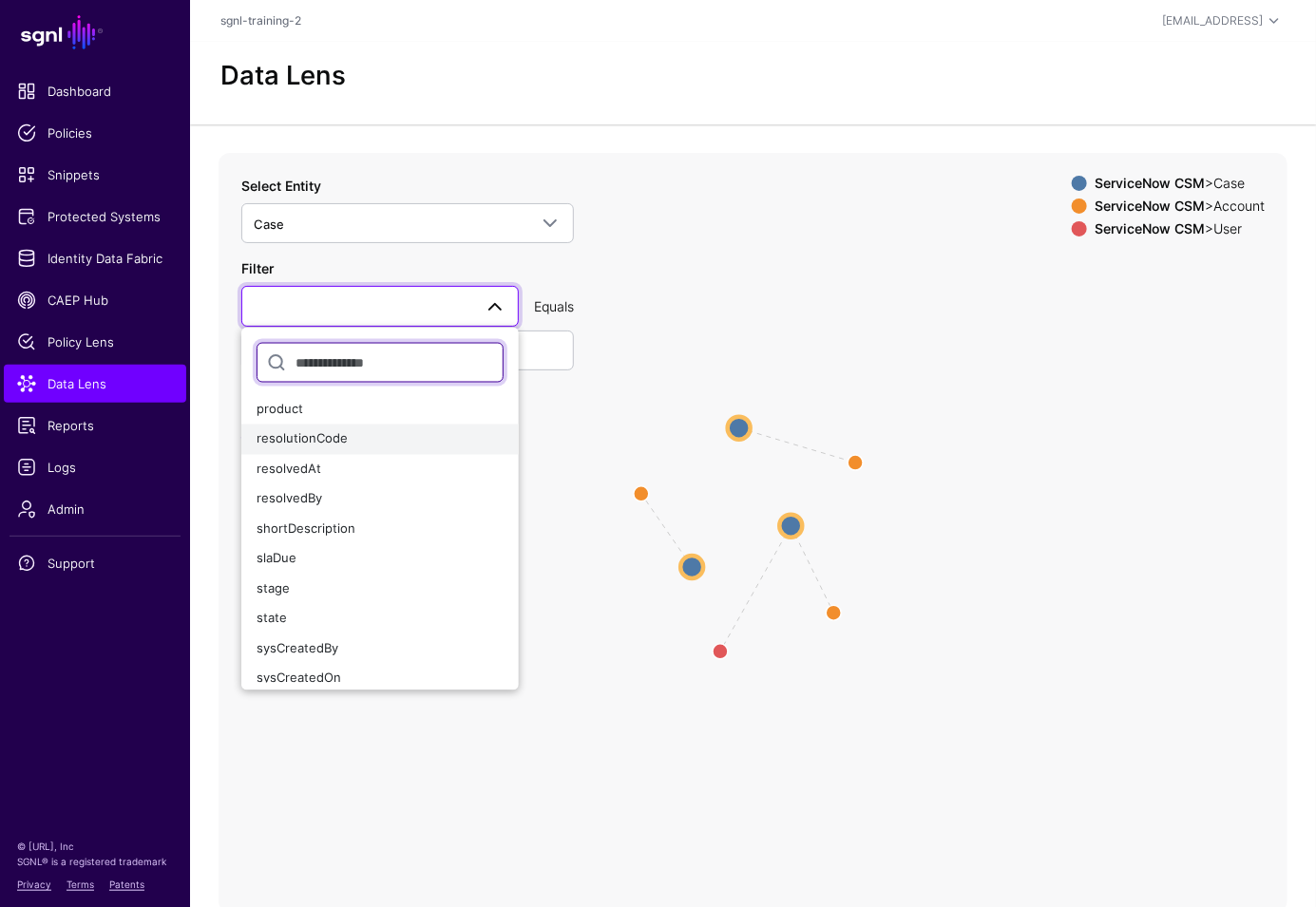
scroll to position [866, 0]
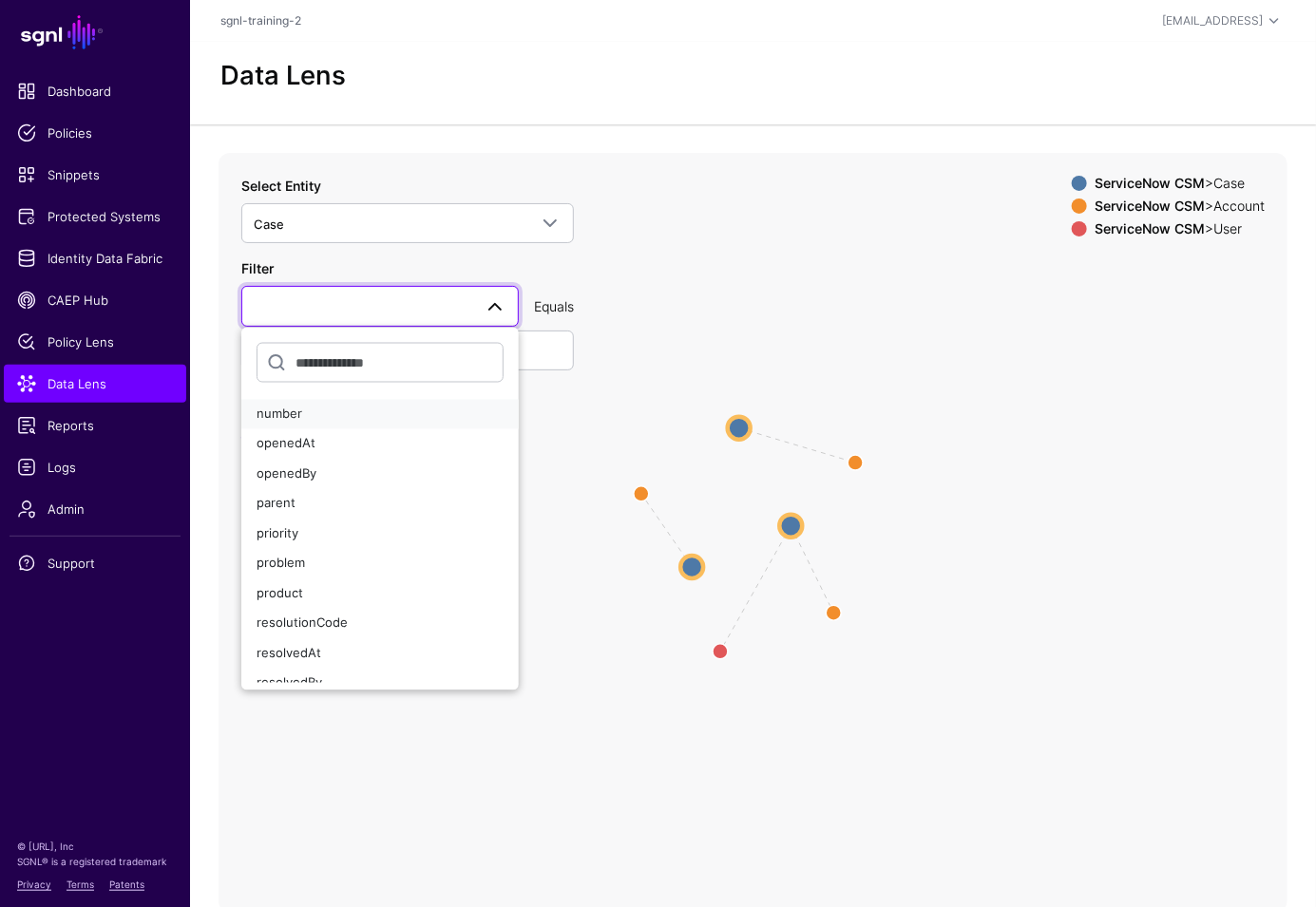
click at [322, 415] on div "number" at bounding box center [380, 415] width 247 height 19
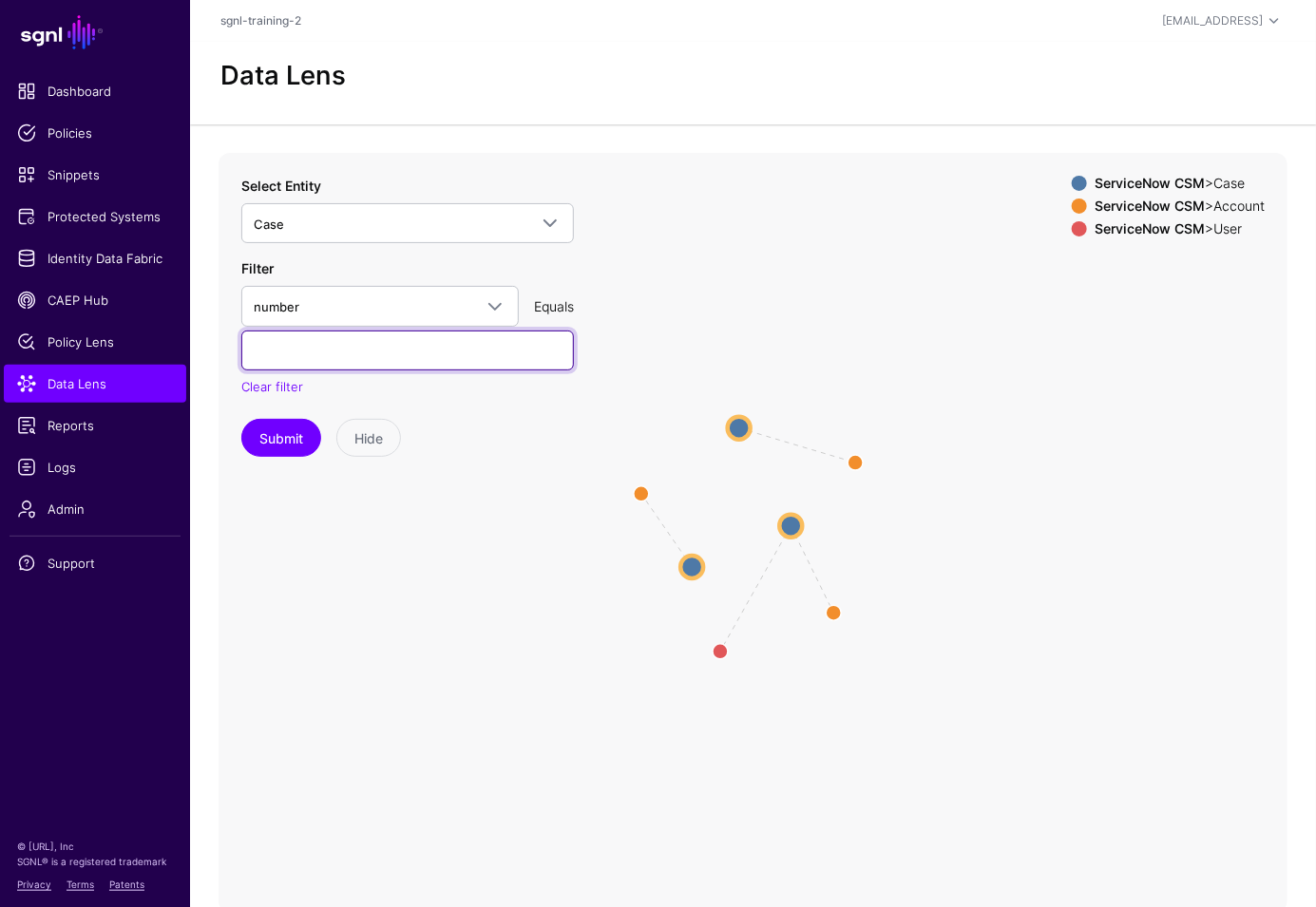
click at [389, 351] on input "text" at bounding box center [408, 350] width 332 height 40
paste input "*********"
type input "*********"
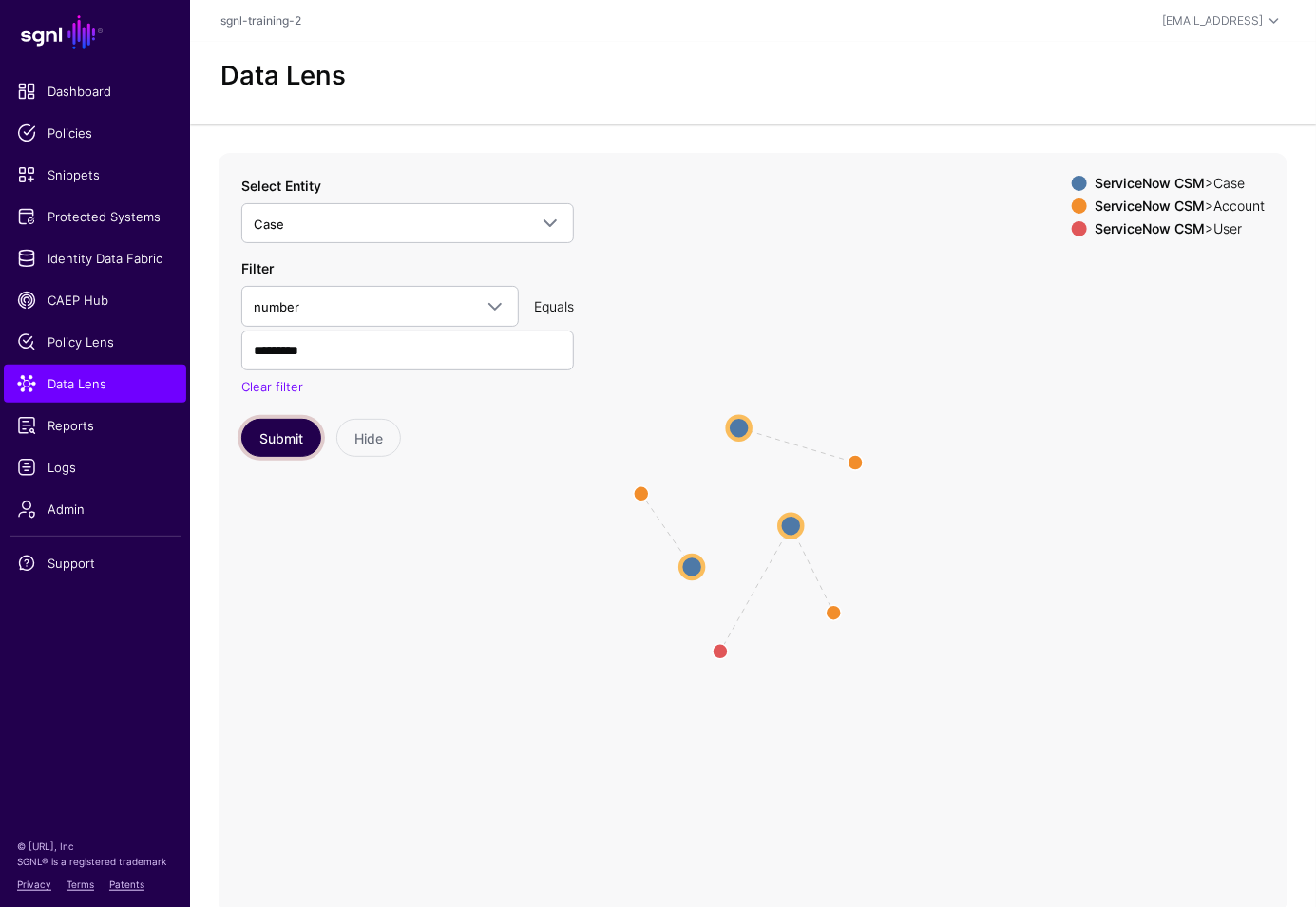
click at [294, 450] on button "Submit" at bounding box center [281, 438] width 80 height 38
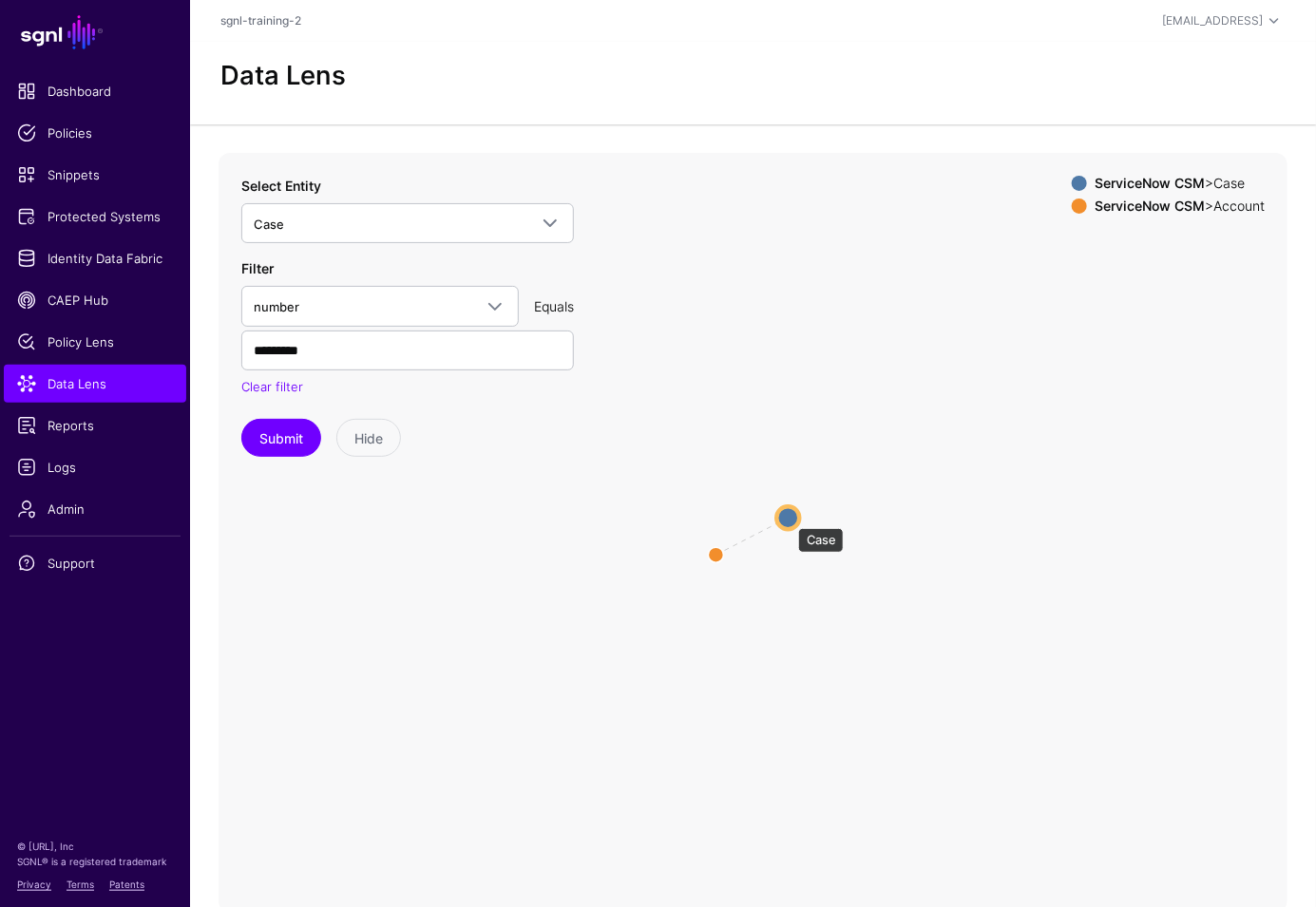
click at [788, 516] on circle at bounding box center [788, 519] width 23 height 23
click at [789, 516] on circle at bounding box center [788, 517] width 23 height 23
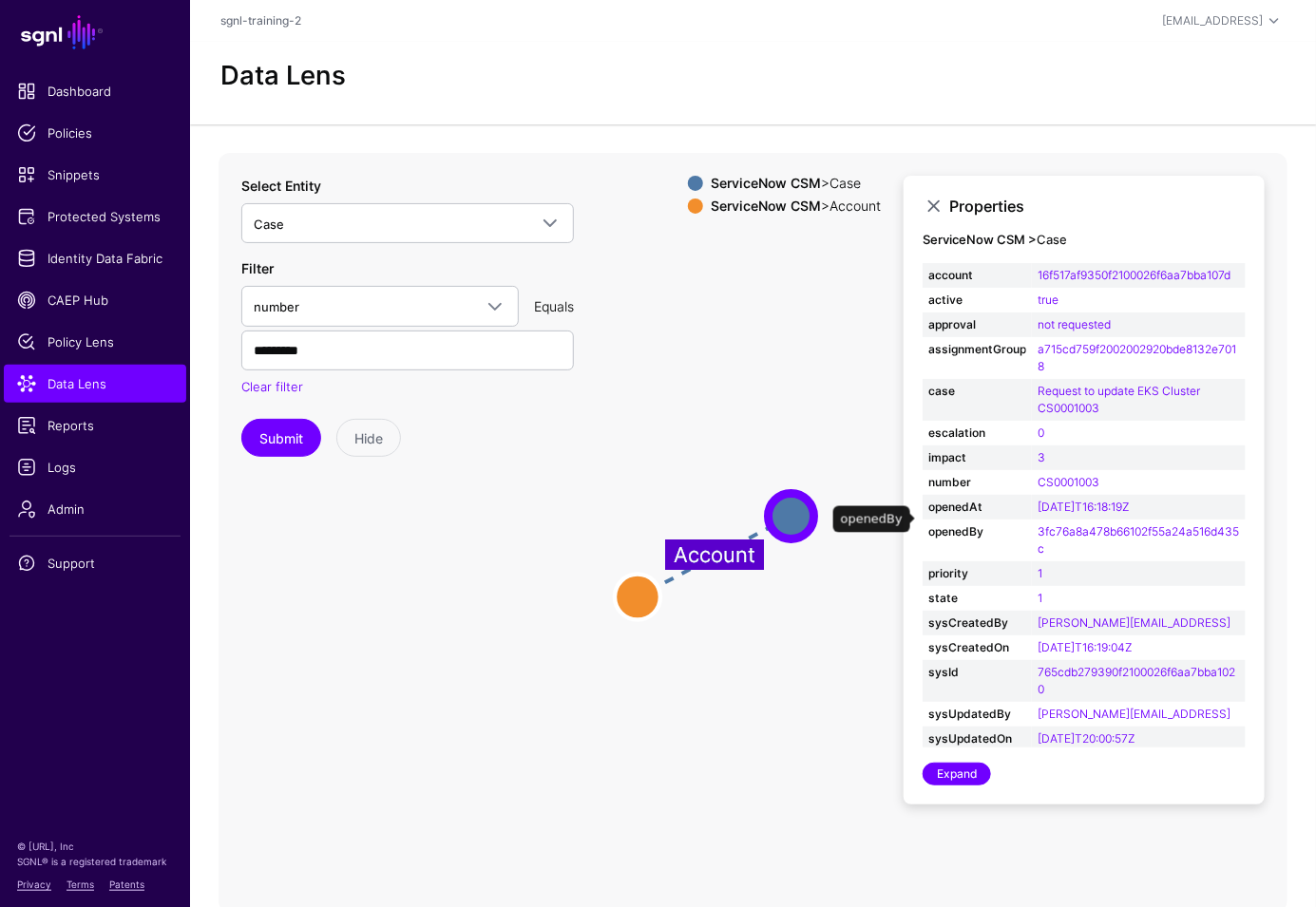
scroll to position [28, 0]
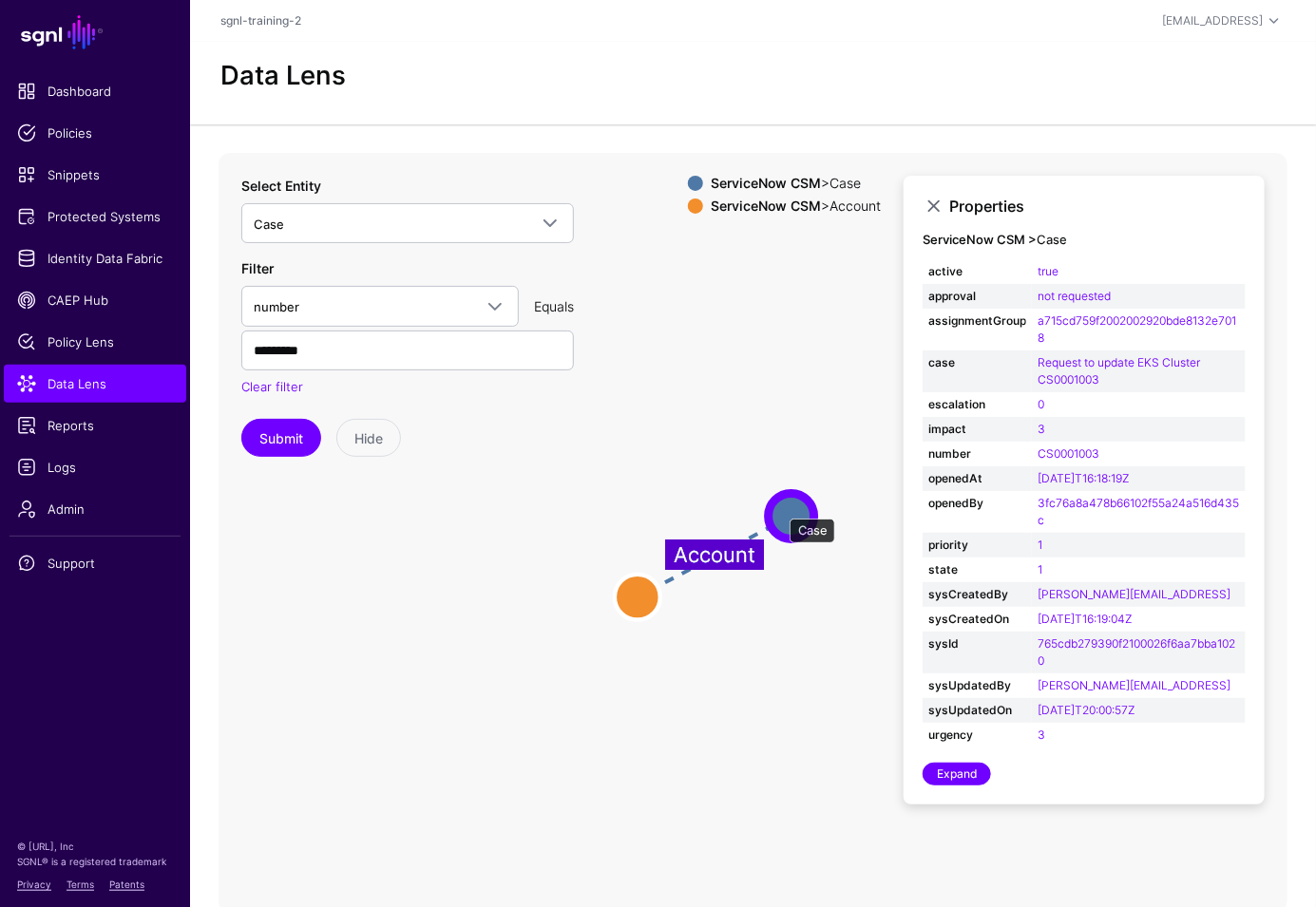
click at [780, 509] on circle at bounding box center [790, 516] width 45 height 45
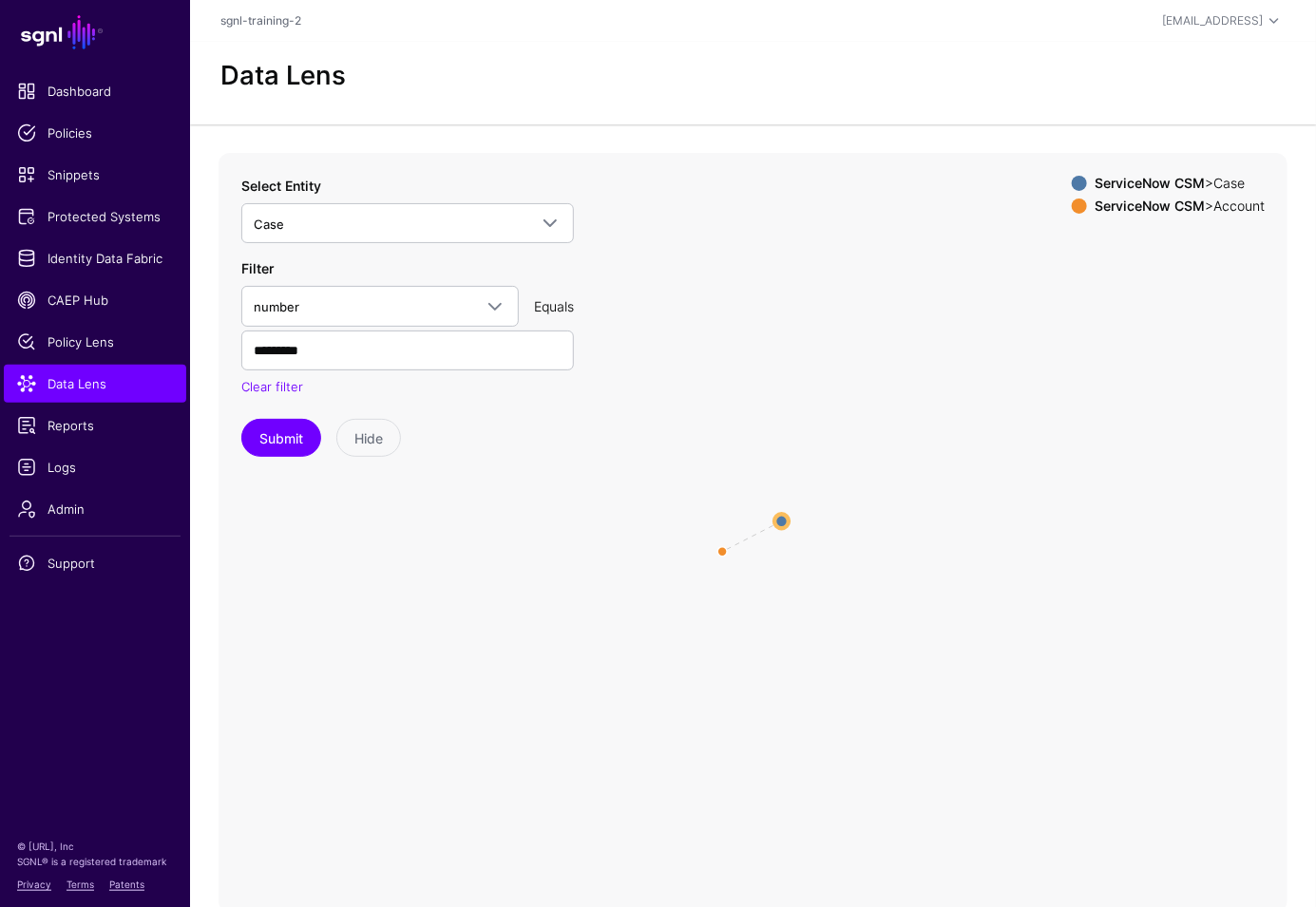
click at [765, 508] on icon "Account Case Case Account Account" at bounding box center [753, 532] width 1069 height 759
click at [789, 517] on circle at bounding box center [786, 520] width 23 height 23
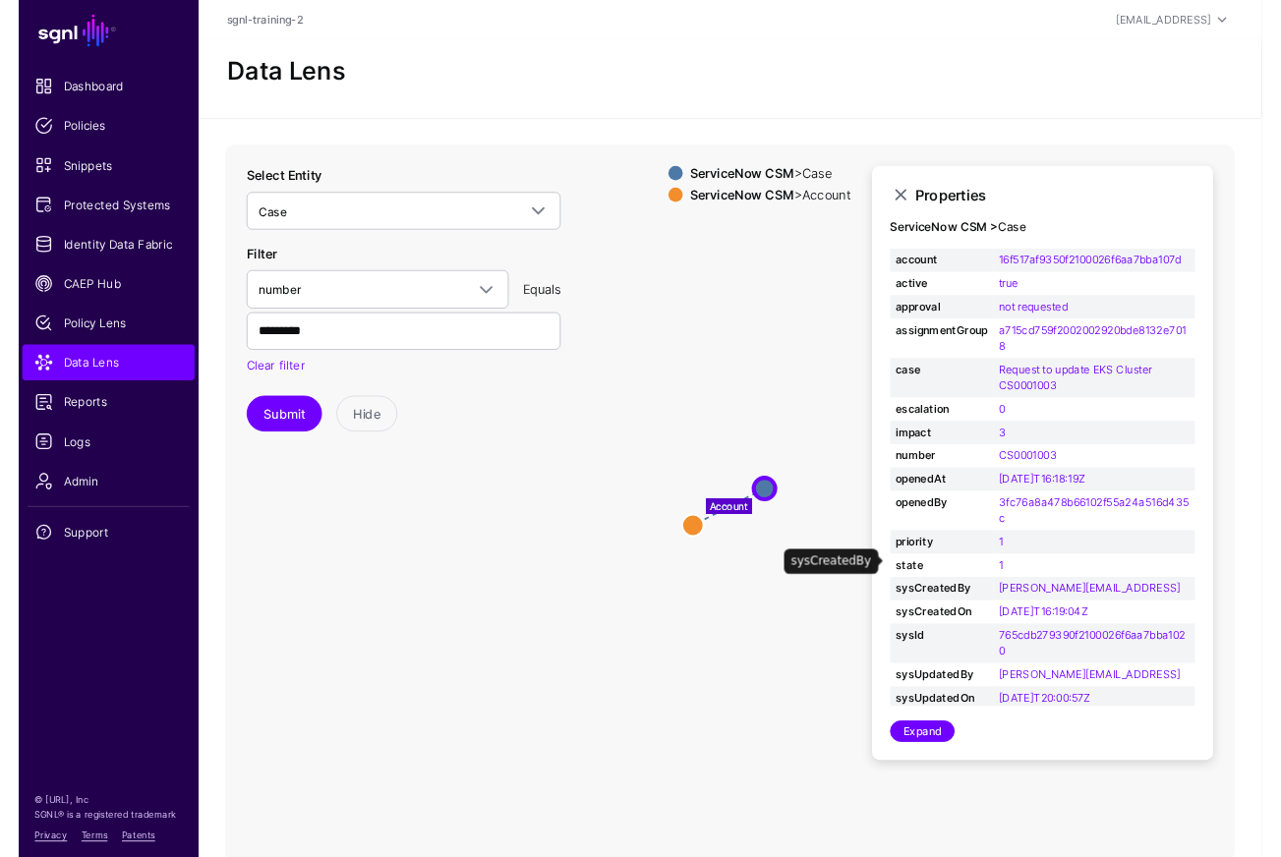
scroll to position [29, 0]
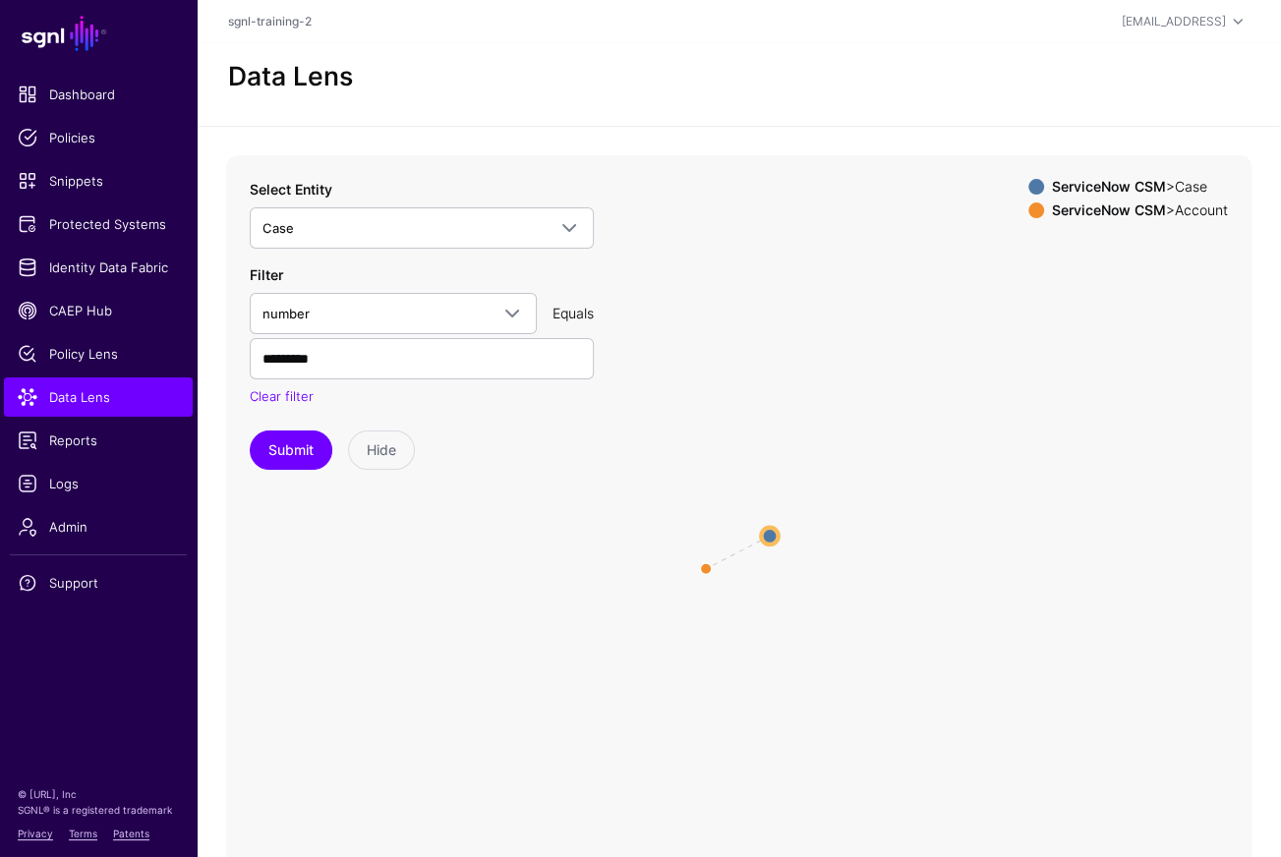
click at [778, 536] on circle at bounding box center [769, 535] width 17 height 17
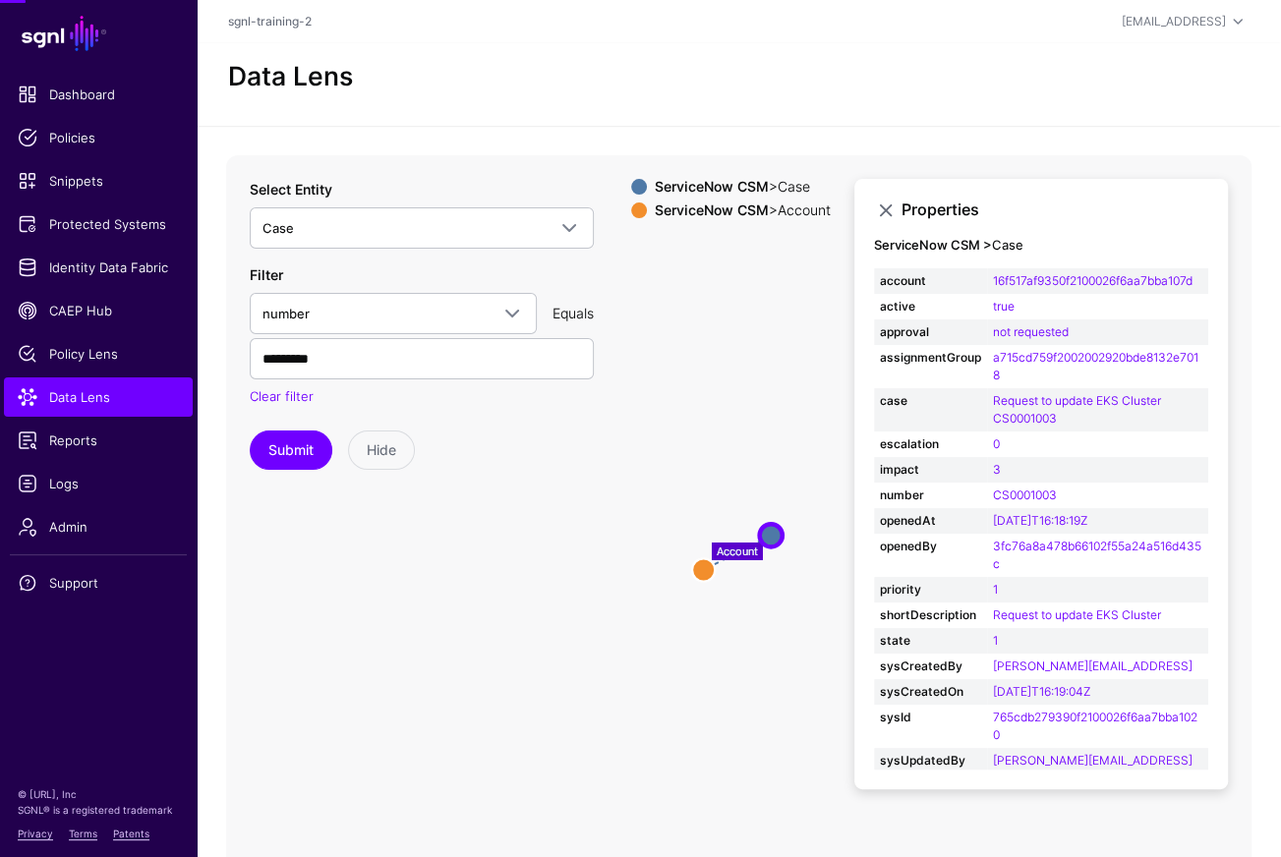
click at [778, 535] on circle at bounding box center [770, 535] width 23 height 23
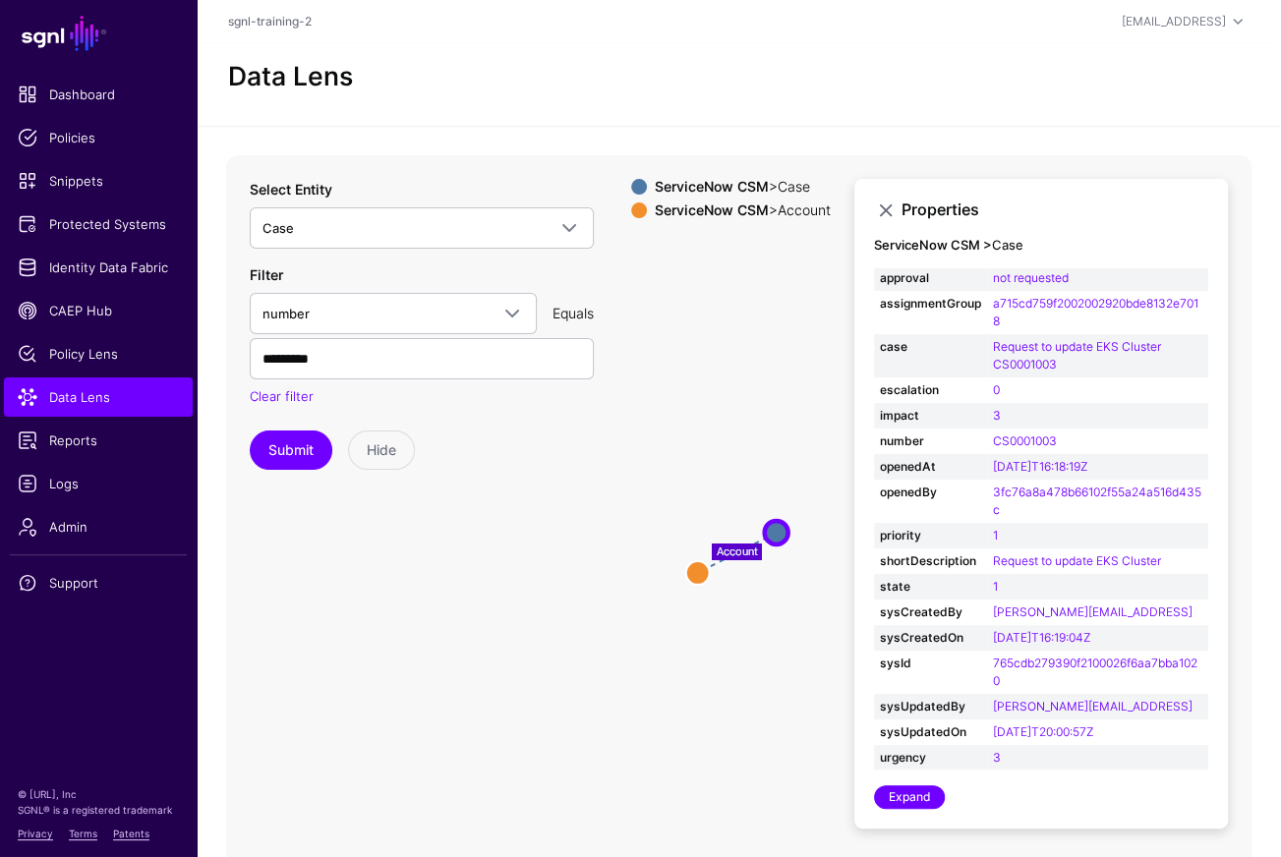
drag, startPoint x: 504, startPoint y: 586, endPoint x: 508, endPoint y: 626, distance: 40.5
click at [504, 587] on icon "Account Case Case Account Account" at bounding box center [738, 548] width 1025 height 786
click at [516, 647] on icon "Account Case Case Account Account" at bounding box center [738, 548] width 1025 height 786
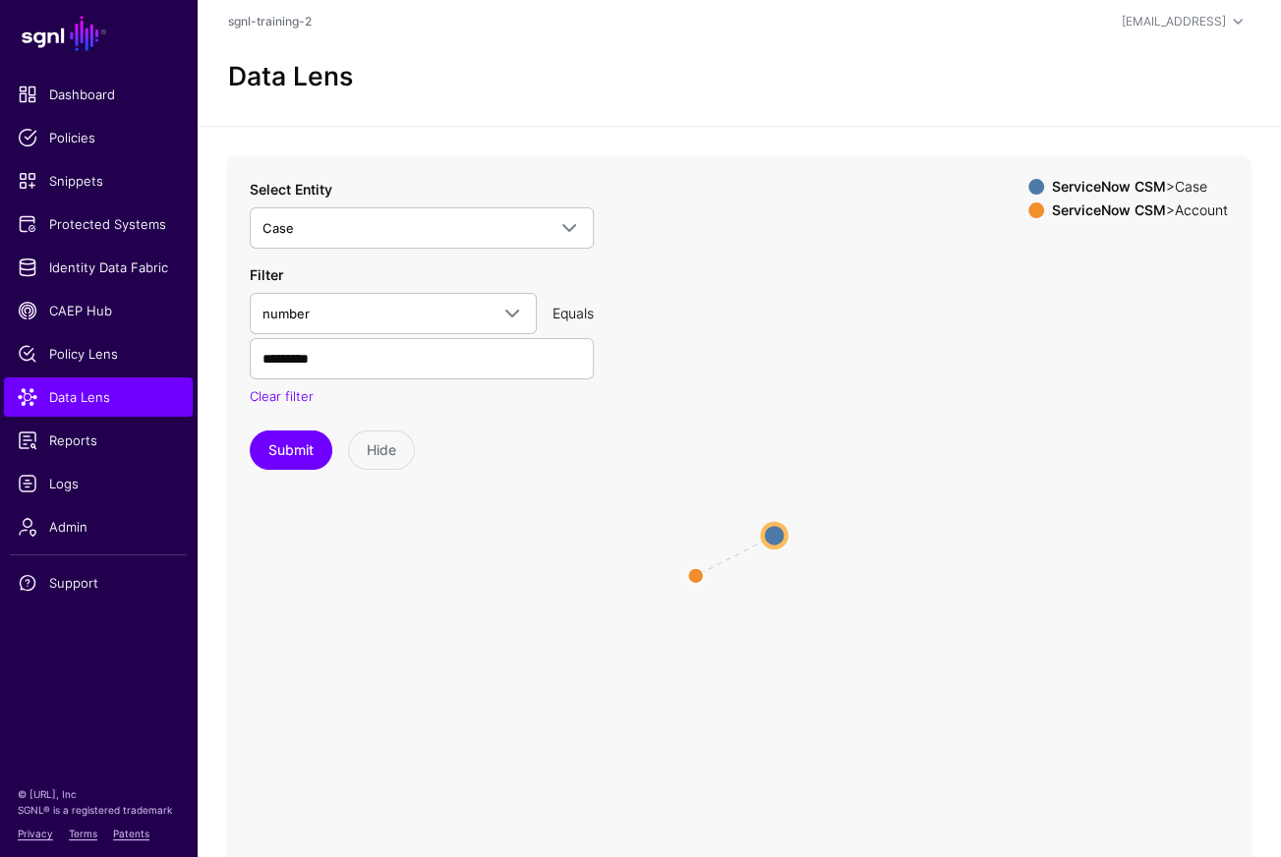
drag, startPoint x: 830, startPoint y: 507, endPoint x: 797, endPoint y: 535, distance: 42.5
click at [814, 522] on icon "Account Case Case Account Account" at bounding box center [738, 548] width 1025 height 786
click at [750, 548] on circle at bounding box center [759, 551] width 24 height 24
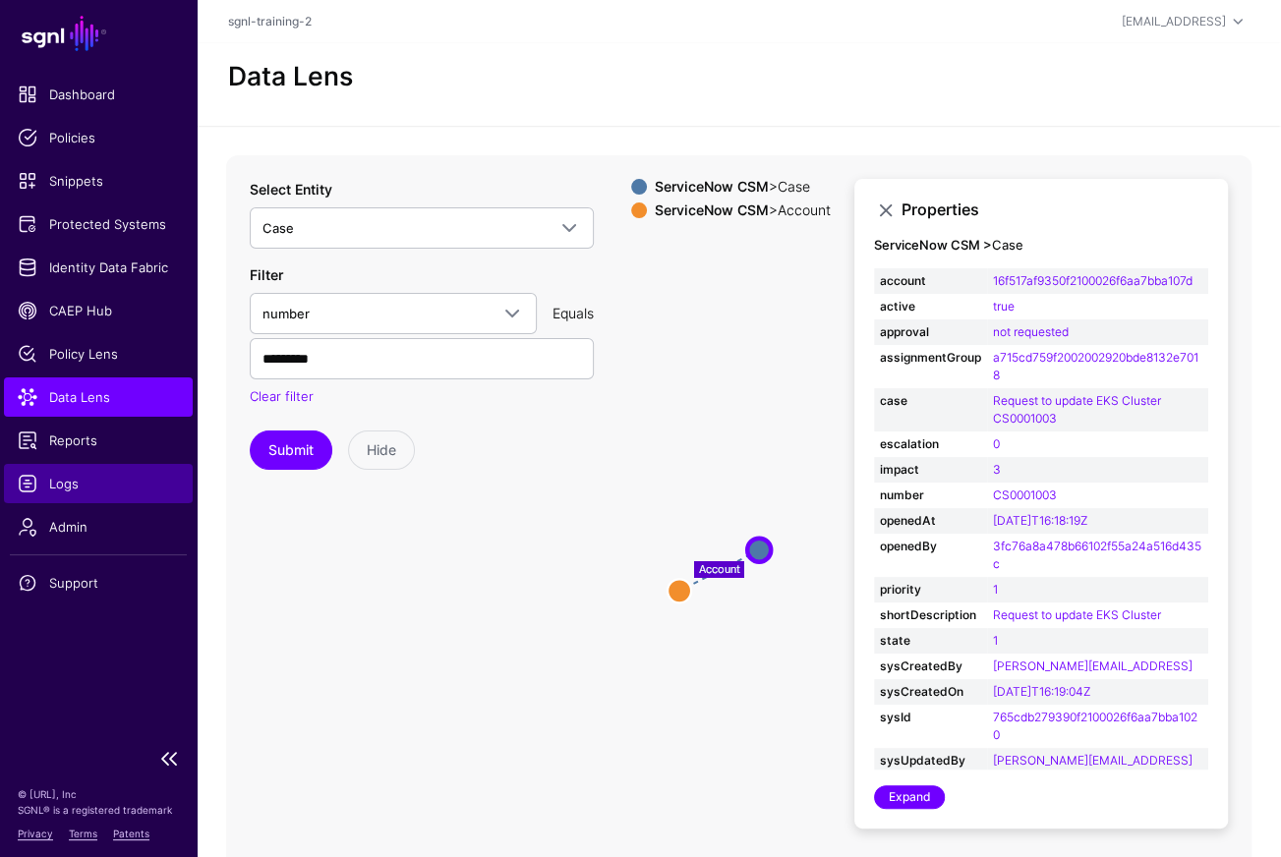
click at [69, 480] on span "Logs" at bounding box center [98, 484] width 161 height 20
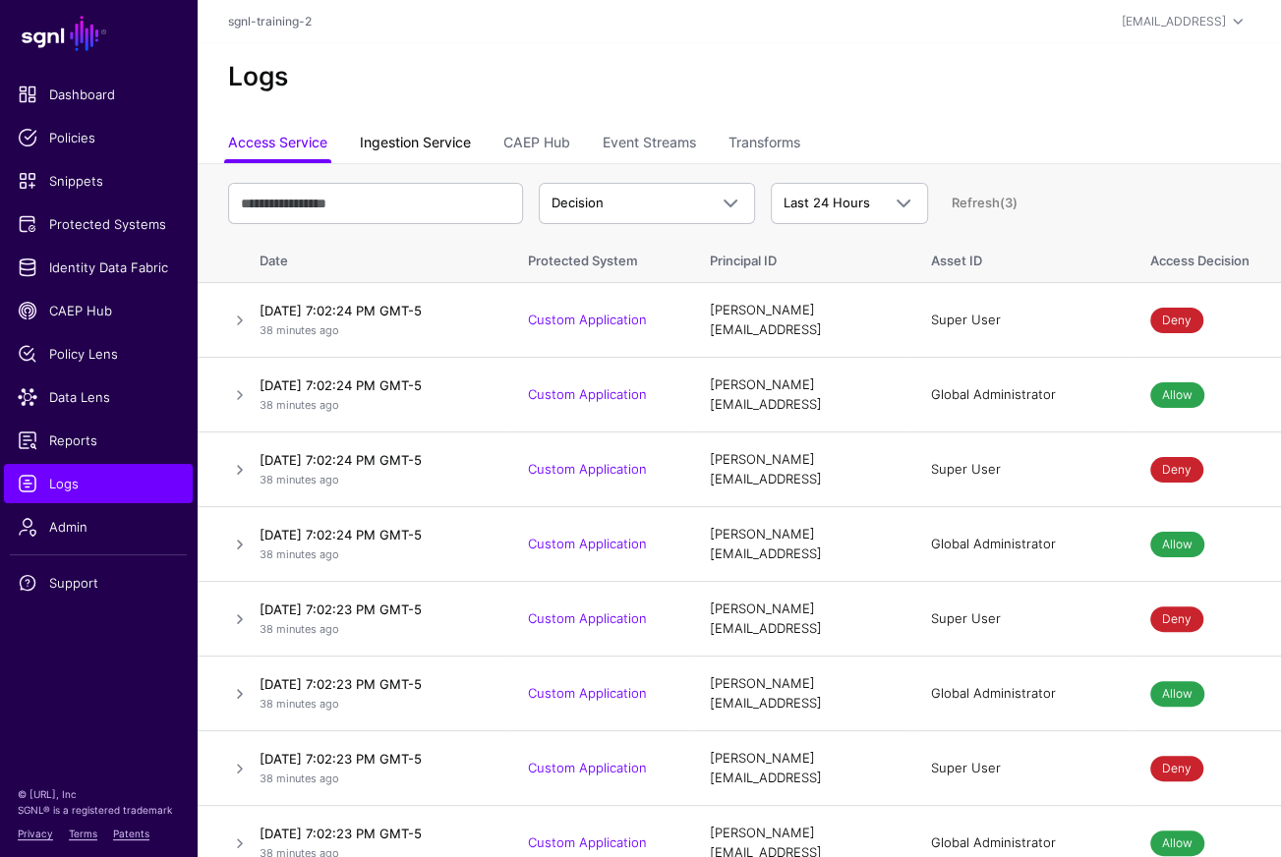
click at [462, 141] on link "Ingestion Service" at bounding box center [415, 144] width 111 height 37
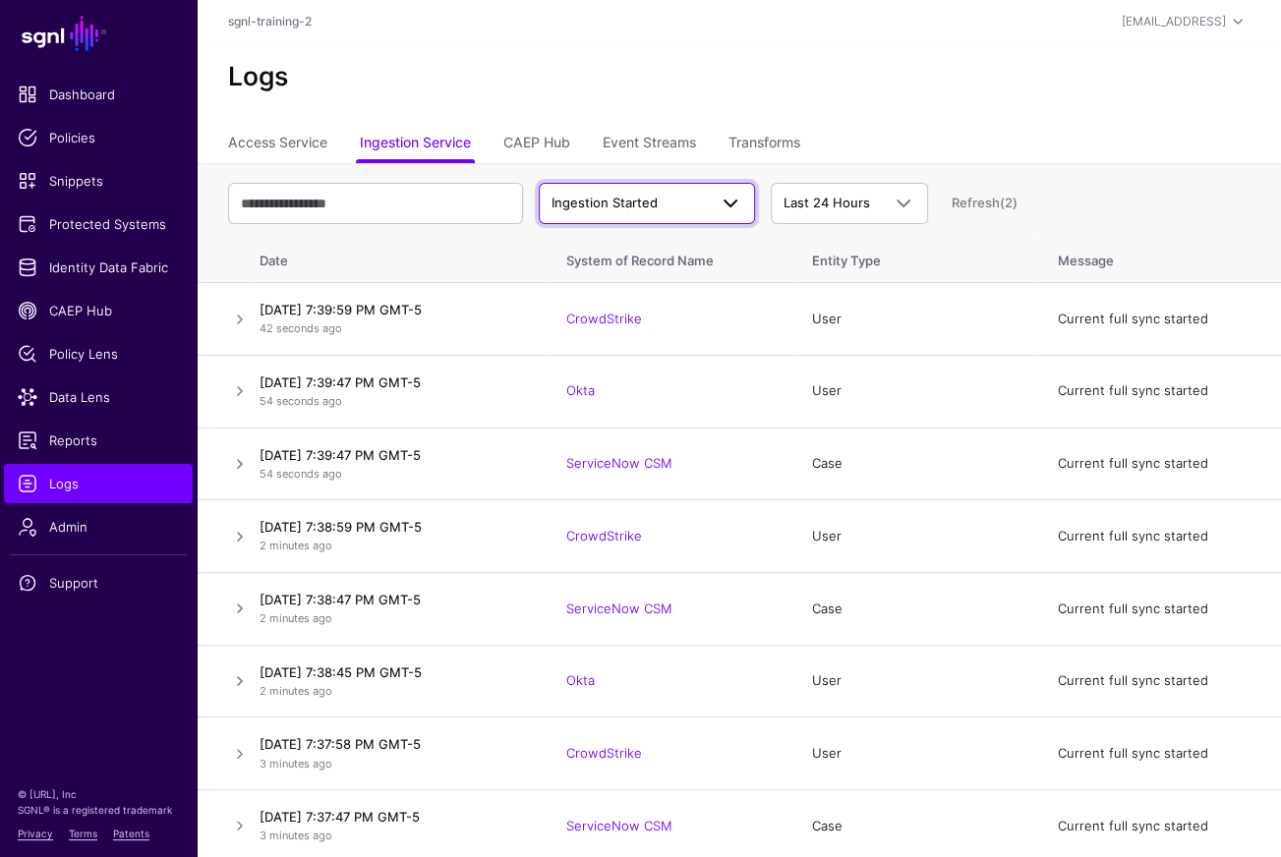
click at [633, 205] on span "Ingestion Started" at bounding box center [605, 203] width 106 height 16
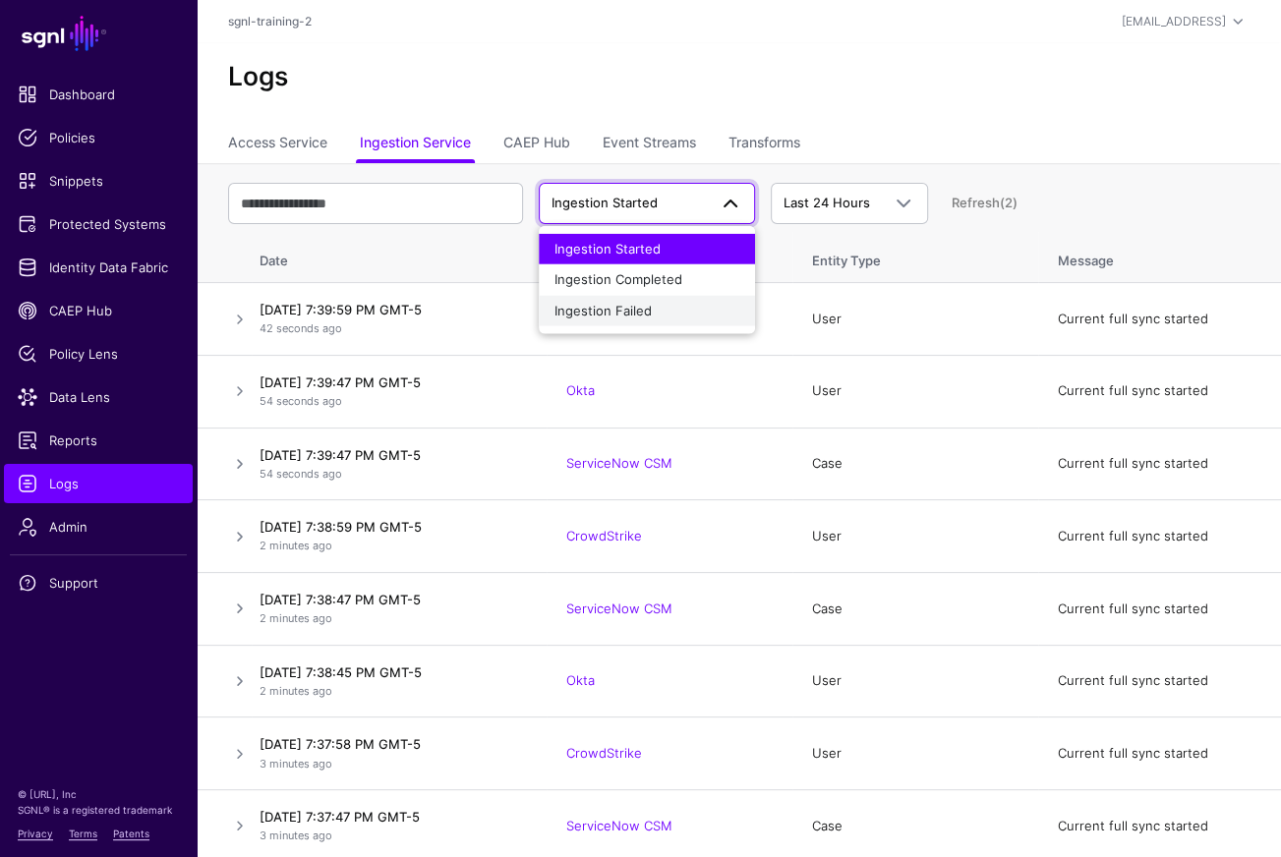
click at [619, 313] on span "Ingestion Failed" at bounding box center [602, 310] width 97 height 16
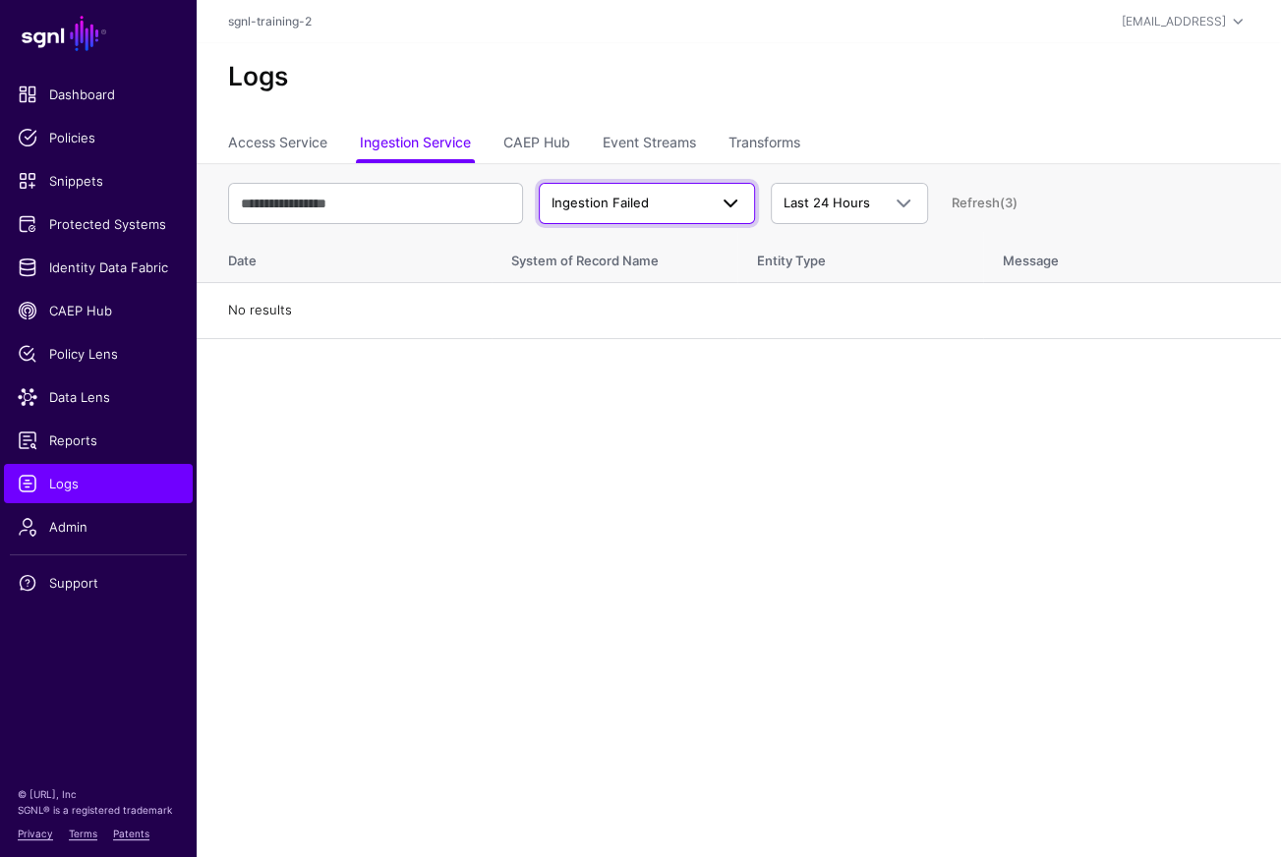
click at [641, 212] on span "Ingestion Failed" at bounding box center [647, 204] width 191 height 24
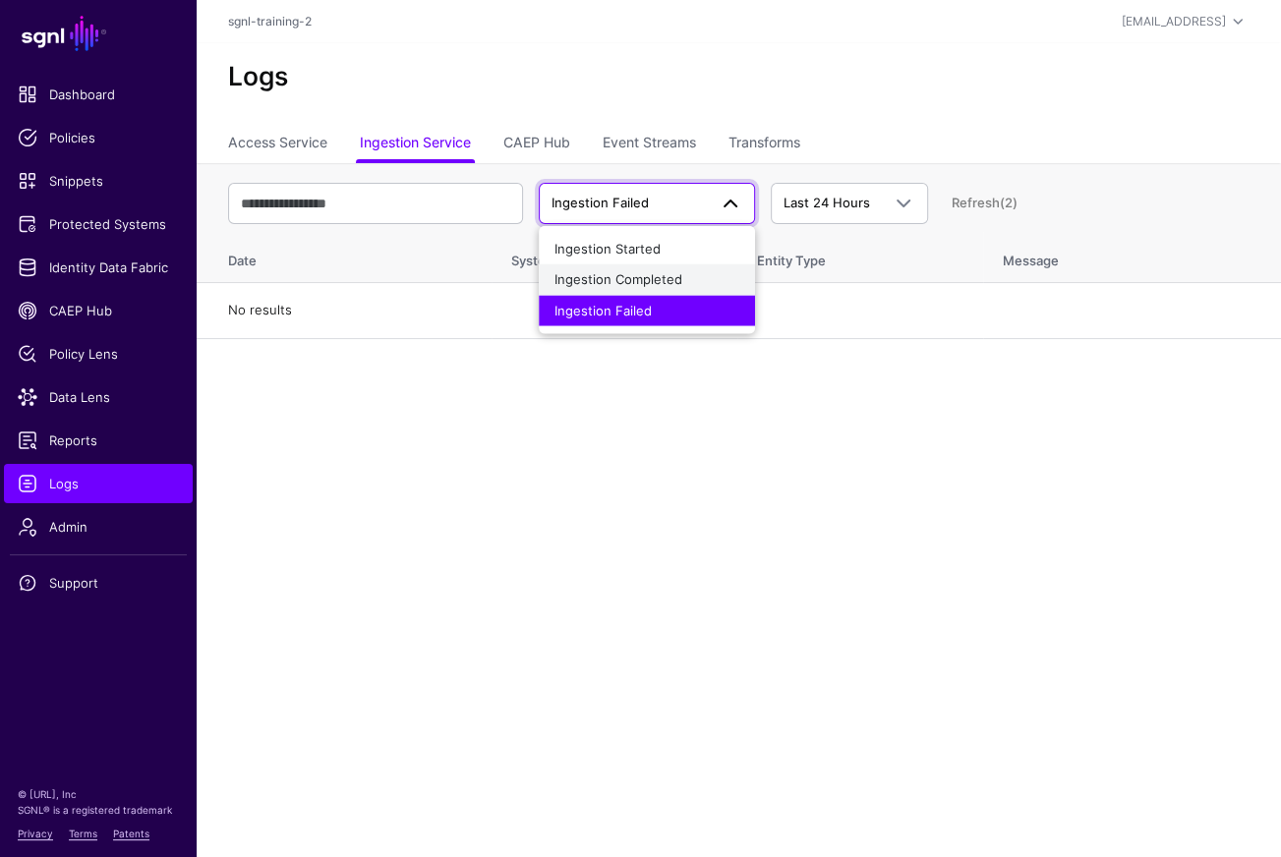
click at [634, 276] on span "Ingestion Completed" at bounding box center [618, 279] width 128 height 16
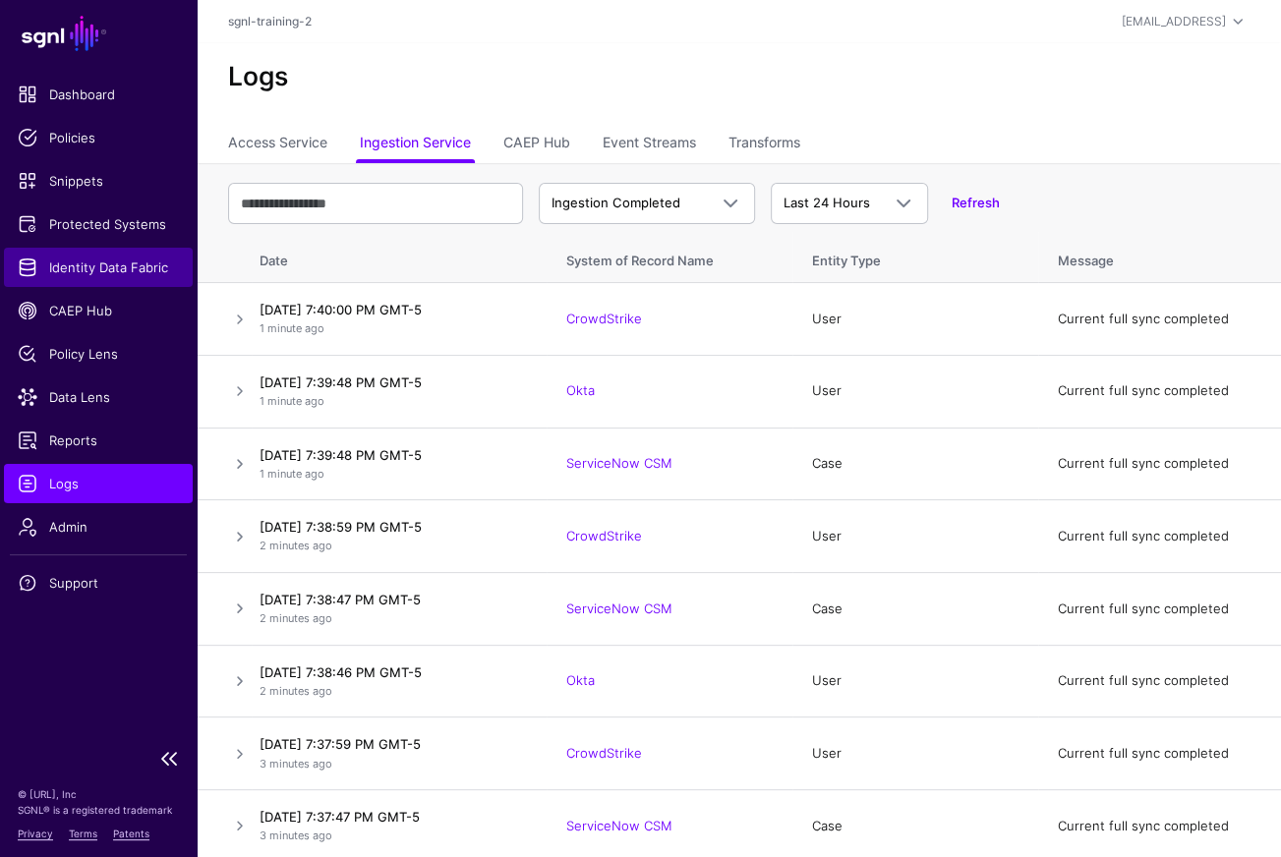
click at [152, 249] on link "Identity Data Fabric" at bounding box center [98, 267] width 189 height 39
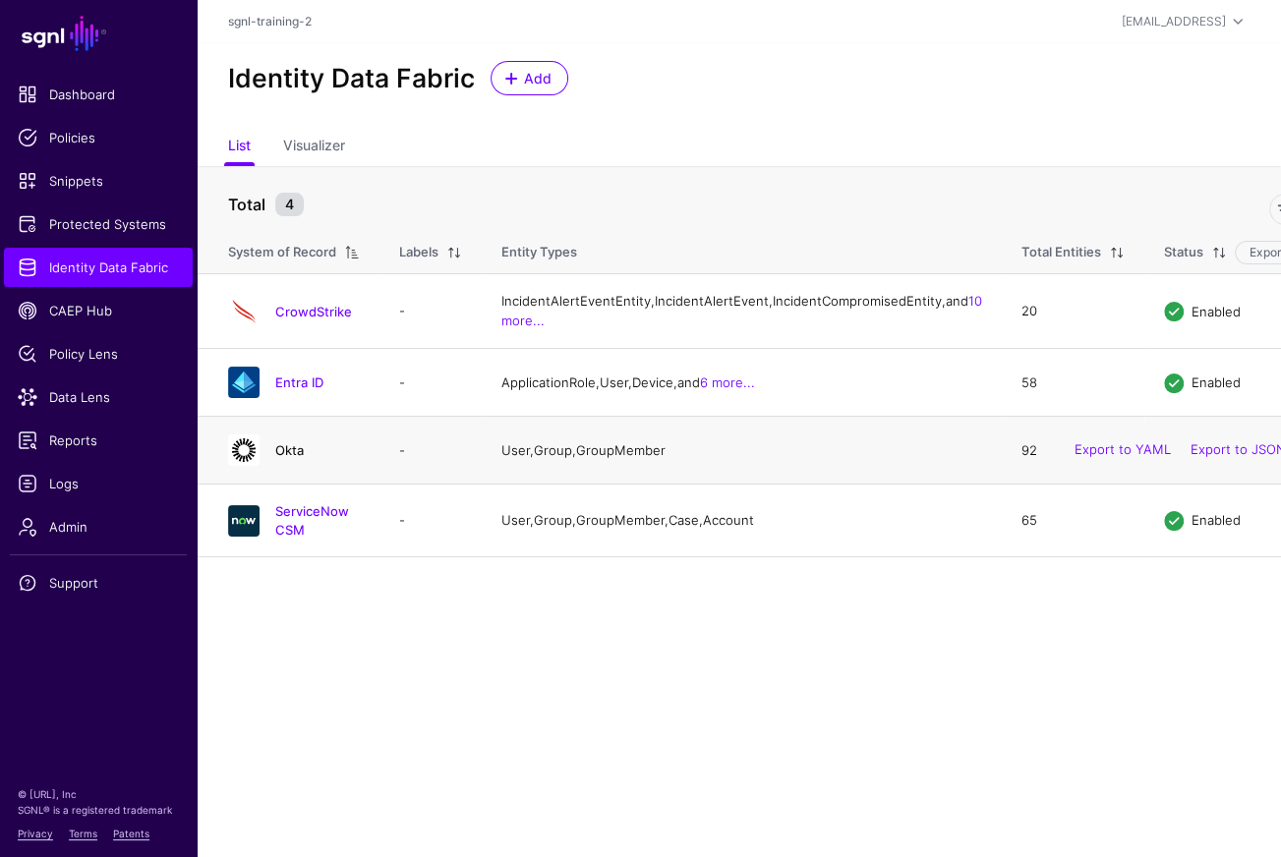
click at [296, 458] on link "Okta" at bounding box center [289, 450] width 29 height 16
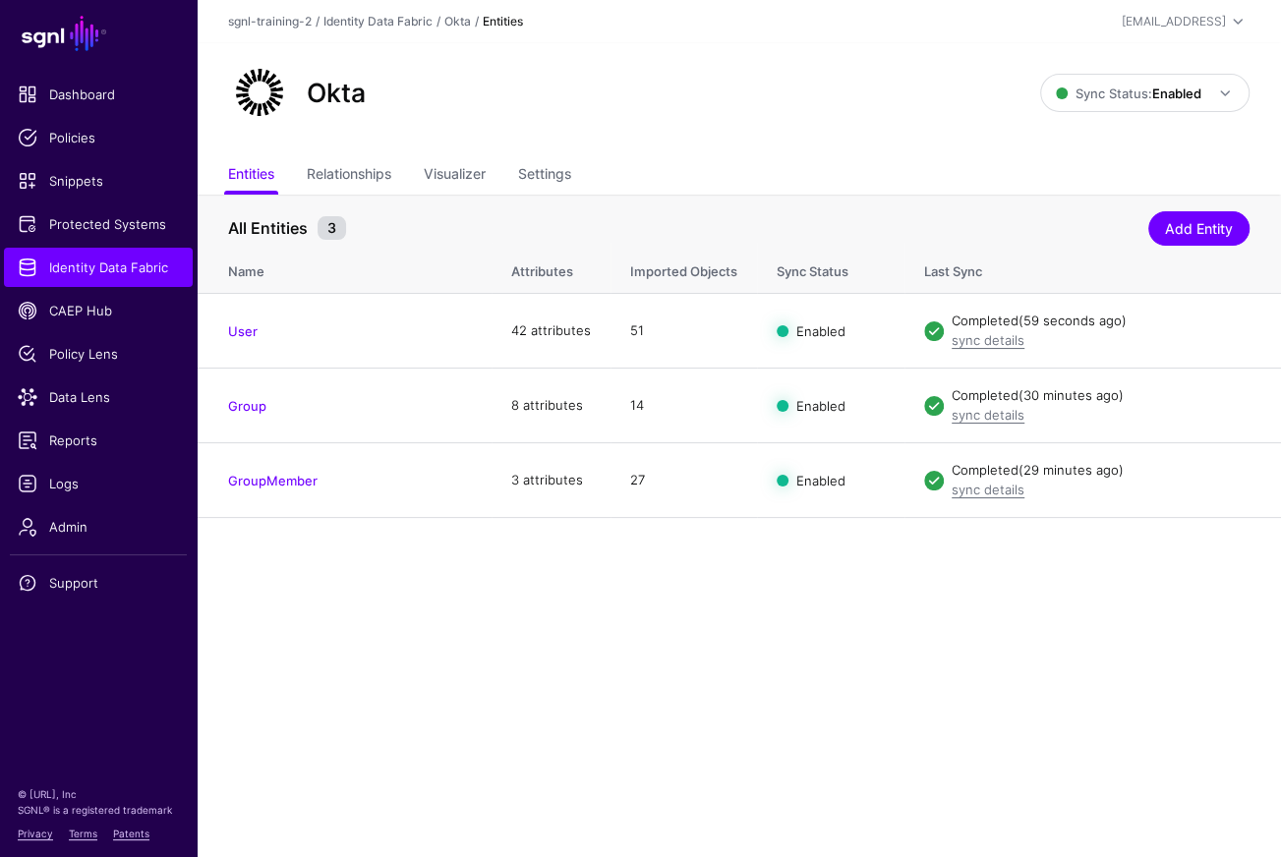
click at [546, 571] on main "SGNL Dashboard Policies Snippets Protected Systems Identity Data Fabric CAEP Hu…" at bounding box center [640, 428] width 1281 height 857
click at [339, 168] on link "Relationships" at bounding box center [349, 175] width 85 height 37
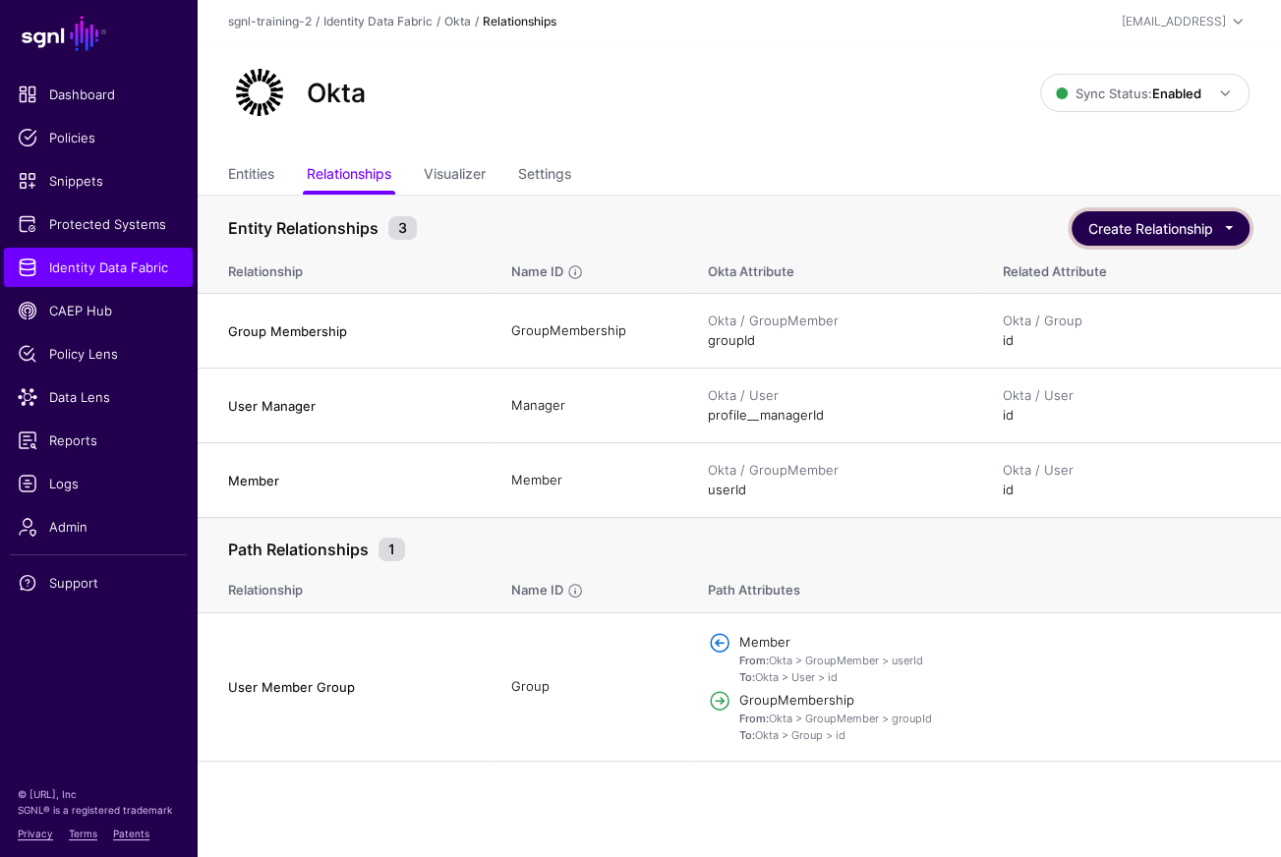
click at [1169, 220] on button "Create Relationship" at bounding box center [1161, 228] width 178 height 34
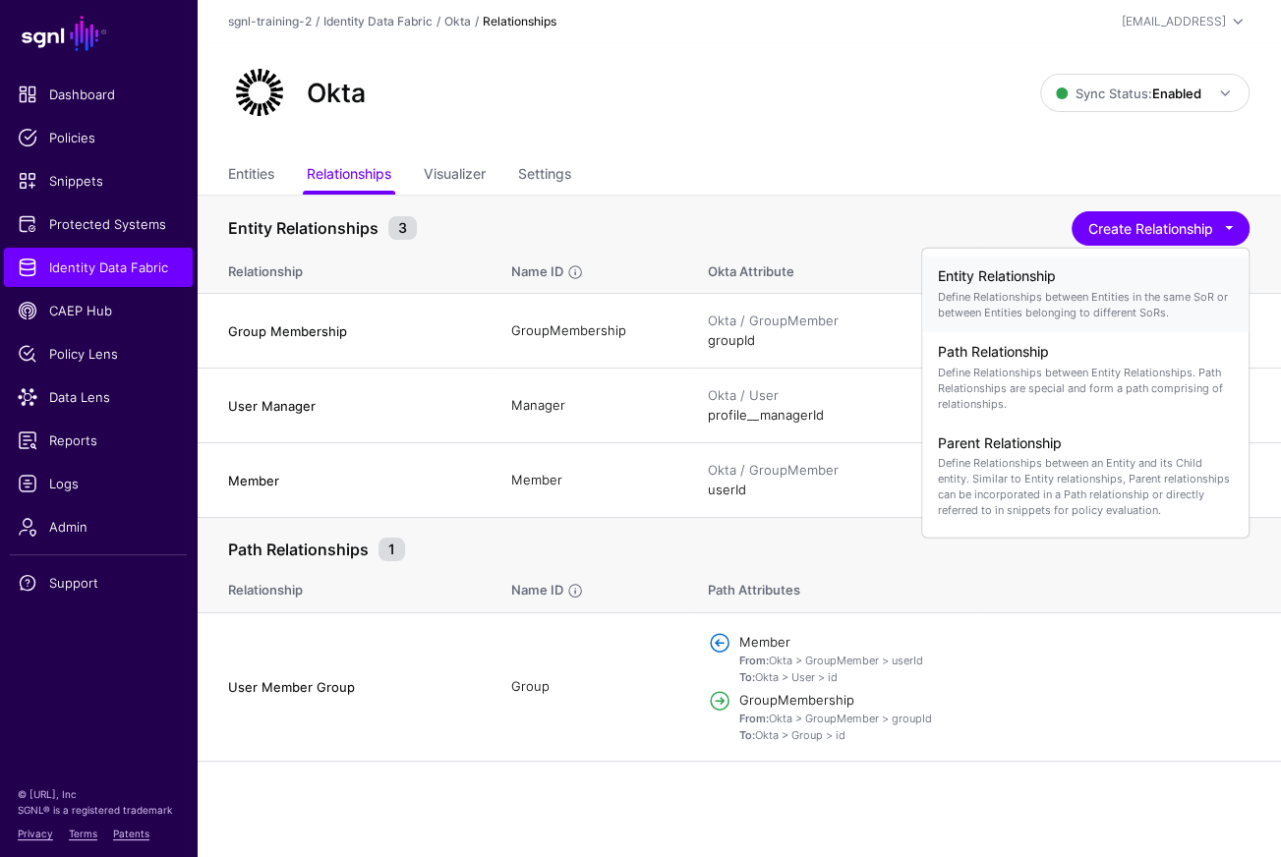
click at [1081, 281] on h4 "Entity Relationship" at bounding box center [1085, 276] width 295 height 17
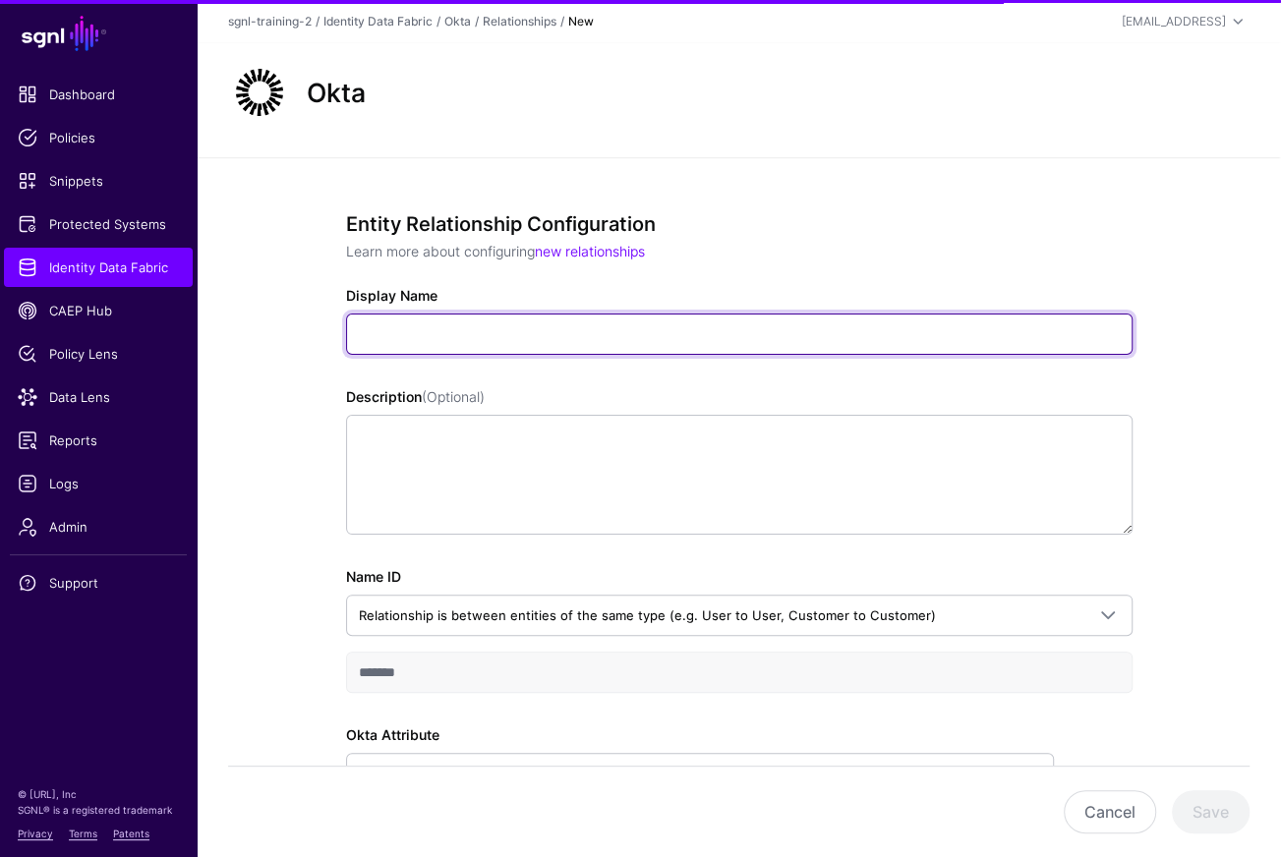
click at [546, 337] on input "Display Name" at bounding box center [739, 334] width 786 height 41
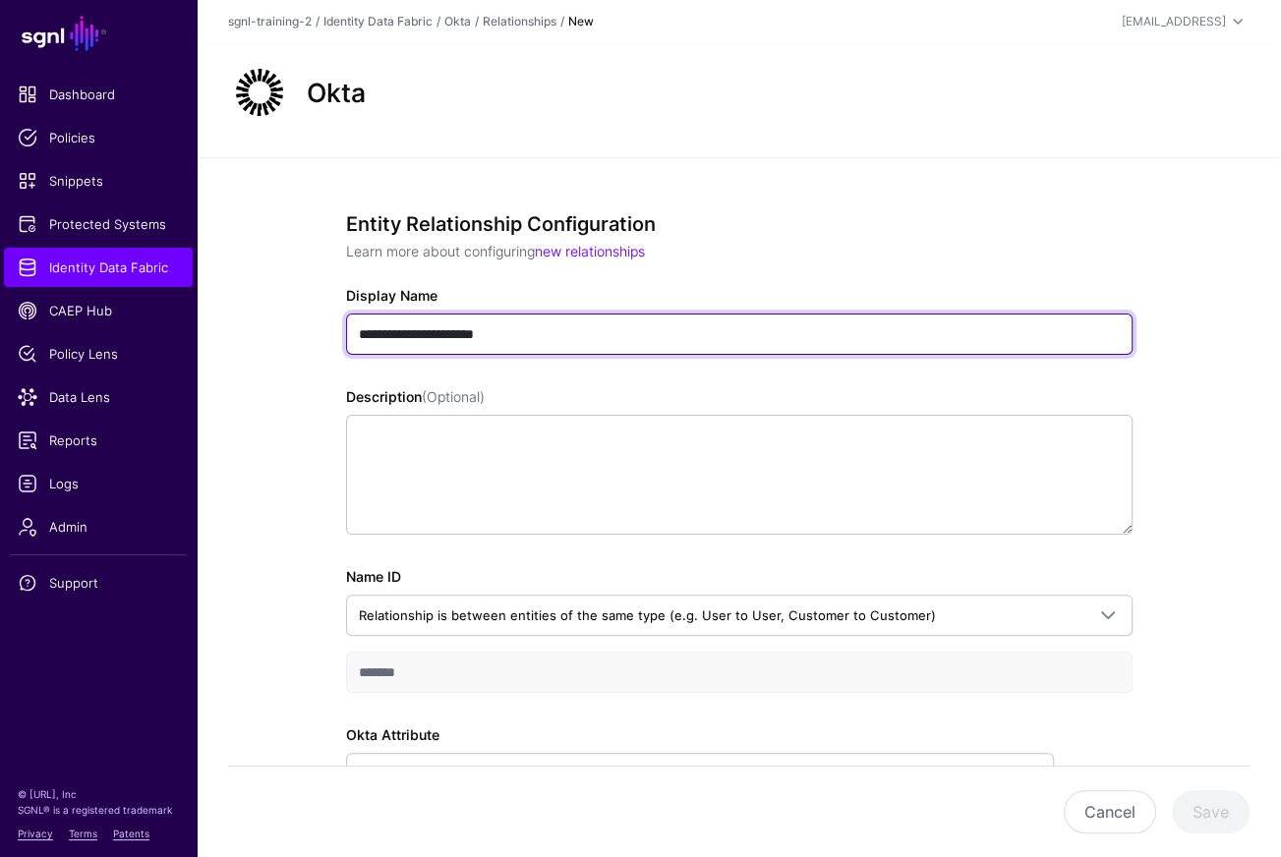
scroll to position [129, 0]
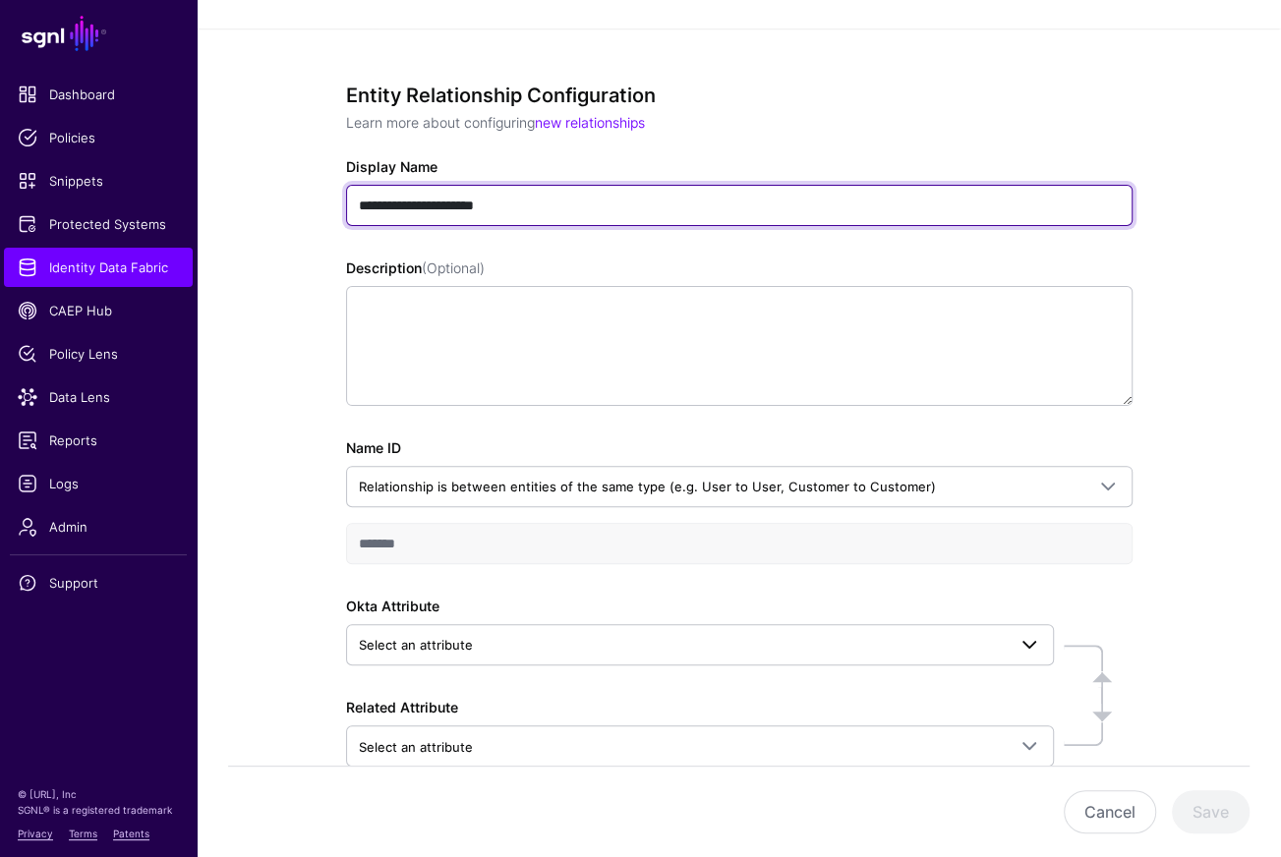
type input "**********"
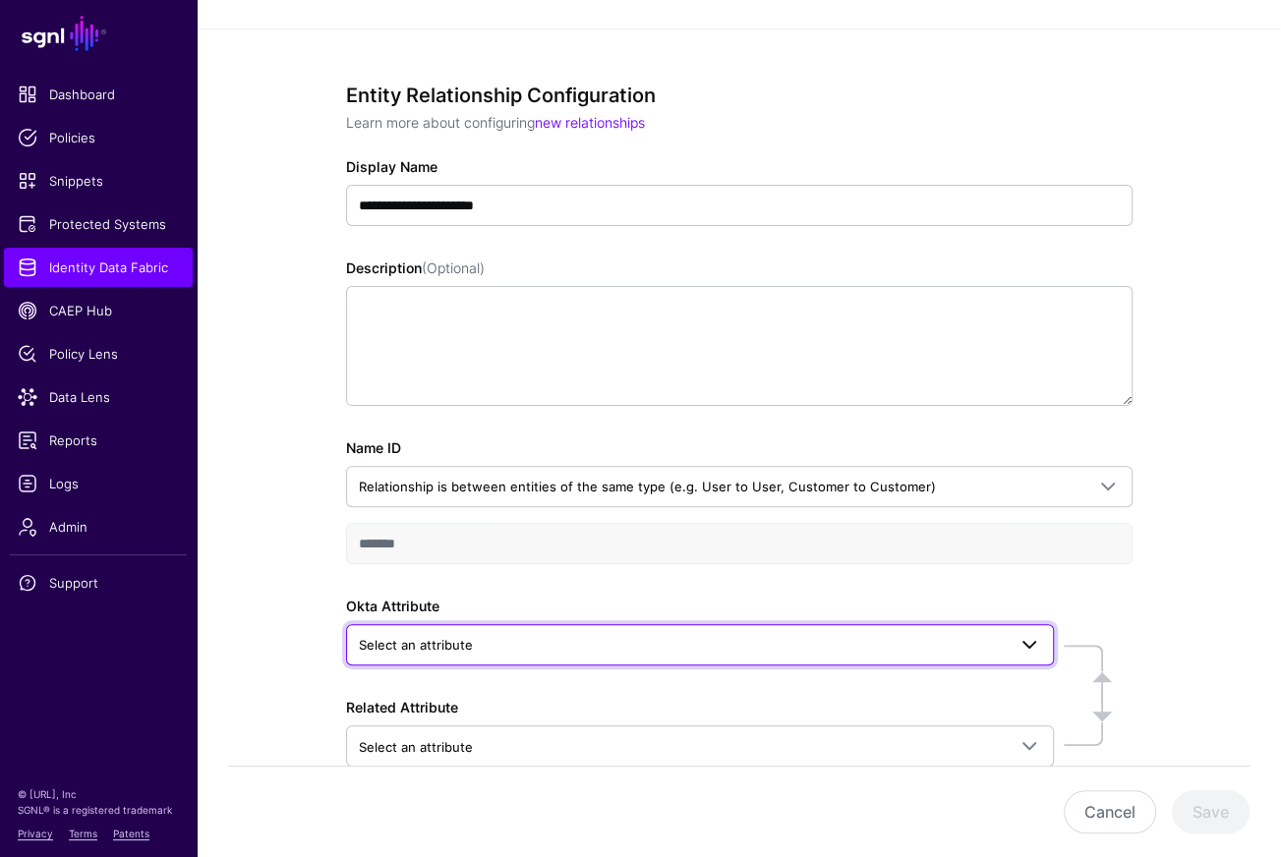
click at [498, 651] on span "Select an attribute" at bounding box center [682, 645] width 647 height 22
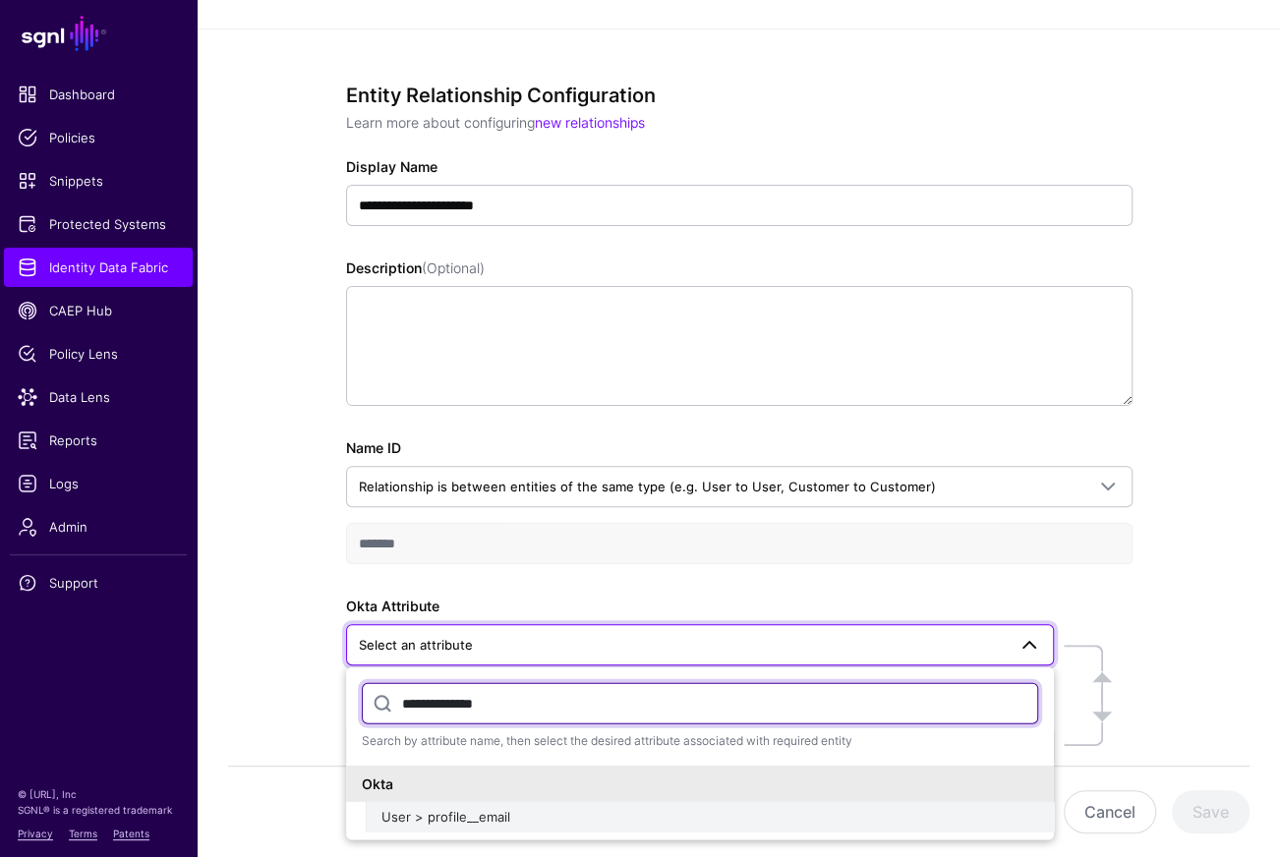
type input "**********"
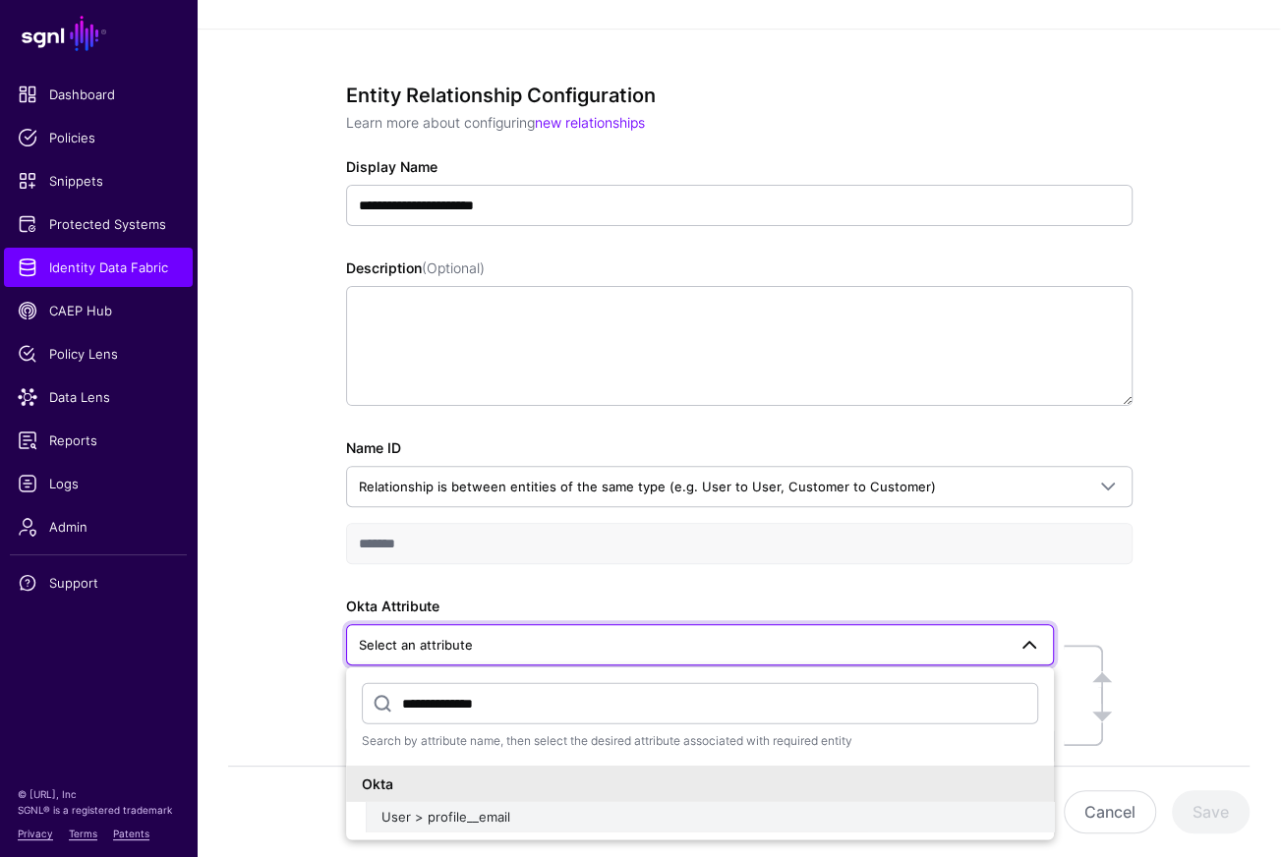
click at [451, 810] on span "User > profile__email" at bounding box center [445, 817] width 129 height 16
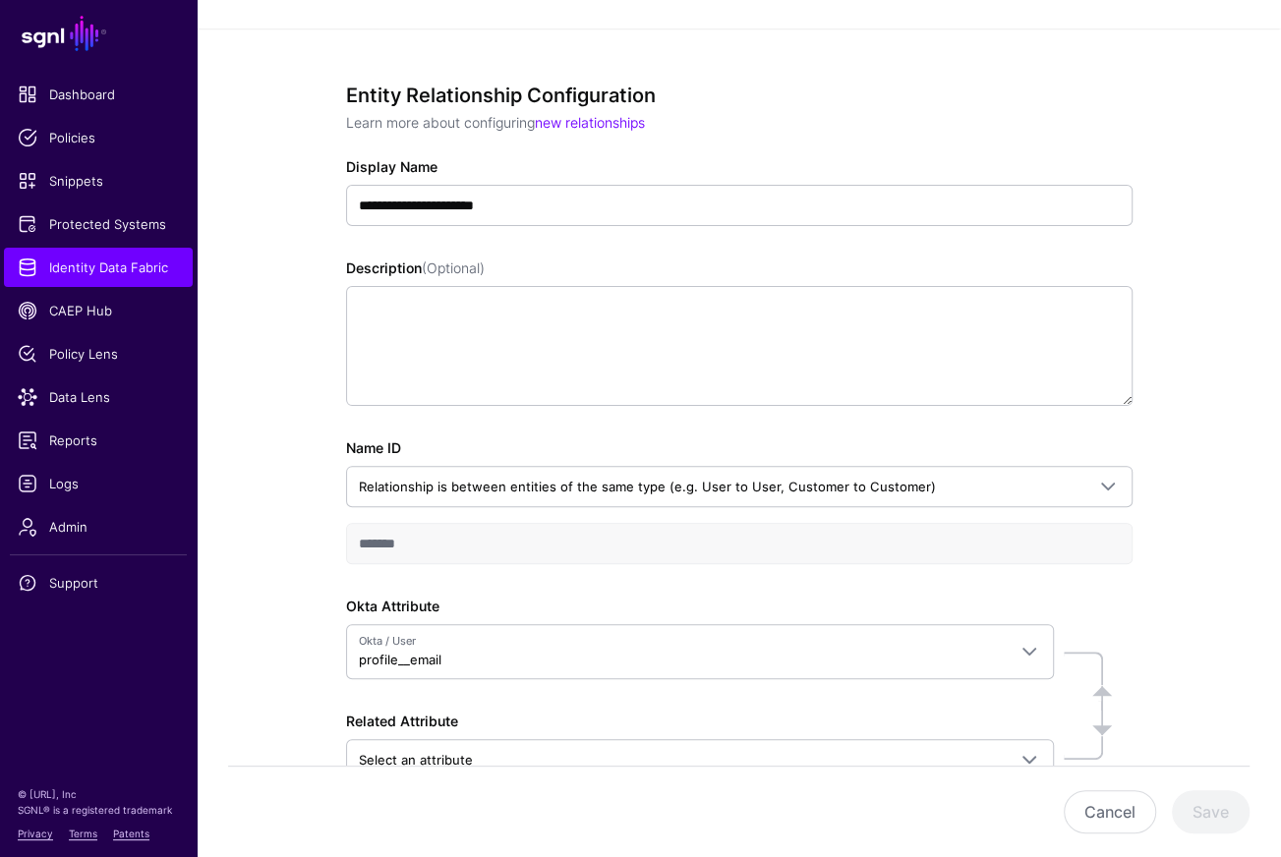
scroll to position [255, 0]
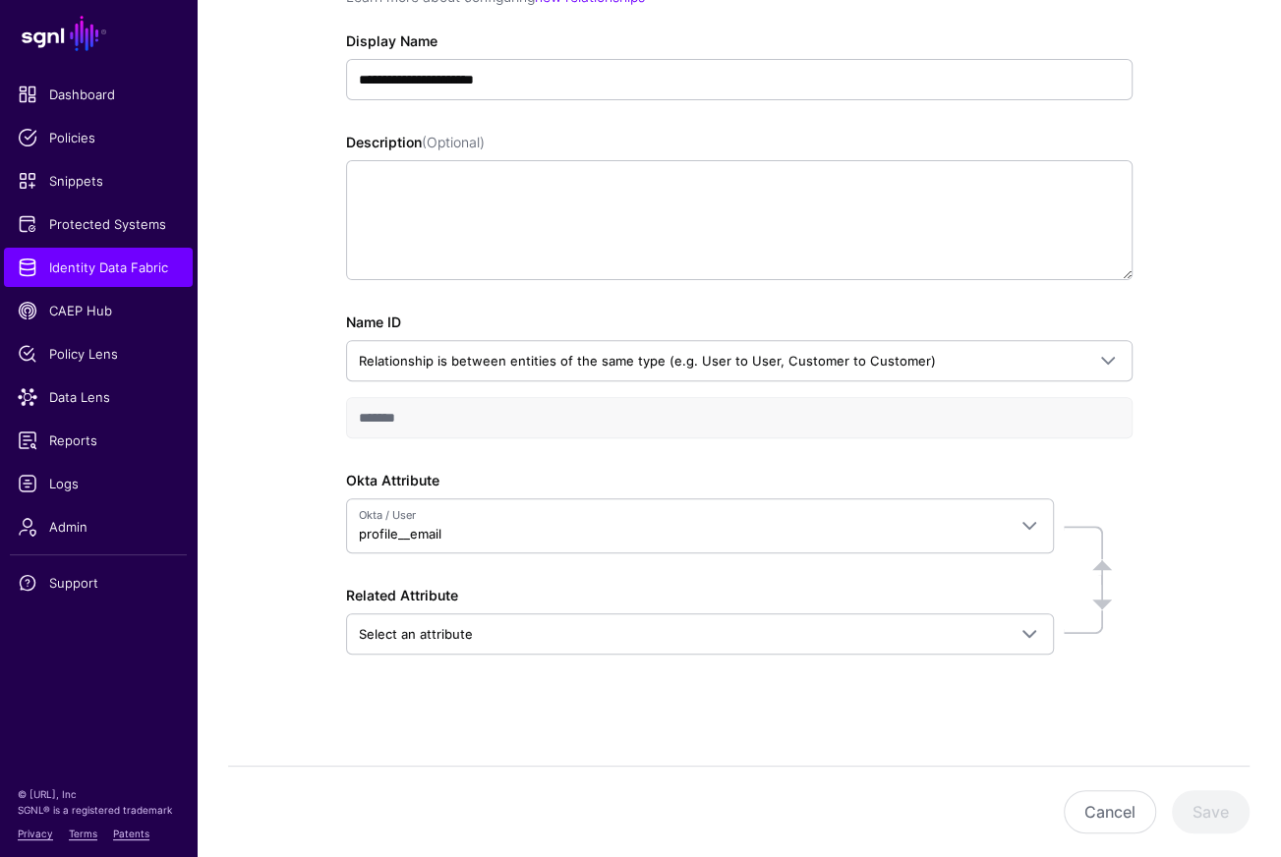
click at [527, 668] on div "**********" at bounding box center [739, 334] width 786 height 752
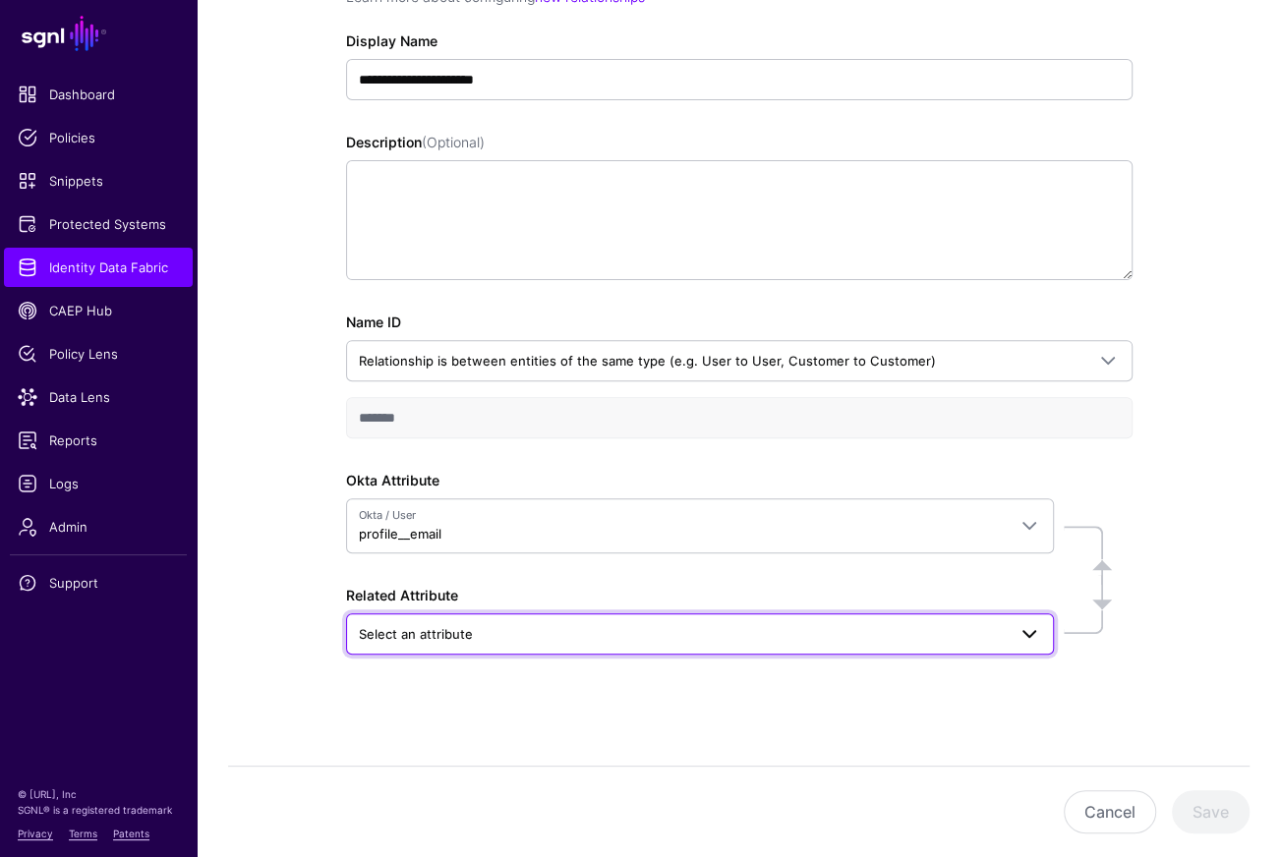
click at [522, 613] on link "Select an attribute" at bounding box center [700, 633] width 708 height 41
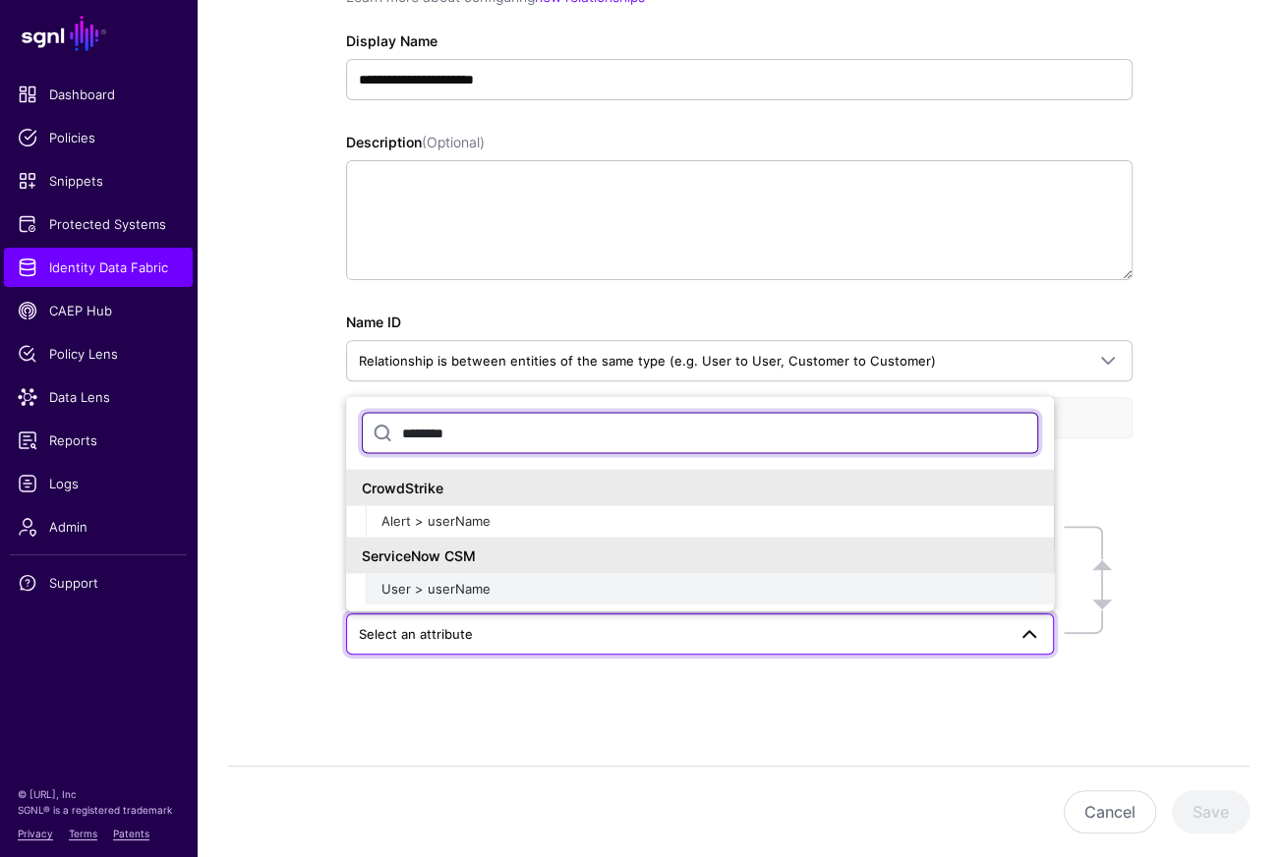
type input "********"
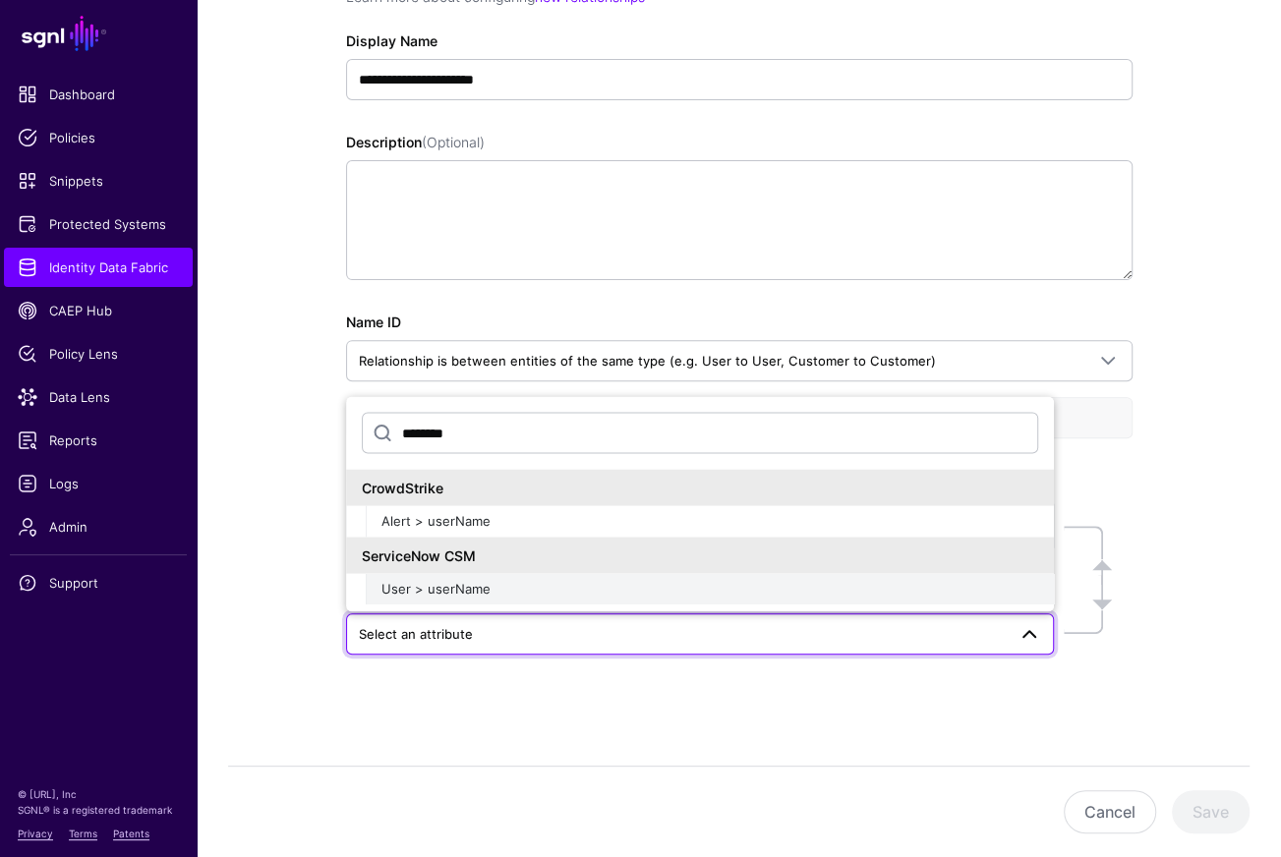
click at [481, 589] on span "User > userName" at bounding box center [435, 588] width 109 height 16
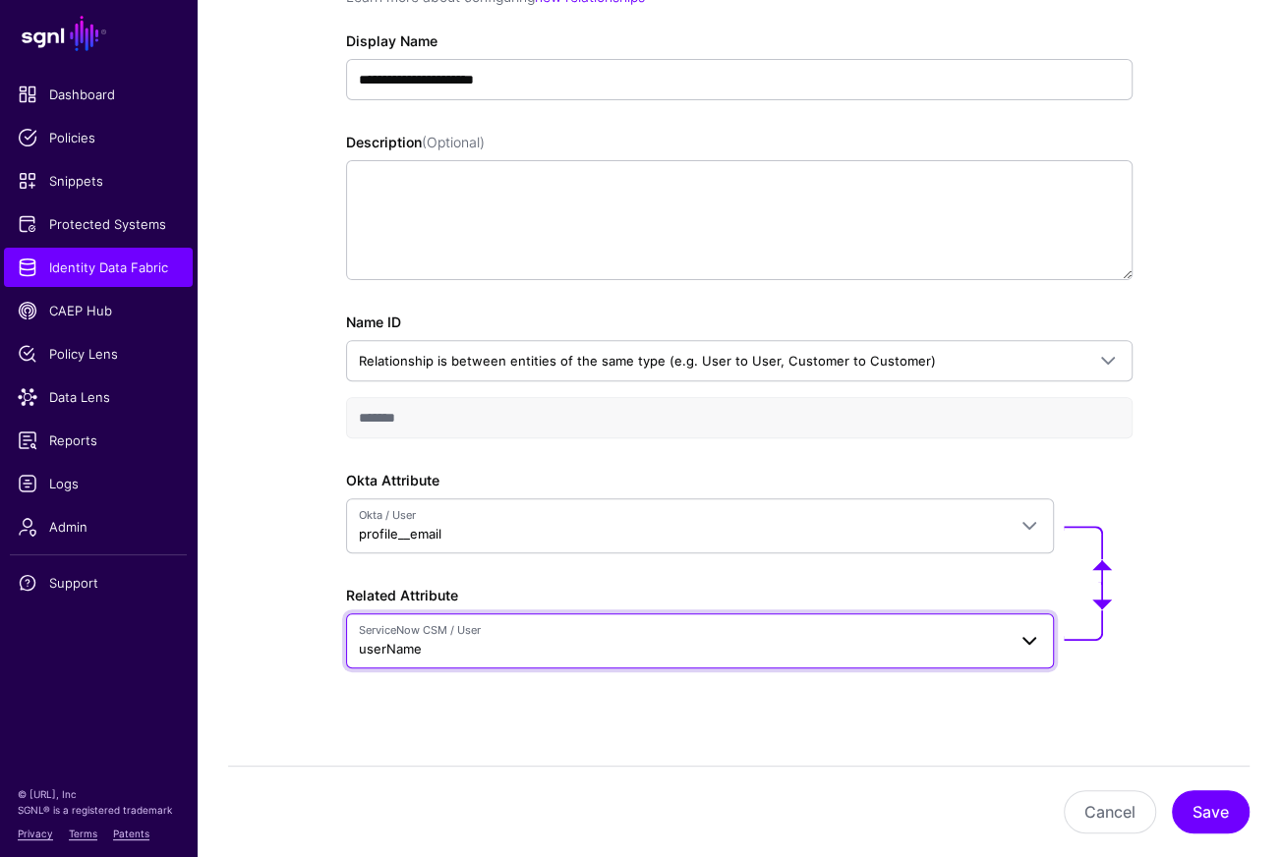
click at [495, 639] on span "ServiceNow CSM / User userName" at bounding box center [682, 640] width 647 height 37
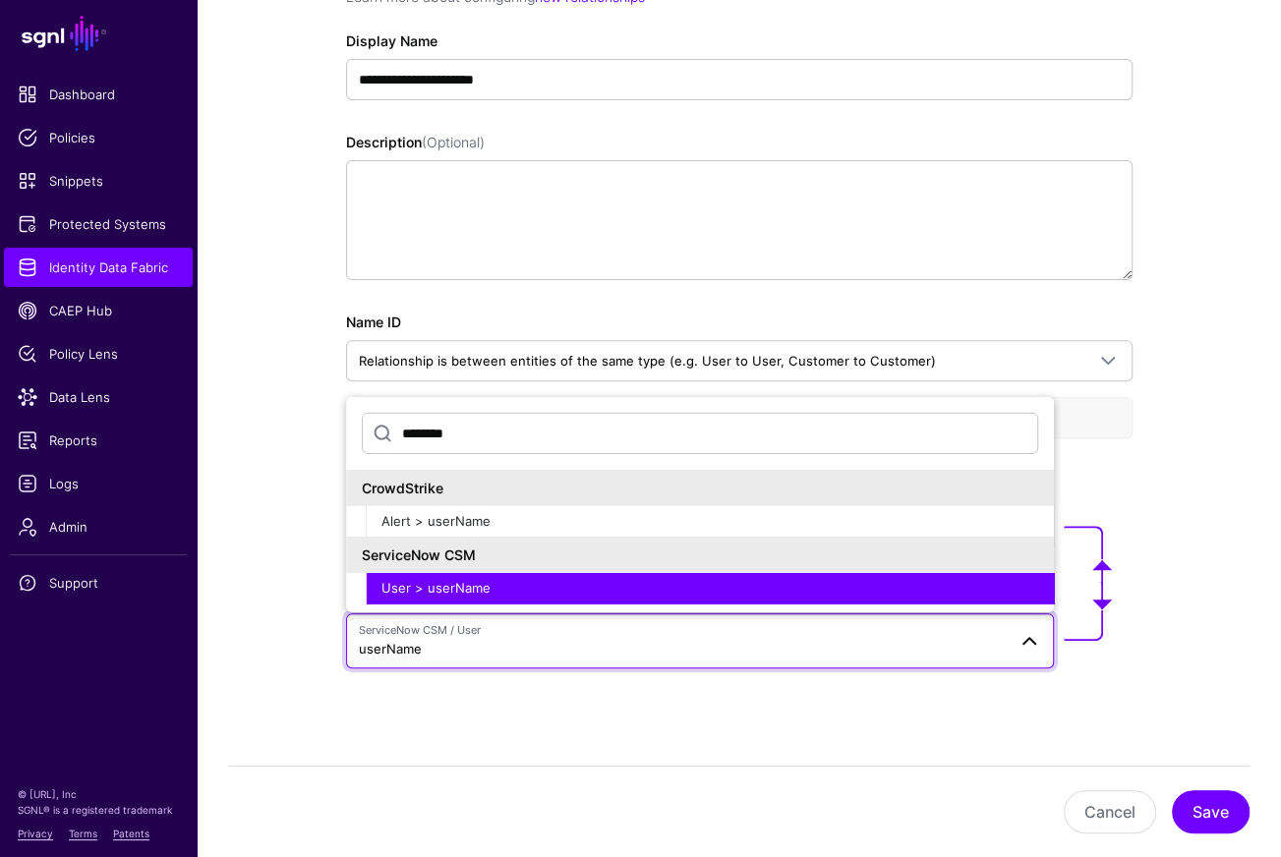
click at [483, 707] on div "**********" at bounding box center [739, 341] width 786 height 766
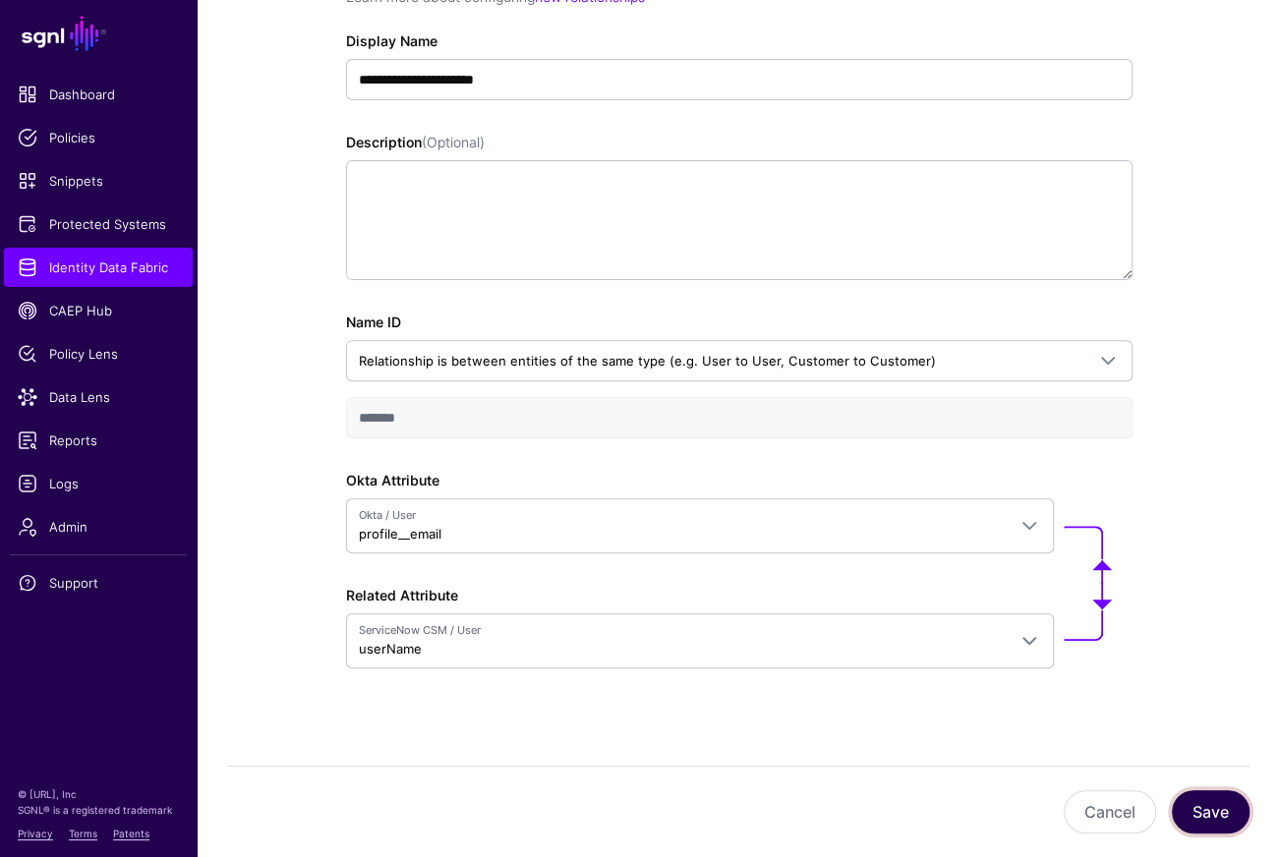
click at [1240, 800] on button "Save" at bounding box center [1211, 811] width 78 height 43
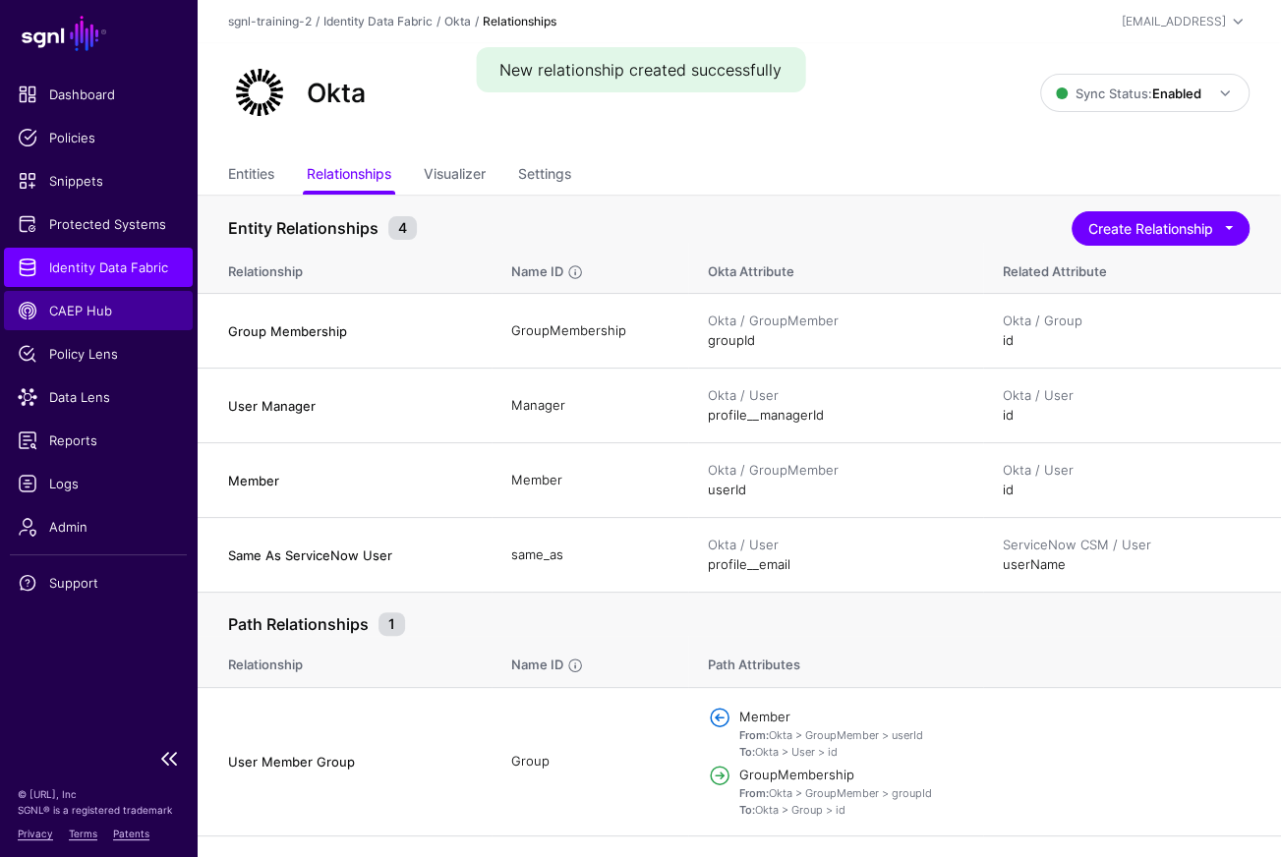
click at [75, 297] on link "CAEP Hub" at bounding box center [98, 310] width 189 height 39
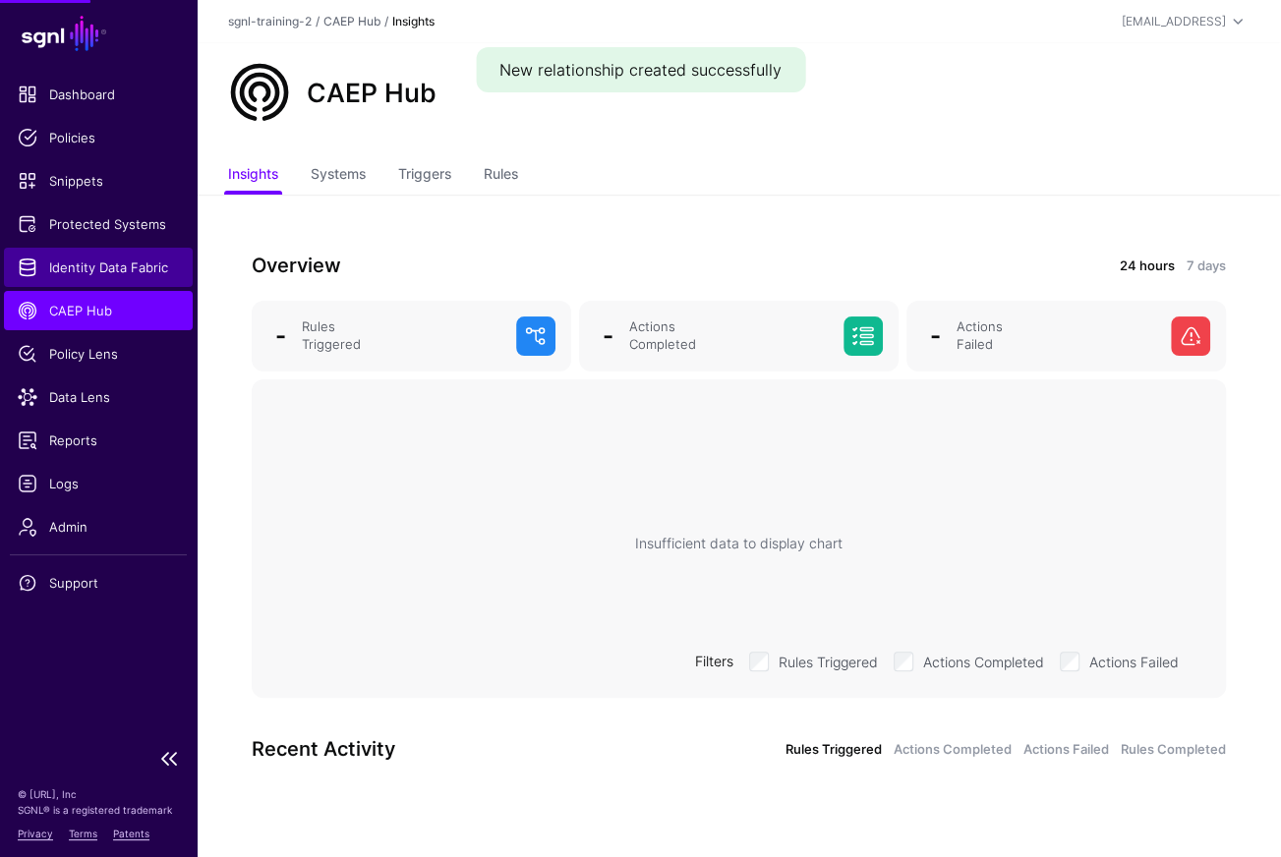
click at [76, 277] on link "Identity Data Fabric" at bounding box center [98, 267] width 189 height 39
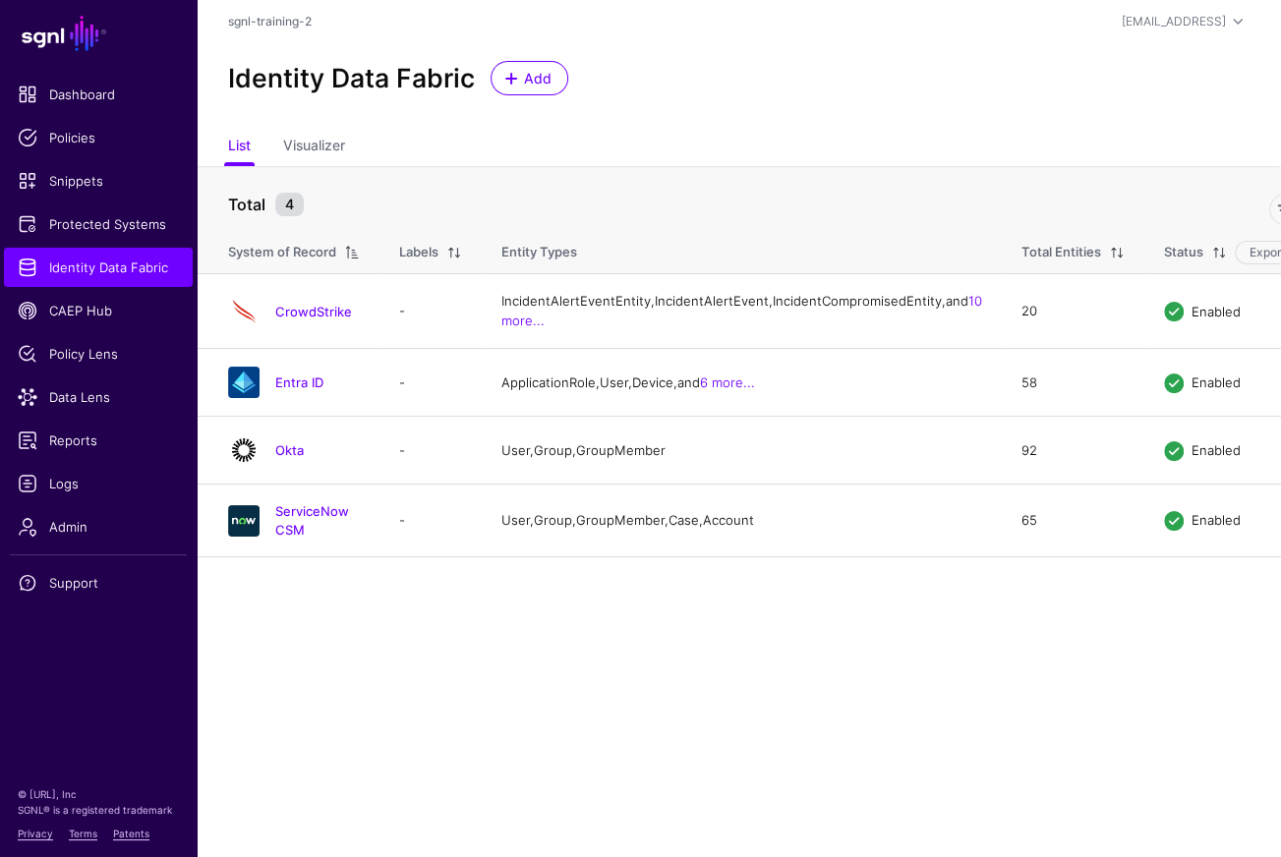
drag, startPoint x: 325, startPoint y: 560, endPoint x: 416, endPoint y: 517, distance: 100.3
click at [325, 537] on link "ServiceNow CSM" at bounding box center [312, 519] width 74 height 33
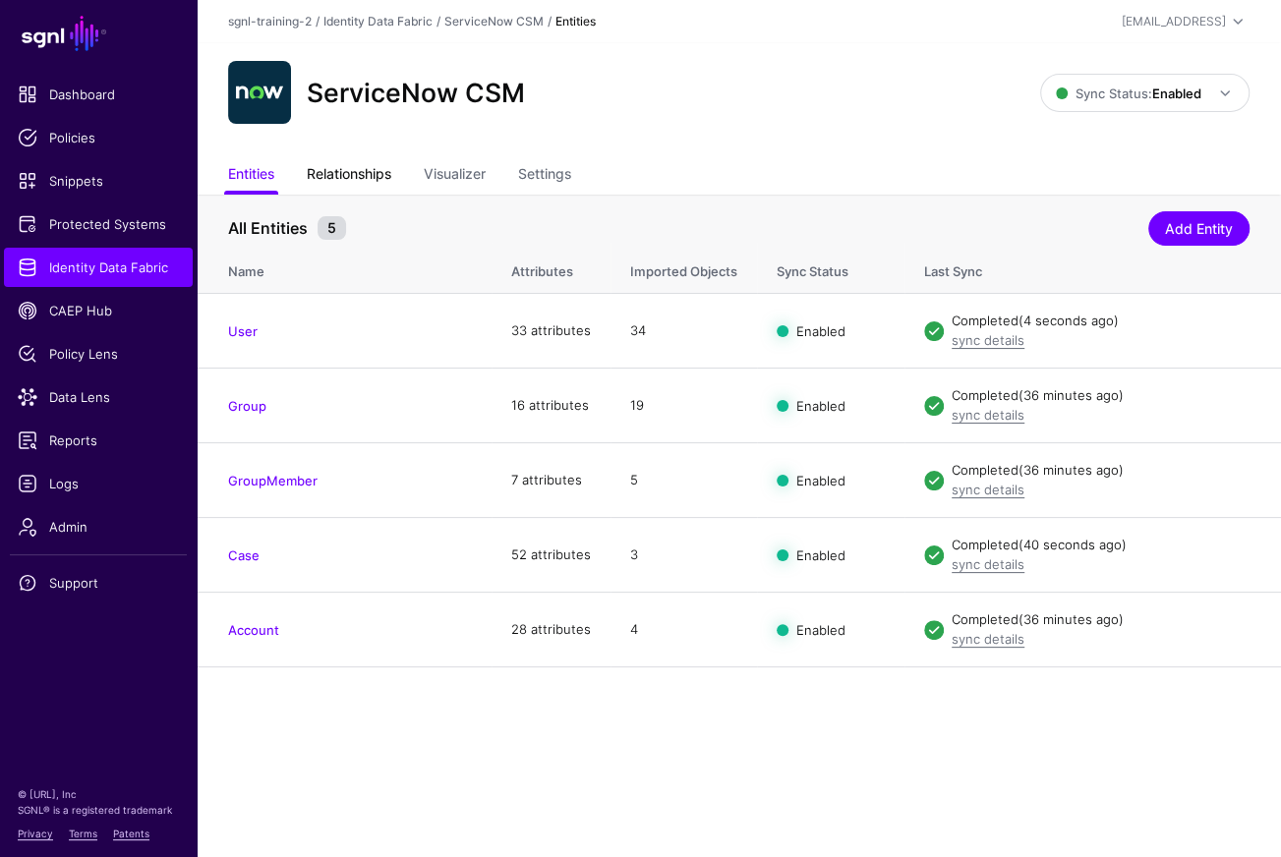
click at [375, 165] on link "Relationships" at bounding box center [349, 175] width 85 height 37
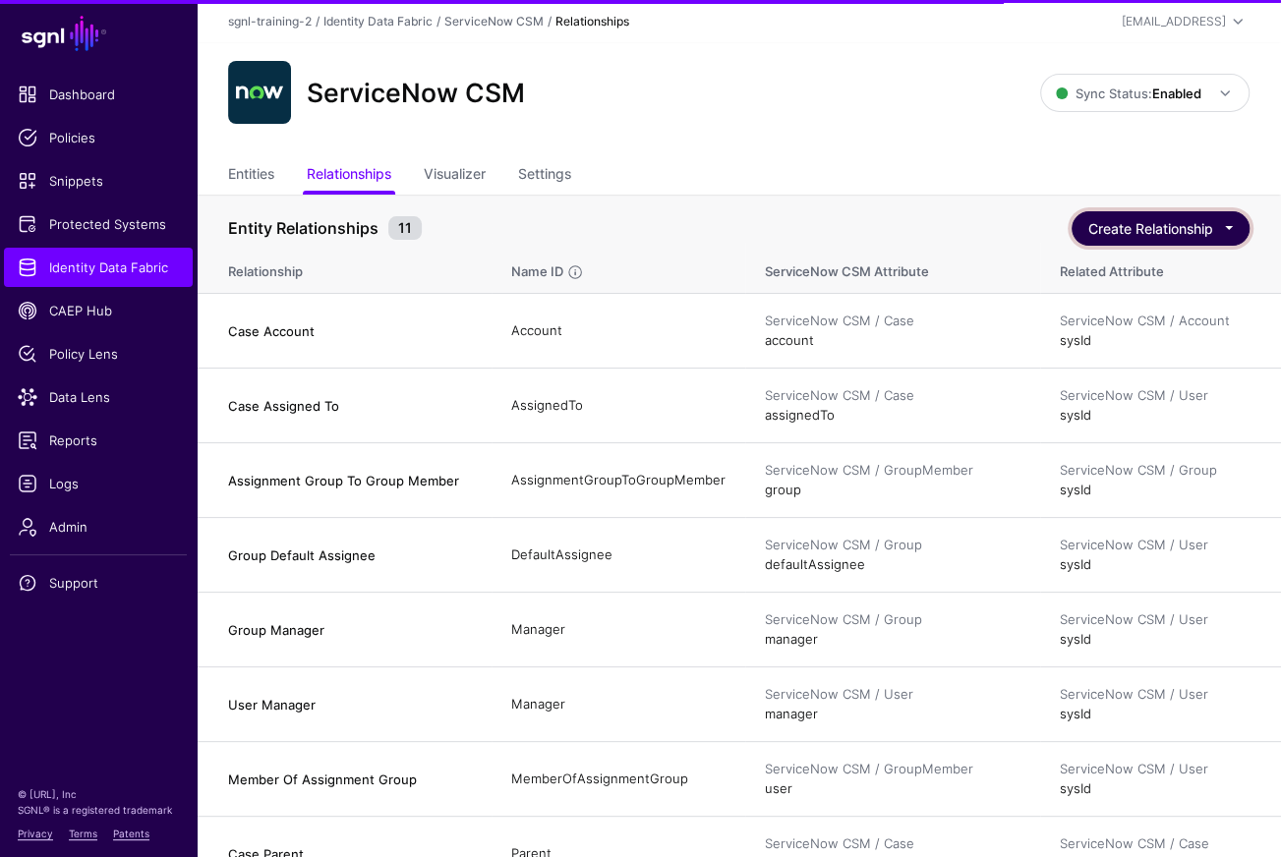
click at [1177, 229] on button "Create Relationship" at bounding box center [1161, 228] width 178 height 34
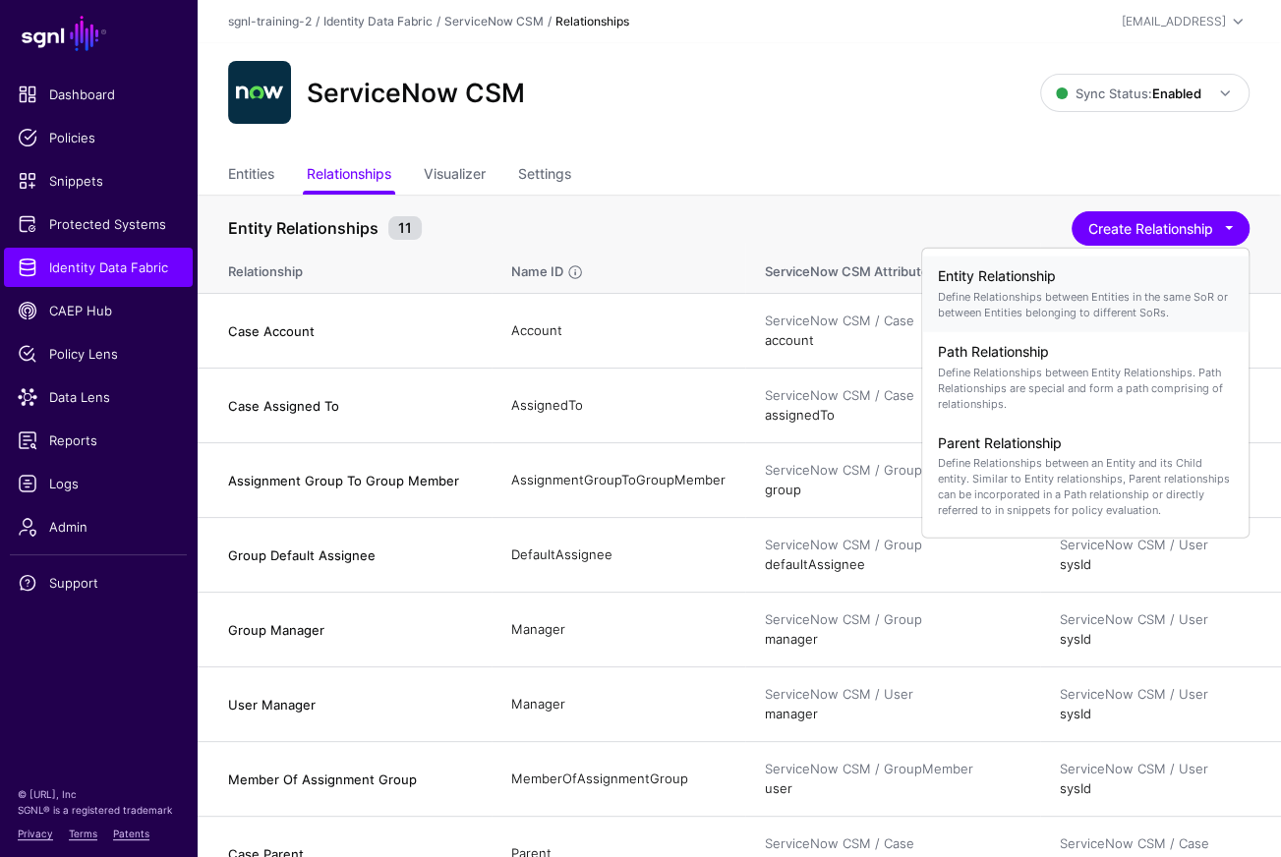
click at [1019, 311] on p "Define Relationships between Entities in the same SoR or between Entities belon…" at bounding box center [1085, 303] width 295 height 31
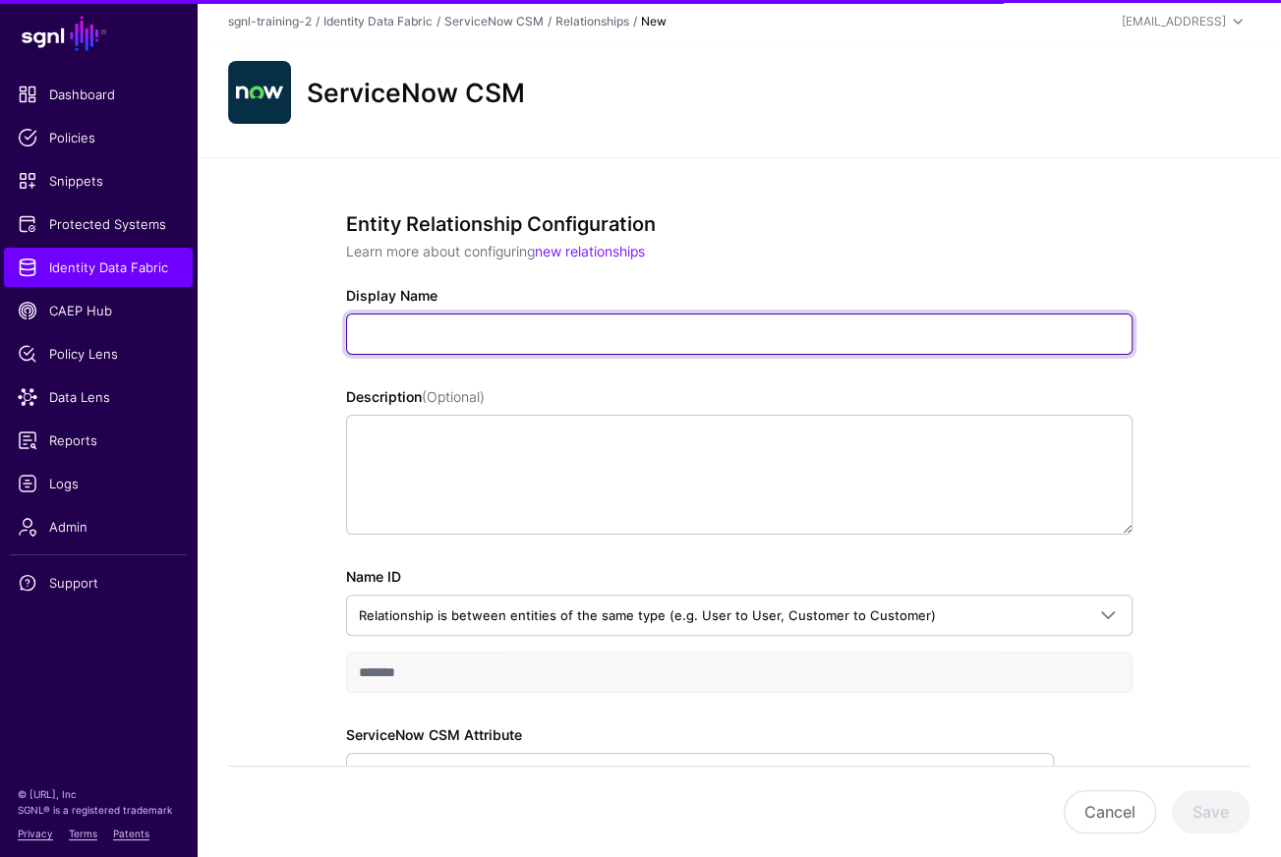
click at [500, 337] on input "Display Name" at bounding box center [739, 334] width 786 height 41
paste input "**********"
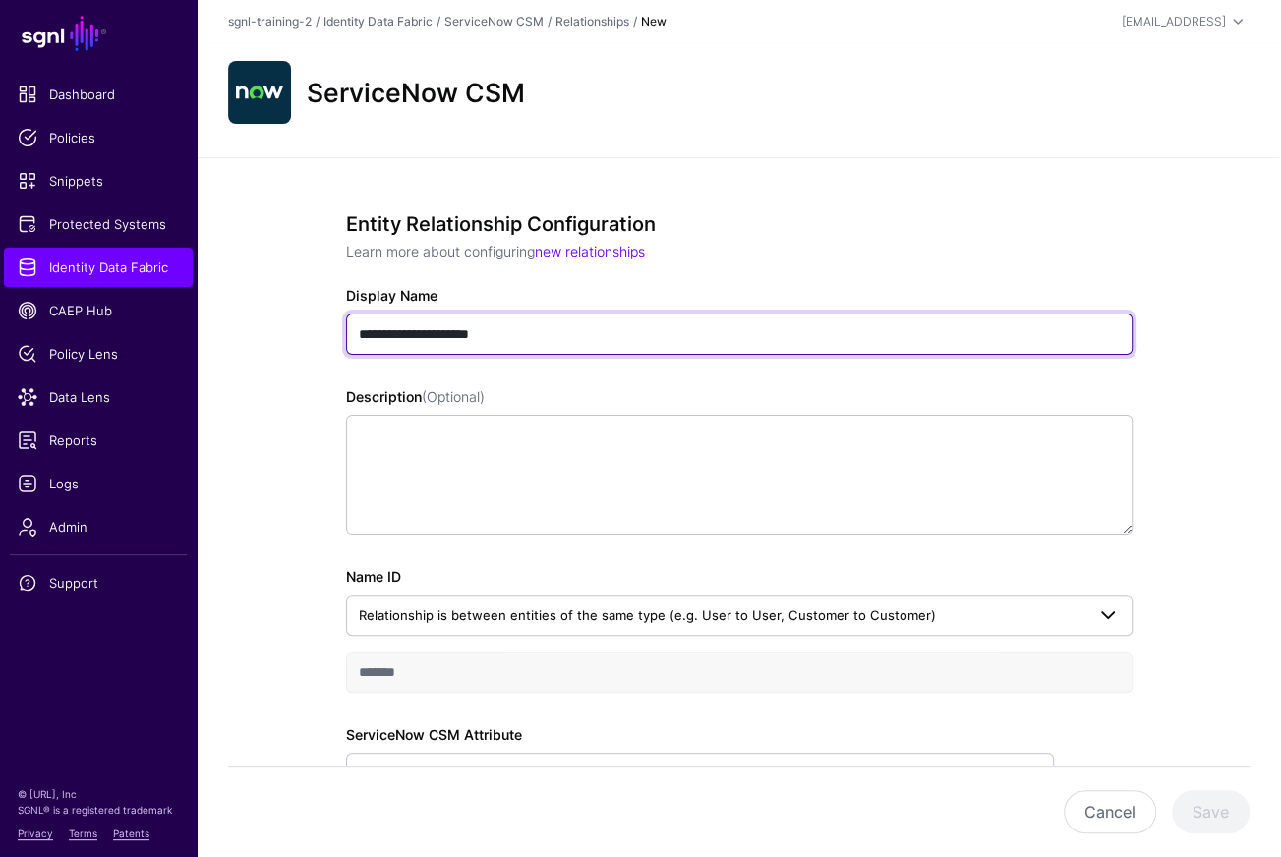
type input "**********"
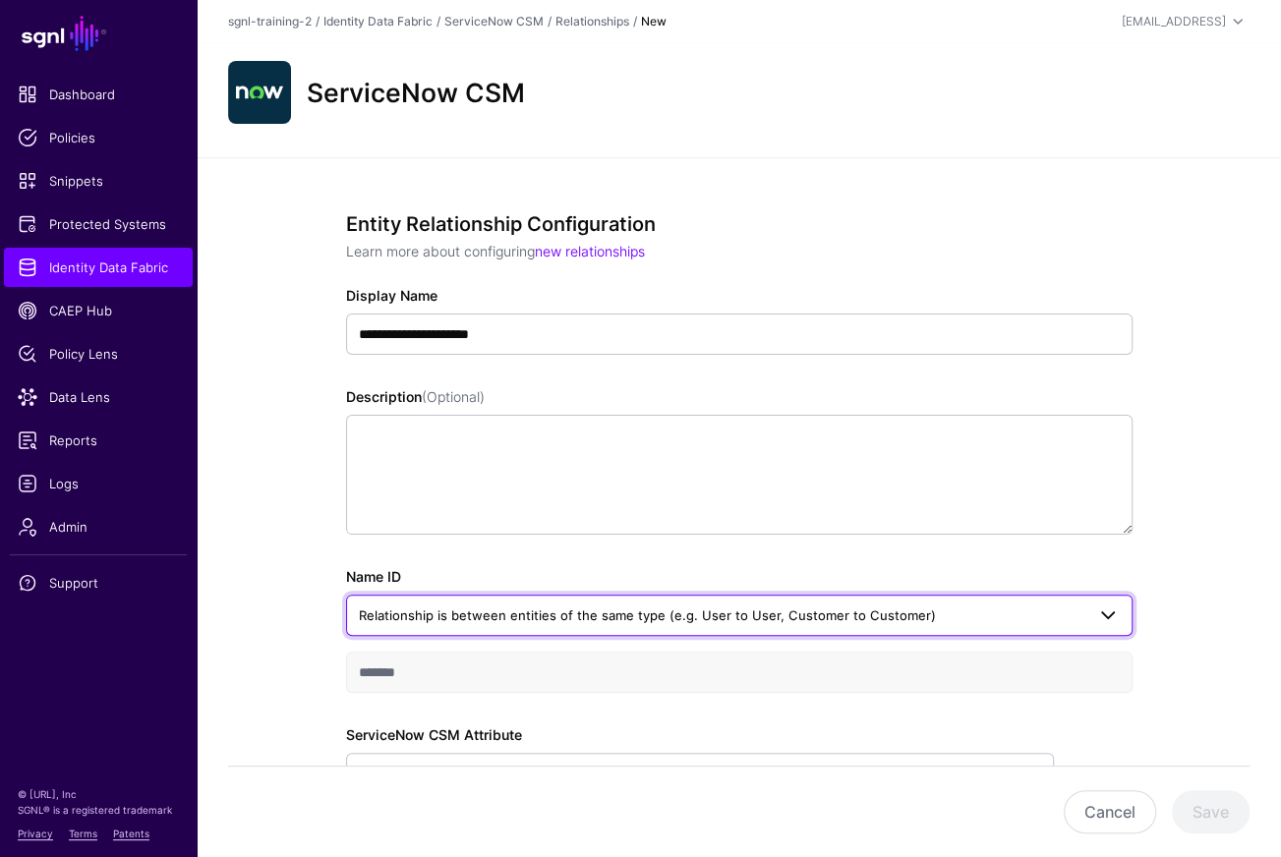
click at [476, 612] on span "Relationship is between entities of the same type (e.g. User to User, Customer …" at bounding box center [647, 616] width 577 height 16
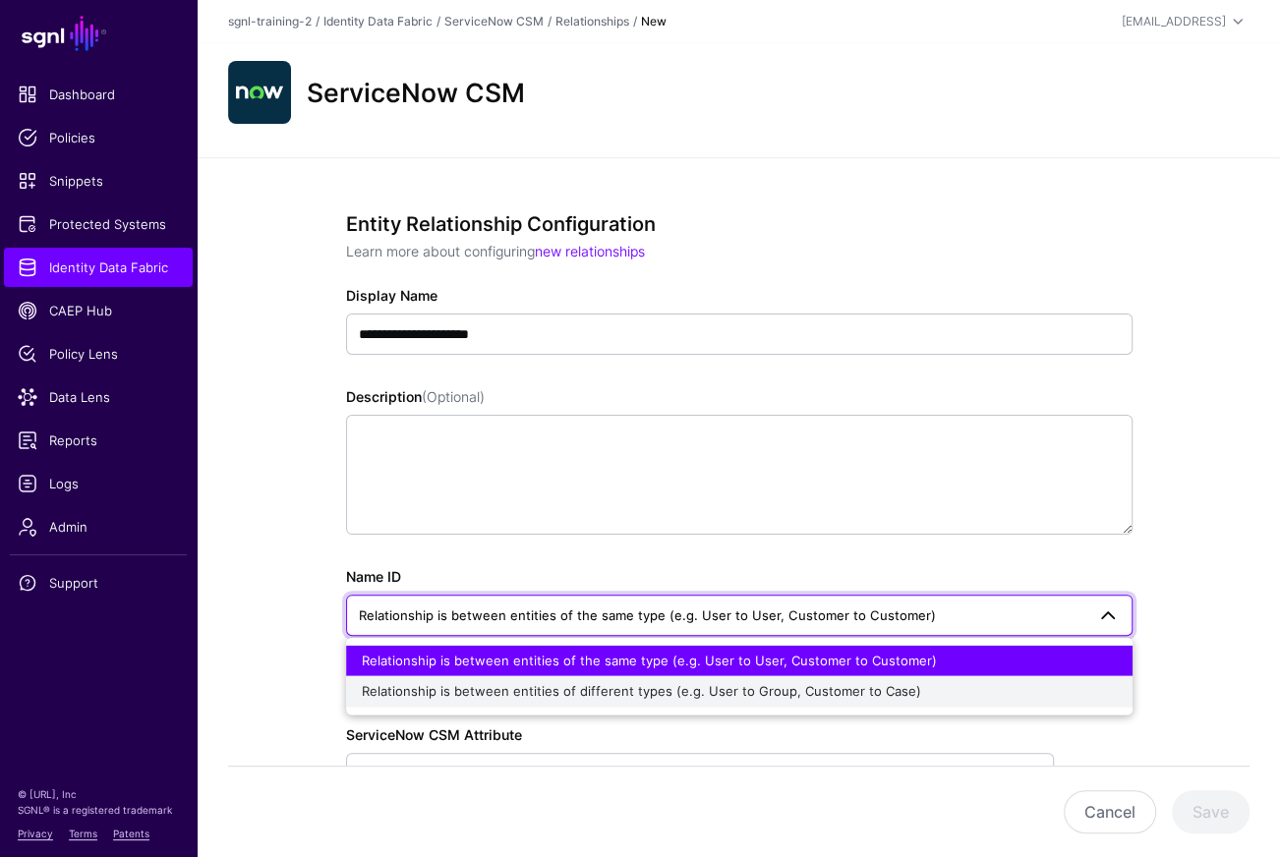
click at [457, 679] on button "Relationship is between entities of different types (e.g. User to Group, Custom…" at bounding box center [739, 691] width 786 height 31
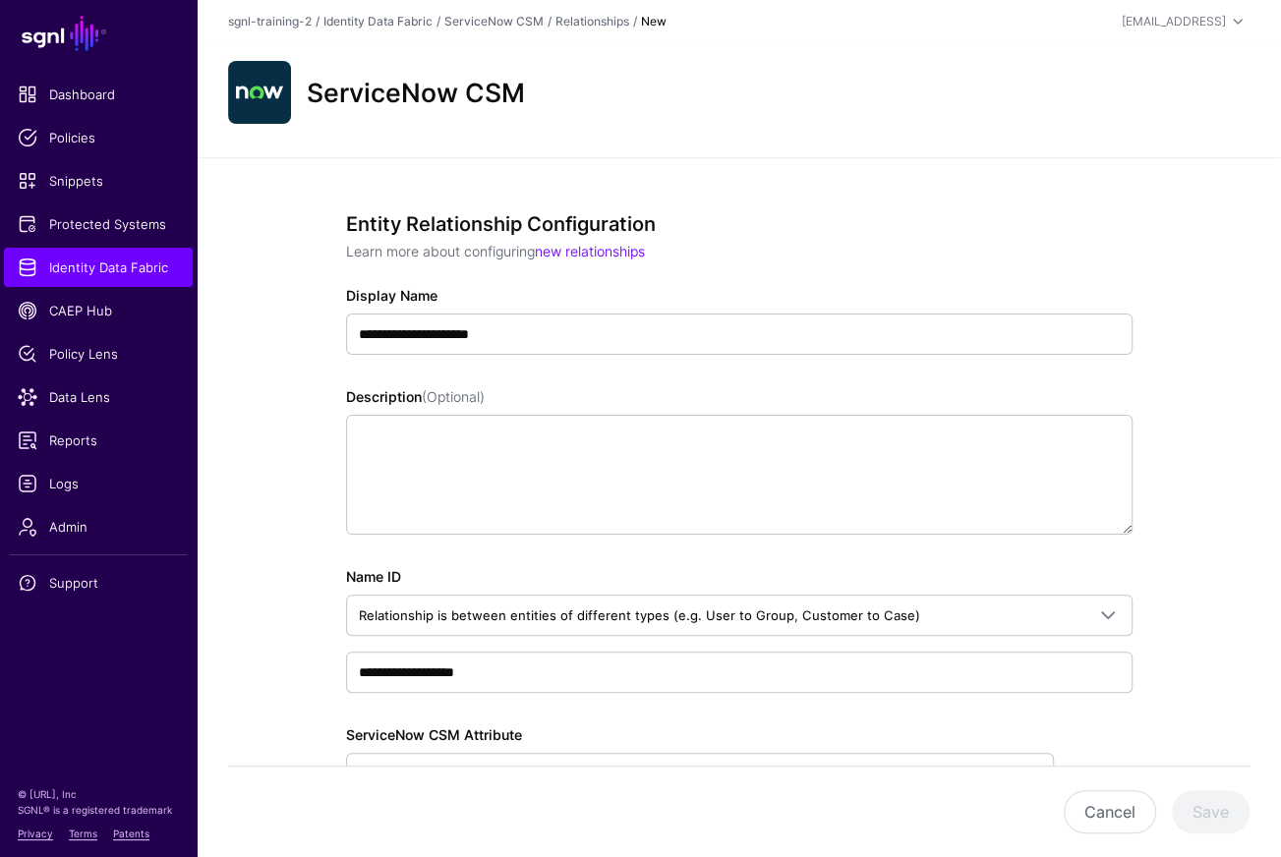
scroll to position [237, 0]
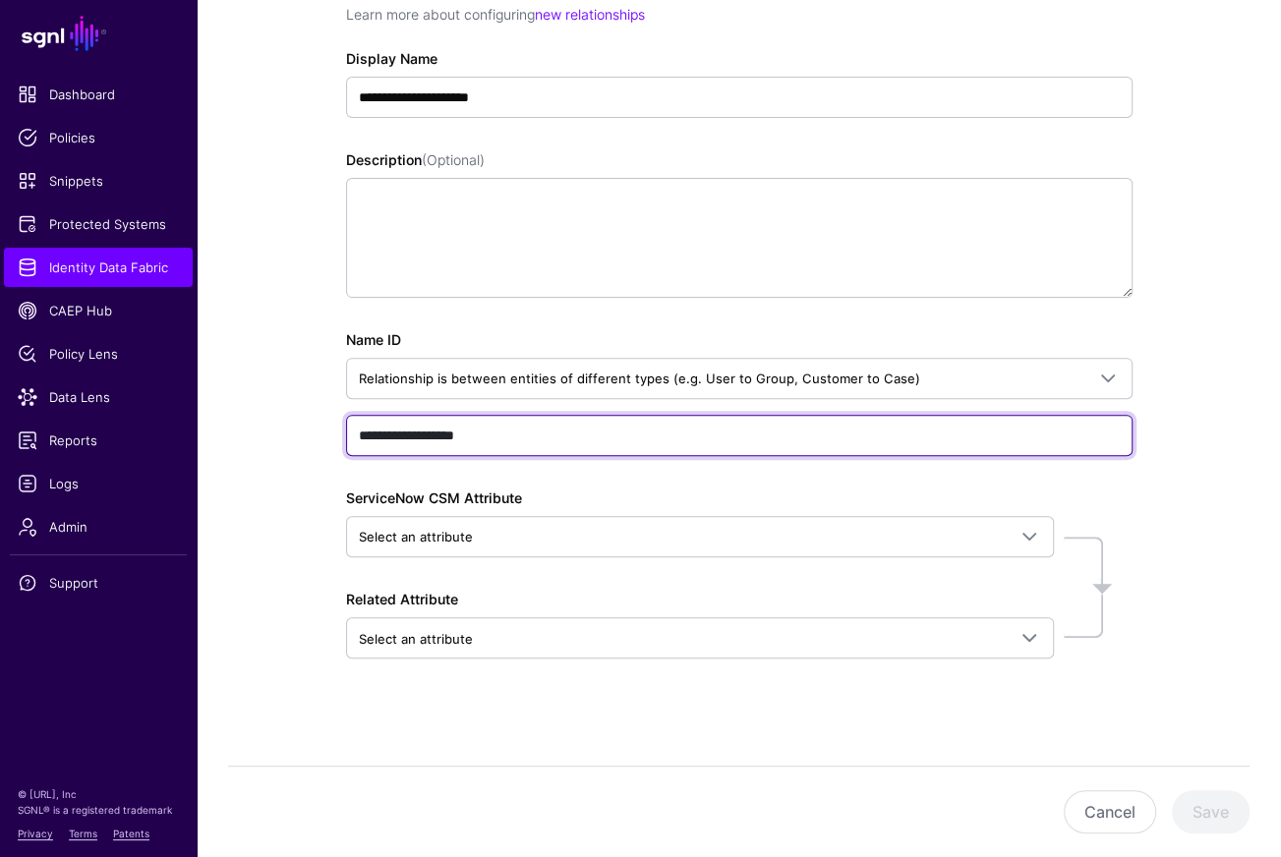
click at [444, 426] on input "**********" at bounding box center [739, 435] width 786 height 41
click at [443, 429] on input "**********" at bounding box center [739, 435] width 786 height 41
paste input "**********"
type input "**********"
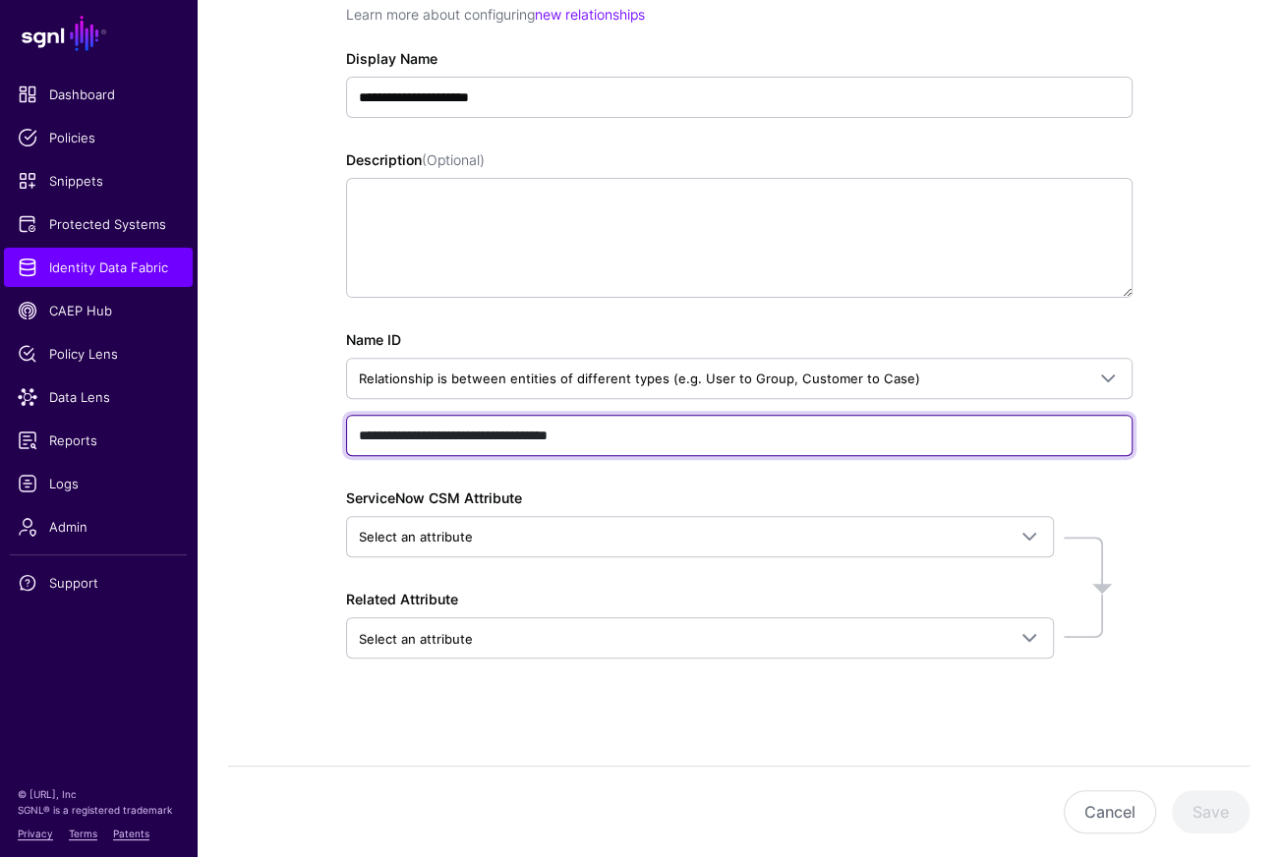
drag, startPoint x: 719, startPoint y: 444, endPoint x: 251, endPoint y: 444, distance: 468.0
click at [250, 440] on div "**********" at bounding box center [739, 391] width 1084 height 943
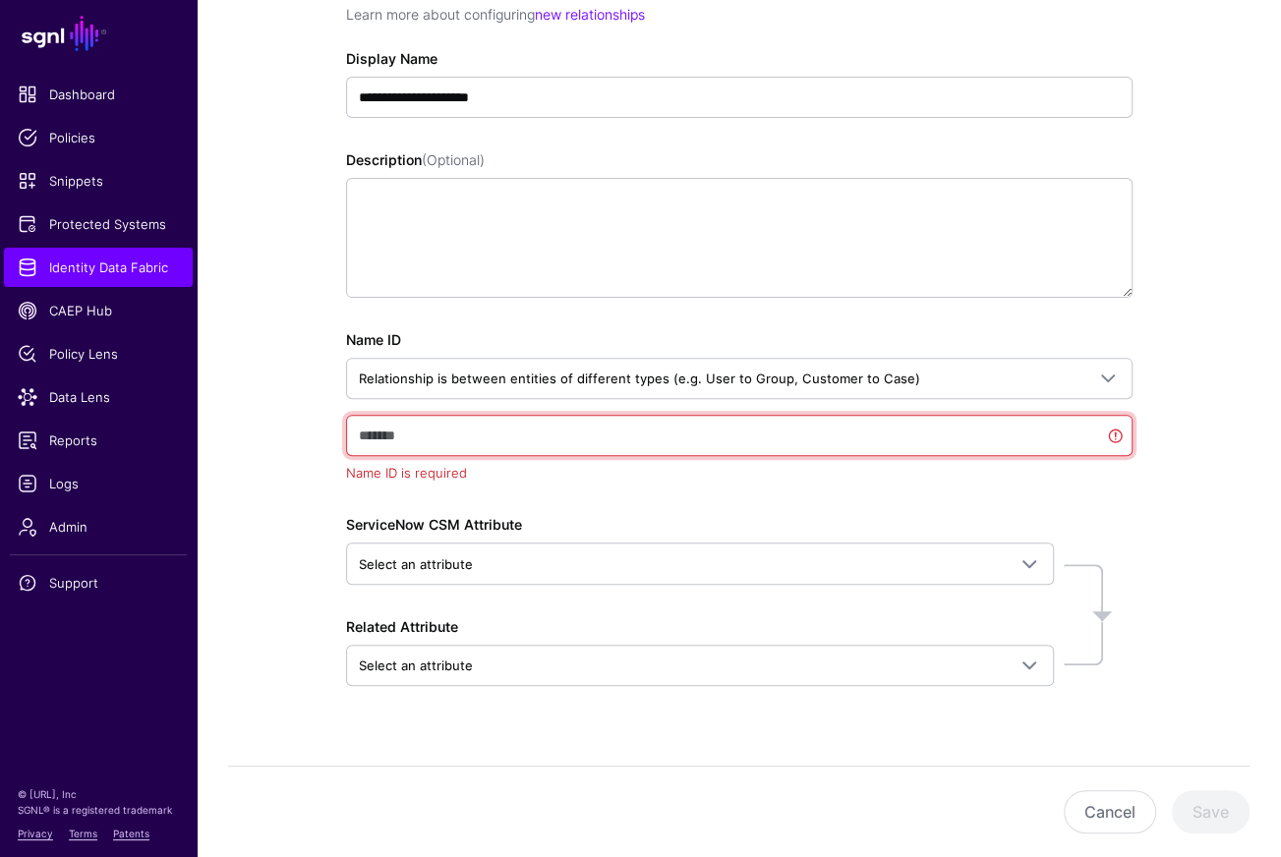
paste input "**********"
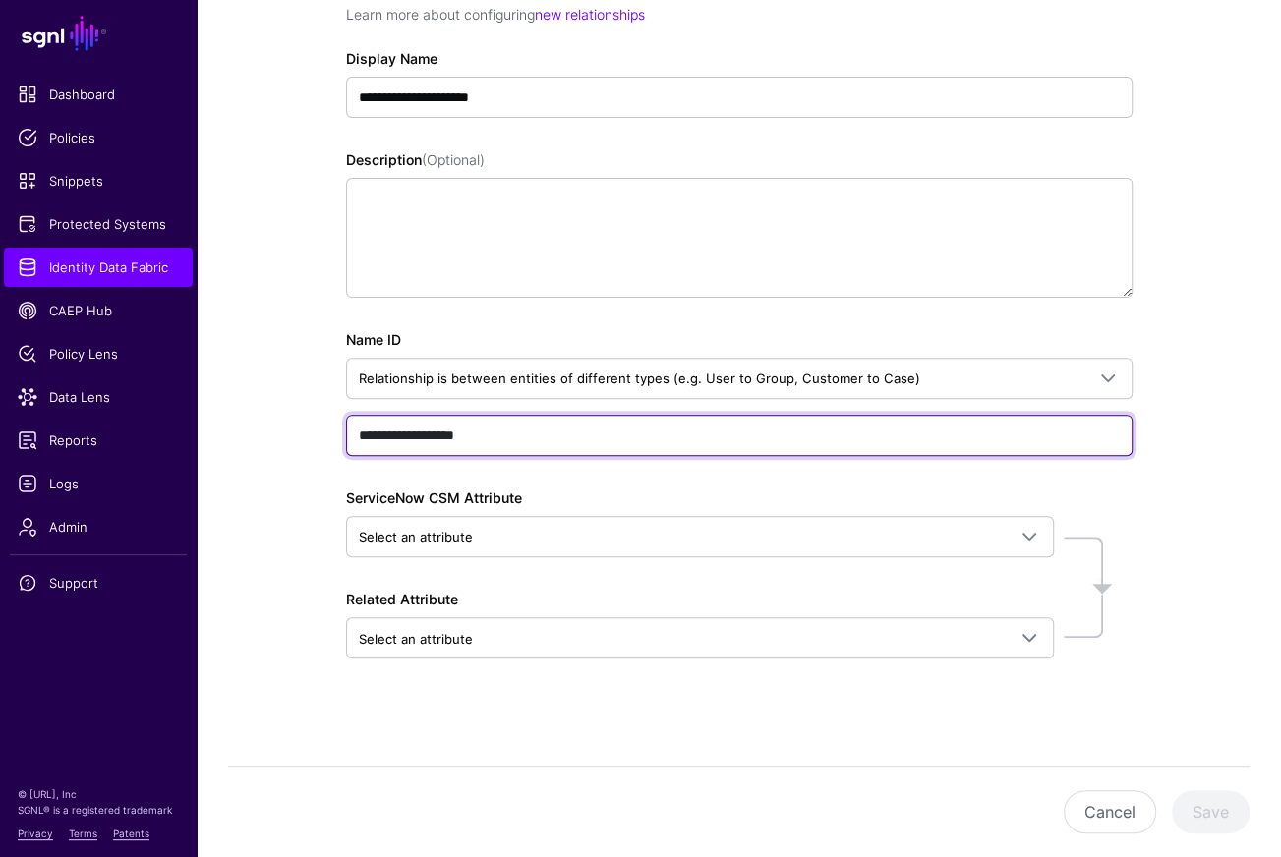
type input "**********"
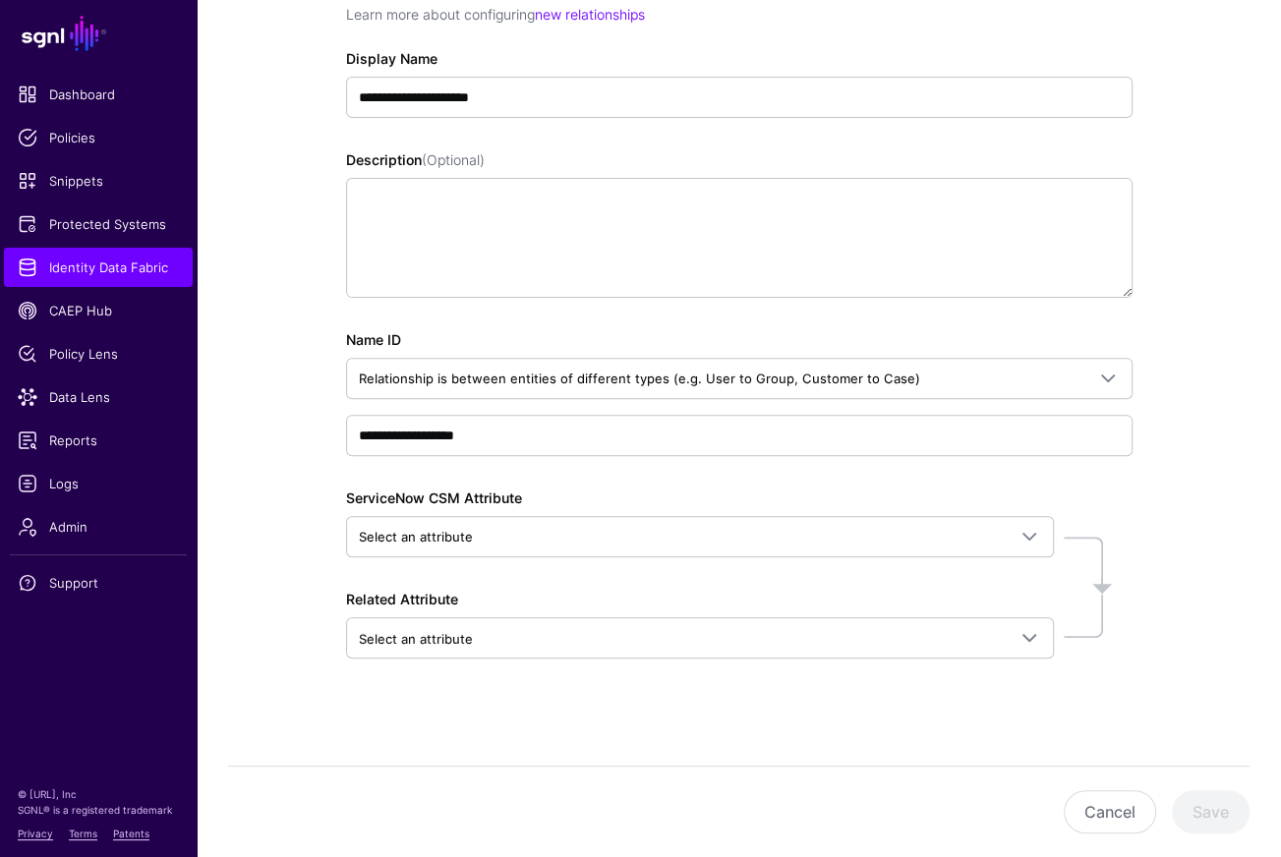
click at [284, 585] on div "**********" at bounding box center [739, 391] width 1084 height 943
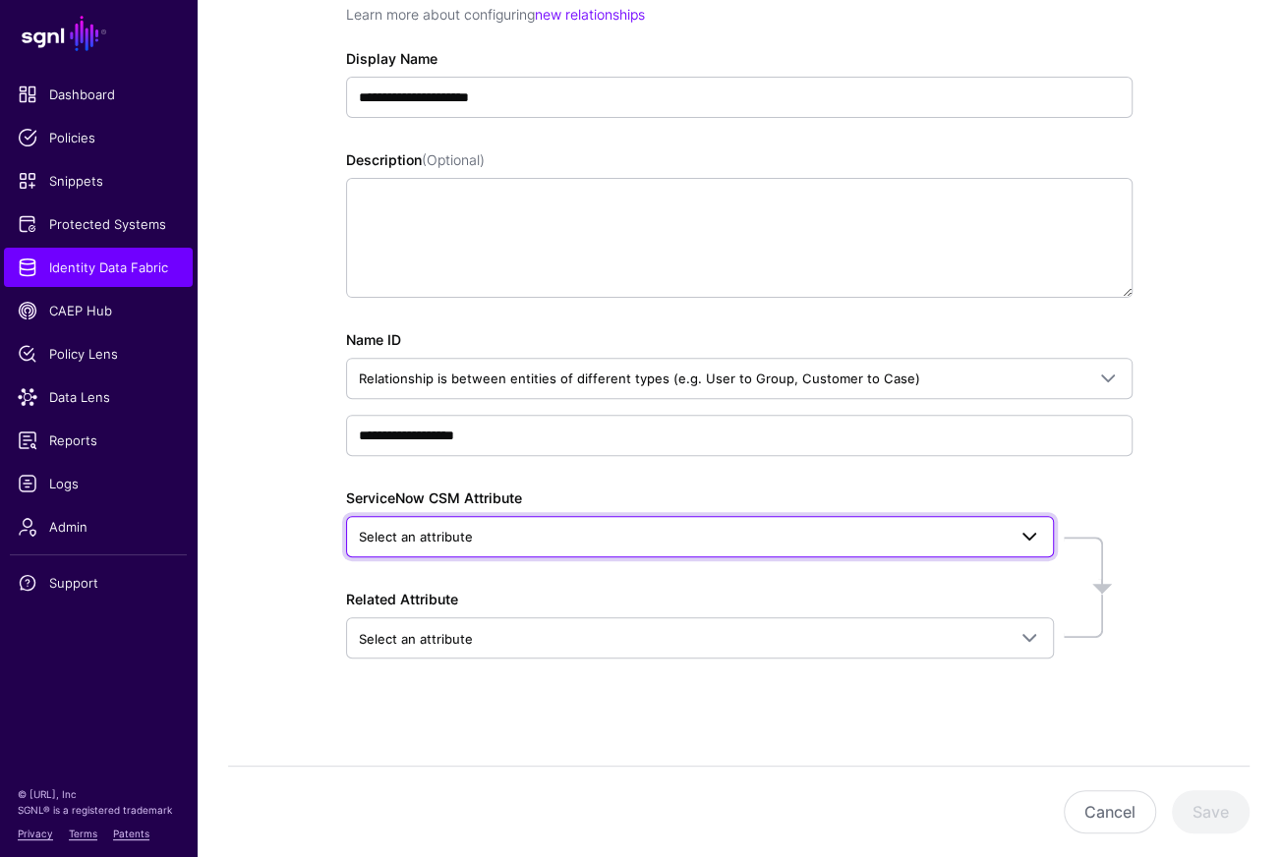
click at [550, 528] on span "Select an attribute" at bounding box center [682, 537] width 647 height 22
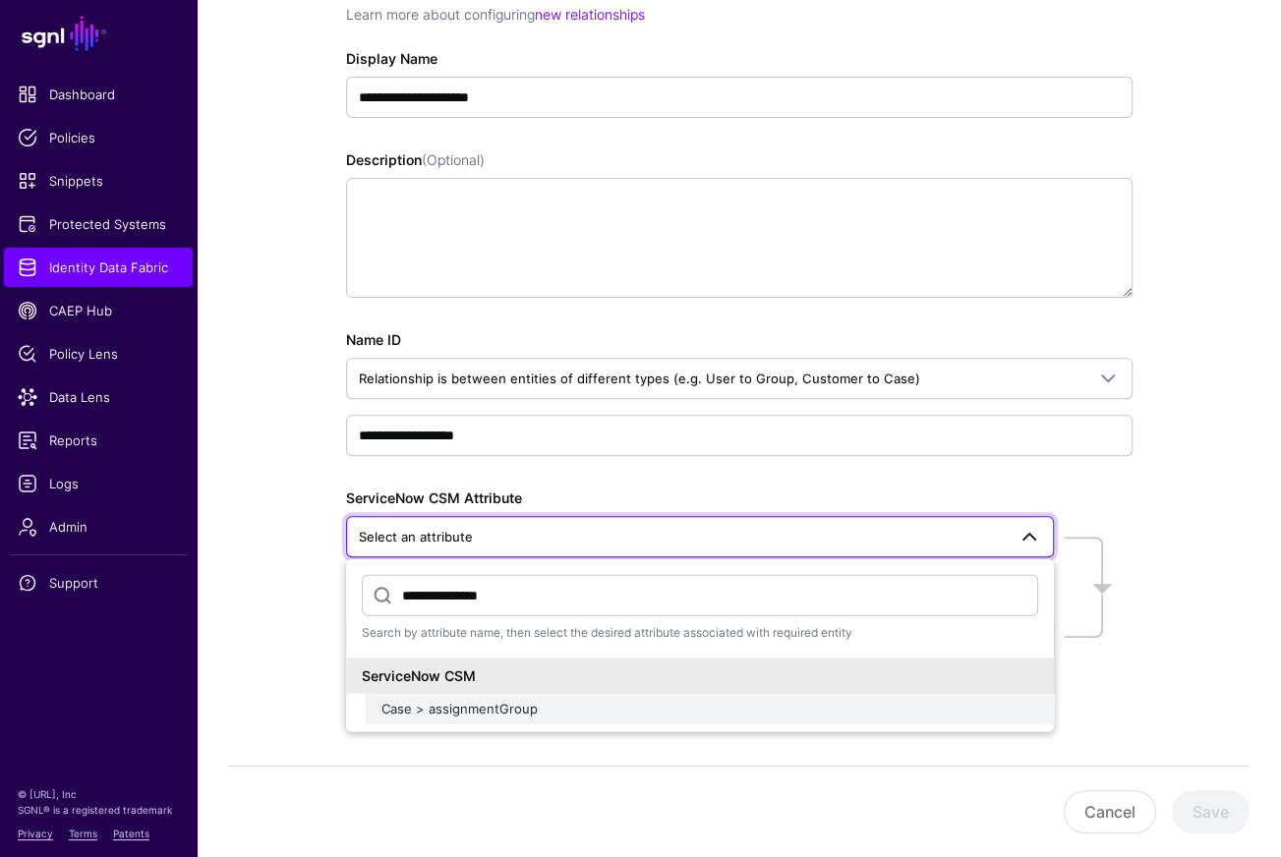
type input "**********"
click at [518, 713] on span "Case > assignmentGroup" at bounding box center [459, 709] width 156 height 16
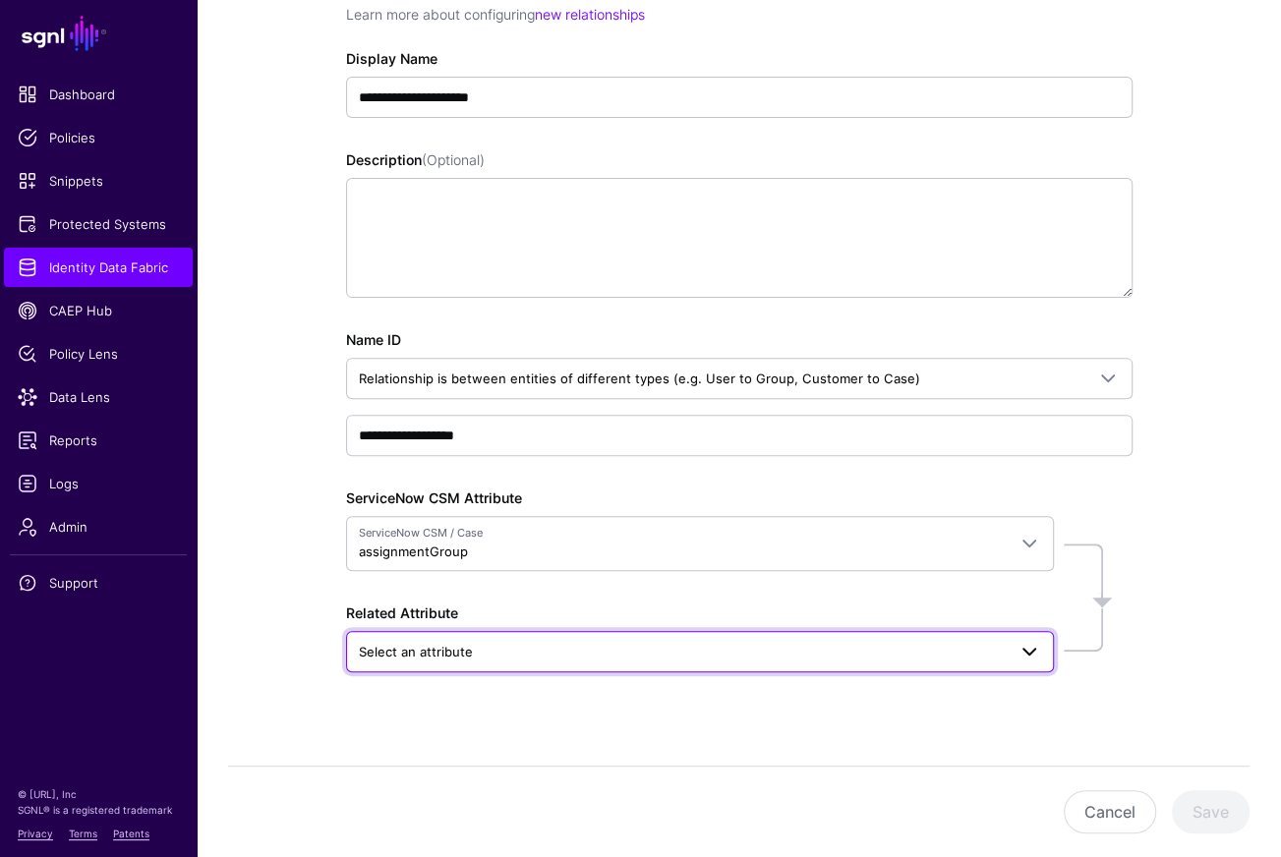
click at [491, 640] on span "Select an attribute" at bounding box center [700, 652] width 682 height 24
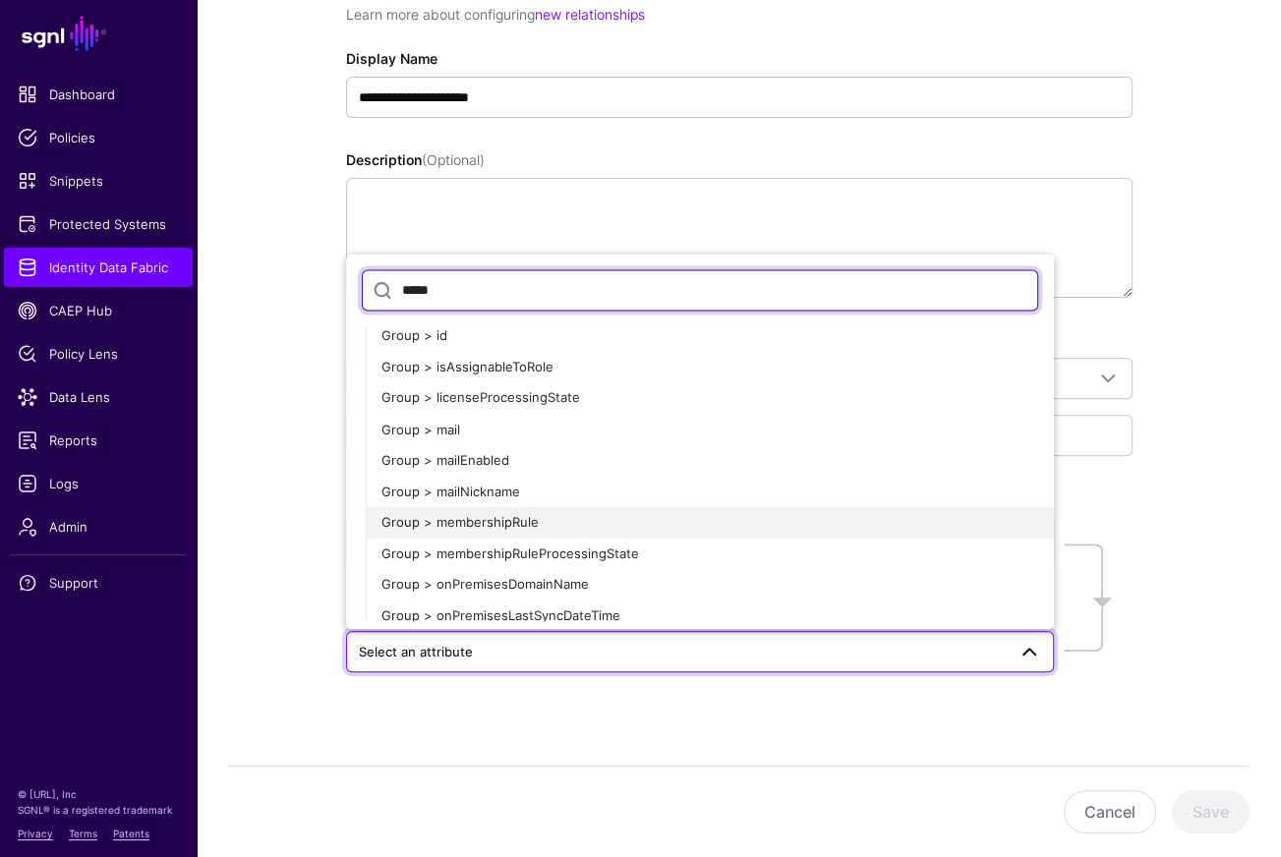
scroll to position [0, 0]
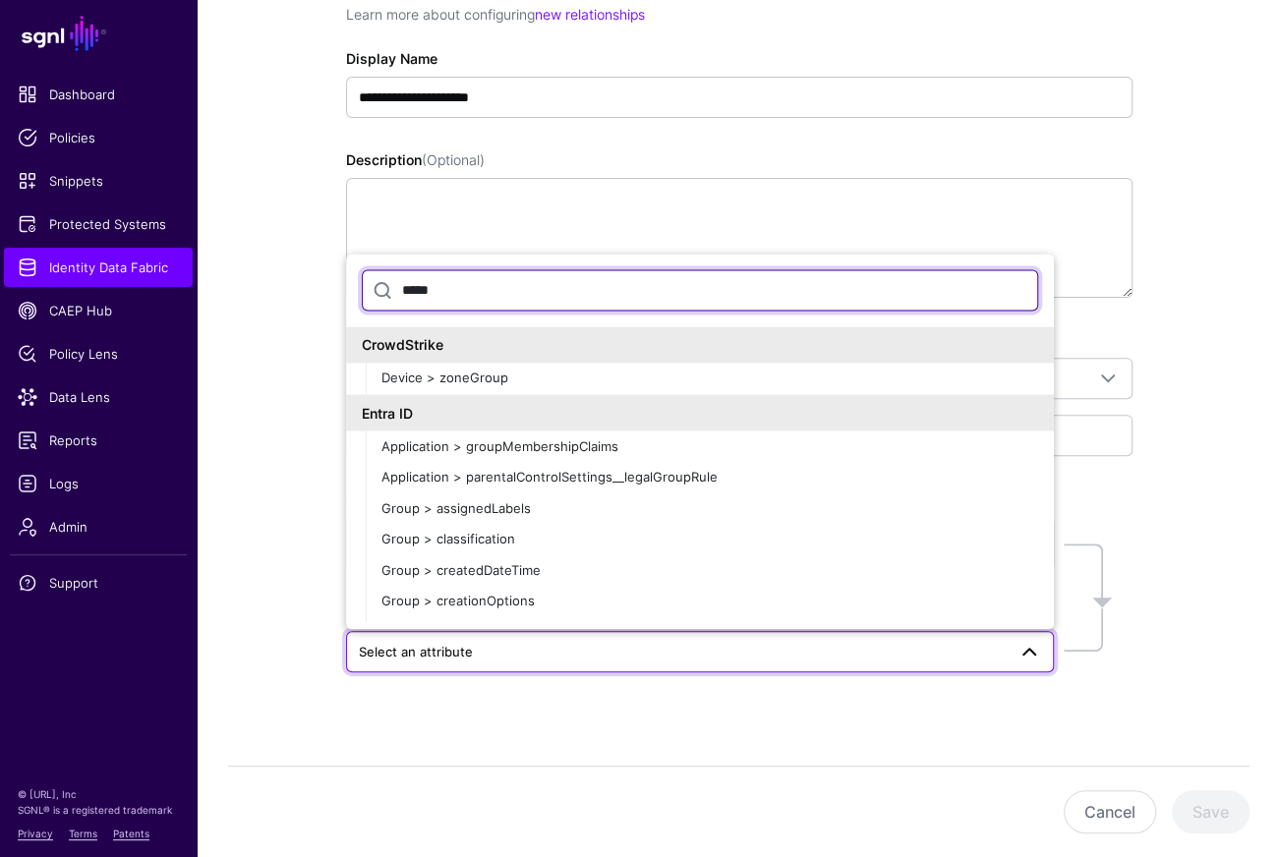
type input "*****"
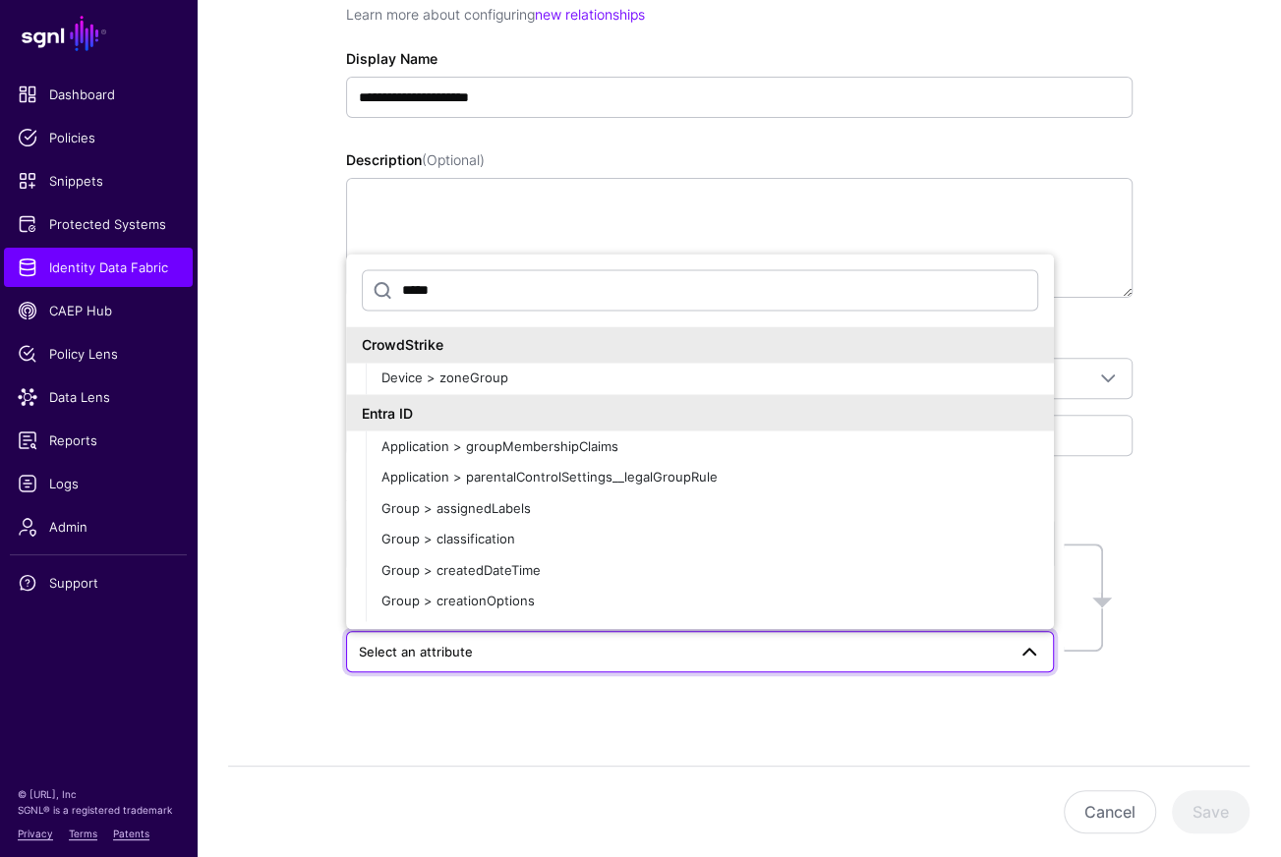
click at [488, 407] on div "Entra ID" at bounding box center [700, 412] width 676 height 21
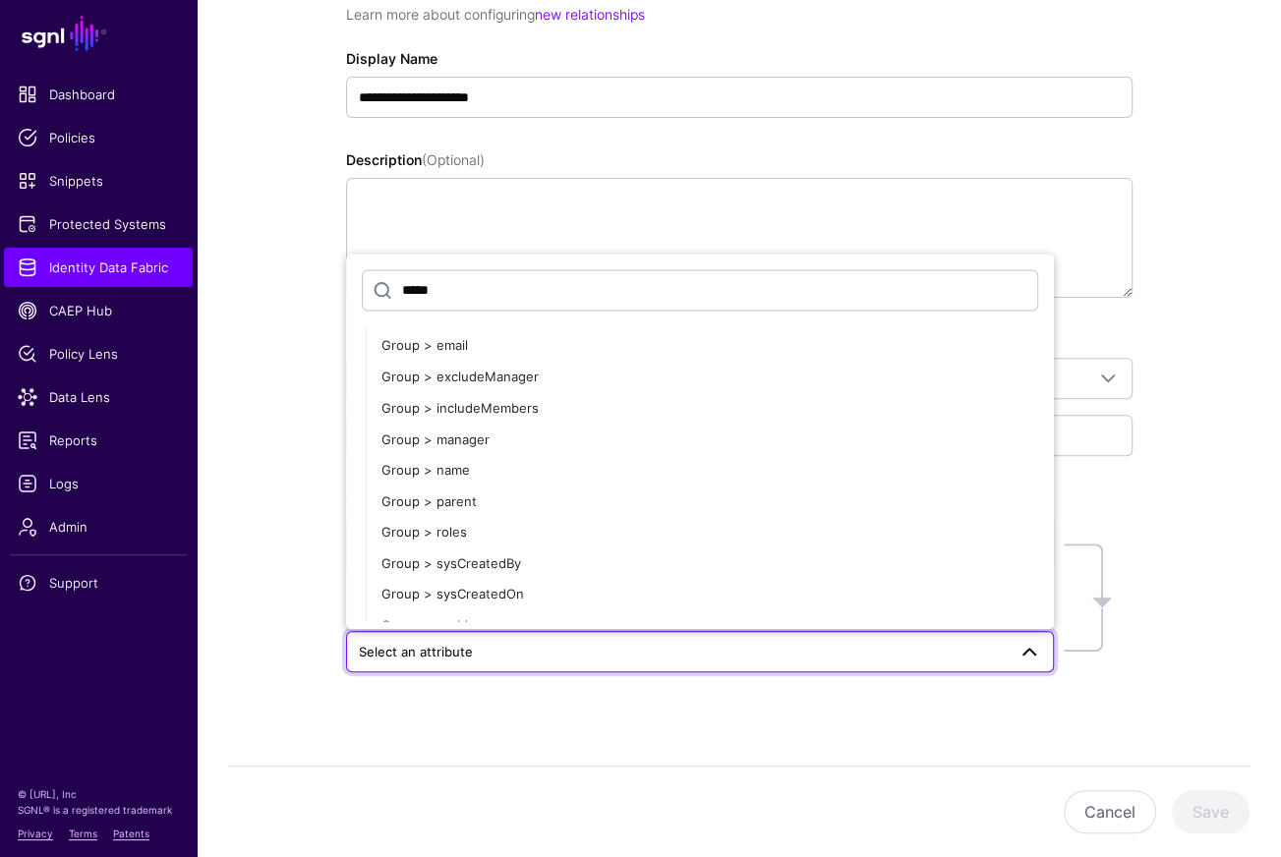
scroll to position [1965, 0]
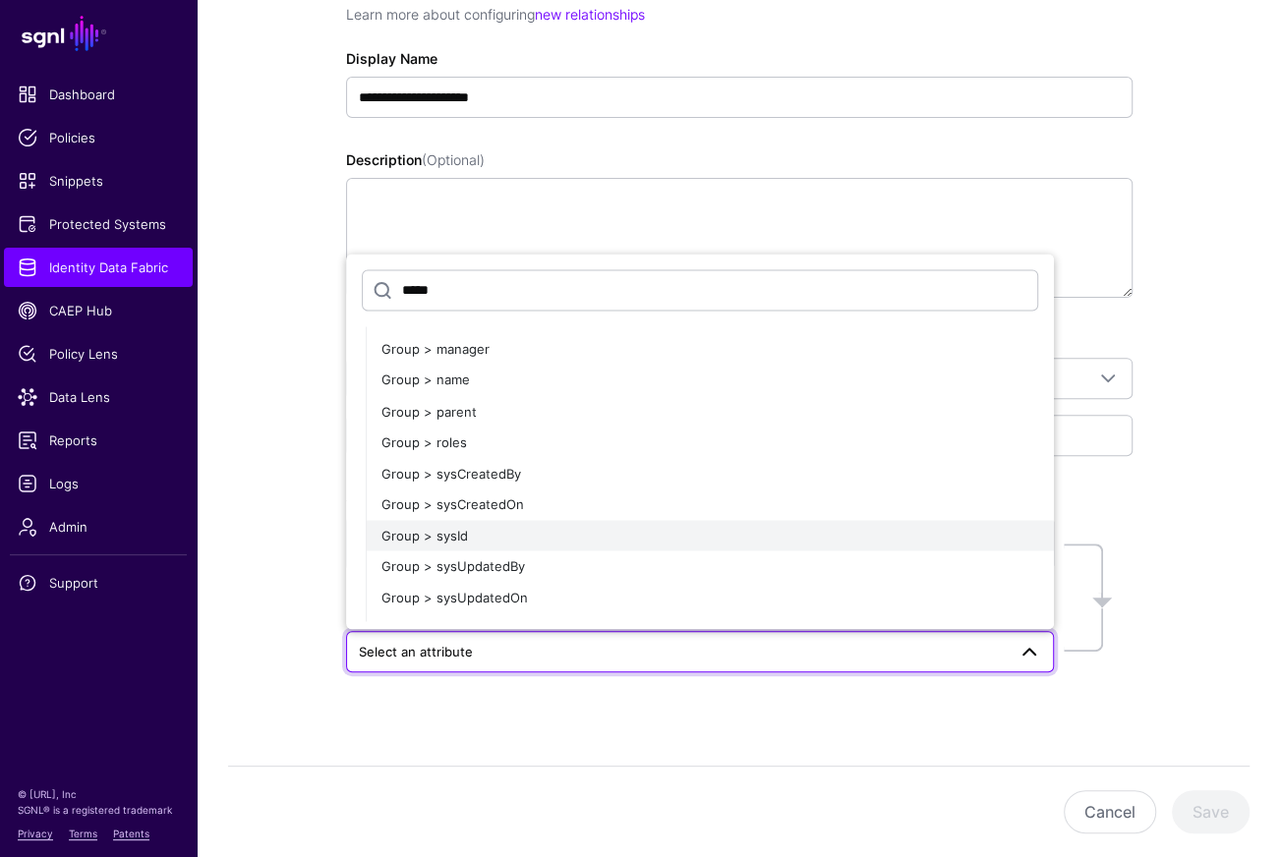
click at [491, 520] on button "Group > sysId" at bounding box center [710, 535] width 688 height 31
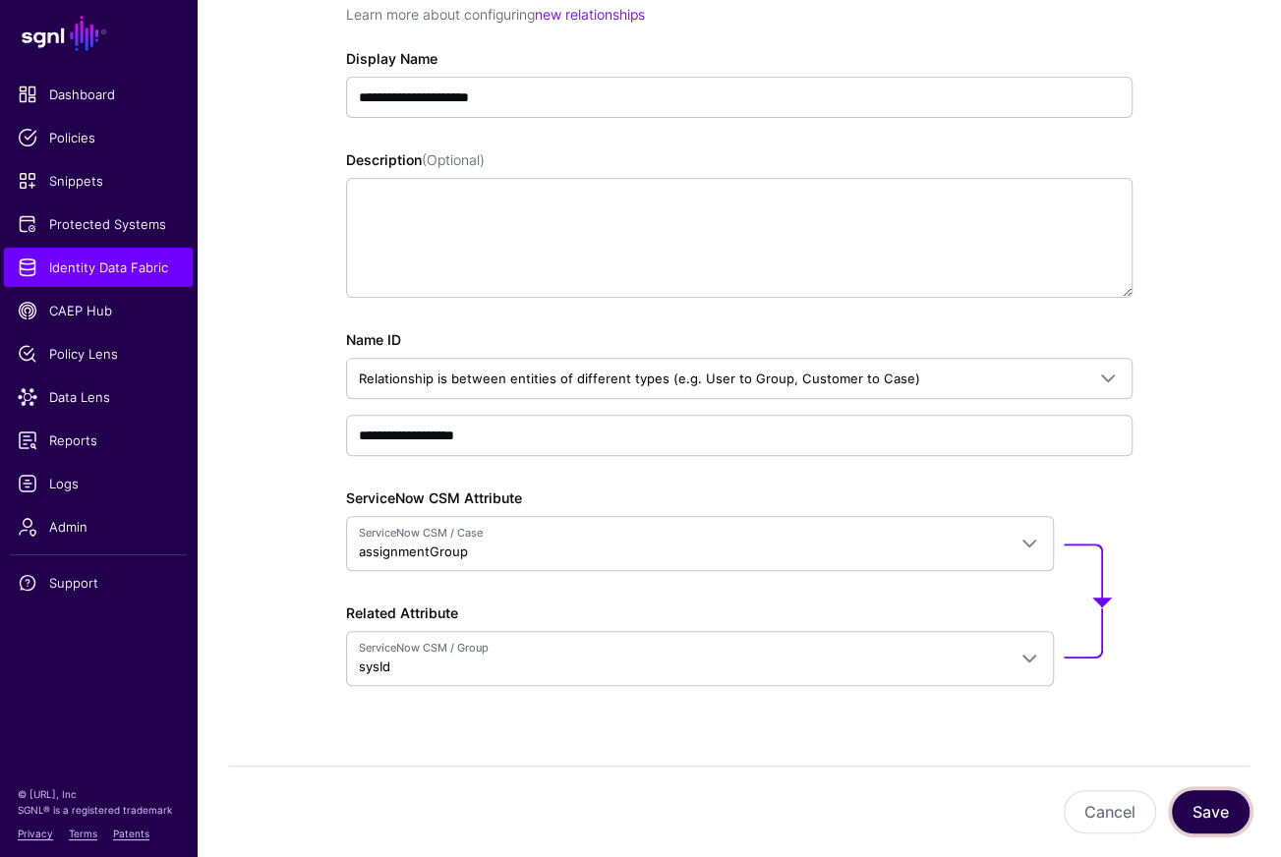
drag, startPoint x: 1225, startPoint y: 808, endPoint x: 1224, endPoint y: 786, distance: 21.7
click at [1225, 807] on button "Save" at bounding box center [1211, 811] width 78 height 43
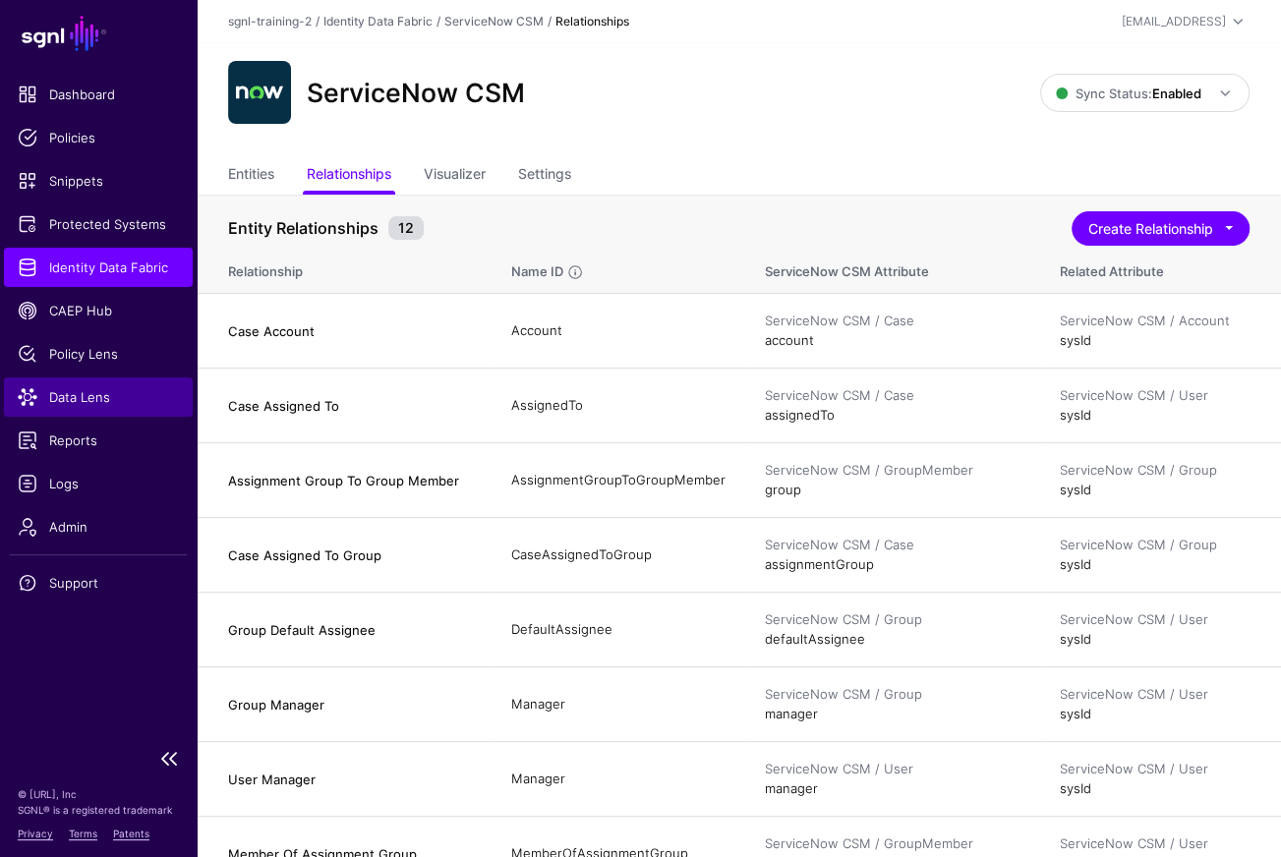
click at [67, 393] on span "Data Lens" at bounding box center [98, 397] width 161 height 20
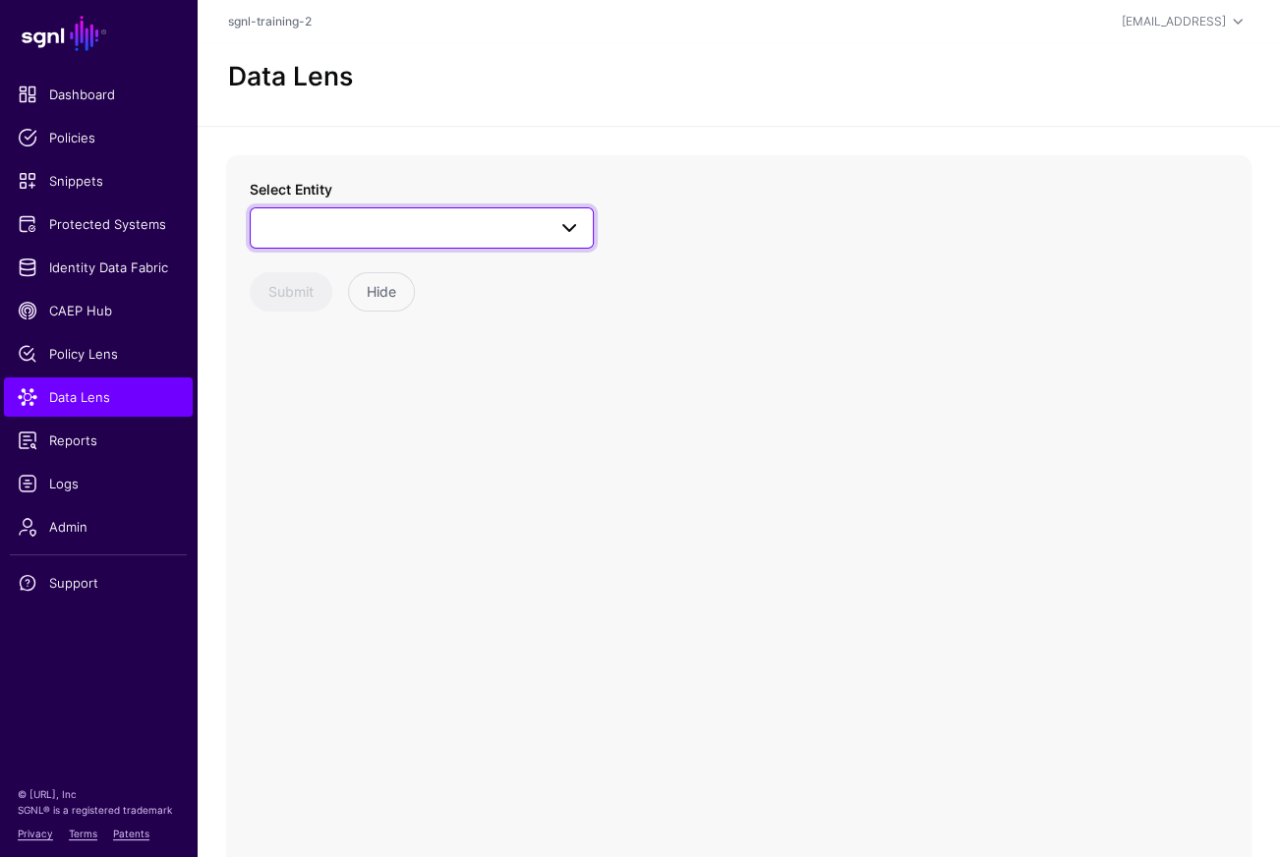
click at [419, 233] on span at bounding box center [421, 228] width 319 height 24
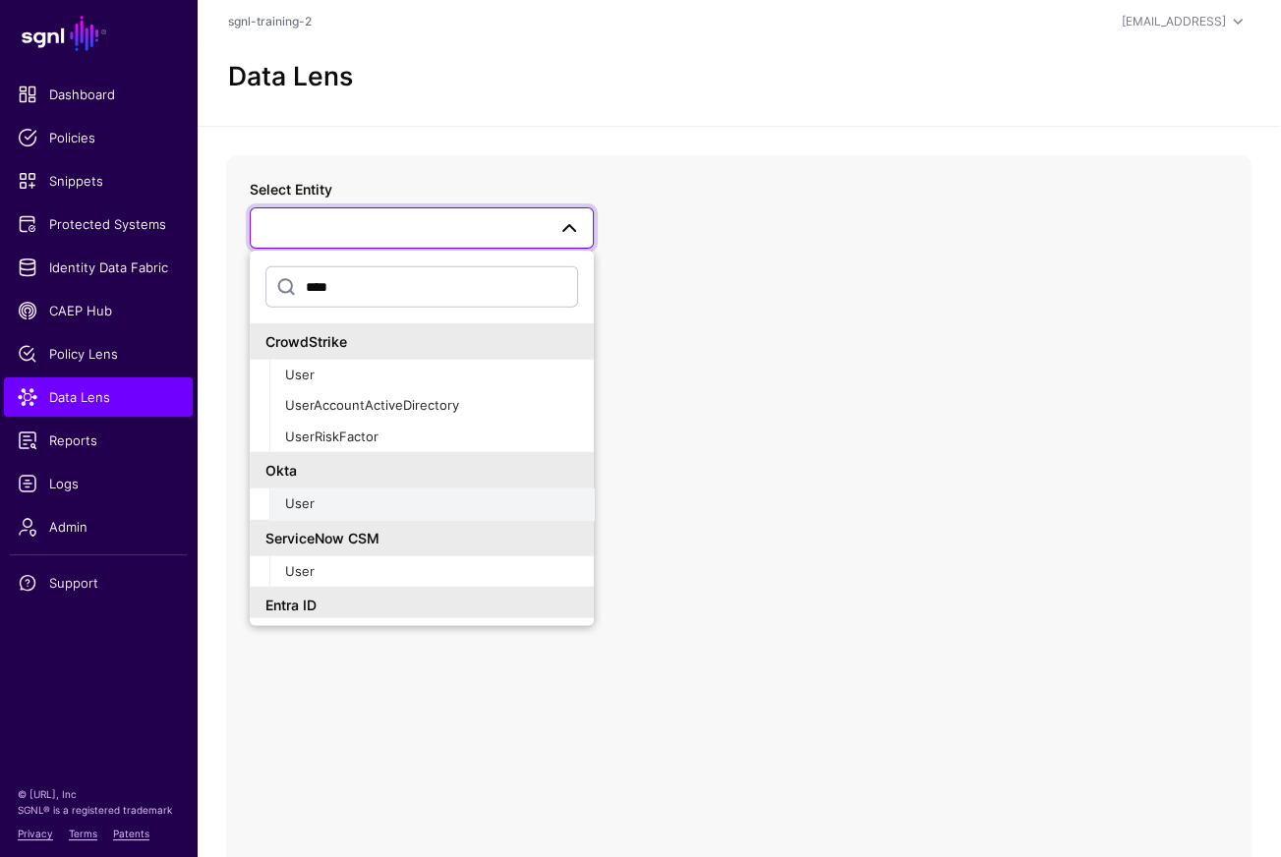
type input "****"
click at [341, 511] on div "User" at bounding box center [431, 505] width 293 height 20
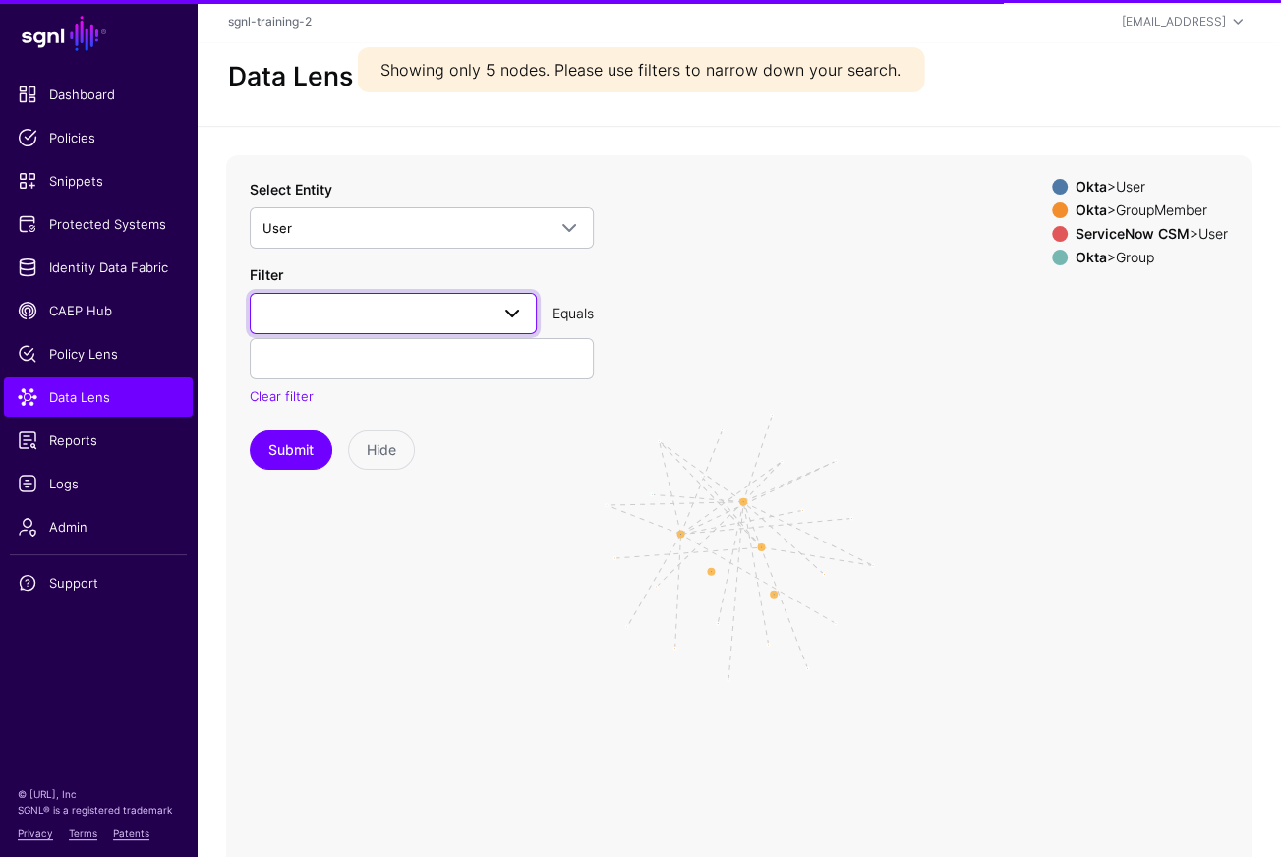
click at [431, 304] on span at bounding box center [393, 314] width 262 height 24
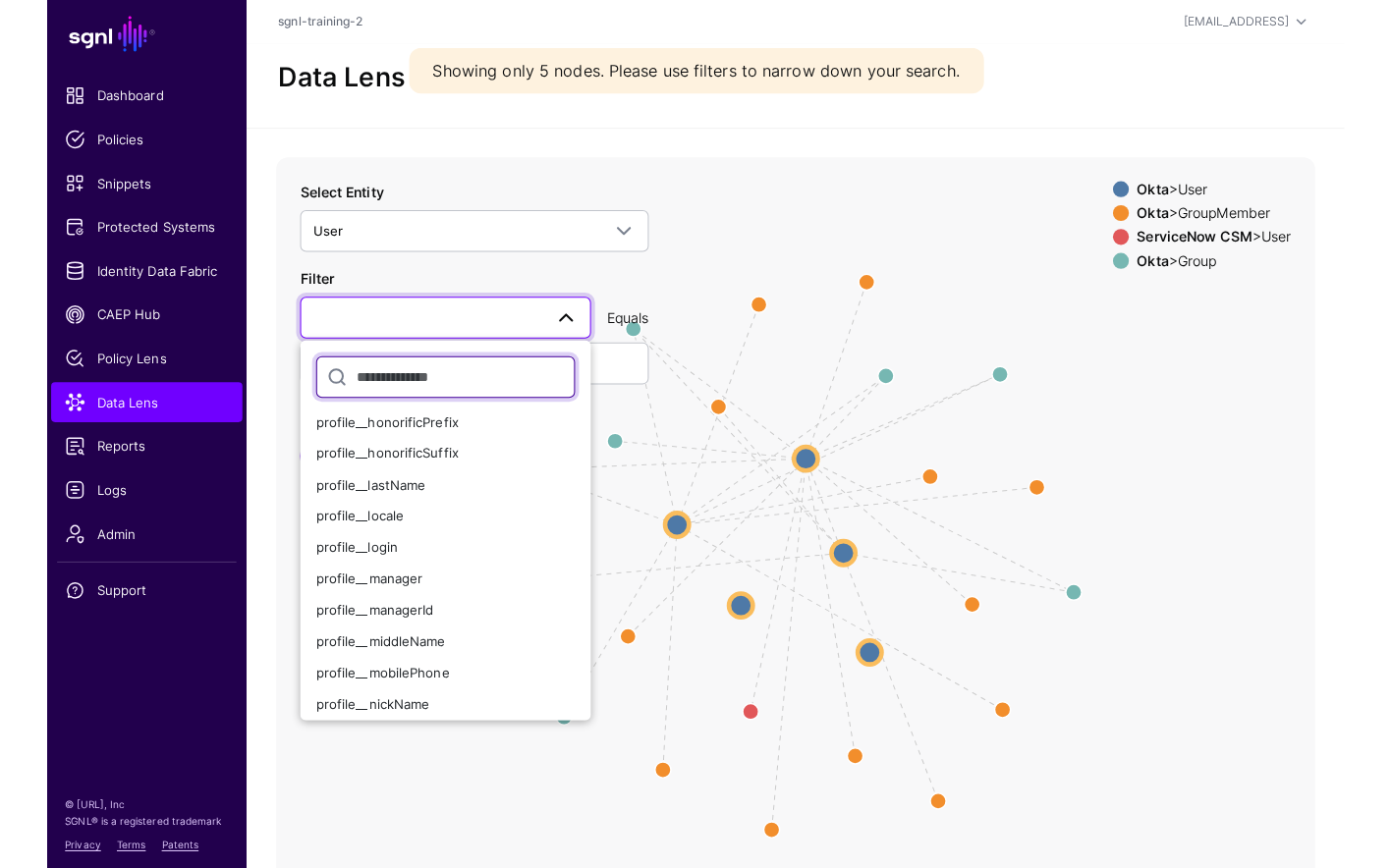
scroll to position [396, 0]
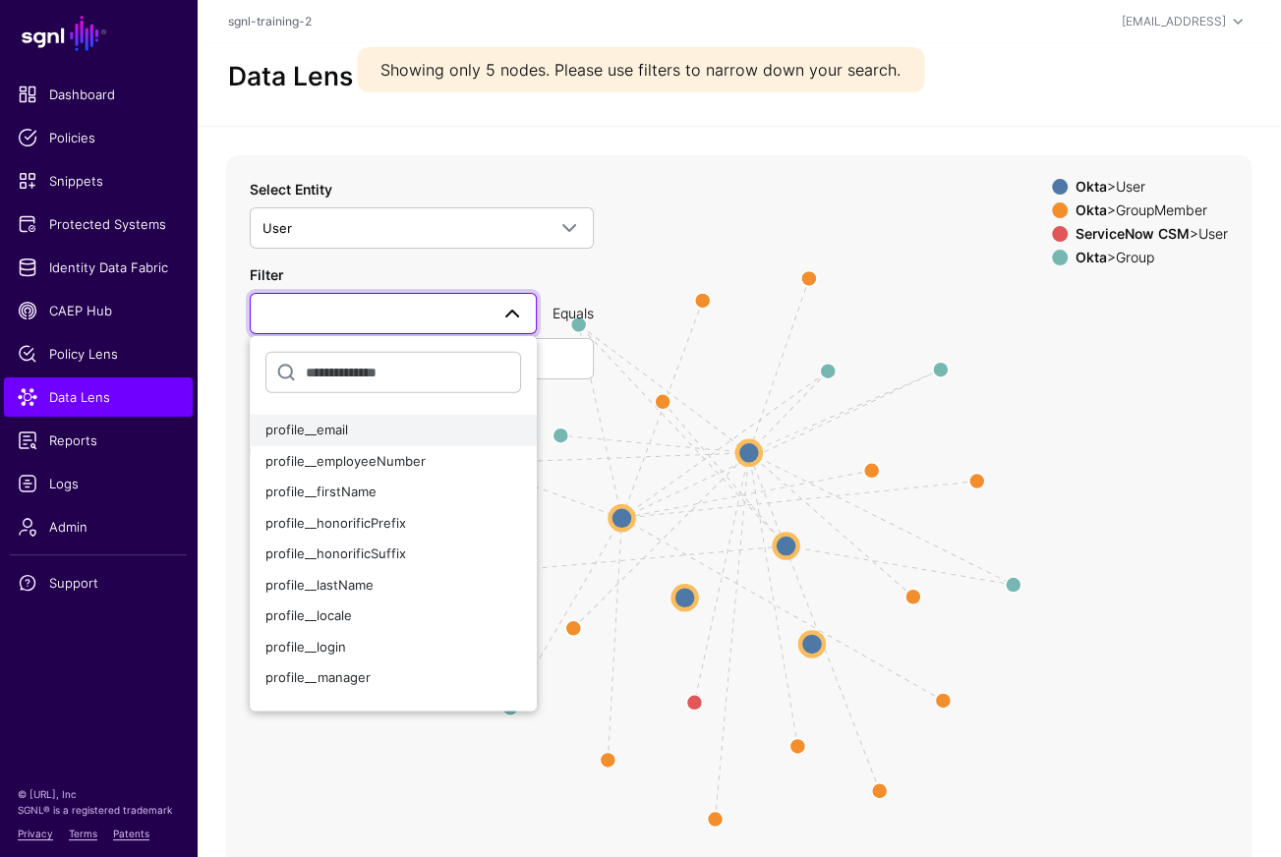
click at [366, 434] on div "profile__email" at bounding box center [393, 431] width 256 height 20
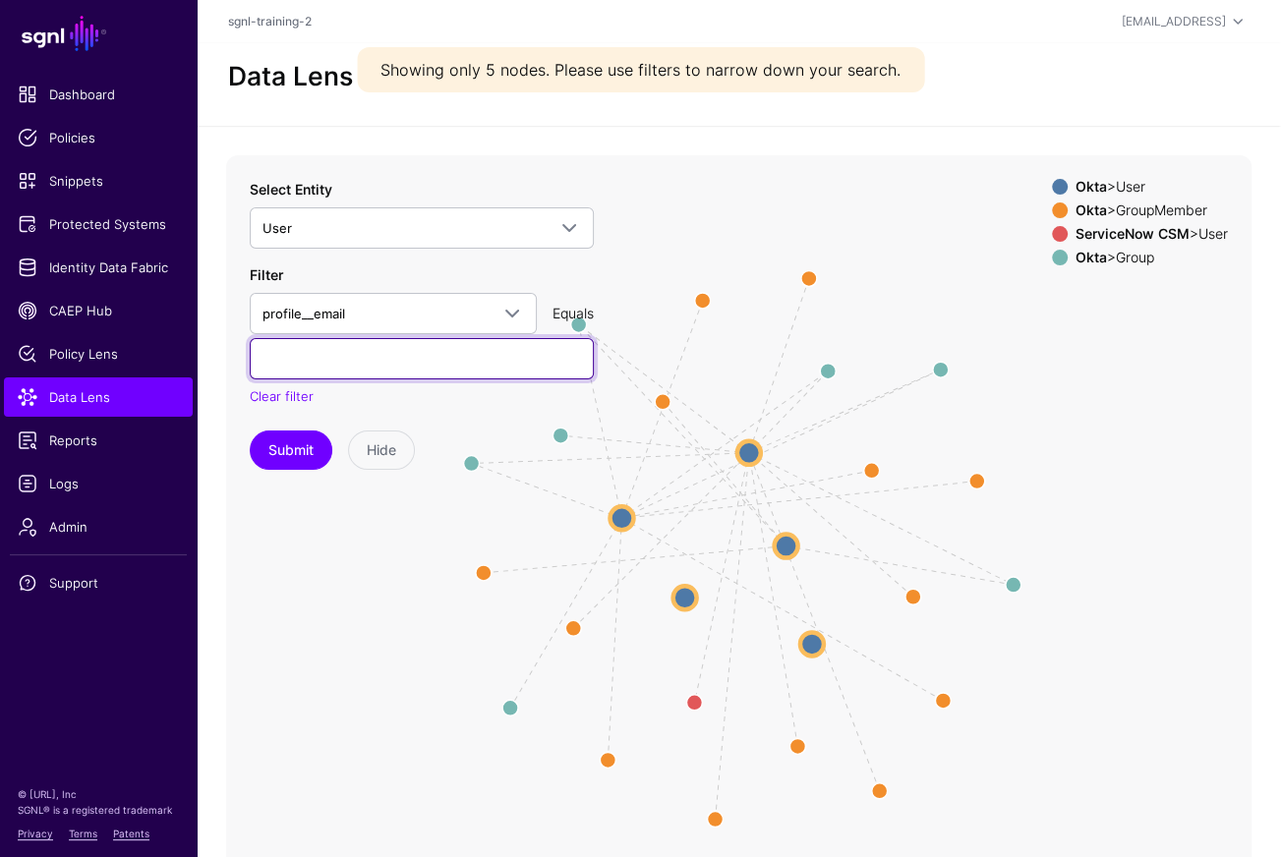
click at [370, 347] on input "text" at bounding box center [422, 358] width 344 height 41
paste input "**********"
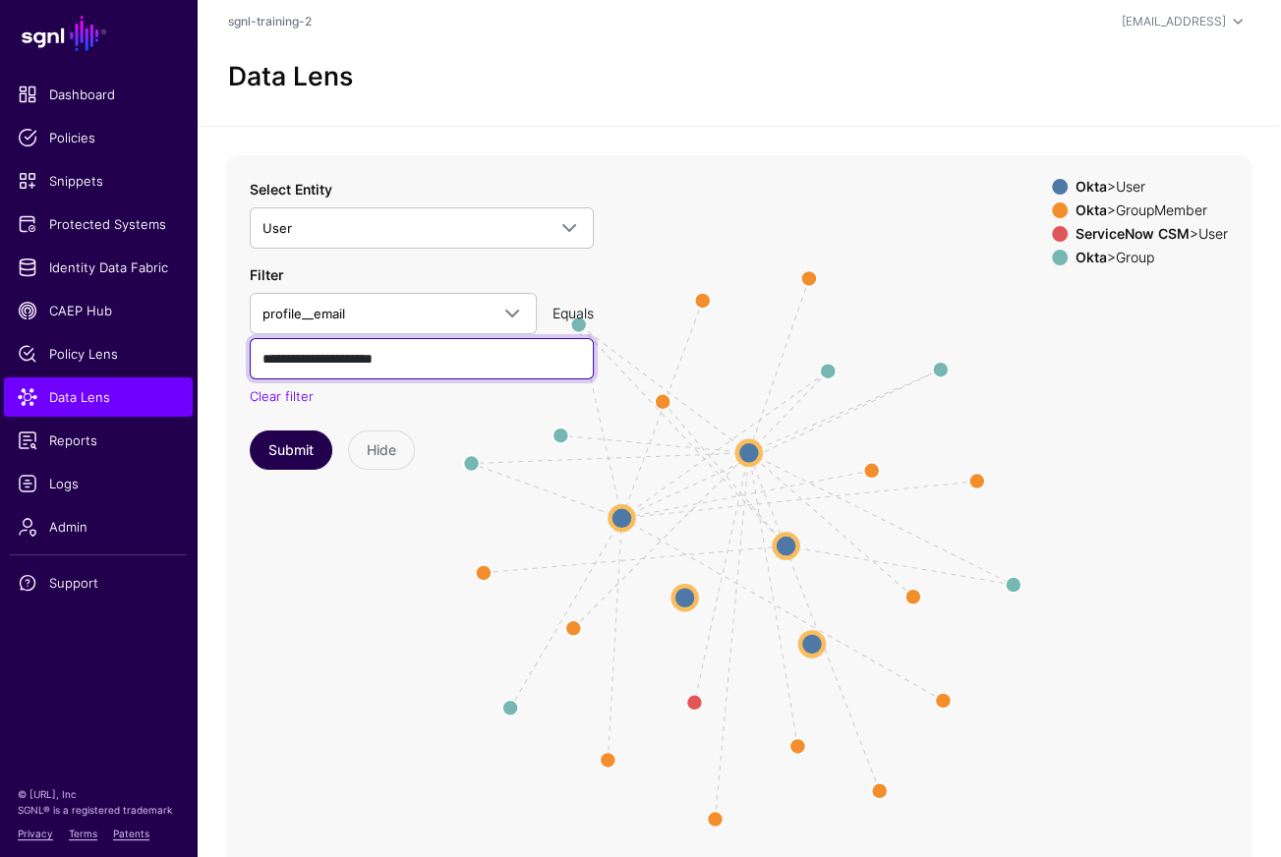
type input "**********"
click at [310, 443] on button "Submit" at bounding box center [291, 450] width 83 height 39
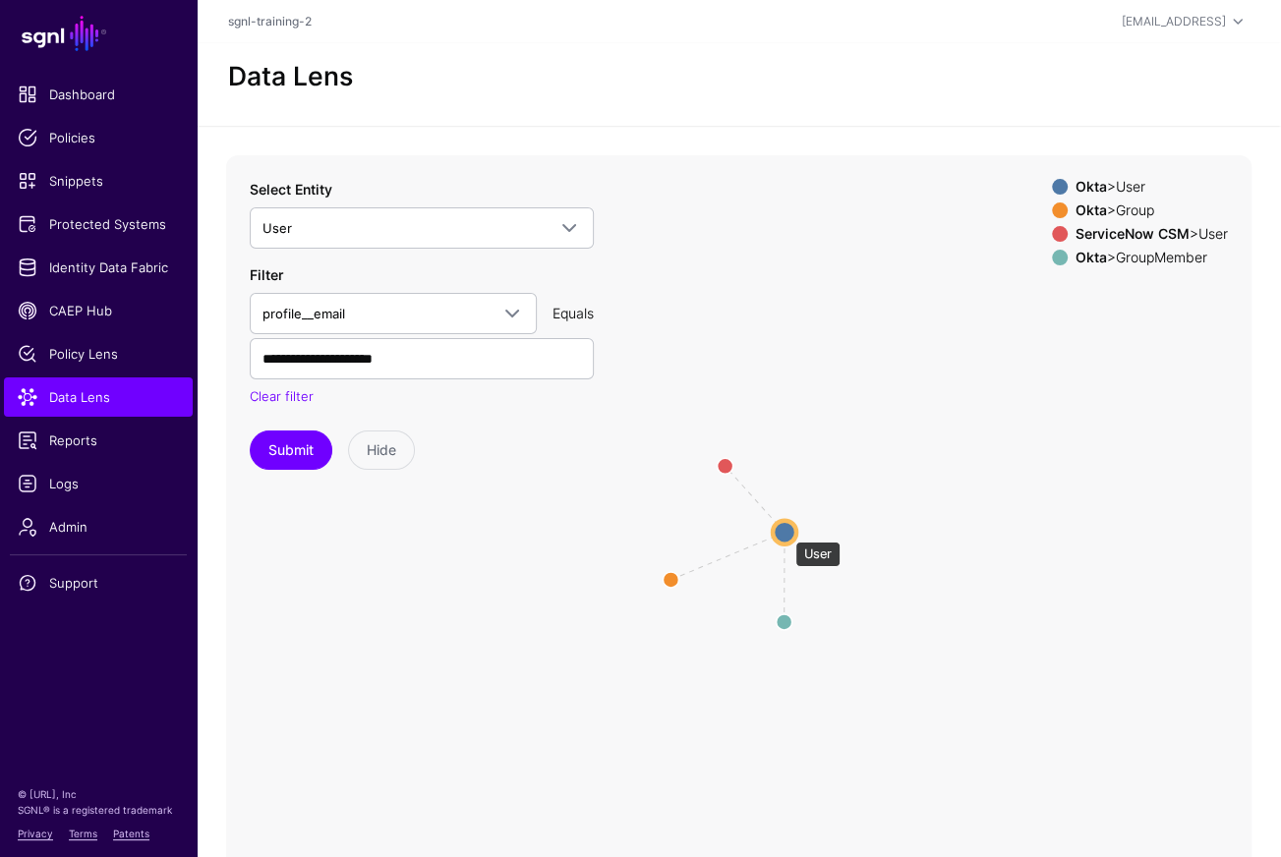
click at [786, 532] on circle at bounding box center [785, 532] width 24 height 24
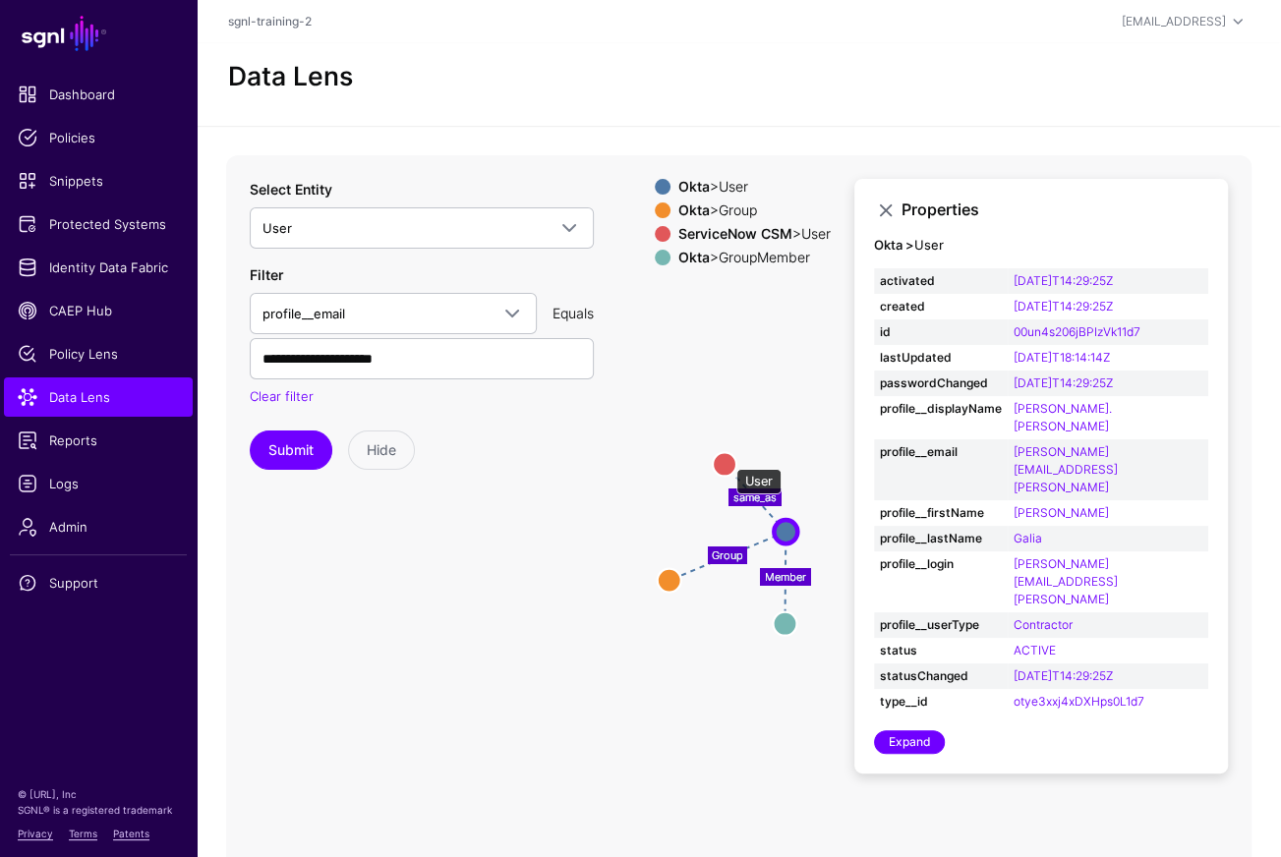
click at [727, 459] on circle at bounding box center [725, 464] width 24 height 24
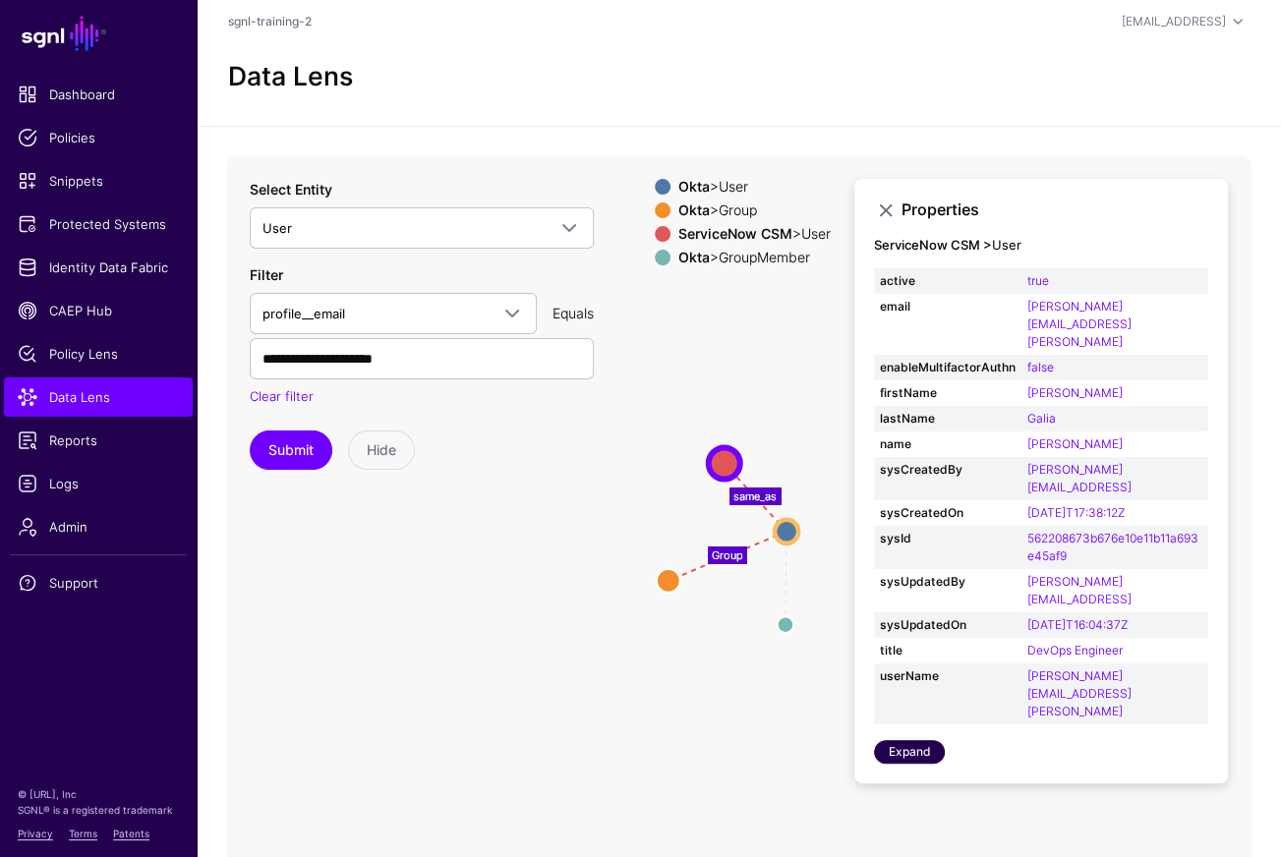
click at [917, 740] on link "Expand" at bounding box center [909, 752] width 71 height 24
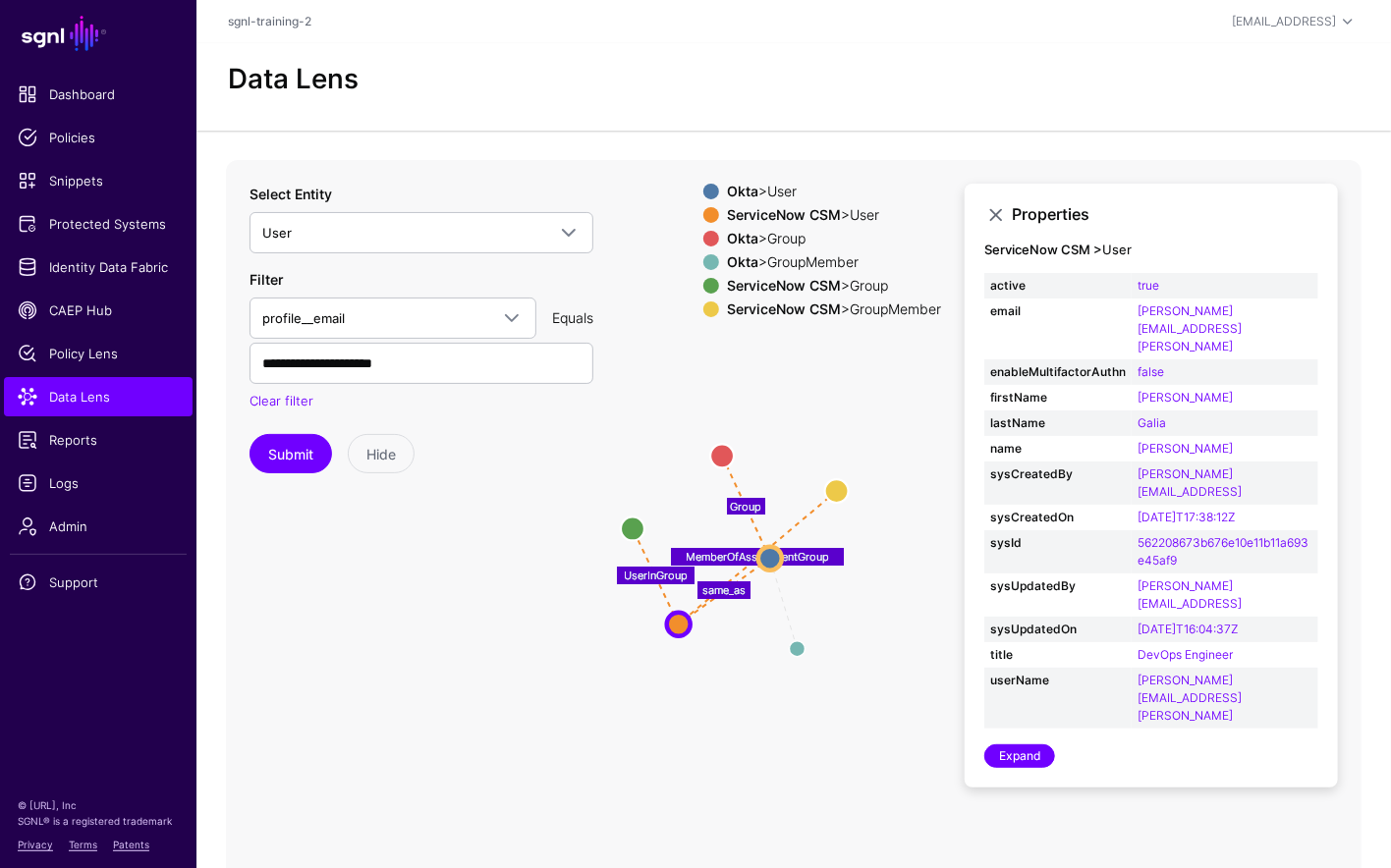
click at [703, 306] on span at bounding box center [711, 310] width 16 height 16
click at [829, 425] on icon "Member UserInGroup MemberOfAssignmentGroup same_as Group GroupMember GroupMembe…" at bounding box center [737, 552] width 1024 height 785
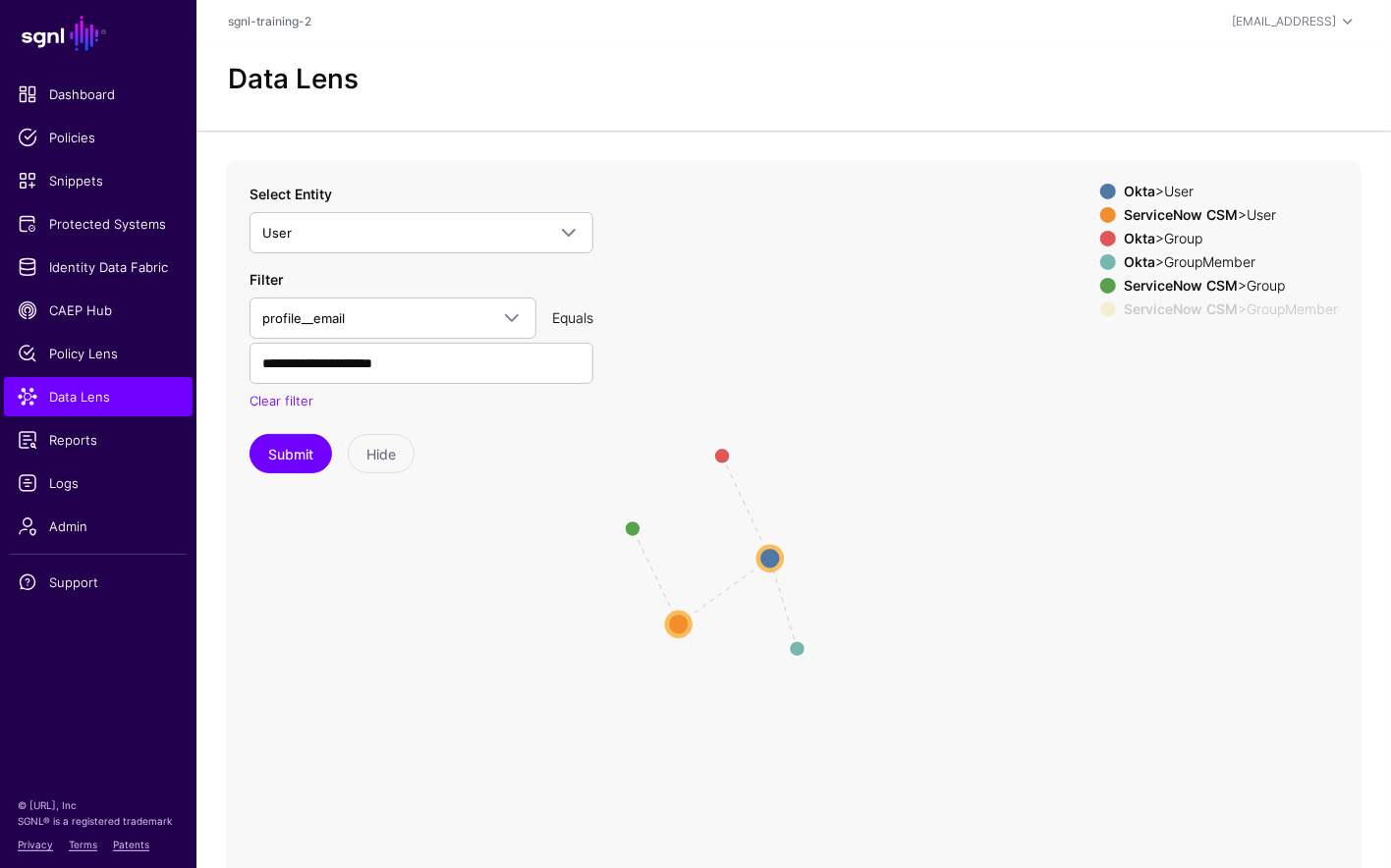
click at [866, 474] on icon "Member UserInGroup MemberOfAssignmentGroup same_as Group GroupMember GroupMembe…" at bounding box center [737, 552] width 1024 height 785
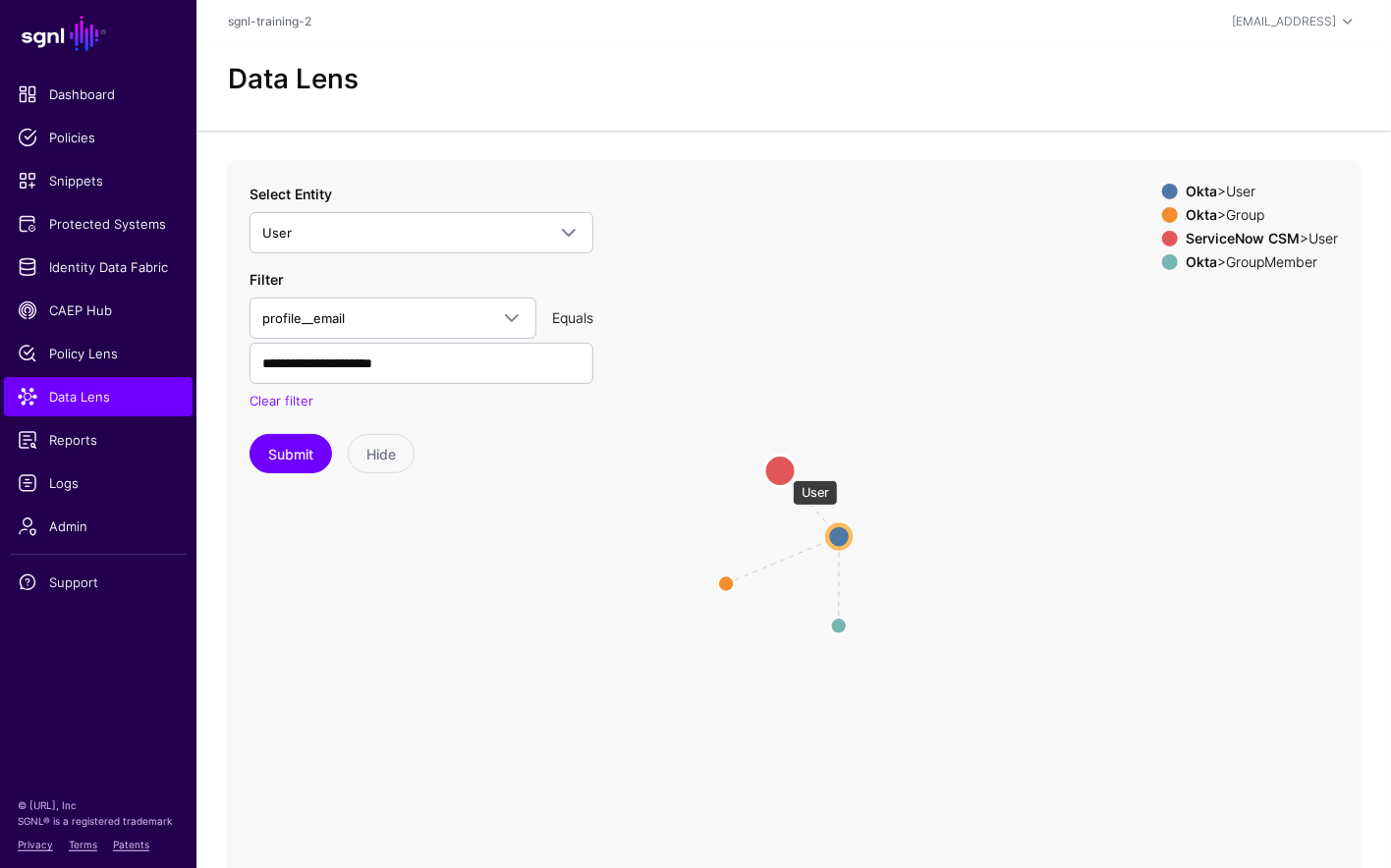
click at [783, 469] on circle at bounding box center [779, 469] width 31 height 31
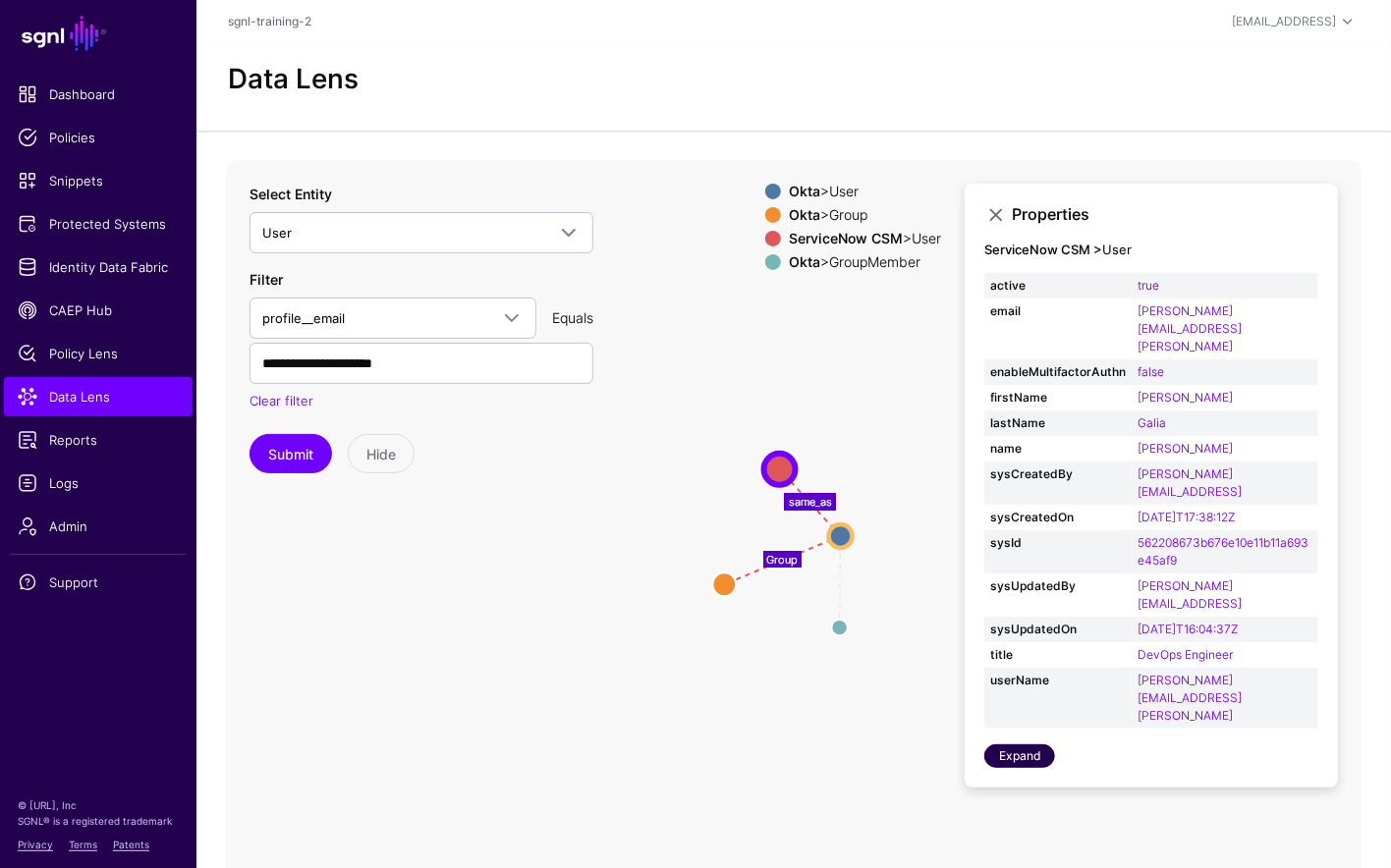
click at [1009, 744] on link "Expand" at bounding box center [1019, 756] width 71 height 24
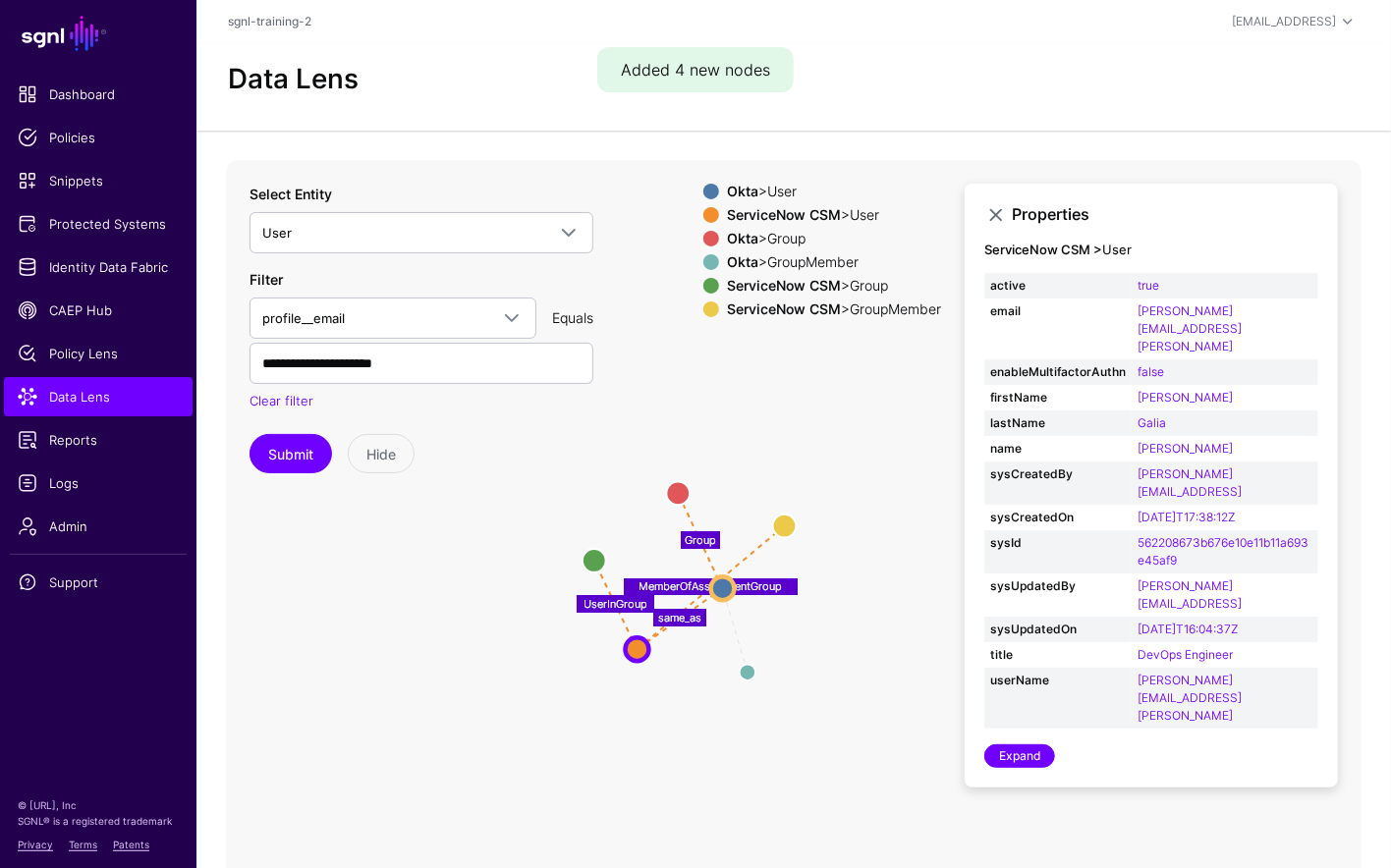
drag, startPoint x: 893, startPoint y: 680, endPoint x: 815, endPoint y: 706, distance: 82.2
click at [791, 711] on icon "Member UserInGroup MemberOfAssignmentGroup same_as Group GroupMember GroupMembe…" at bounding box center [793, 552] width 1135 height 785
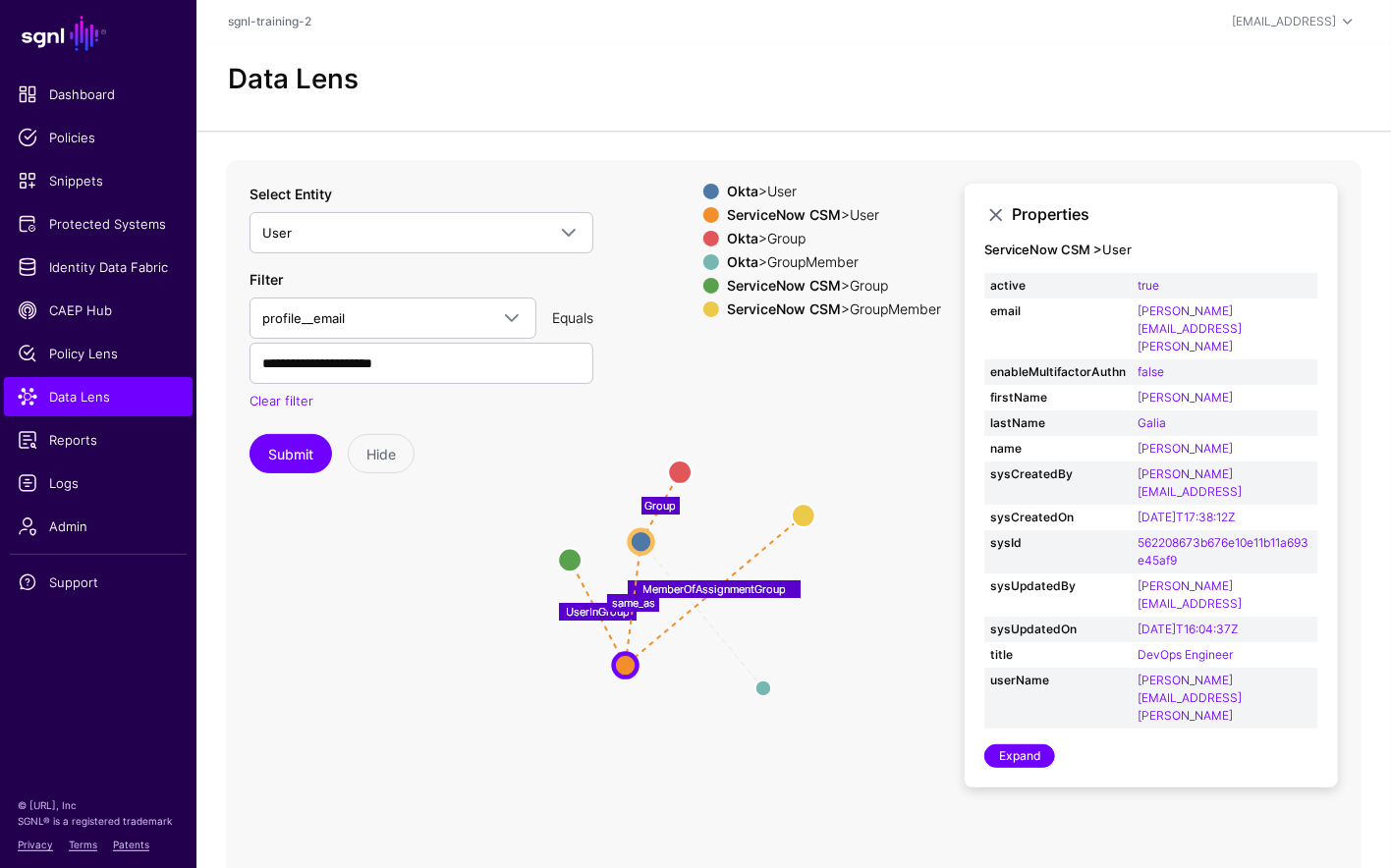
drag, startPoint x: 712, startPoint y: 584, endPoint x: 638, endPoint y: 550, distance: 81.4
click at [630, 538] on circle at bounding box center [642, 541] width 24 height 24
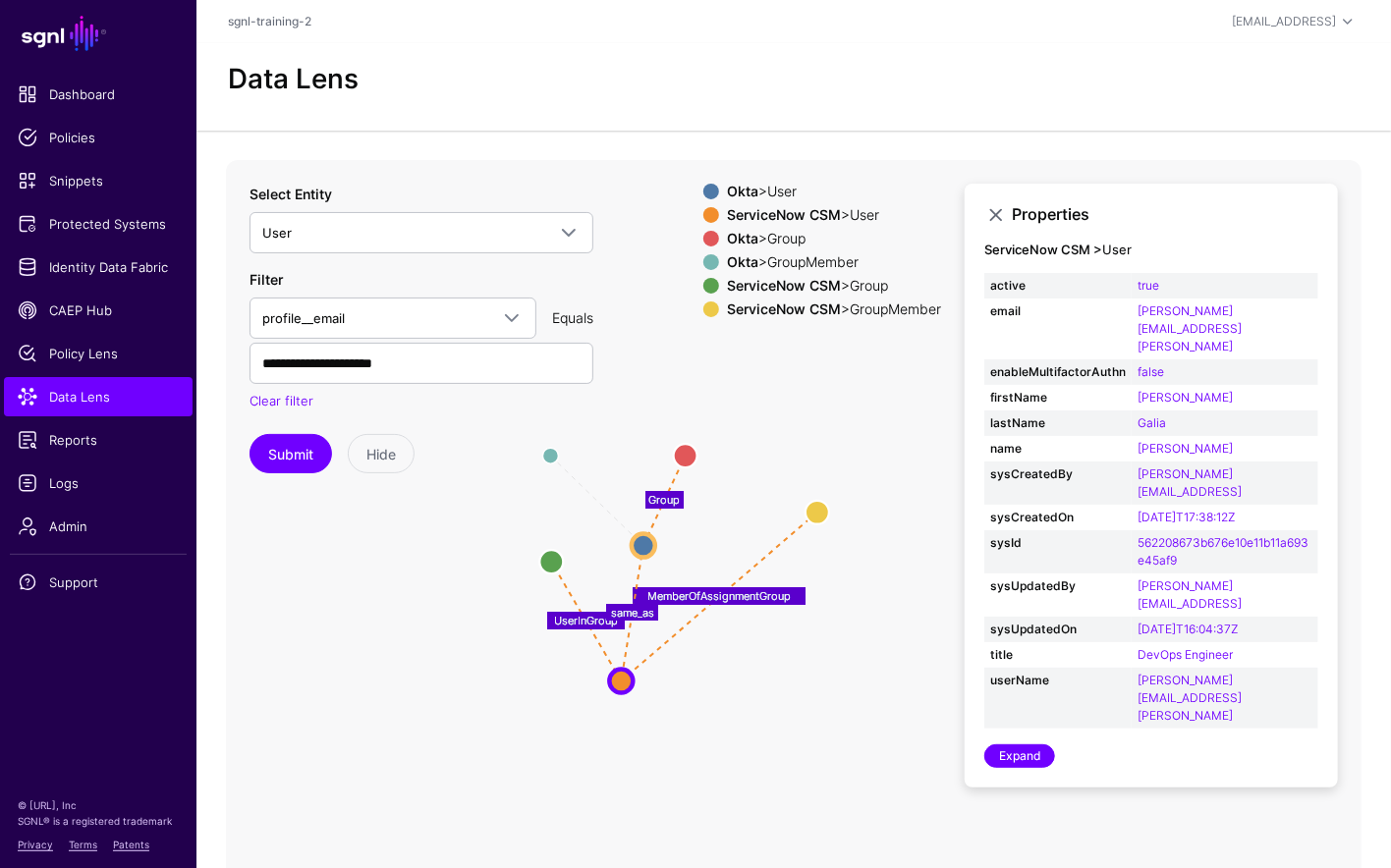
drag, startPoint x: 772, startPoint y: 690, endPoint x: 555, endPoint y: 460, distance: 316.2
click at [554, 456] on div "Member UserInGroup MemberOfAssignmentGroup same_as Group GroupMember GroupMembe…" at bounding box center [793, 552] width 1135 height 785
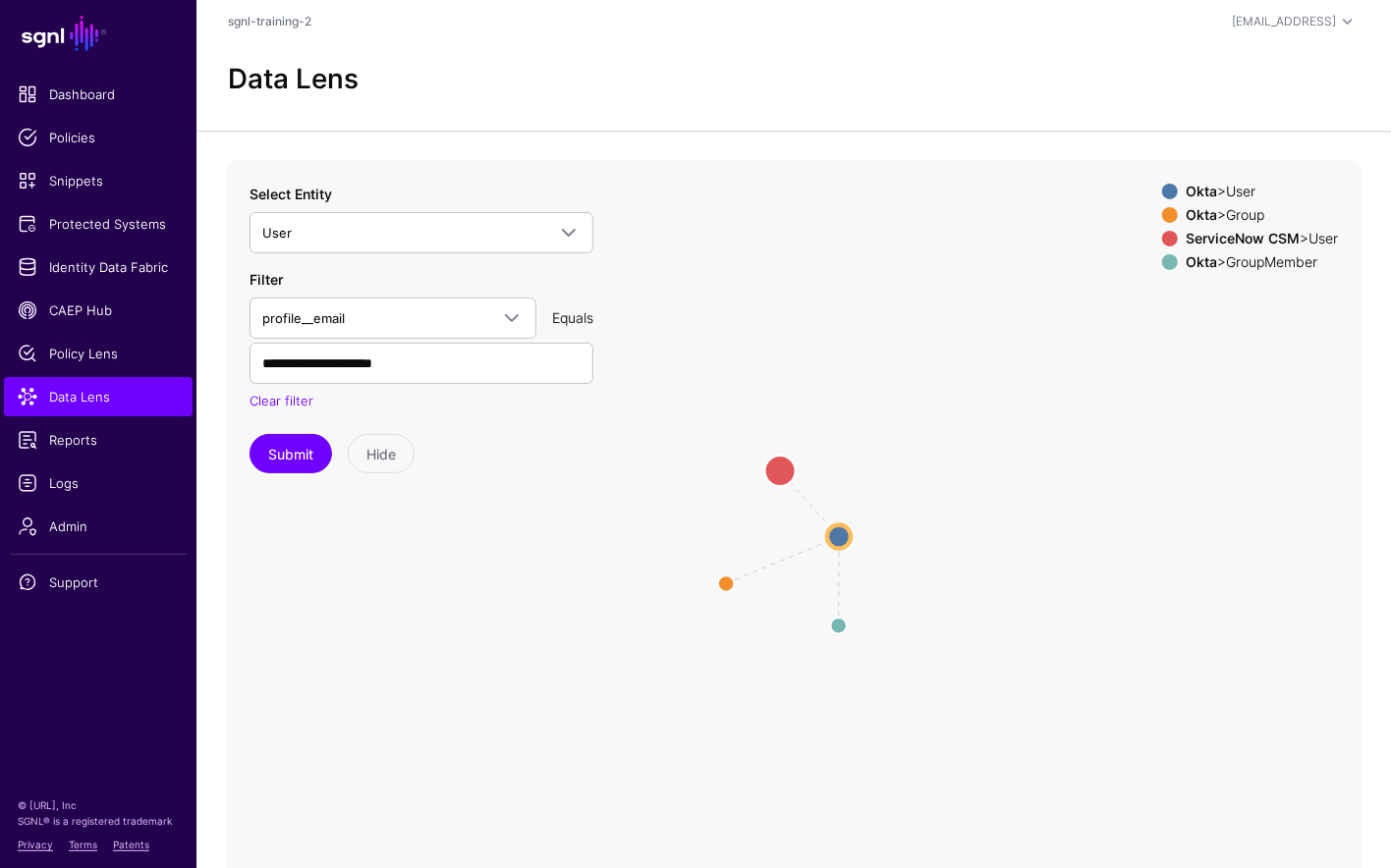
click at [785, 475] on circle at bounding box center [779, 469] width 31 height 31
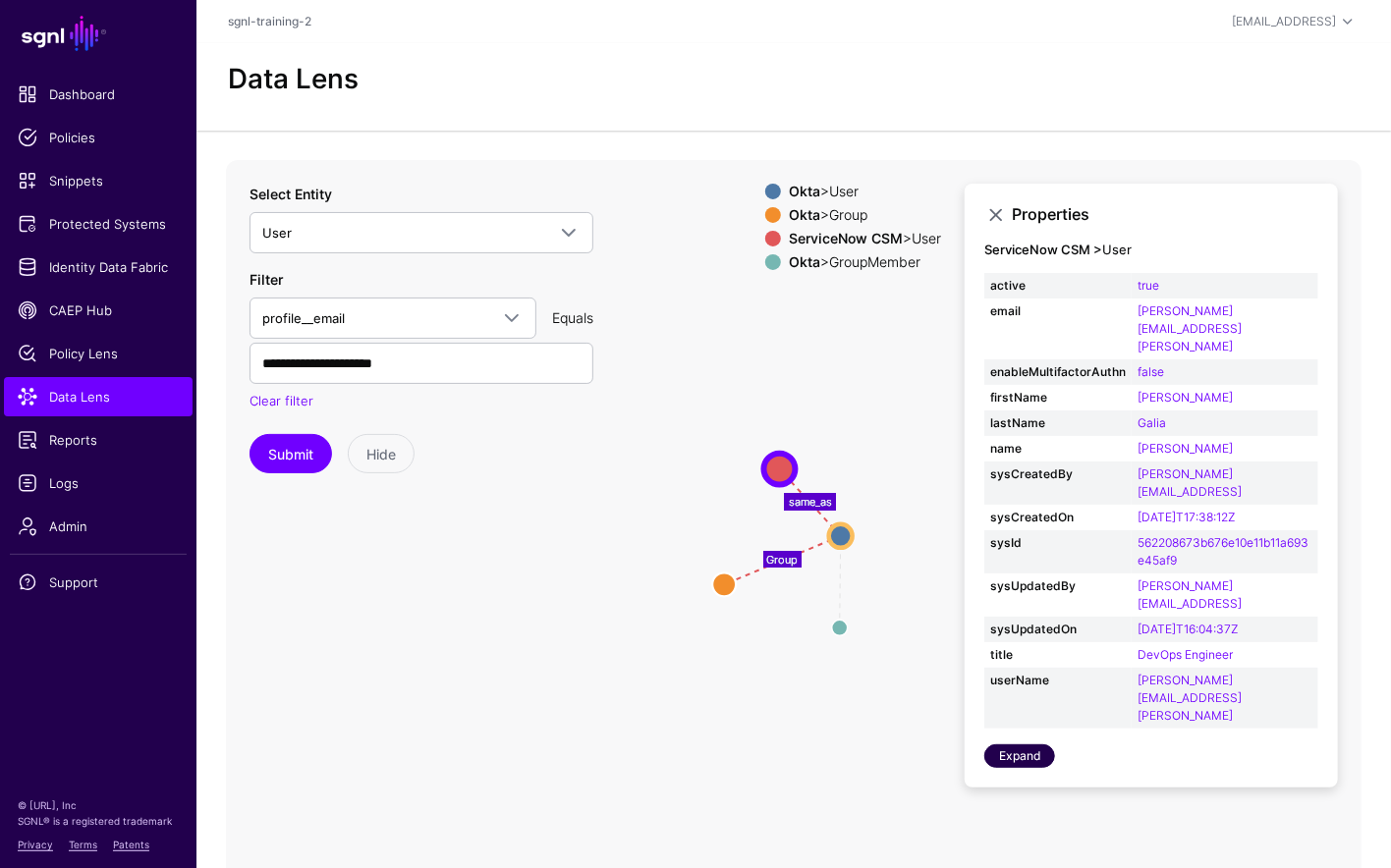
click at [1028, 744] on link "Expand" at bounding box center [1019, 756] width 71 height 24
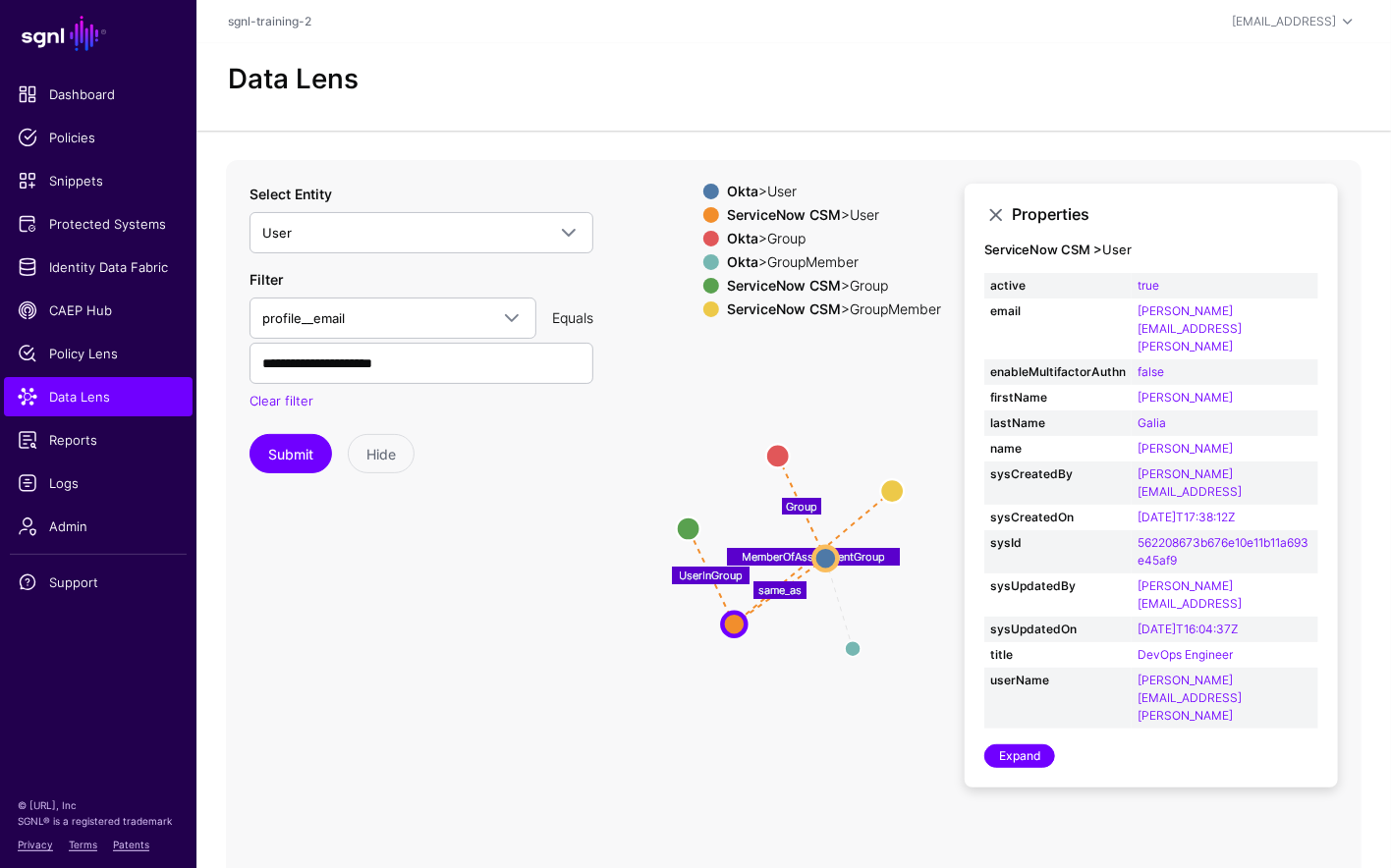
click at [420, 636] on icon "Member UserInGroup MemberOfAssignmentGroup same_as Group GroupMember GroupMembe…" at bounding box center [793, 552] width 1135 height 785
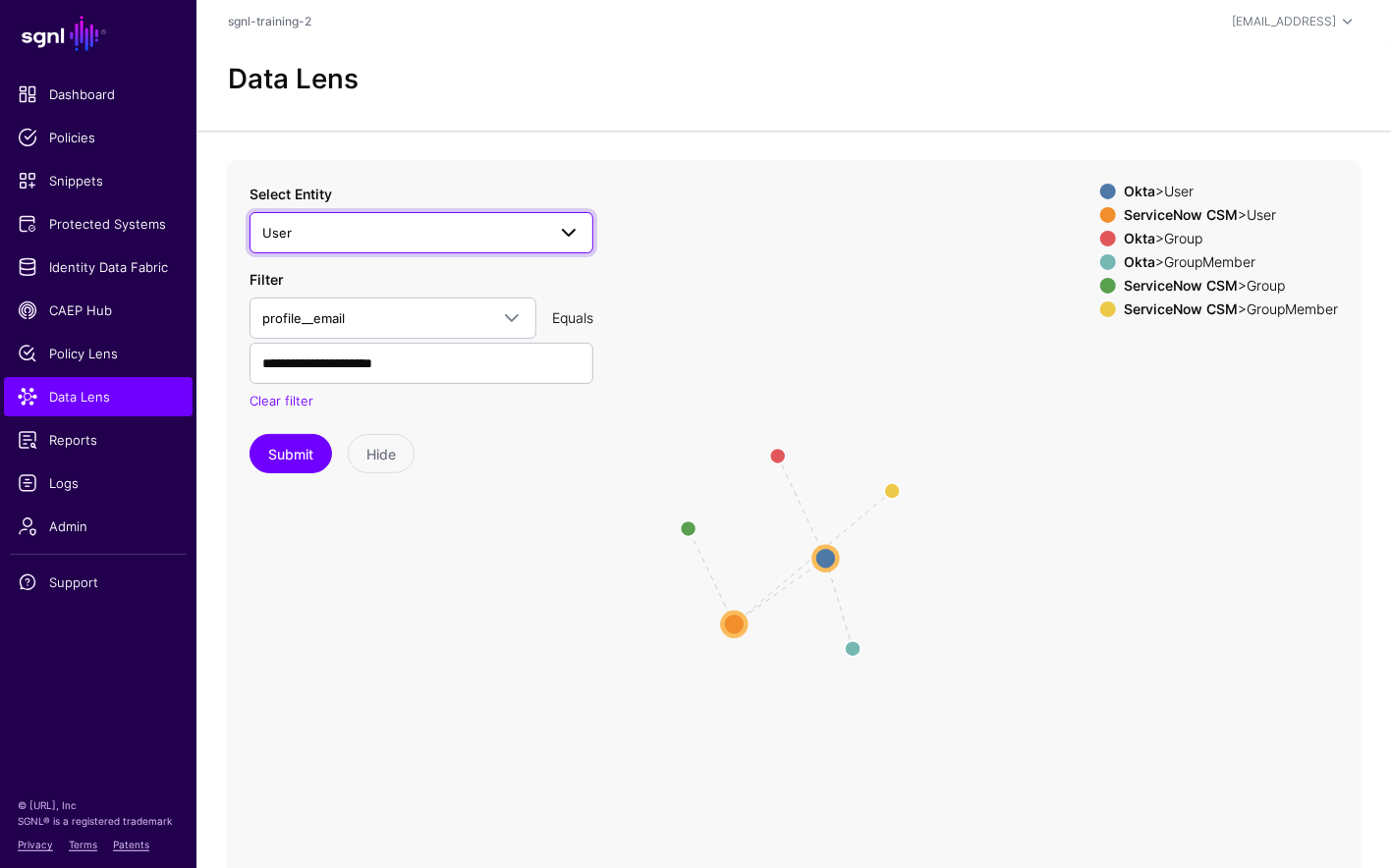
click at [487, 217] on link "User" at bounding box center [422, 232] width 344 height 41
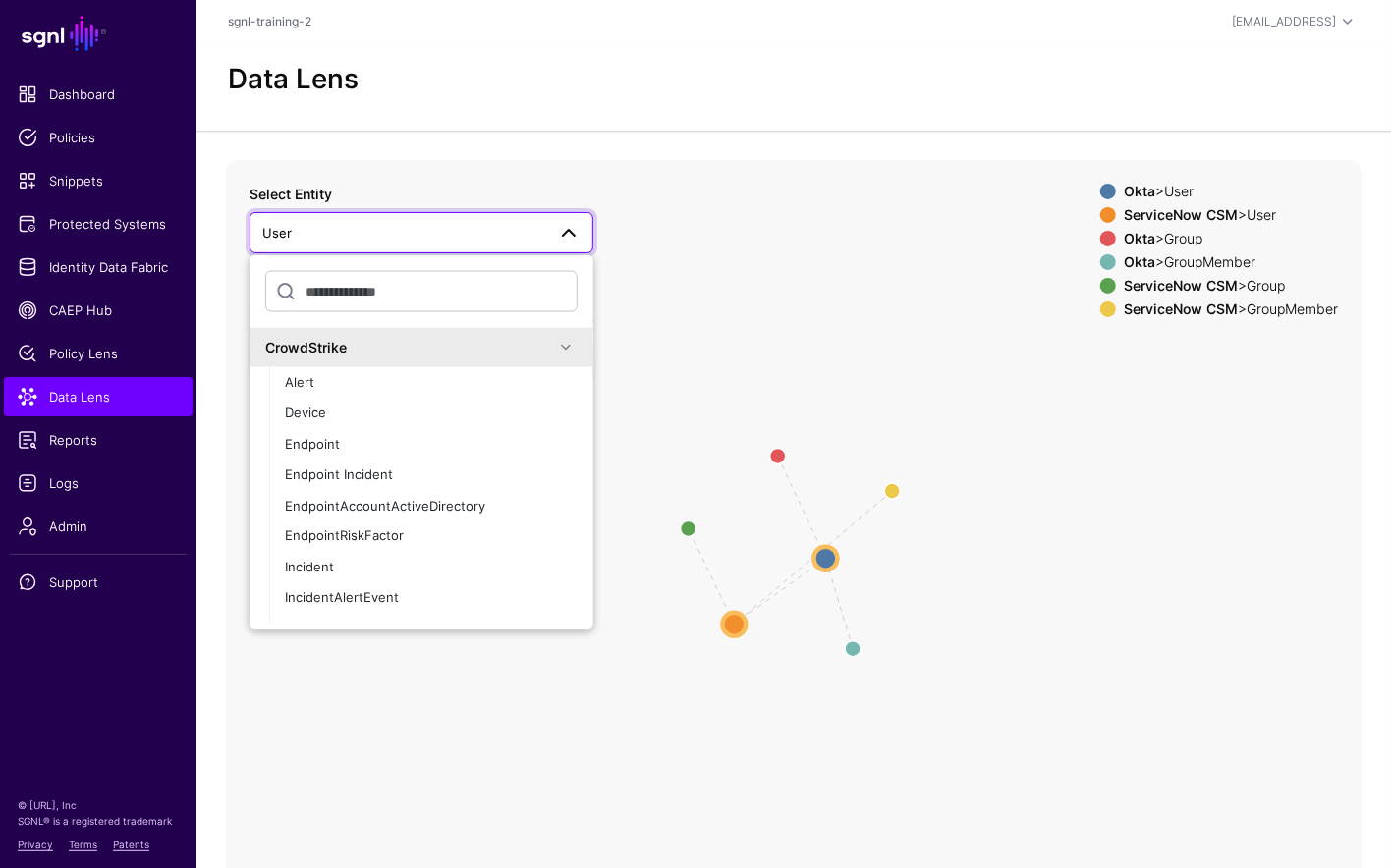
click at [402, 348] on div "CrowdStrike" at bounding box center [409, 347] width 289 height 21
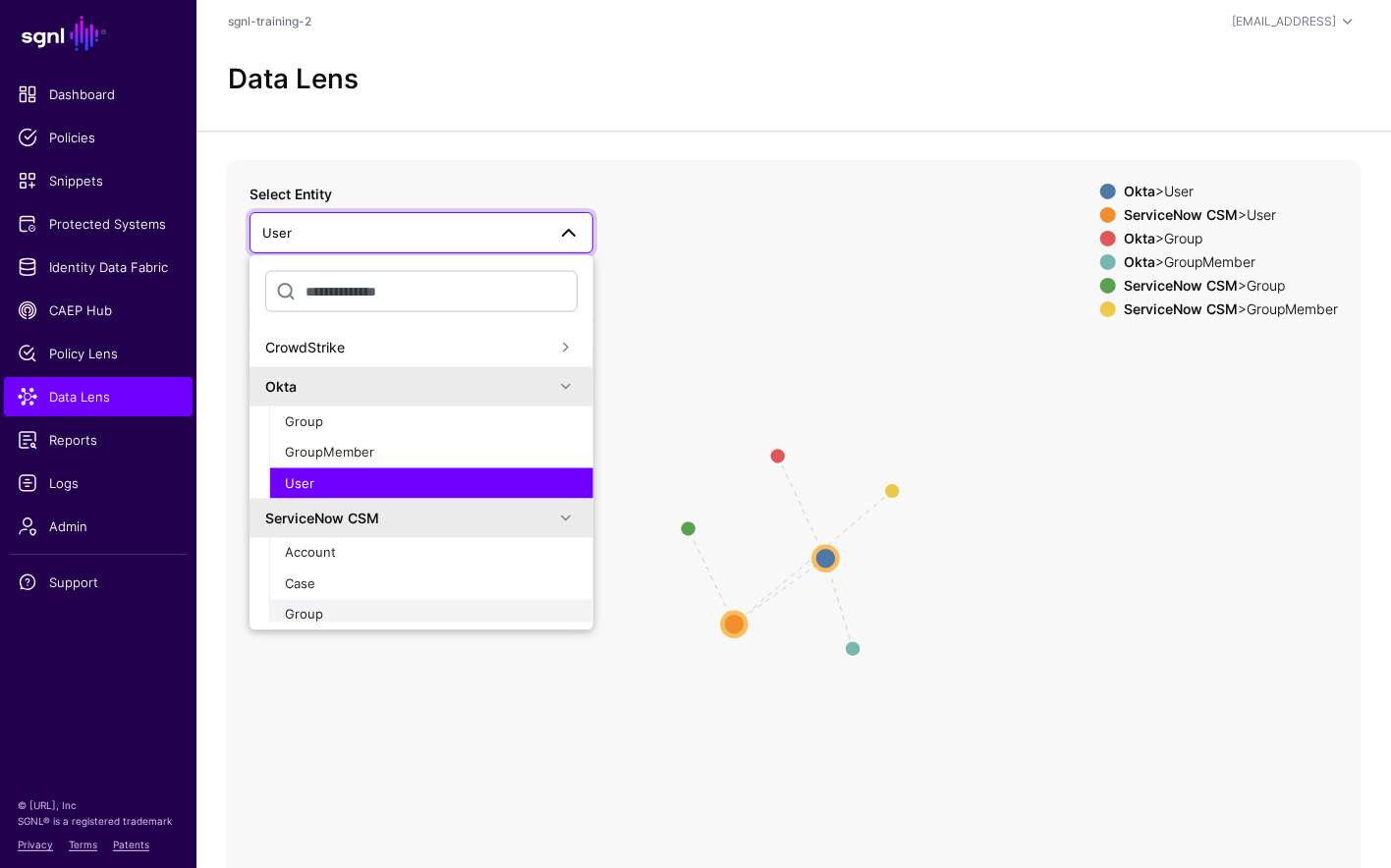
scroll to position [48, 0]
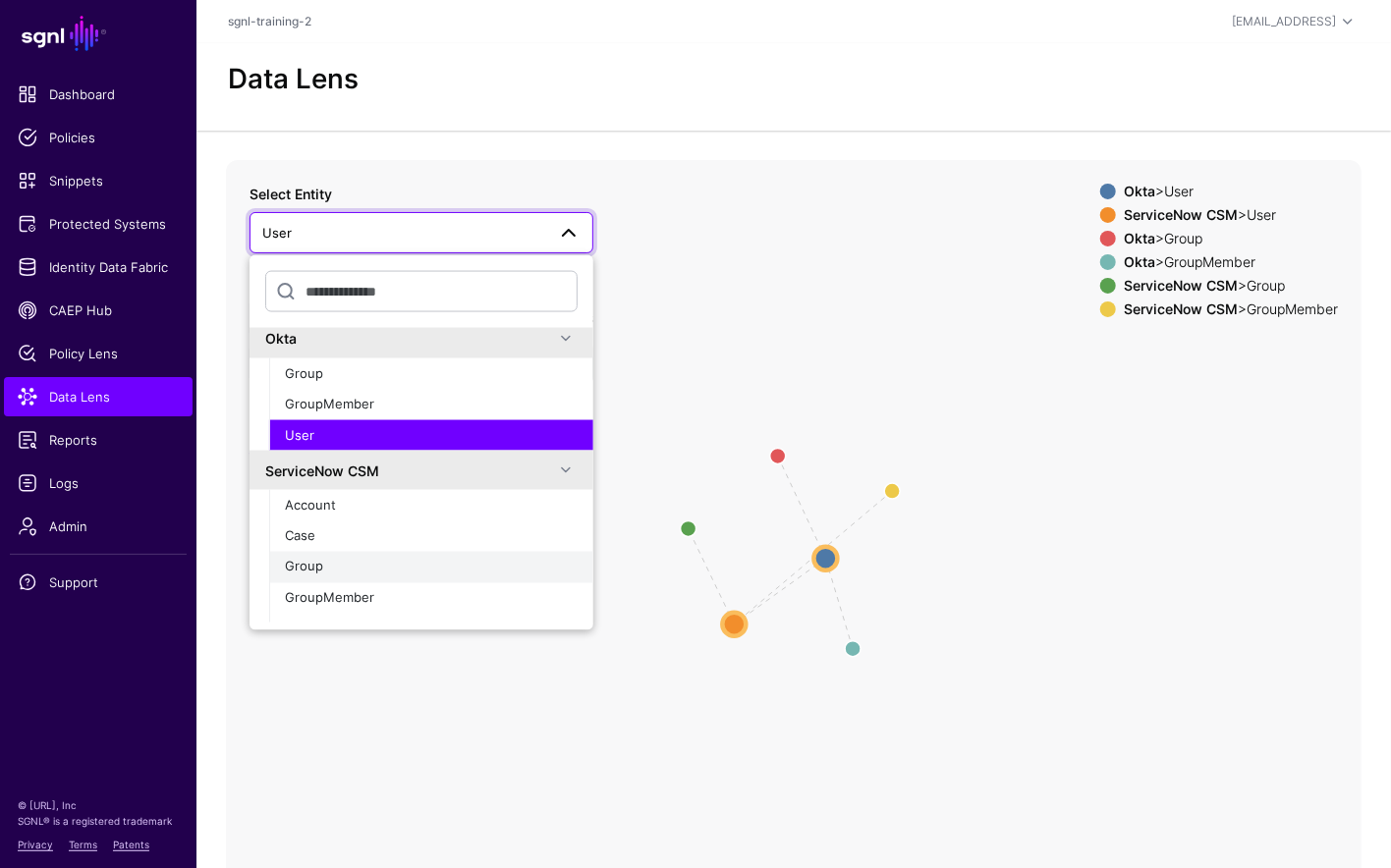
click at [346, 559] on div "Group" at bounding box center [431, 567] width 293 height 20
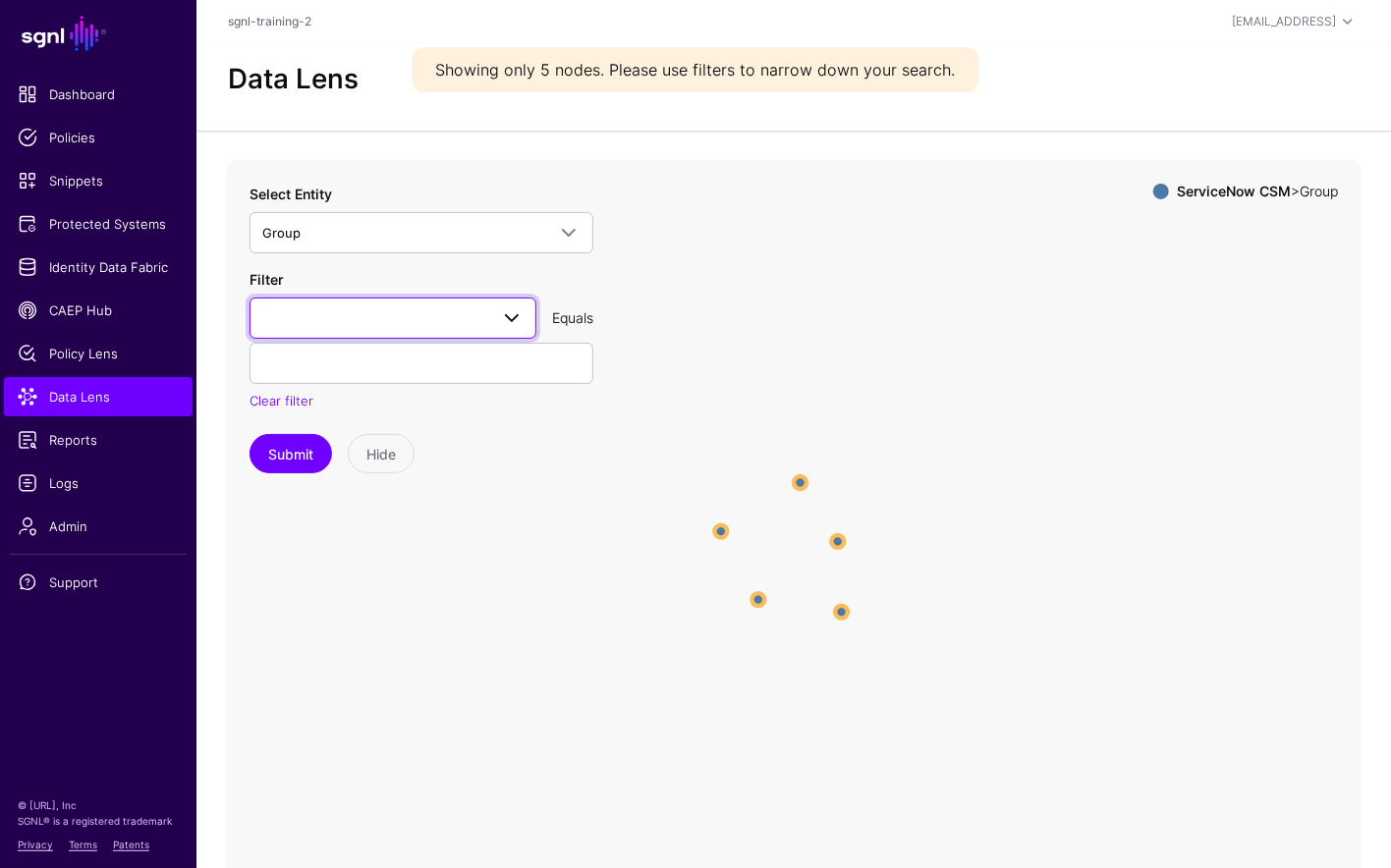
click at [375, 319] on span at bounding box center [393, 319] width 262 height 24
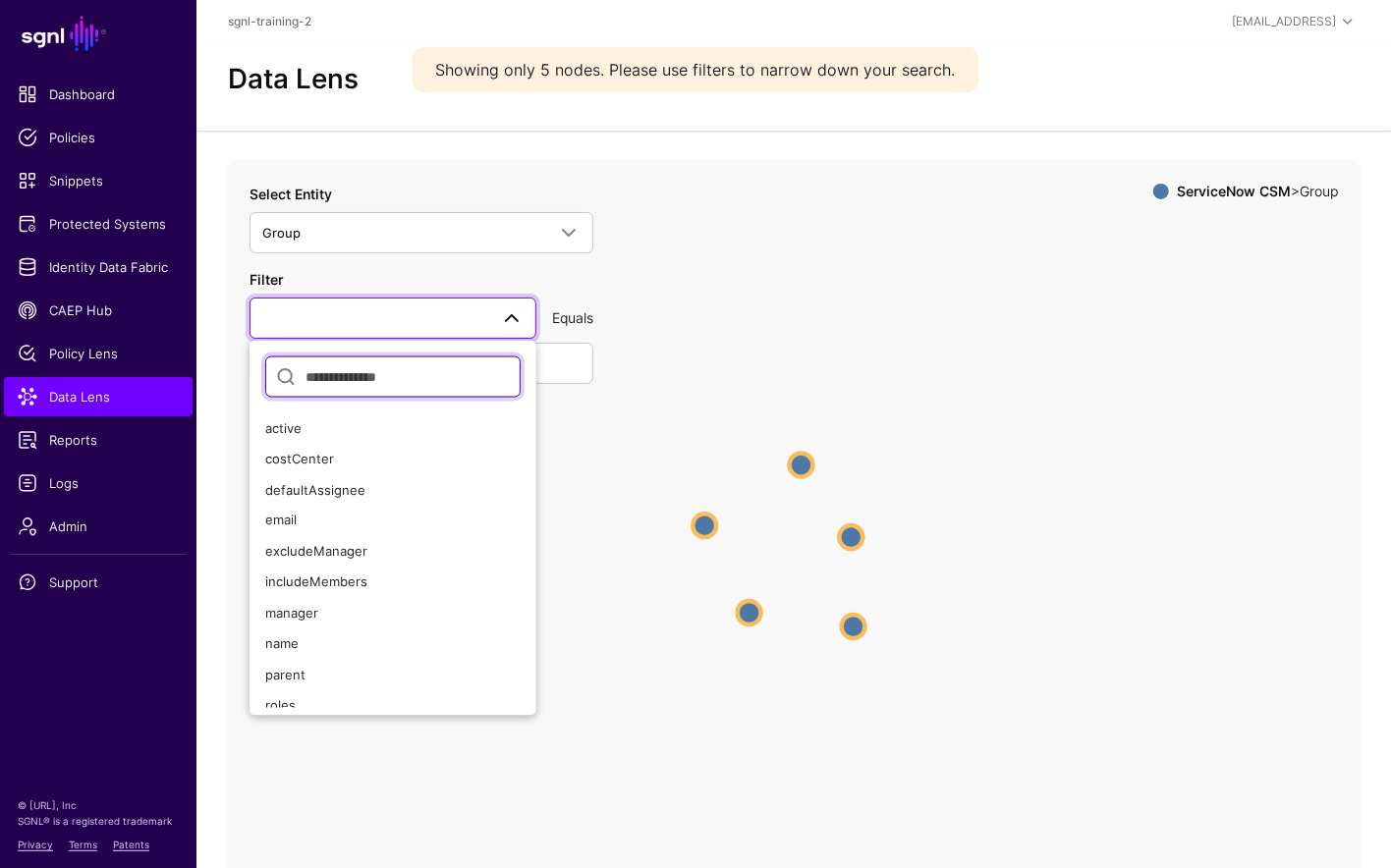
scroll to position [179, 0]
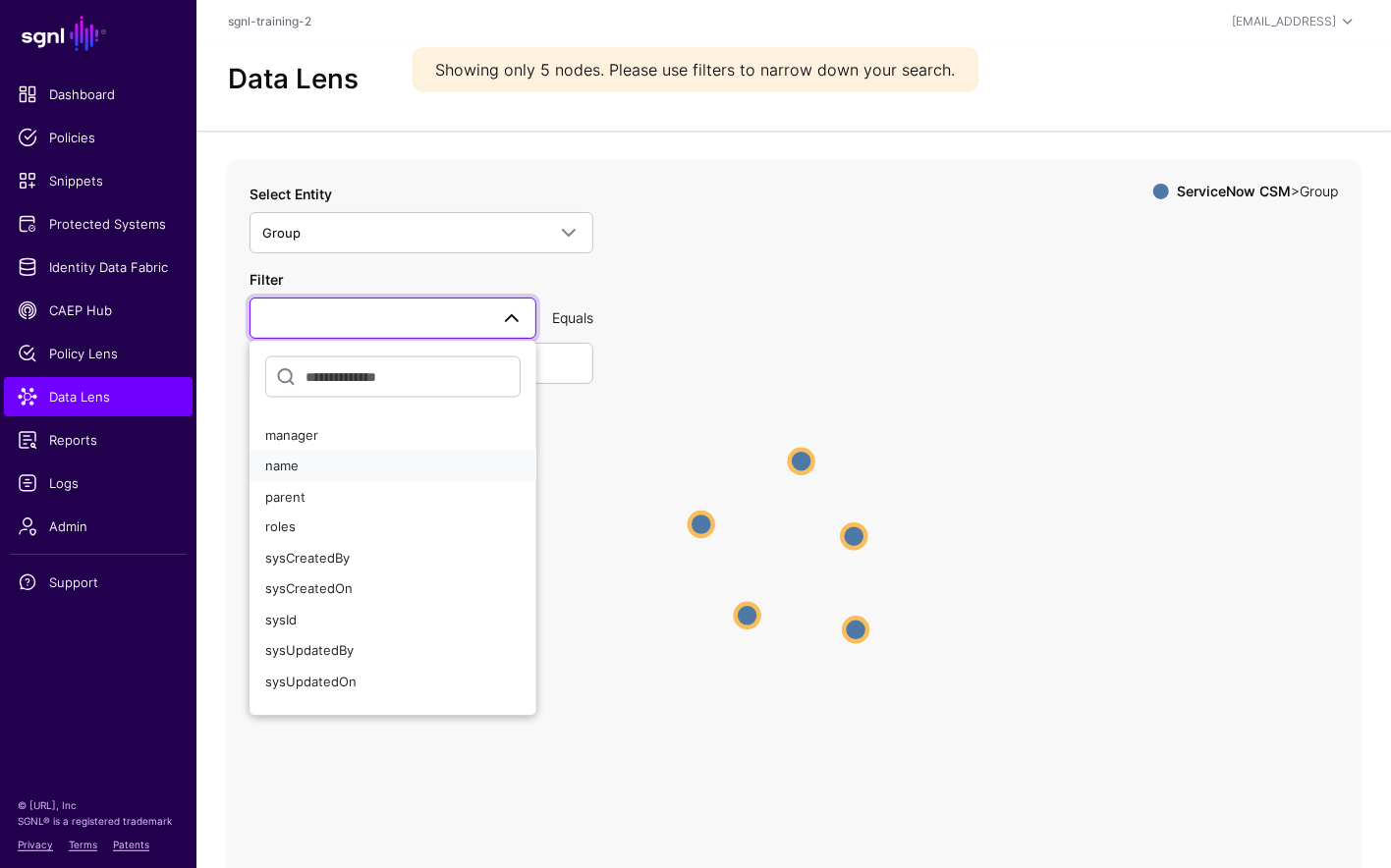
click at [320, 451] on button "name" at bounding box center [393, 465] width 287 height 31
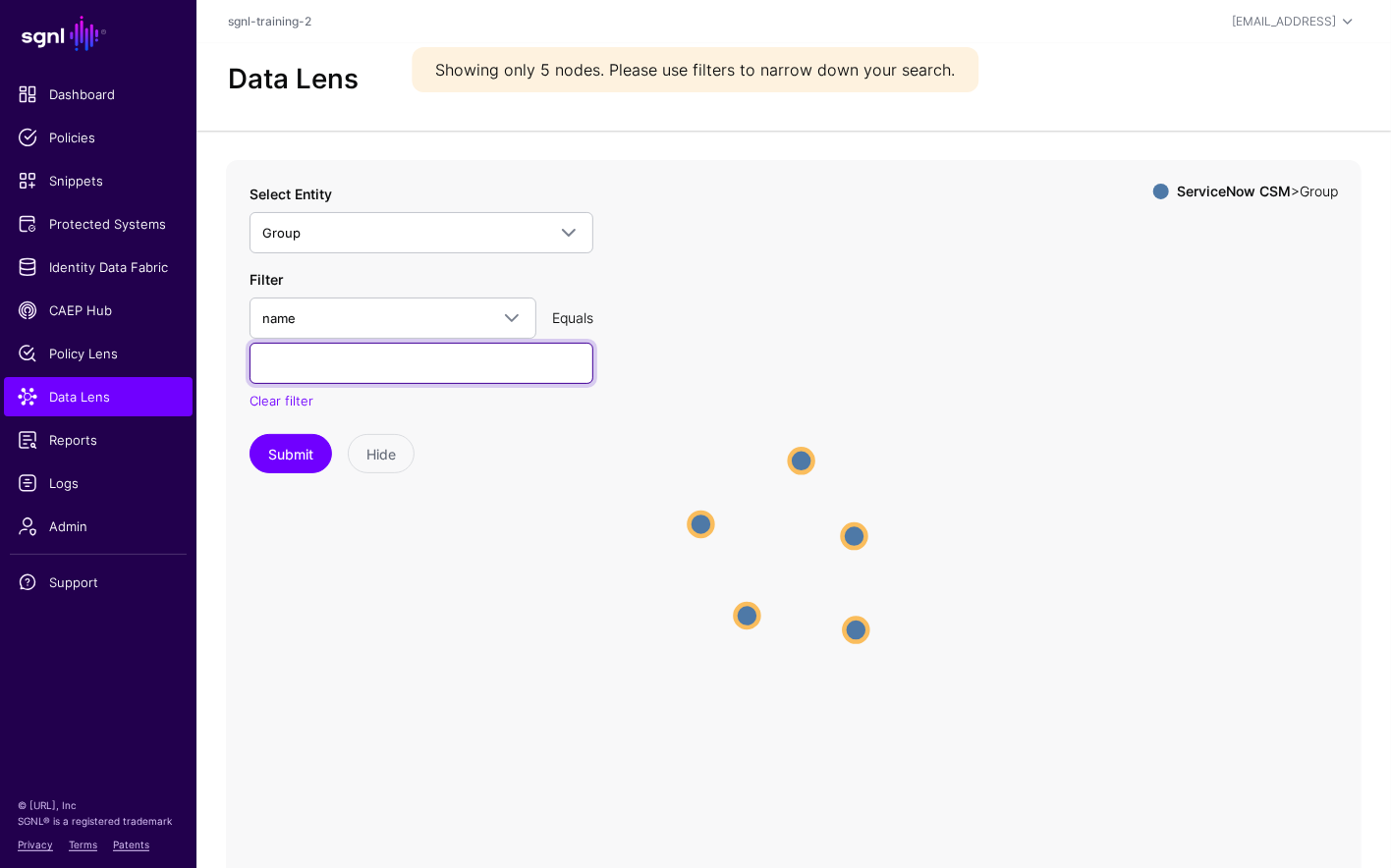
click at [364, 358] on input "text" at bounding box center [422, 363] width 344 height 41
type input "**********"
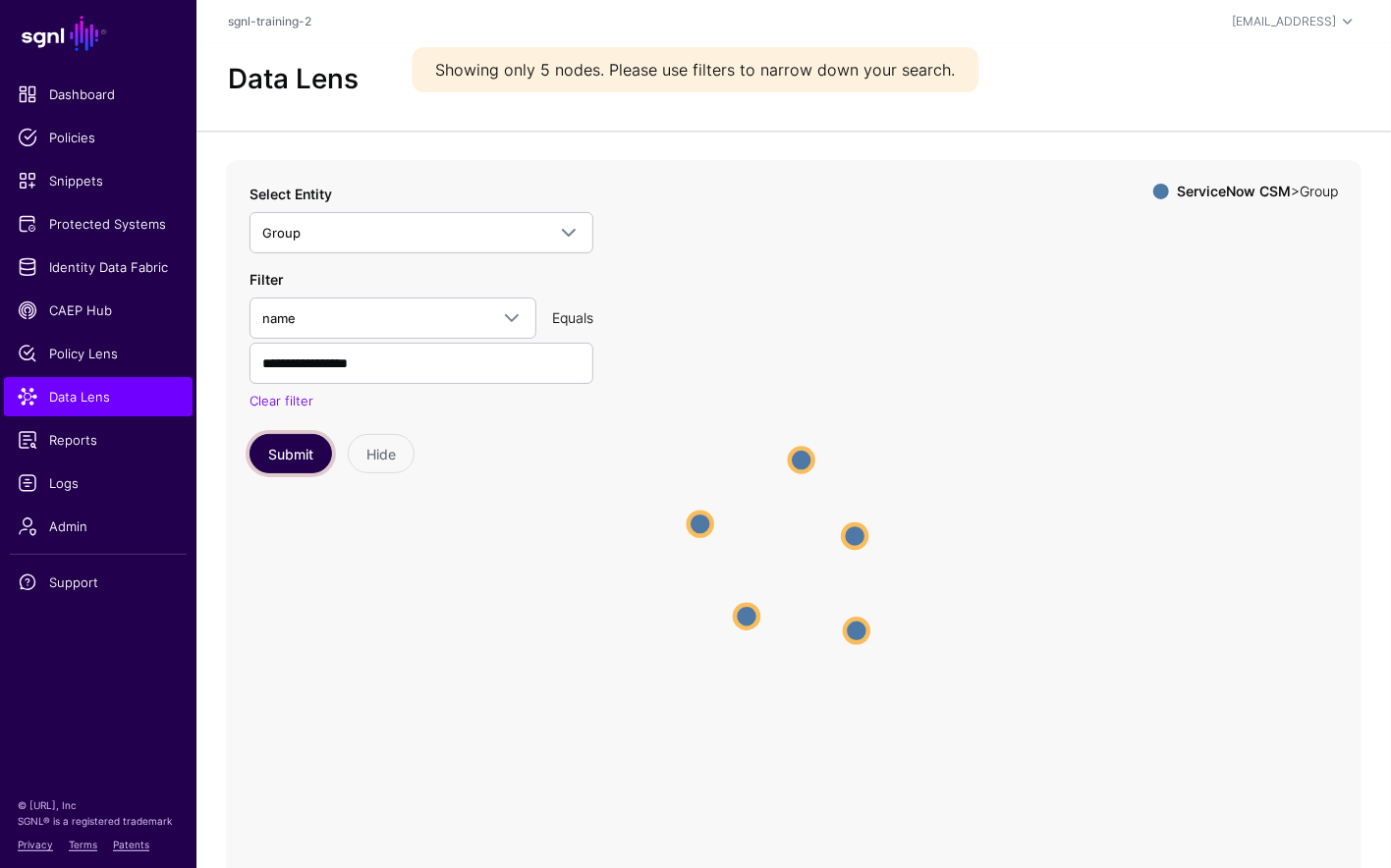
click at [291, 434] on button "Submit" at bounding box center [291, 453] width 83 height 39
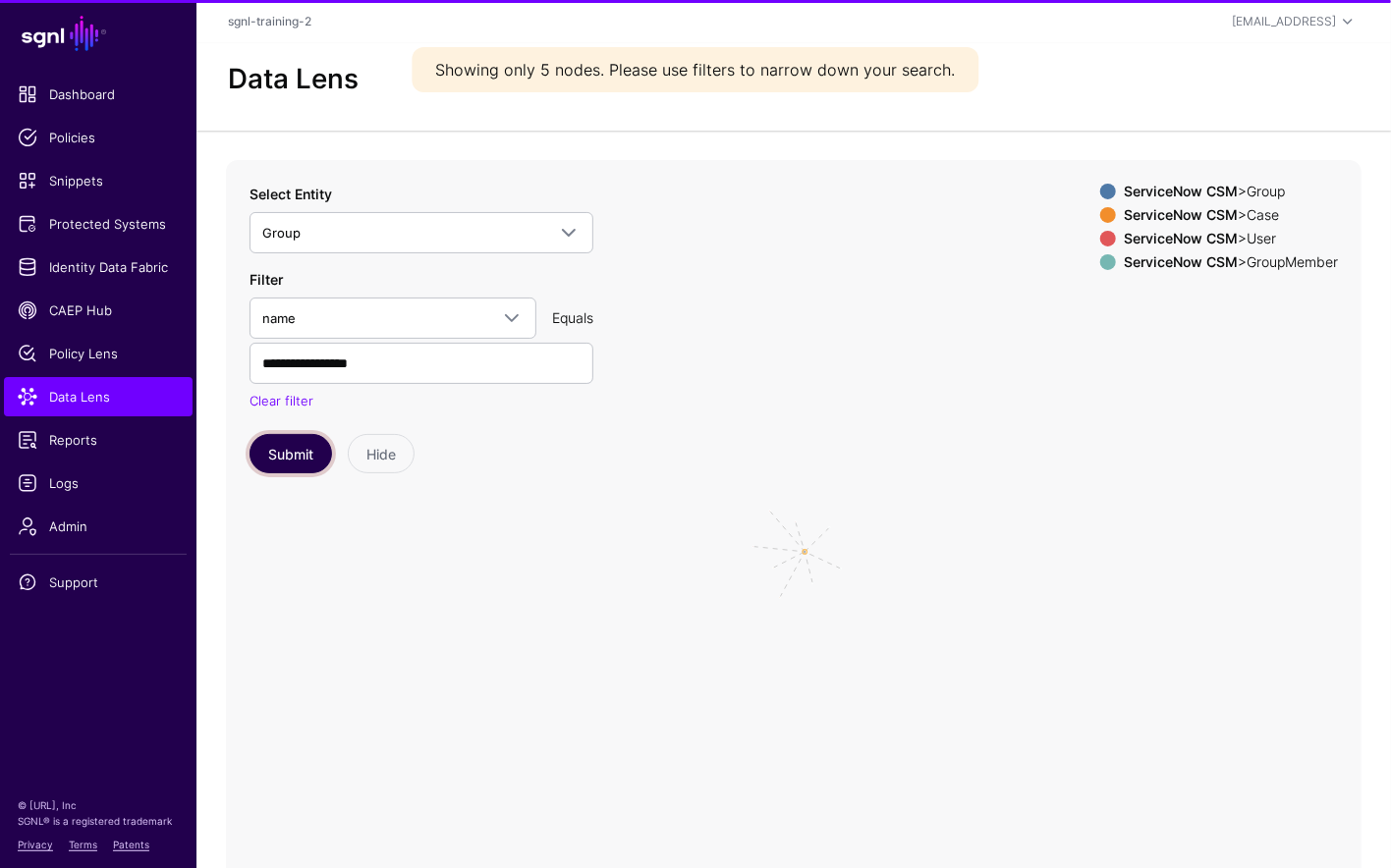
click at [292, 445] on button "Submit" at bounding box center [291, 453] width 83 height 39
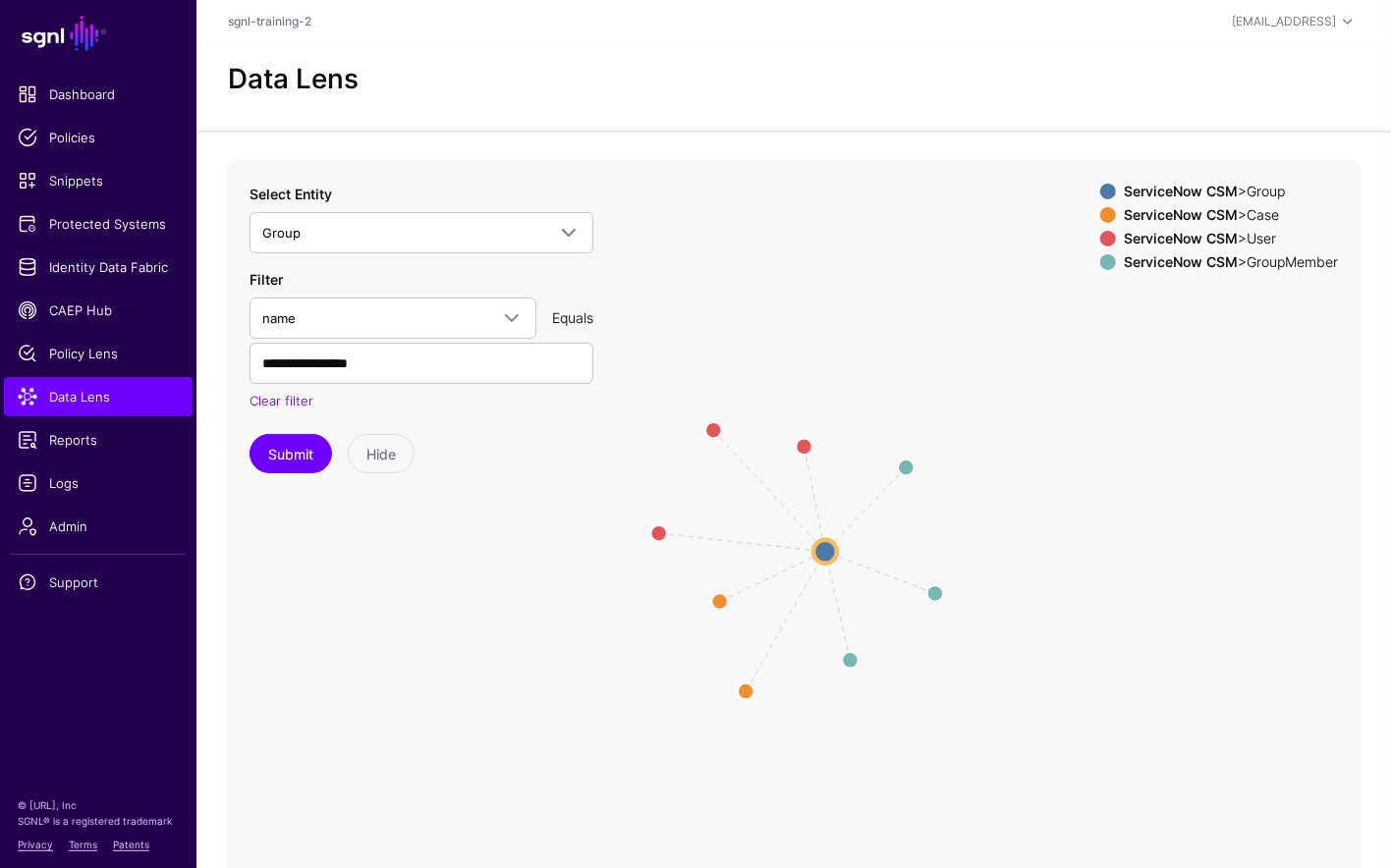
click at [1100, 237] on span at bounding box center [1108, 239] width 16 height 16
click at [1100, 255] on span at bounding box center [1108, 263] width 16 height 16
click at [720, 596] on circle at bounding box center [719, 600] width 31 height 31
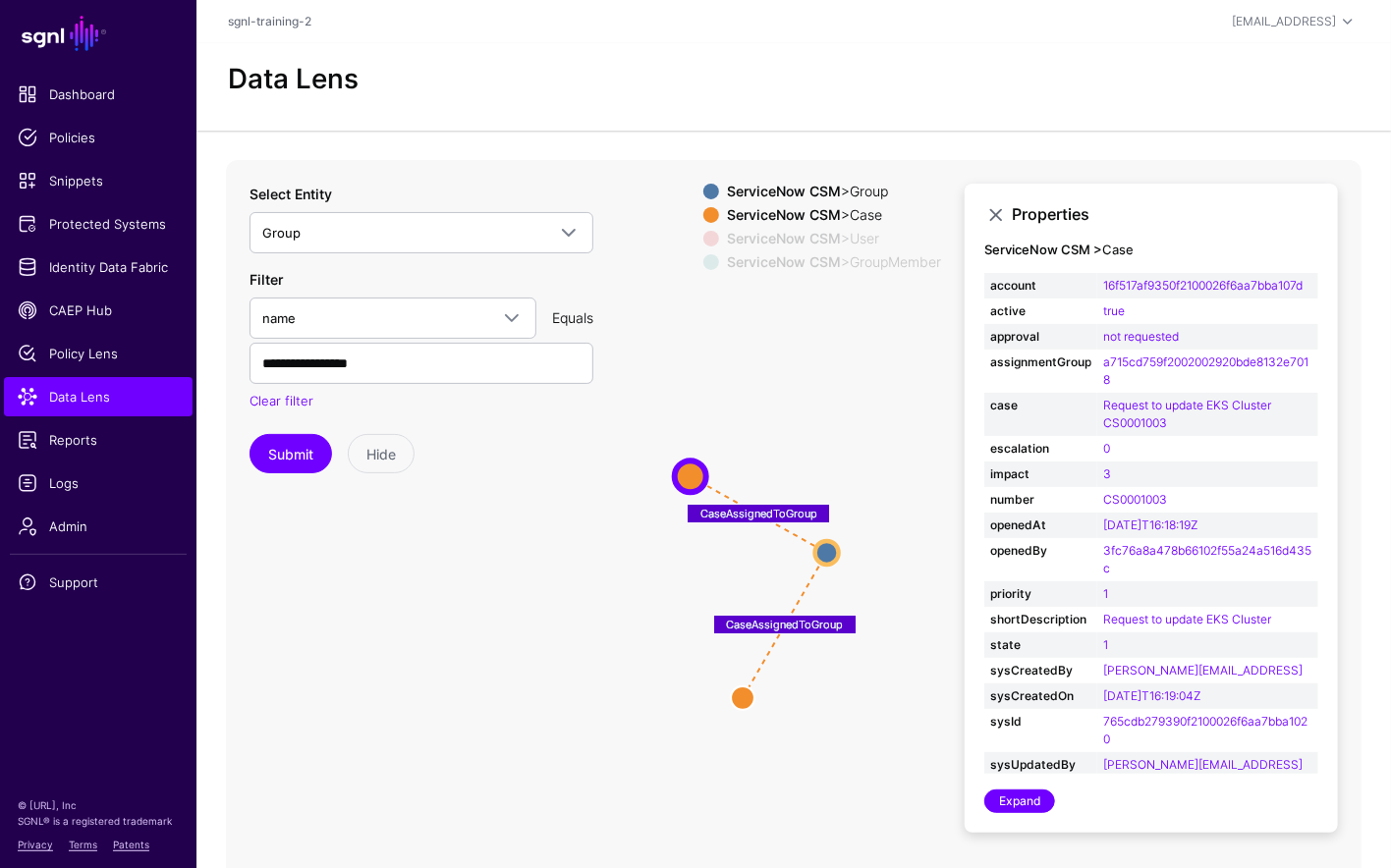
drag, startPoint x: 719, startPoint y: 596, endPoint x: 688, endPoint y: 469, distance: 130.7
click at [688, 469] on circle at bounding box center [690, 475] width 31 height 31
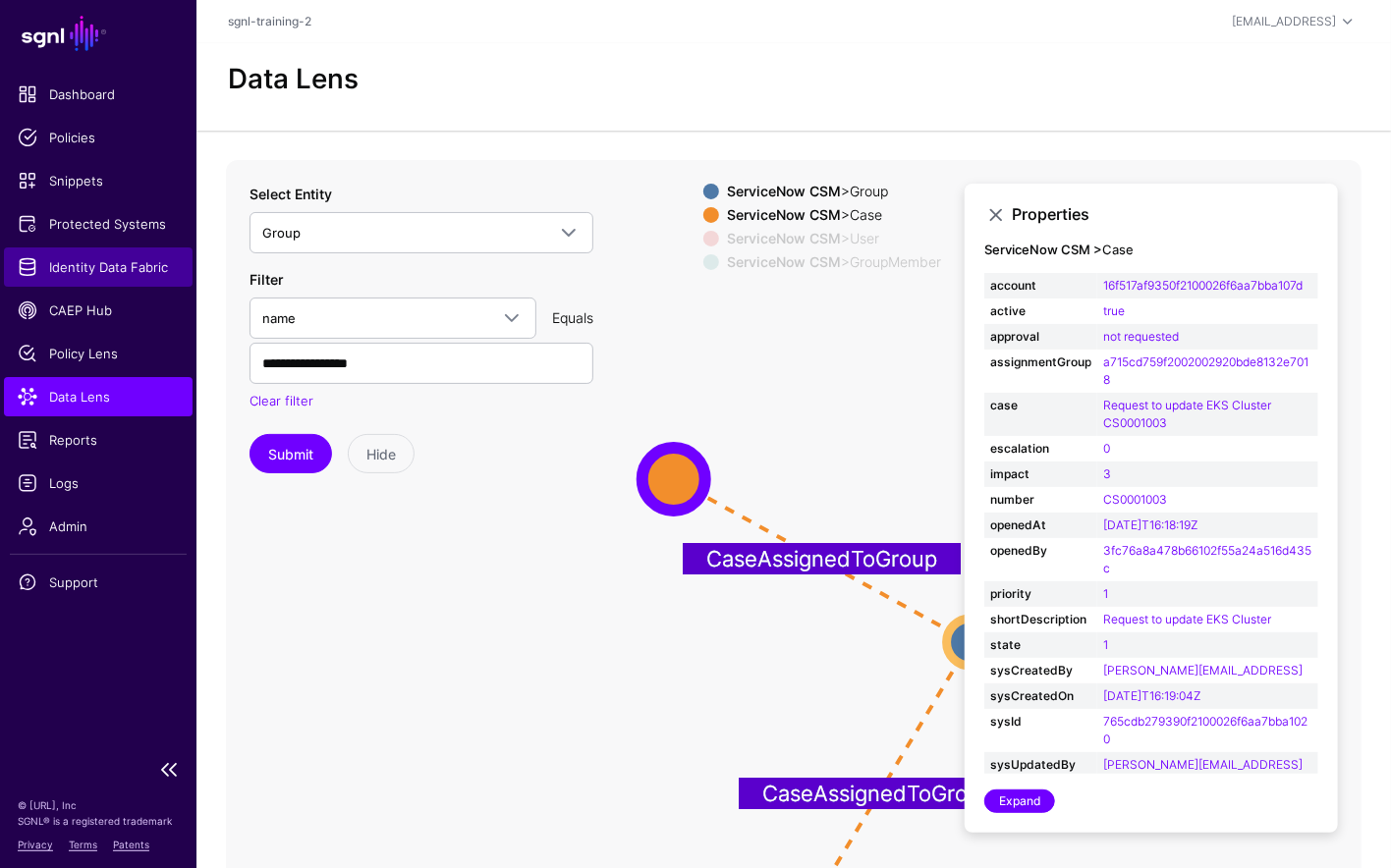
click at [116, 252] on link "Identity Data Fabric" at bounding box center [98, 267] width 189 height 39
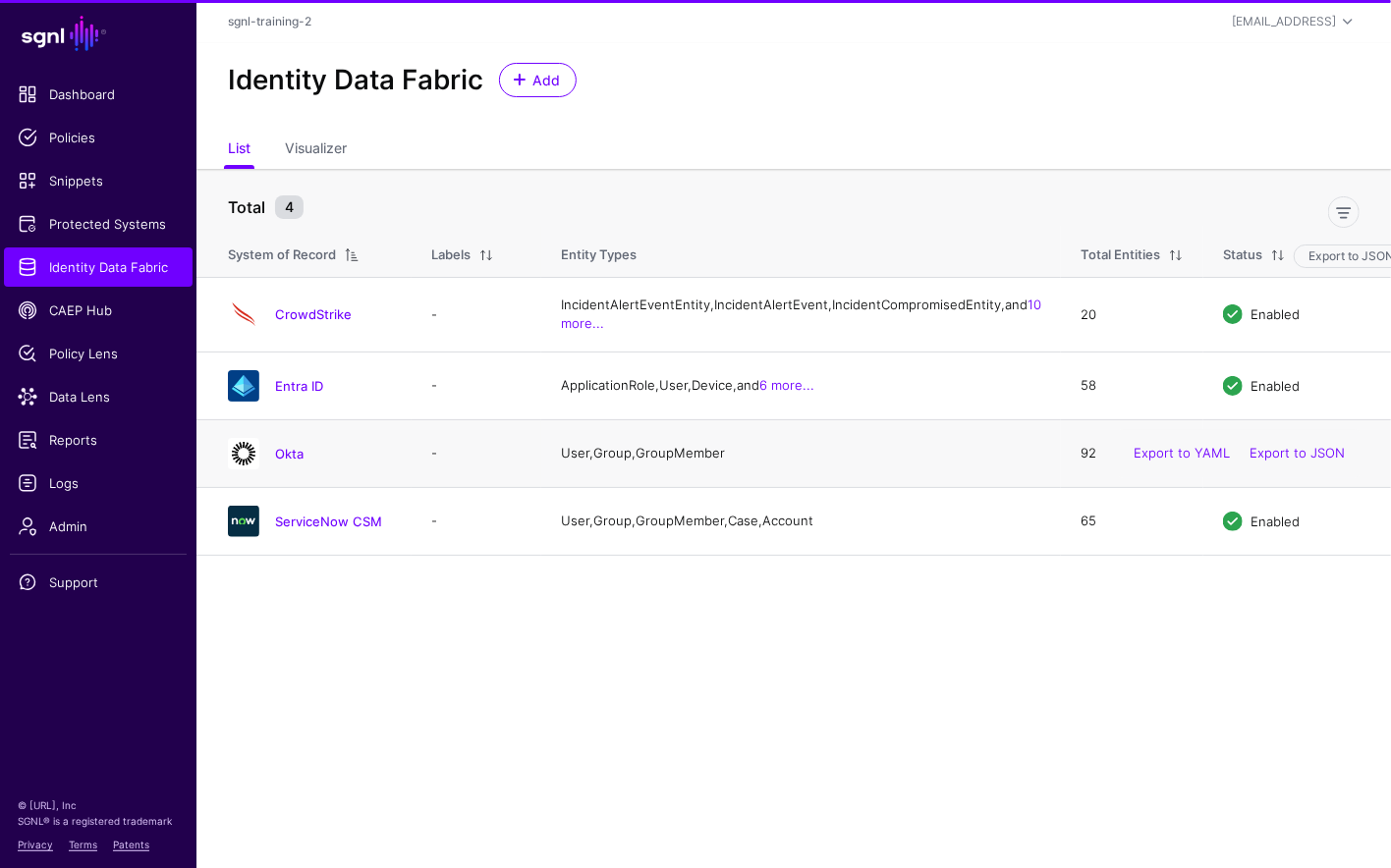
click at [282, 480] on td "Okta" at bounding box center [304, 453] width 215 height 68
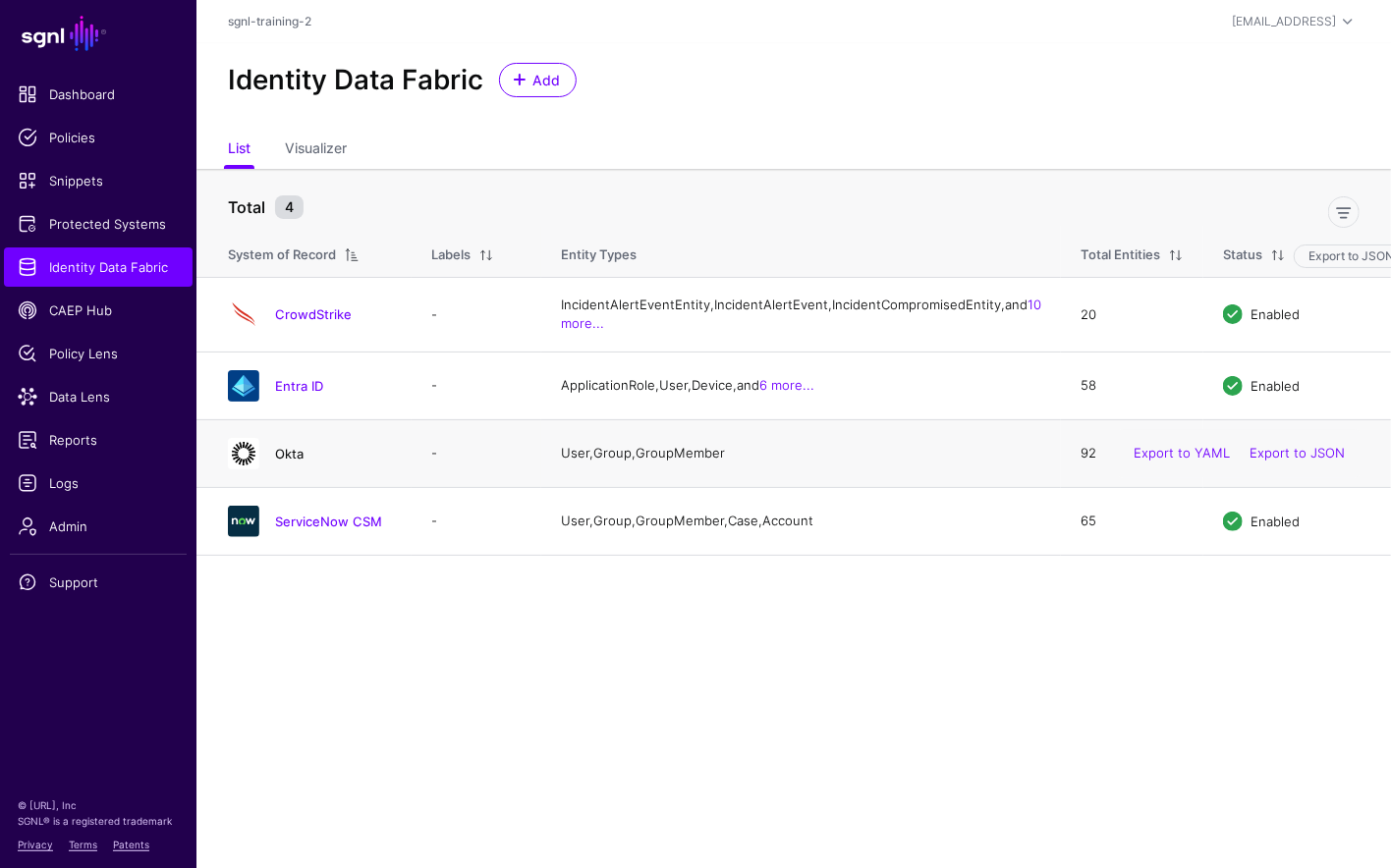
click at [287, 461] on link "Okta" at bounding box center [289, 453] width 29 height 16
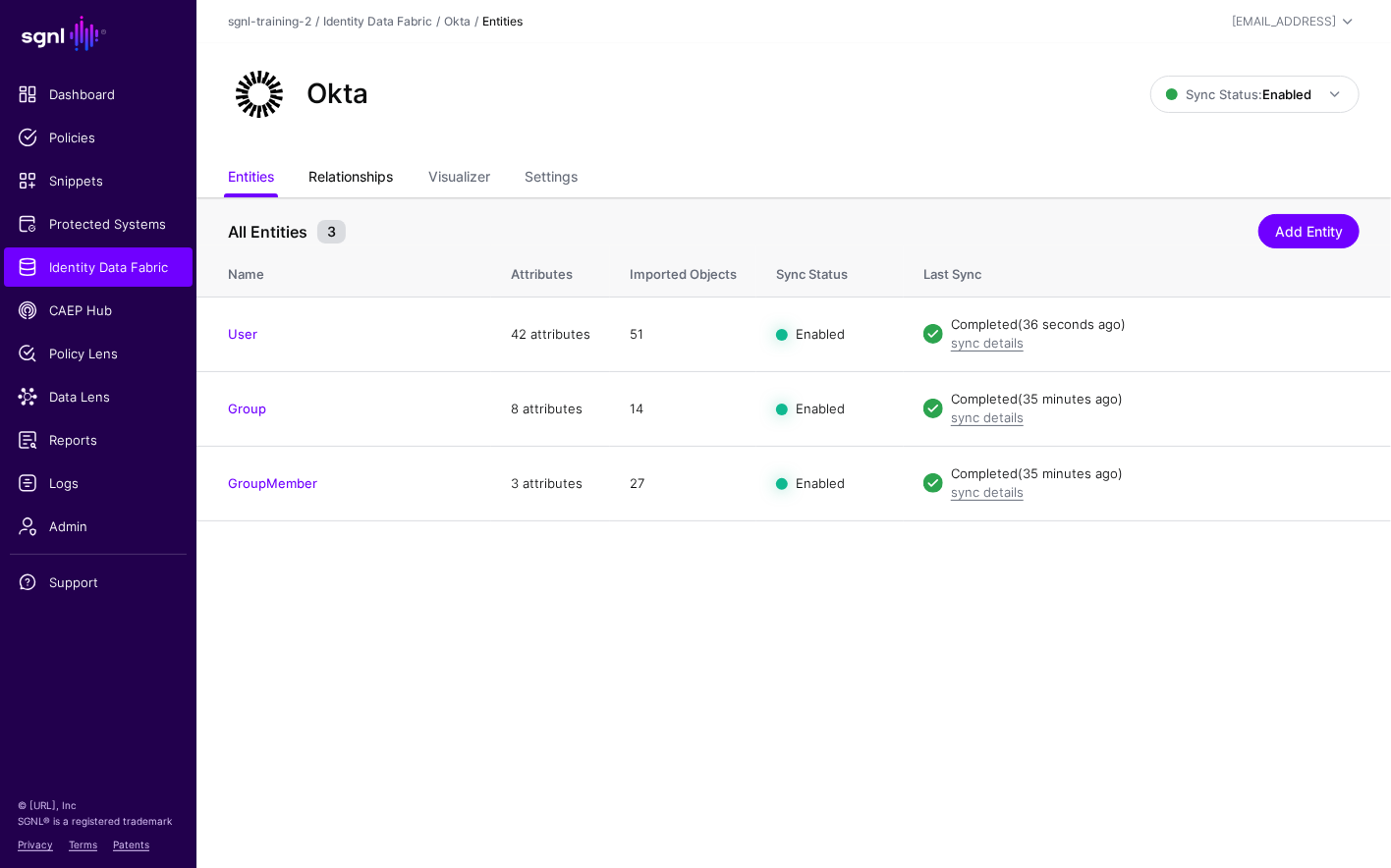
click at [326, 181] on link "Relationships" at bounding box center [351, 178] width 85 height 37
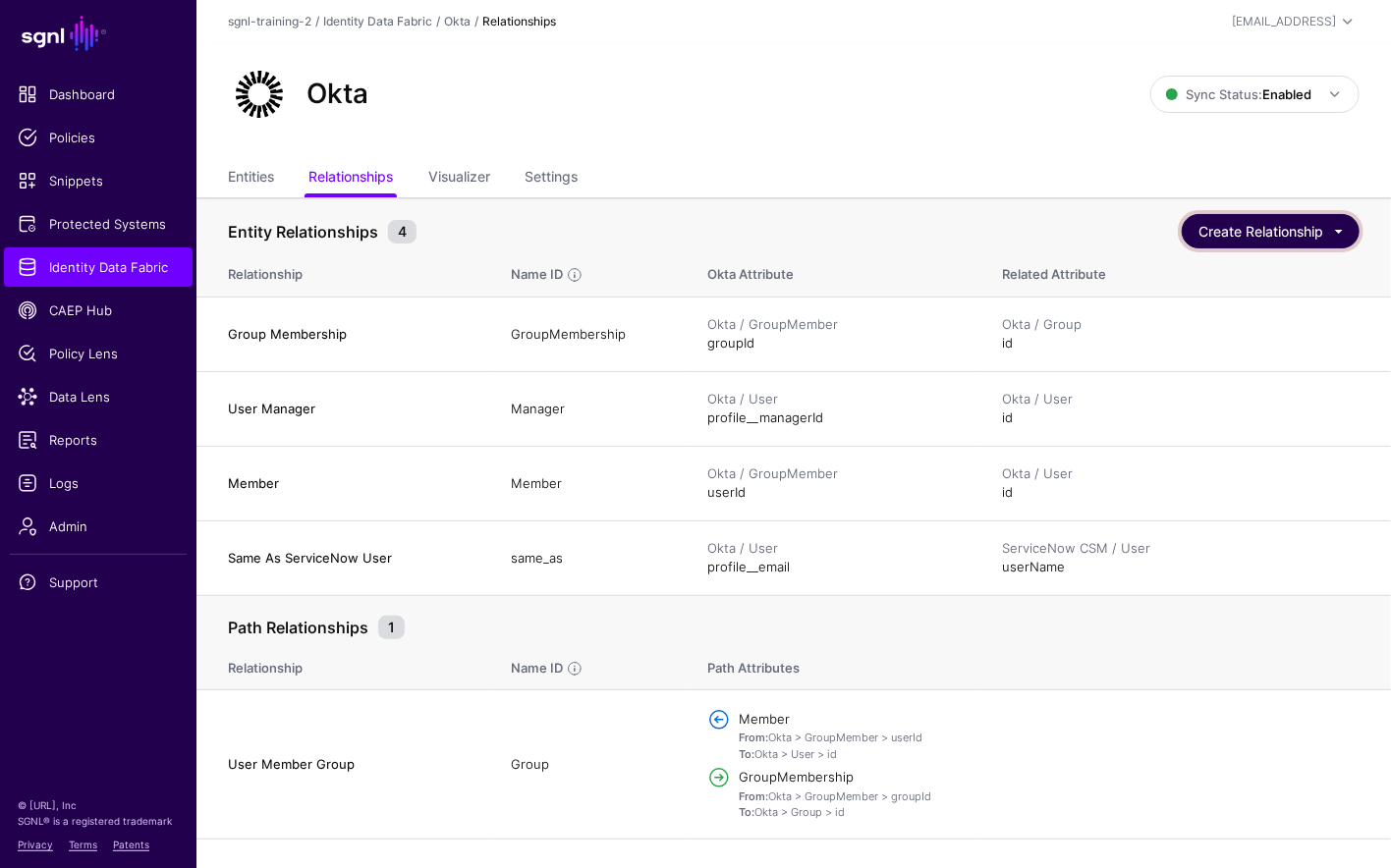
click at [1289, 245] on button "Create Relationship" at bounding box center [1271, 231] width 178 height 34
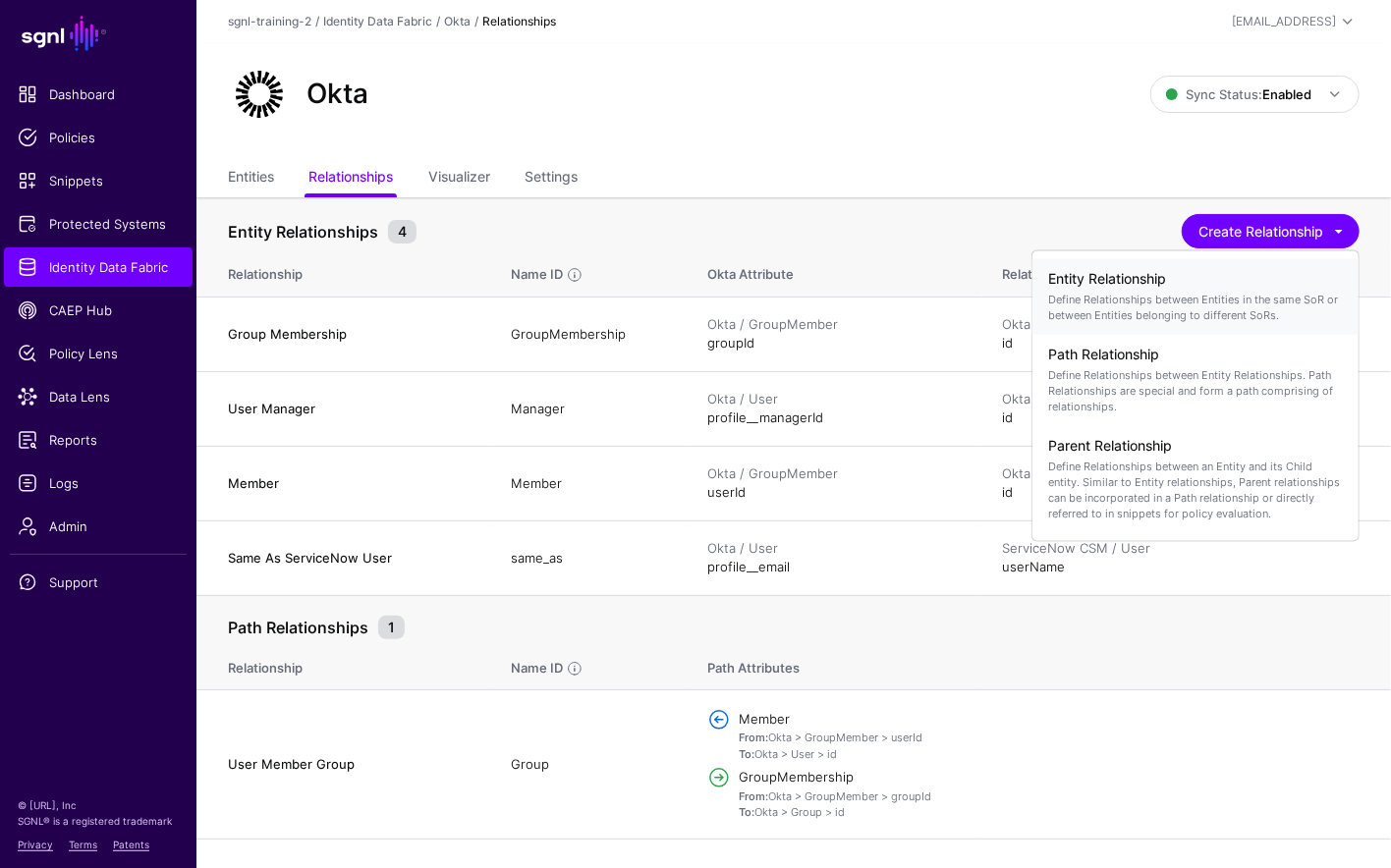
click at [1182, 304] on p "Define Relationships between Entities in the same SoR or between Entities belon…" at bounding box center [1195, 307] width 295 height 31
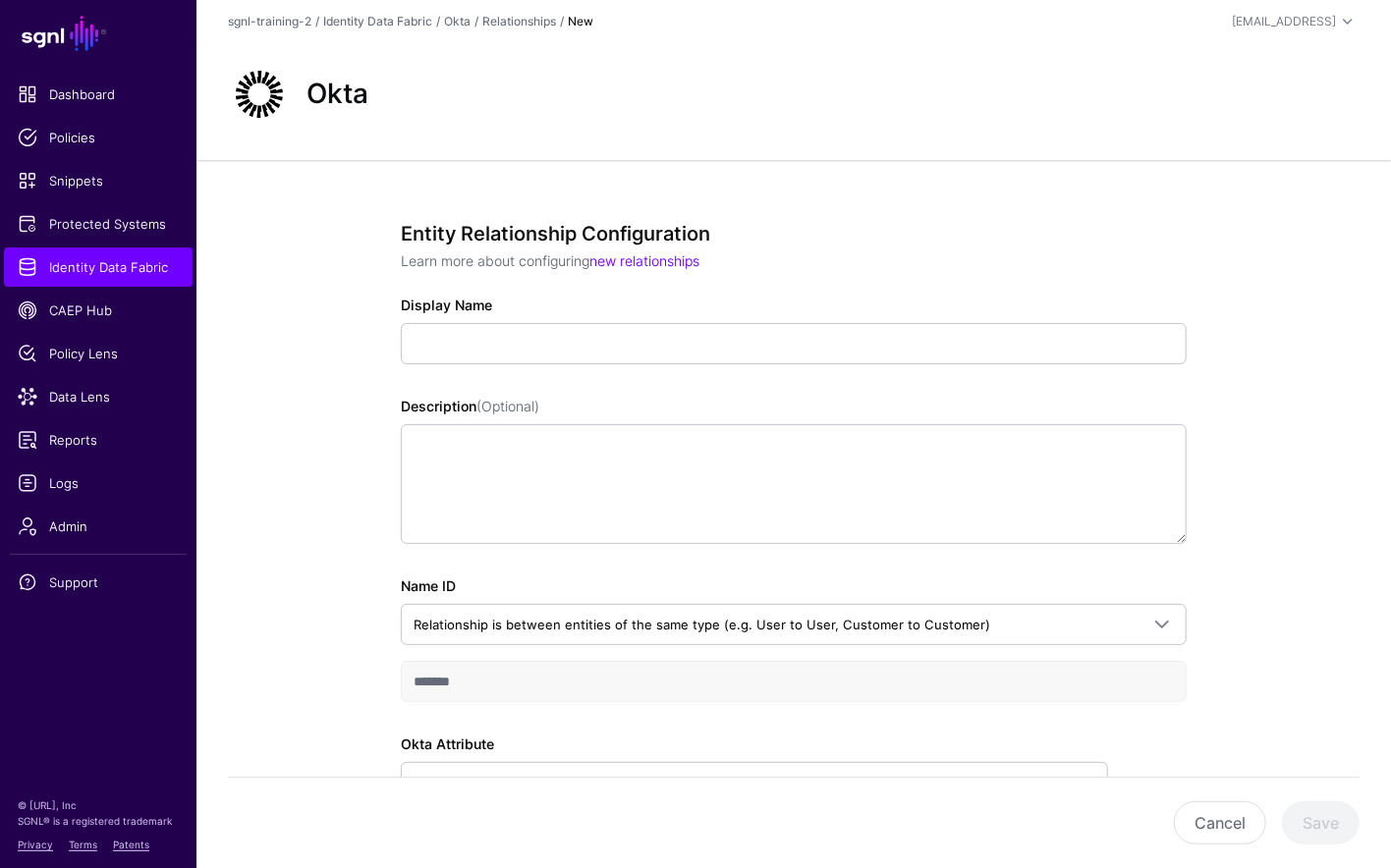
click at [886, 314] on div "Display Name" at bounding box center [793, 330] width 785 height 70
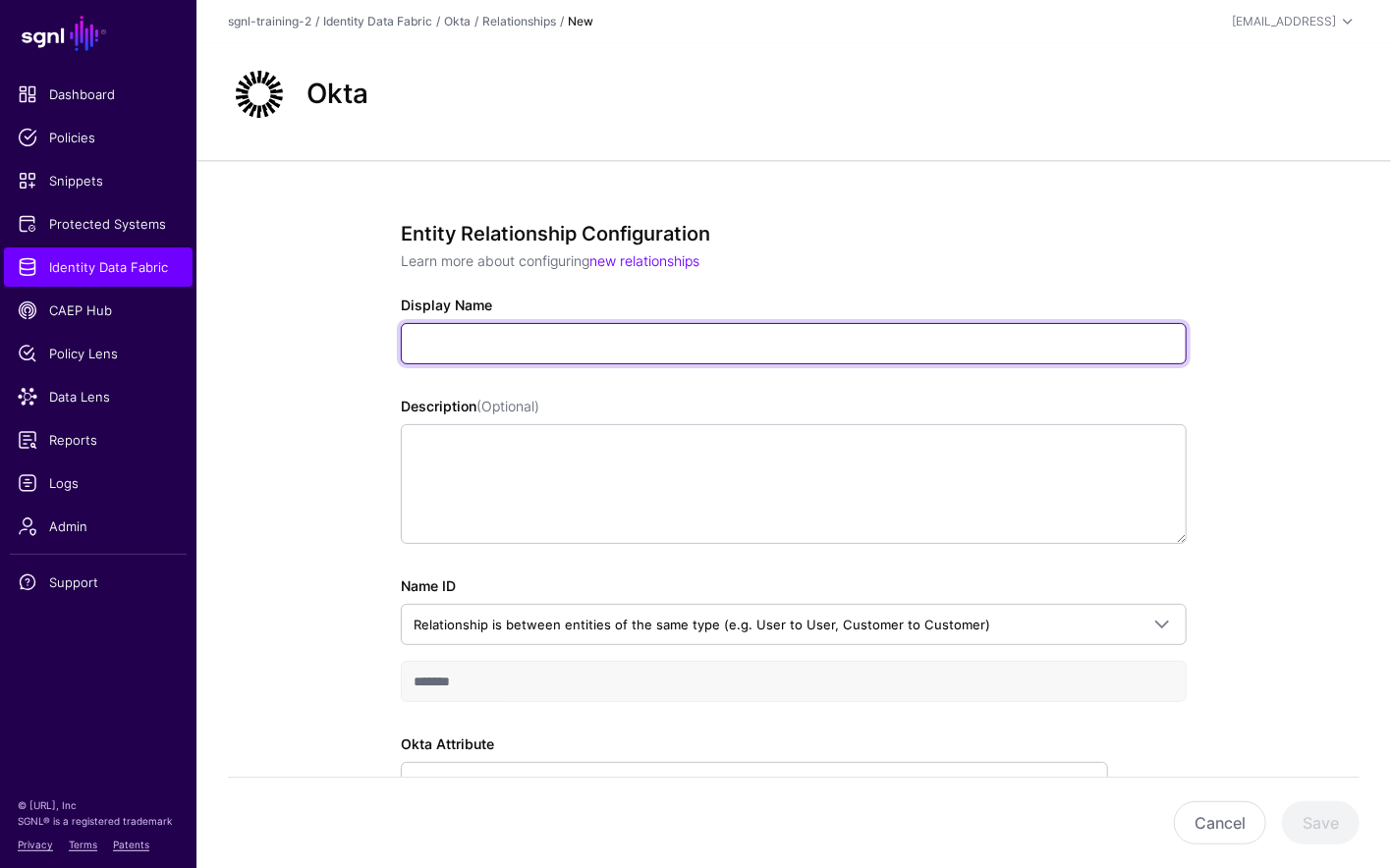
click at [836, 350] on input "Display Name" at bounding box center [793, 343] width 785 height 41
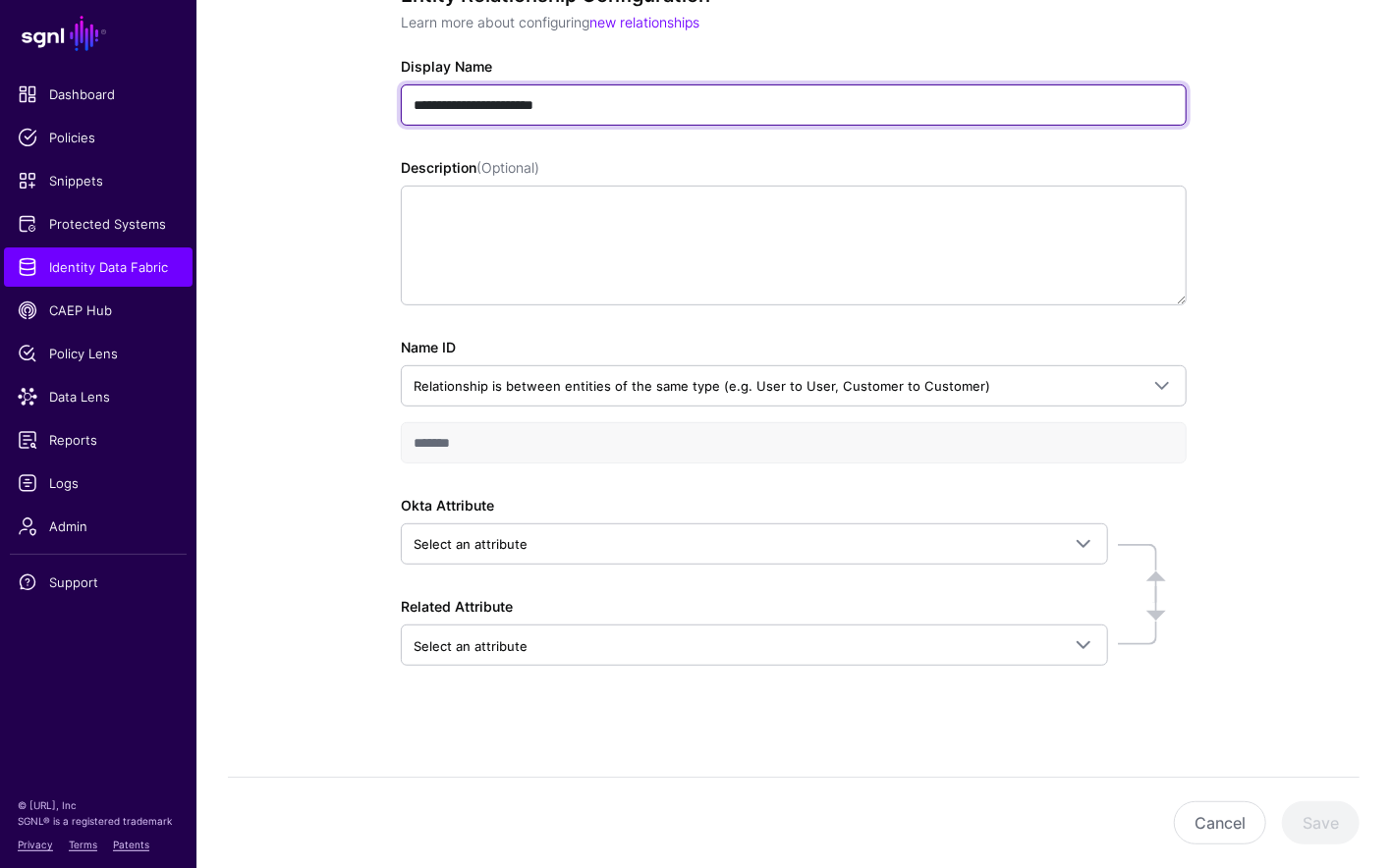
type input "**********"
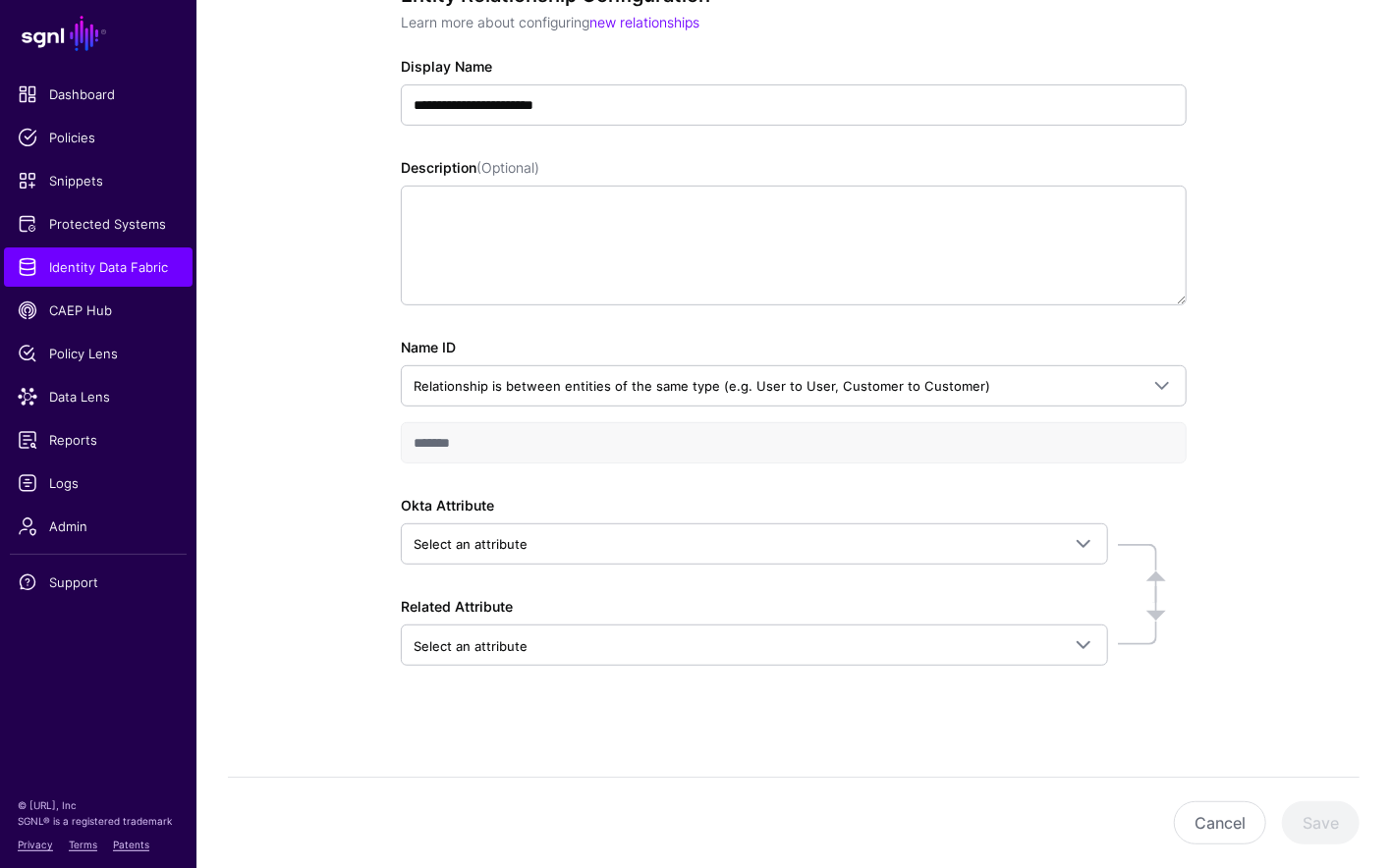
click at [627, 408] on div "Name ID Relationship is between entities of the same type (e.g. User to User, C…" at bounding box center [793, 400] width 785 height 127
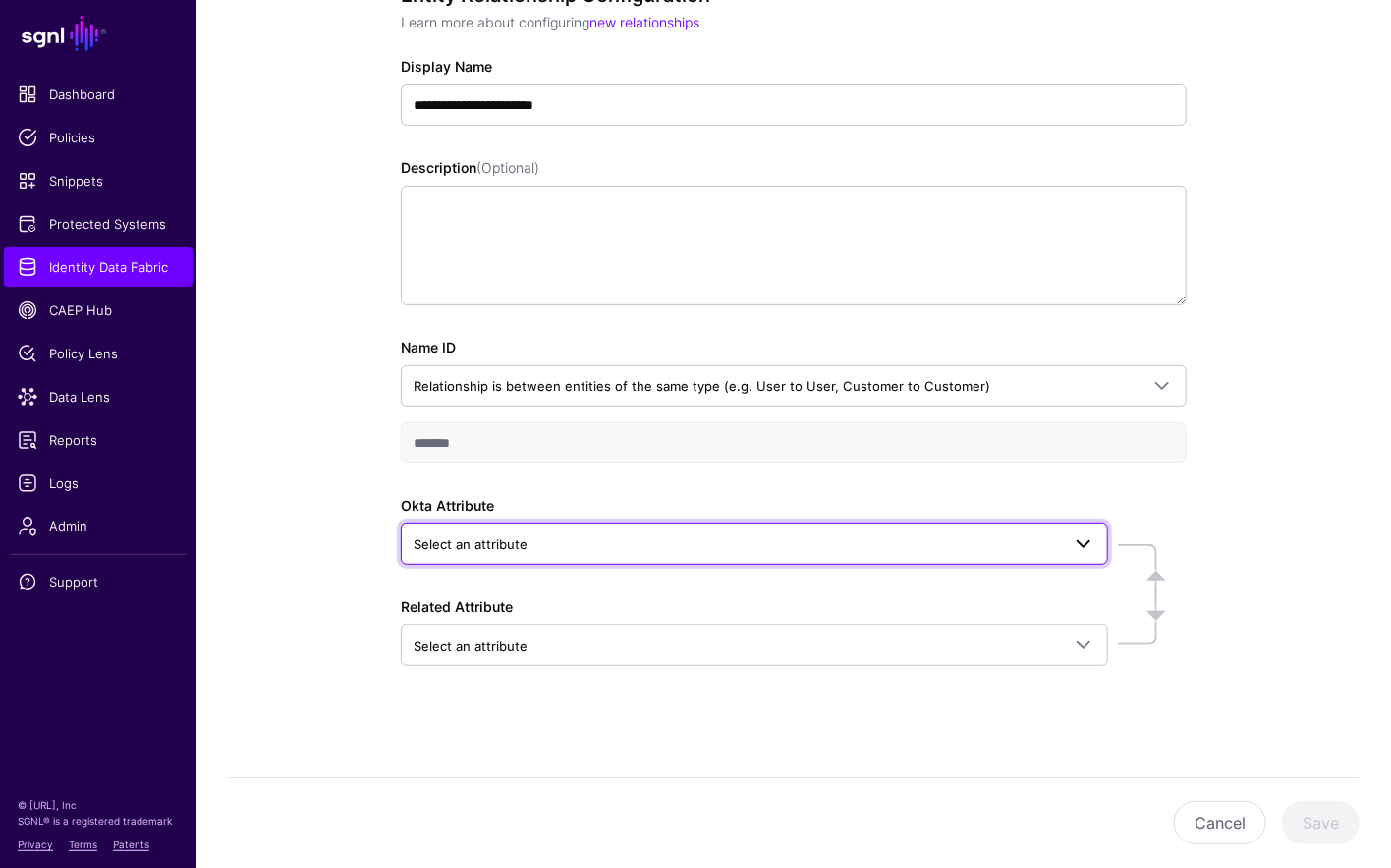
click at [592, 540] on span "Select an attribute" at bounding box center [736, 544] width 647 height 22
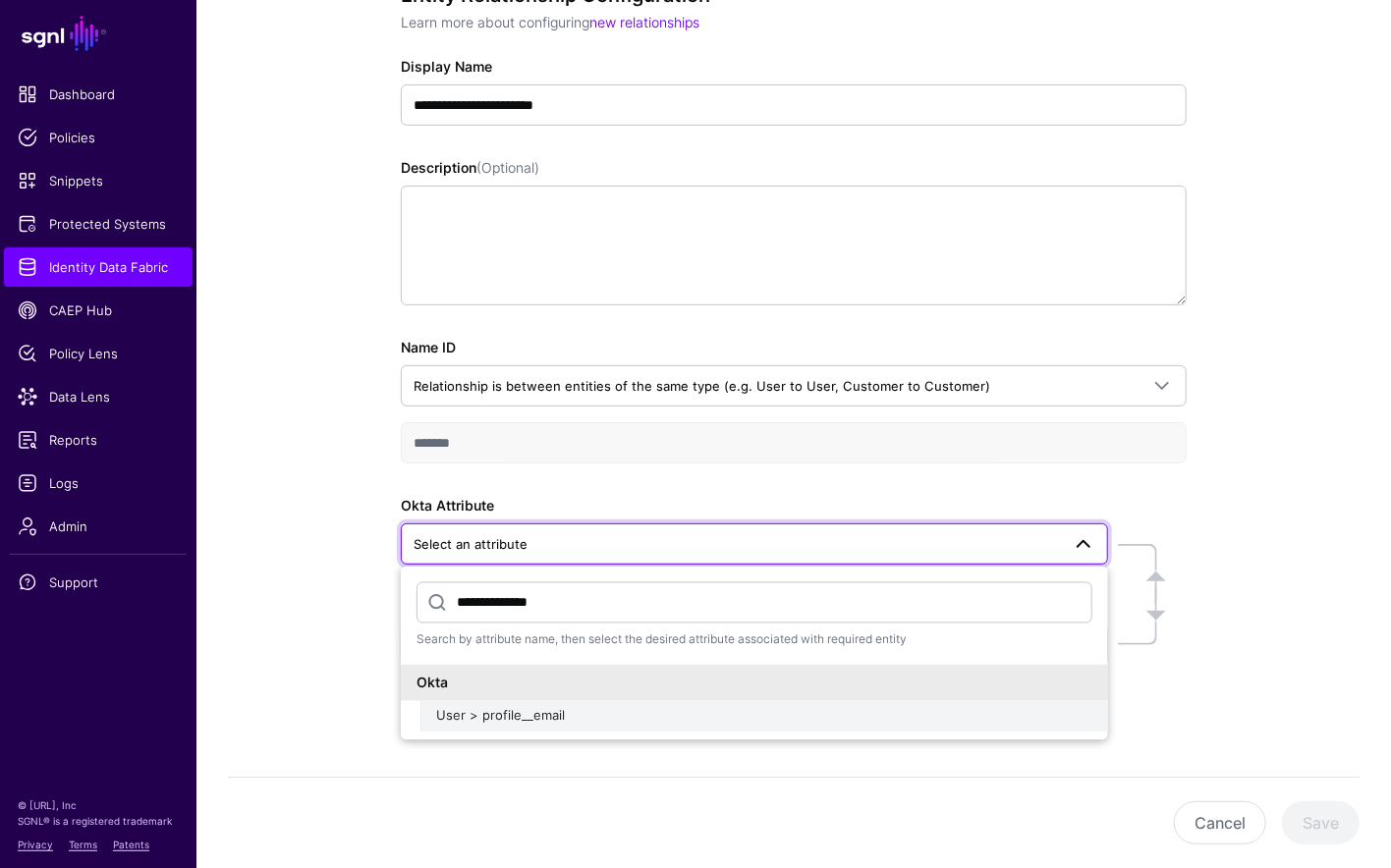
type input "**********"
click at [563, 716] on div "User > profile__email" at bounding box center [764, 717] width 657 height 20
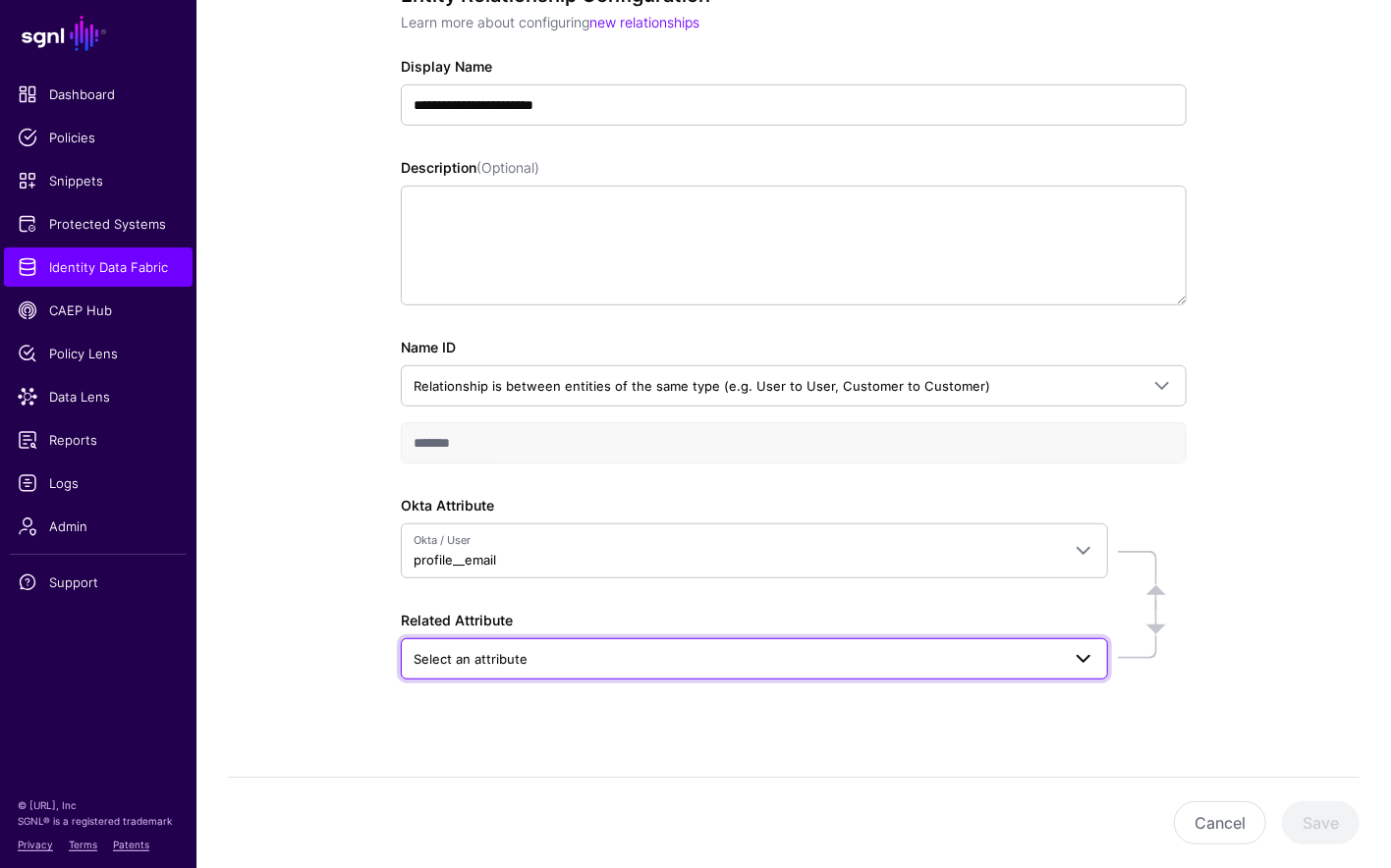
click at [556, 654] on span "Select an attribute" at bounding box center [736, 659] width 647 height 22
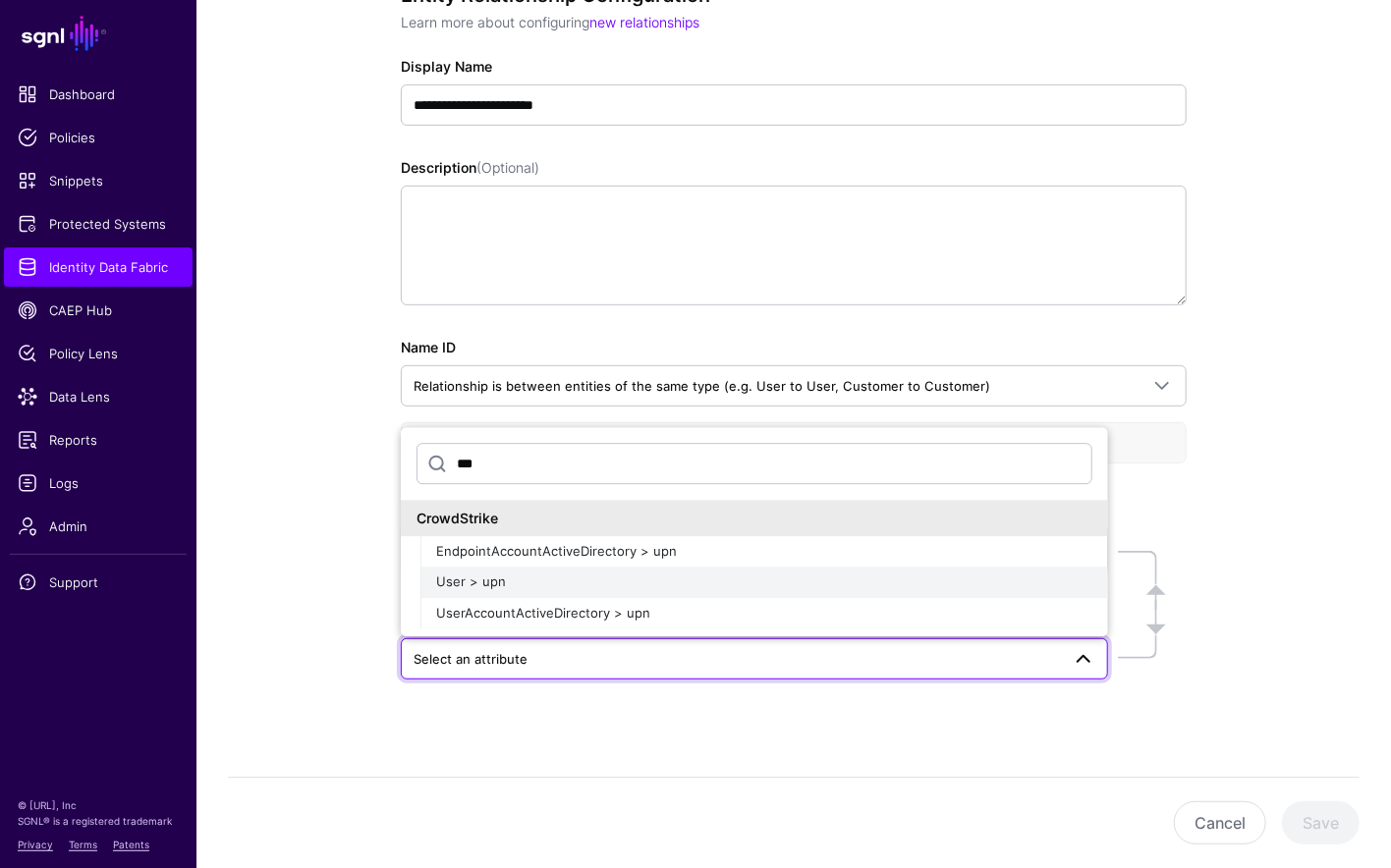
type input "***"
click at [507, 585] on div "User > upn" at bounding box center [764, 583] width 657 height 20
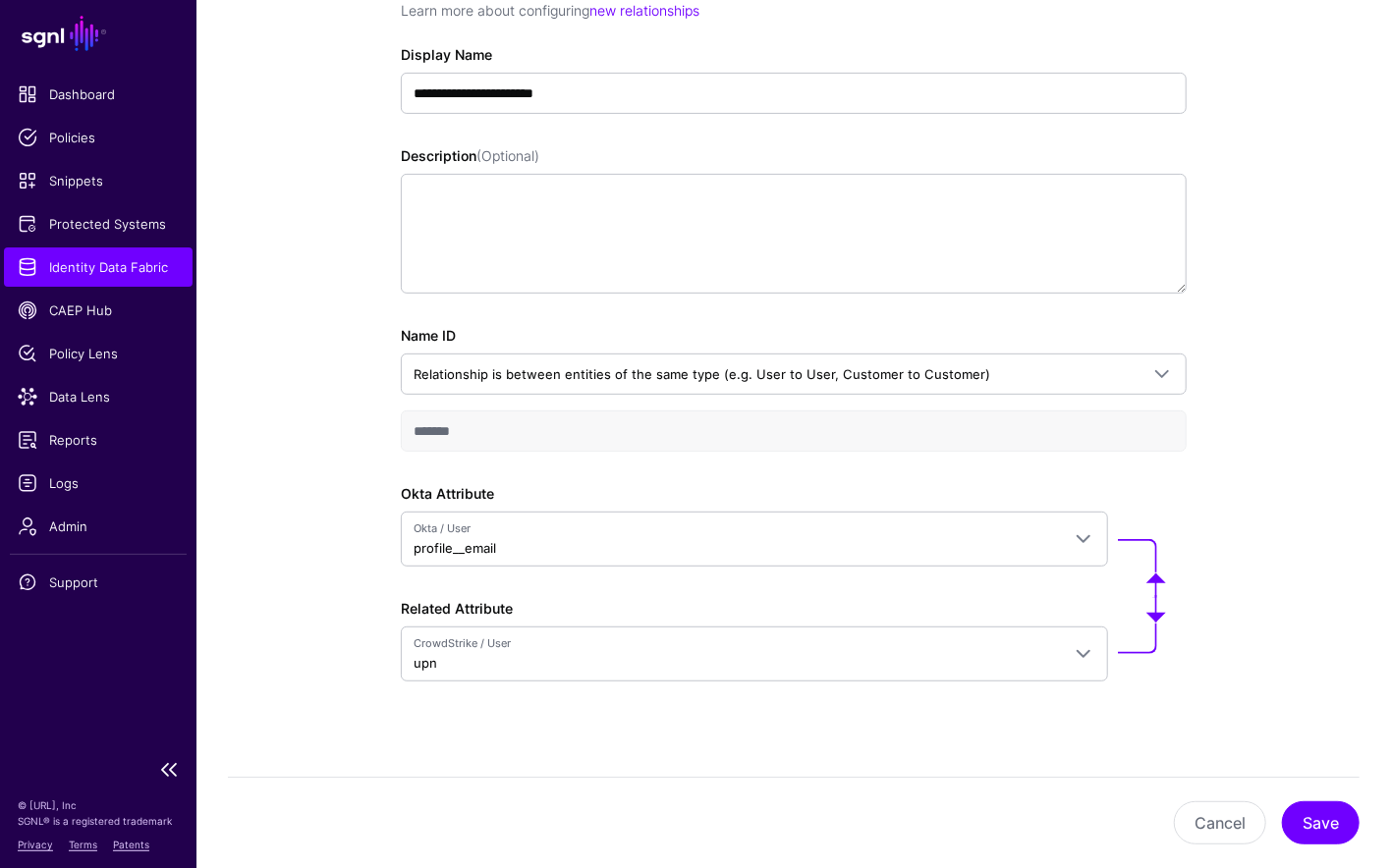
scroll to position [265, 0]
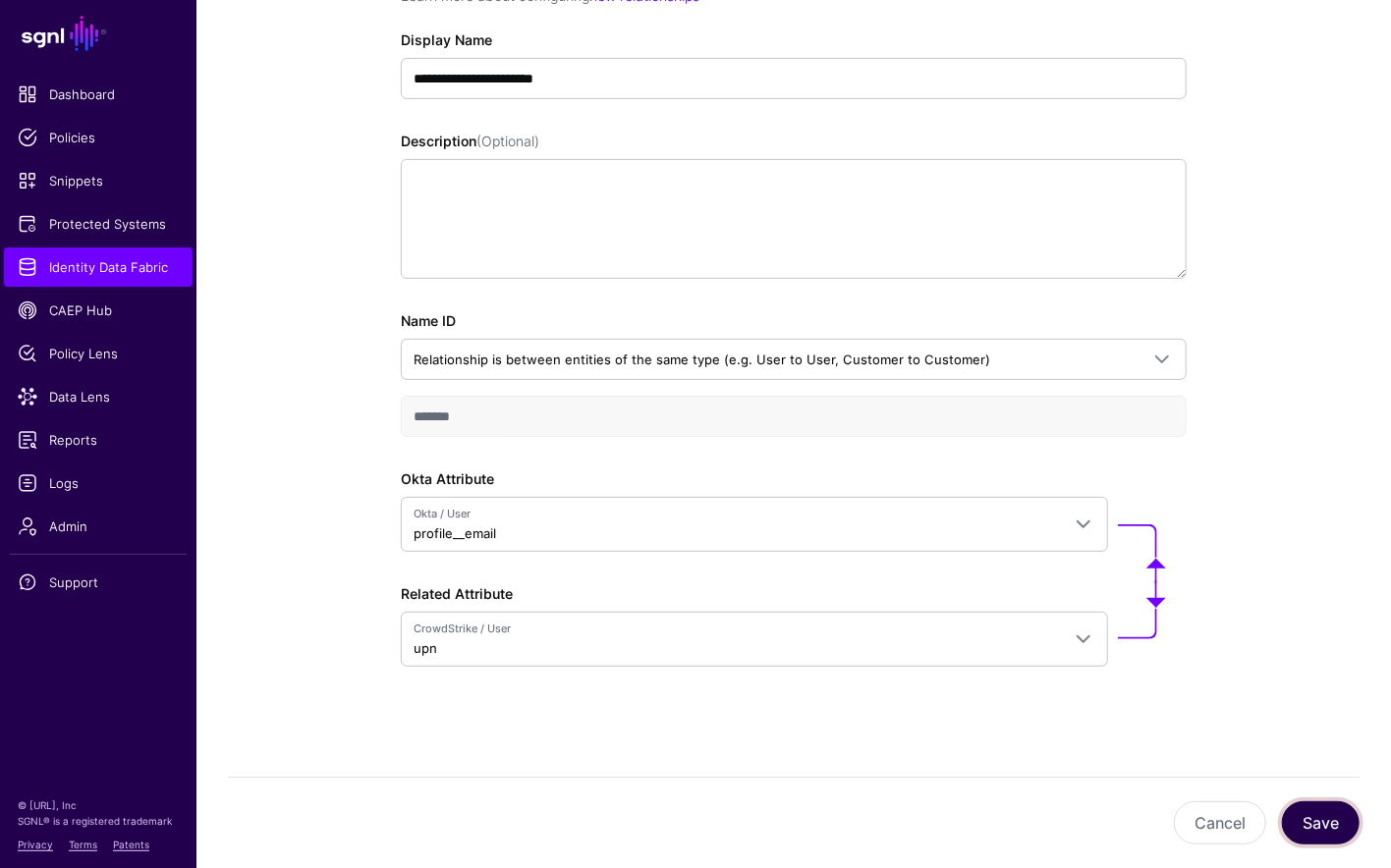
click at [1304, 806] on button "Save" at bounding box center [1321, 822] width 78 height 43
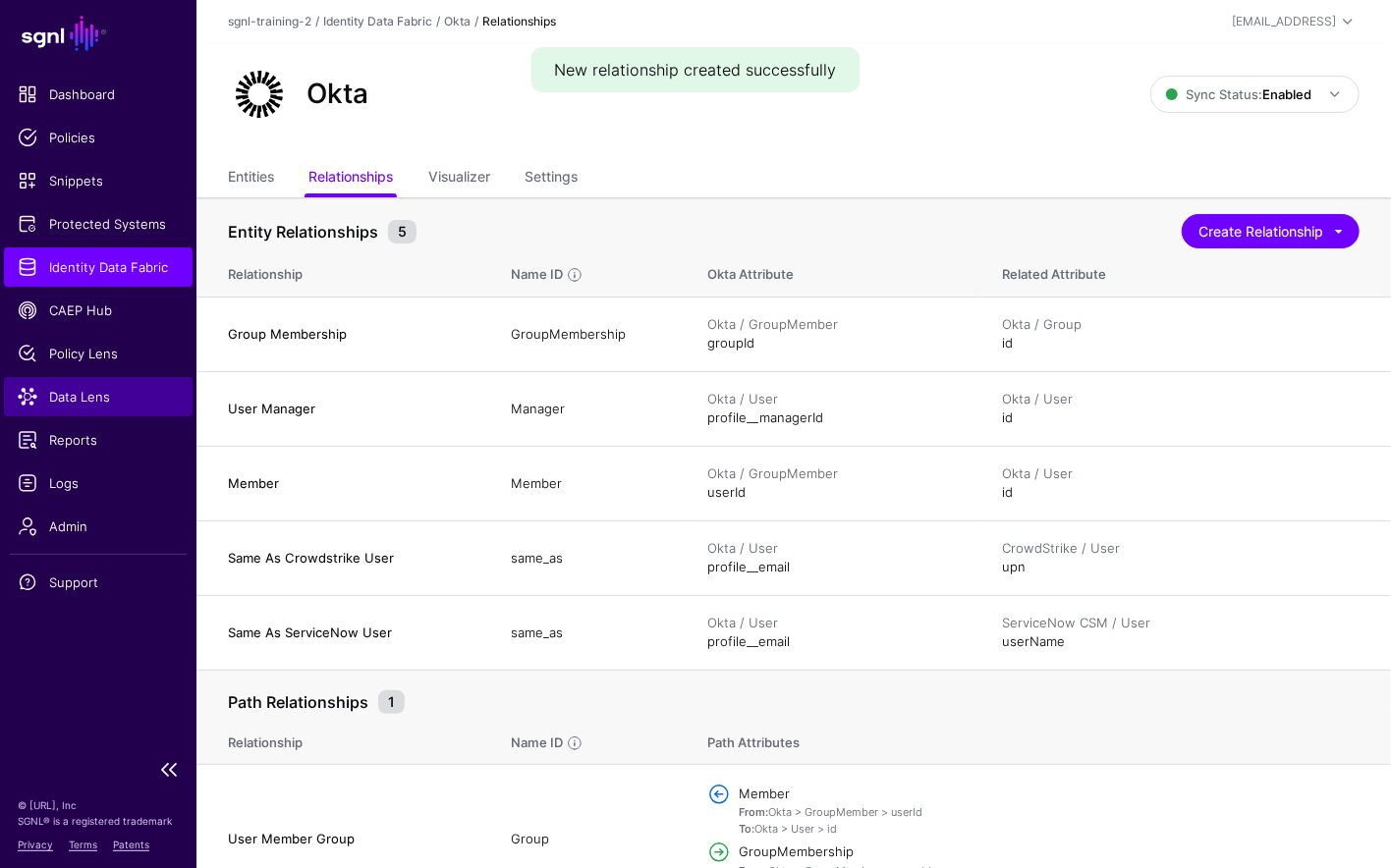
click at [68, 393] on span "Data Lens" at bounding box center [98, 397] width 161 height 20
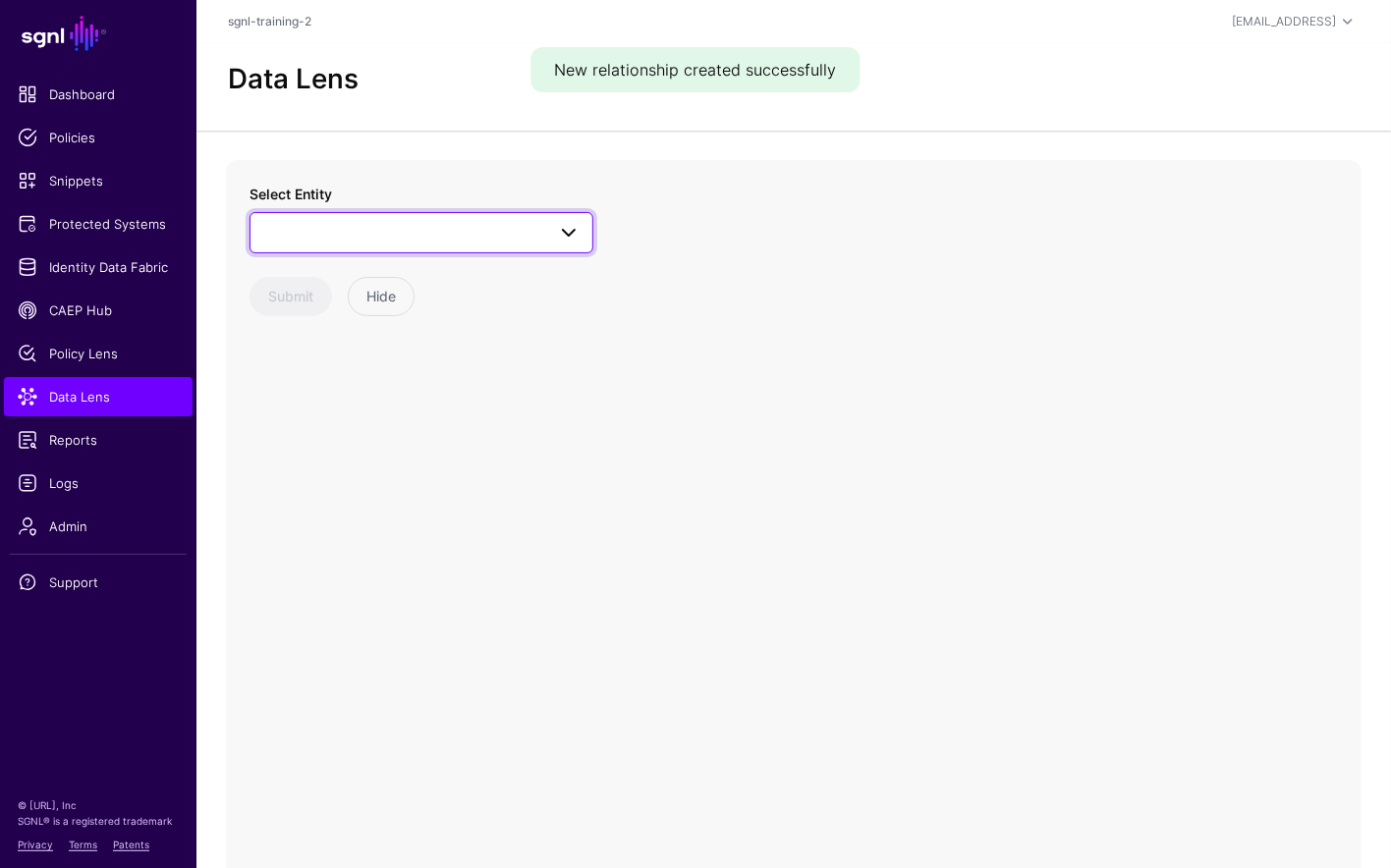
click at [550, 237] on span at bounding box center [563, 233] width 35 height 24
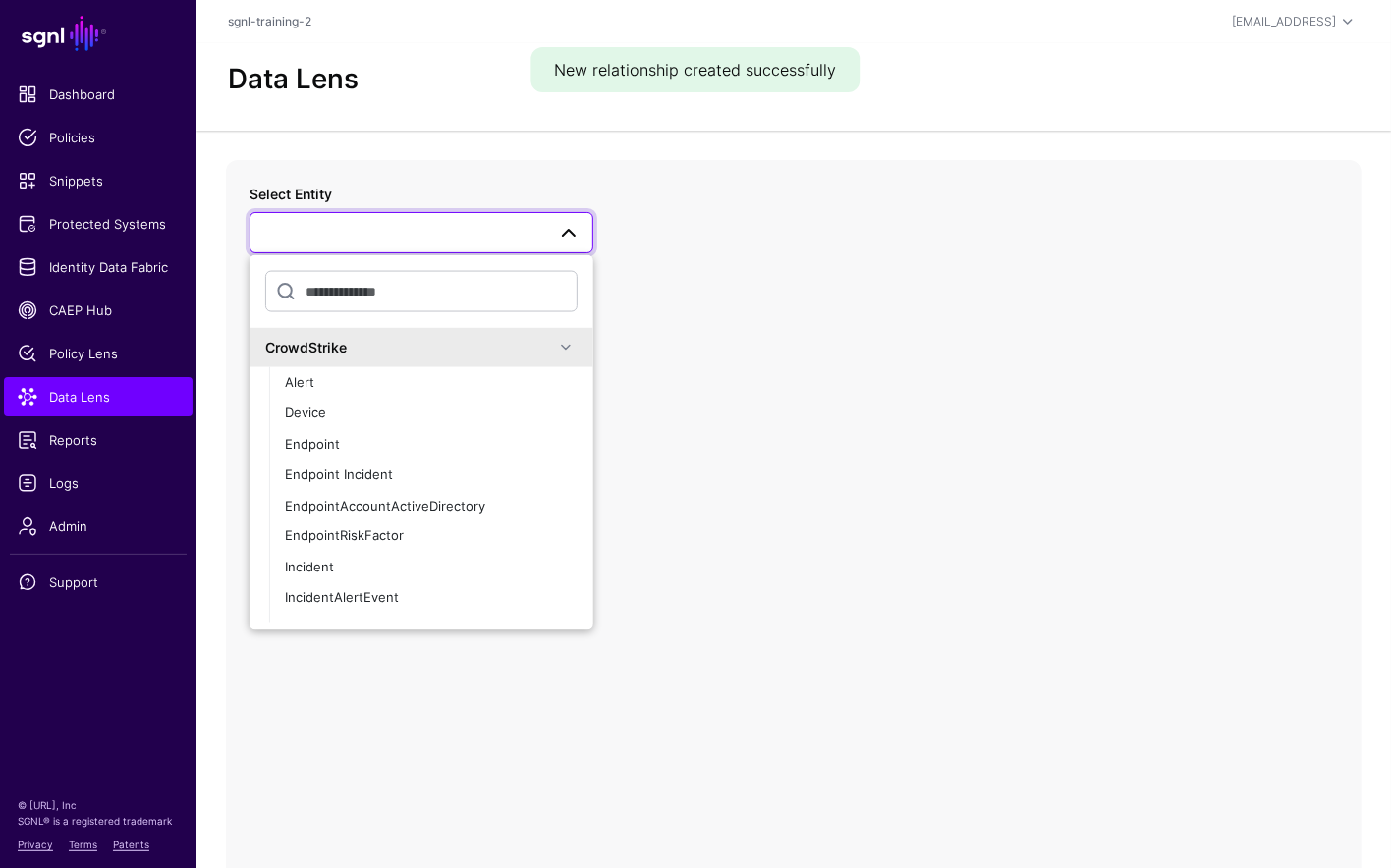
click at [499, 359] on div "CrowdStrike" at bounding box center [422, 346] width 344 height 39
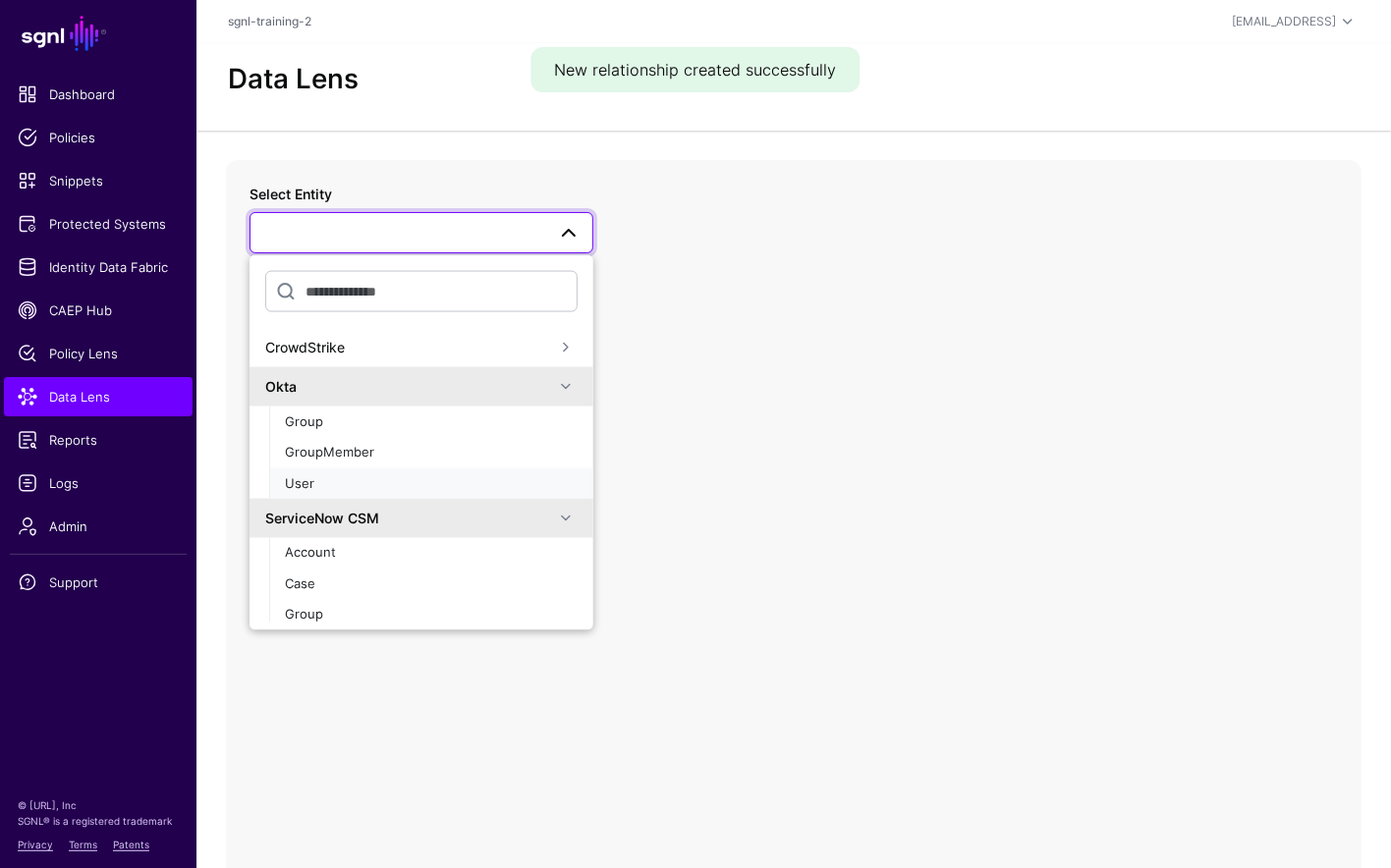
click at [382, 491] on div "User" at bounding box center [431, 483] width 293 height 20
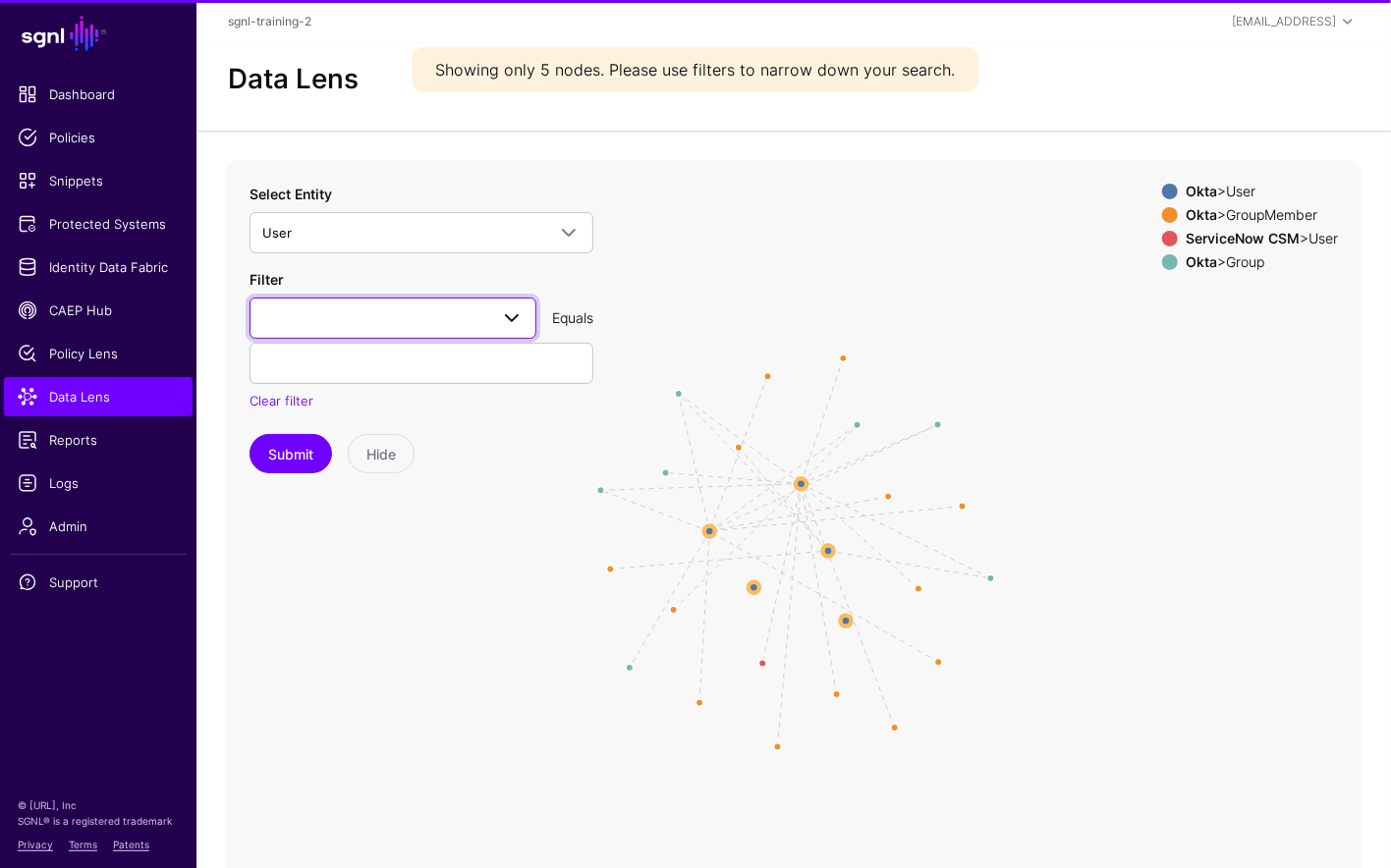
click at [431, 313] on span at bounding box center [393, 319] width 262 height 24
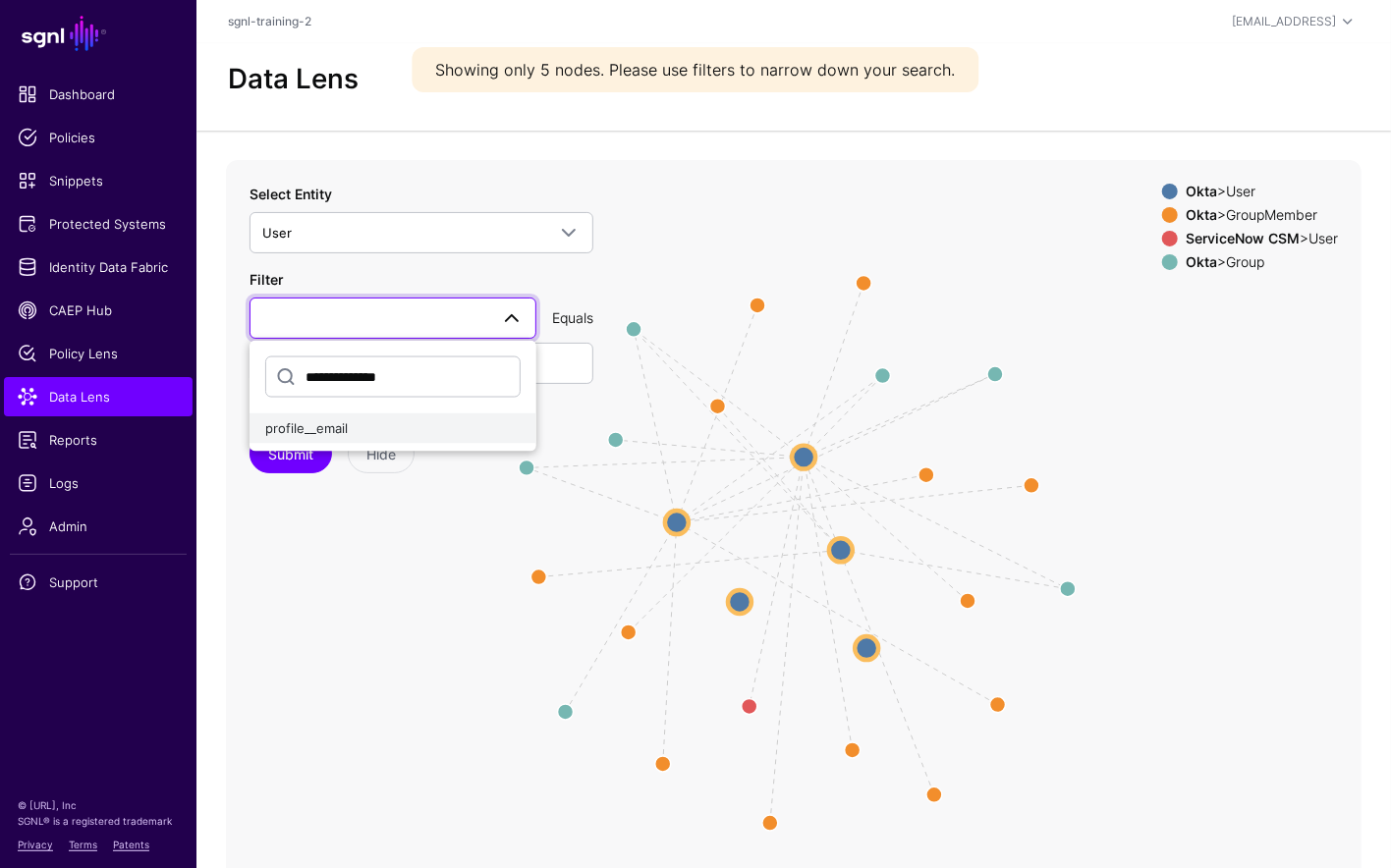
type input "**********"
click at [372, 433] on div "profile__email" at bounding box center [393, 429] width 256 height 20
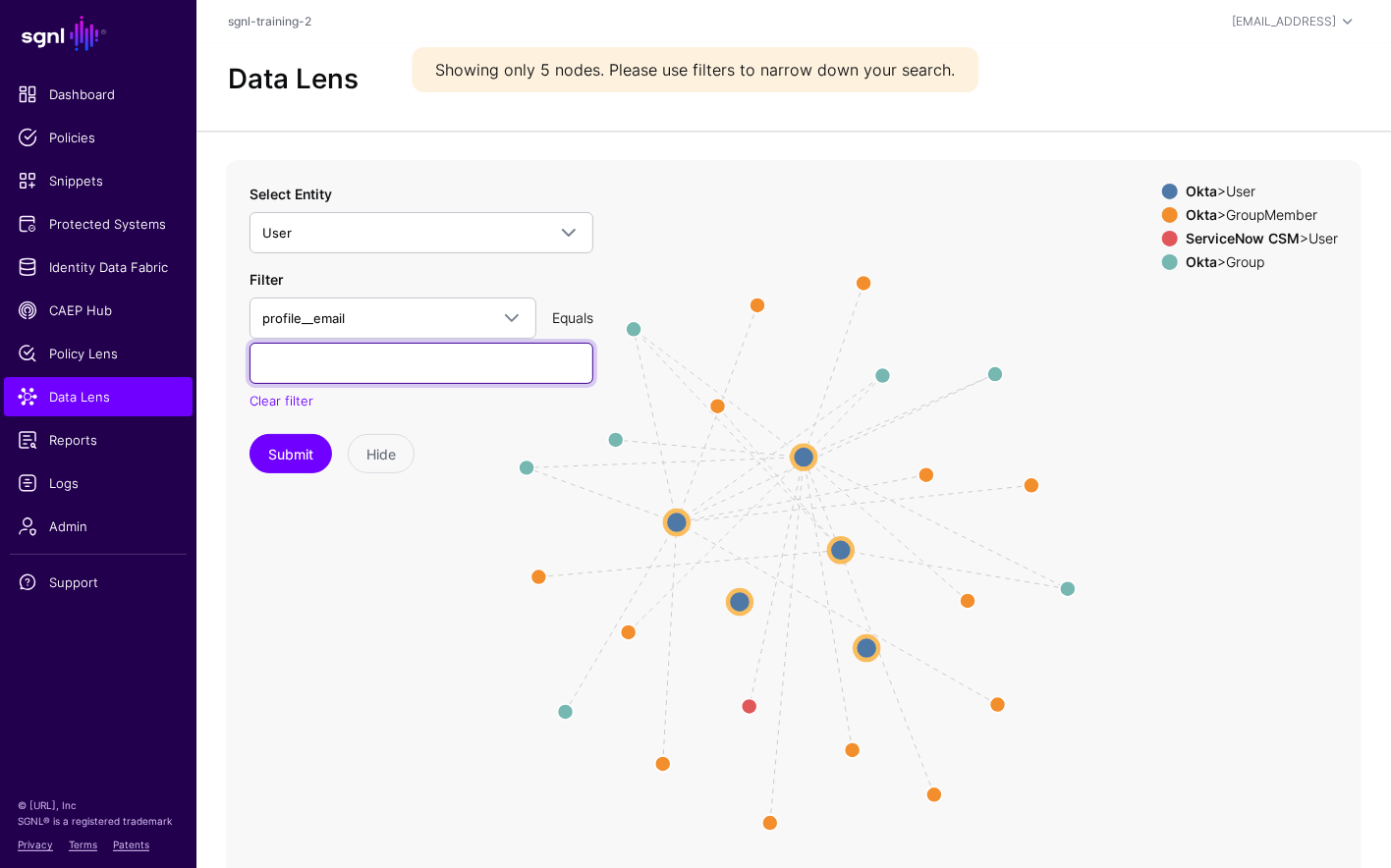
click at [365, 368] on input "text" at bounding box center [422, 363] width 344 height 41
type input "**********"
click at [250, 434] on button "Submit" at bounding box center [291, 453] width 83 height 39
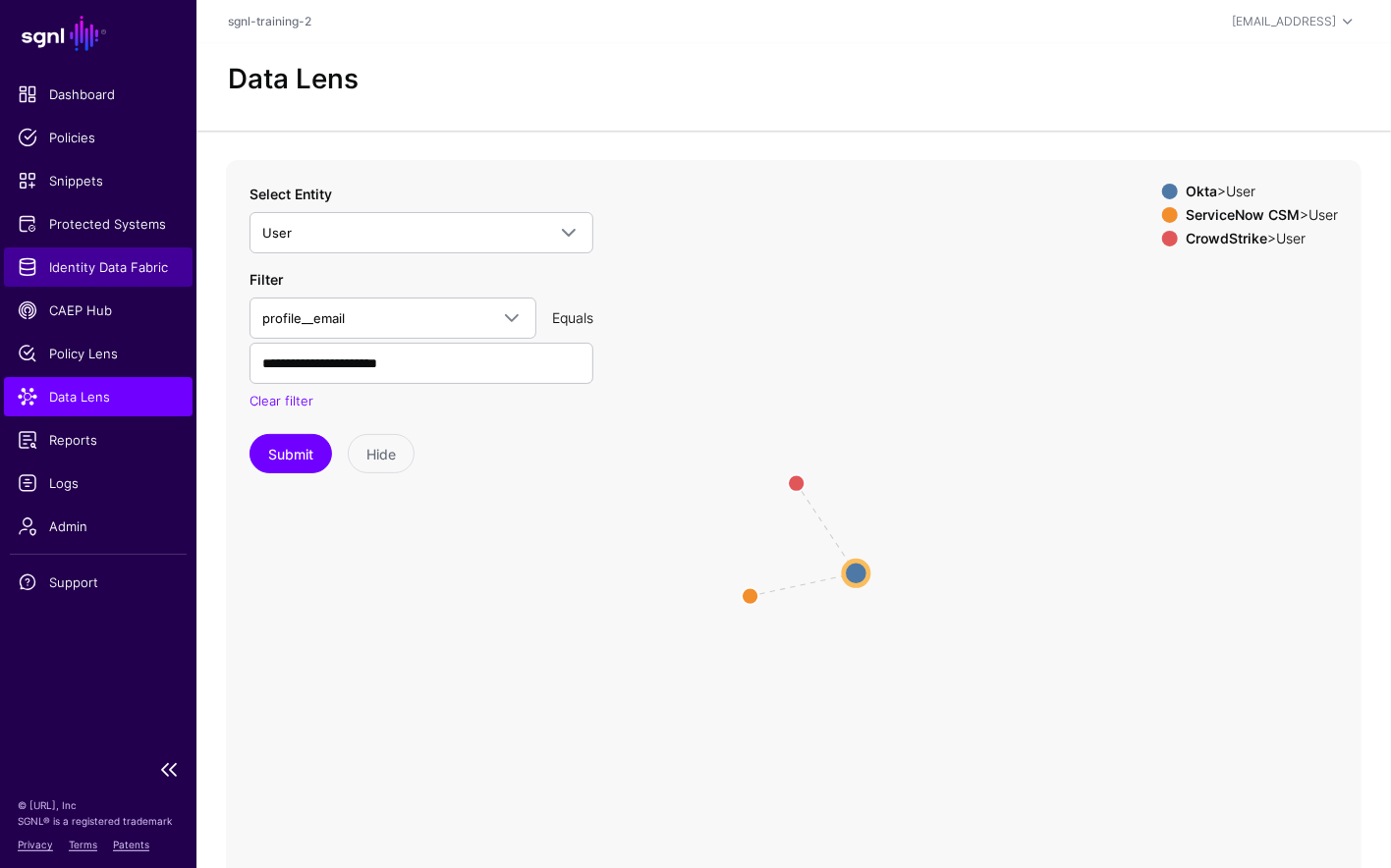
click at [92, 277] on link "Identity Data Fabric" at bounding box center [98, 267] width 189 height 39
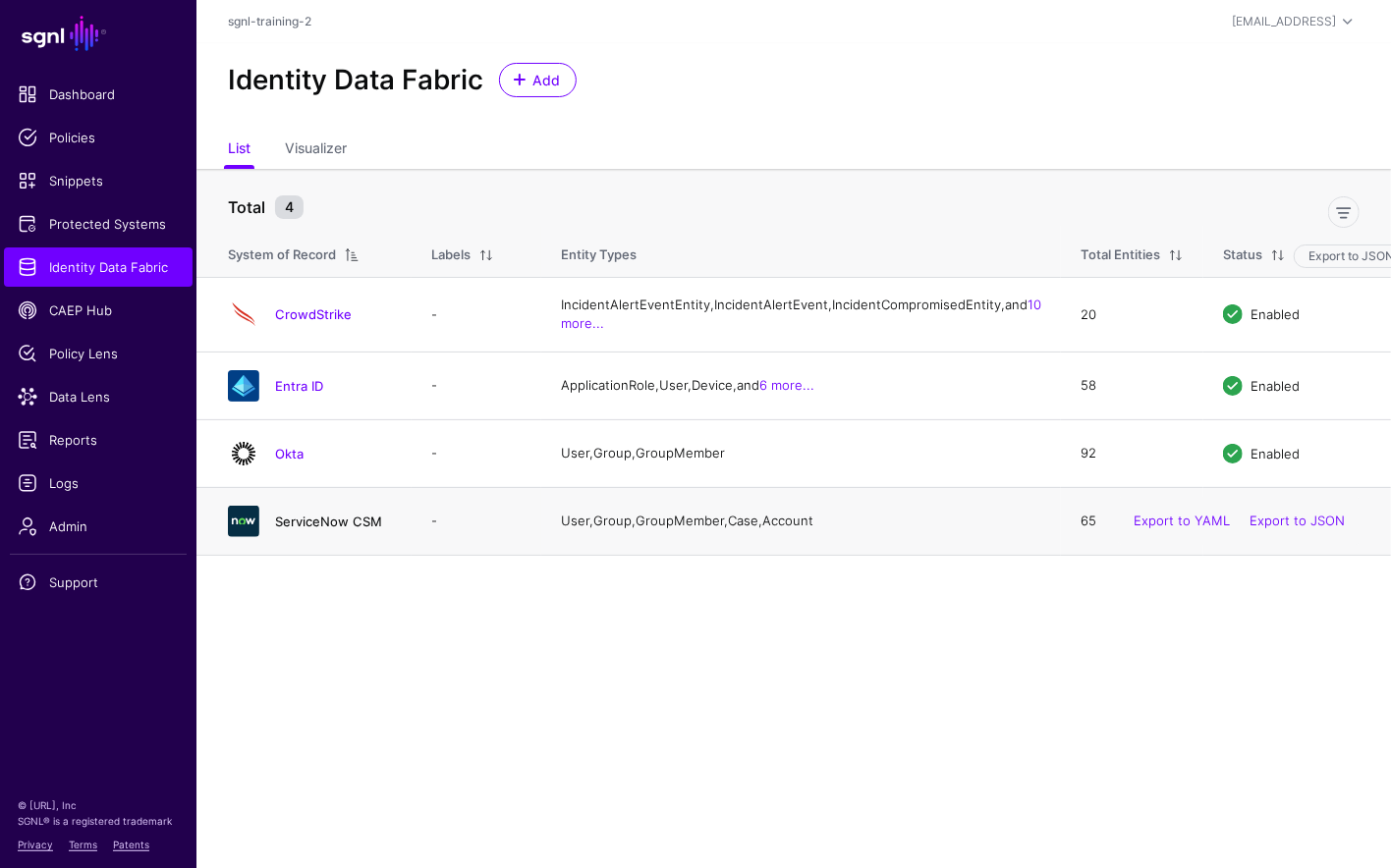
click at [335, 529] on link "ServiceNow CSM" at bounding box center [328, 521] width 107 height 16
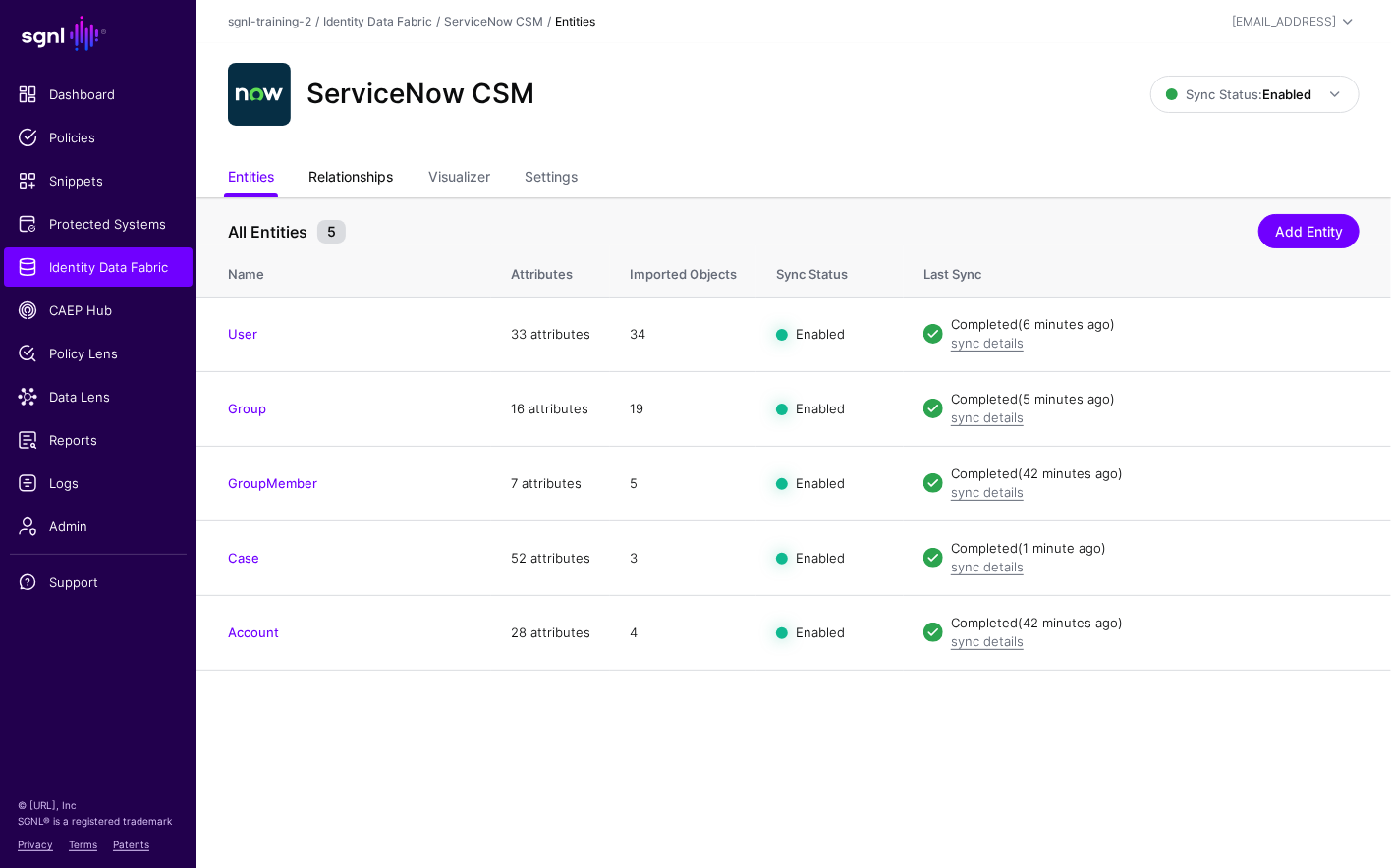
click at [389, 174] on link "Relationships" at bounding box center [351, 178] width 85 height 37
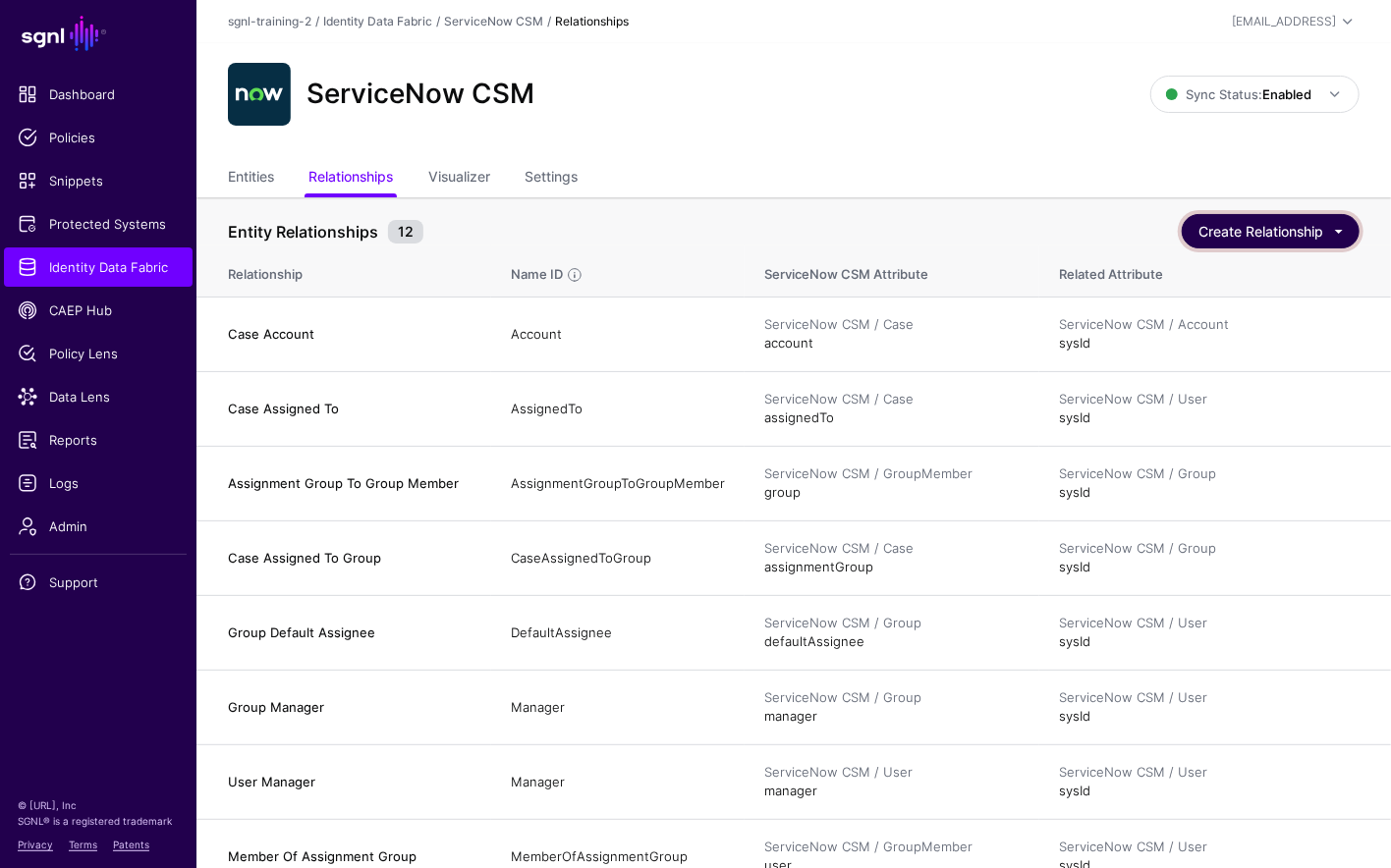
click at [1349, 235] on button "Create Relationship" at bounding box center [1271, 231] width 178 height 34
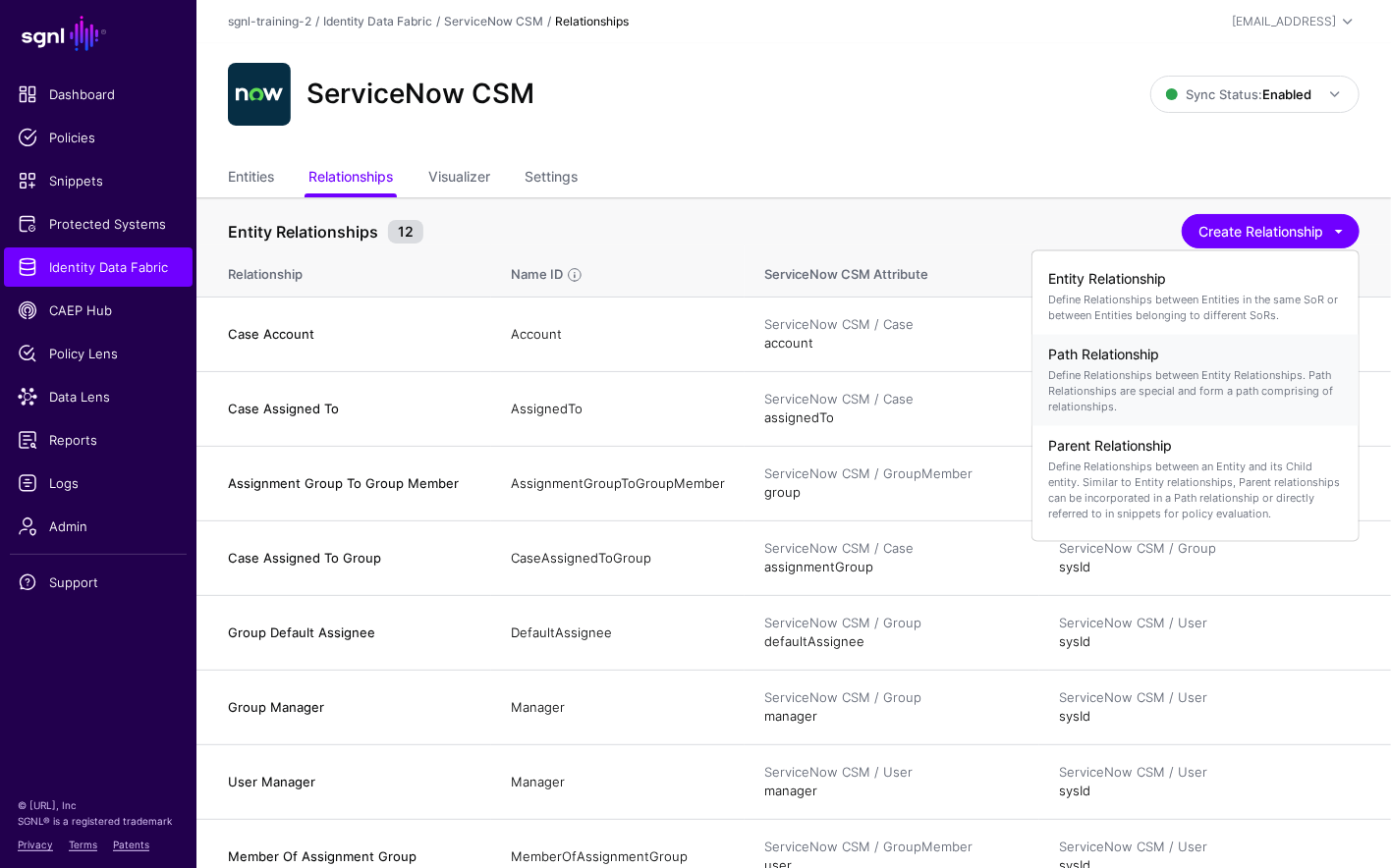
click at [1238, 382] on p "Define Relationships between Entity Relationships. Path Relationships are speci…" at bounding box center [1195, 390] width 295 height 47
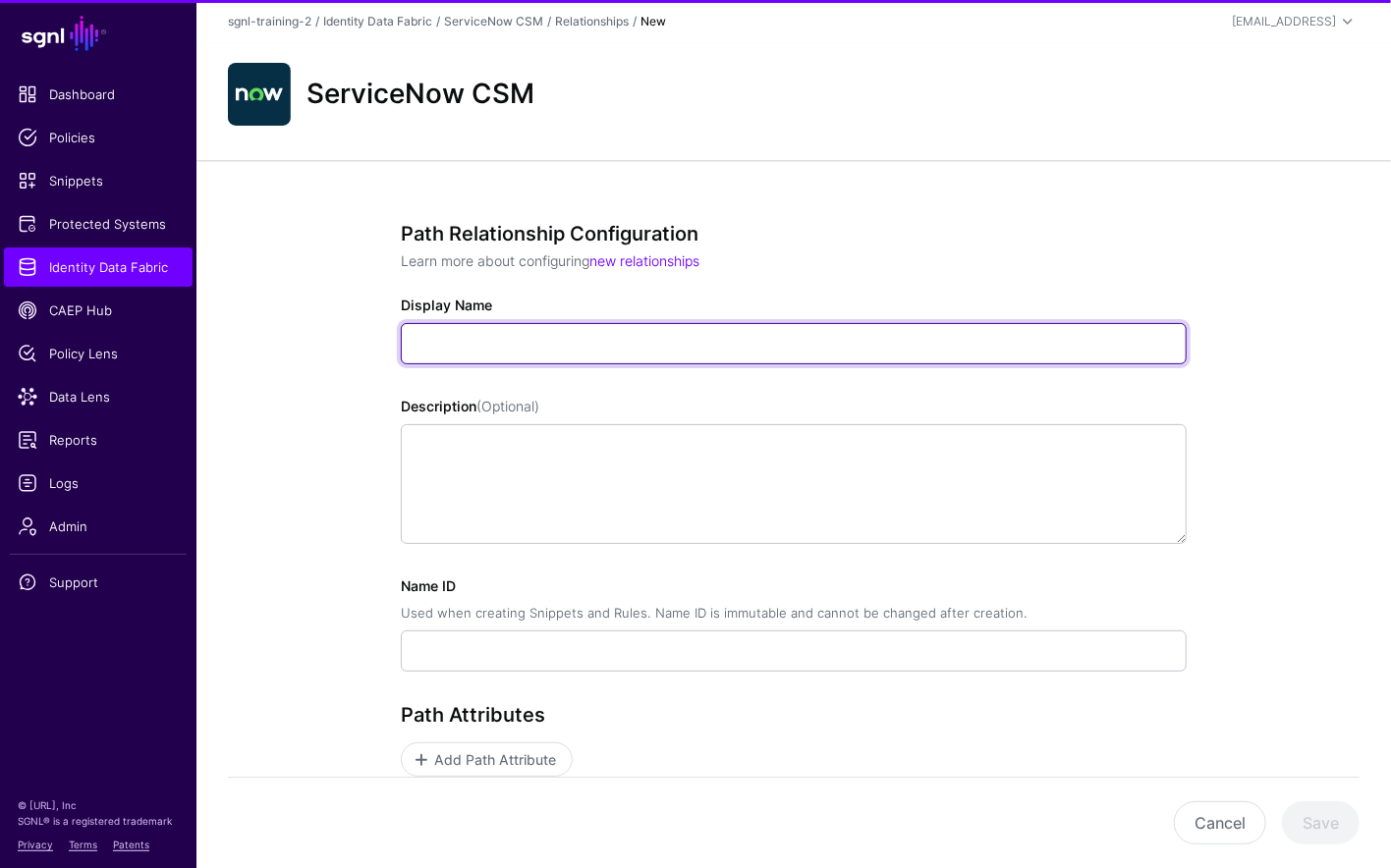
click at [518, 330] on input "Display Name" at bounding box center [793, 343] width 785 height 41
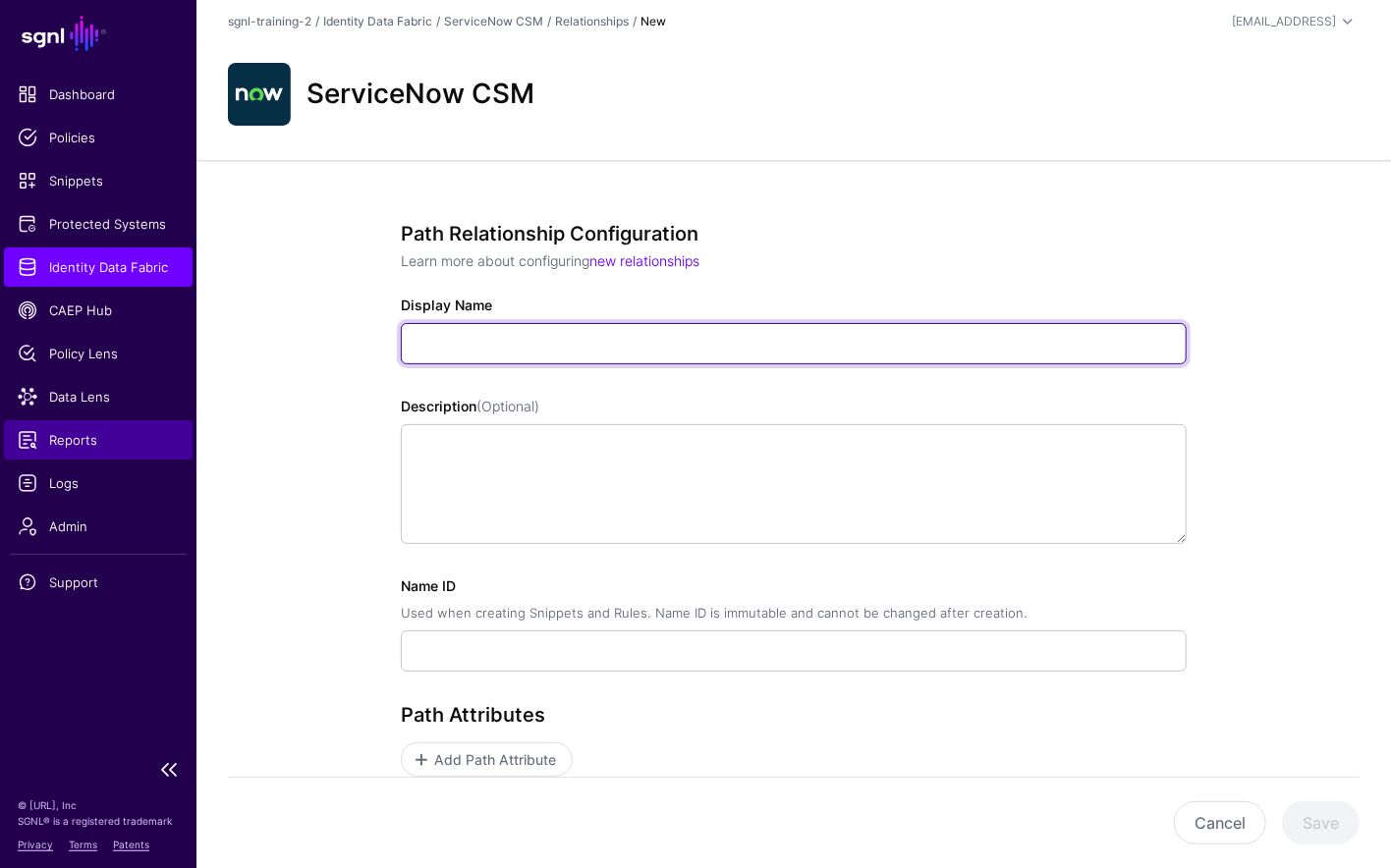
paste input "**********"
type input "**********"
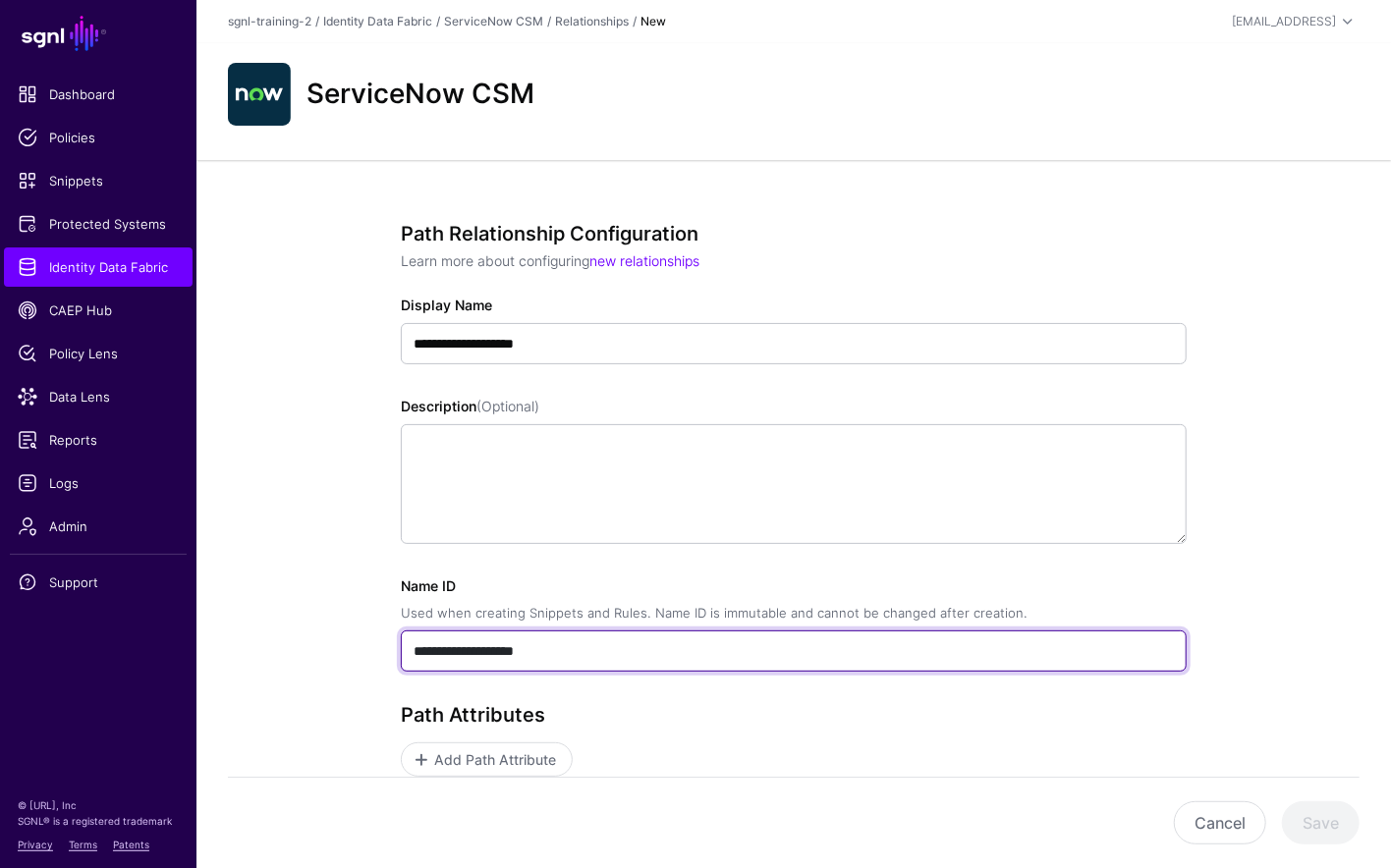
click at [517, 637] on input "**********" at bounding box center [793, 650] width 785 height 41
drag, startPoint x: 591, startPoint y: 655, endPoint x: 319, endPoint y: 639, distance: 272.5
click at [319, 639] on div "**********" at bounding box center [793, 666] width 1194 height 1014
paste input "text"
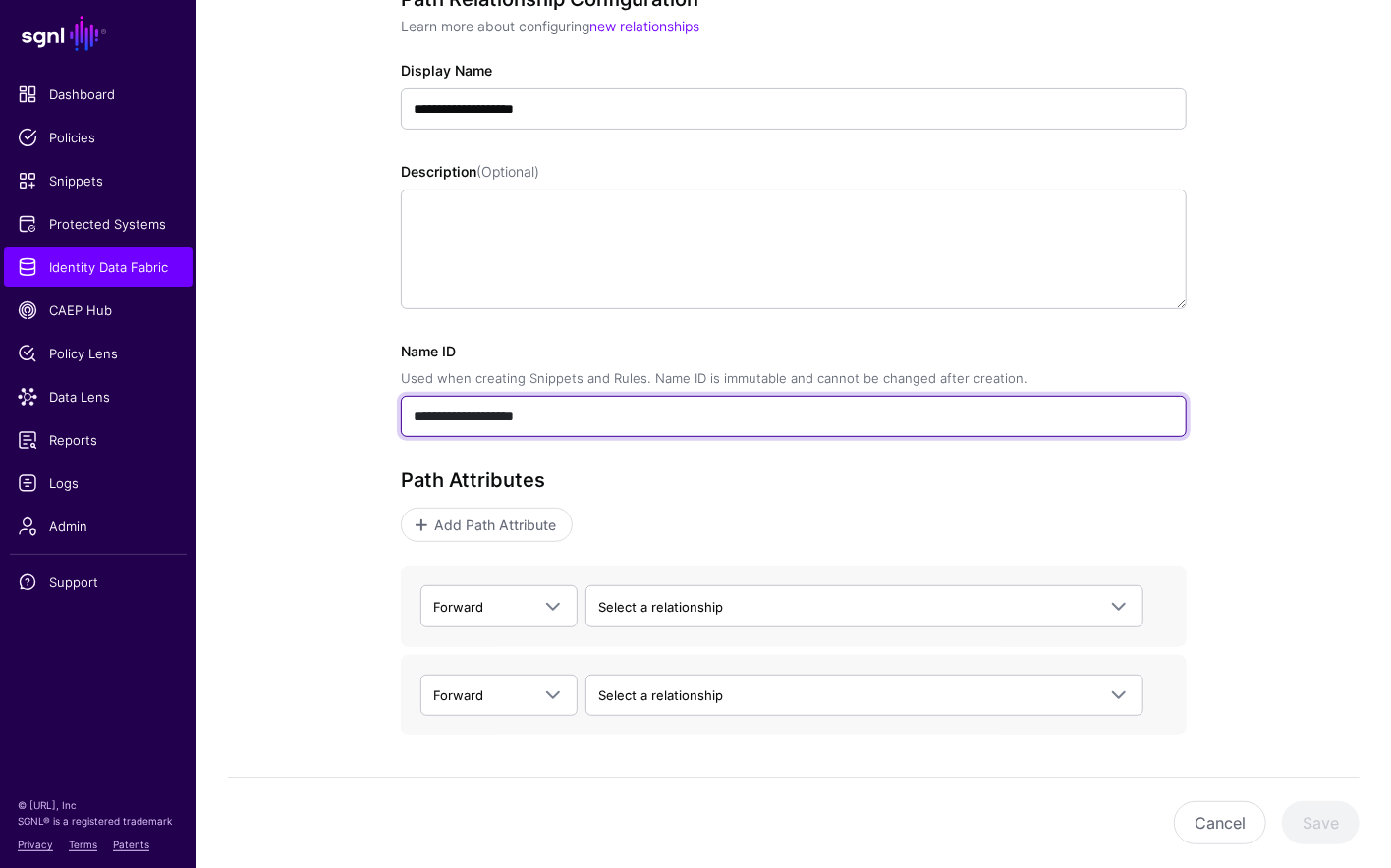
scroll to position [305, 0]
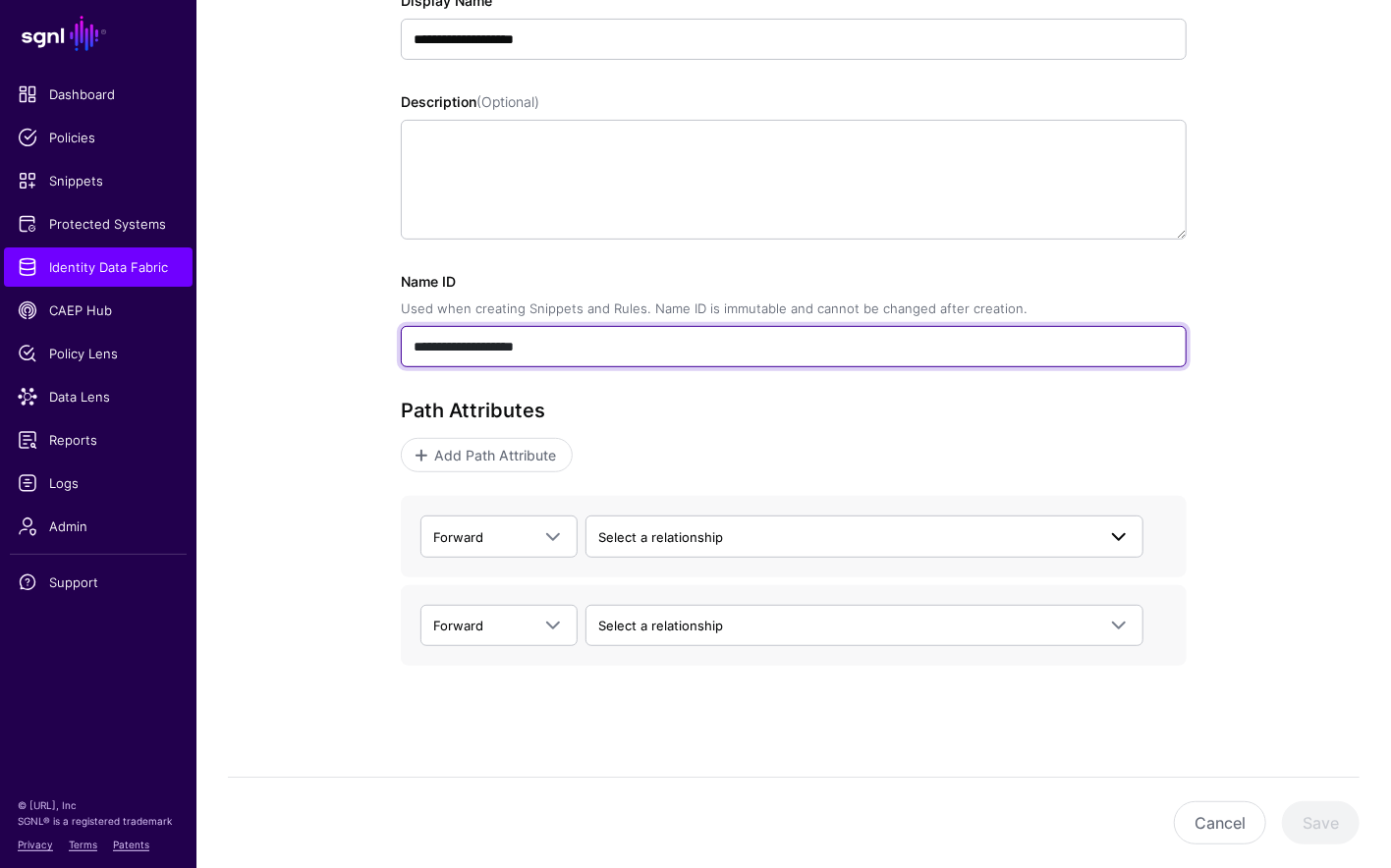
type input "**********"
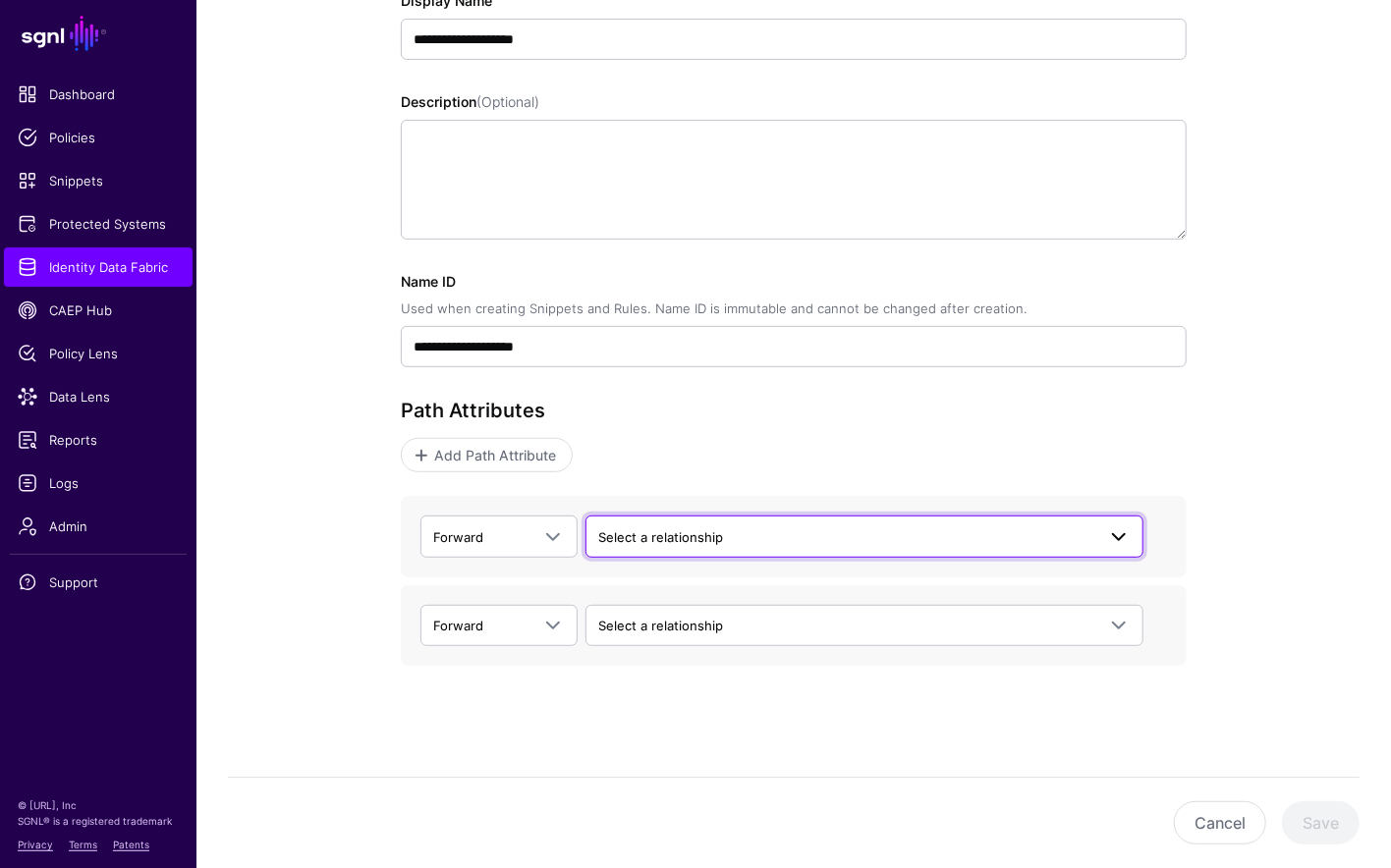
click at [709, 518] on link "Select a relationship" at bounding box center [864, 535] width 558 height 41
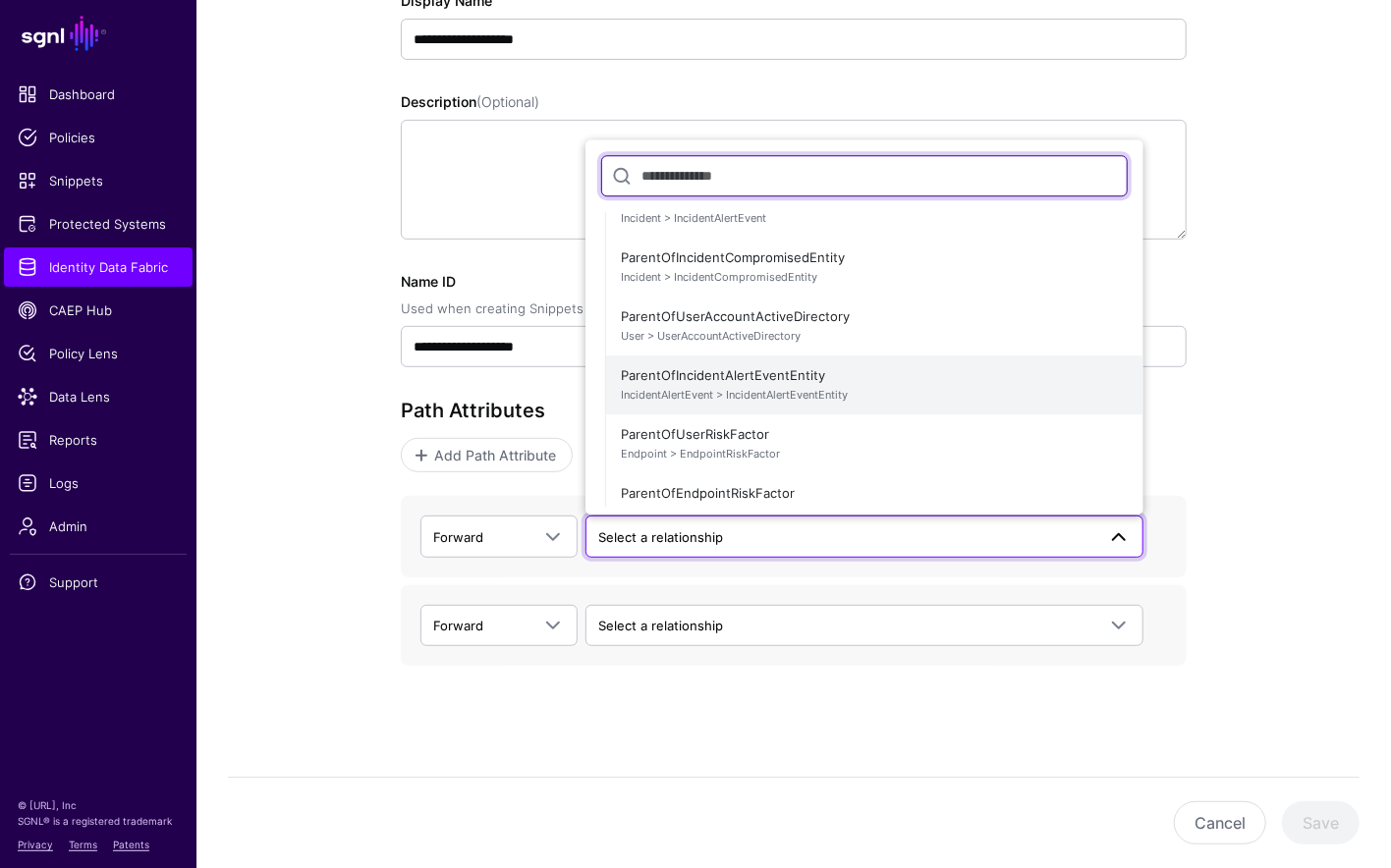
scroll to position [0, 0]
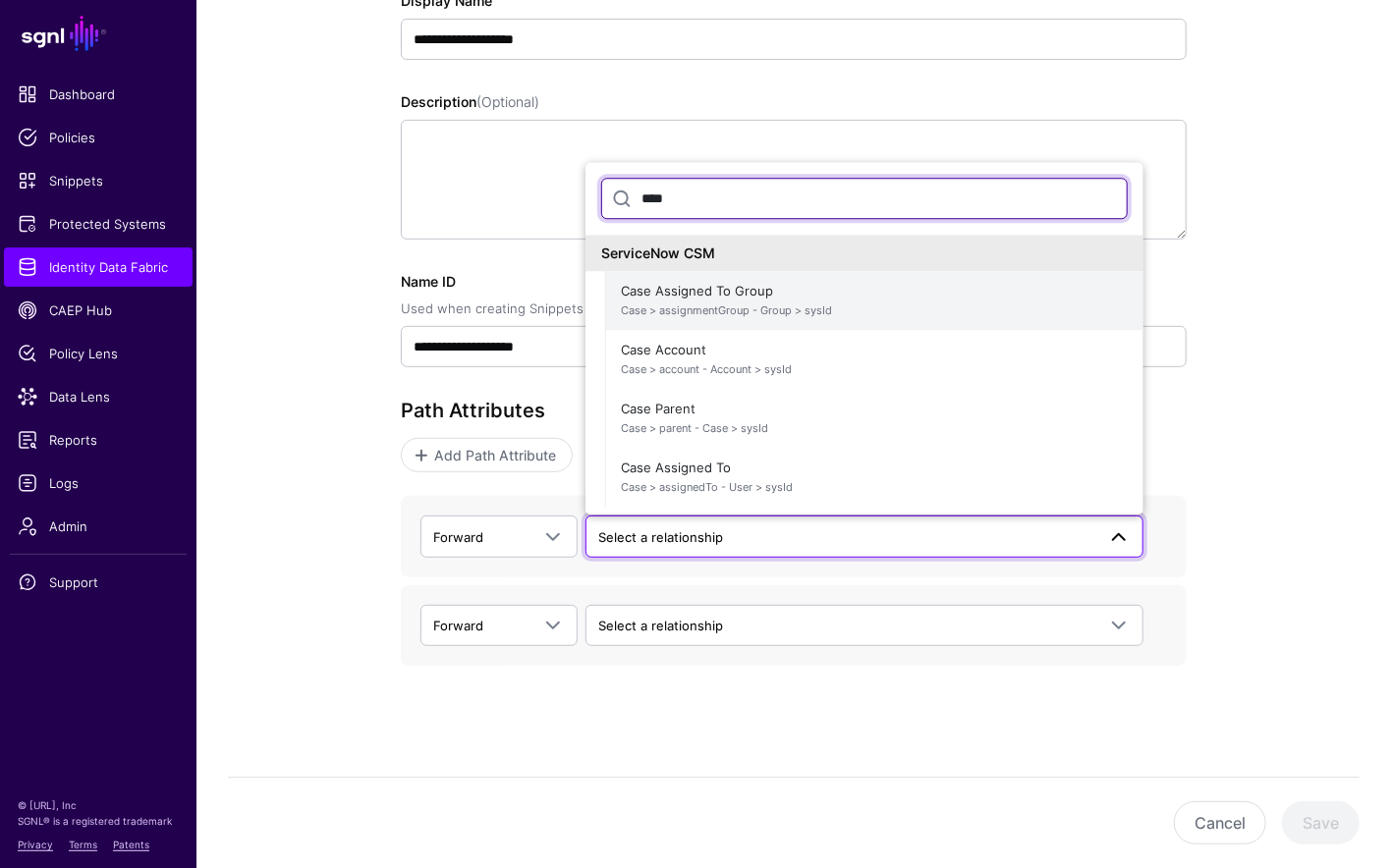
type input "****"
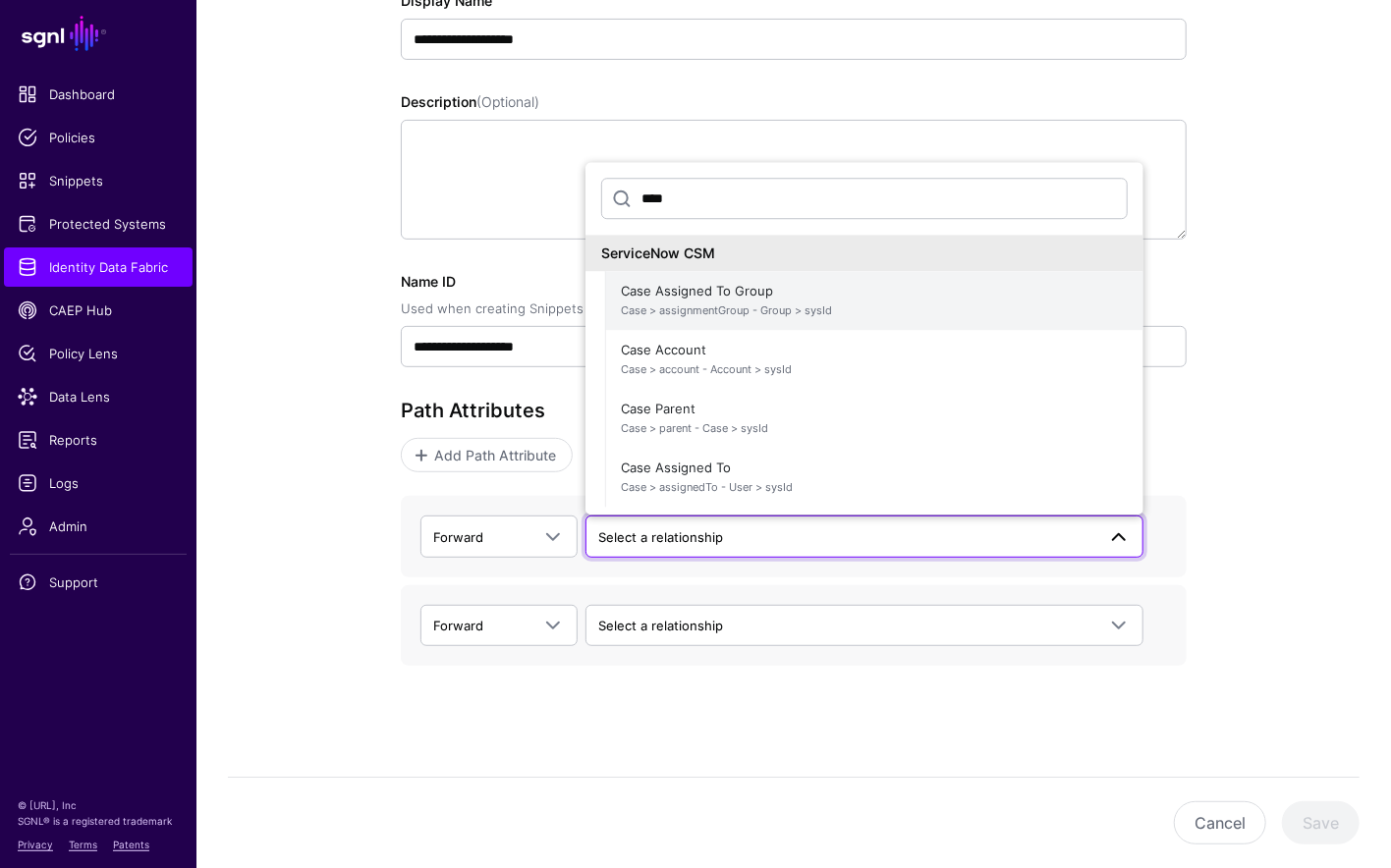
click at [755, 299] on span "Case Assigned To Group Case > assignmentGroup - Group > sysId" at bounding box center [873, 300] width 507 height 47
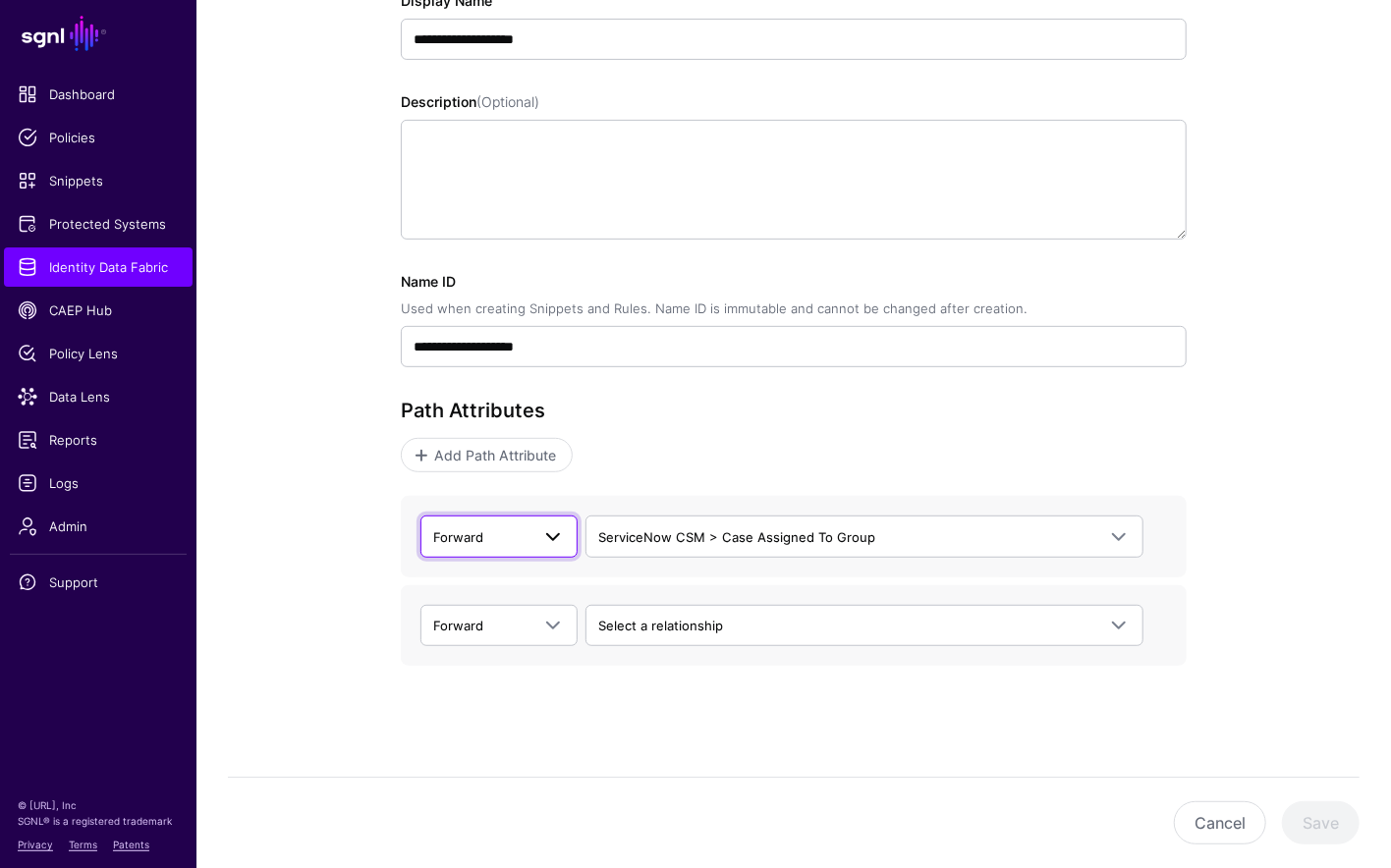
click at [487, 541] on span "Forward" at bounding box center [482, 537] width 96 height 22
click at [487, 603] on div "Backward" at bounding box center [500, 613] width 126 height 20
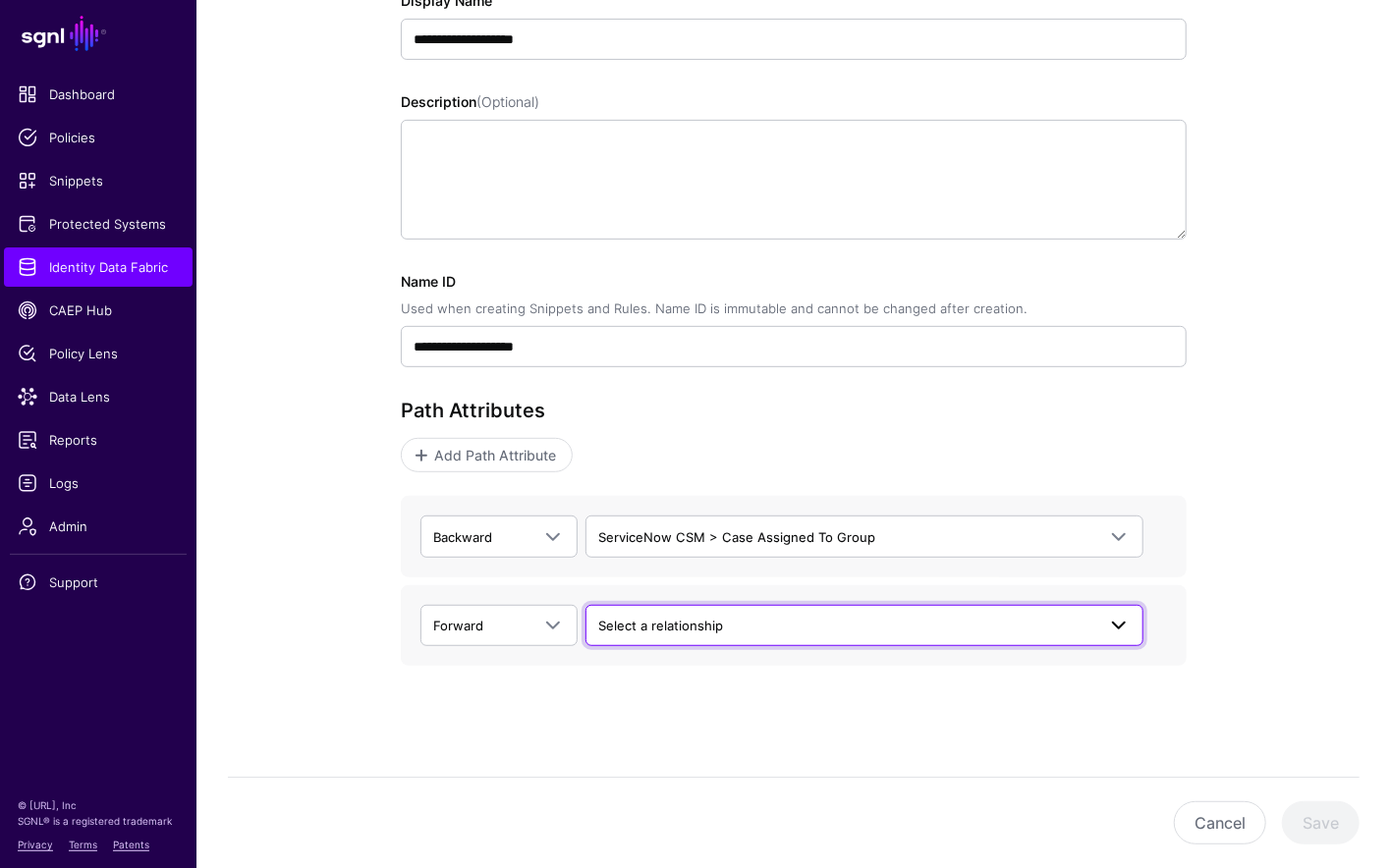
click at [795, 638] on link "Select a relationship" at bounding box center [864, 625] width 558 height 41
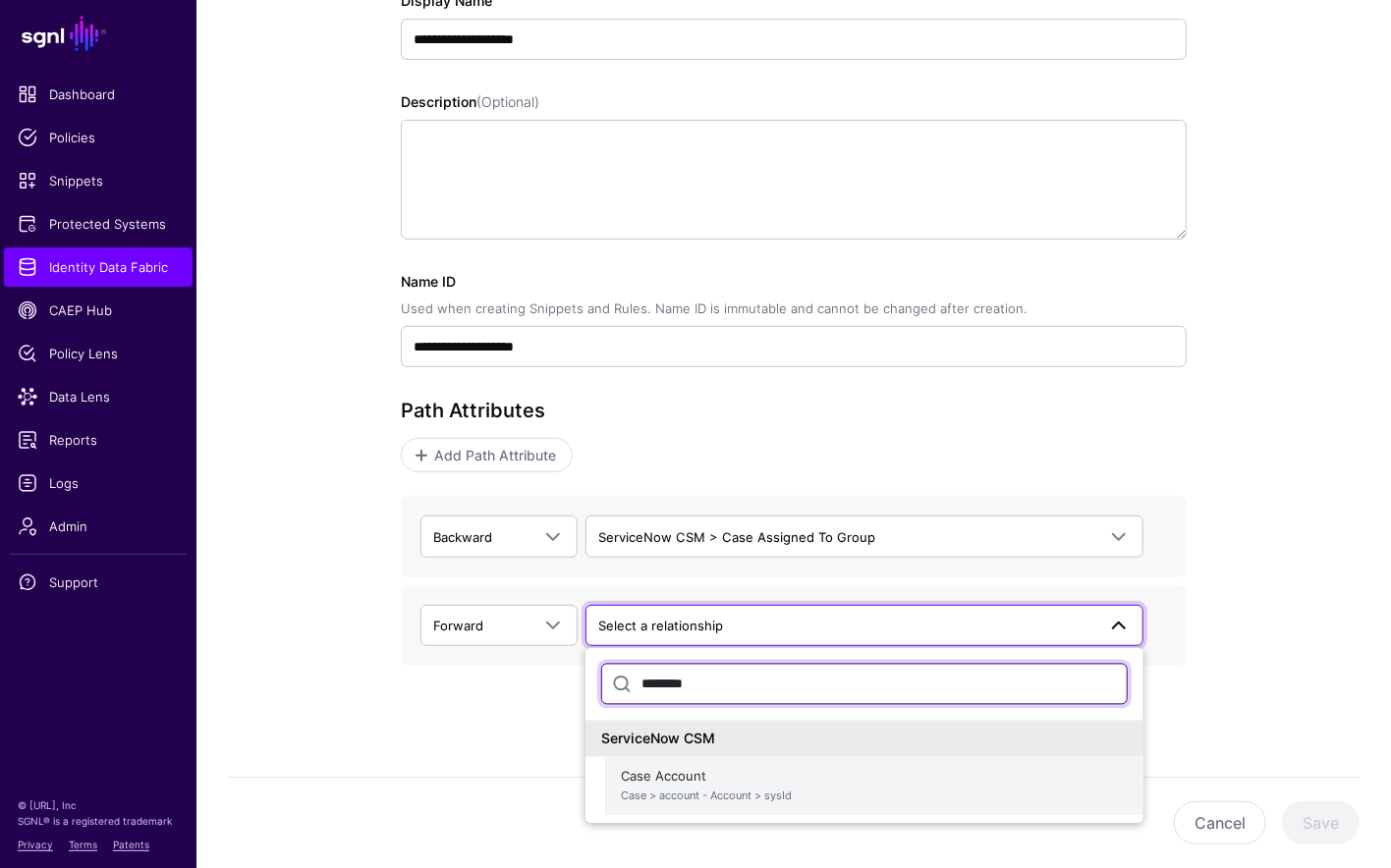
type input "********"
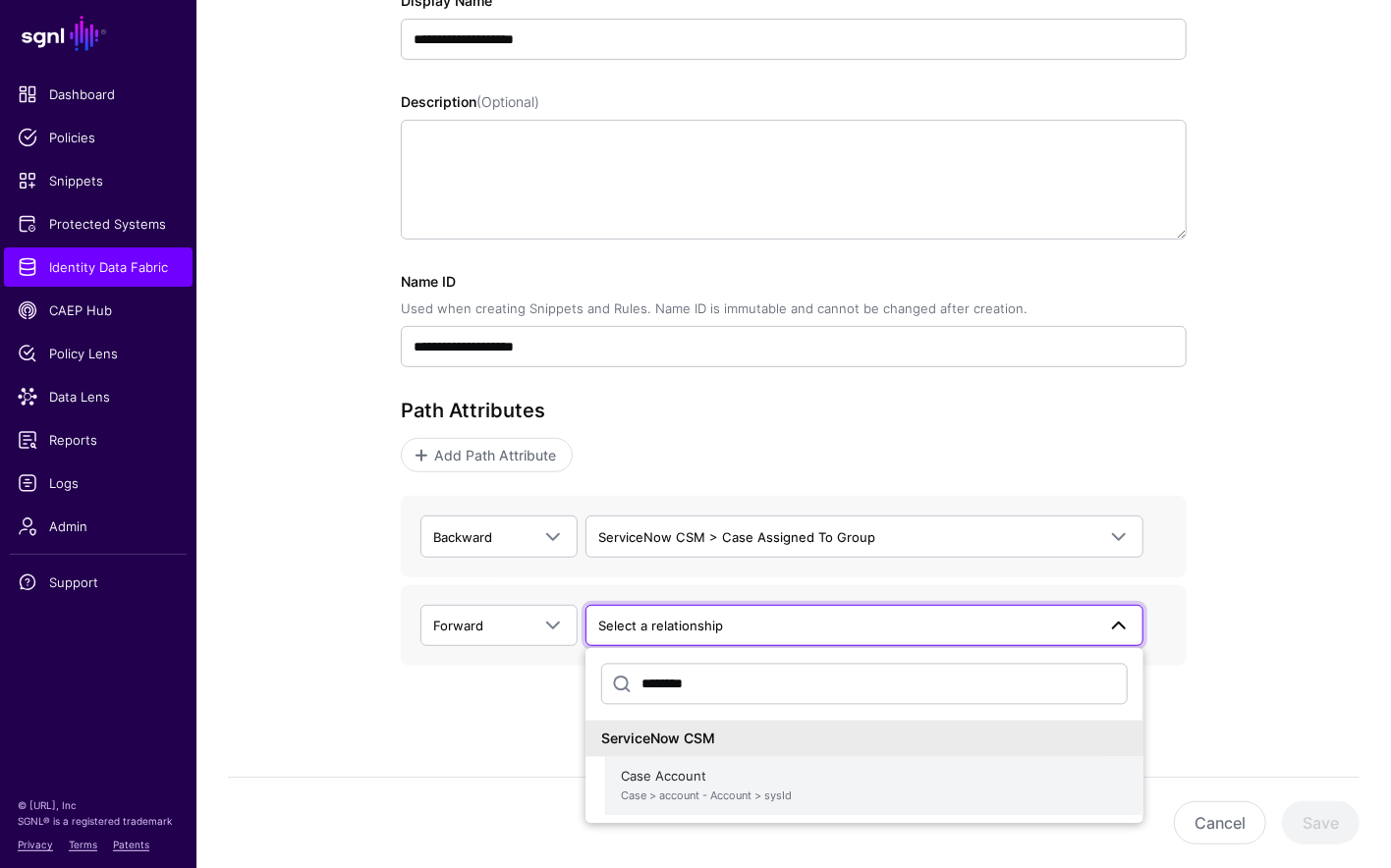
click at [725, 779] on span "Case Account Case > account - Account > sysId" at bounding box center [873, 785] width 507 height 47
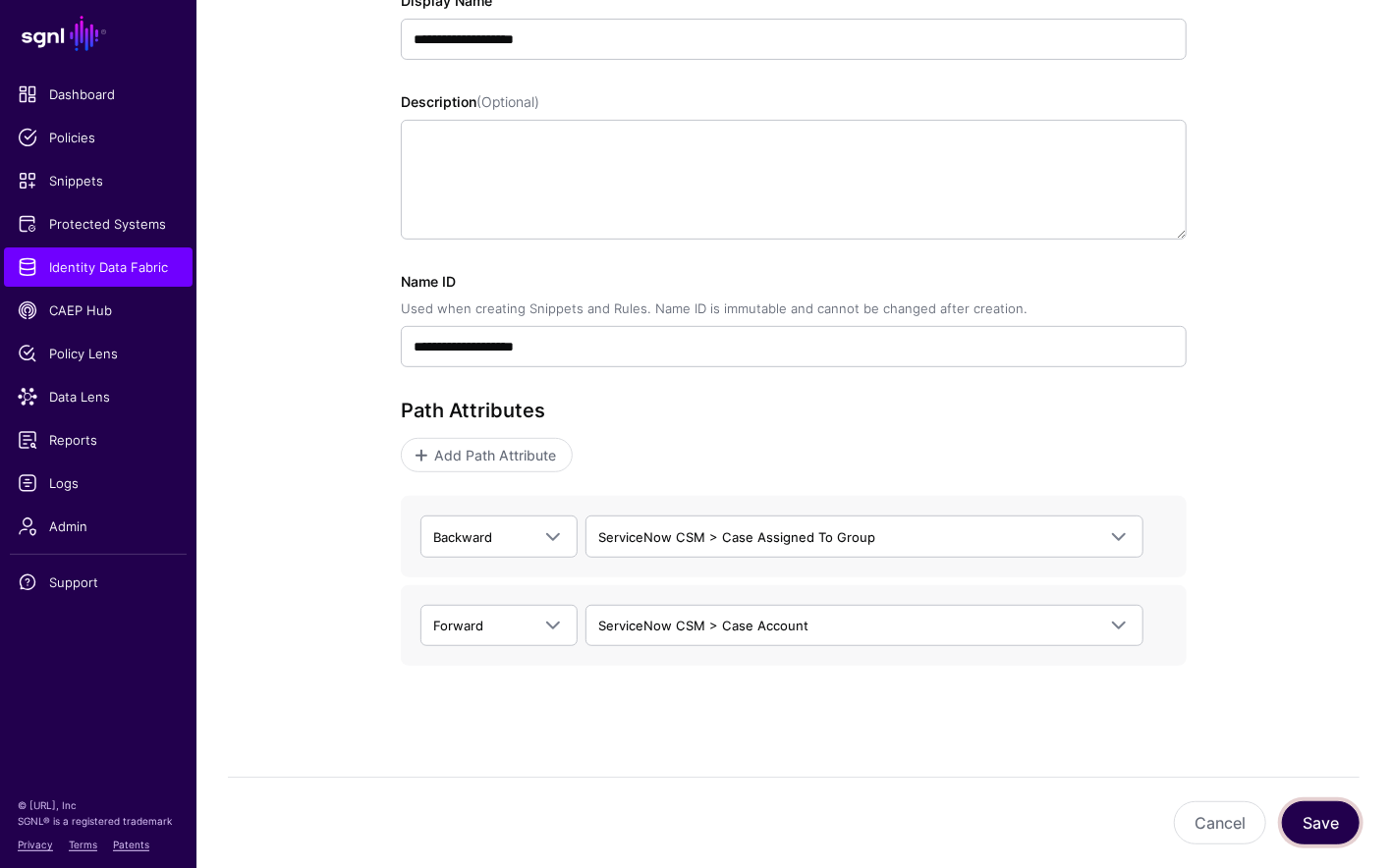
drag, startPoint x: 1335, startPoint y: 820, endPoint x: 747, endPoint y: 677, distance: 605.1
click at [1335, 820] on button "Save" at bounding box center [1321, 822] width 78 height 43
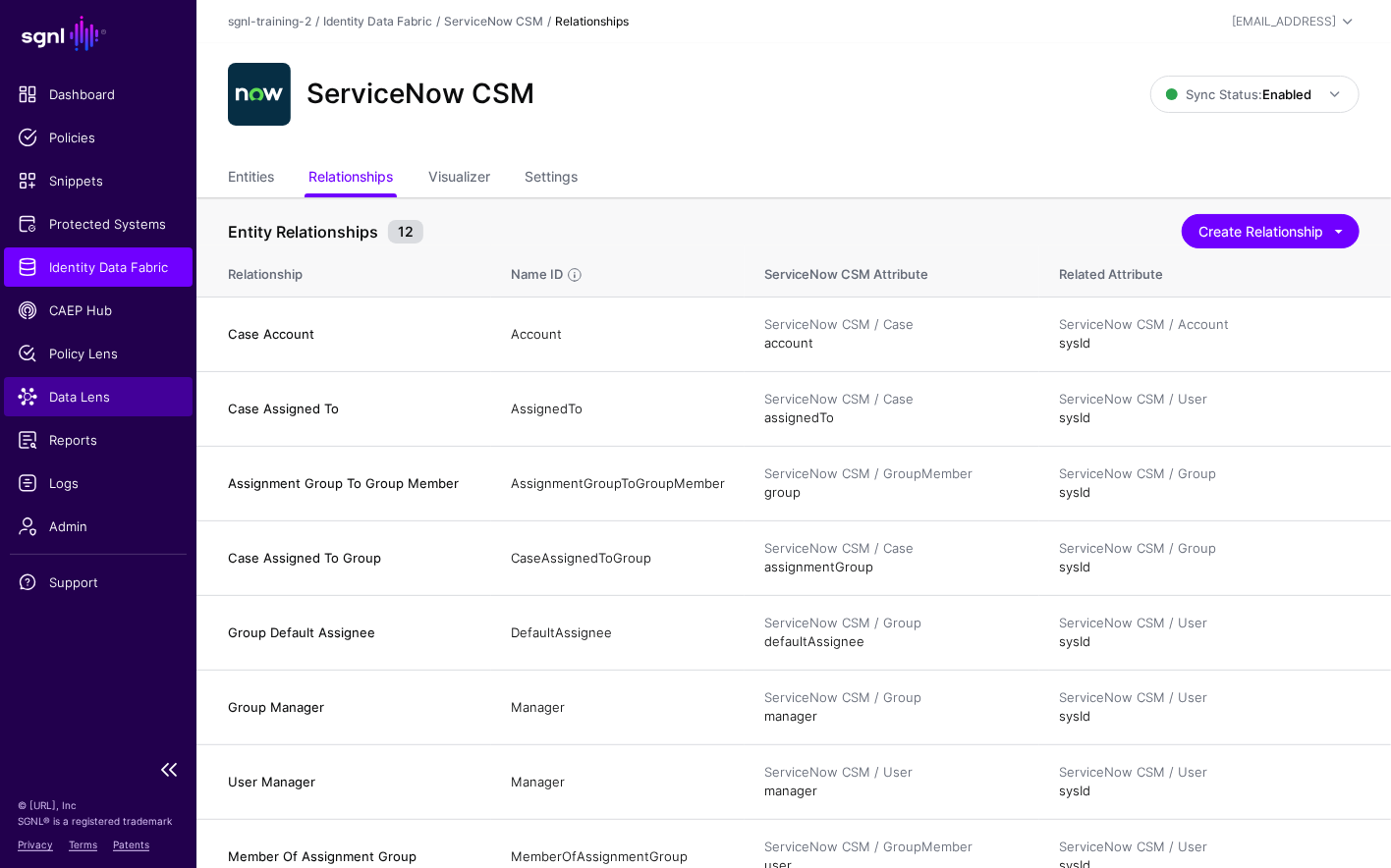
click at [89, 394] on span "Data Lens" at bounding box center [98, 397] width 161 height 20
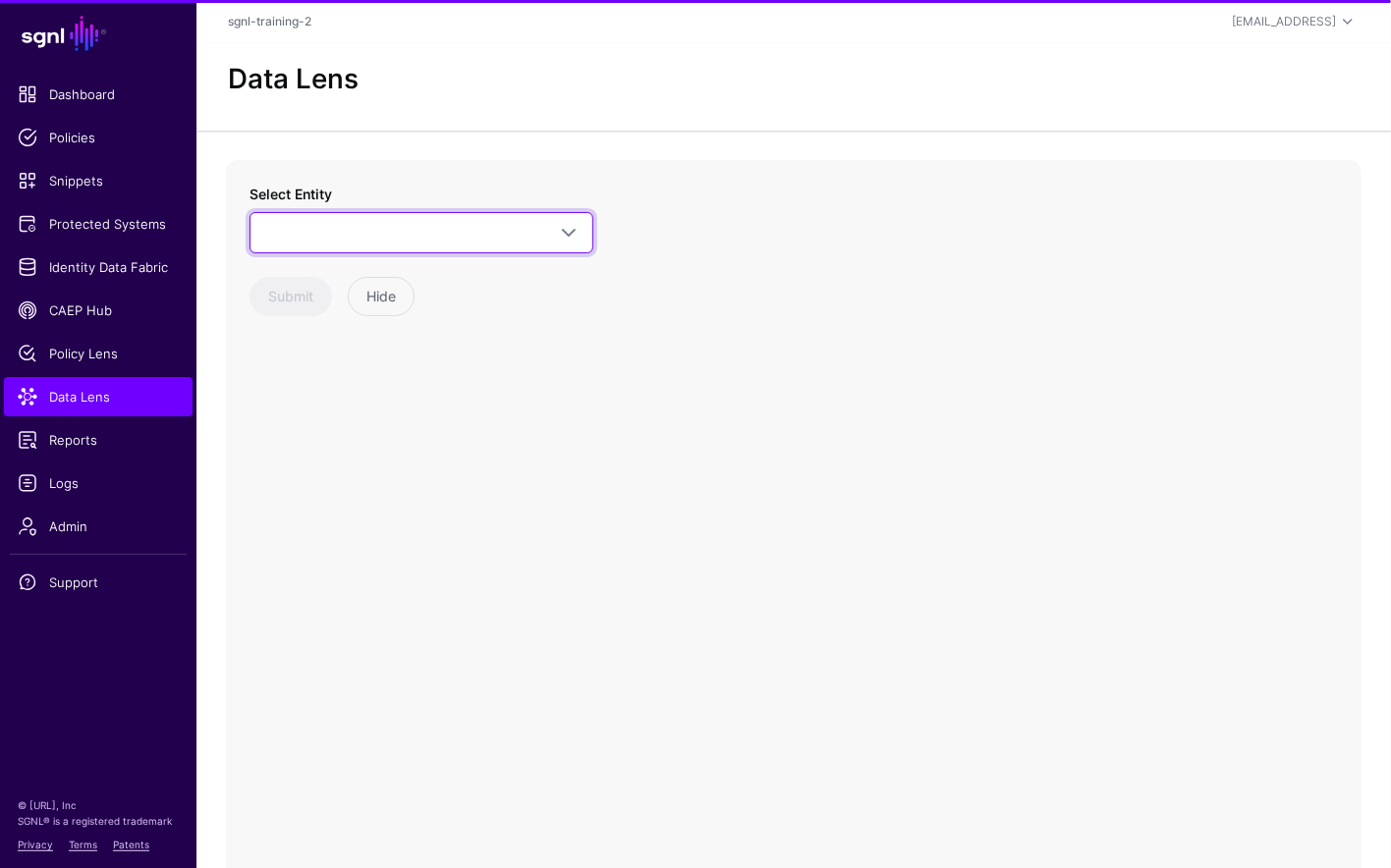
drag, startPoint x: 503, startPoint y: 216, endPoint x: 498, endPoint y: 258, distance: 42.3
click at [503, 216] on link at bounding box center [422, 232] width 344 height 41
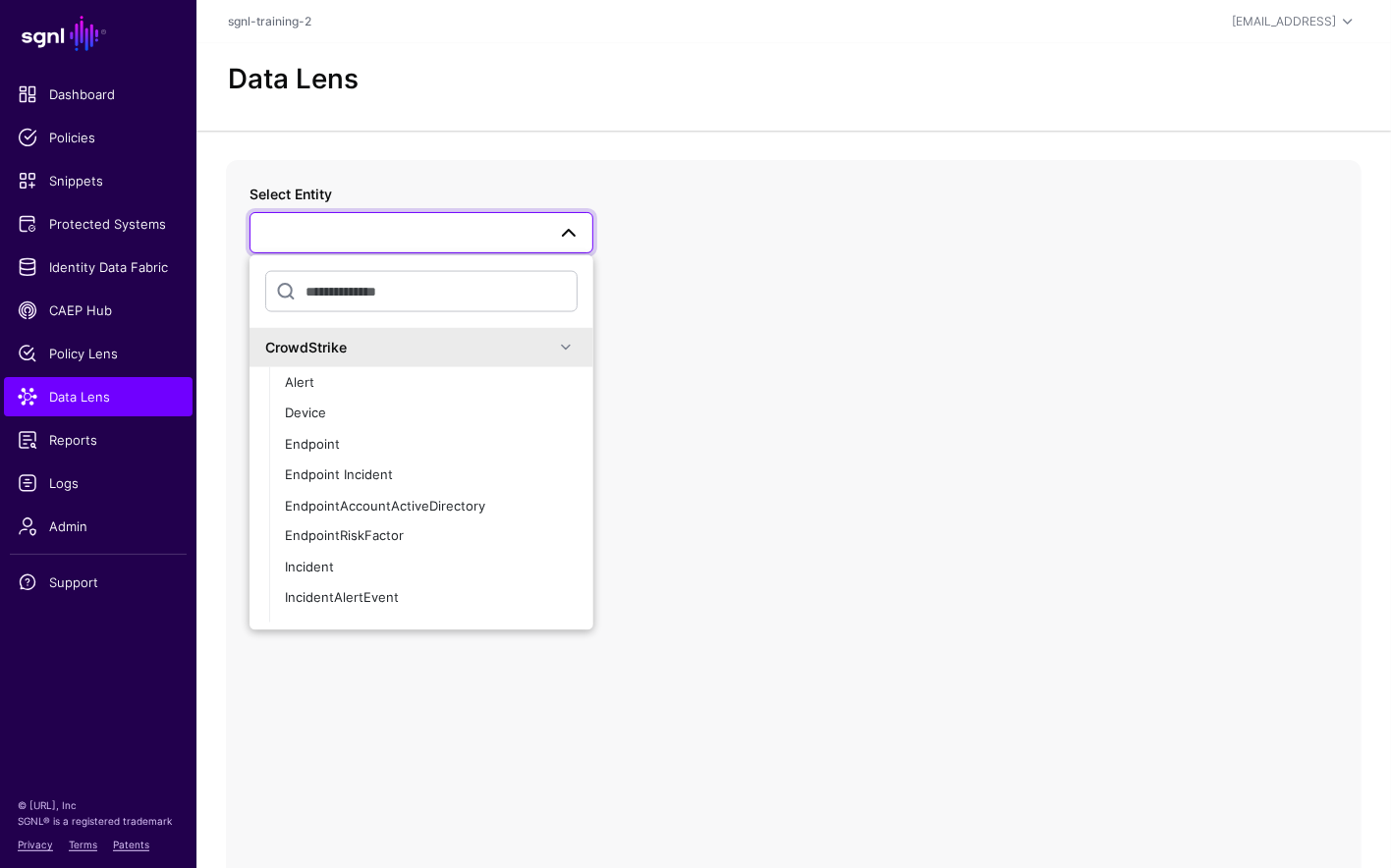
click at [382, 337] on div "CrowdStrike" at bounding box center [409, 347] width 289 height 21
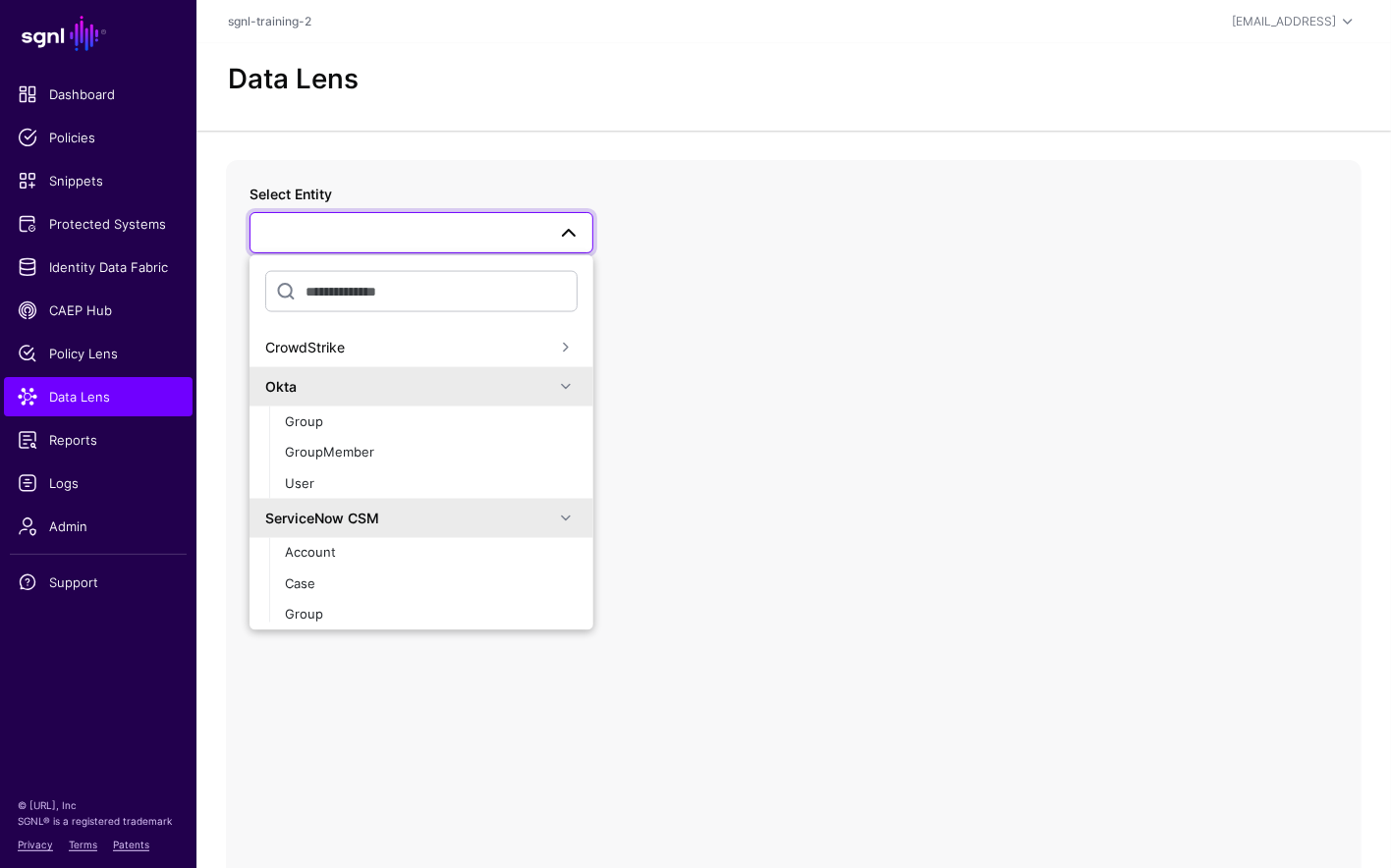
click at [352, 382] on div "Okta" at bounding box center [409, 387] width 289 height 21
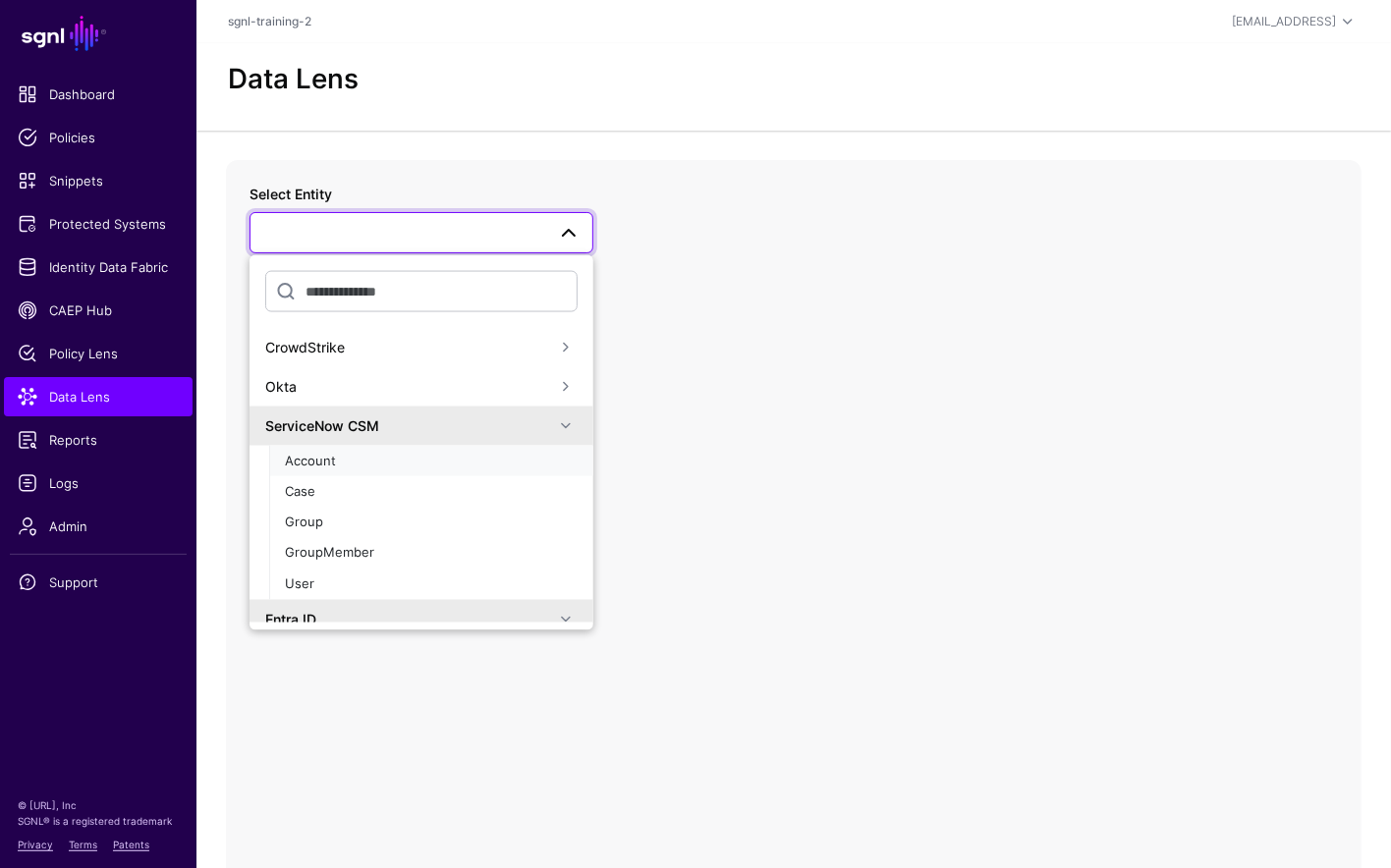
click at [319, 460] on span "Account" at bounding box center [310, 459] width 51 height 16
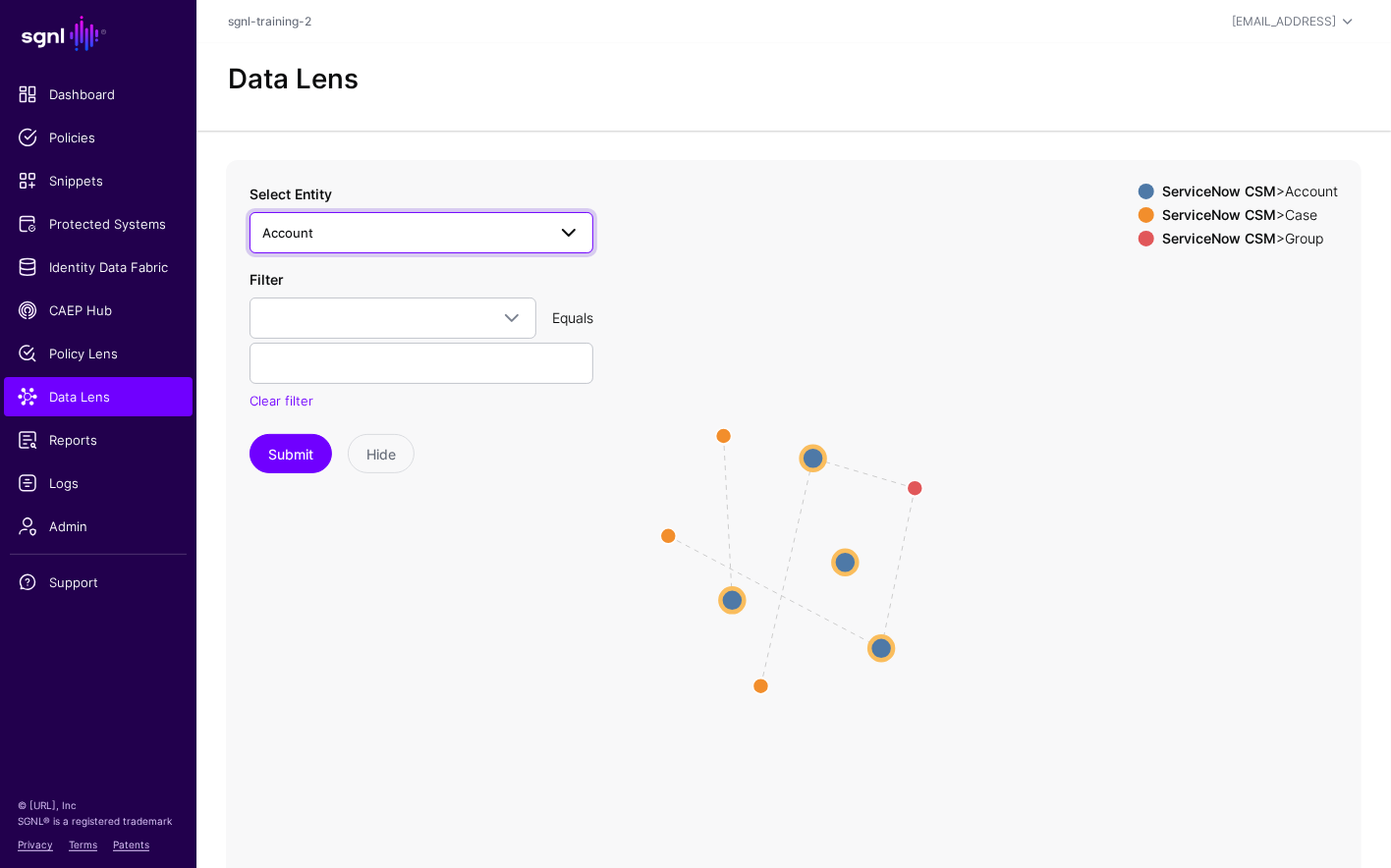
click at [455, 237] on span "Account" at bounding box center [403, 233] width 283 height 22
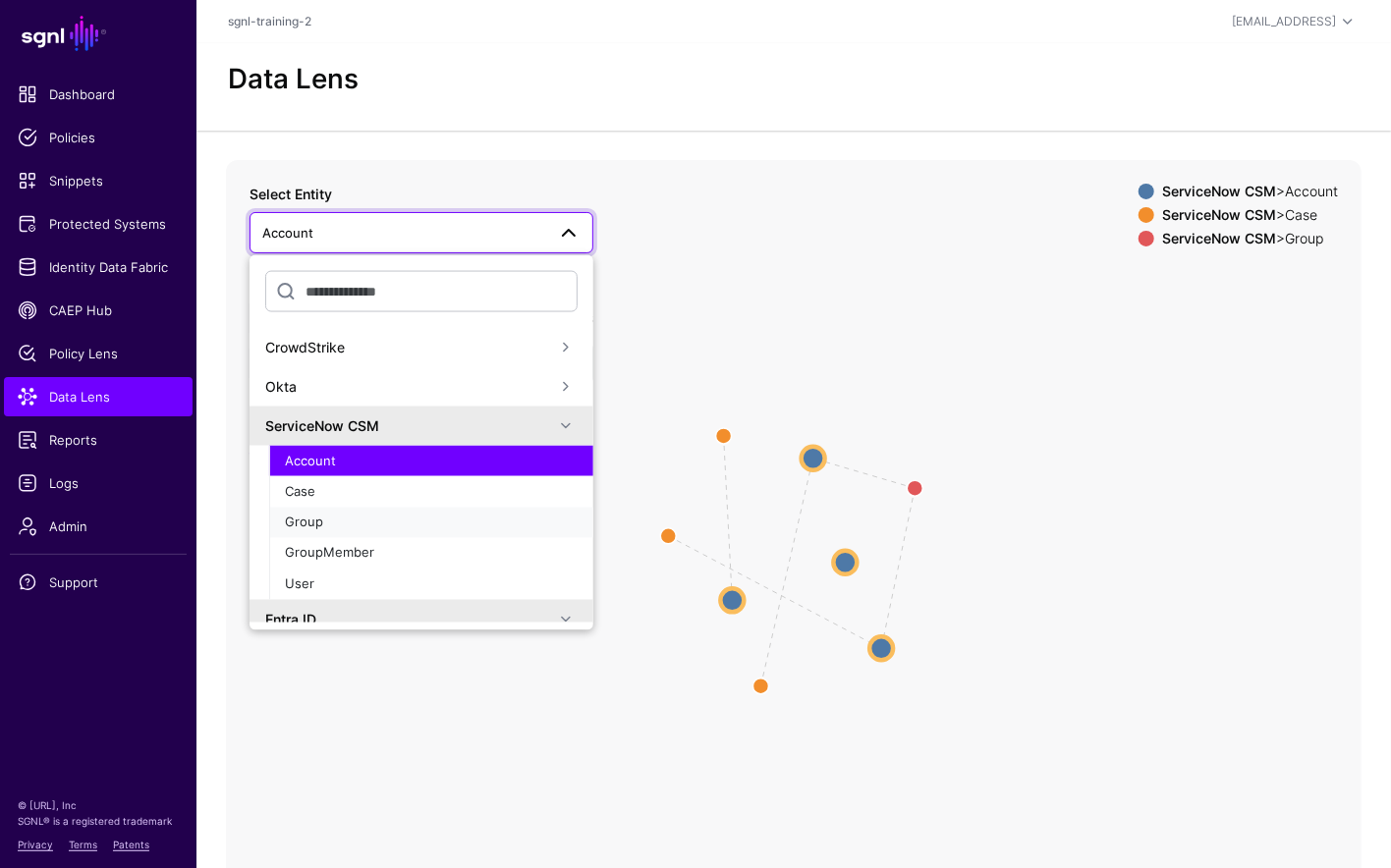
drag, startPoint x: 320, startPoint y: 520, endPoint x: 322, endPoint y: 508, distance: 12.2
click at [320, 520] on span "Group" at bounding box center [304, 521] width 38 height 16
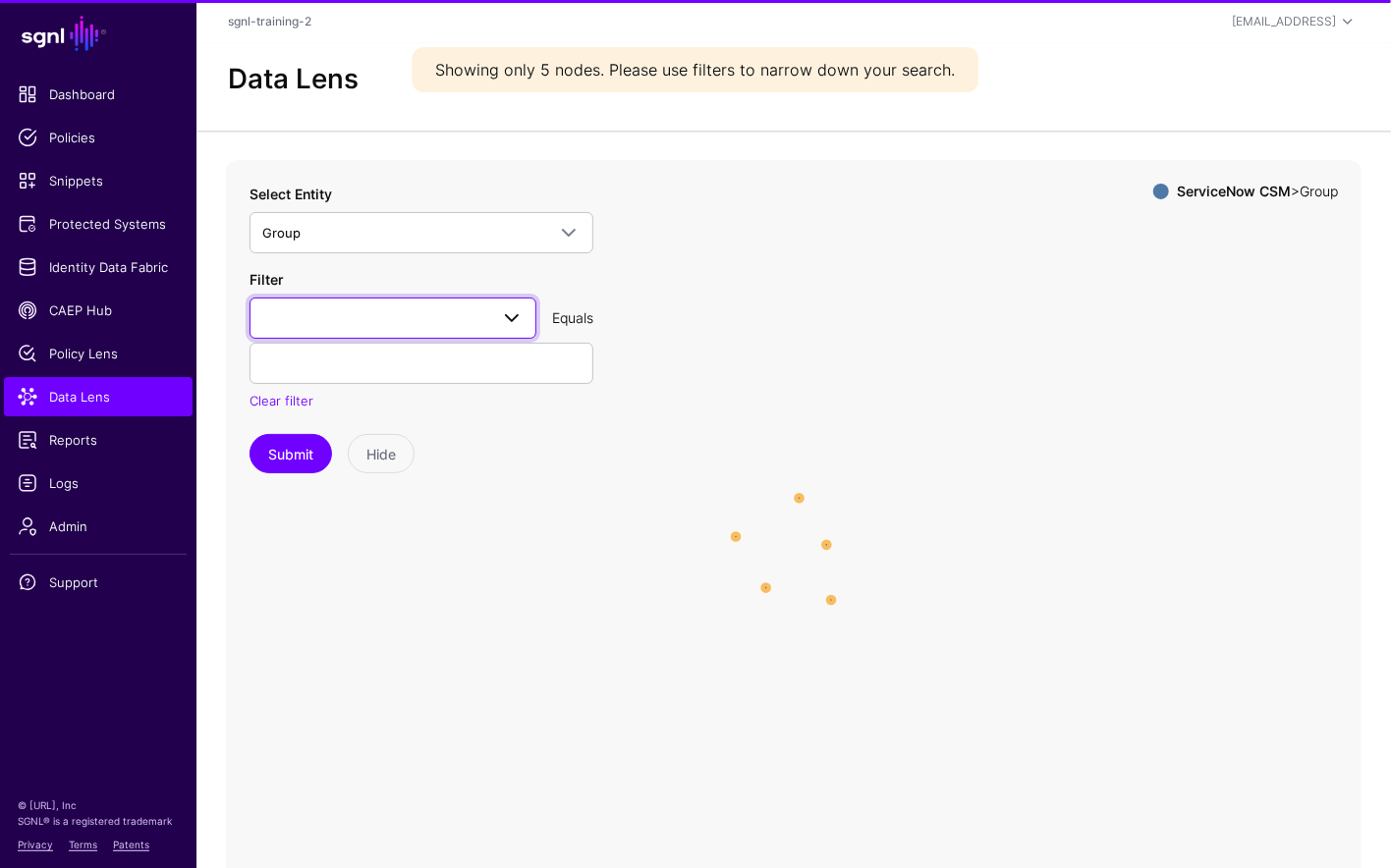
click at [369, 308] on span at bounding box center [393, 319] width 262 height 24
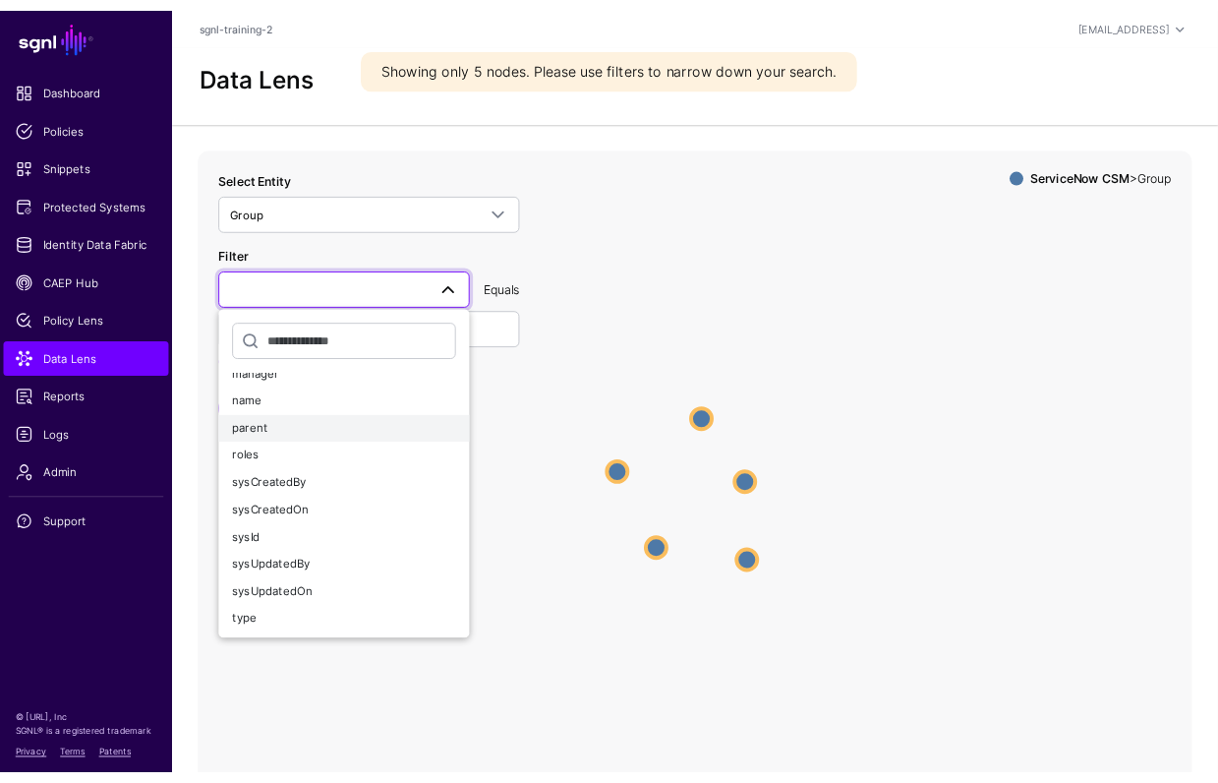
scroll to position [177, 0]
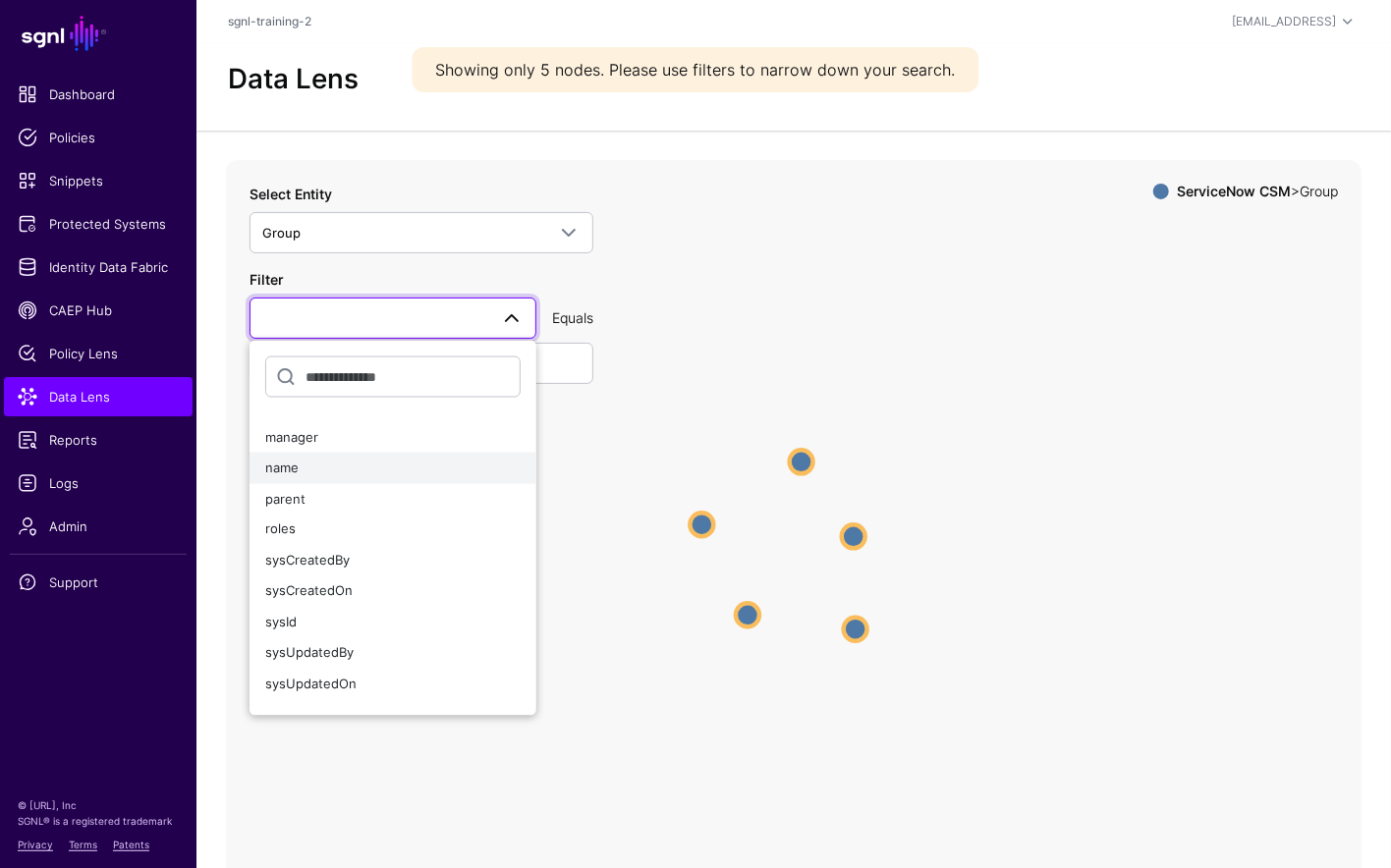
click at [326, 471] on div "name" at bounding box center [393, 468] width 256 height 20
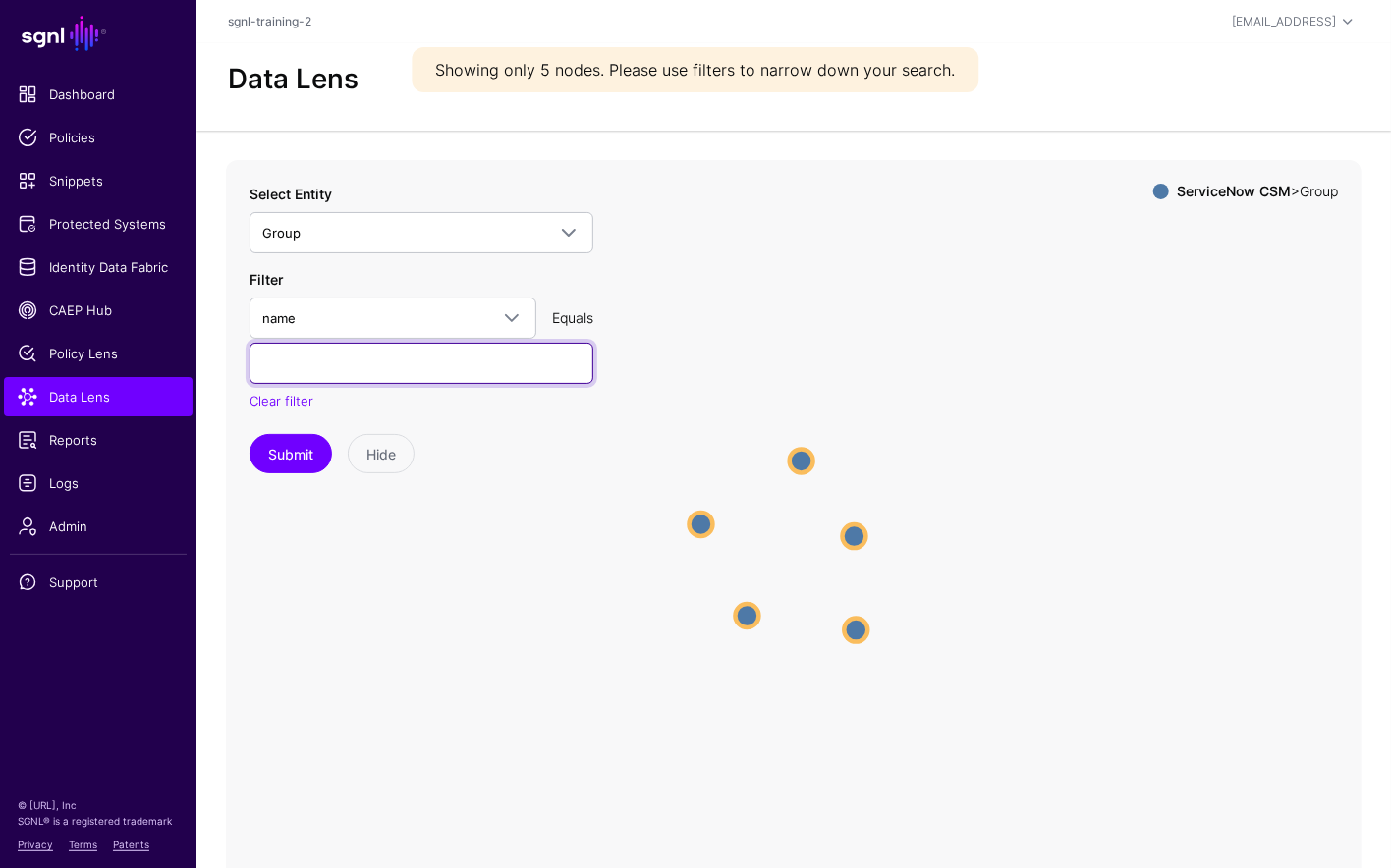
click at [353, 379] on input "text" at bounding box center [422, 363] width 344 height 41
type input "**********"
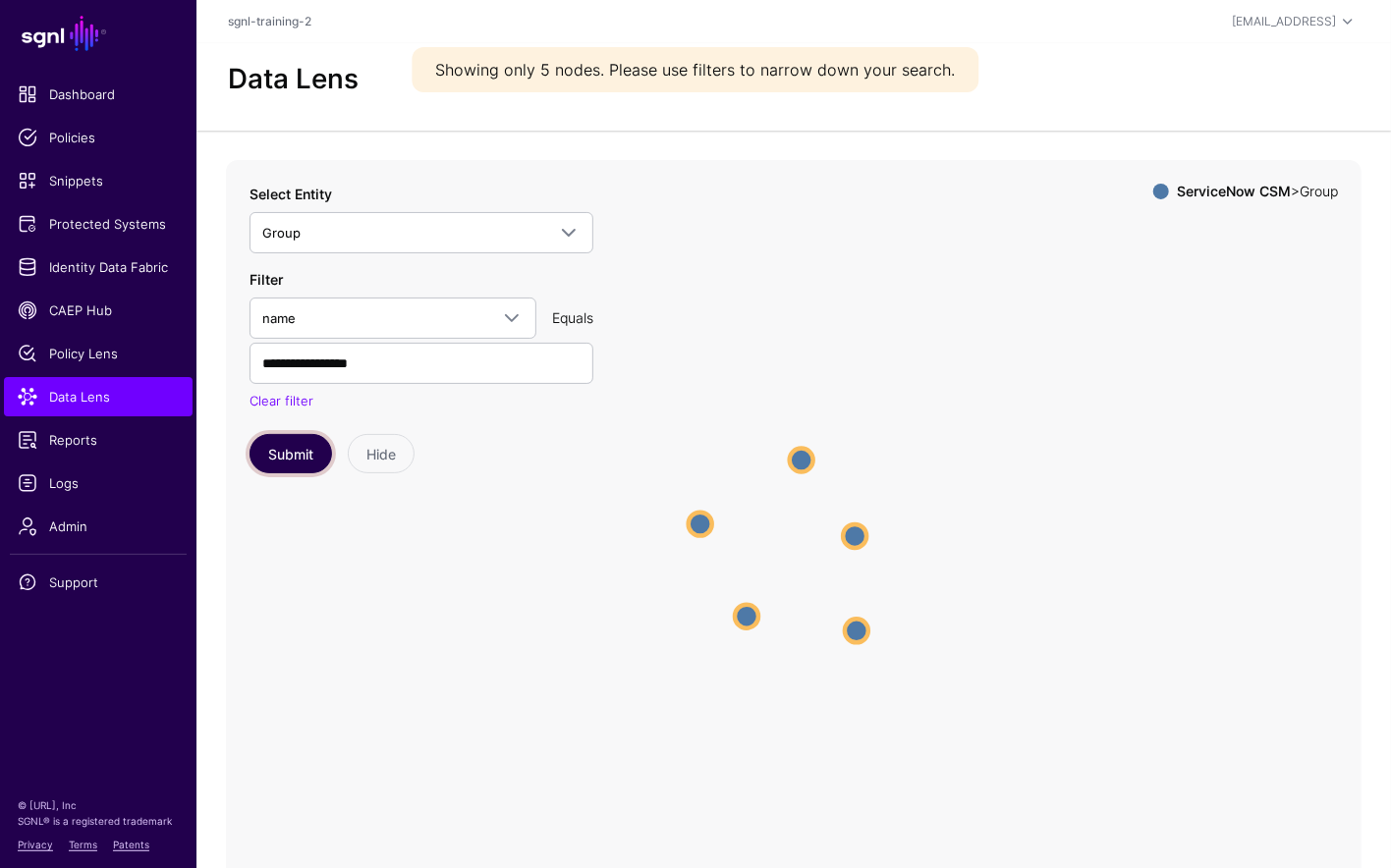
click at [286, 455] on button "Submit" at bounding box center [291, 453] width 83 height 39
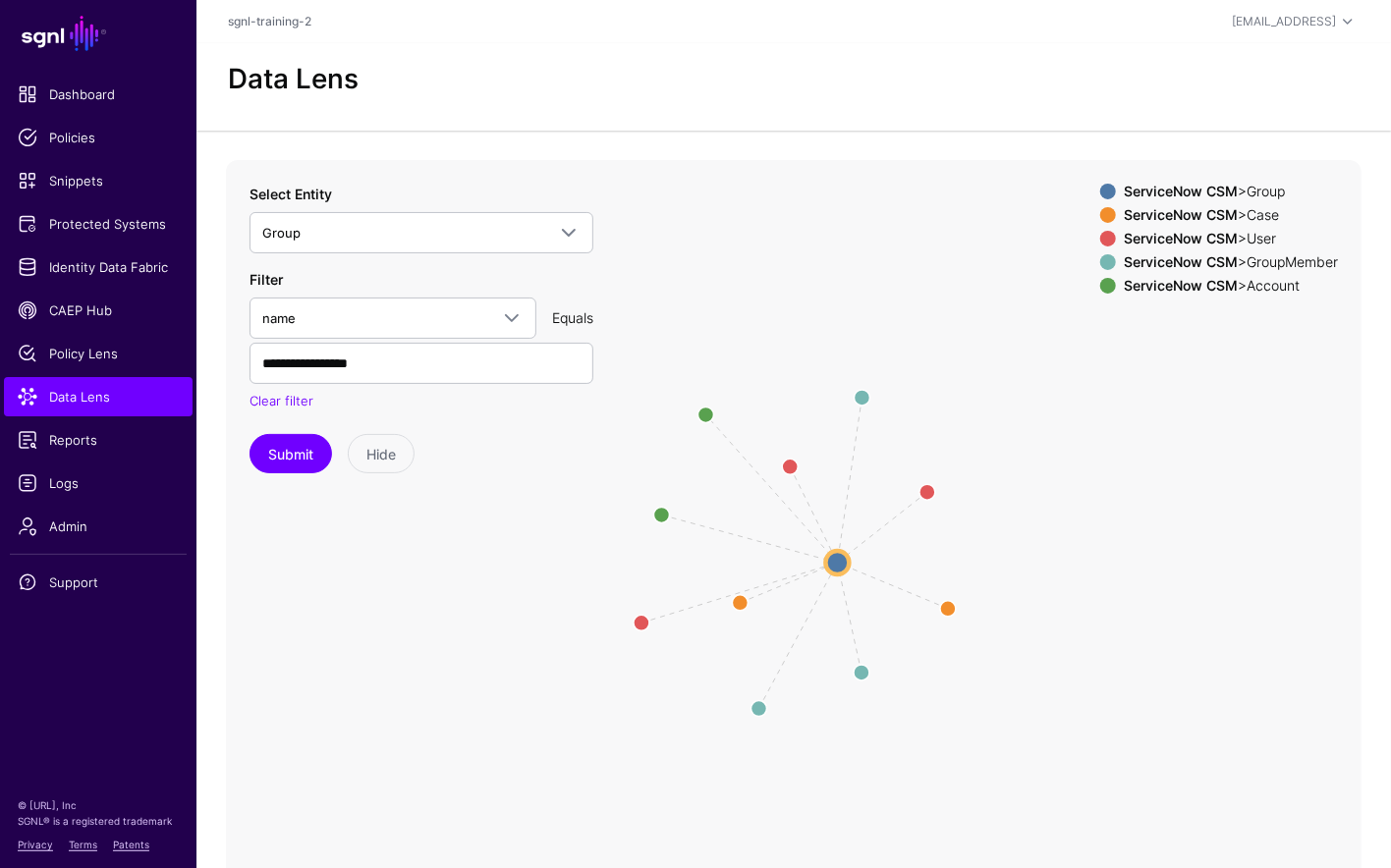
click at [1102, 261] on span at bounding box center [1108, 263] width 16 height 16
click at [1100, 245] on span at bounding box center [1108, 239] width 16 height 16
click at [1100, 212] on span at bounding box center [1108, 215] width 16 height 16
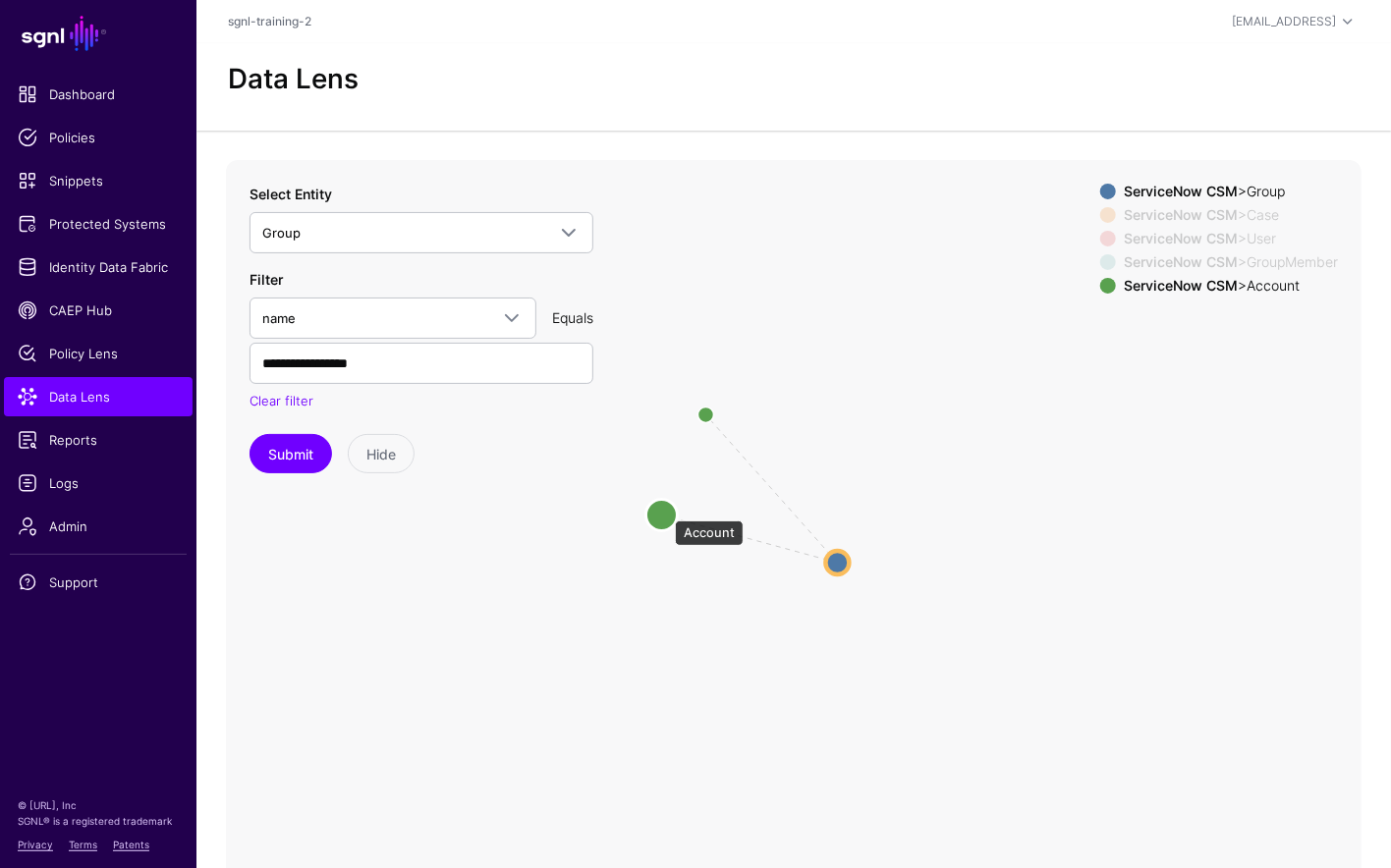
click at [666, 510] on circle at bounding box center [662, 513] width 31 height 31
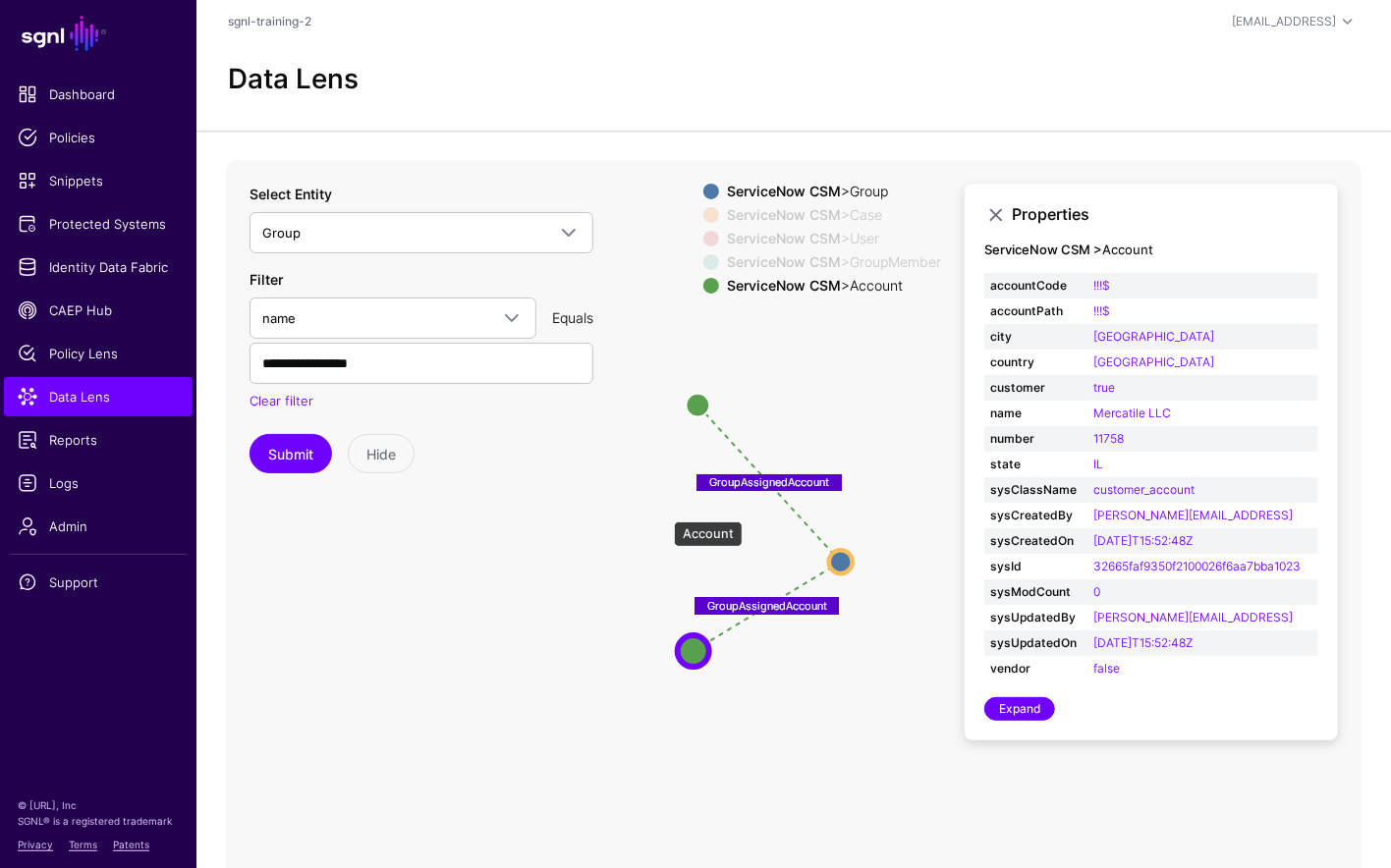
drag, startPoint x: 665, startPoint y: 538, endPoint x: 696, endPoint y: 648, distance: 114.3
click at [696, 648] on circle at bounding box center [693, 650] width 31 height 31
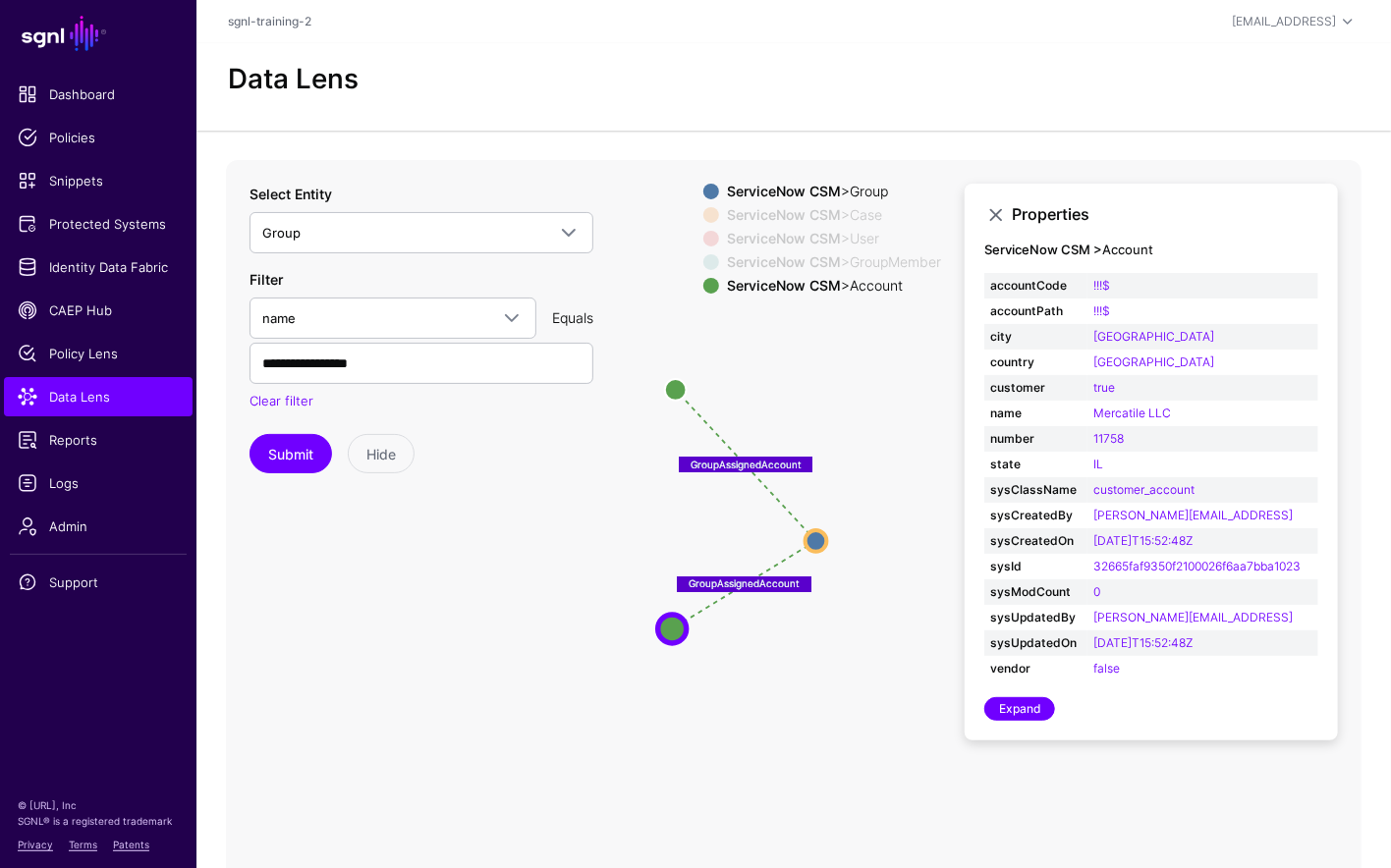
drag, startPoint x: 926, startPoint y: 576, endPoint x: 915, endPoint y: 635, distance: 60.0
click at [878, 644] on icon "UserInGroup UserInGroup UserInGroup CaseAssignedToGroup CaseAssignedToGroup Ass…" at bounding box center [793, 552] width 1135 height 785
drag, startPoint x: 685, startPoint y: 387, endPoint x: 709, endPoint y: 411, distance: 33.9
click at [709, 411] on circle at bounding box center [704, 413] width 22 height 22
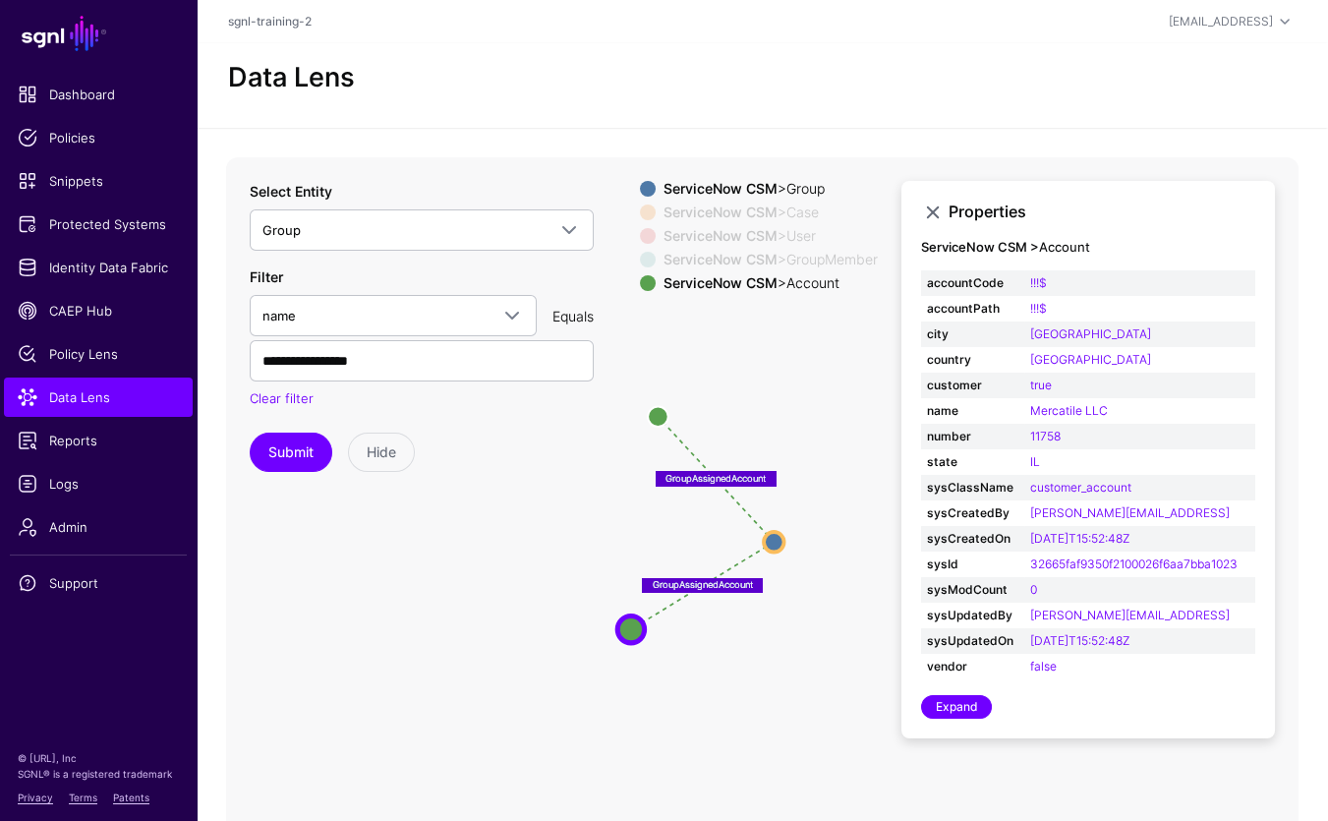
click at [538, 520] on icon "UserInGroup UserInGroup UserInGroup CaseAssignedToGroup CaseAssignedToGroup Ass…" at bounding box center [762, 550] width 1073 height 786
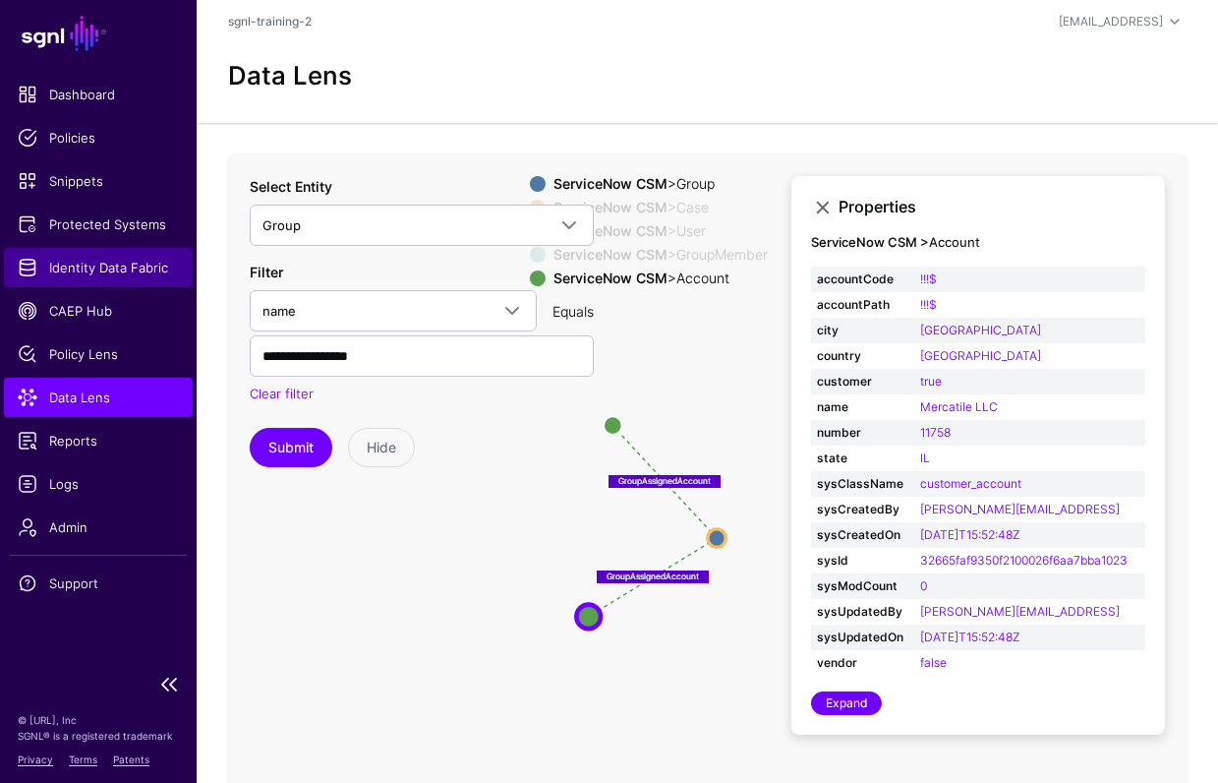
click at [109, 250] on link "Identity Data Fabric" at bounding box center [98, 267] width 189 height 39
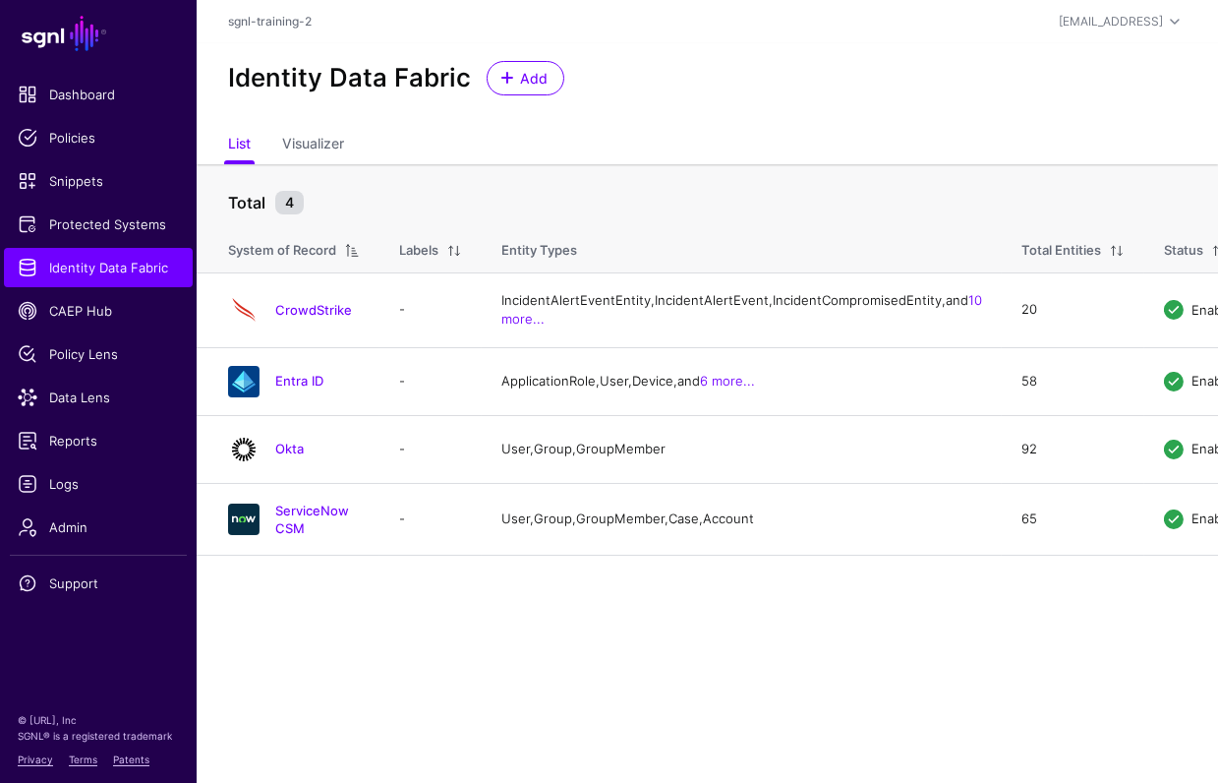
click at [345, 536] on link "ServiceNow CSM" at bounding box center [312, 518] width 74 height 33
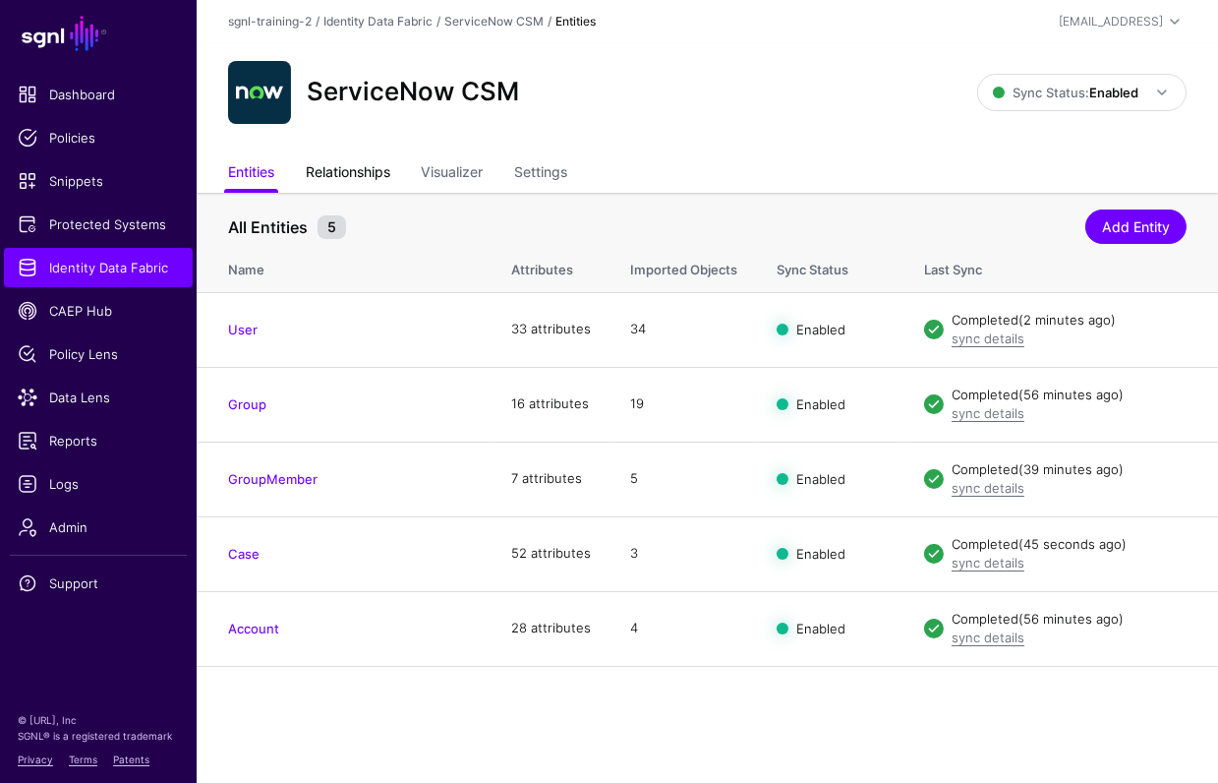
click at [335, 177] on link "Relationships" at bounding box center [348, 173] width 85 height 37
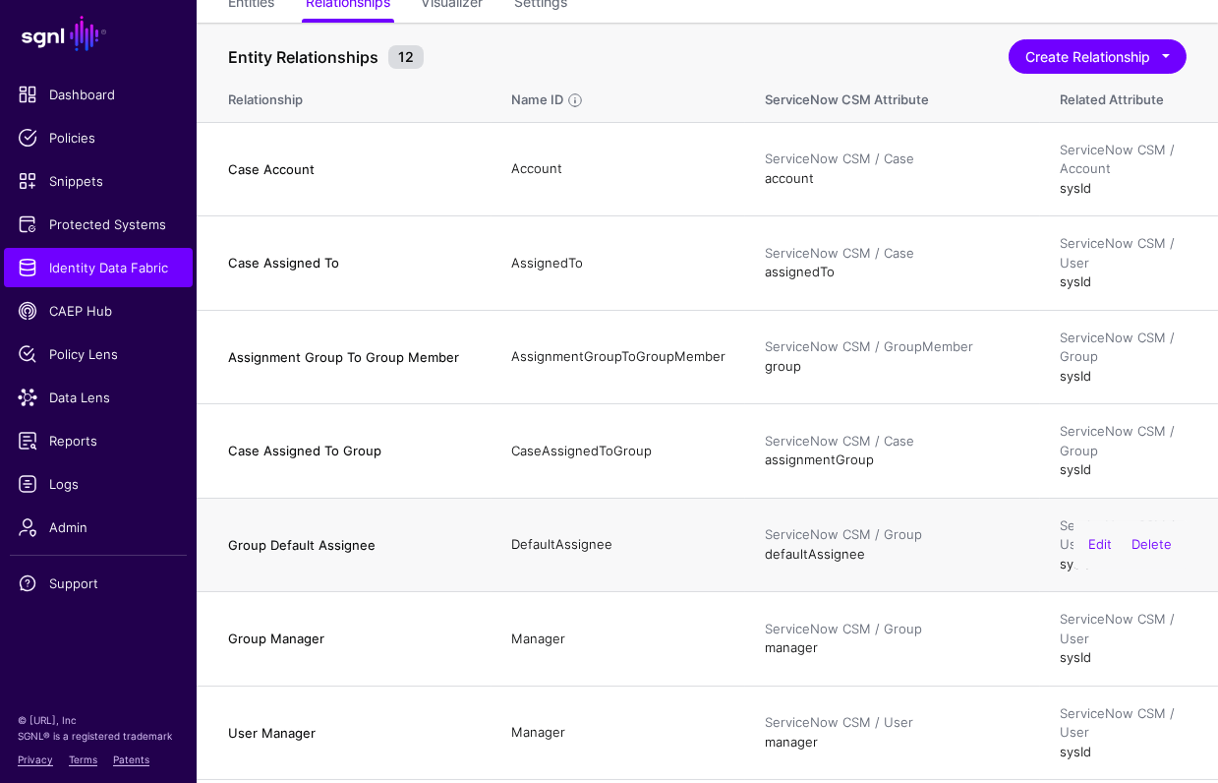
scroll to position [159, 0]
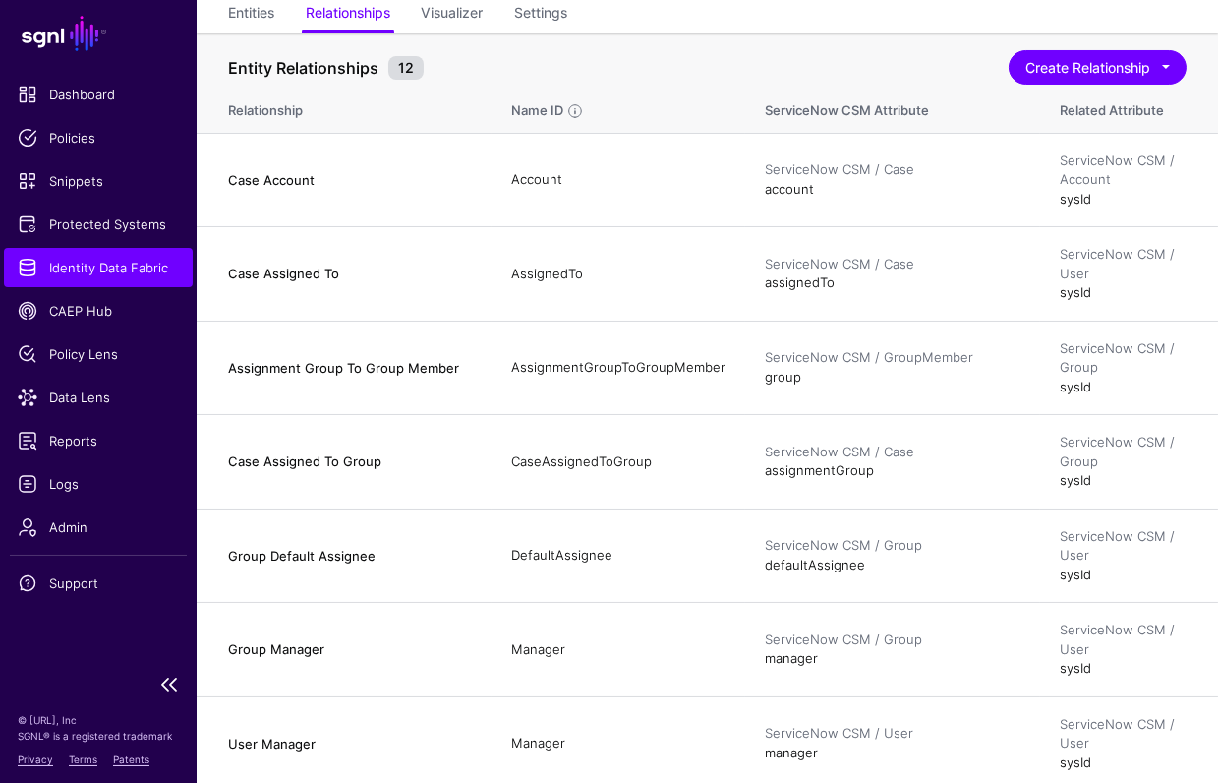
click at [112, 273] on span "Identity Data Fabric" at bounding box center [98, 268] width 161 height 20
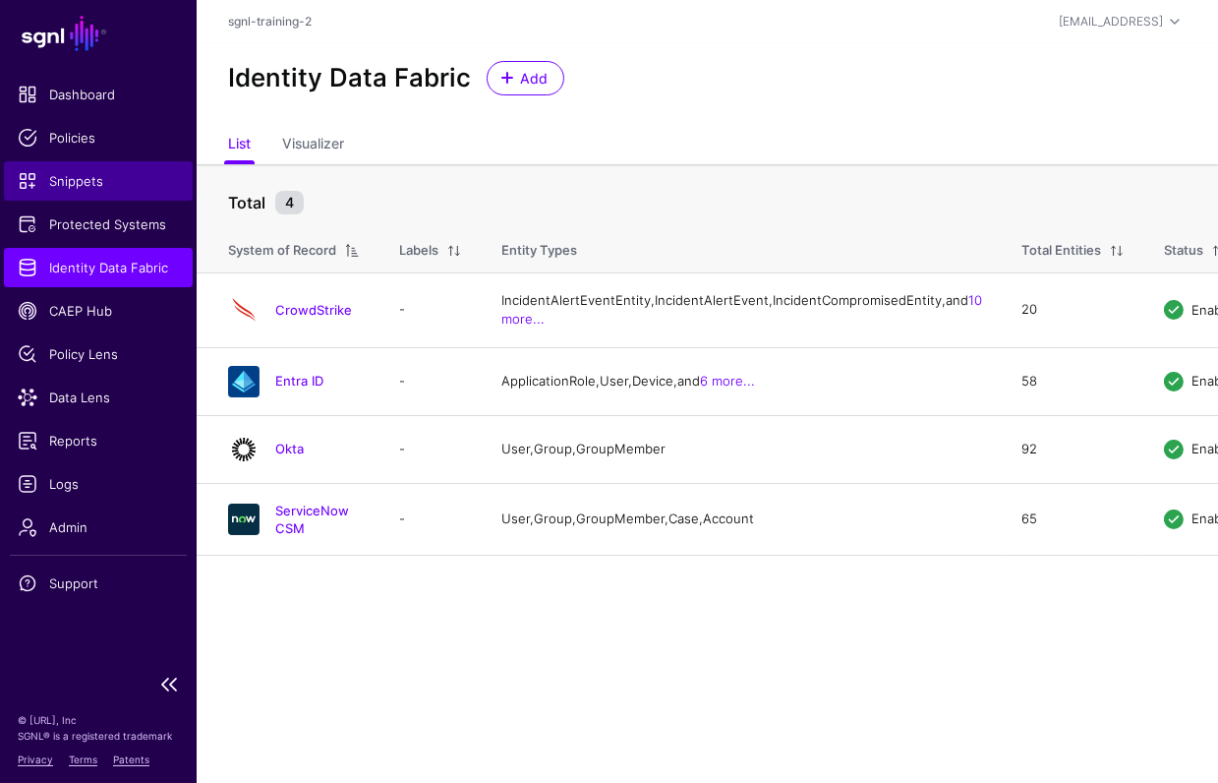
click at [91, 171] on span "Snippets" at bounding box center [98, 181] width 161 height 20
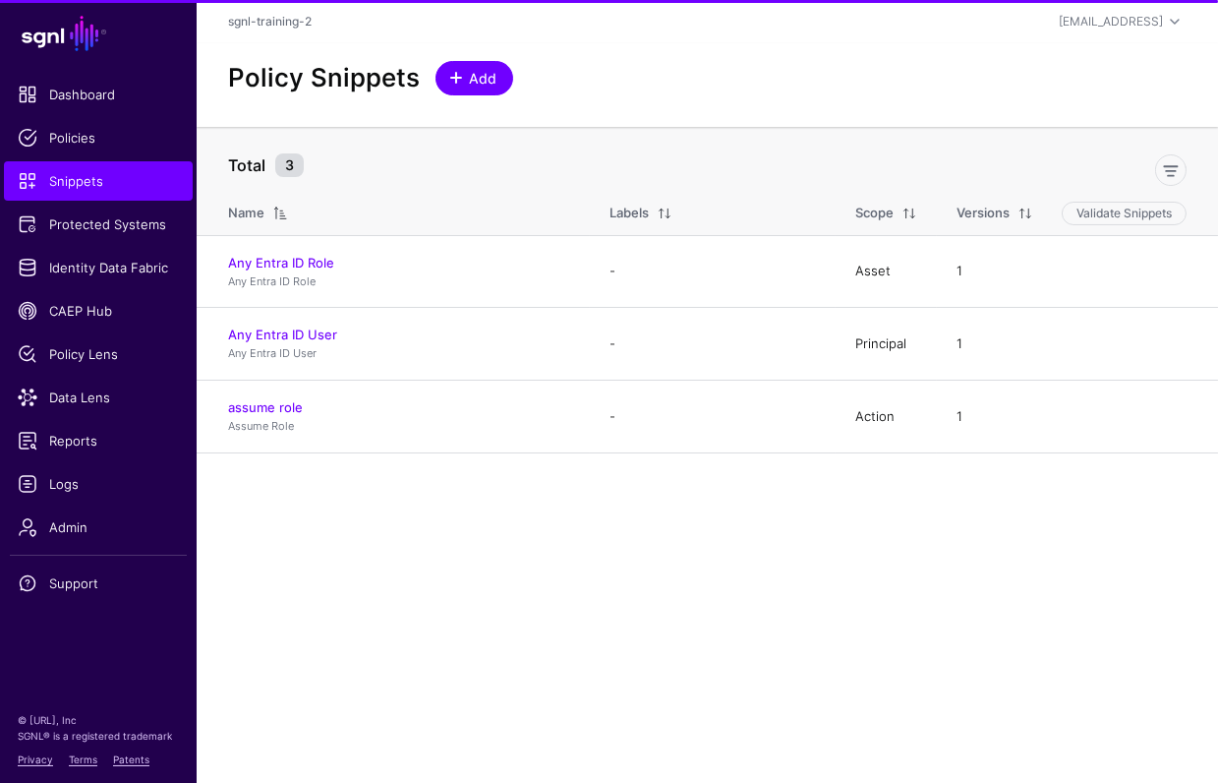
click at [468, 80] on span "Add" at bounding box center [483, 78] width 32 height 21
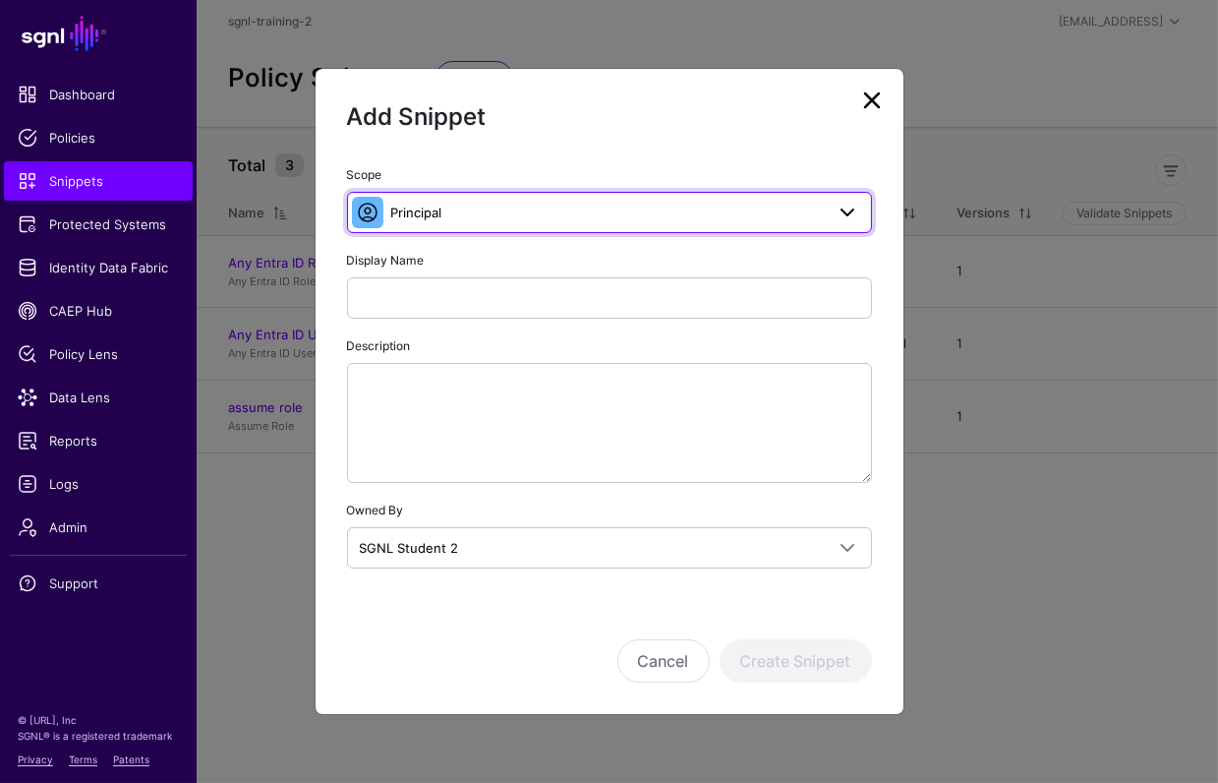
click at [490, 210] on span "Principal" at bounding box center [607, 213] width 433 height 22
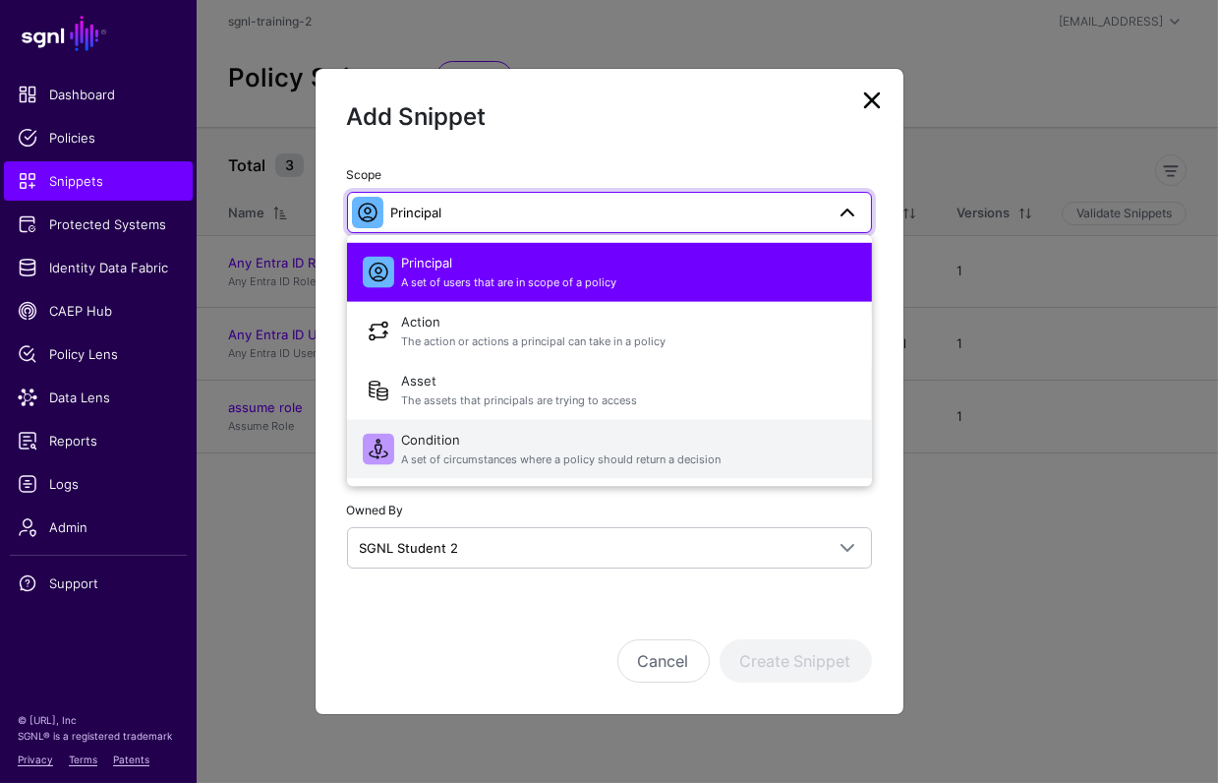
click at [444, 442] on span "Condition A set of circumstances where a policy should return a decision" at bounding box center [629, 448] width 454 height 47
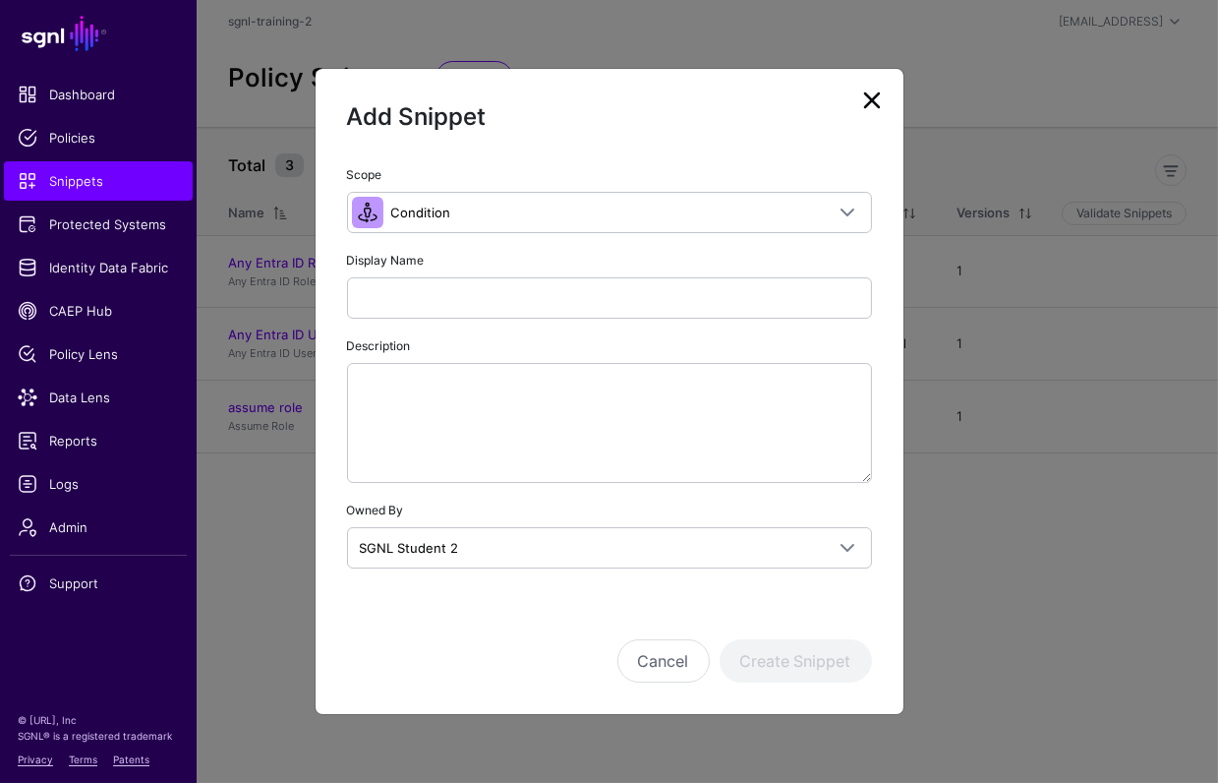
click at [452, 249] on div "Display Name" at bounding box center [609, 284] width 525 height 70
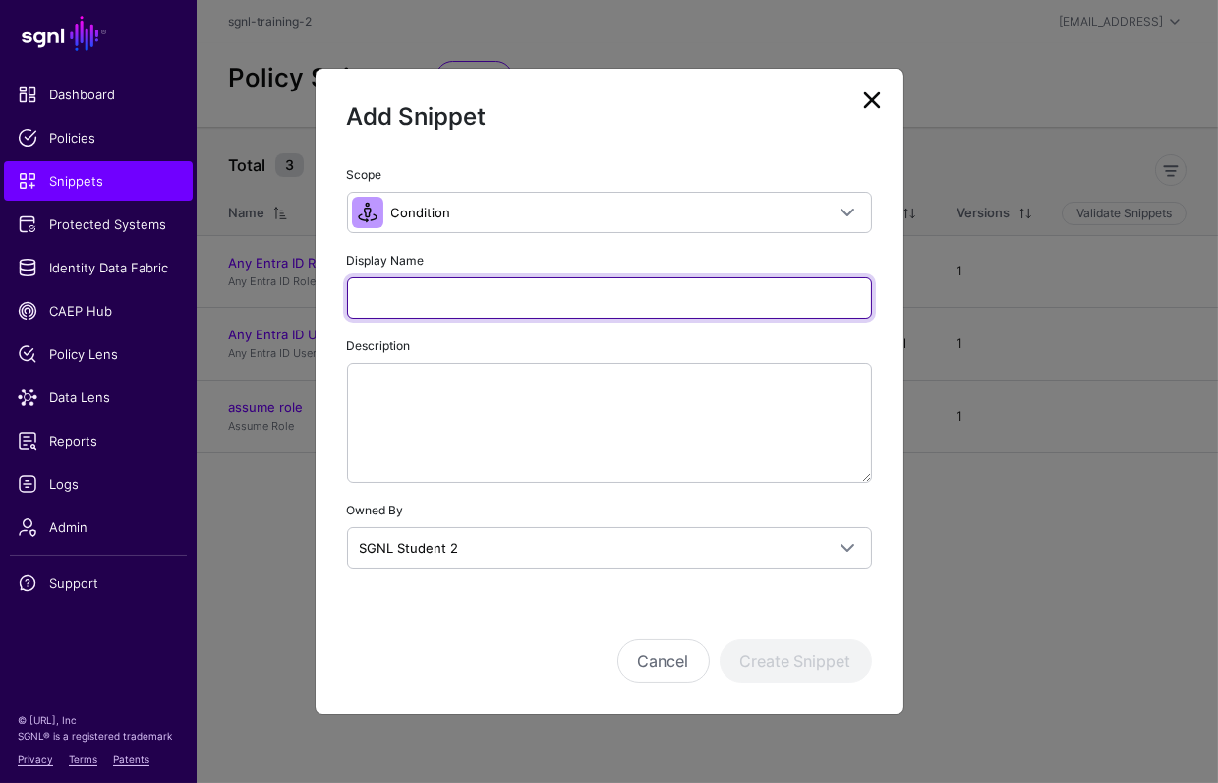
click at [465, 291] on input "Display Name" at bounding box center [609, 297] width 525 height 41
paste input "**********"
type input "**********"
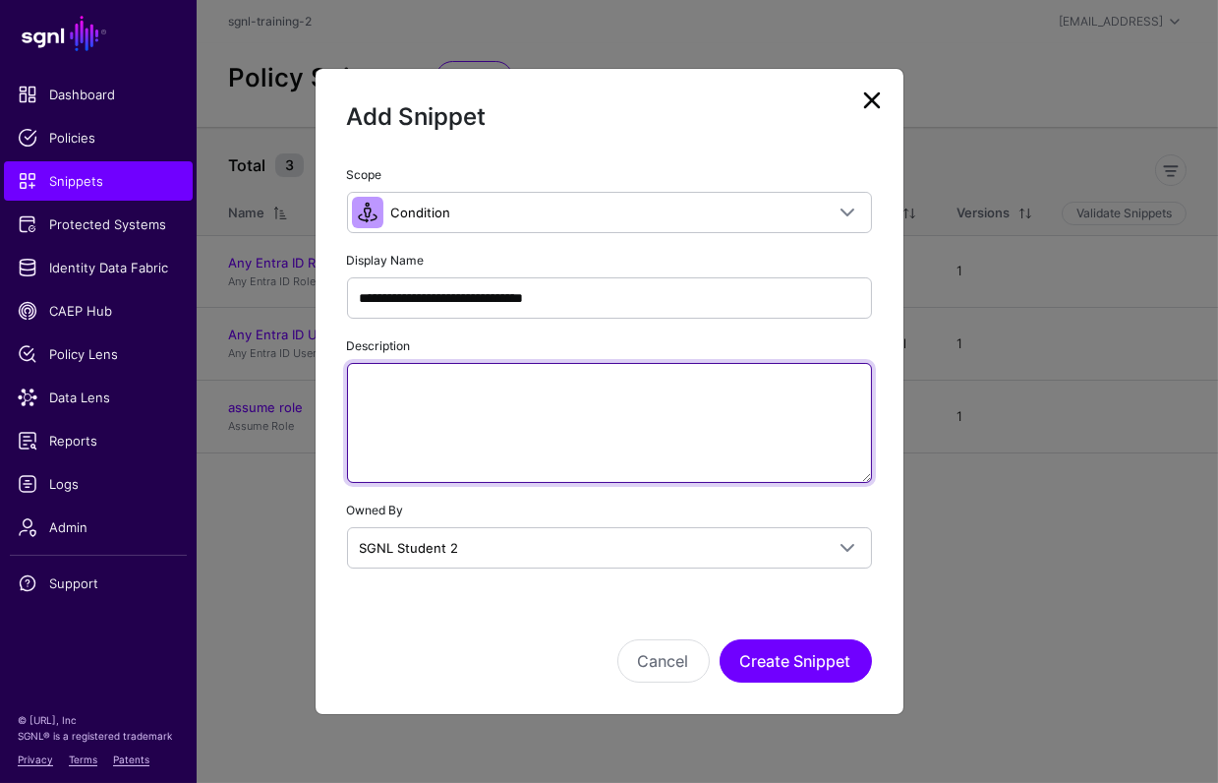
click at [499, 421] on textarea "Description" at bounding box center [609, 423] width 525 height 120
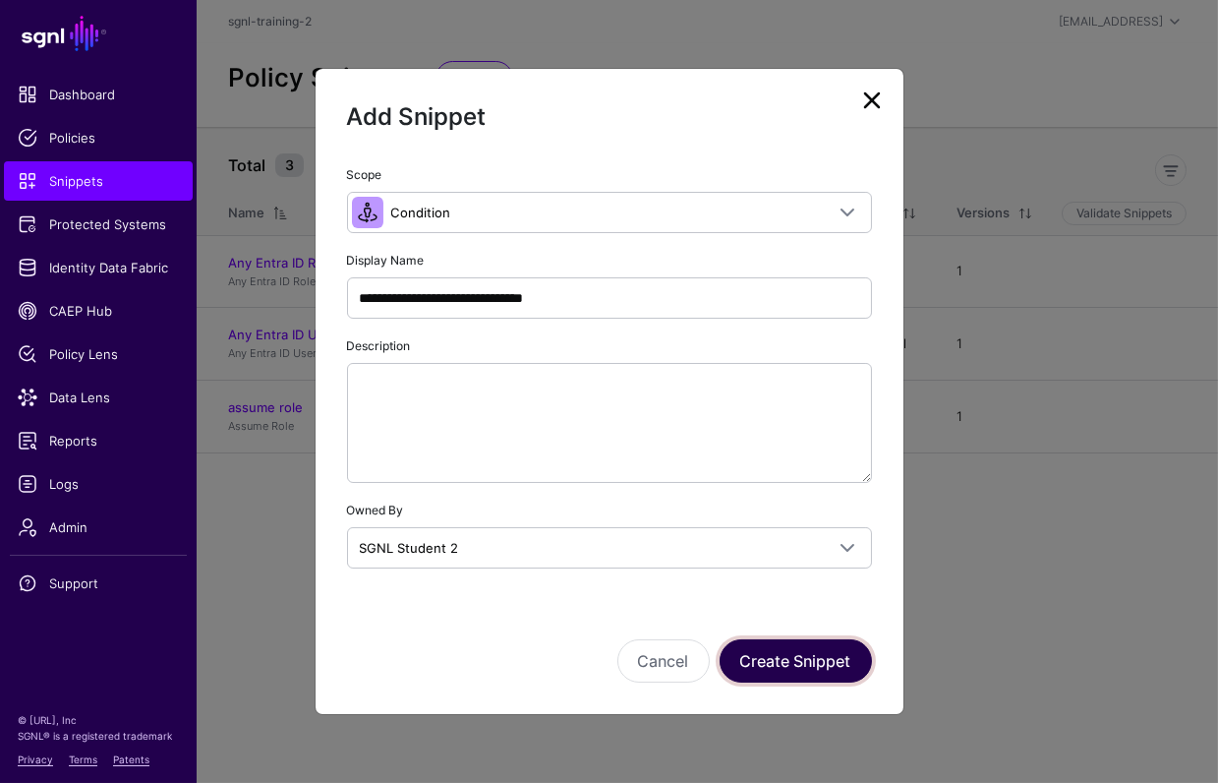
click at [802, 665] on button "Create Snippet" at bounding box center [796, 660] width 152 height 43
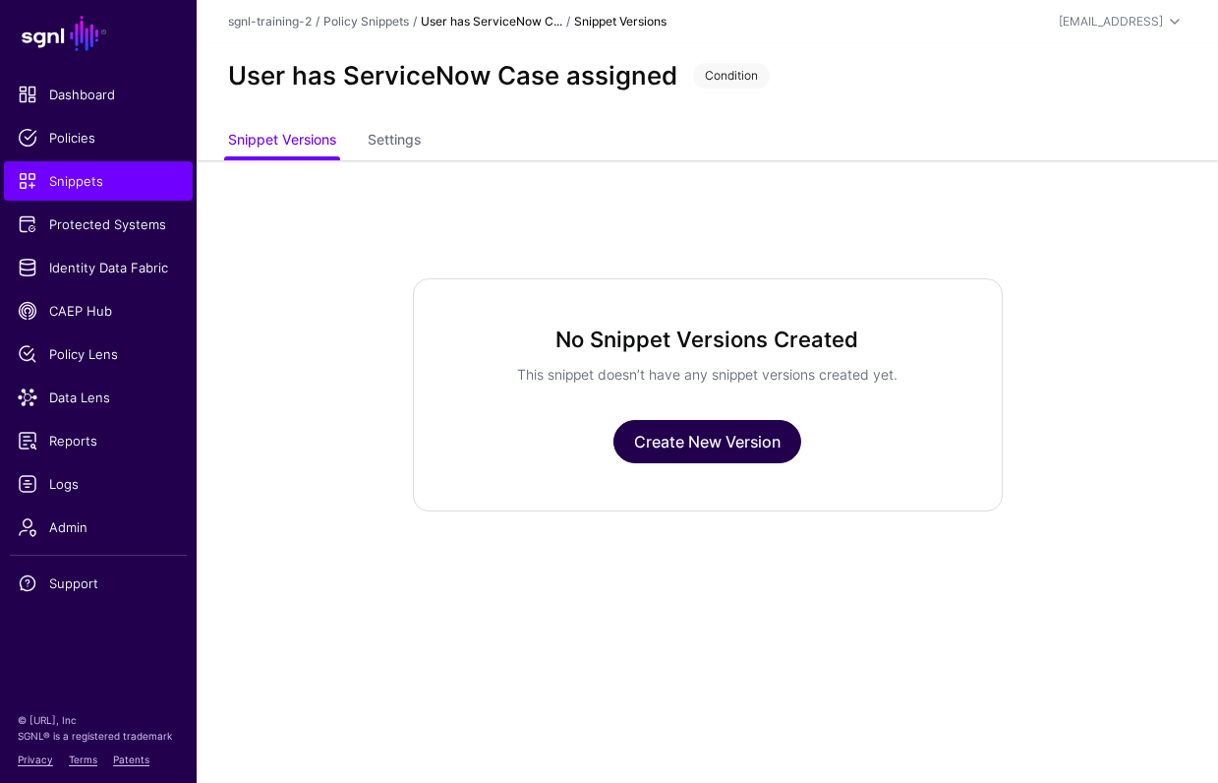
click at [745, 437] on link "Create New Version" at bounding box center [707, 441] width 188 height 43
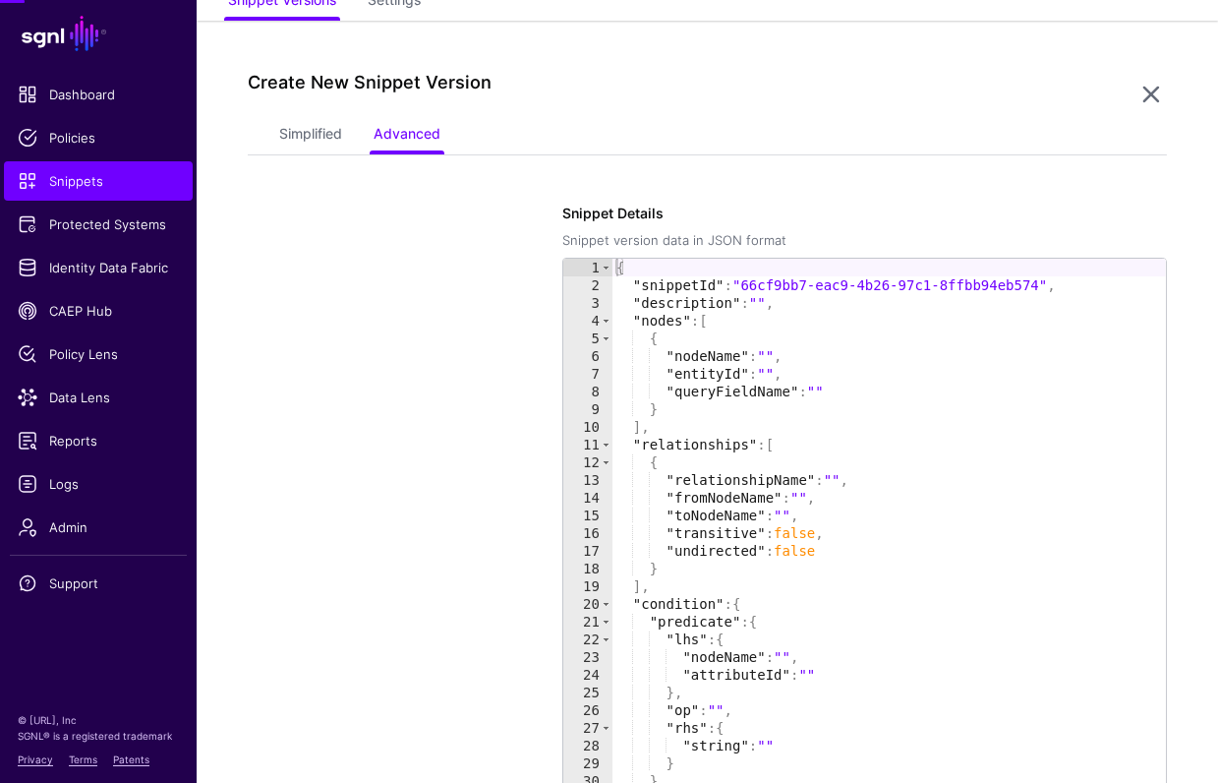
scroll to position [159, 0]
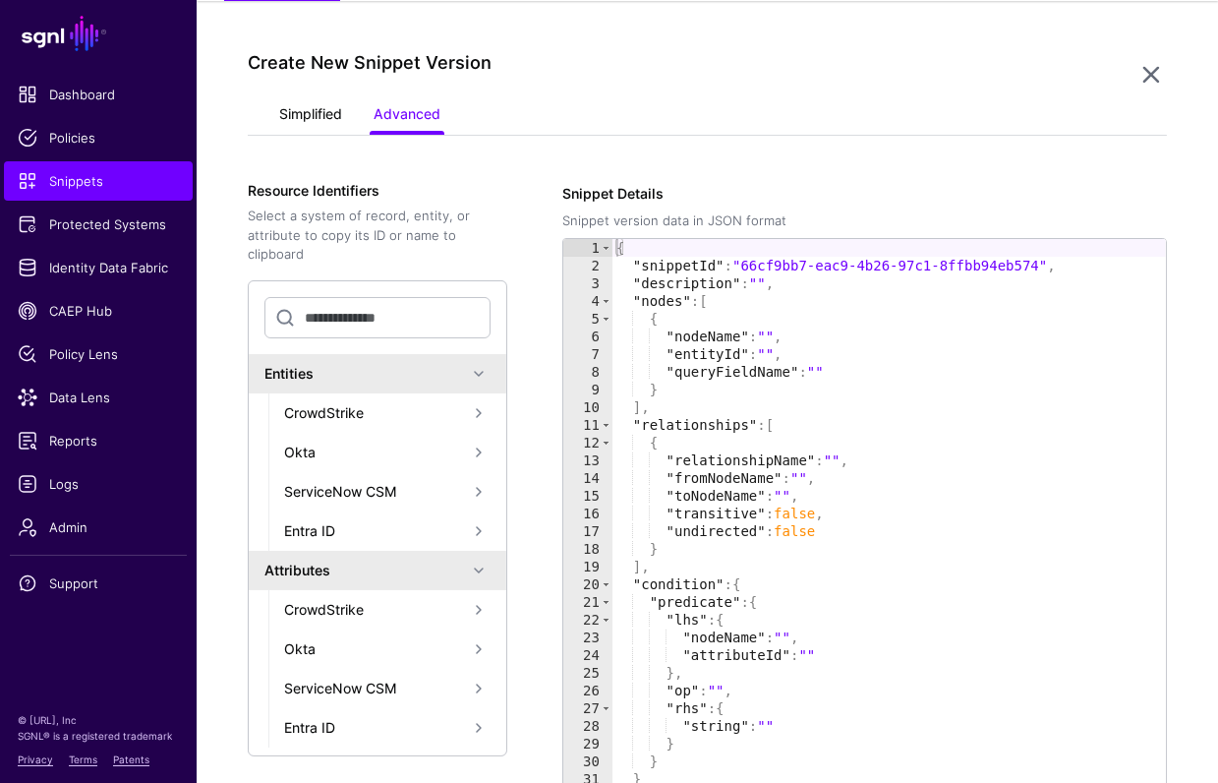
click at [310, 117] on link "Simplified" at bounding box center [310, 115] width 63 height 37
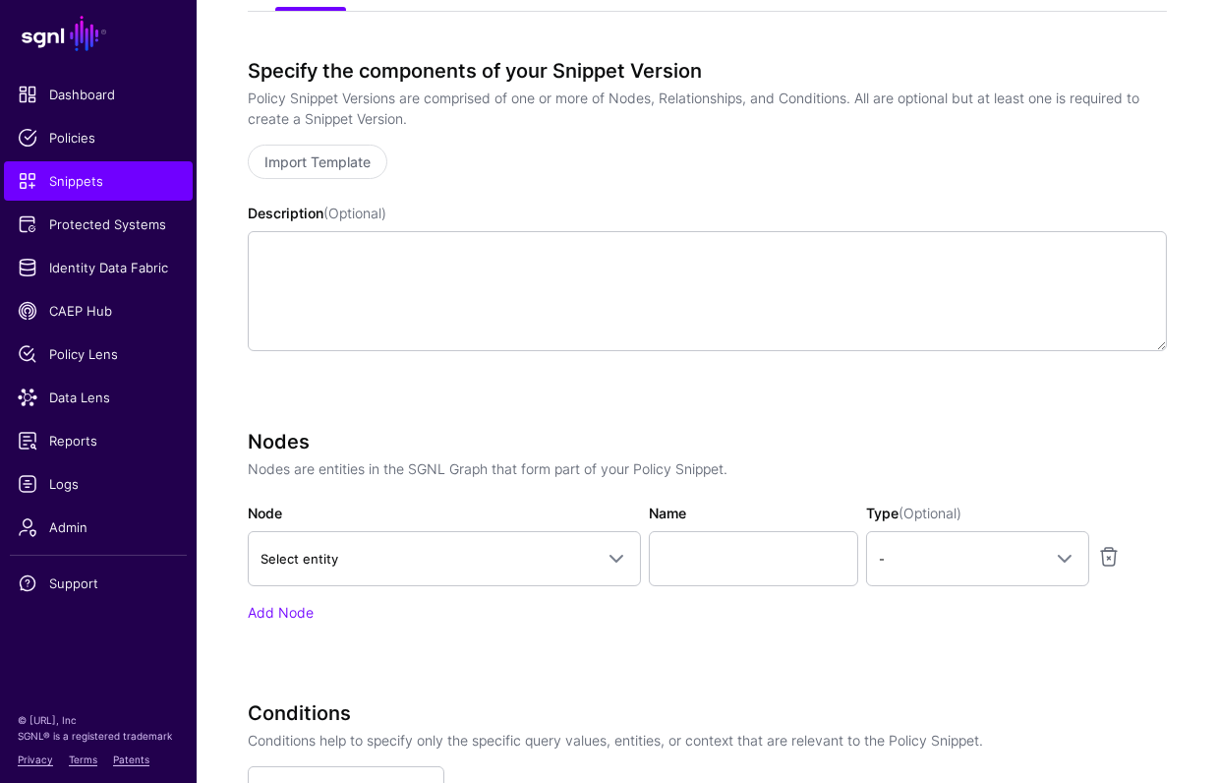
scroll to position [501, 0]
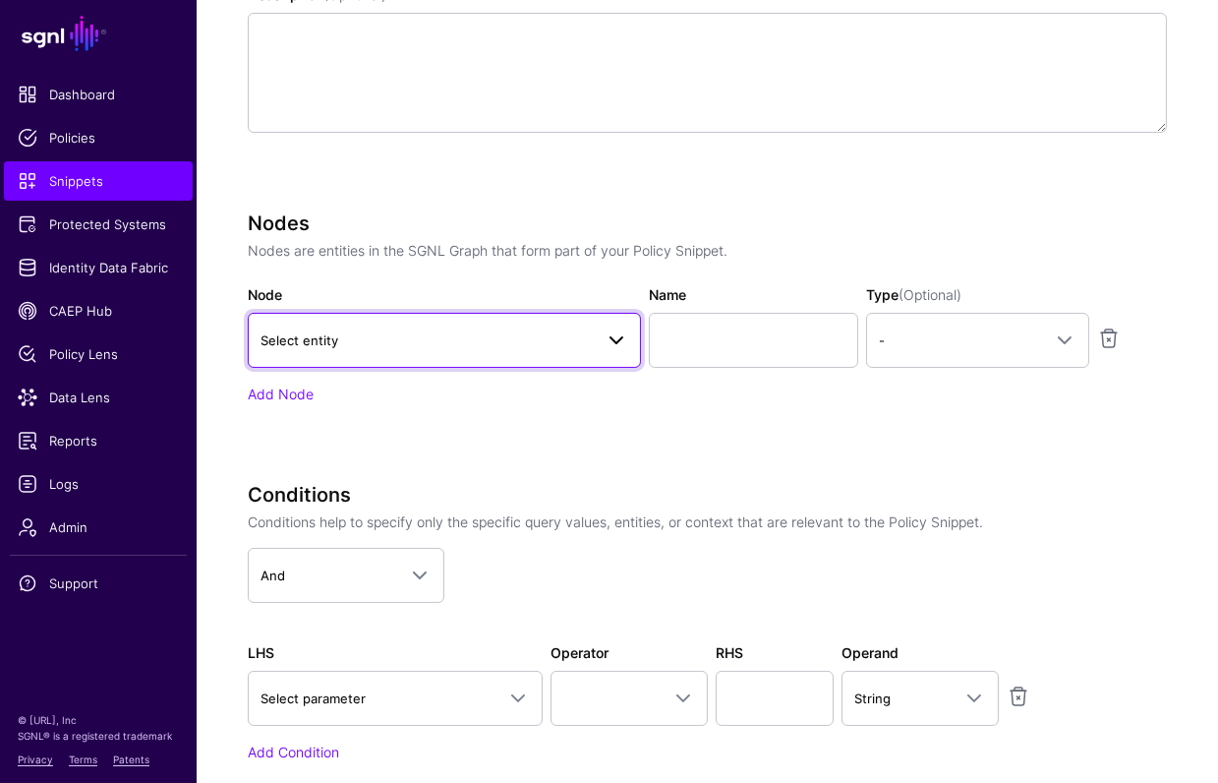
click at [434, 353] on link "Select entity" at bounding box center [444, 340] width 393 height 55
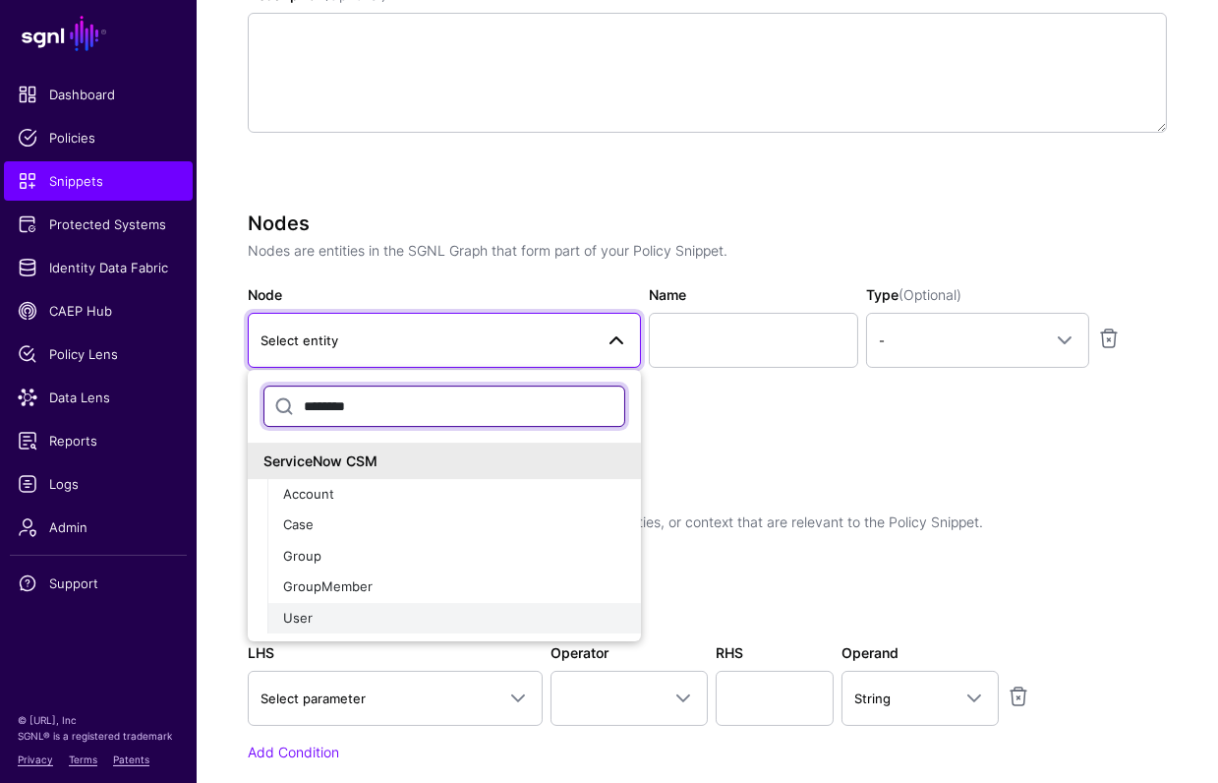
type input "********"
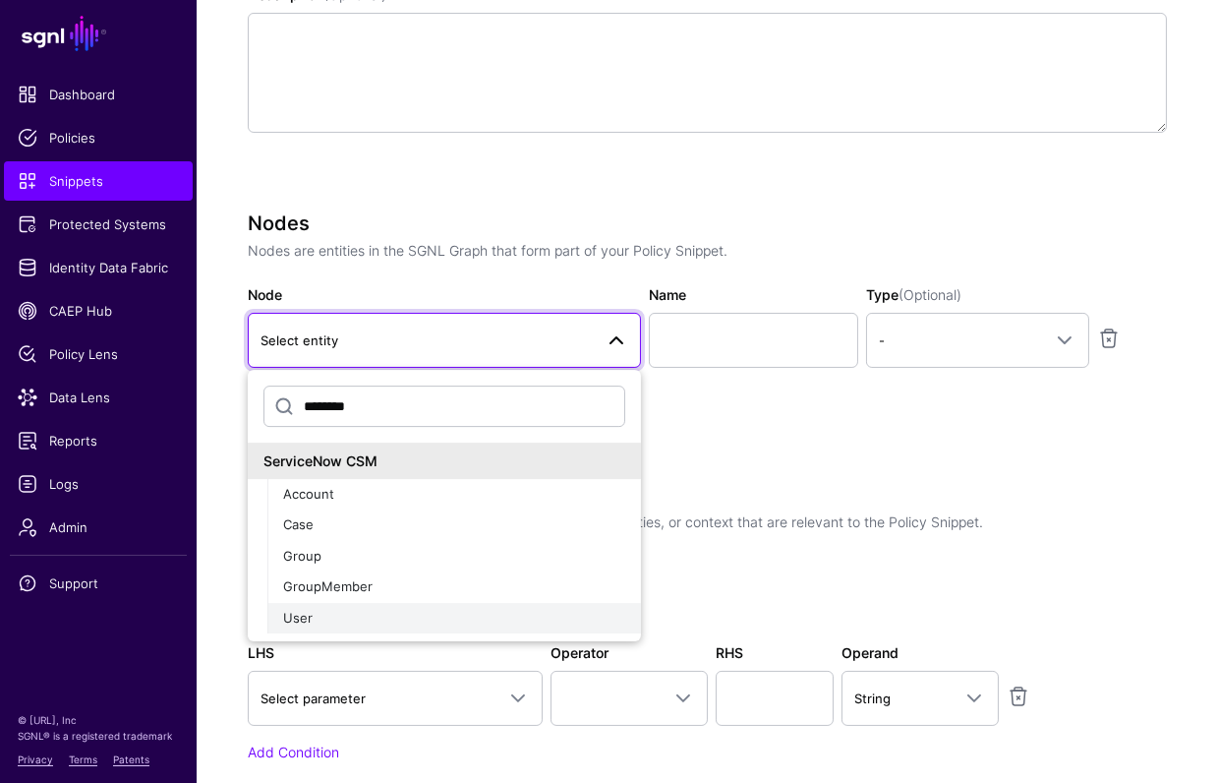
click at [359, 621] on div "User" at bounding box center [454, 619] width 342 height 20
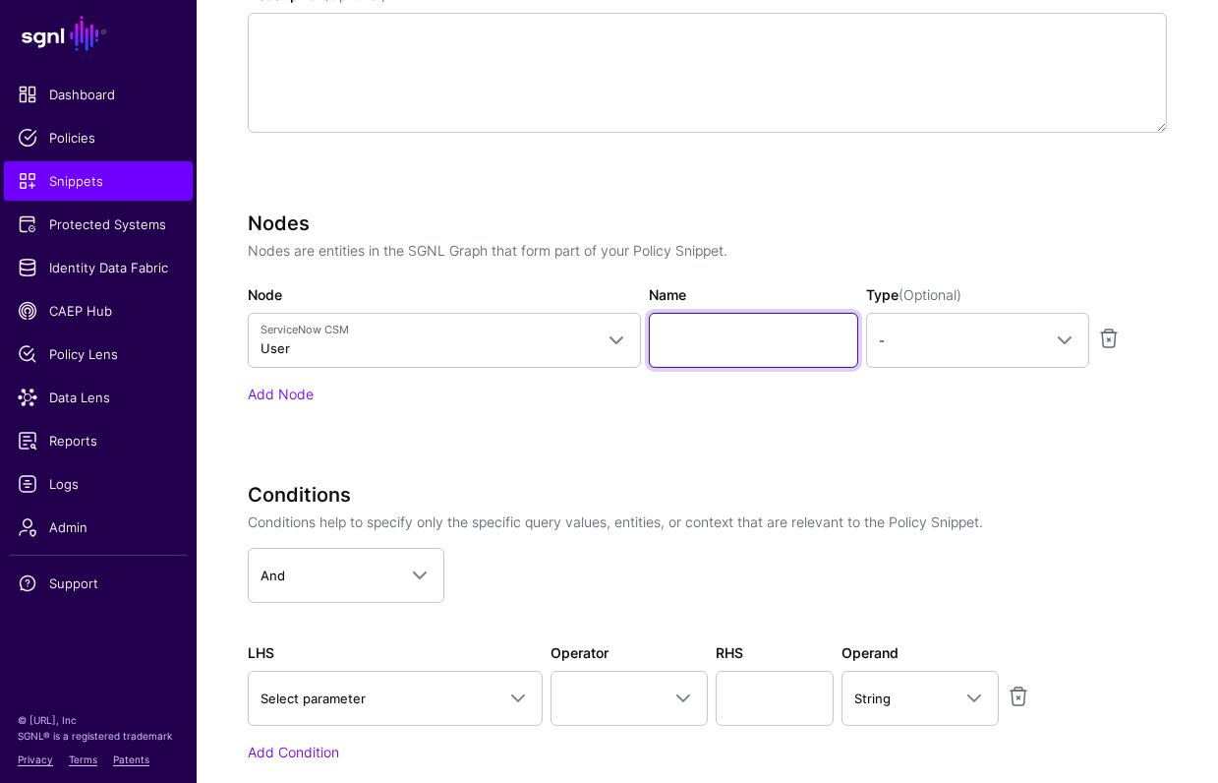
click at [735, 332] on input "Name" at bounding box center [753, 340] width 209 height 55
type input "****"
click at [536, 454] on div "Nodes Nodes are entities in the SGNL Graph that form part of your Policy Snippe…" at bounding box center [707, 335] width 919 height 248
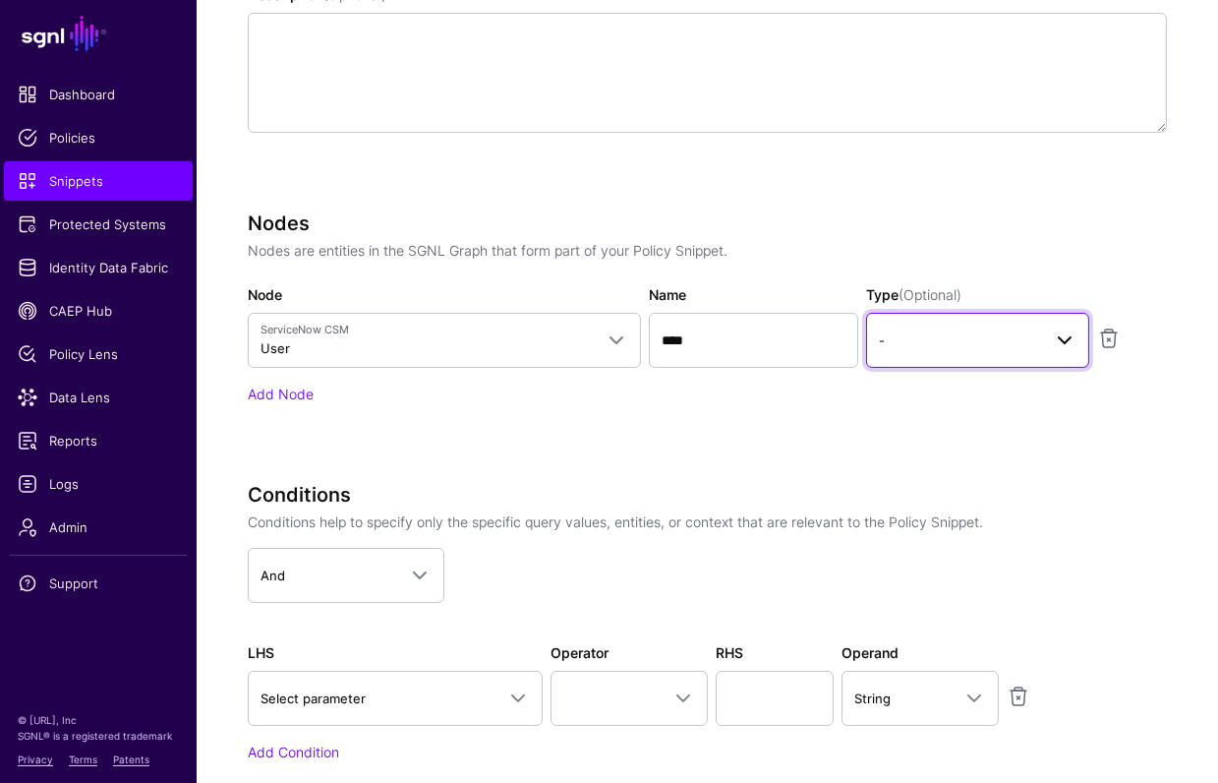
click at [1027, 341] on span "-" at bounding box center [960, 340] width 163 height 22
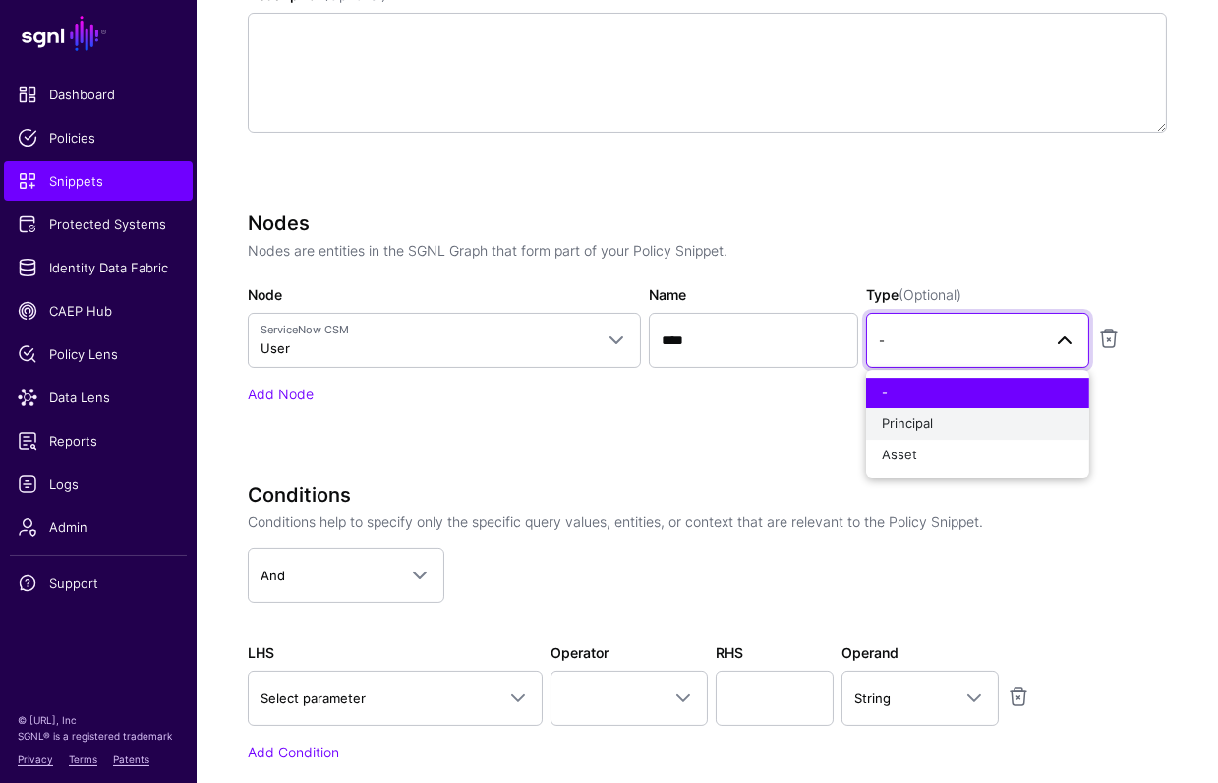
click at [898, 424] on span "Principal" at bounding box center [907, 423] width 51 height 16
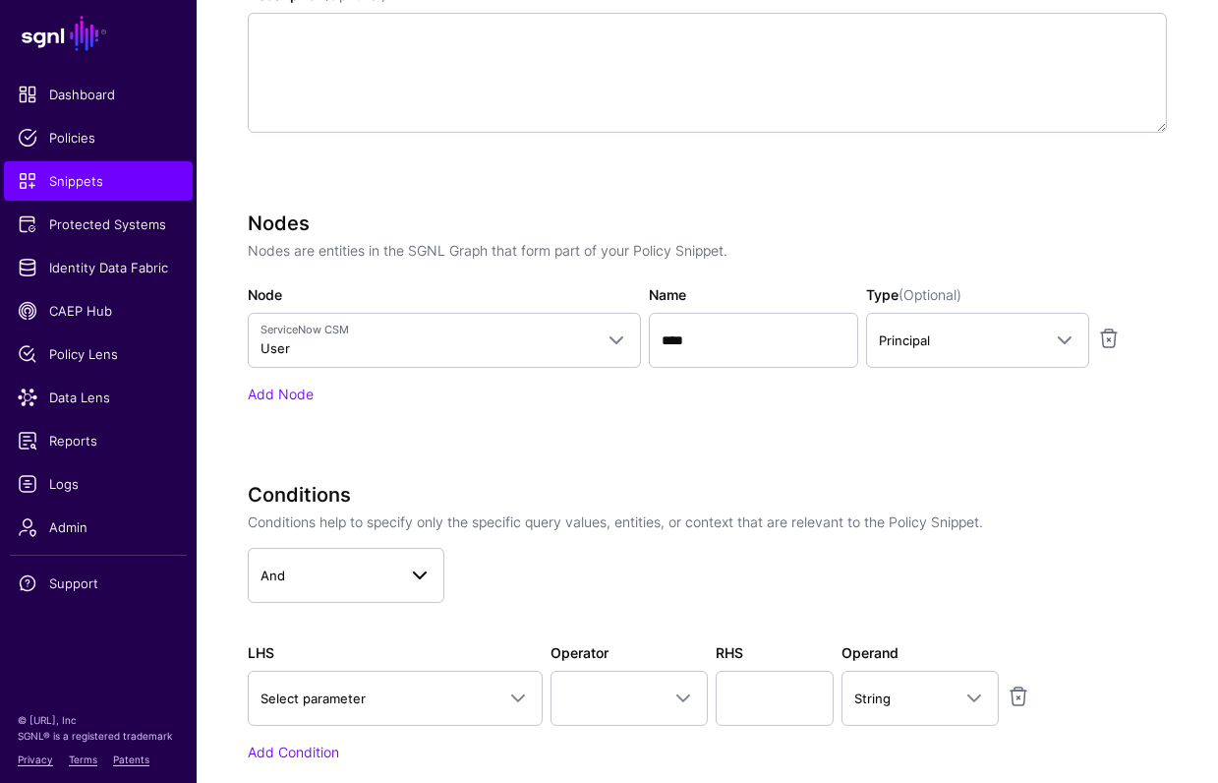
scroll to position [719, 0]
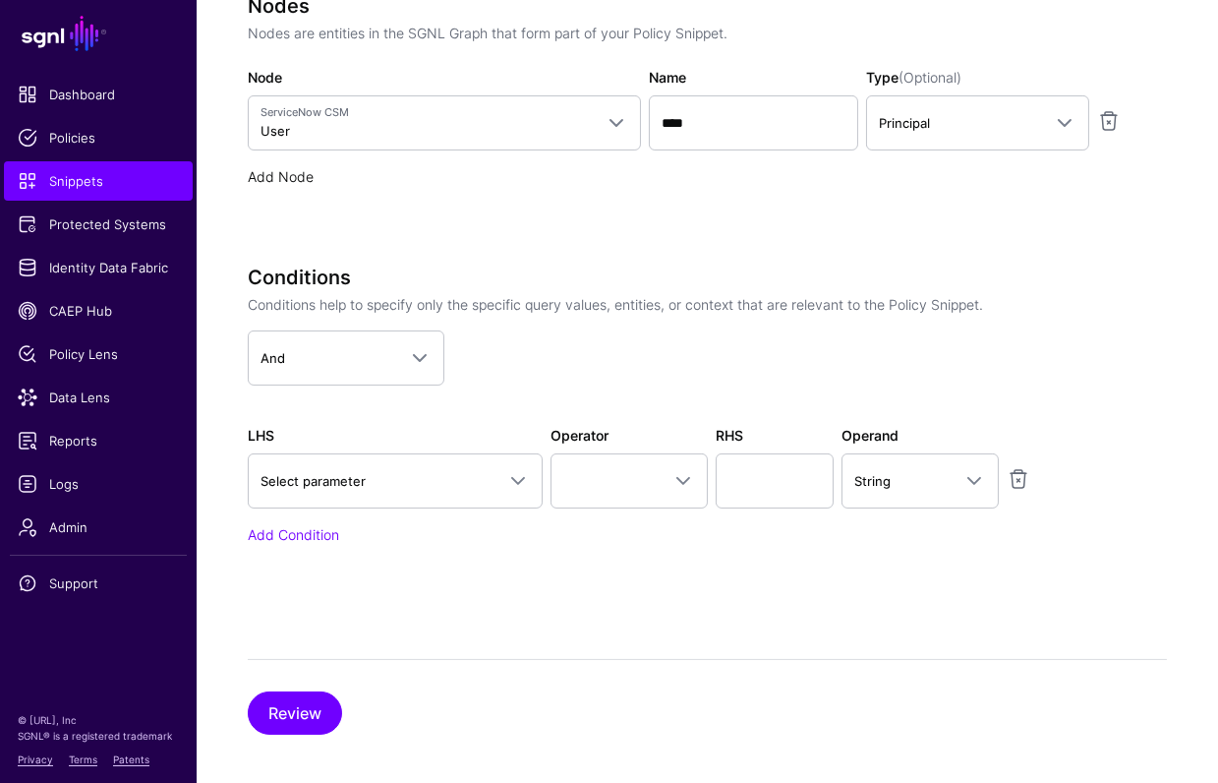
click at [291, 168] on link "Add Node" at bounding box center [281, 176] width 66 height 17
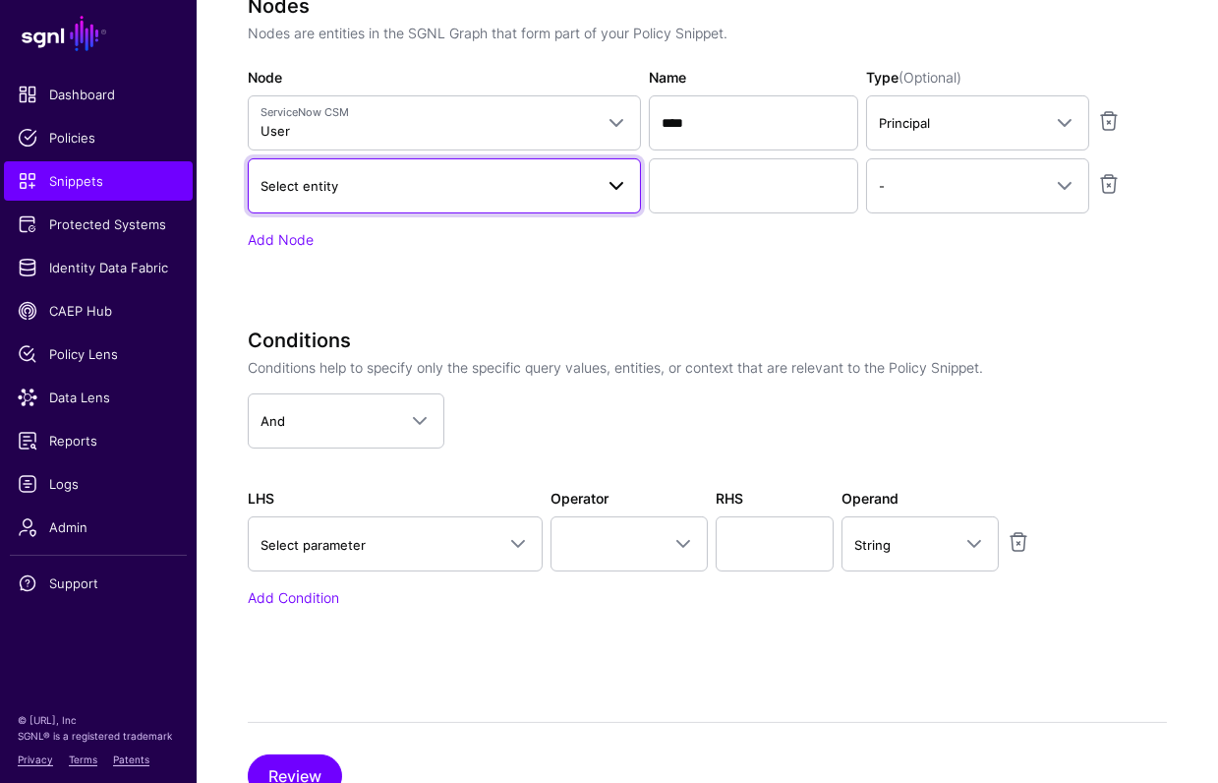
click at [326, 178] on span "Select entity" at bounding box center [300, 186] width 78 height 16
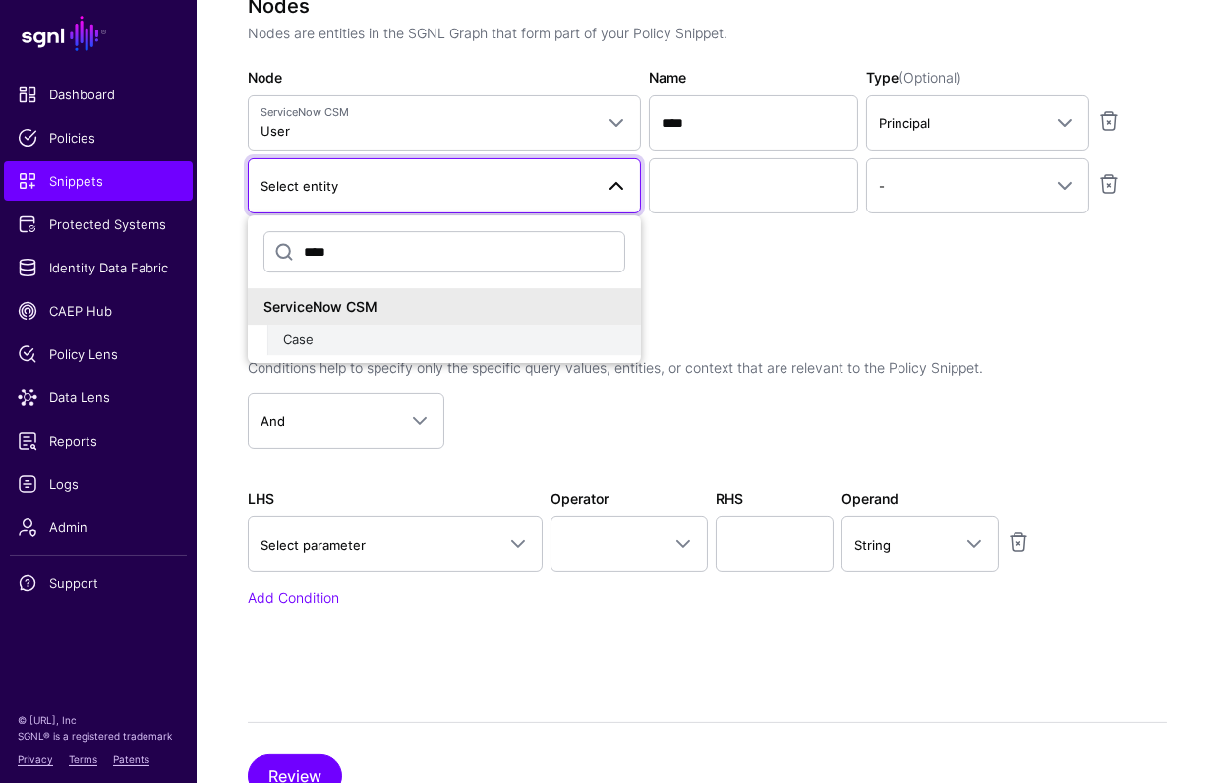
type input "****"
click at [356, 341] on div "Case" at bounding box center [454, 340] width 342 height 20
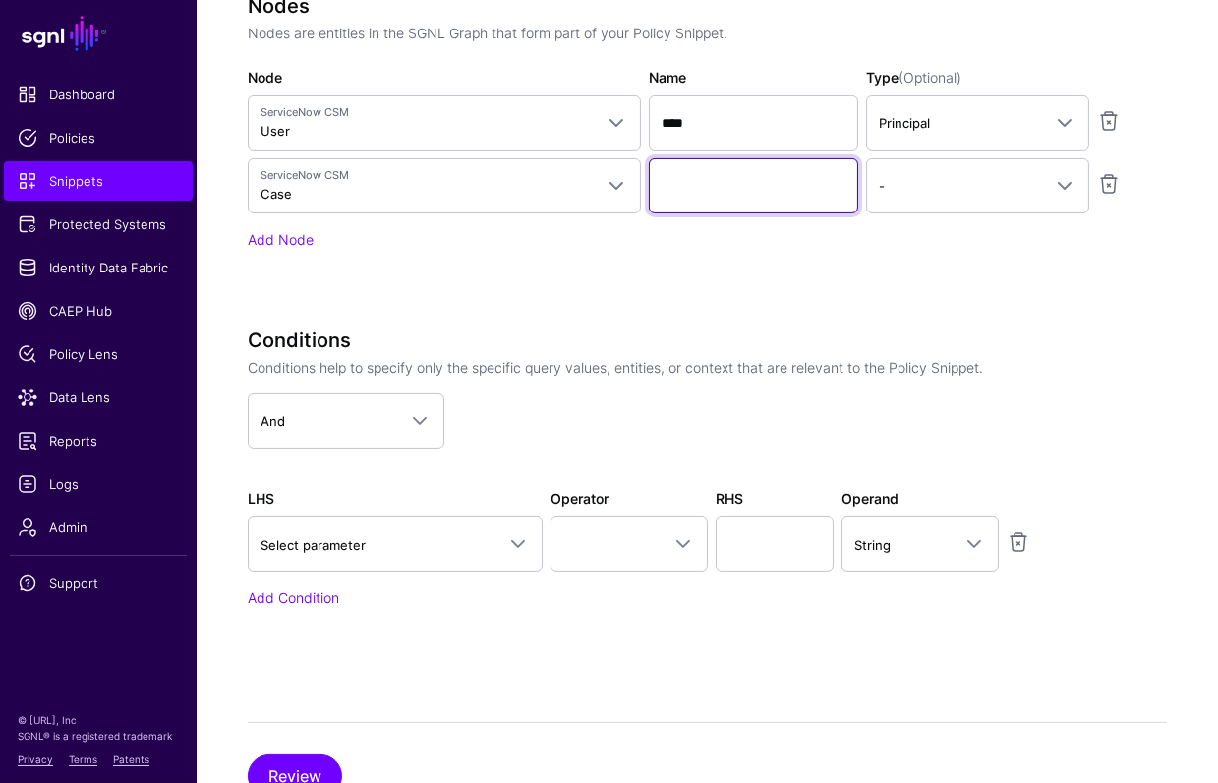
click at [747, 183] on input "Name" at bounding box center [753, 185] width 209 height 55
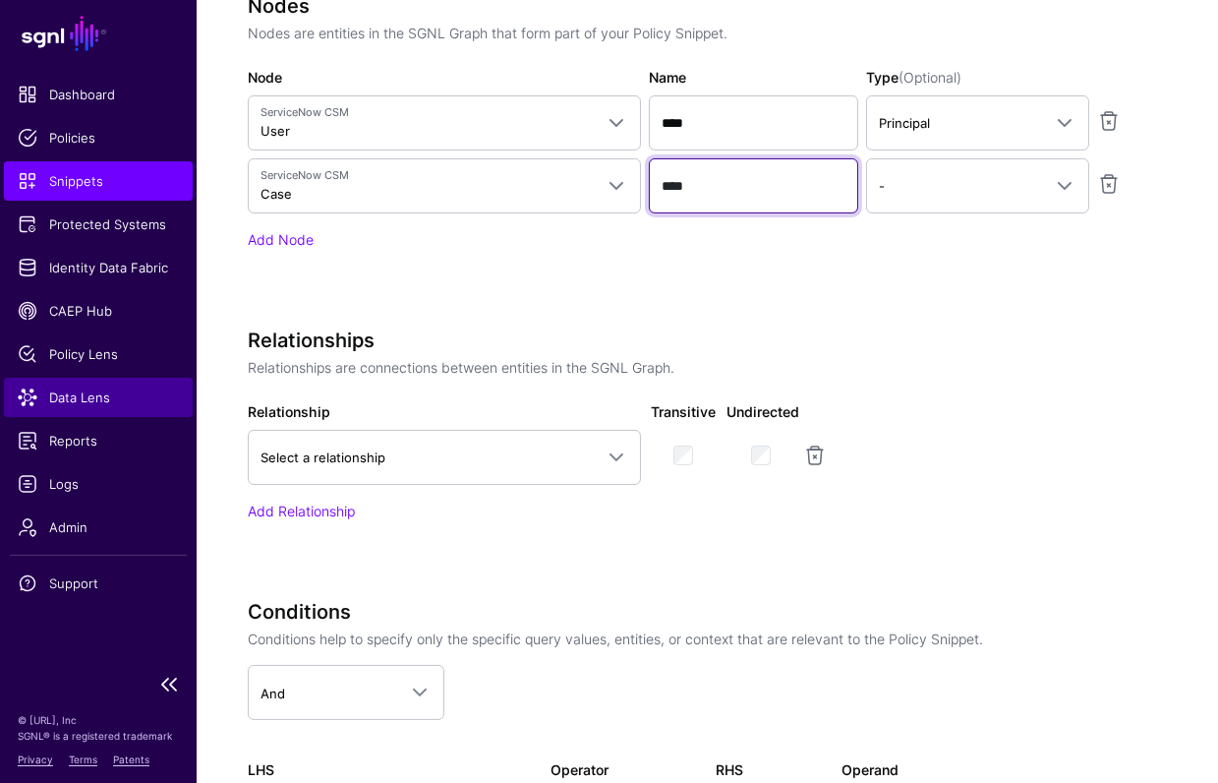
type input "****"
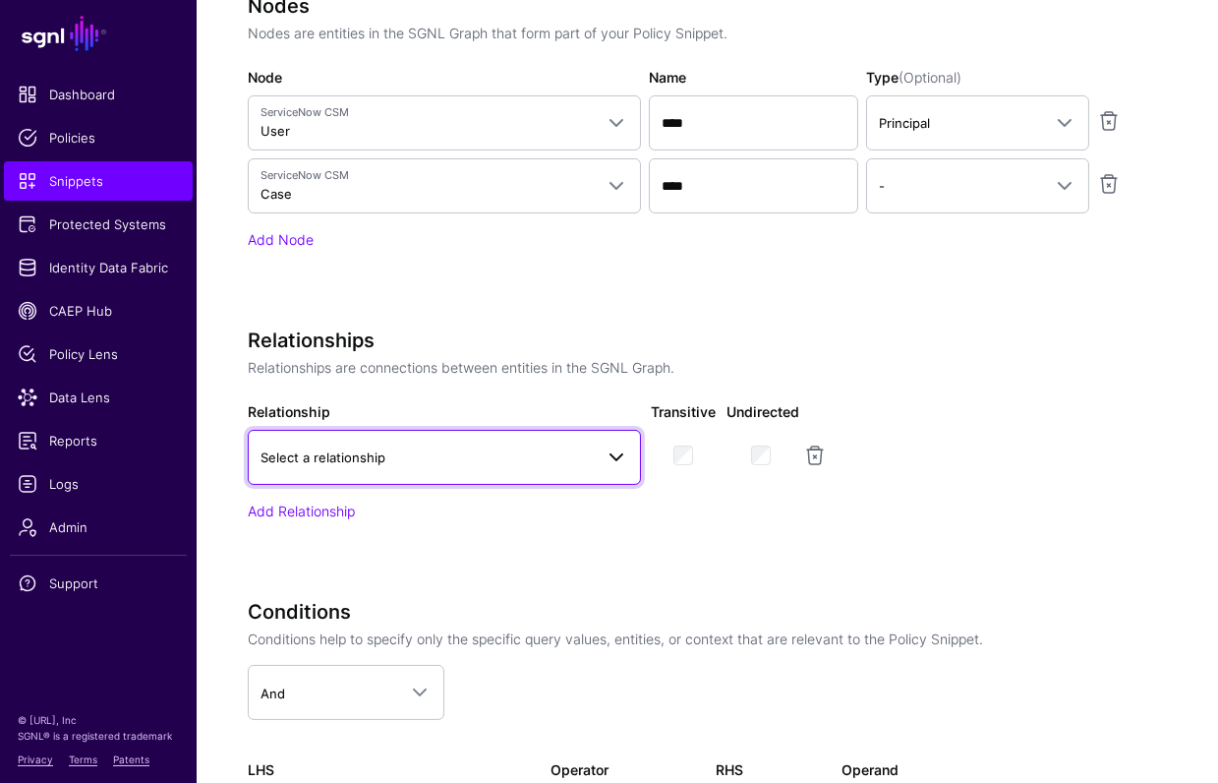
click at [580, 448] on span "Select a relationship" at bounding box center [427, 457] width 332 height 22
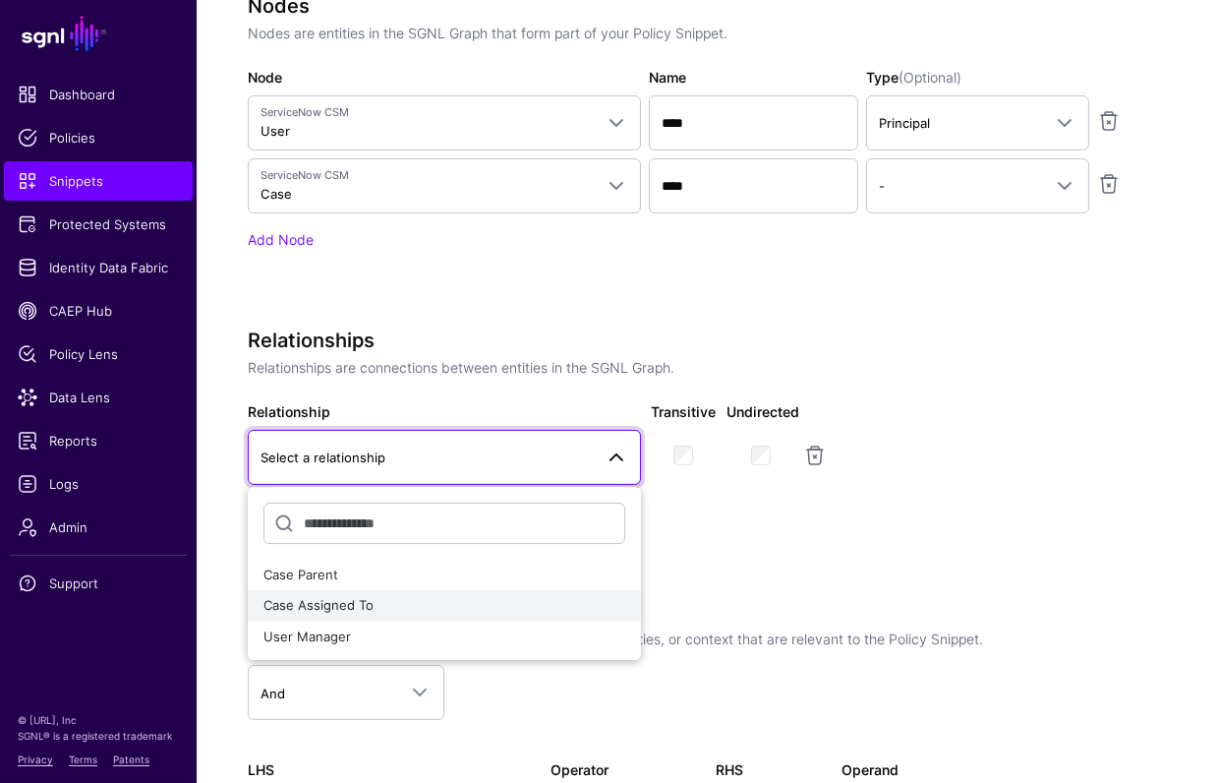
click at [414, 592] on button "Case Assigned To" at bounding box center [444, 606] width 393 height 31
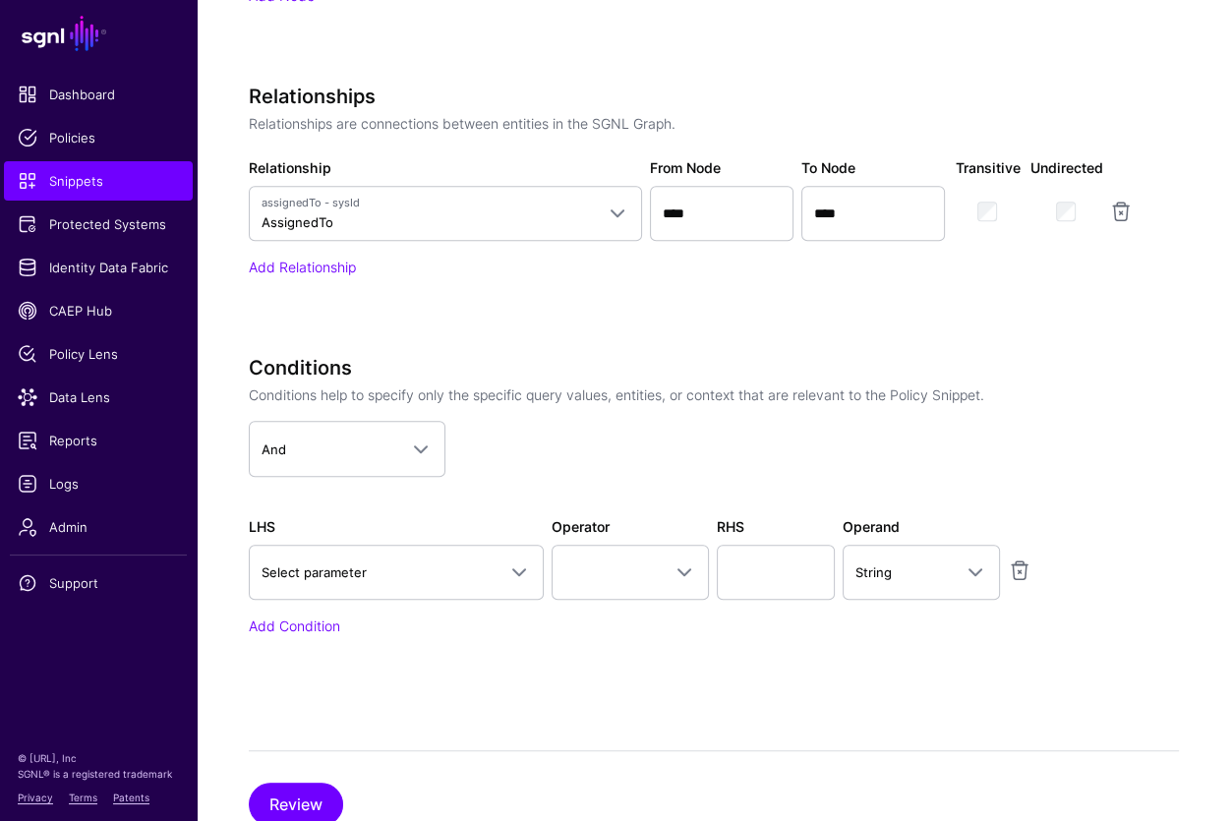
scroll to position [1017, 0]
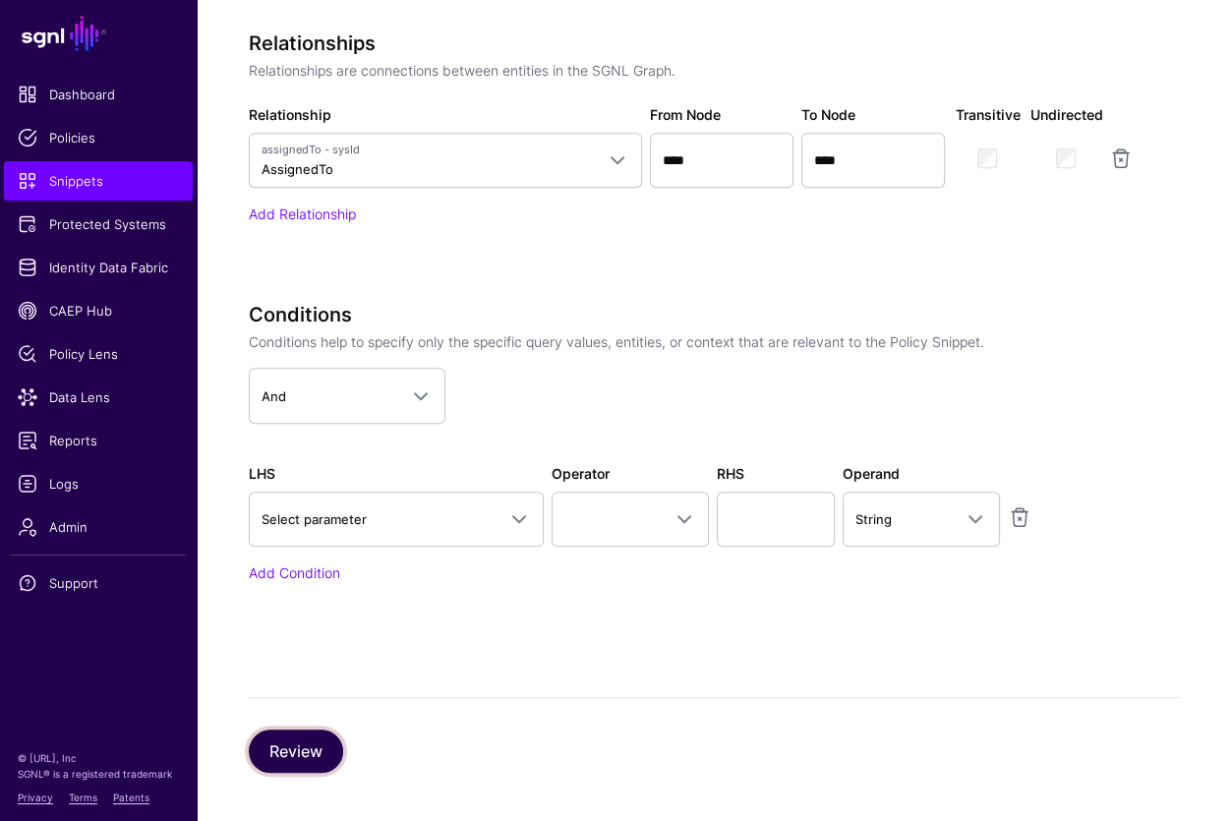
click at [313, 742] on button "Review" at bounding box center [296, 750] width 94 height 43
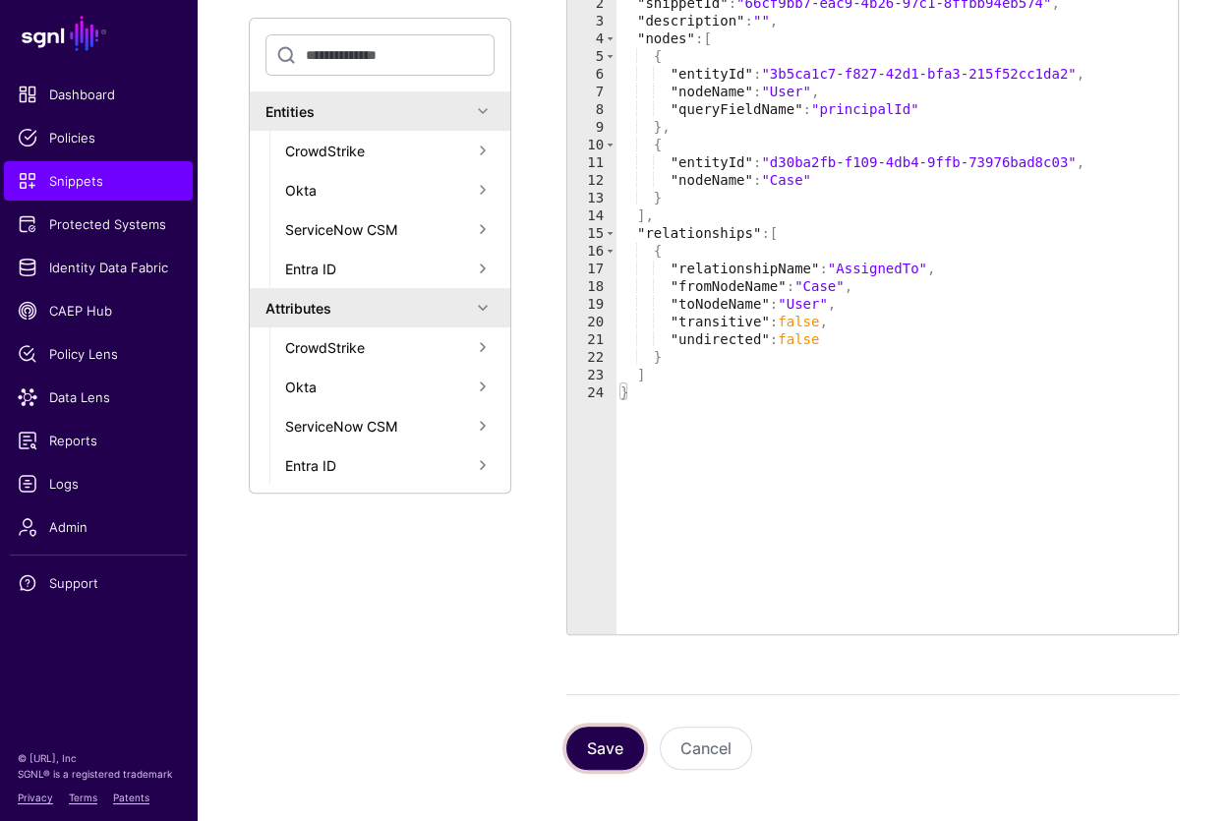
click at [596, 740] on button "Save" at bounding box center [605, 748] width 78 height 43
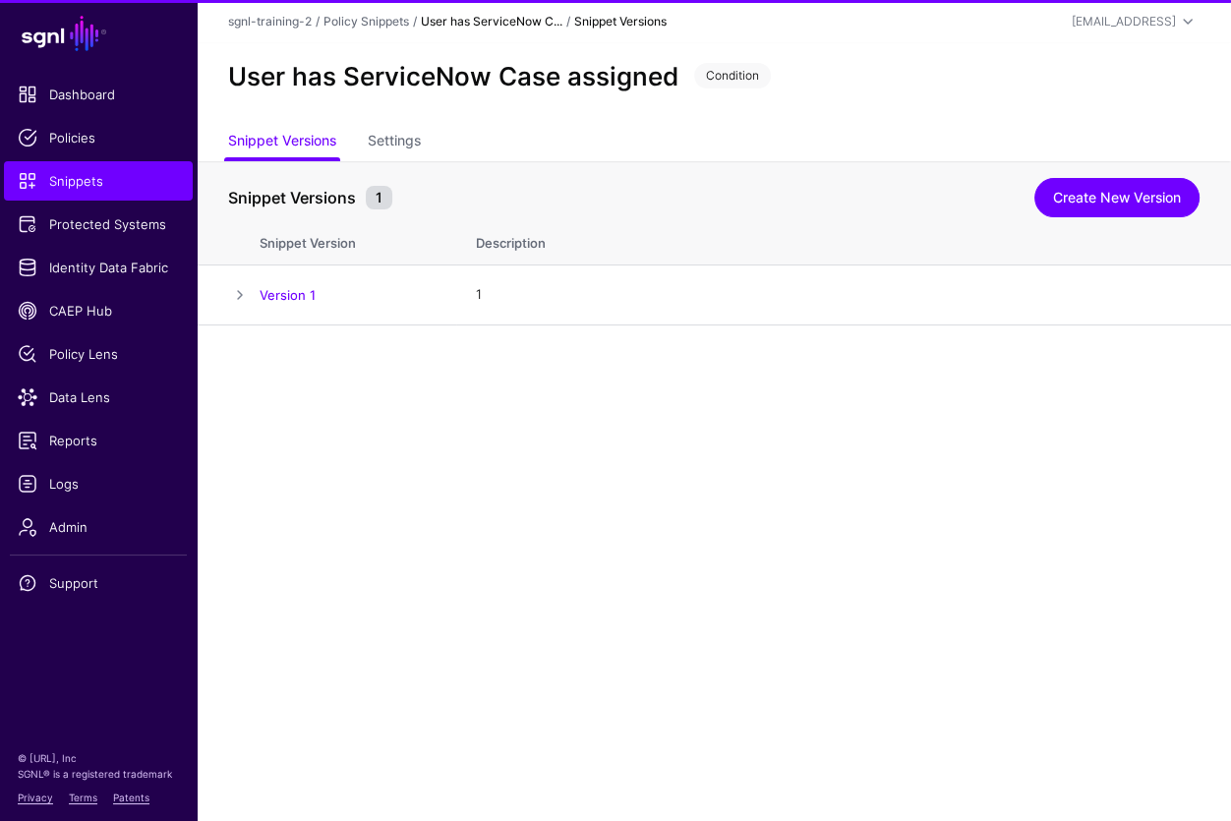
scroll to position [0, 0]
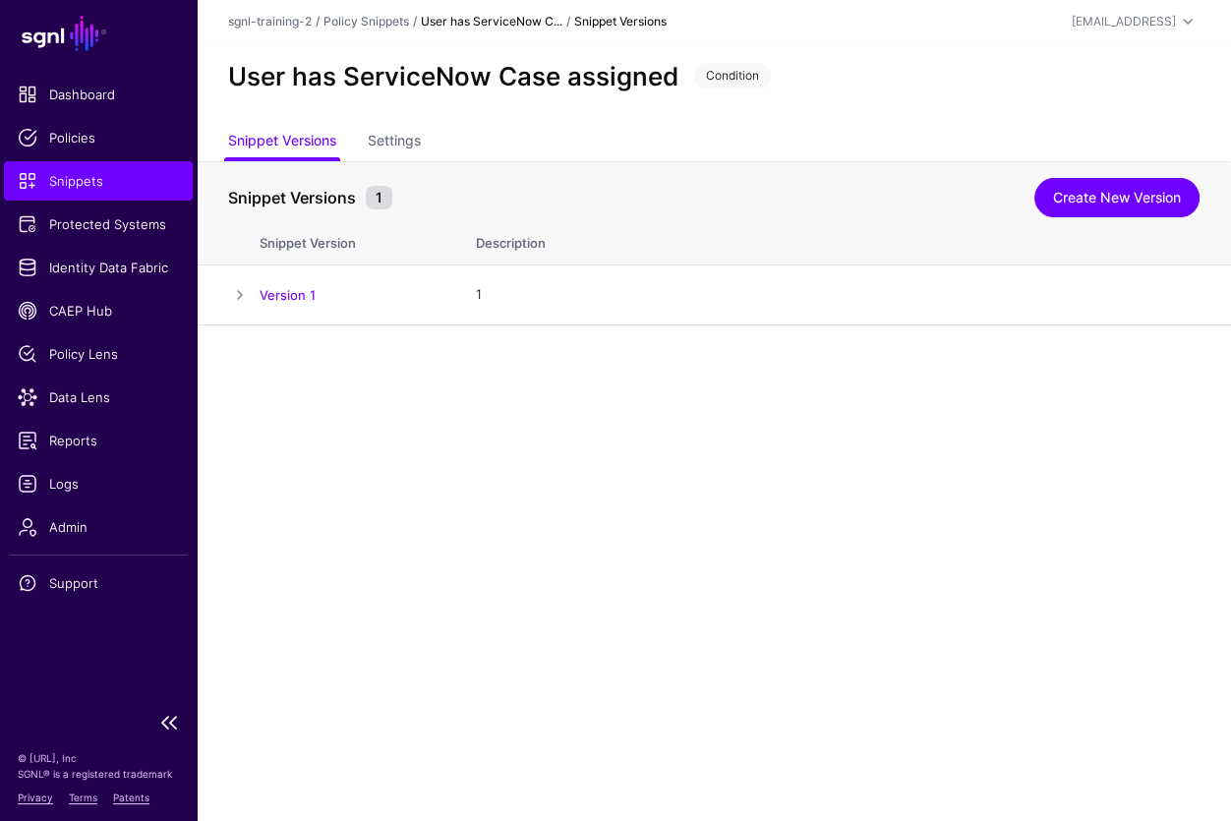
click at [85, 184] on span "Snippets" at bounding box center [98, 181] width 161 height 20
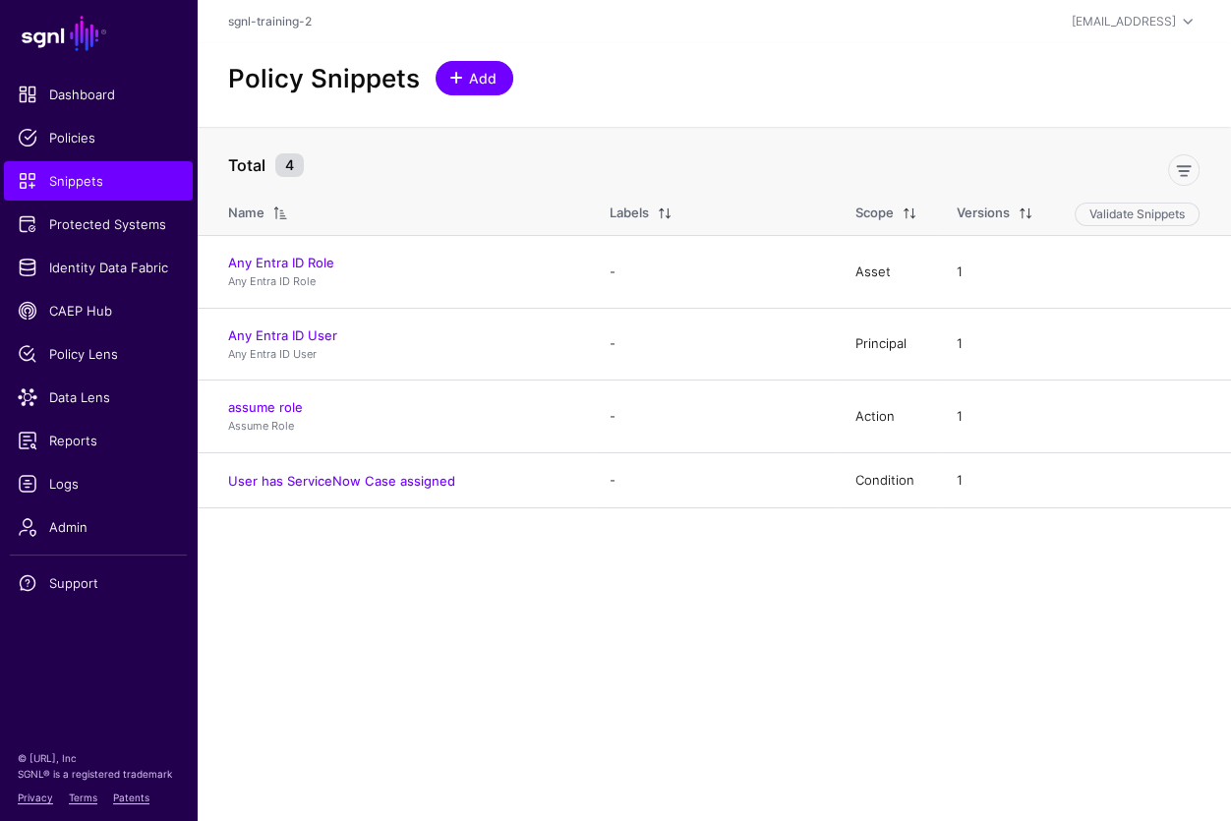
click at [467, 70] on span "Add" at bounding box center [483, 78] width 32 height 21
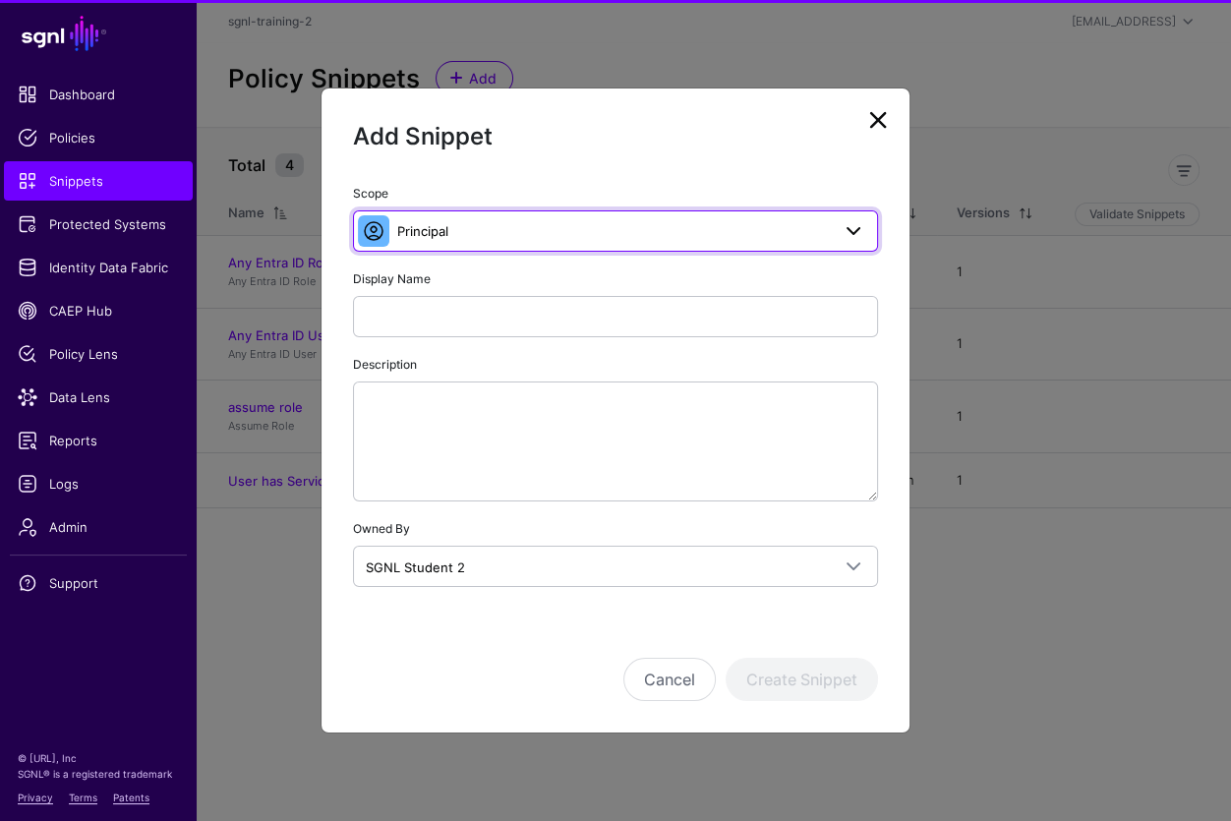
click at [523, 238] on span "Principal" at bounding box center [613, 231] width 433 height 22
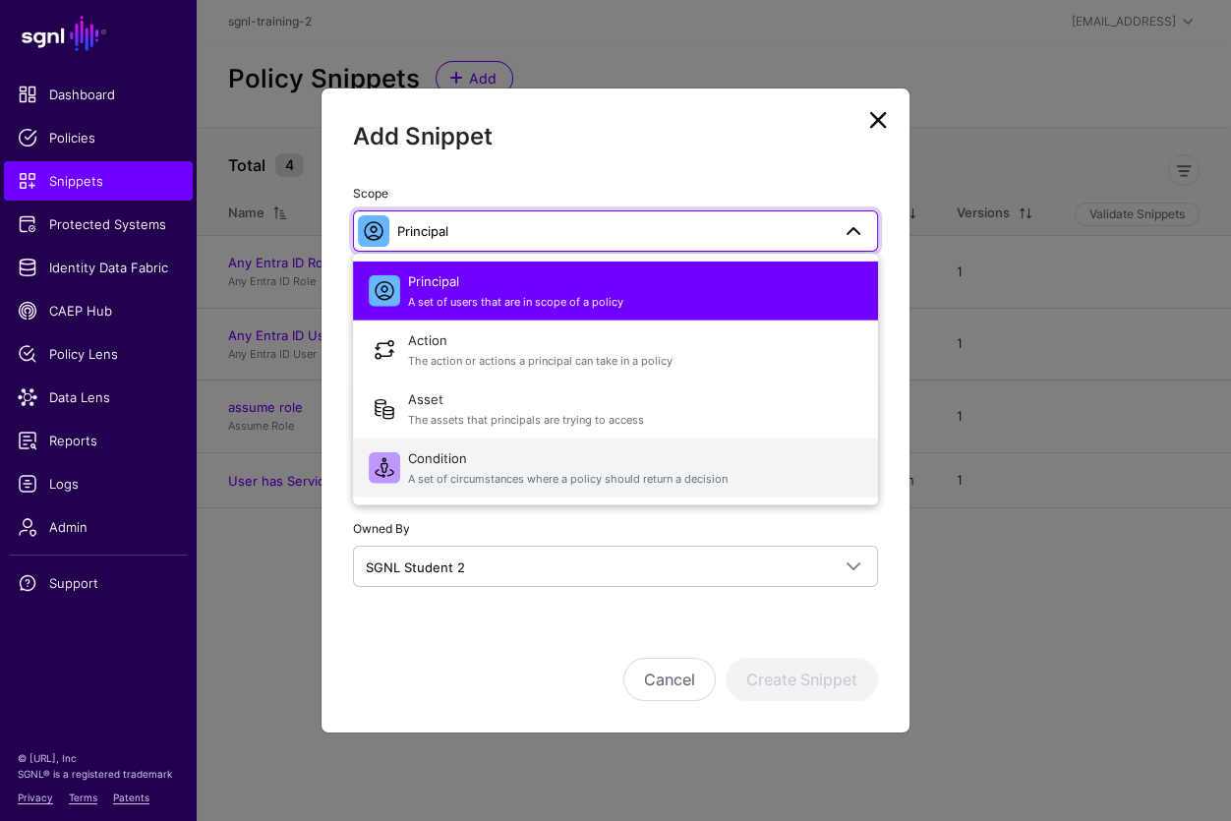
click at [461, 464] on span "Condition A set of circumstances where a policy should return a decision" at bounding box center [635, 467] width 454 height 47
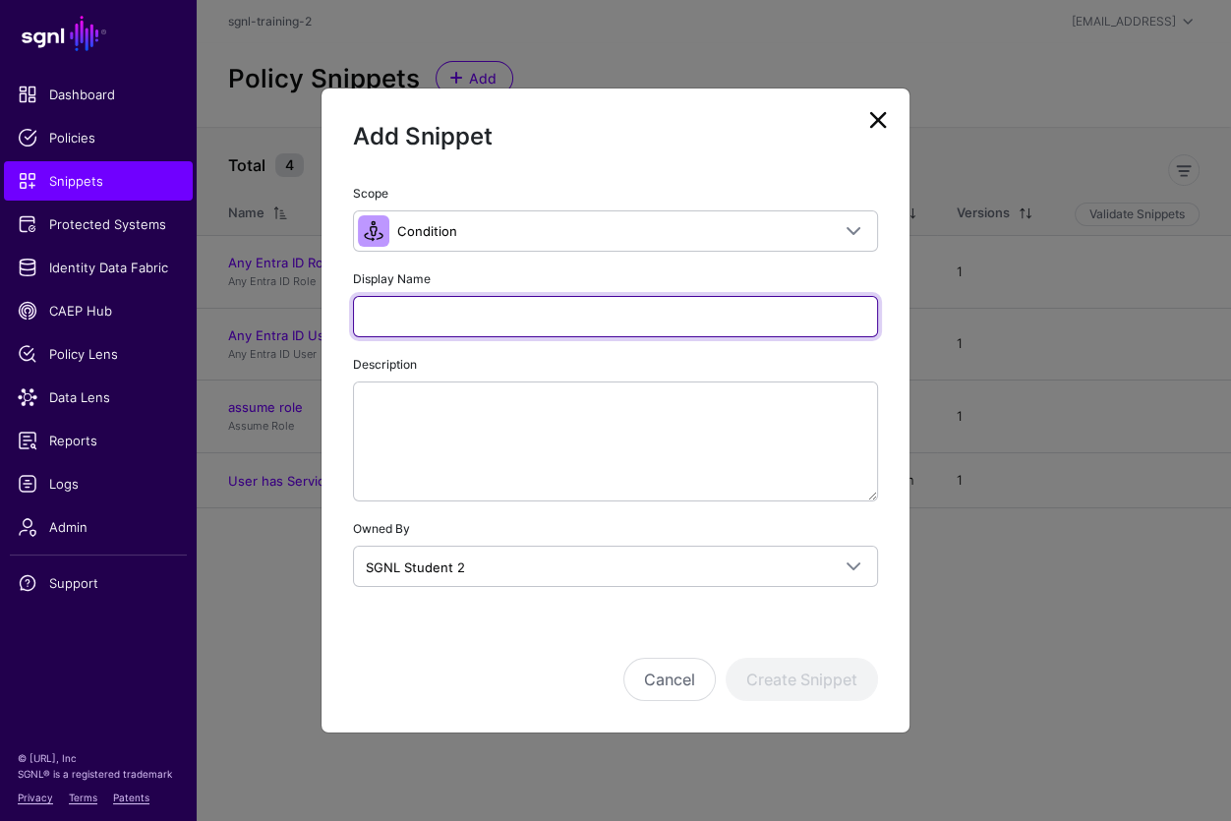
click at [455, 321] on input "Display Name" at bounding box center [615, 316] width 525 height 41
paste input "**********"
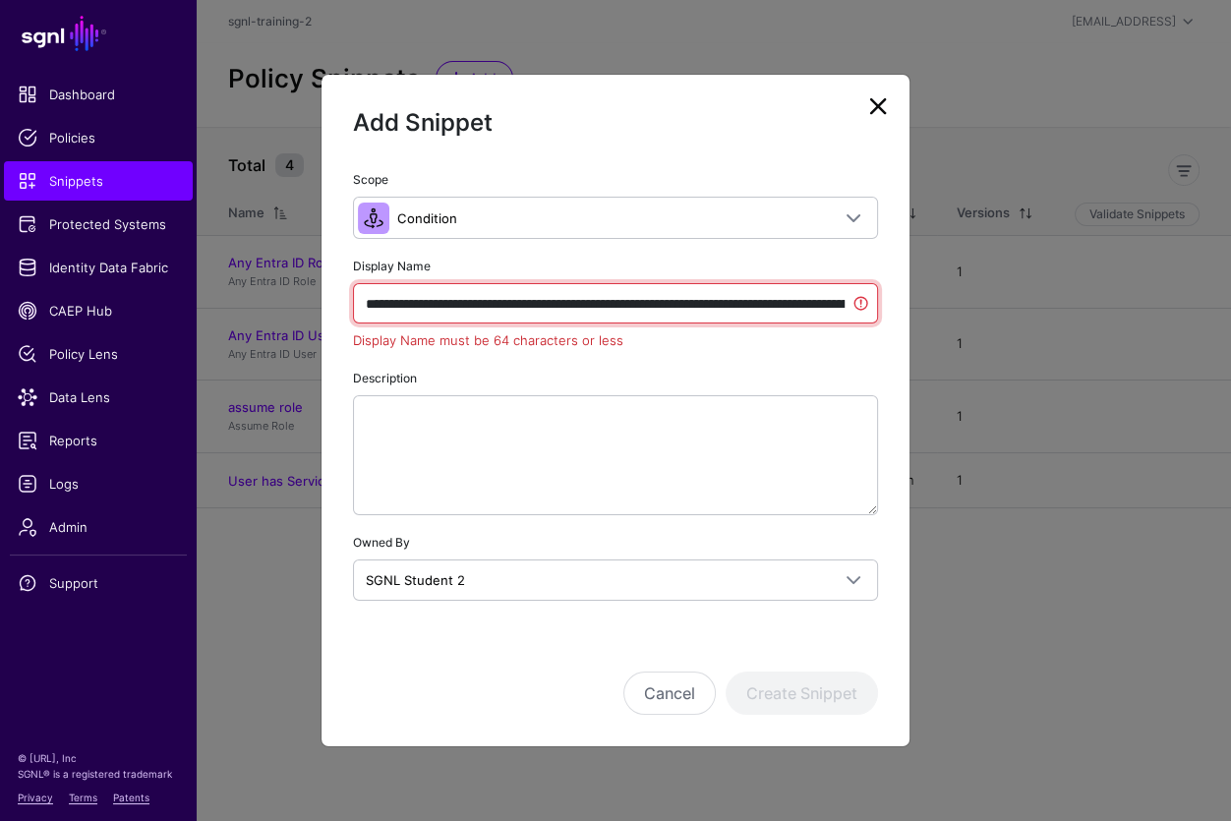
click at [744, 295] on input "**********" at bounding box center [615, 303] width 525 height 41
type input "**********"
paste input "**********"
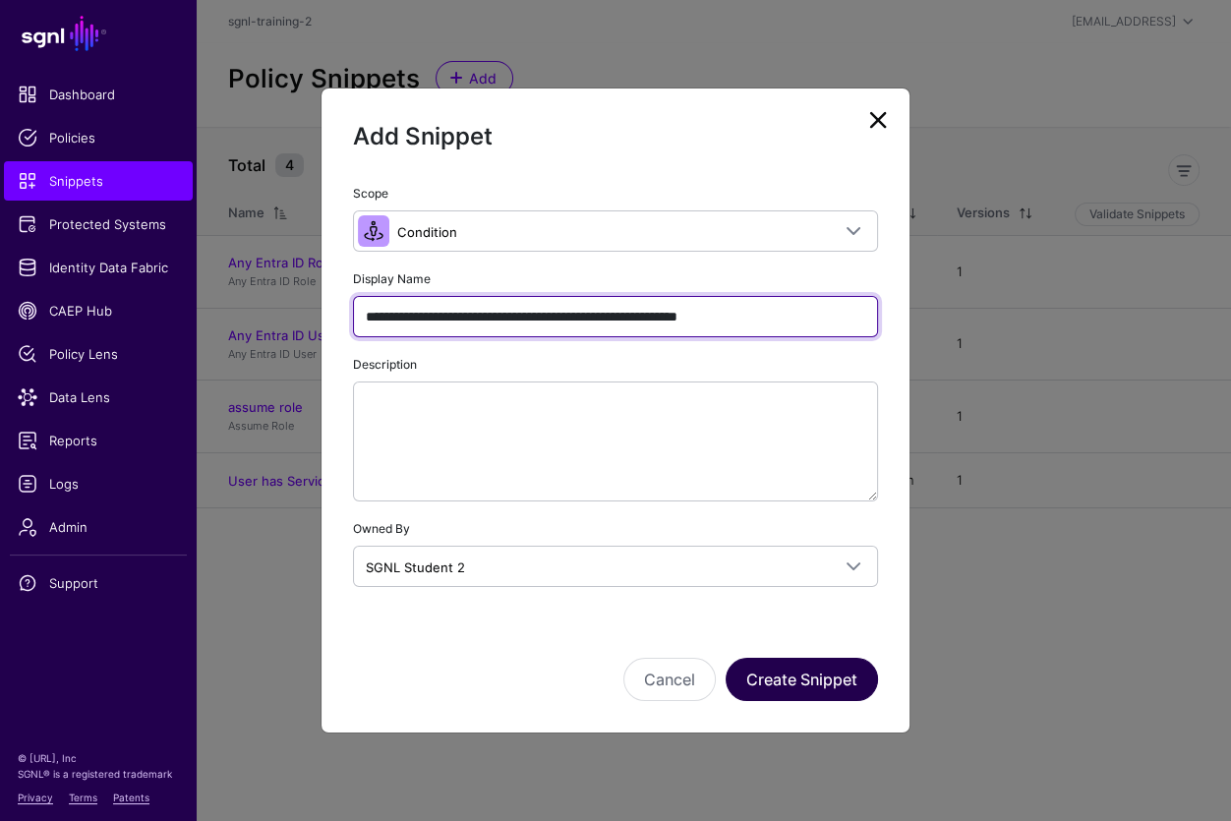
type input "**********"
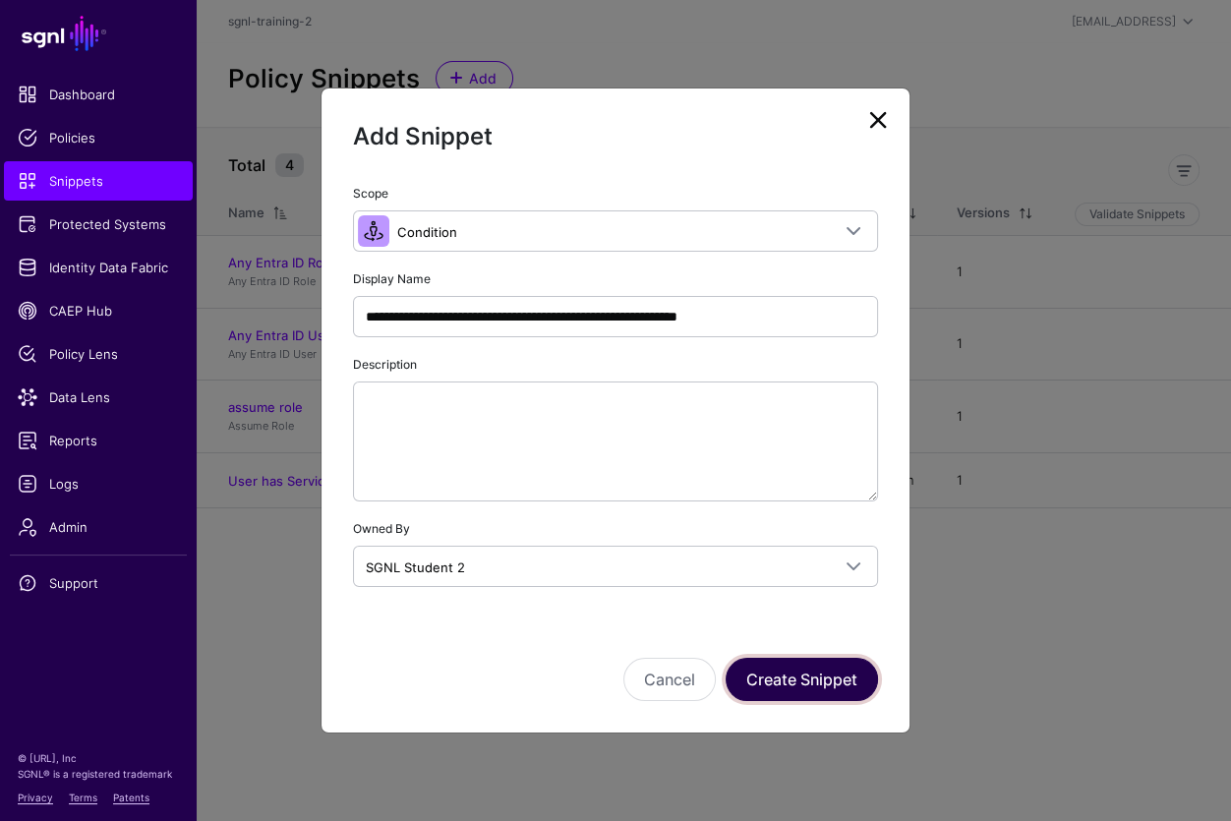
click at [786, 681] on button "Create Snippet" at bounding box center [802, 679] width 152 height 43
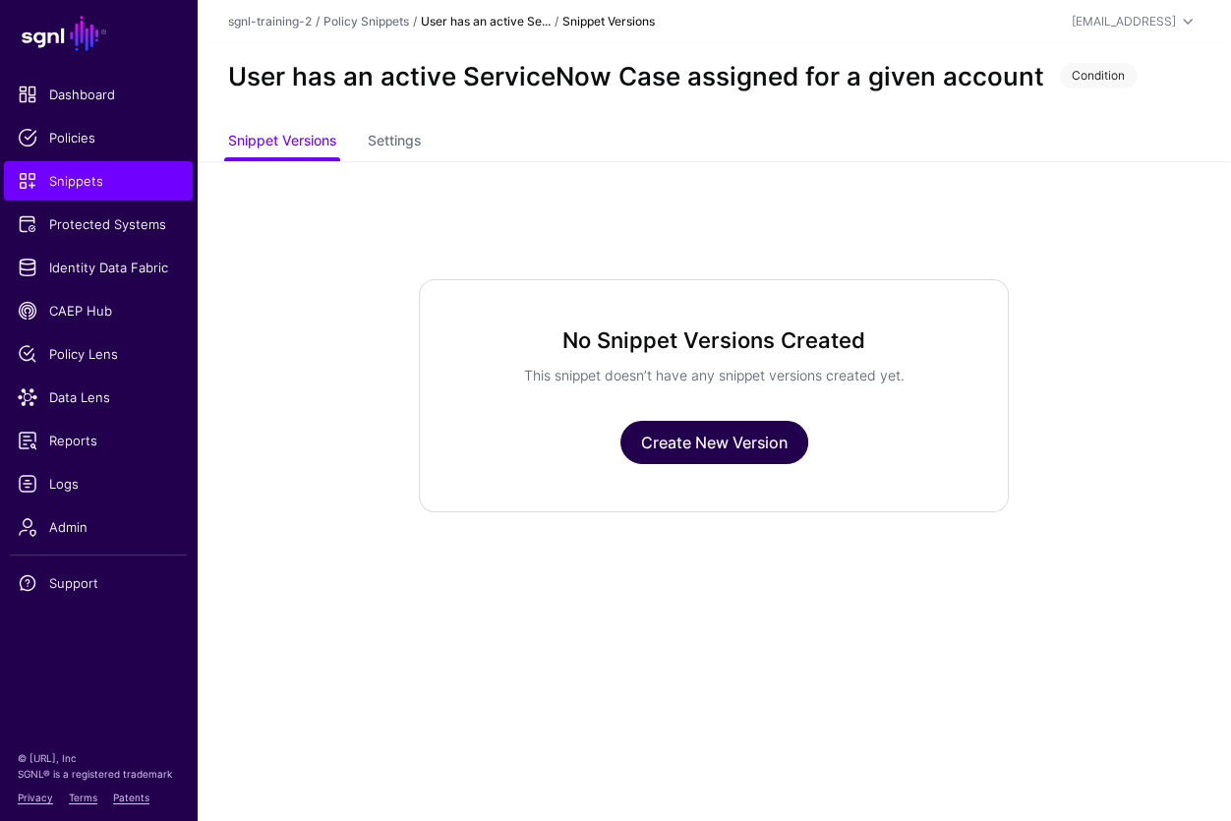
click at [701, 431] on link "Create New Version" at bounding box center [714, 442] width 188 height 43
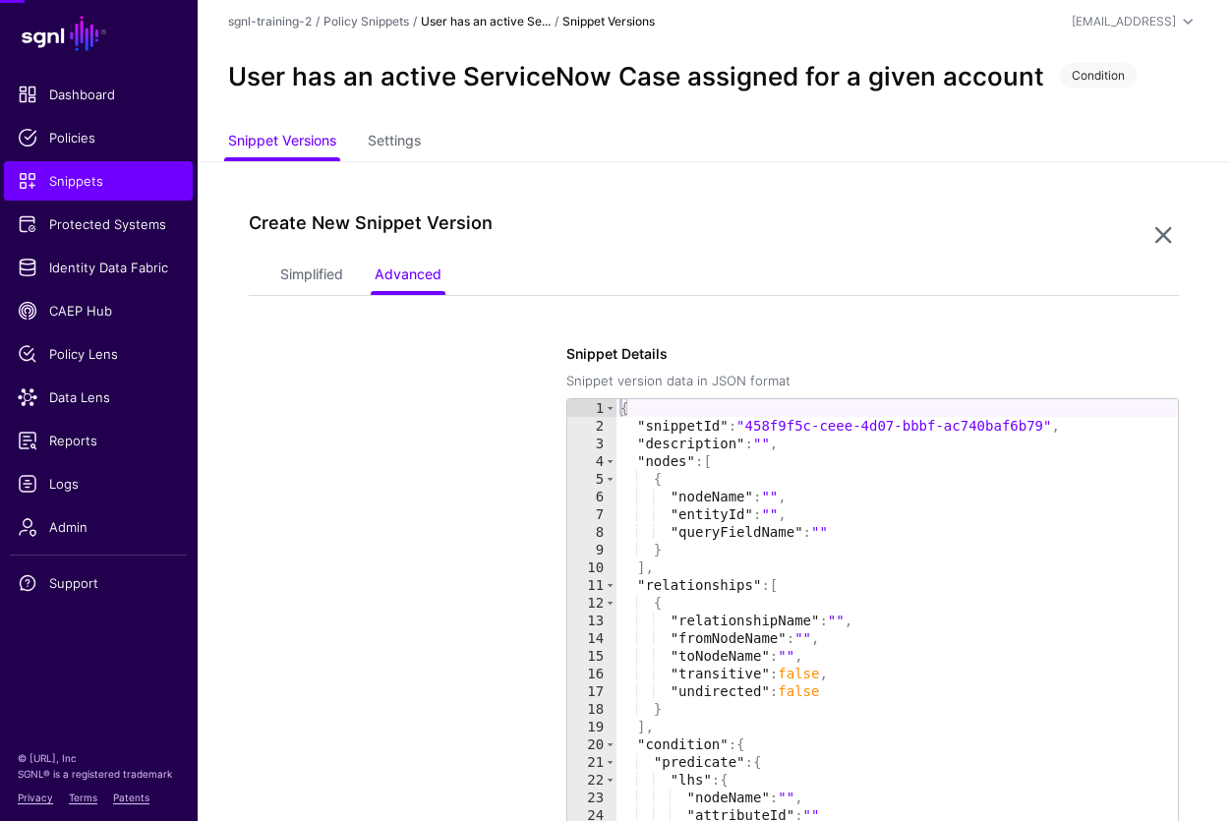
scroll to position [160, 0]
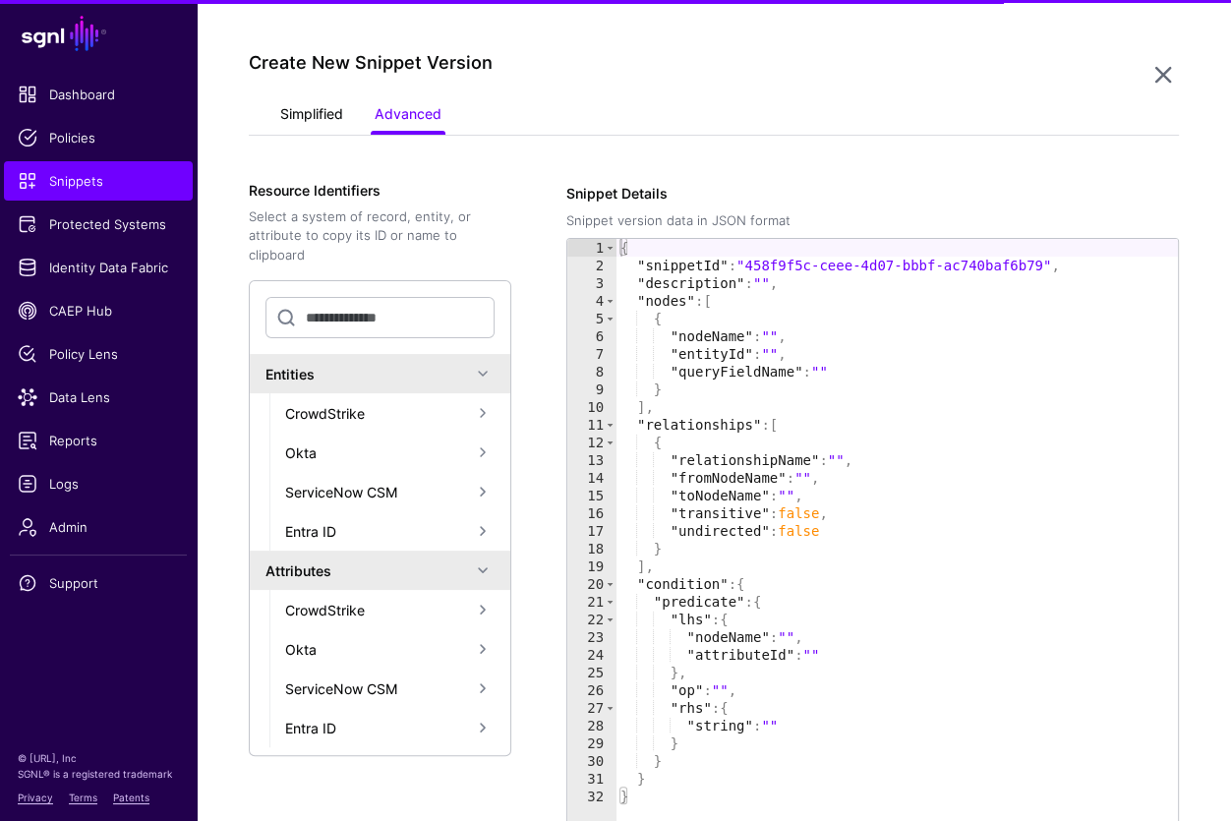
click at [302, 102] on link "Simplified" at bounding box center [311, 115] width 63 height 37
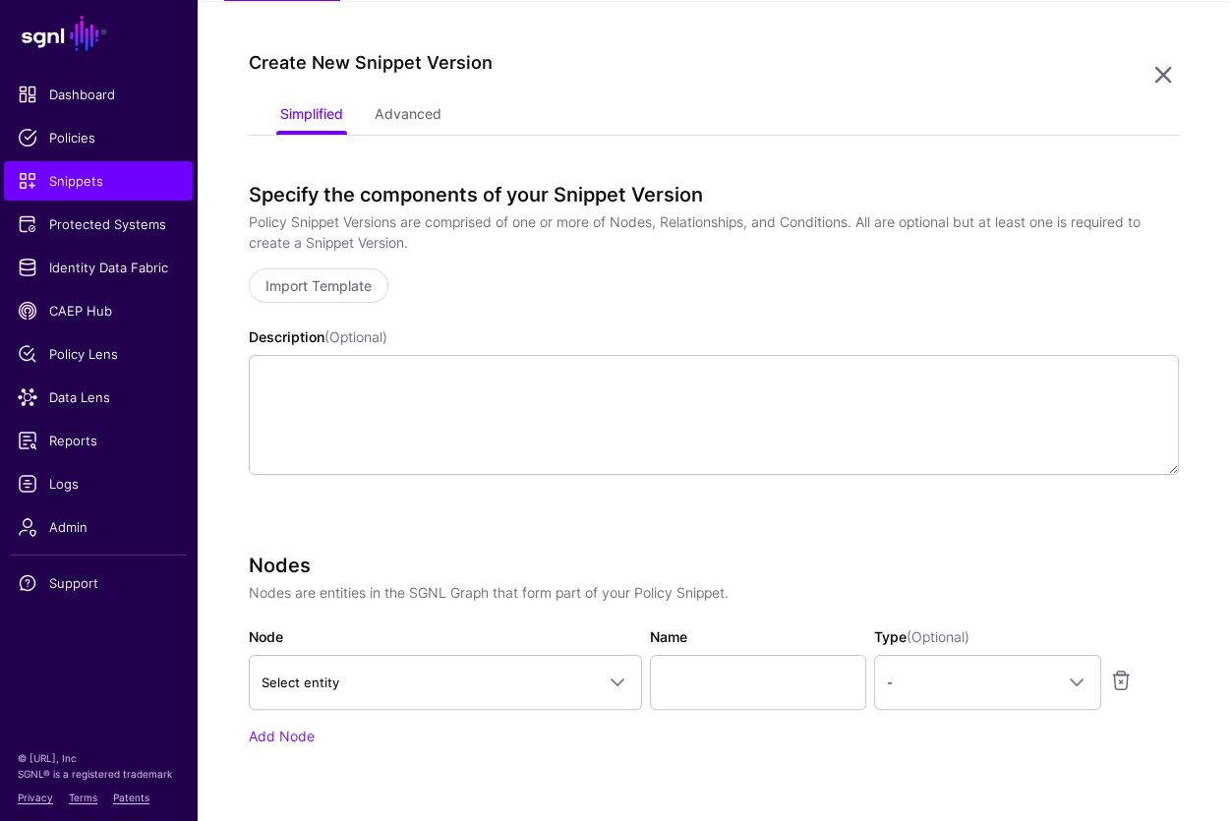
scroll to position [502, 0]
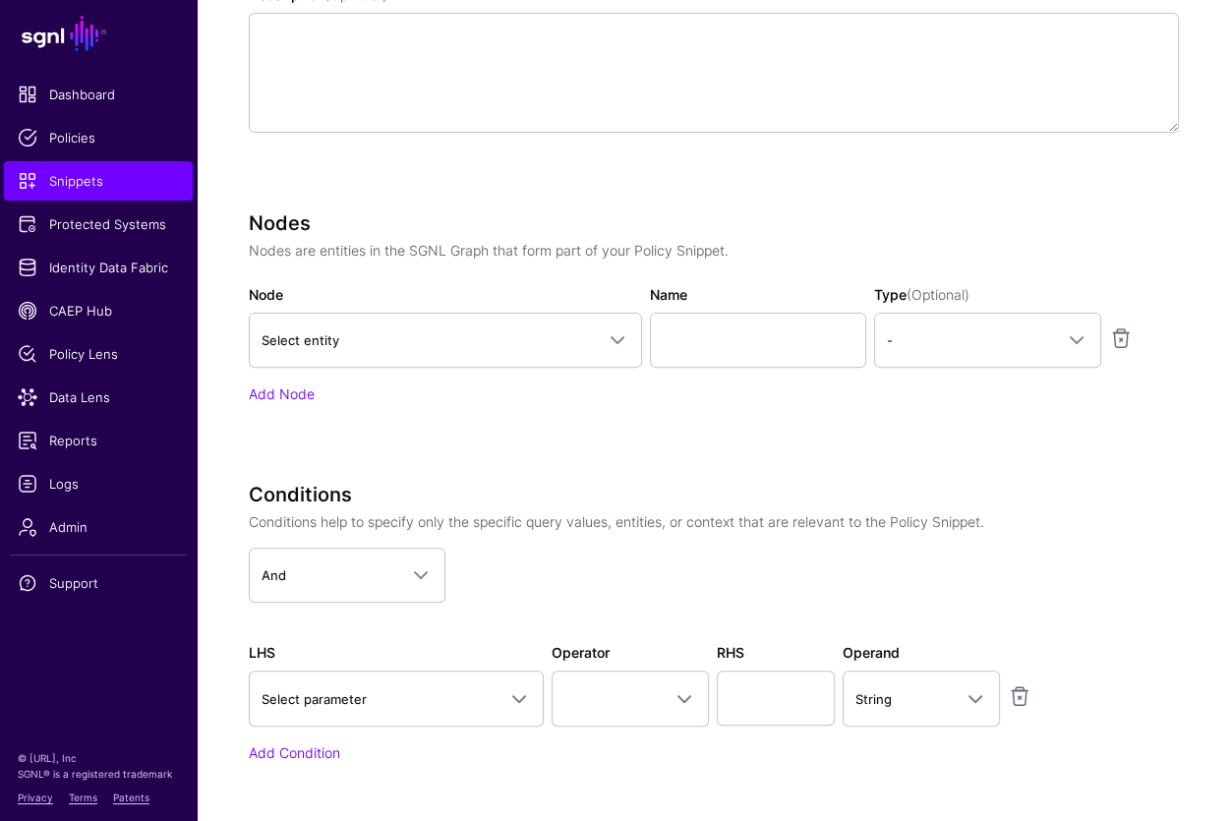
click at [404, 372] on div "Nodes Nodes are entities in the SGNL Graph that form part of your Policy Snippe…" at bounding box center [714, 307] width 930 height 193
click at [404, 348] on span "Select entity" at bounding box center [428, 340] width 332 height 22
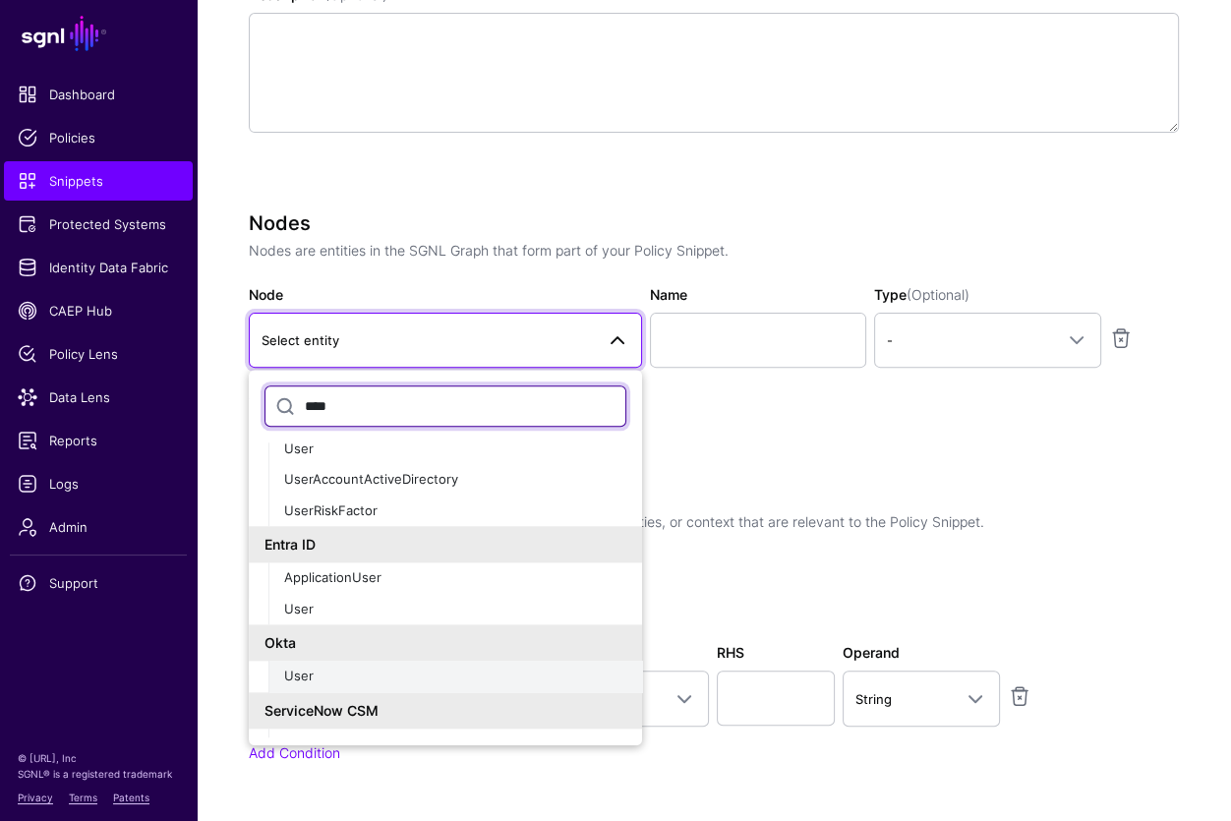
scroll to position [67, 0]
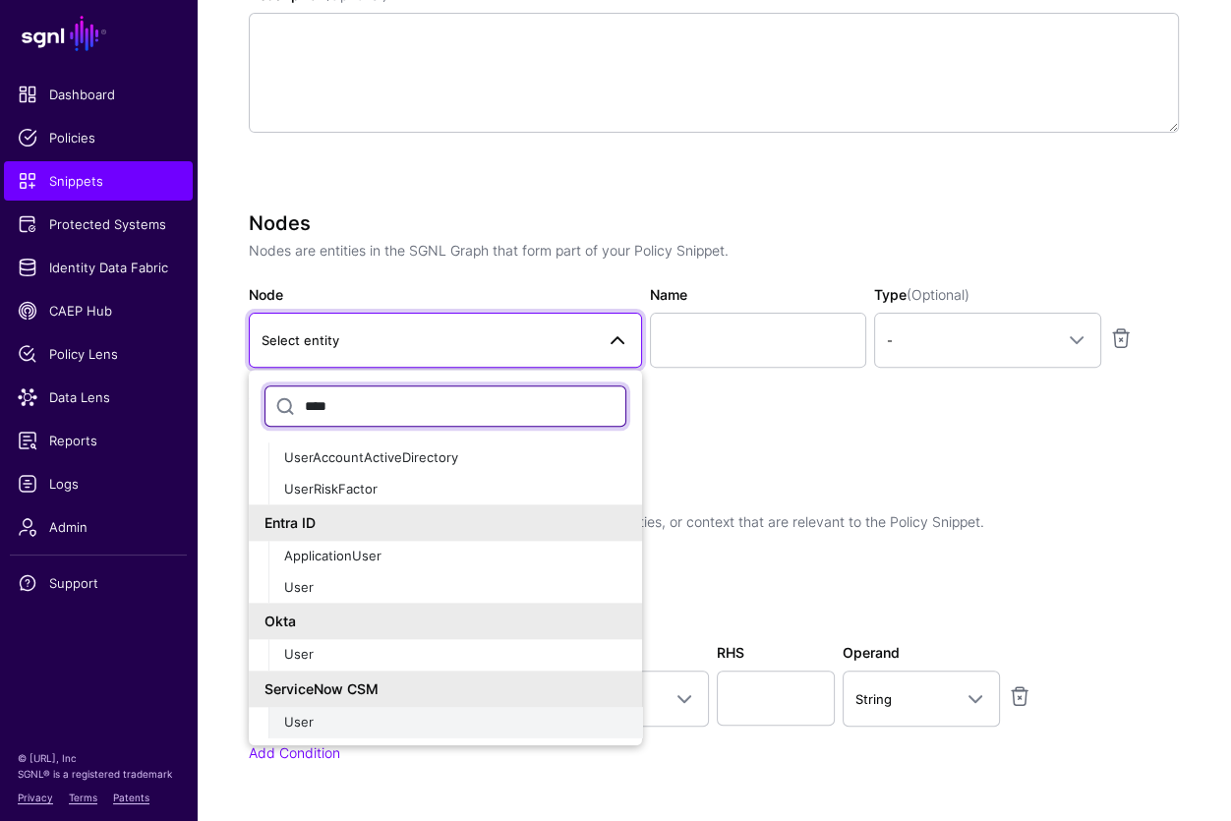
type input "****"
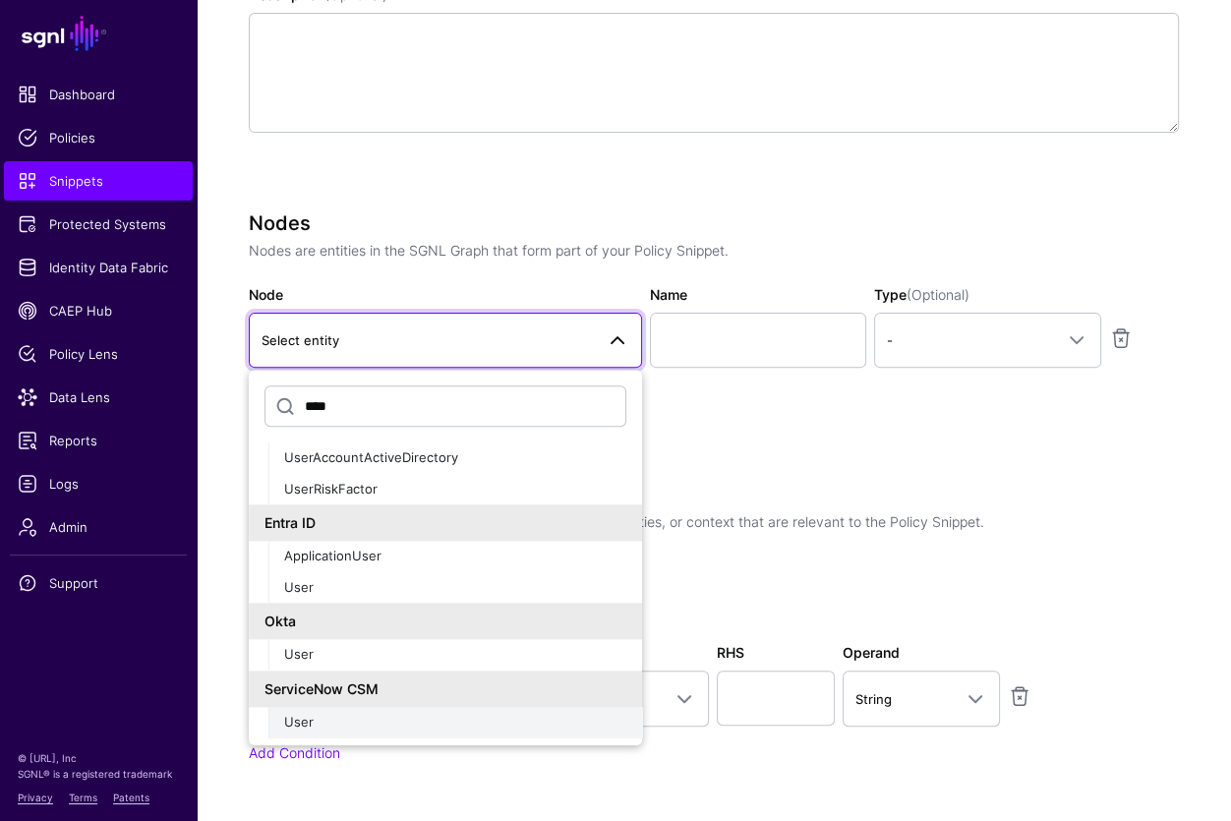
click at [343, 713] on div "User" at bounding box center [455, 723] width 342 height 20
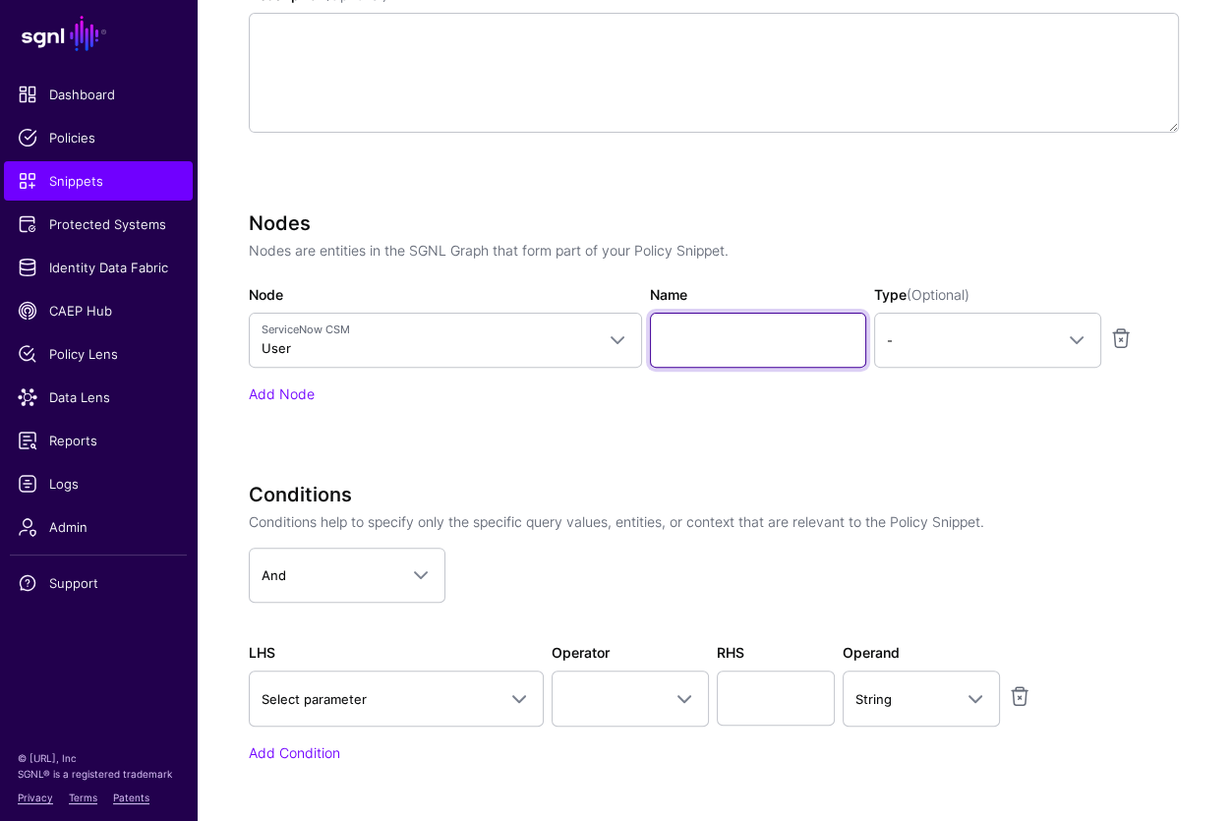
click at [703, 334] on input "Name" at bounding box center [758, 340] width 216 height 55
type input "****"
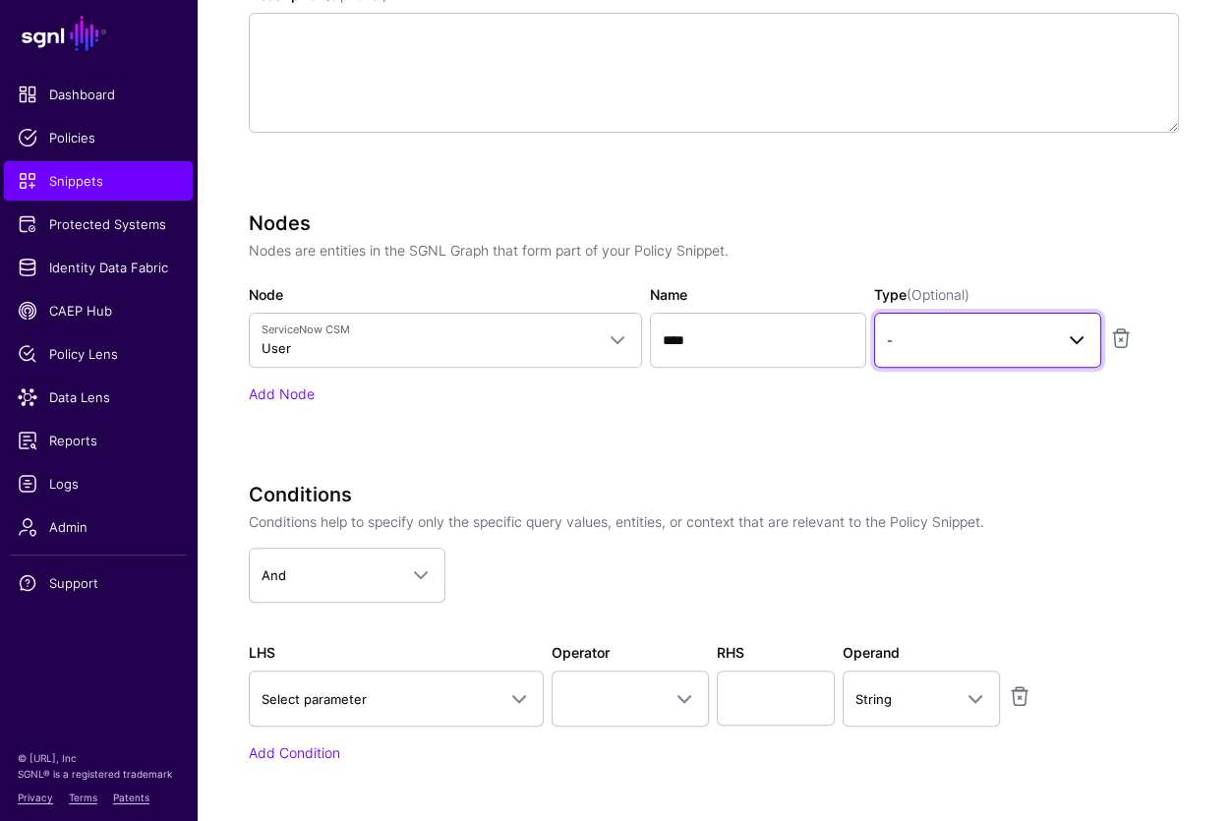
click at [992, 330] on span "-" at bounding box center [970, 340] width 166 height 22
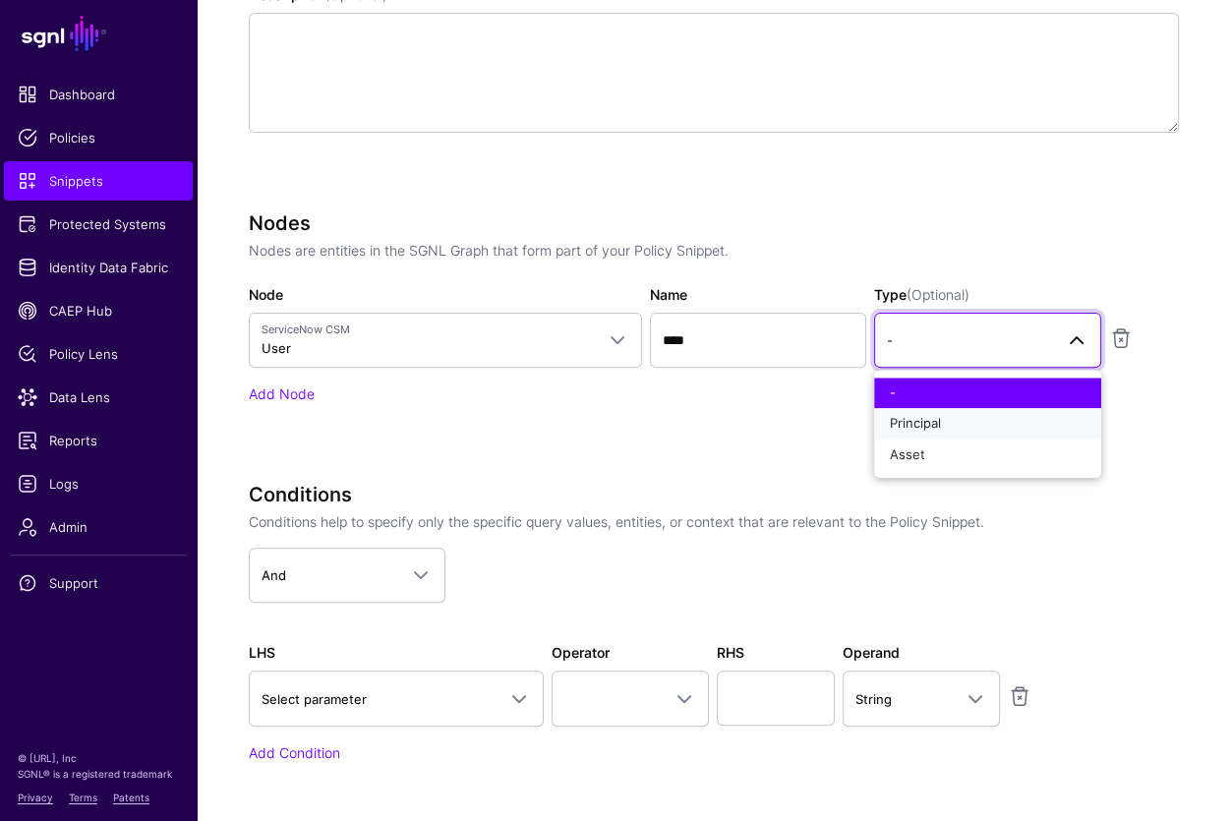
click at [955, 415] on div "Principal" at bounding box center [988, 425] width 196 height 20
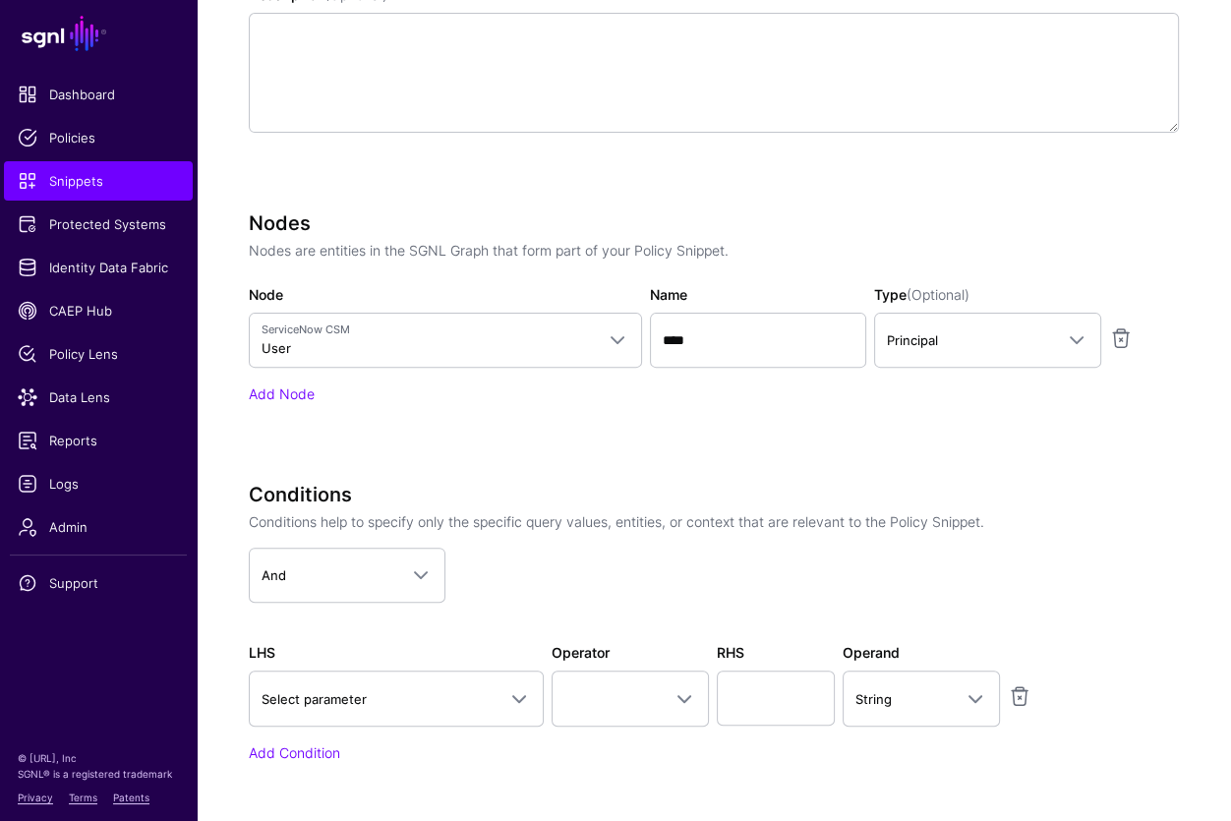
click at [324, 392] on div "Add Node" at bounding box center [714, 393] width 930 height 21
click at [313, 391] on link "Add Node" at bounding box center [282, 393] width 66 height 17
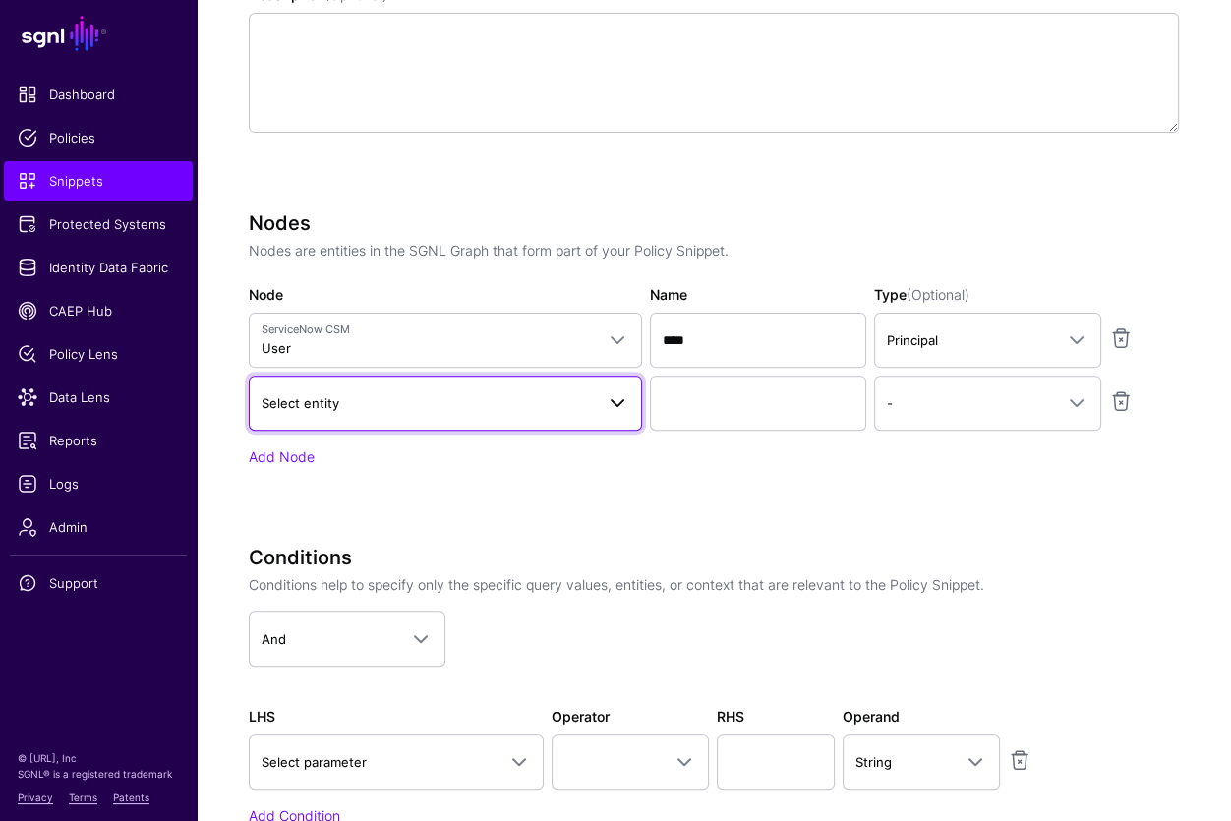
click at [350, 416] on link "Select entity" at bounding box center [445, 403] width 393 height 55
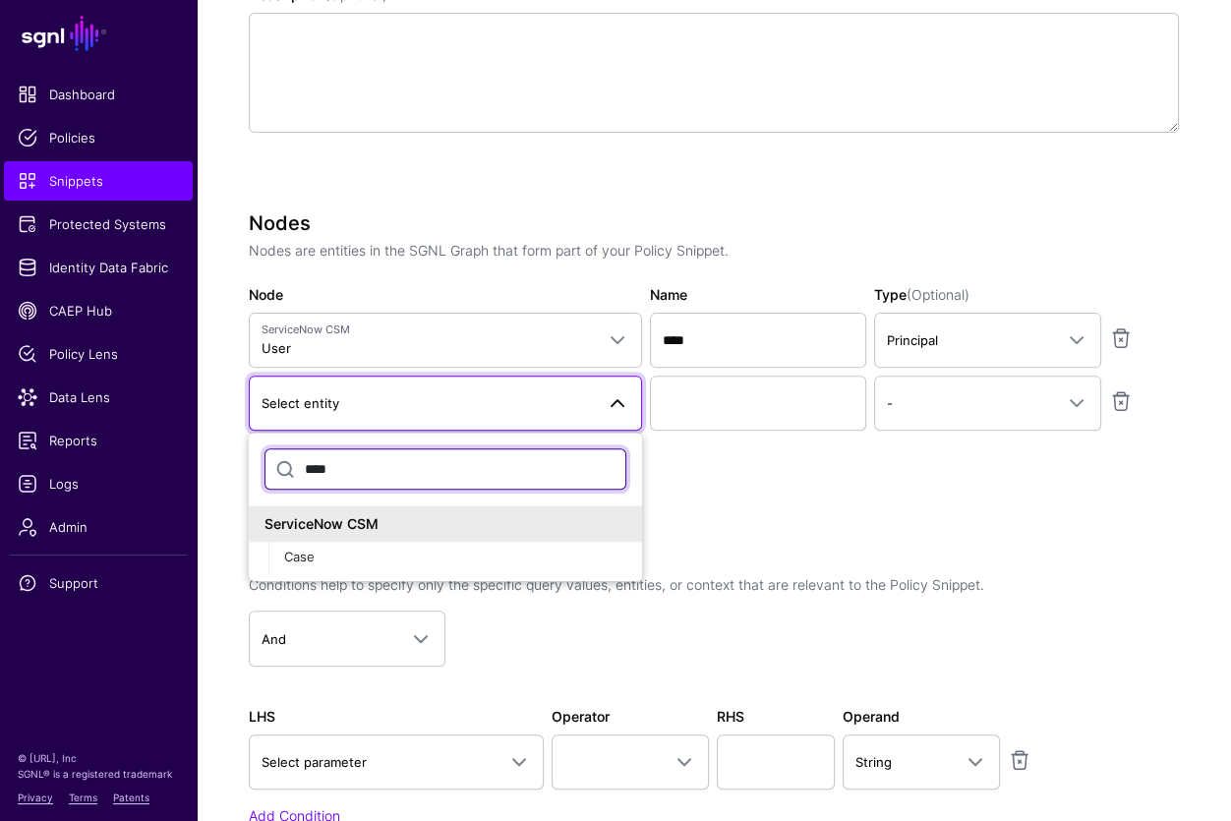
type input "****"
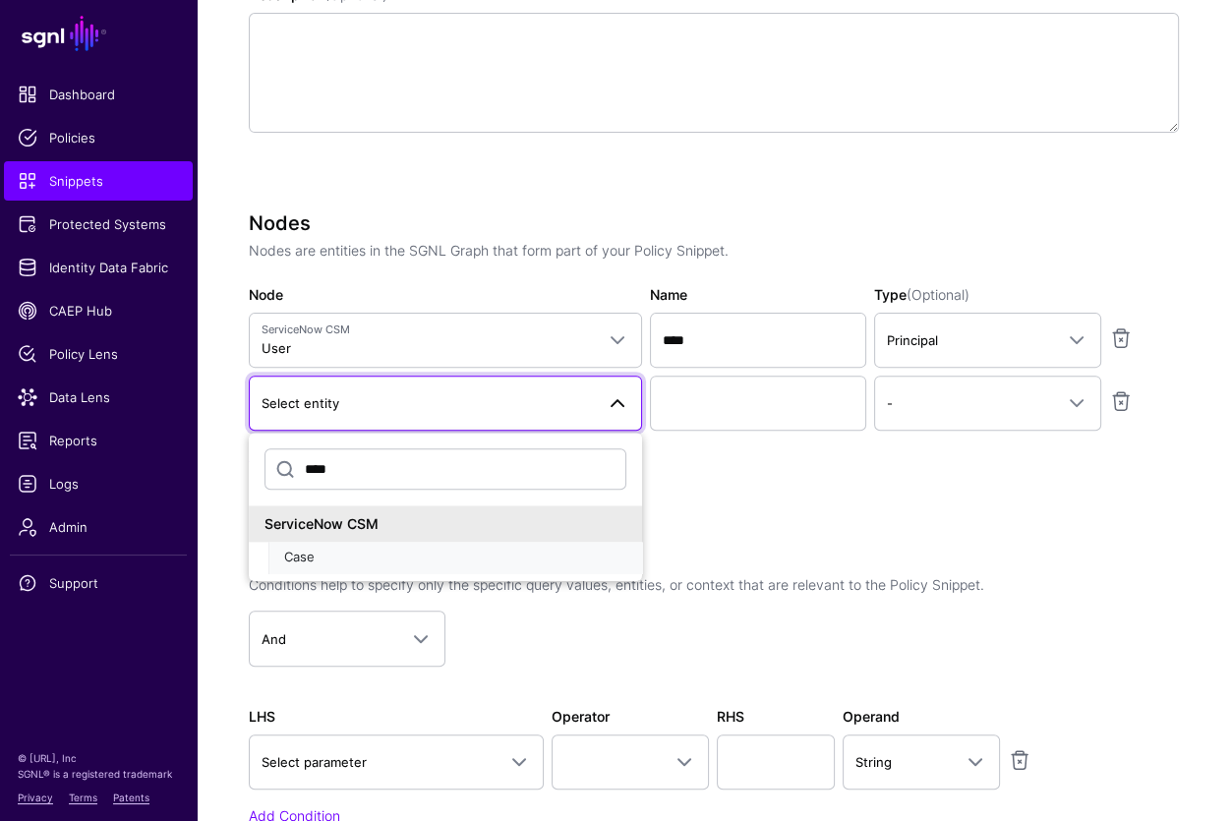
click at [342, 564] on button "Case" at bounding box center [455, 557] width 374 height 31
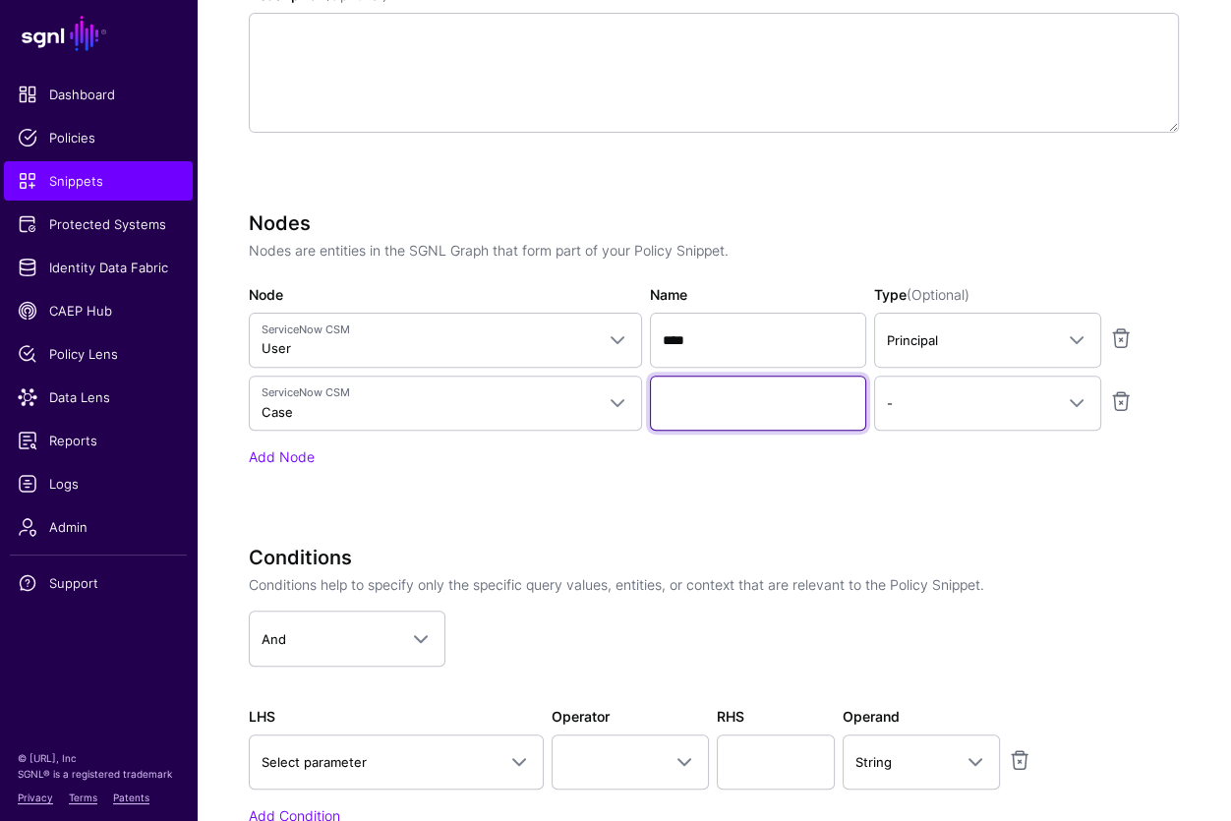
click at [697, 420] on input "Name" at bounding box center [758, 403] width 216 height 55
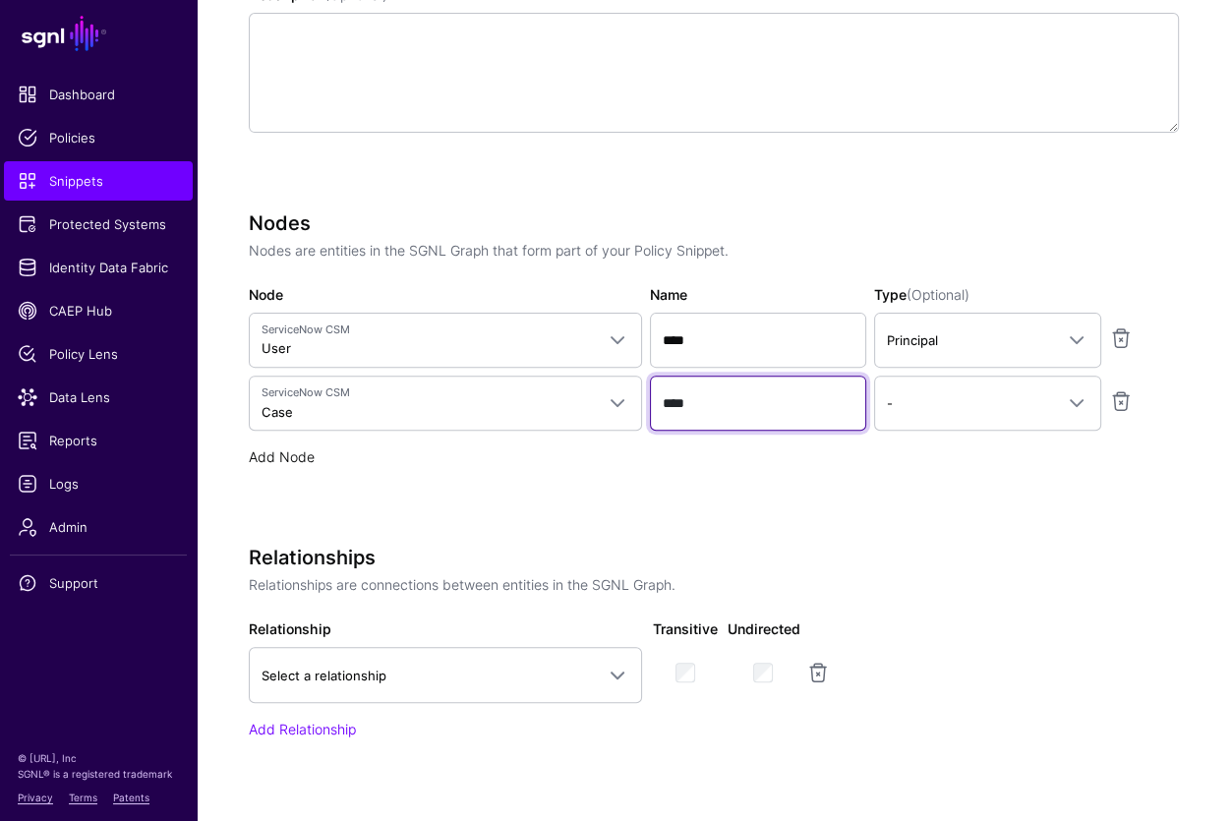
type input "****"
click at [278, 450] on link "Add Node" at bounding box center [282, 456] width 66 height 17
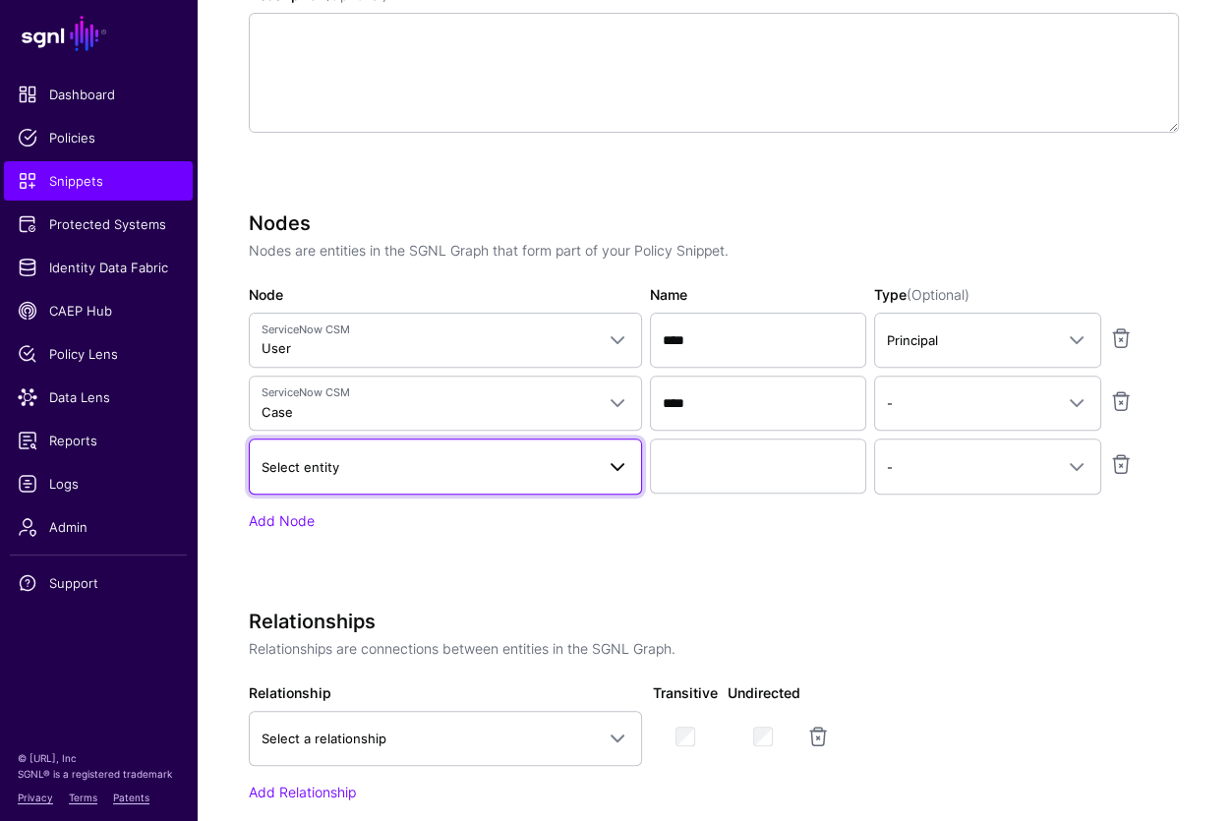
click at [395, 479] on link "Select entity" at bounding box center [445, 465] width 393 height 55
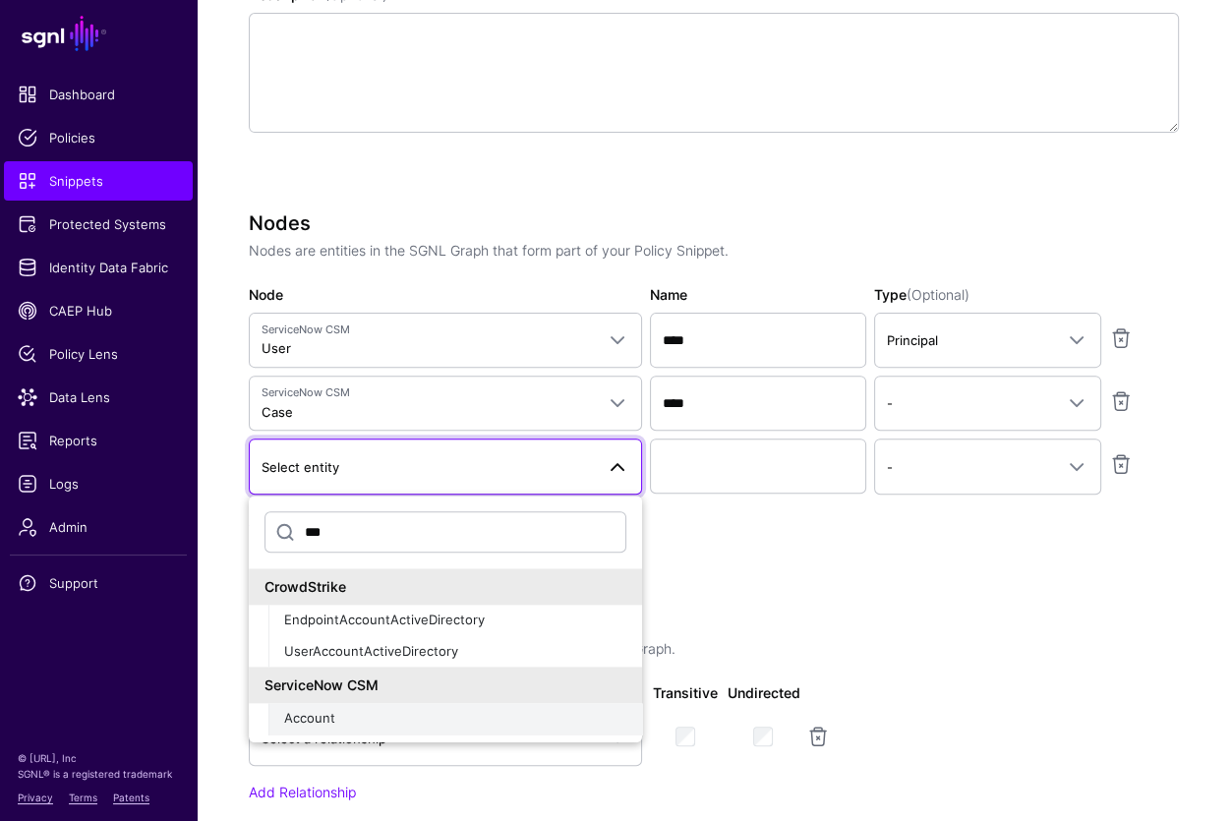
type input "***"
click at [364, 724] on div "Account" at bounding box center [455, 719] width 342 height 20
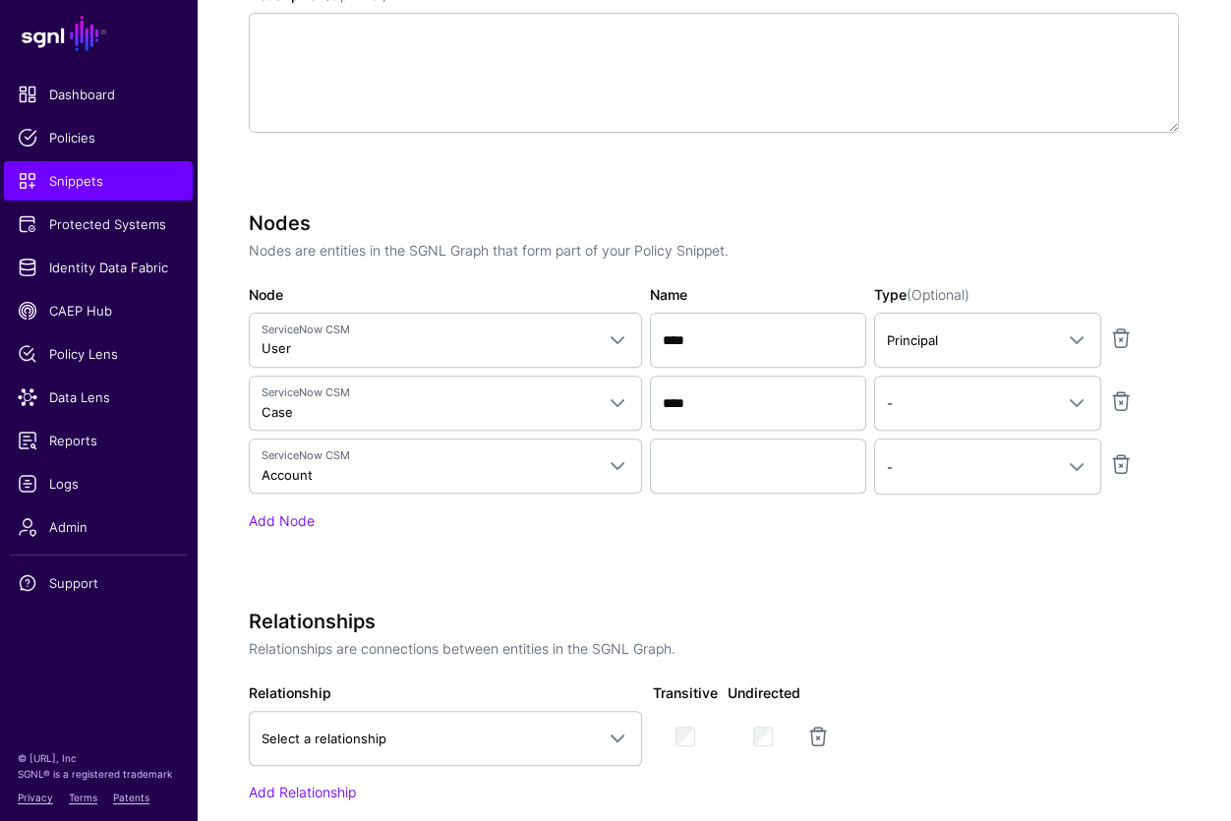
drag, startPoint x: 747, startPoint y: 430, endPoint x: 747, endPoint y: 446, distance: 16.7
click at [747, 431] on div "Nodes Nodes are entities in the SGNL Graph that form part of your Policy Snippe…" at bounding box center [714, 371] width 930 height 320
click at [747, 452] on input "Name" at bounding box center [758, 465] width 216 height 55
type input "*******"
click at [959, 459] on span "-" at bounding box center [970, 467] width 166 height 22
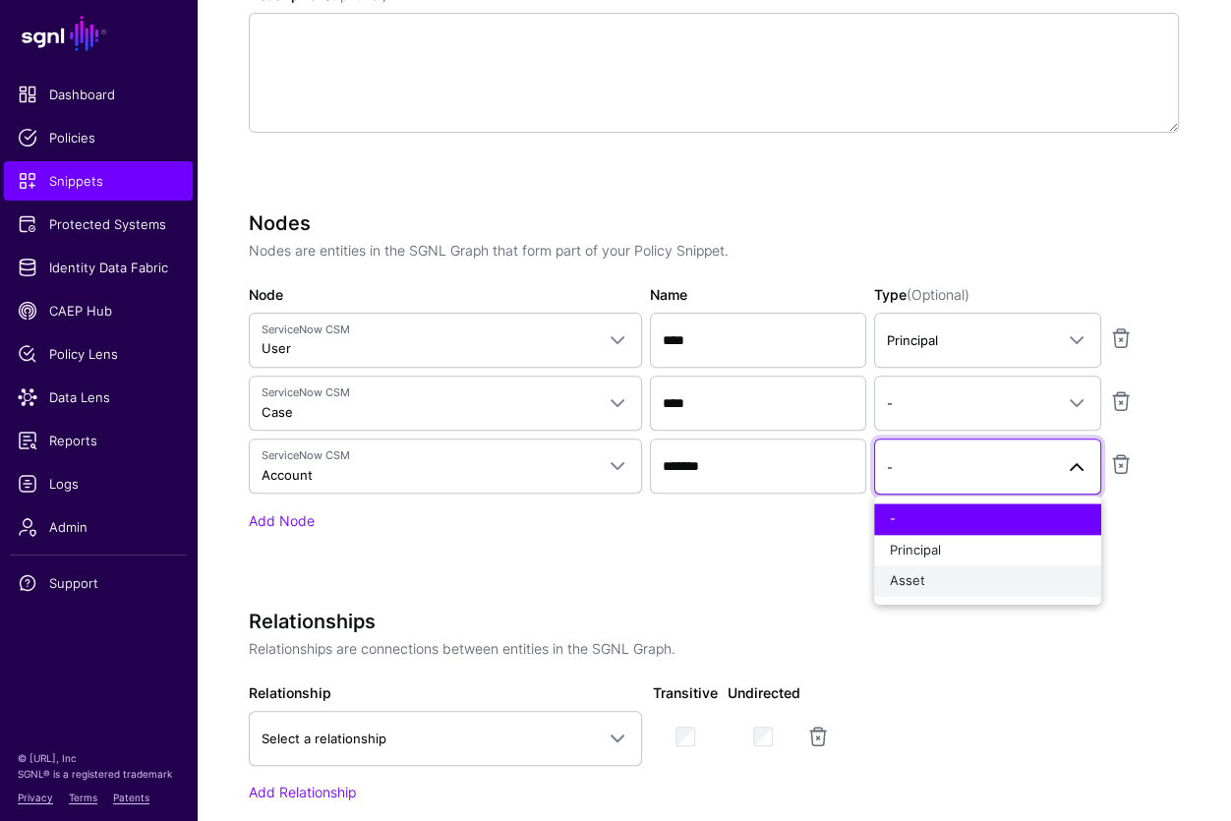
click at [954, 575] on div "Asset" at bounding box center [988, 581] width 196 height 20
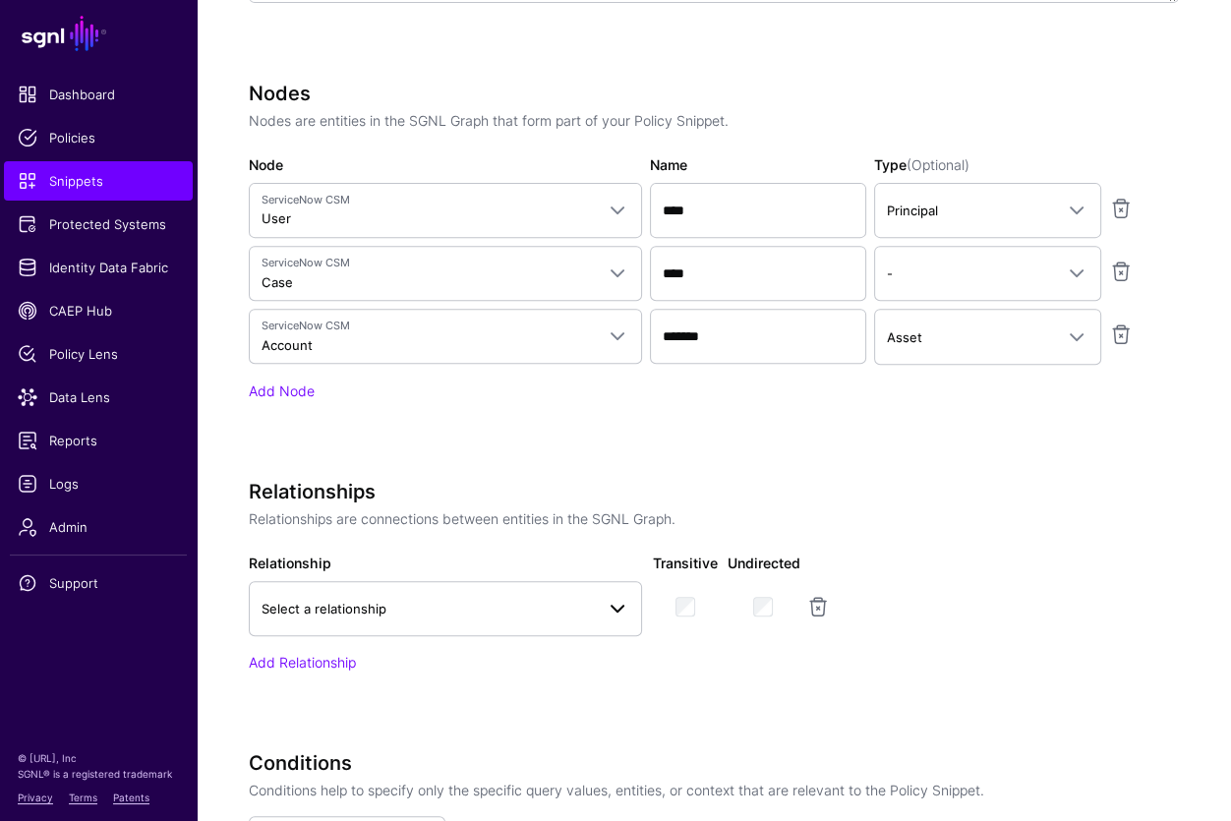
scroll to position [651, 0]
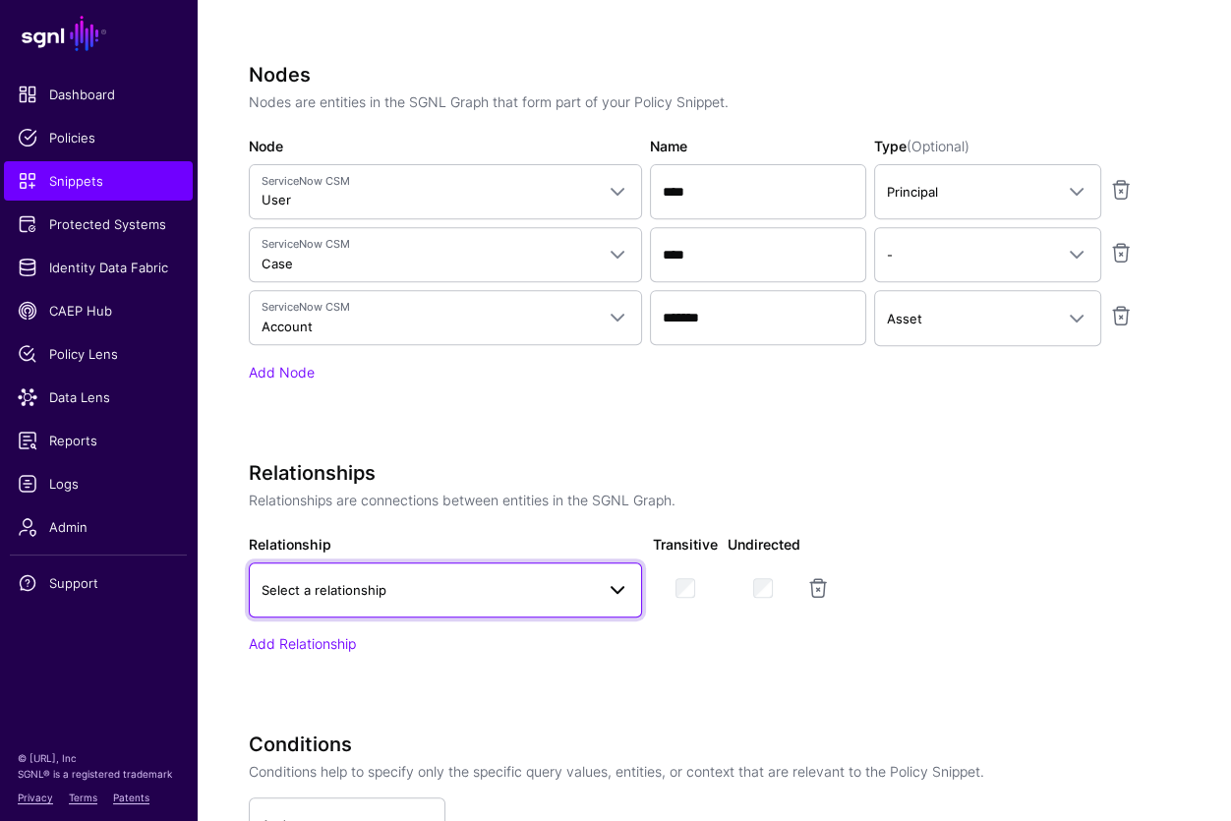
click at [507, 578] on span "Select a relationship" at bounding box center [446, 590] width 368 height 24
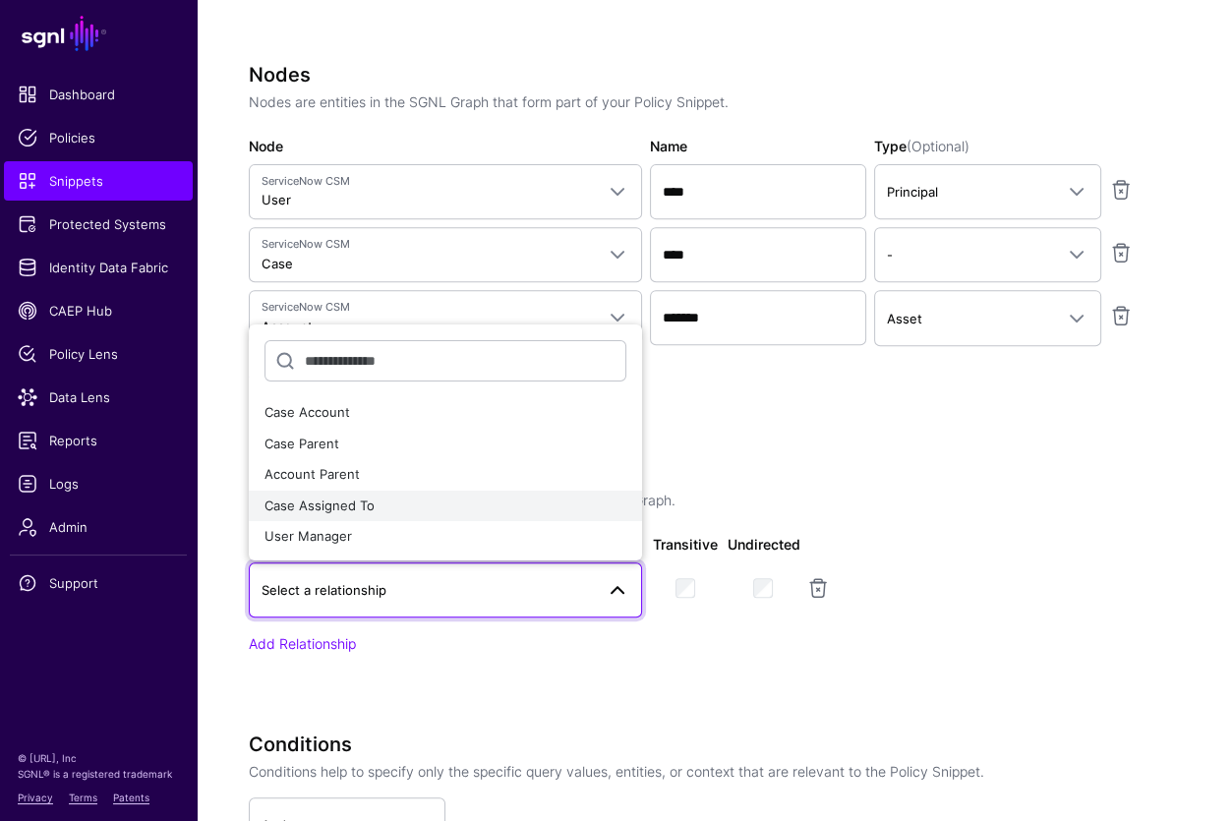
click at [317, 503] on span "Case Assigned To" at bounding box center [319, 505] width 110 height 16
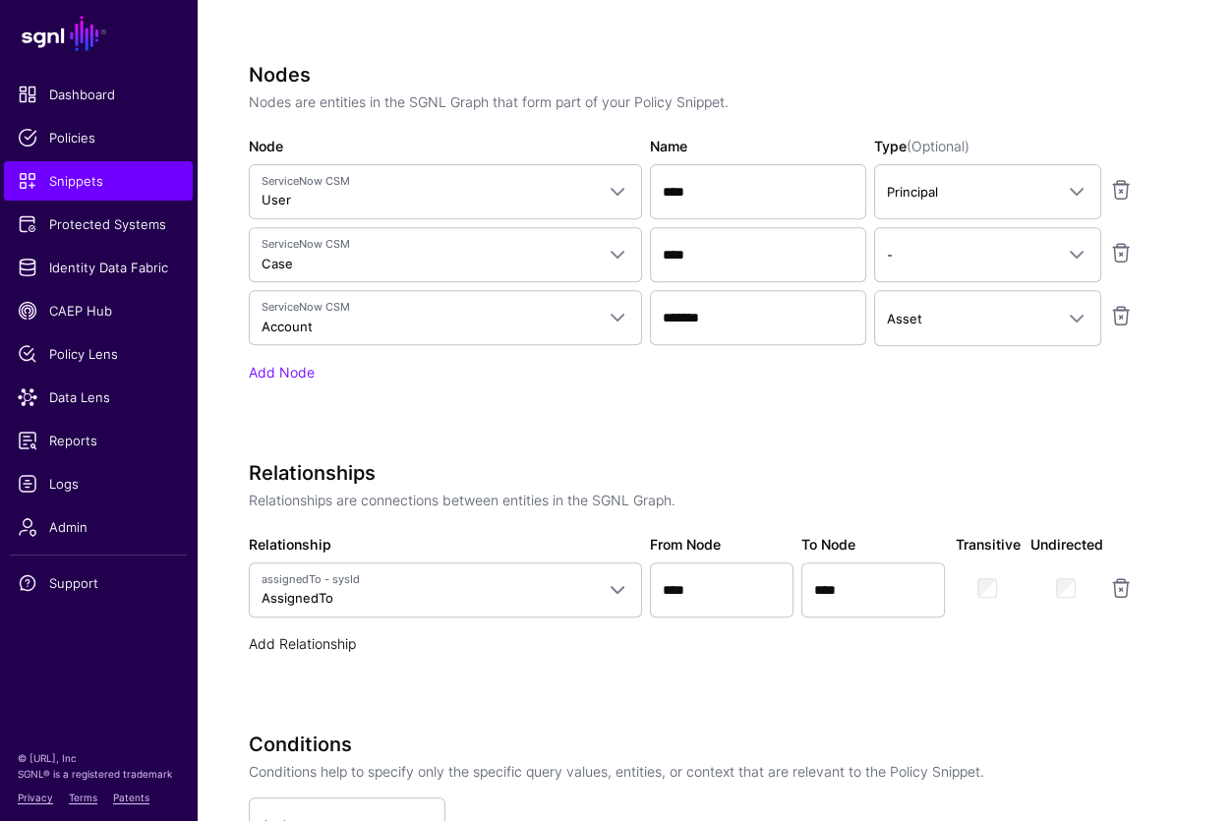
click at [297, 645] on link "Add Relationship" at bounding box center [302, 643] width 107 height 17
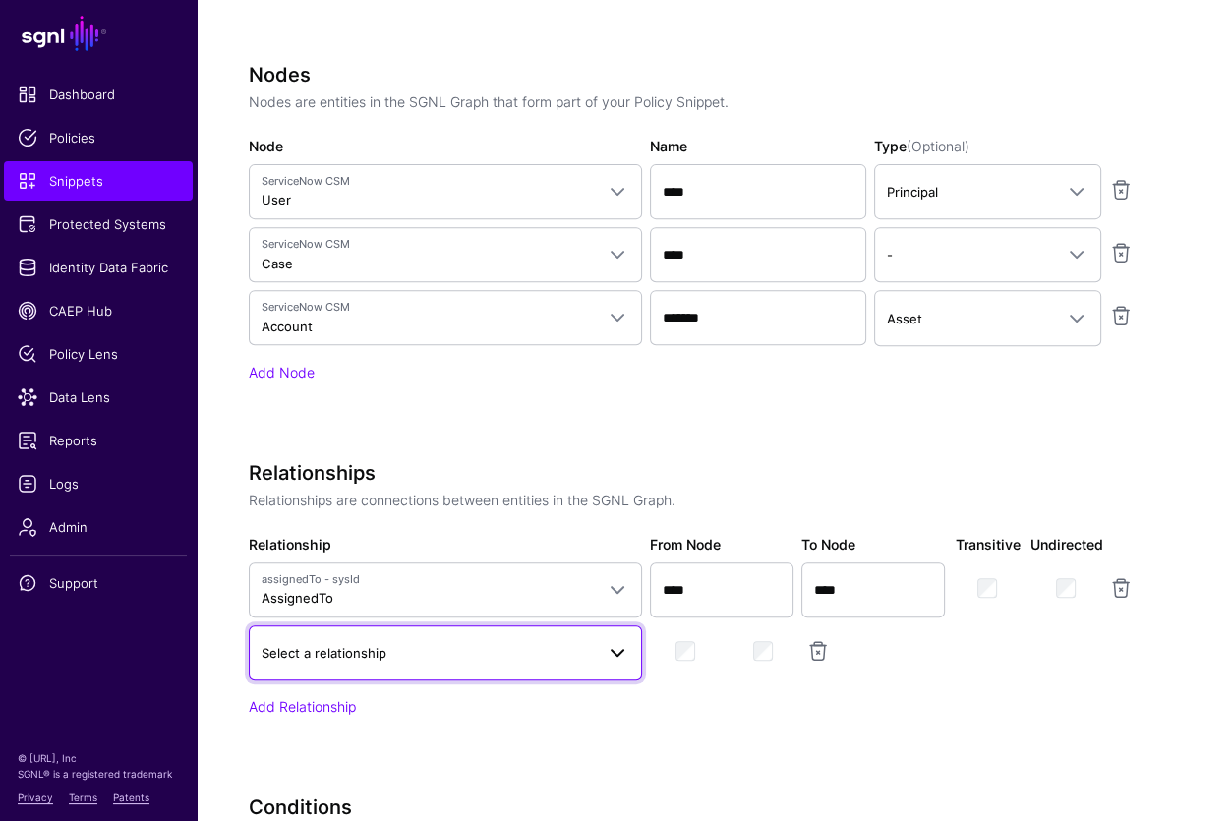
click at [414, 657] on span "Select a relationship" at bounding box center [428, 653] width 332 height 22
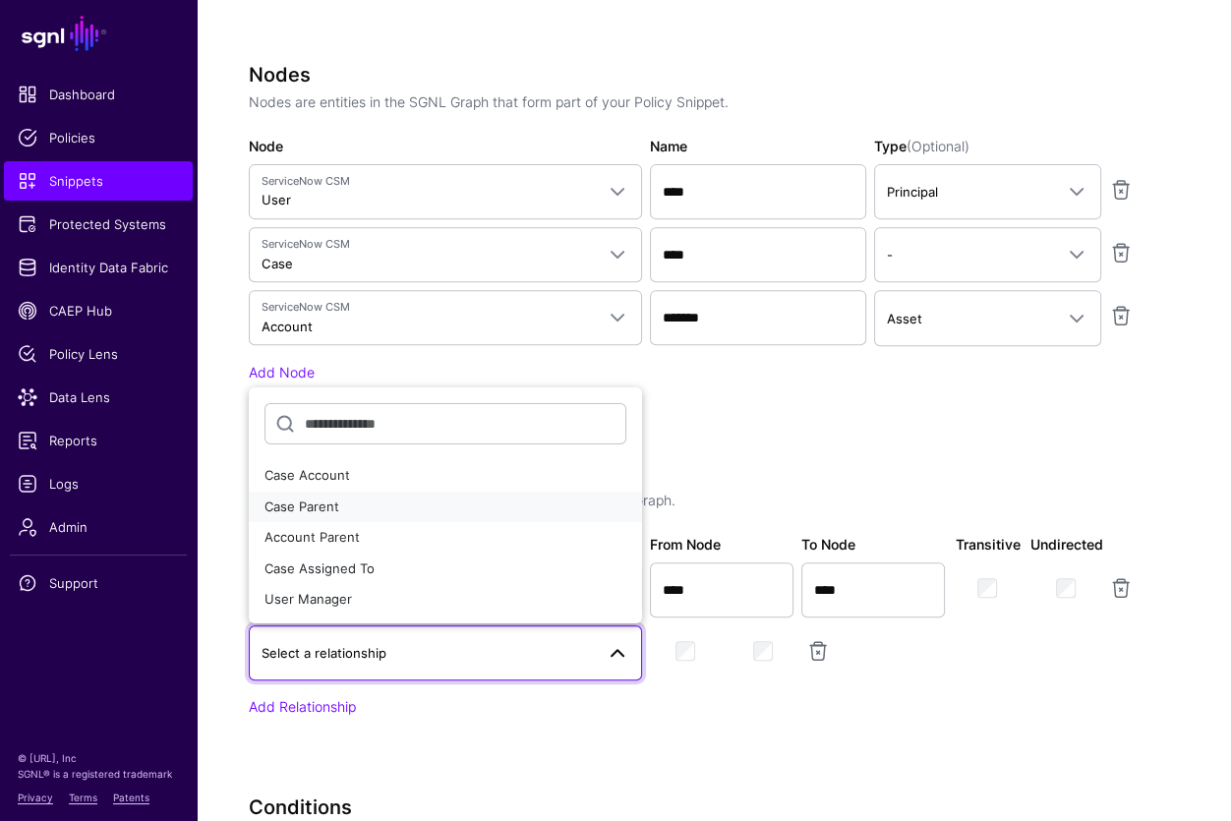
drag, startPoint x: 388, startPoint y: 490, endPoint x: 435, endPoint y: 506, distance: 49.1
click at [388, 492] on button "Case Parent" at bounding box center [445, 507] width 393 height 31
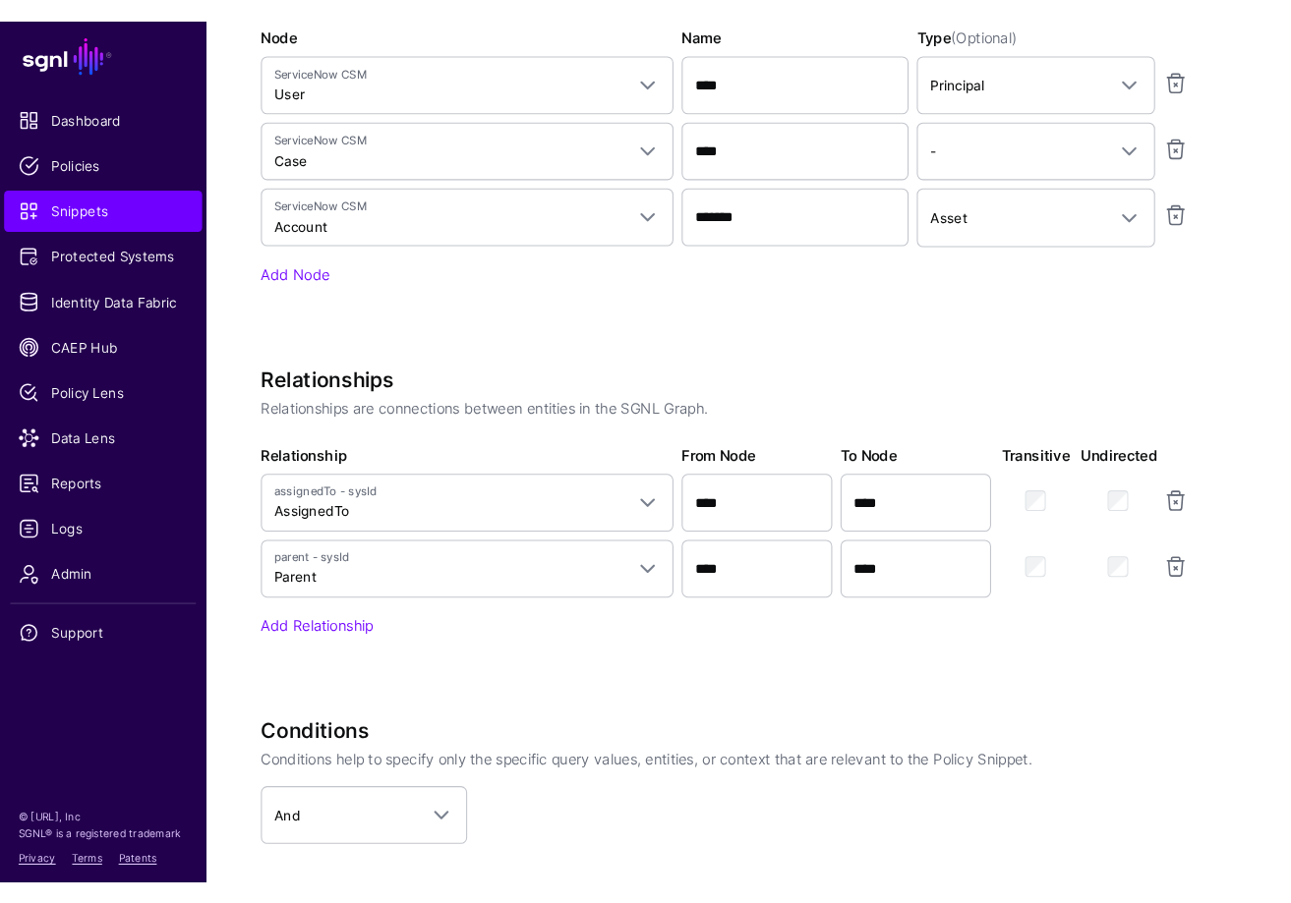
scroll to position [473, 0]
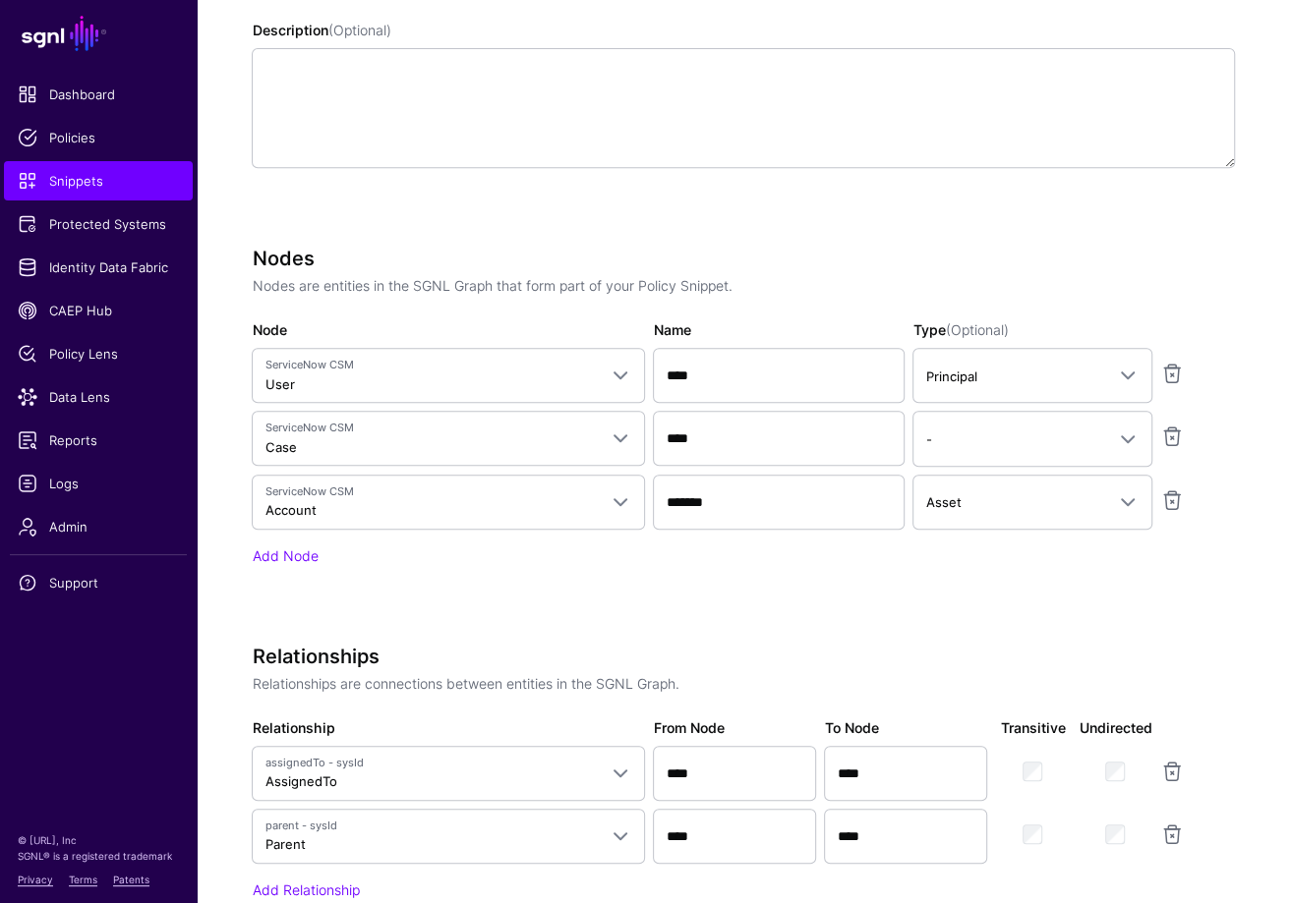
click at [1226, 851] on div at bounding box center [1197, 836] width 83 height 55
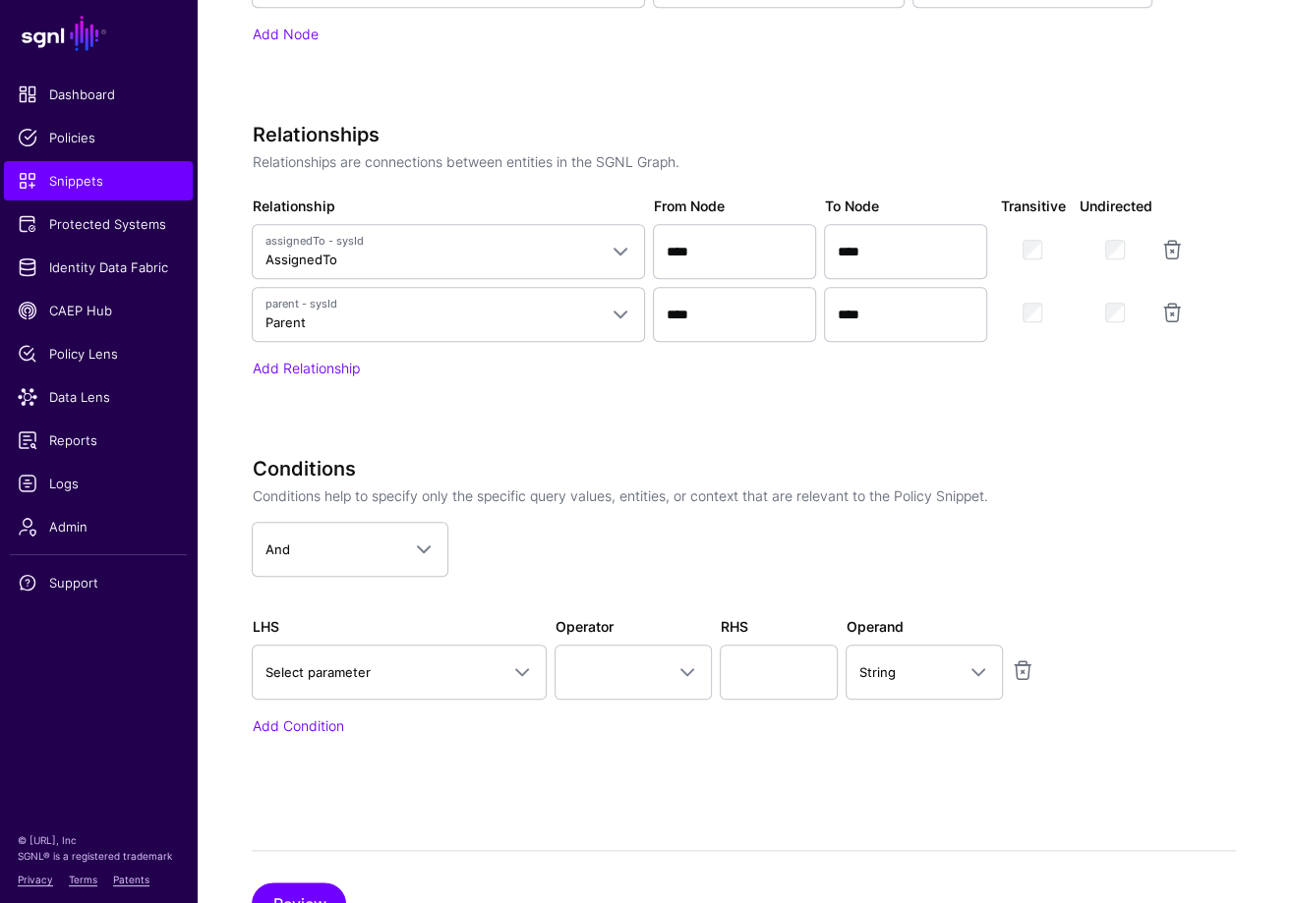
scroll to position [1070, 0]
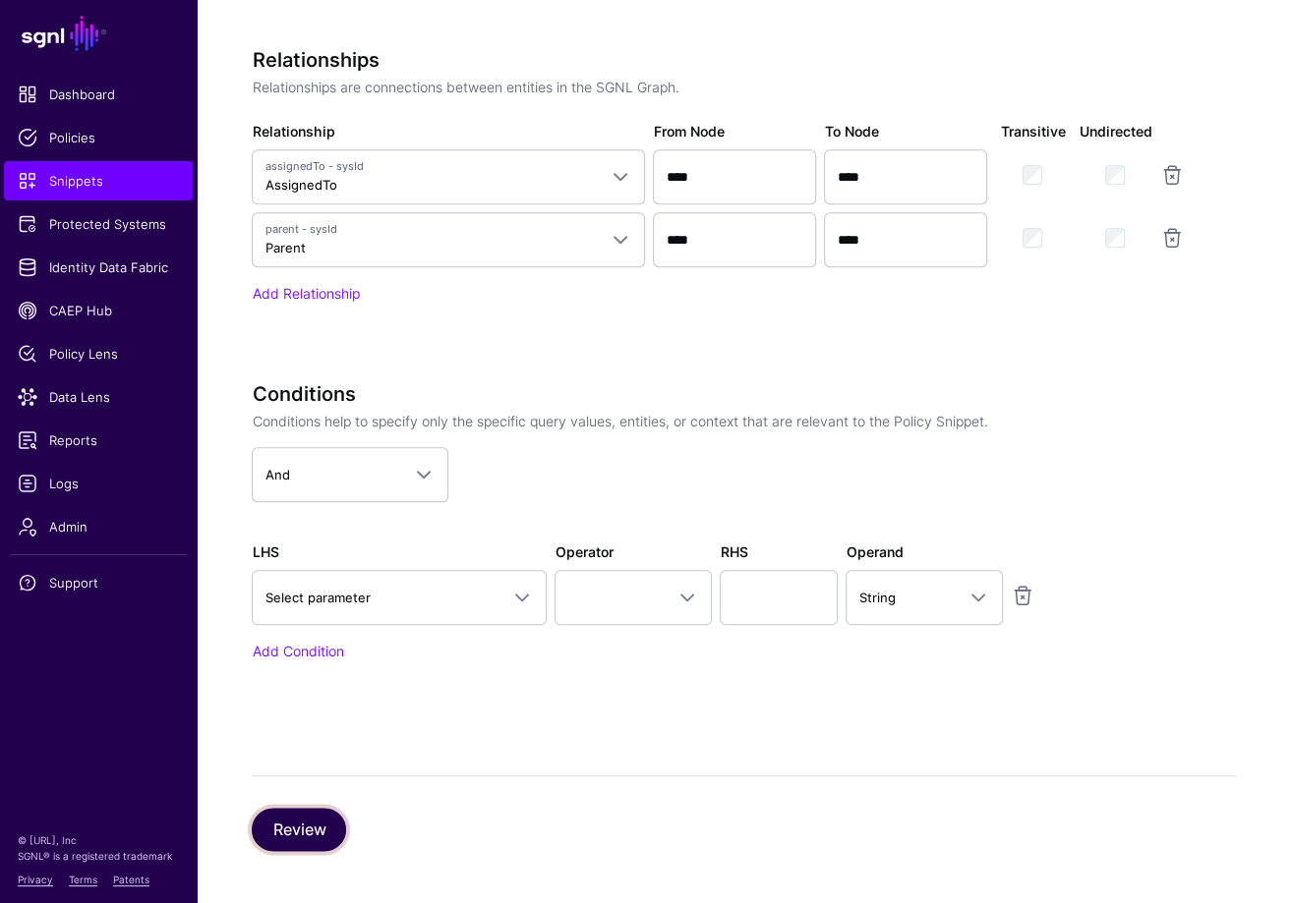
drag, startPoint x: 290, startPoint y: 827, endPoint x: 492, endPoint y: 838, distance: 201.8
click at [290, 826] on button "Review" at bounding box center [299, 829] width 94 height 43
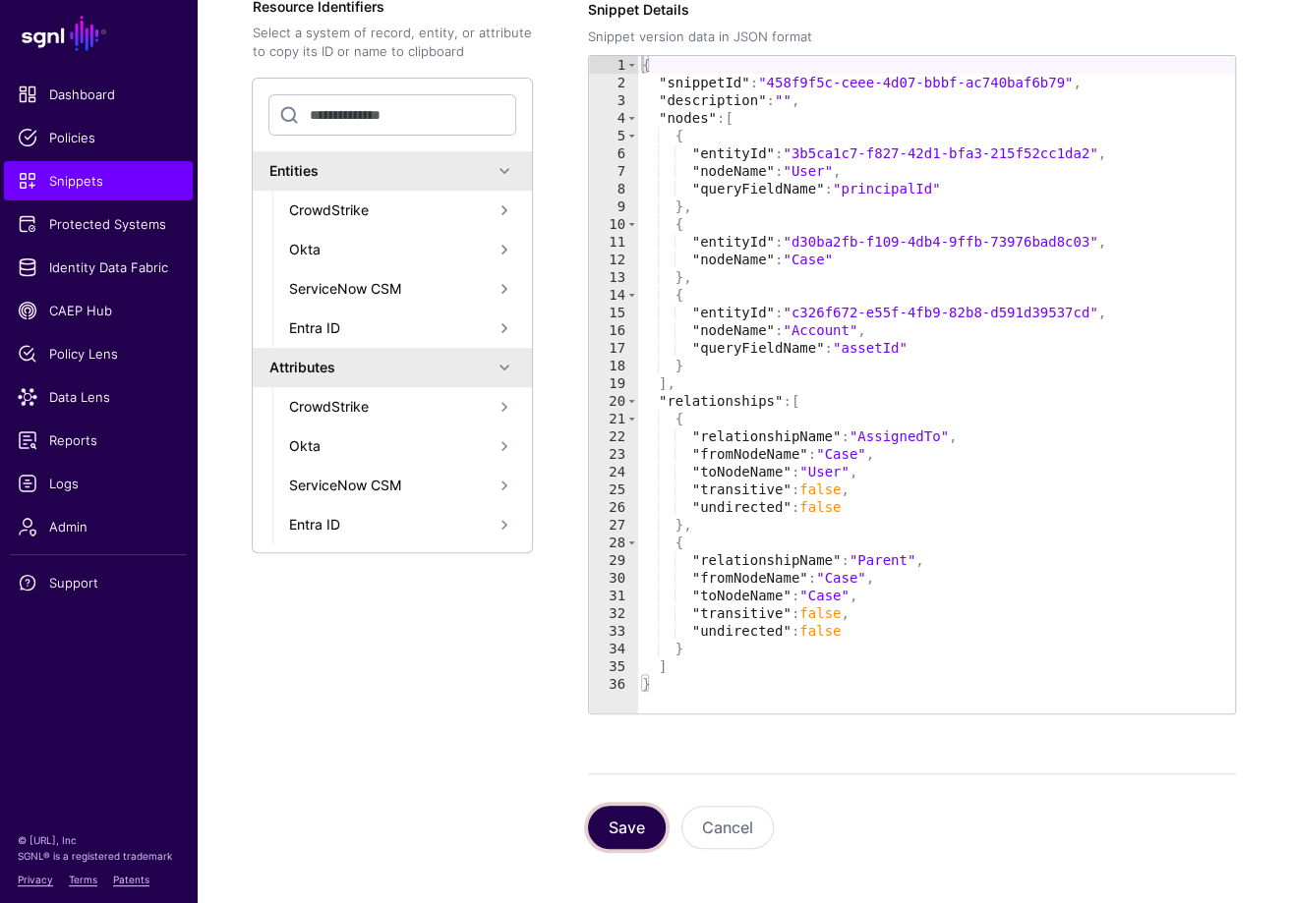
click at [640, 831] on button "Save" at bounding box center [627, 827] width 78 height 43
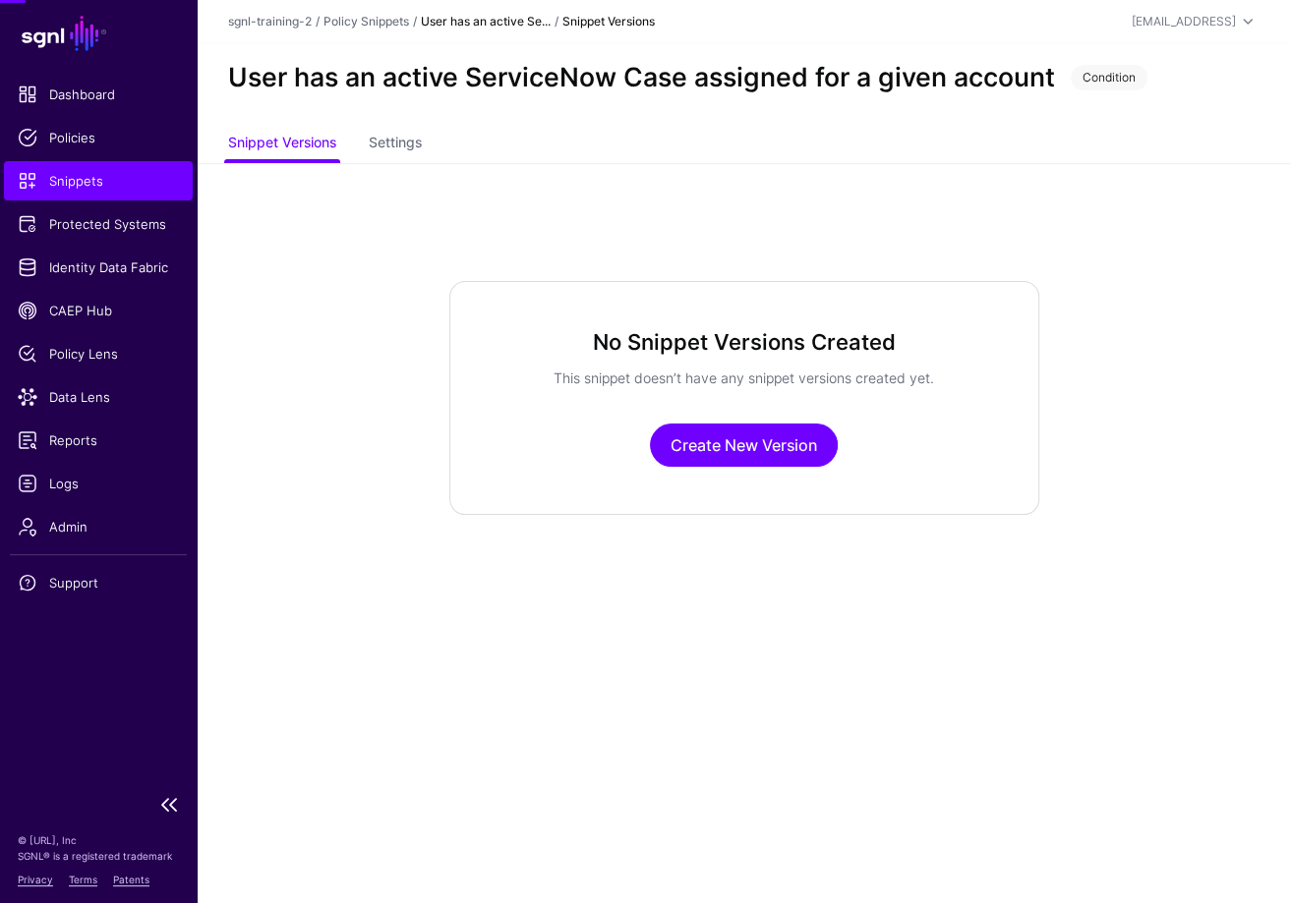
scroll to position [0, 0]
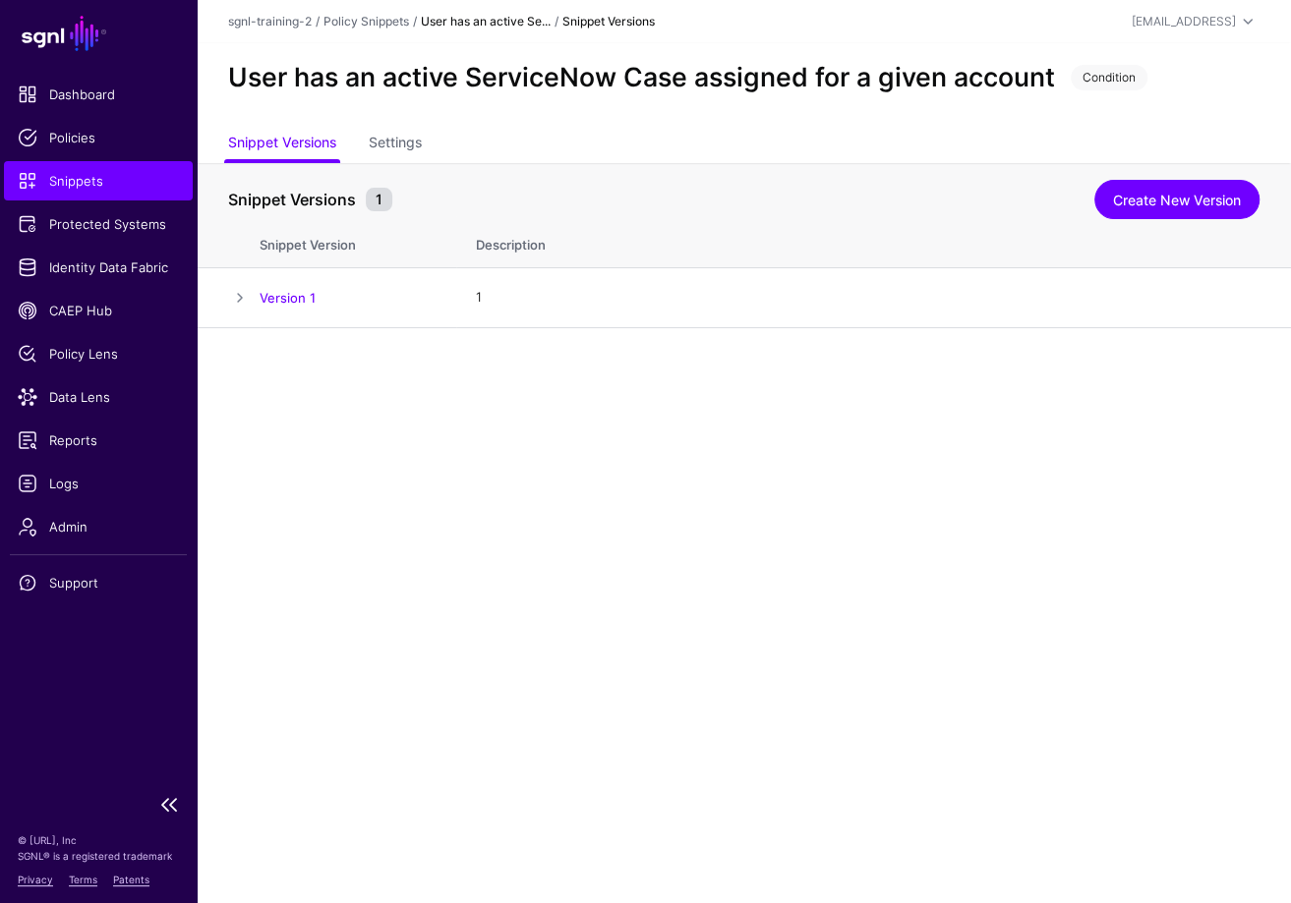
click at [112, 184] on span "Snippets" at bounding box center [98, 181] width 161 height 20
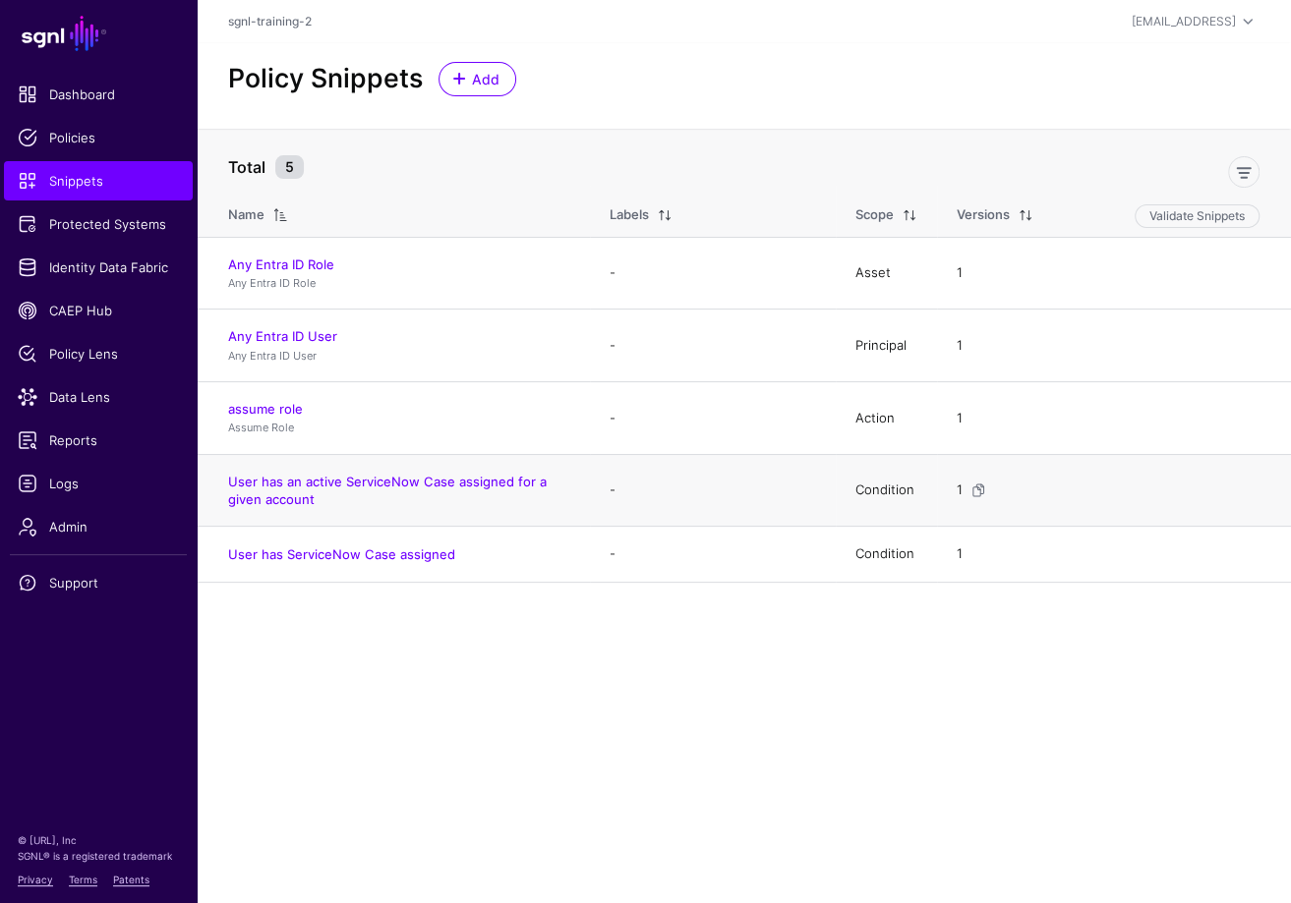
click at [345, 502] on h4 "User has an active ServiceNow Case assigned for a given account" at bounding box center [399, 490] width 342 height 35
drag, startPoint x: 340, startPoint y: 503, endPoint x: 225, endPoint y: 482, distance: 117.0
click at [225, 482] on td "User has an active ServiceNow Case assigned for a given account" at bounding box center [393, 490] width 393 height 72
copy link "User has an active ServiceNow Case assigned for a given account"
click at [488, 484] on link "User has an active ServiceNow Case assigned for a given account" at bounding box center [387, 490] width 319 height 33
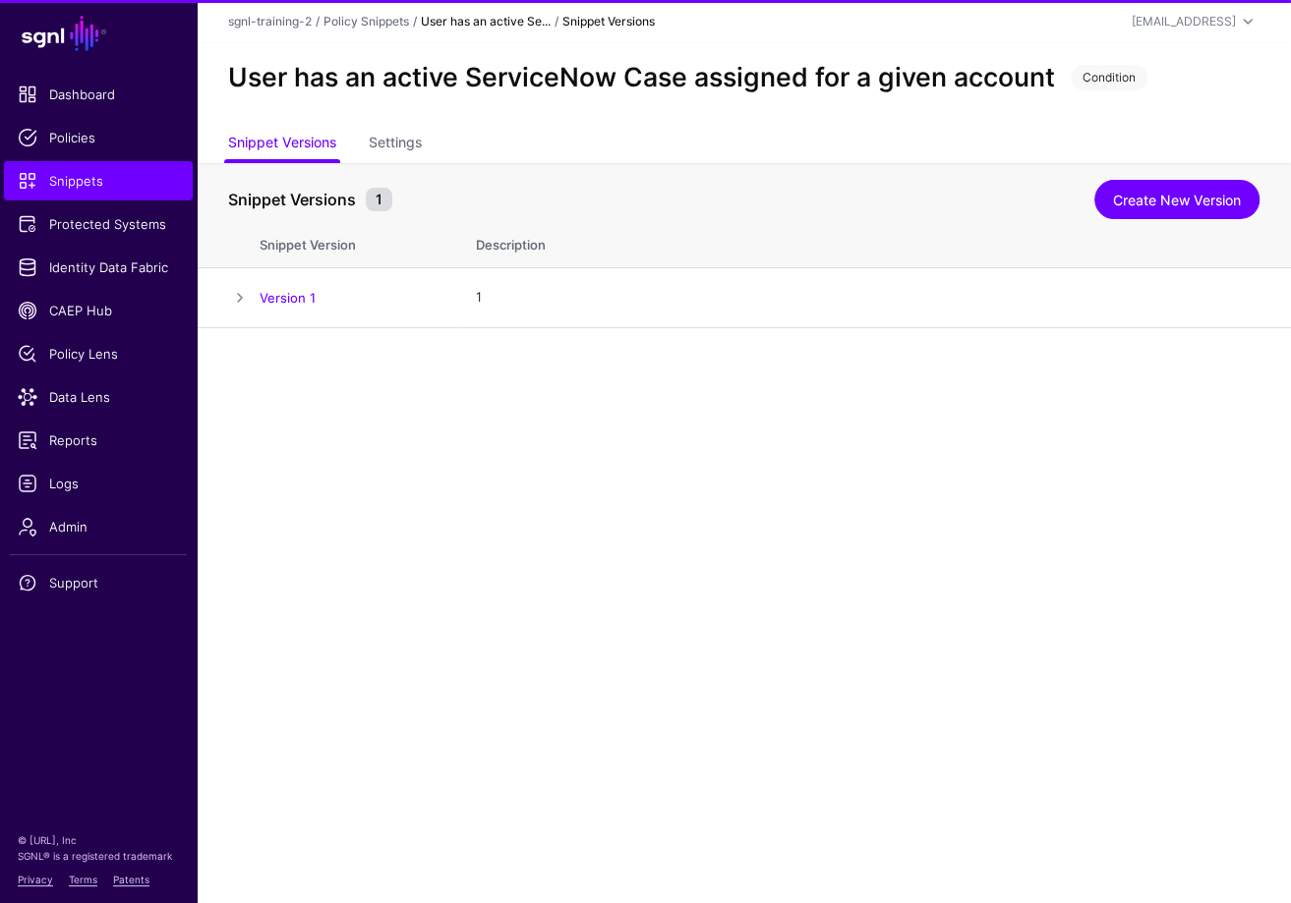
click at [437, 143] on ul "Snippet Versions Settings" at bounding box center [743, 144] width 1031 height 37
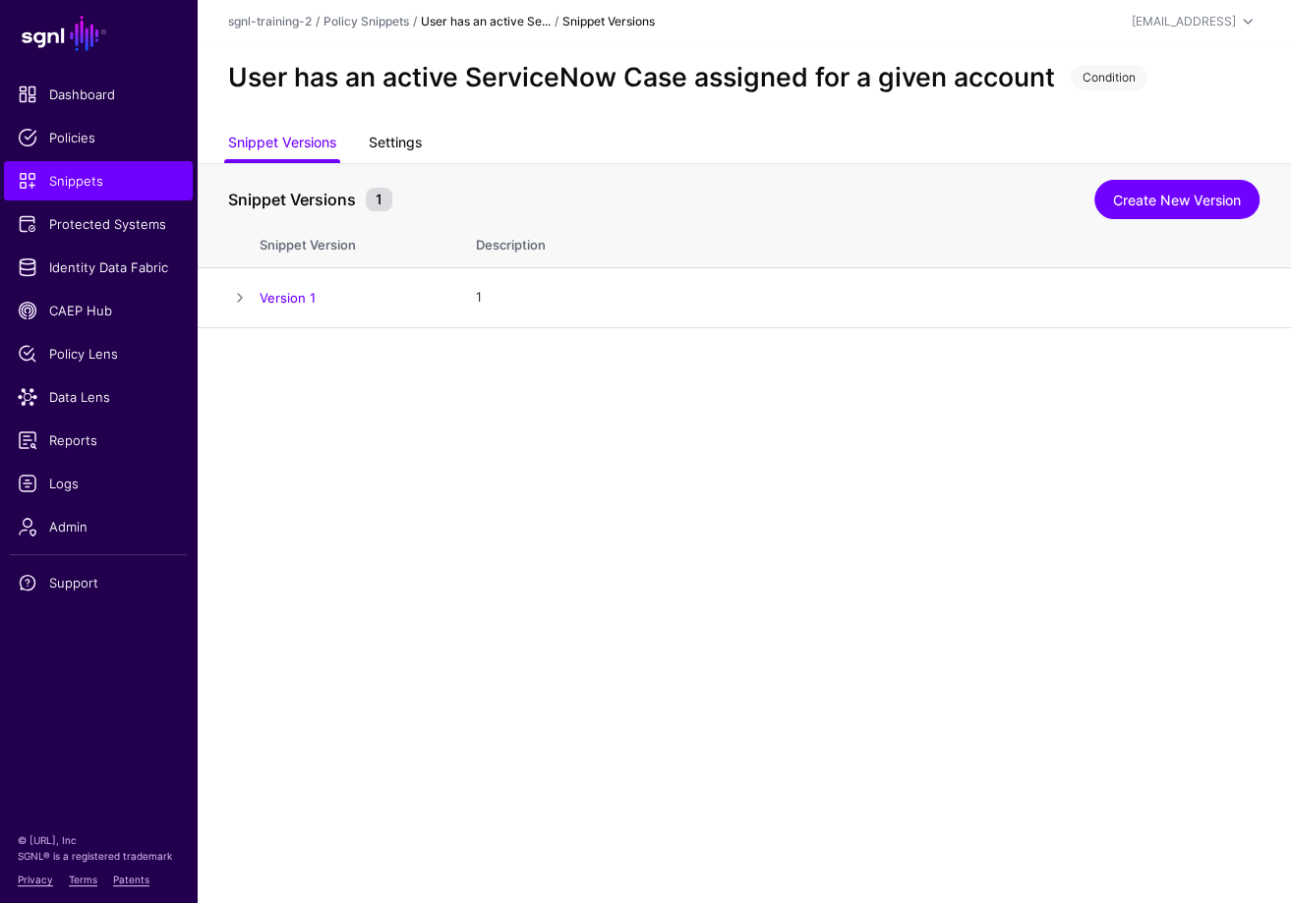
click at [418, 140] on link "Settings" at bounding box center [395, 144] width 53 height 37
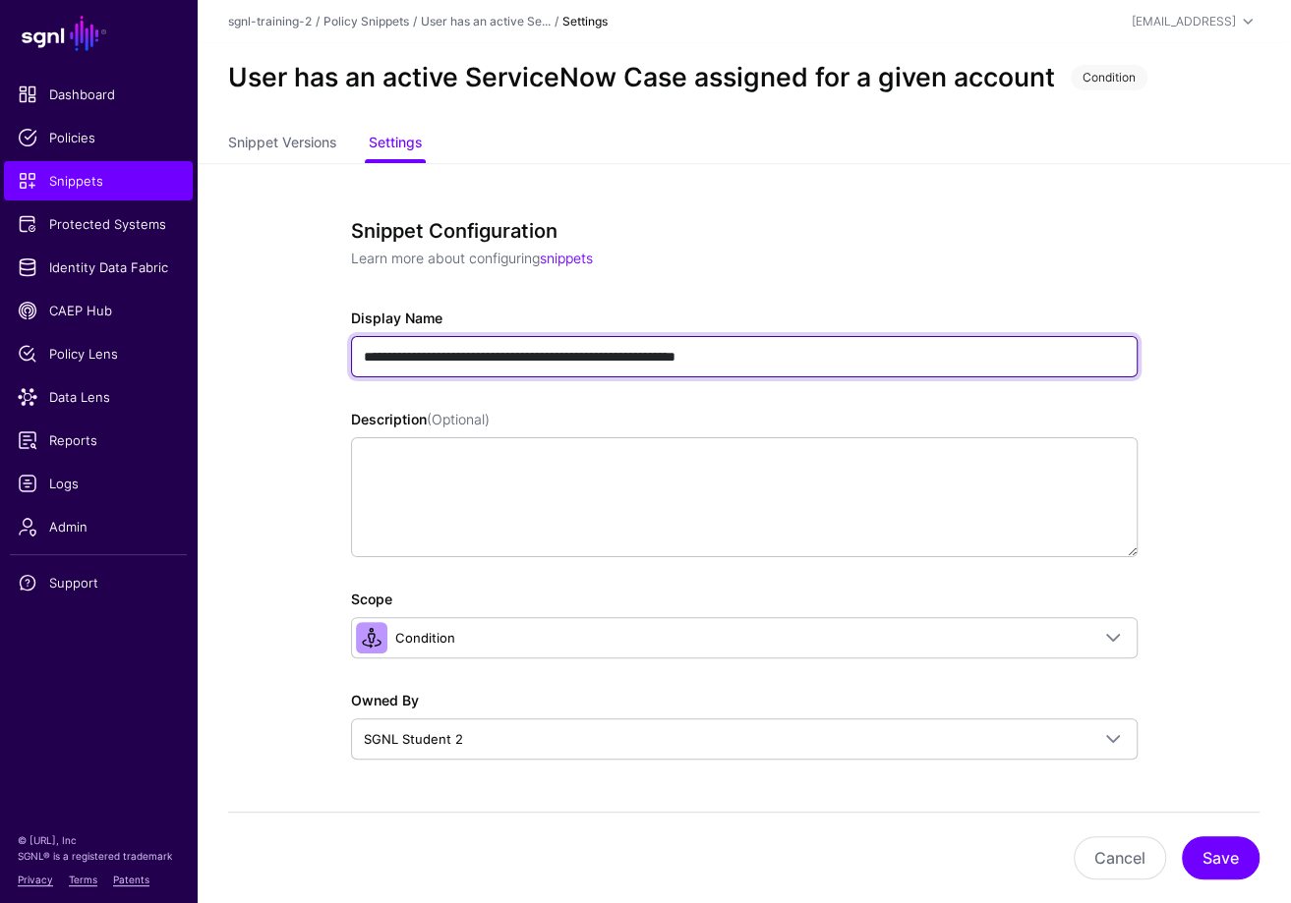
click at [561, 354] on input "**********" at bounding box center [744, 356] width 786 height 41
paste input "text"
type input "**********"
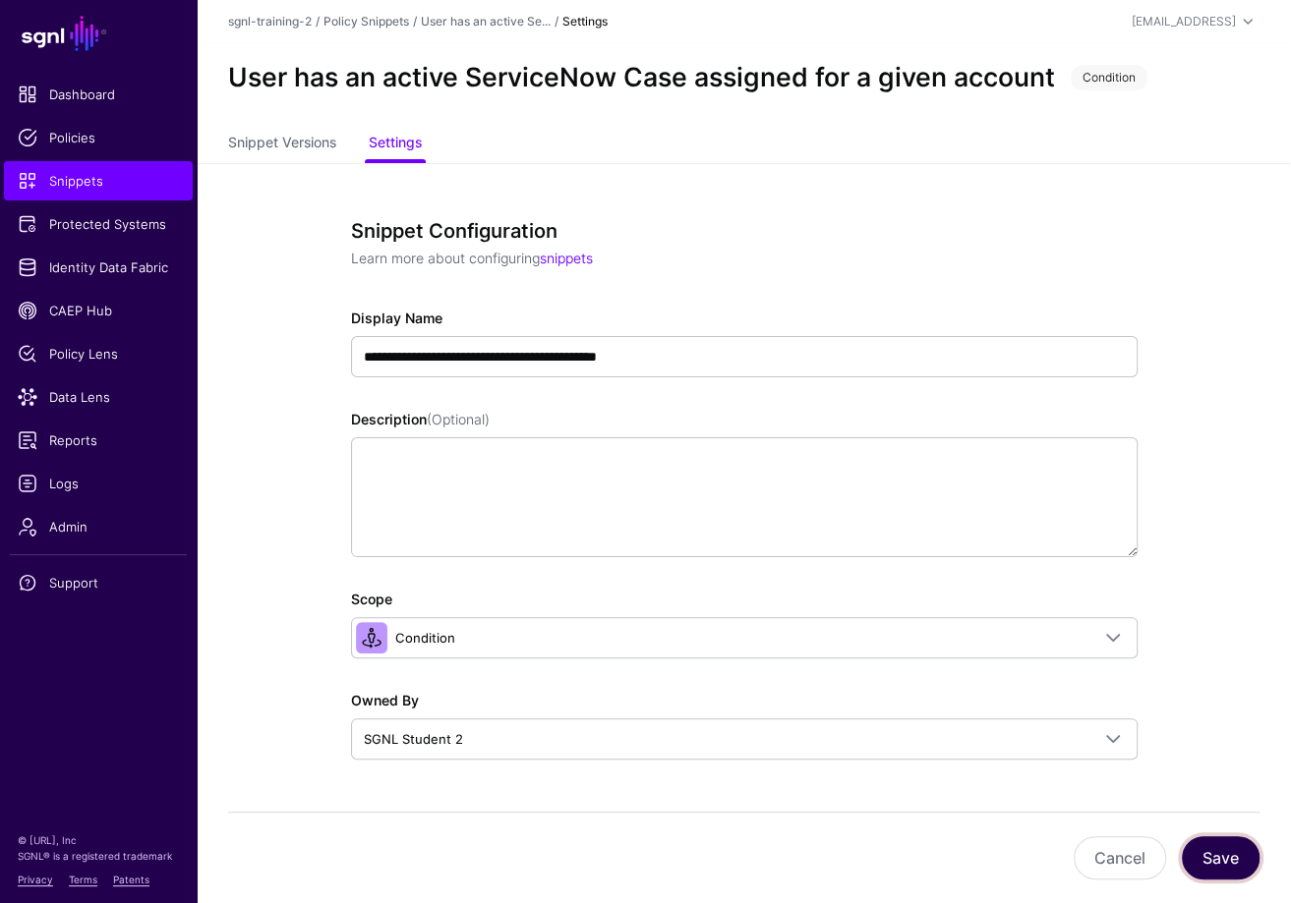
drag, startPoint x: 1205, startPoint y: 869, endPoint x: 1194, endPoint y: 861, distance: 14.2
click at [1200, 868] on button "Save" at bounding box center [1221, 858] width 78 height 43
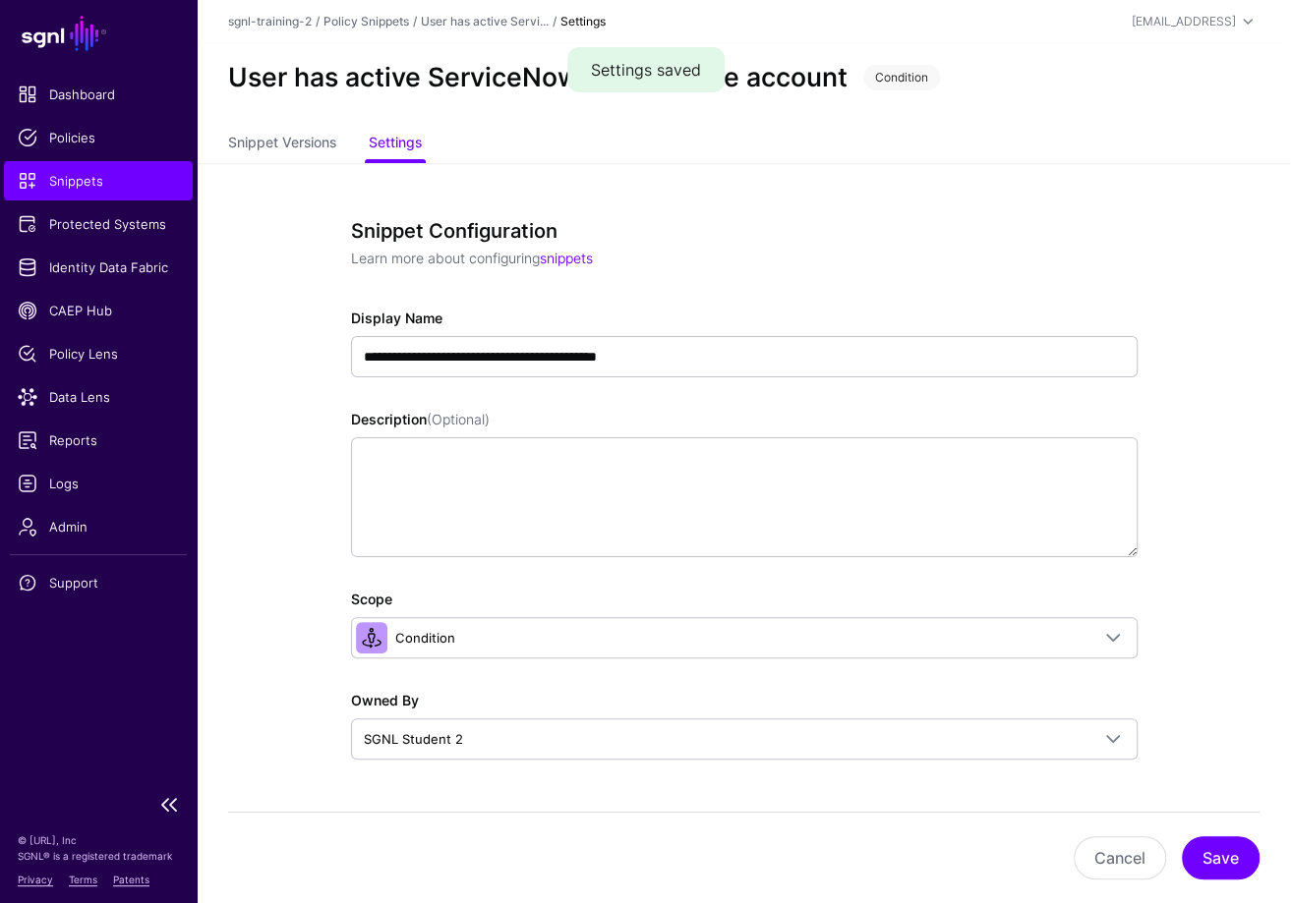
click at [158, 186] on span "Snippets" at bounding box center [98, 181] width 161 height 20
